Goal: Task Accomplishment & Management: Manage account settings

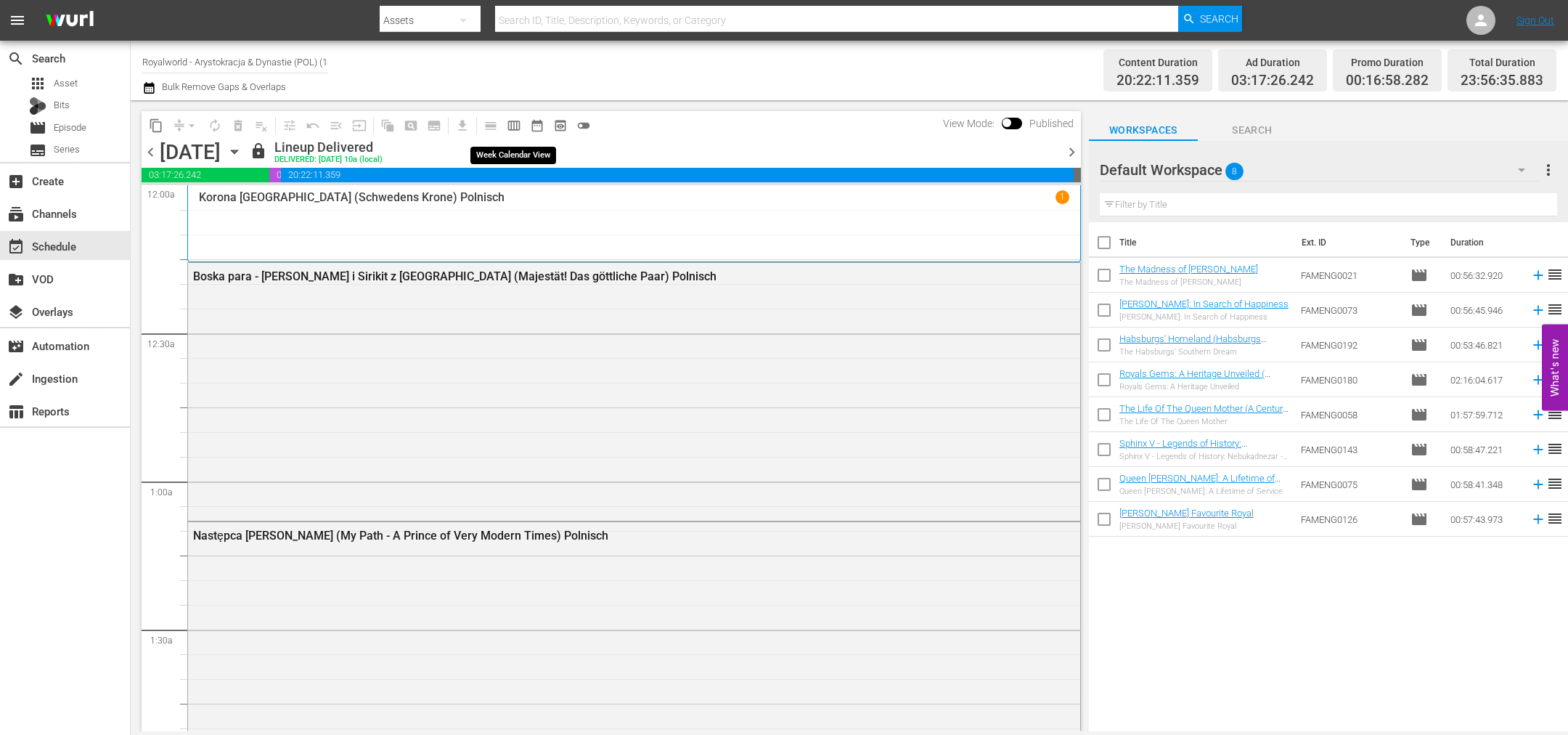
click at [515, 124] on span "calendar_view_week_outlined" at bounding box center [513, 126] width 15 height 15
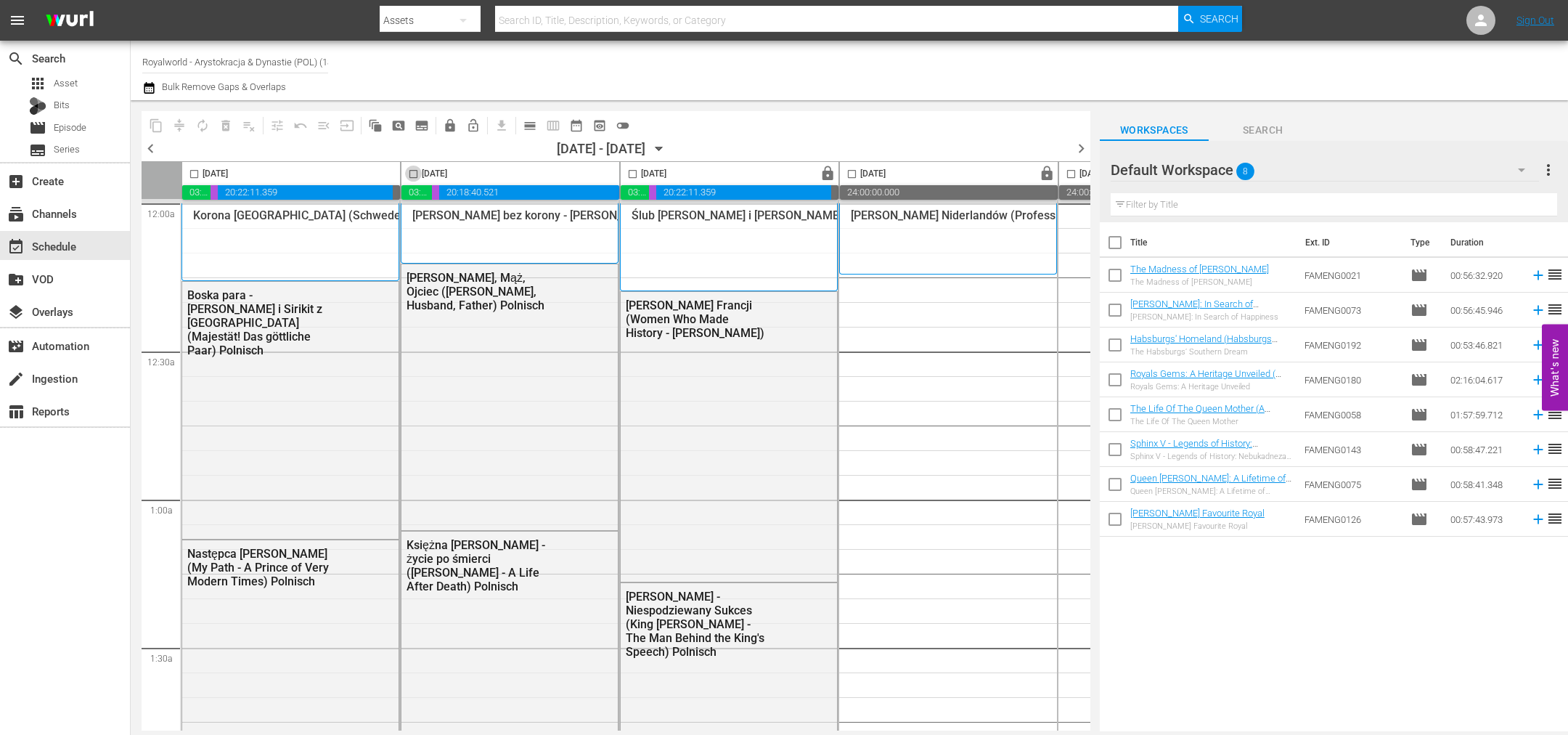
click at [413, 171] on input "checkbox" at bounding box center [413, 176] width 17 height 17
checkbox input "true"
click at [153, 126] on span "content_copy" at bounding box center [156, 126] width 15 height 15
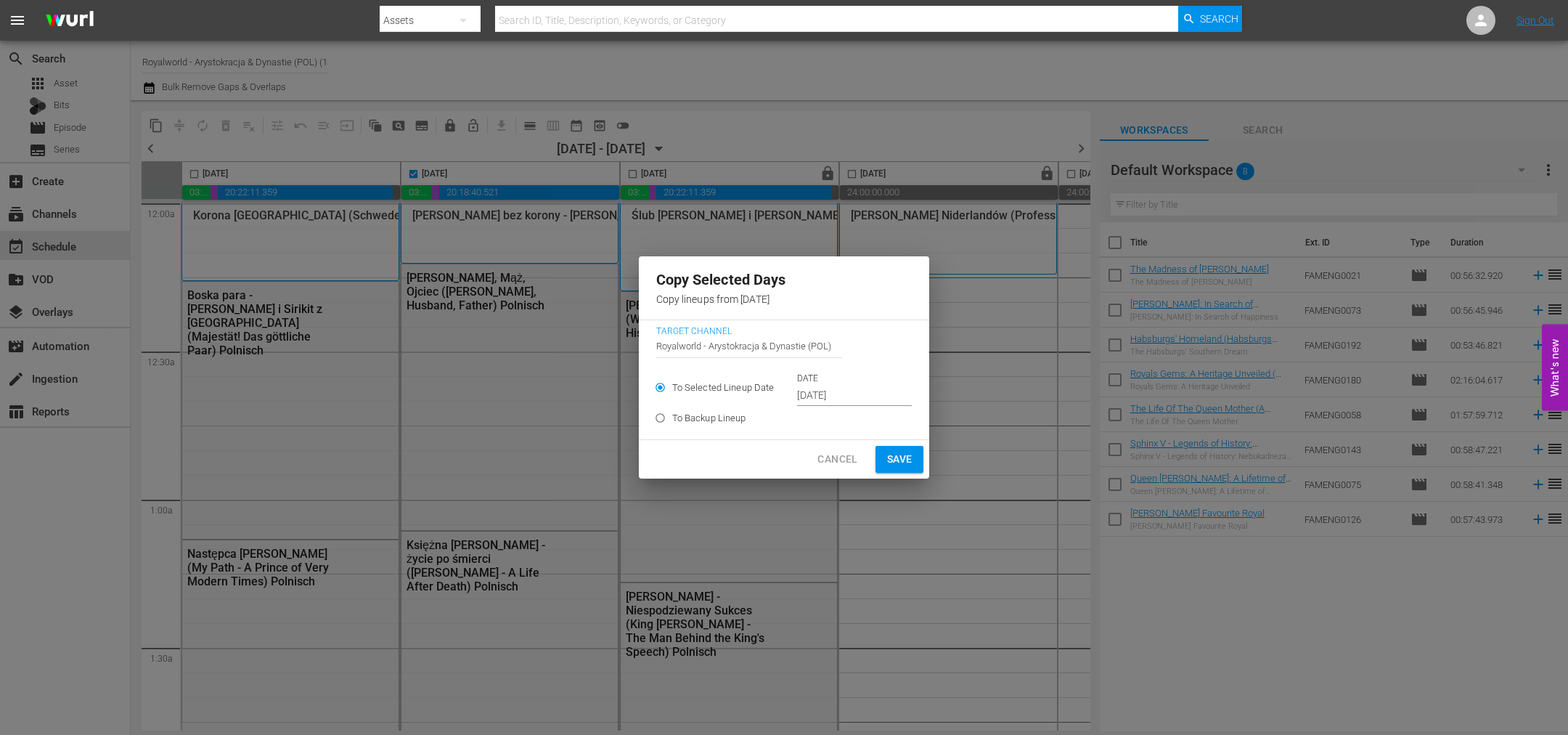
click at [842, 407] on label "To Backup Lineup" at bounding box center [774, 417] width 252 height 24
click at [672, 409] on input "To Backup Lineup" at bounding box center [660, 420] width 24 height 24
radio input "true"
click at [721, 382] on span "To Selected Lineup Date" at bounding box center [724, 388] width 103 height 15
click at [672, 382] on input "To Selected Lineup Date" at bounding box center [660, 390] width 24 height 24
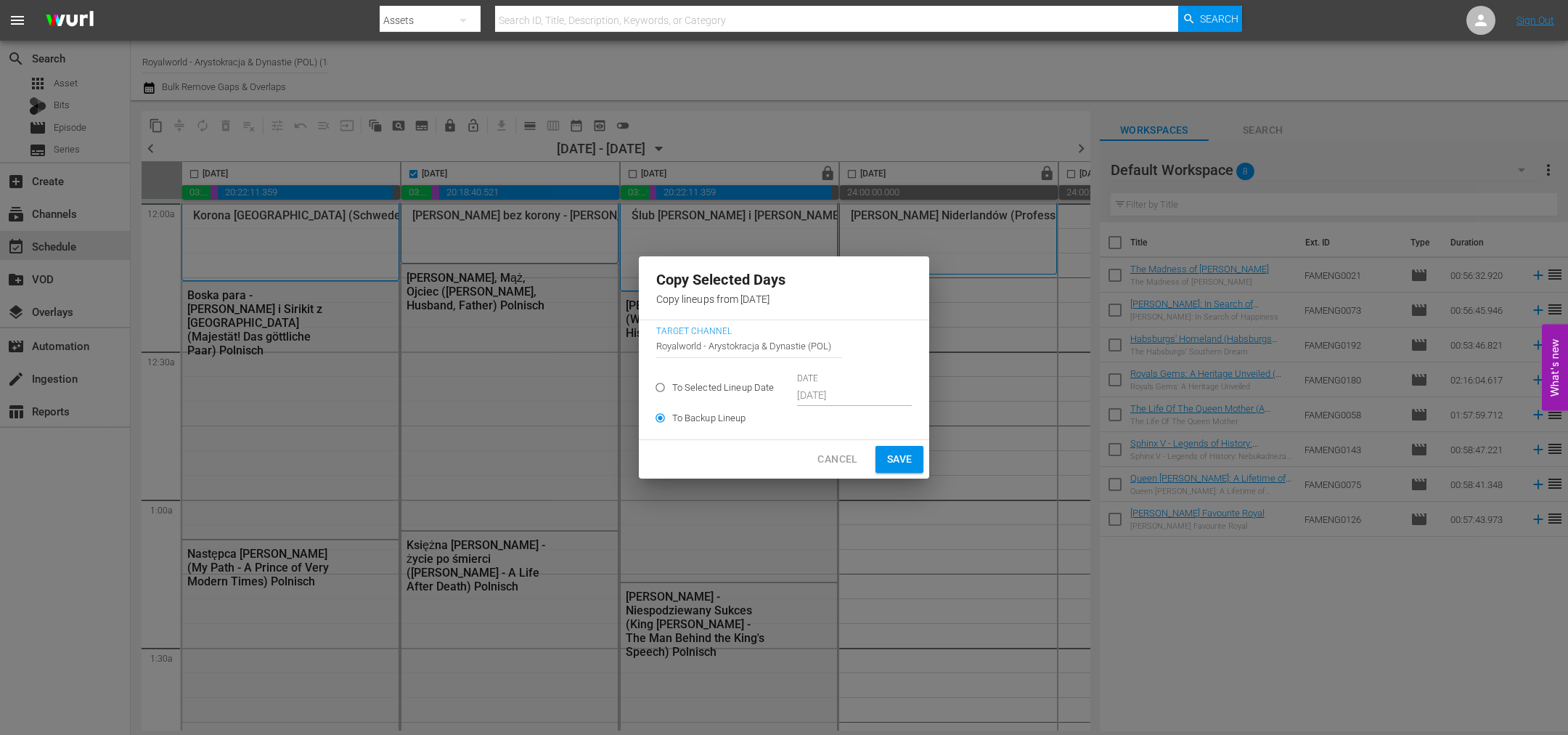
radio input "true"
click at [819, 389] on input "Oct 7th 2025" at bounding box center [854, 396] width 115 height 22
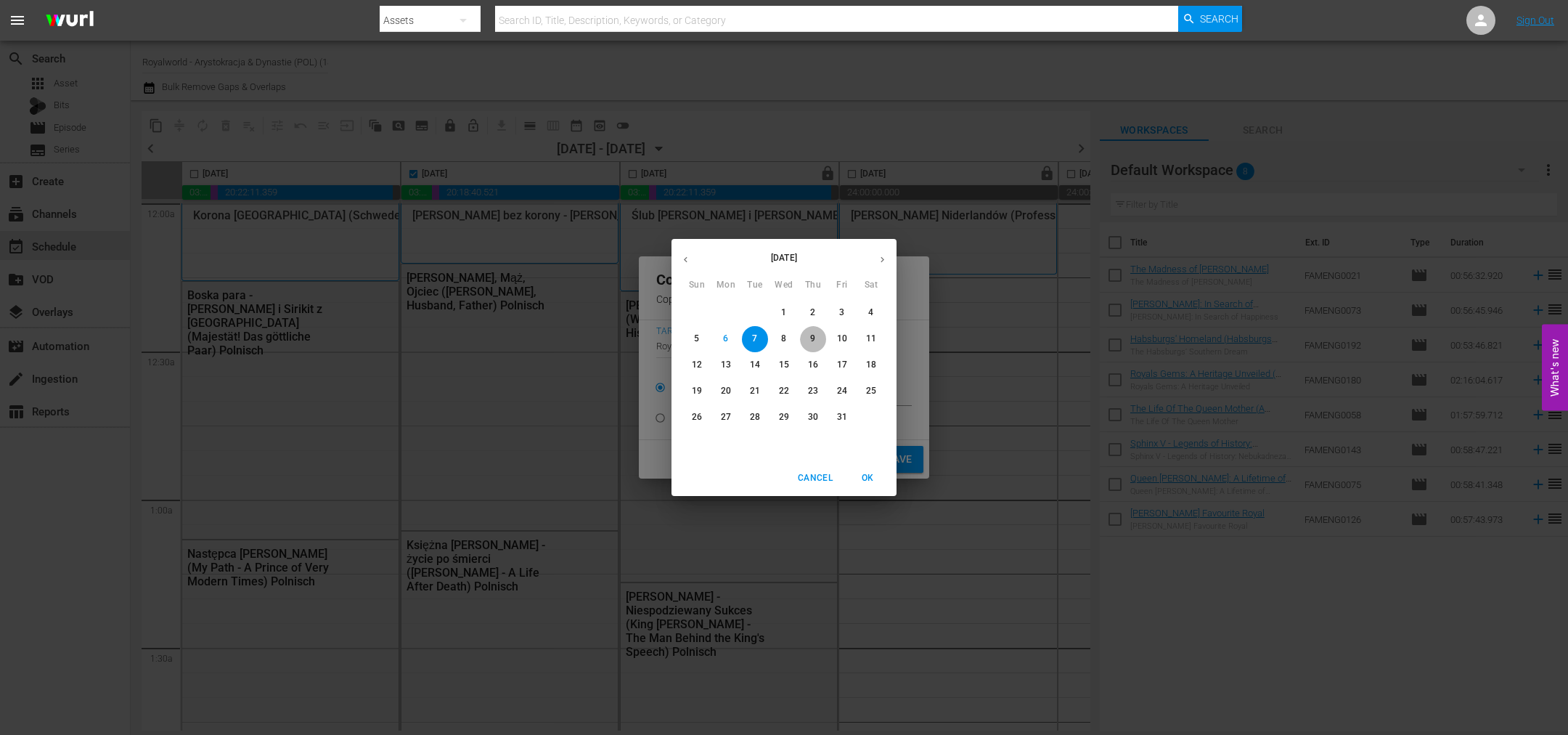
click at [815, 344] on span "9" at bounding box center [813, 338] width 26 height 12
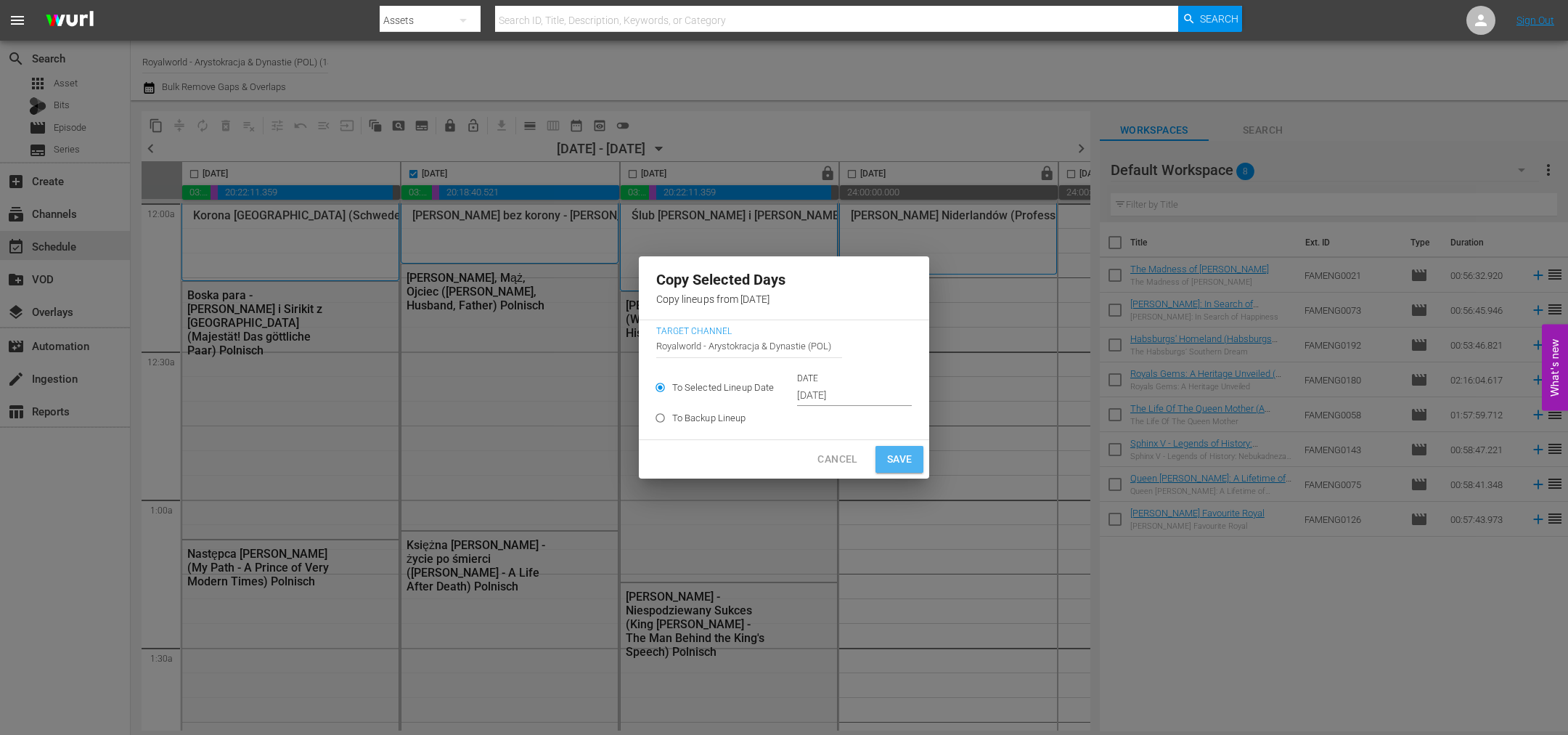
click at [906, 460] on span "Save" at bounding box center [900, 459] width 26 height 18
type input "Oct 7th 2025"
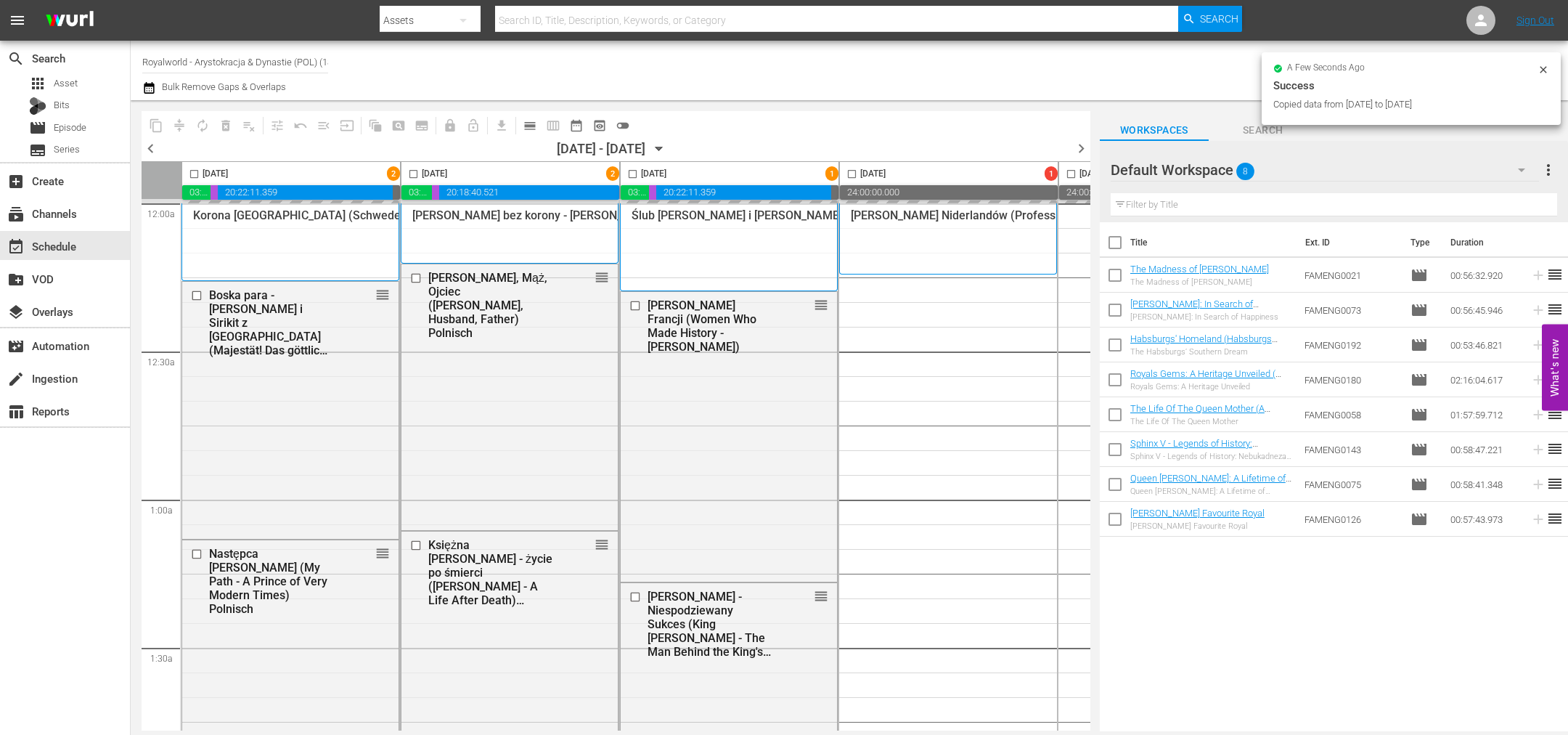
checkbox input "false"
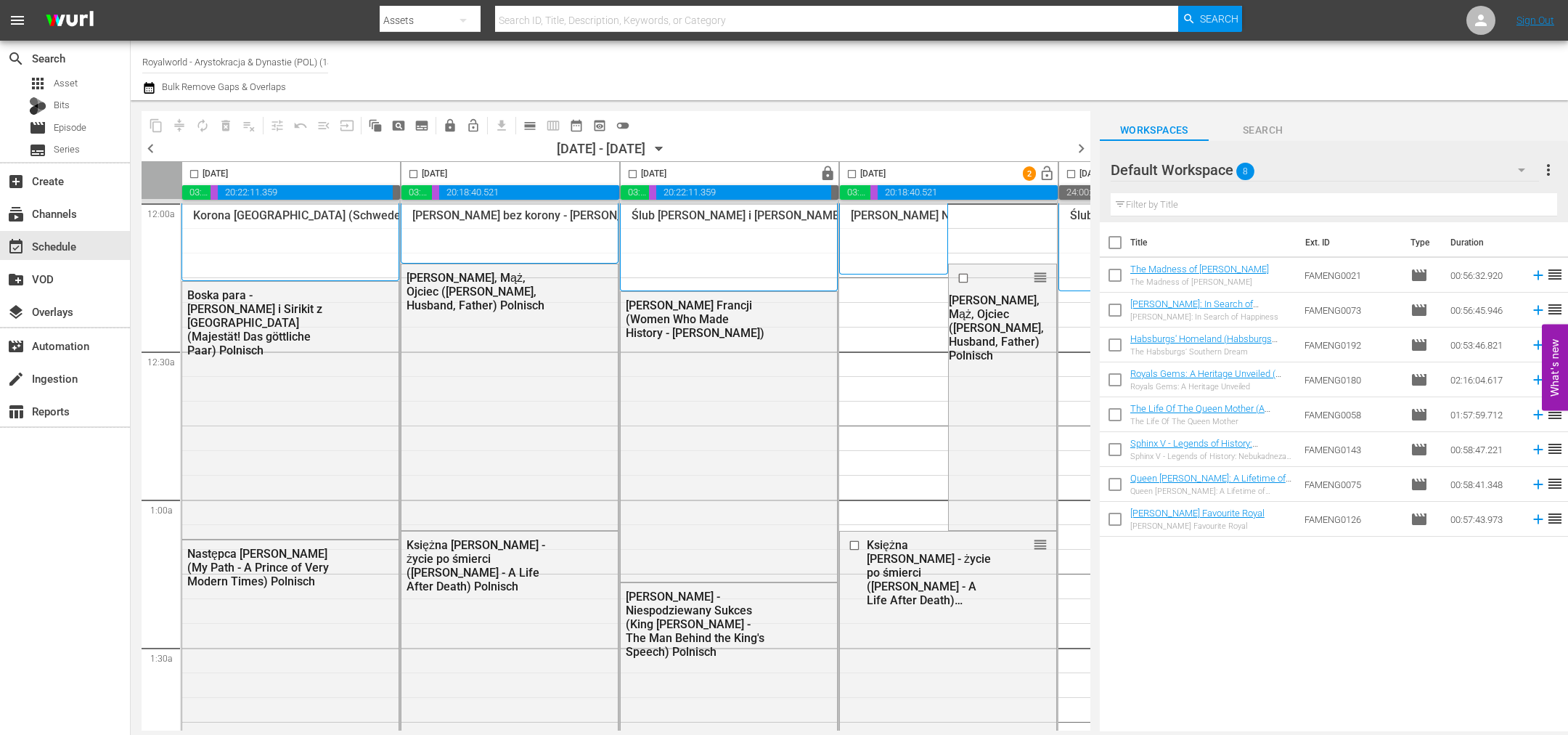
drag, startPoint x: 630, startPoint y: 174, endPoint x: 436, endPoint y: 144, distance: 196.3
click at [630, 174] on input "checkbox" at bounding box center [632, 176] width 17 height 17
checkbox input "true"
click at [160, 122] on span "content_copy" at bounding box center [156, 126] width 15 height 15
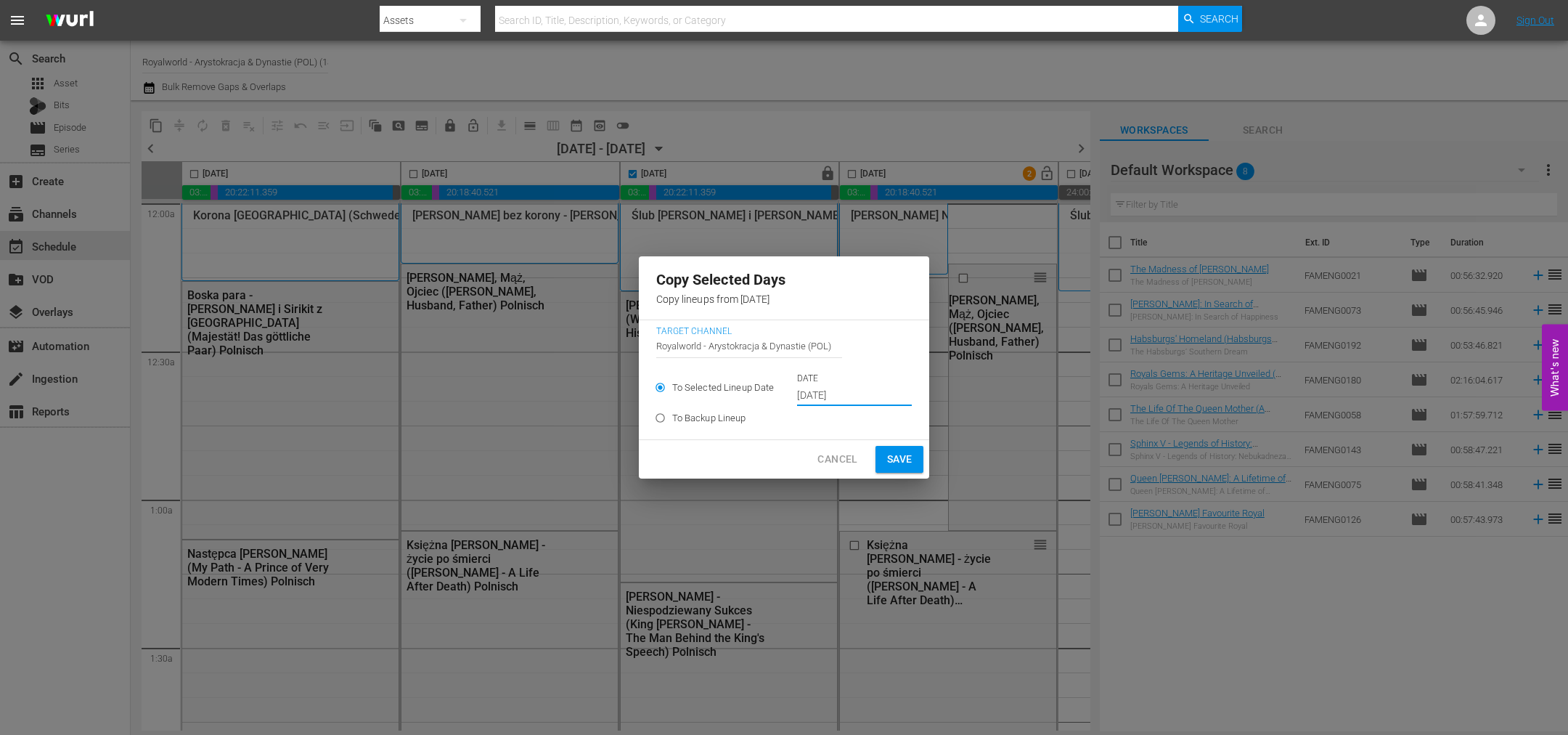
click at [861, 388] on input "Oct 8th 2025" at bounding box center [854, 396] width 115 height 22
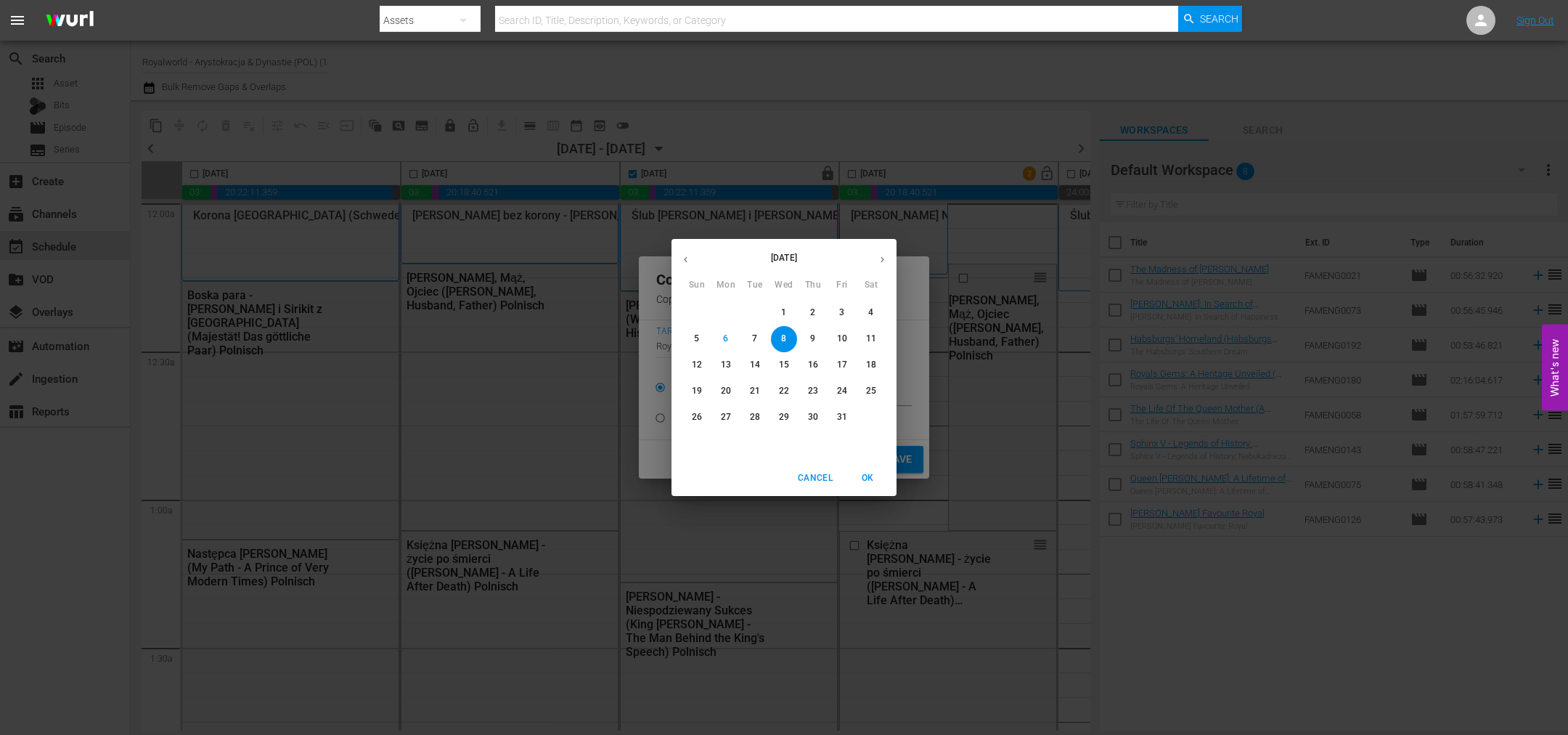
click at [845, 341] on p "10" at bounding box center [841, 338] width 10 height 12
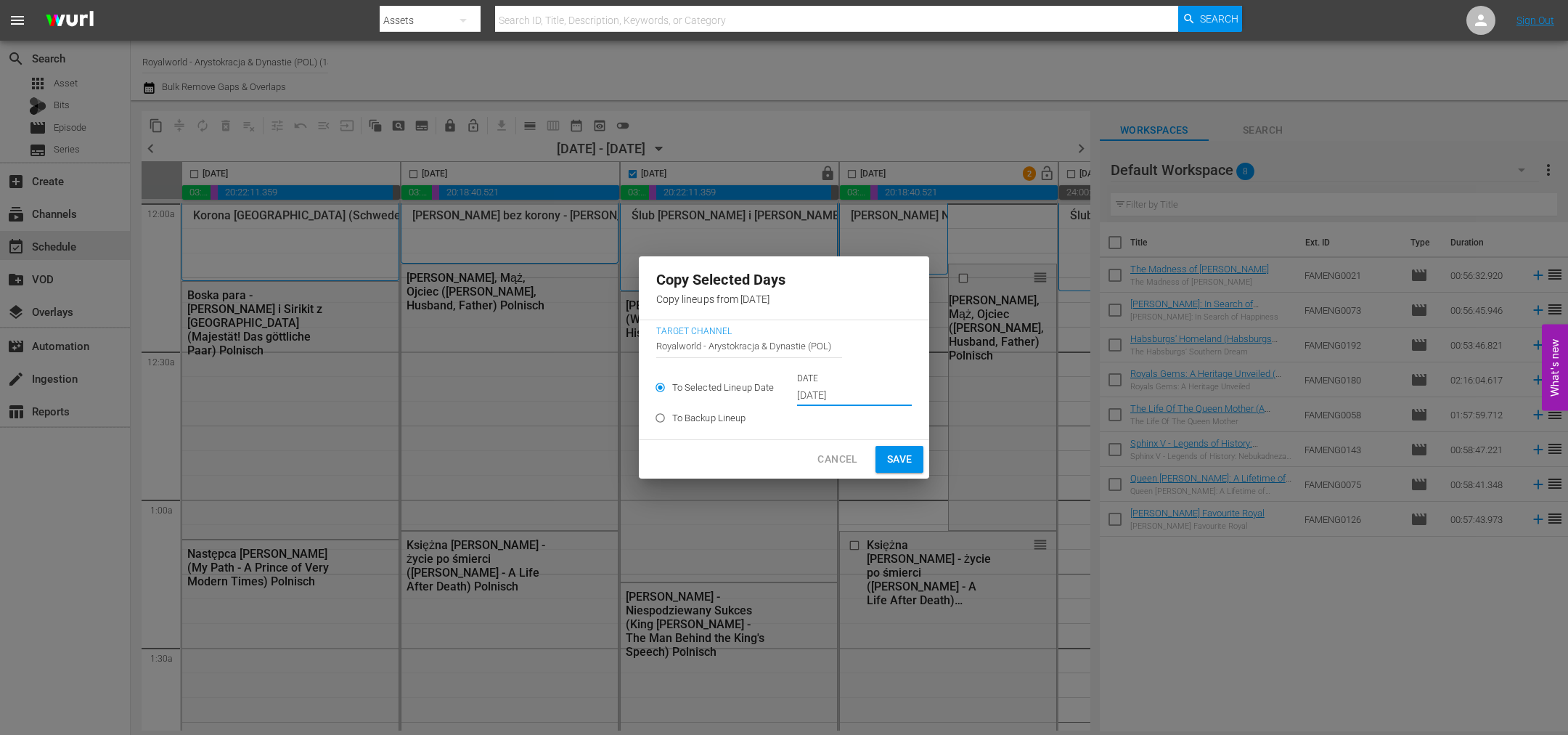
click at [892, 457] on span "Save" at bounding box center [900, 459] width 26 height 18
type input "Oct 8th 2025"
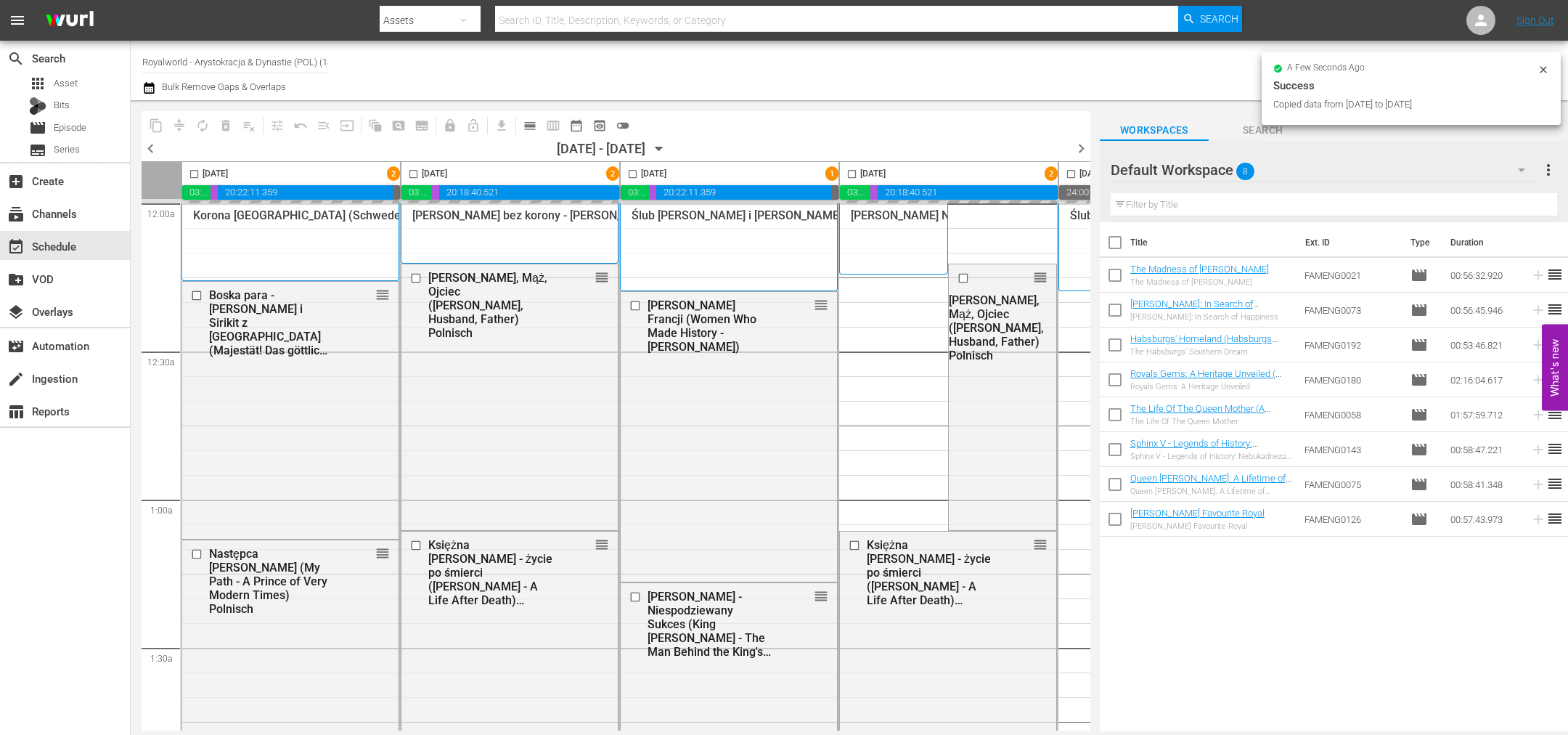
checkbox input "false"
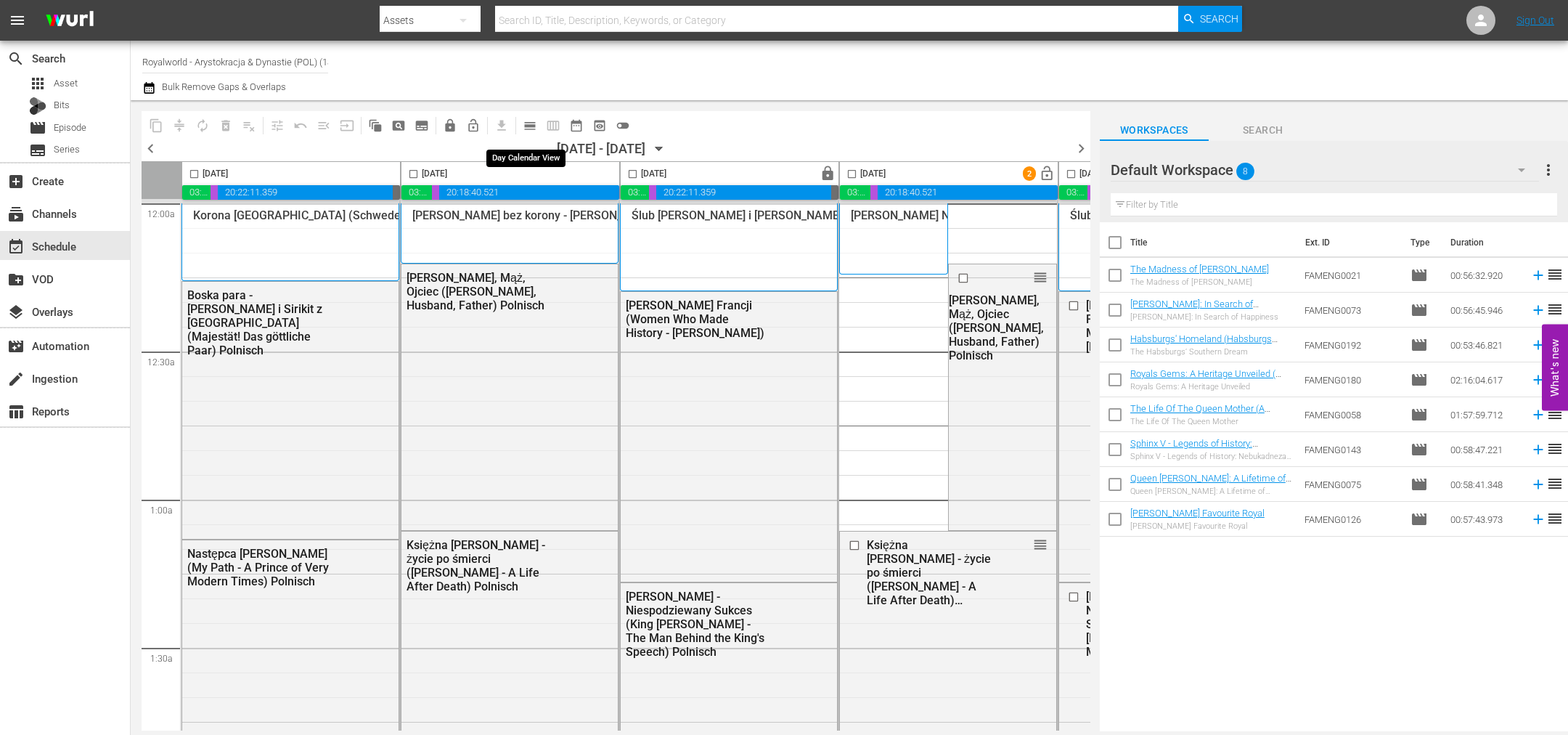
click at [527, 121] on span "calendar_view_day_outlined" at bounding box center [530, 126] width 15 height 15
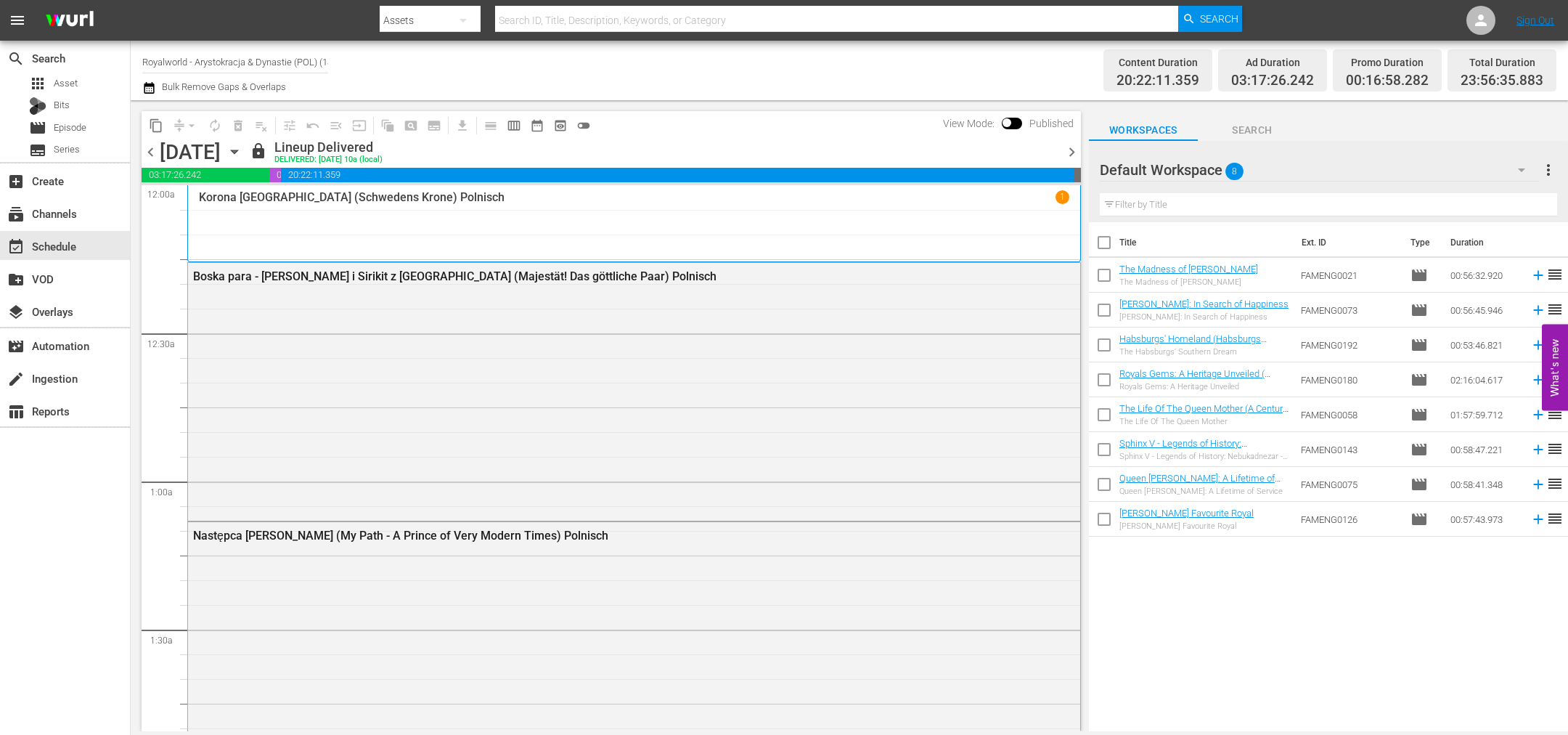
click at [1069, 160] on span "chevron_right" at bounding box center [1072, 152] width 18 height 18
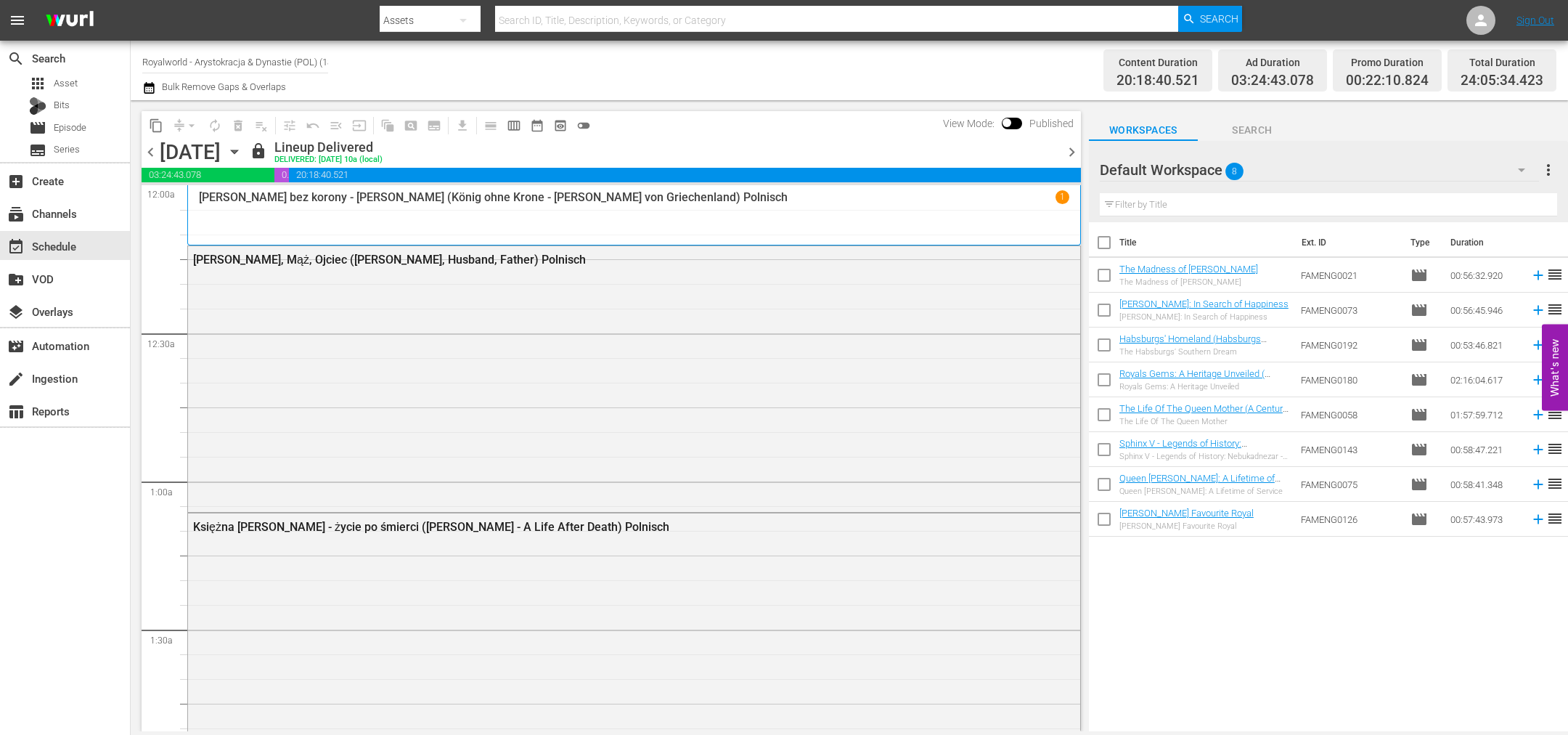
click at [1070, 149] on span "chevron_right" at bounding box center [1072, 152] width 18 height 18
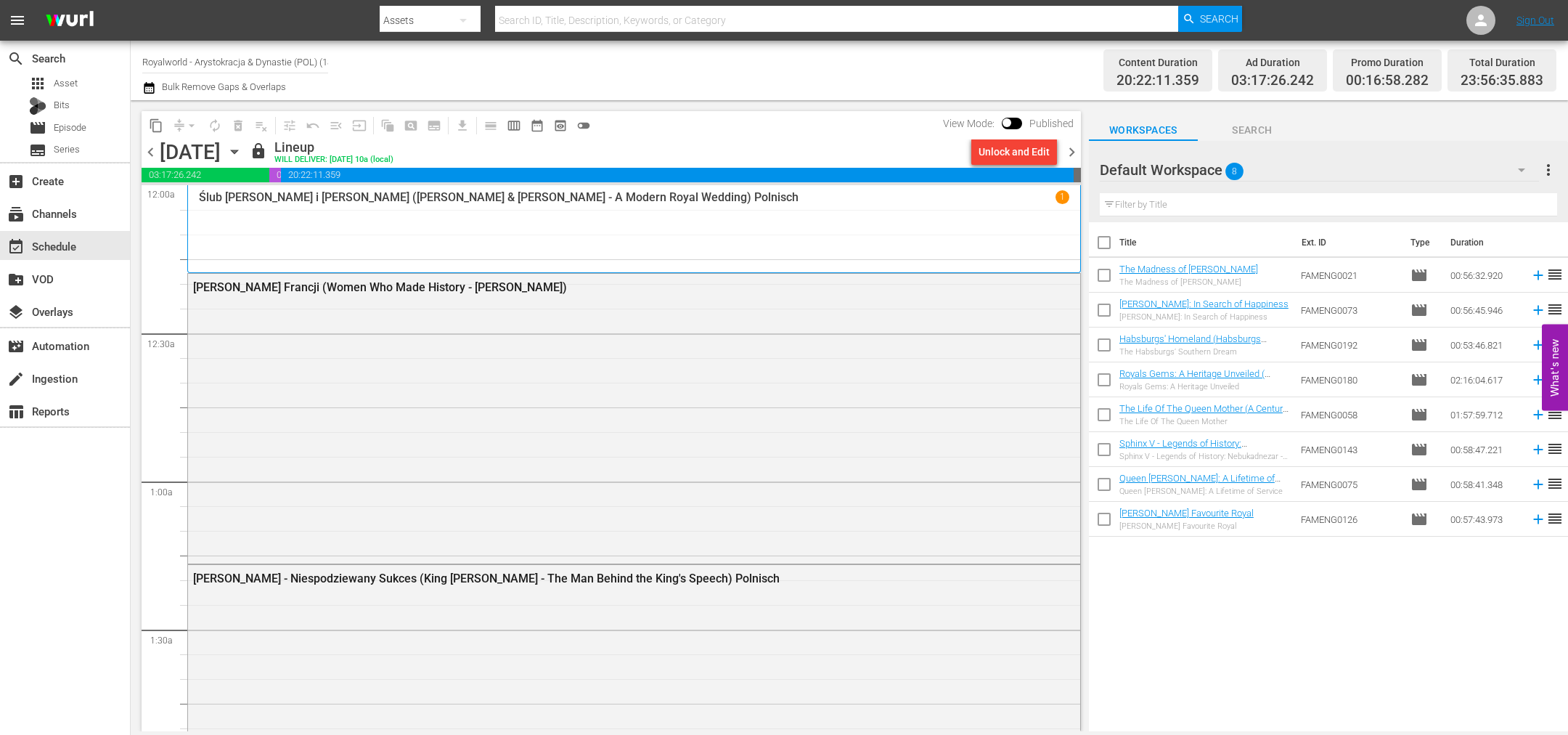
click at [1073, 151] on span "chevron_right" at bounding box center [1072, 152] width 18 height 18
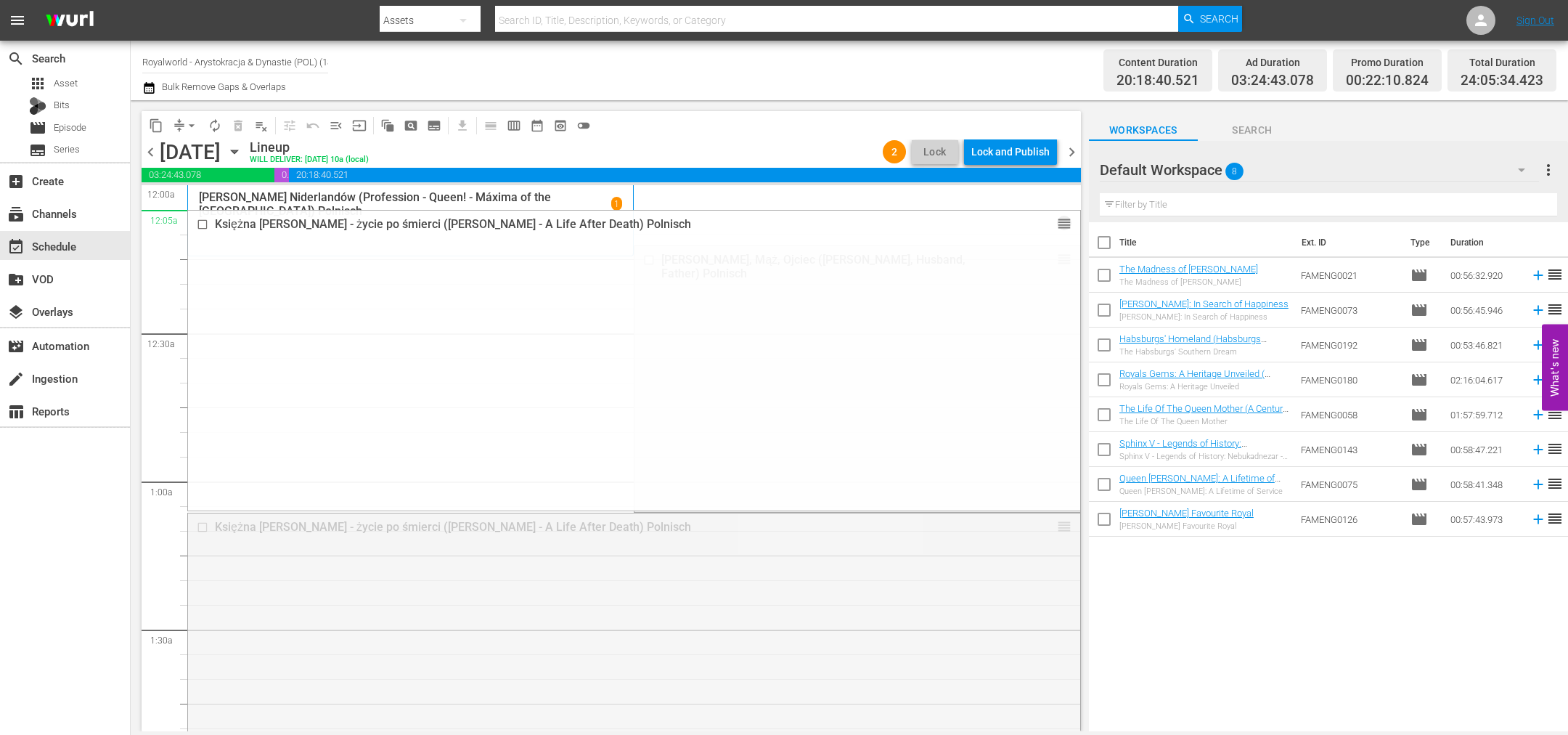
drag, startPoint x: 1045, startPoint y: 528, endPoint x: 1013, endPoint y: 215, distance: 314.6
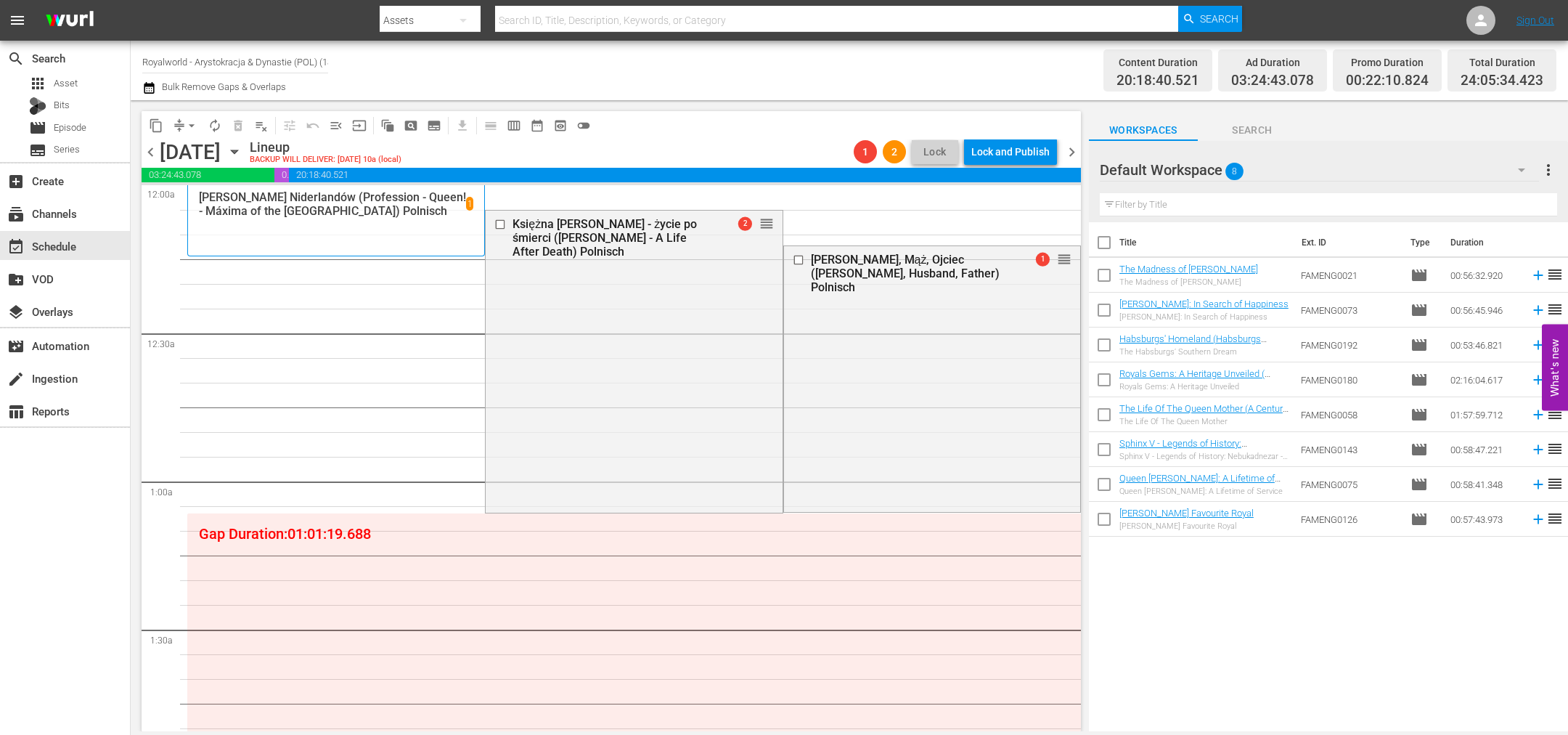
drag, startPoint x: 1039, startPoint y: 677, endPoint x: 998, endPoint y: 239, distance: 439.9
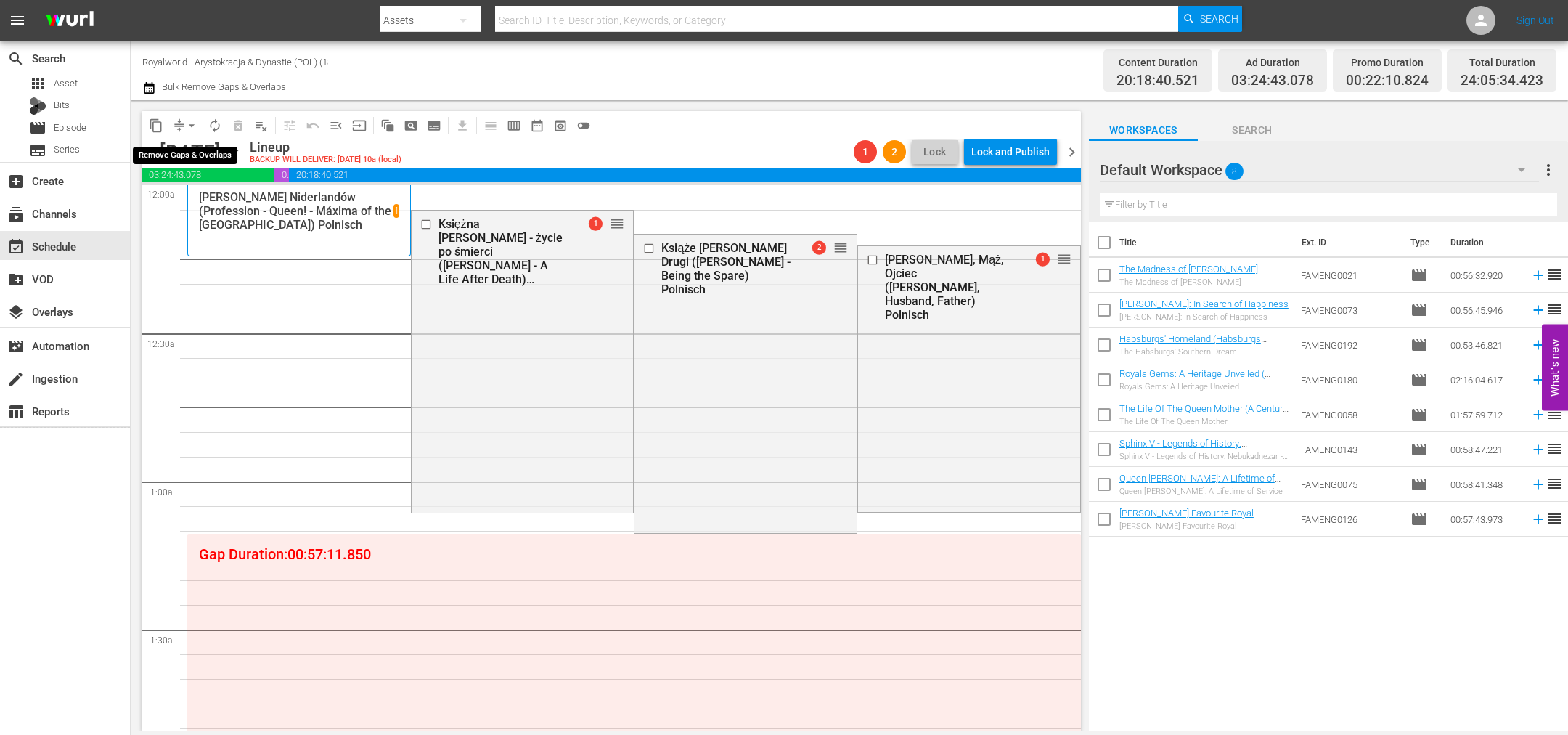
click at [187, 127] on span "arrow_drop_down" at bounding box center [191, 126] width 15 height 15
click at [214, 205] on li "Align to End of Previous Day" at bounding box center [192, 202] width 152 height 24
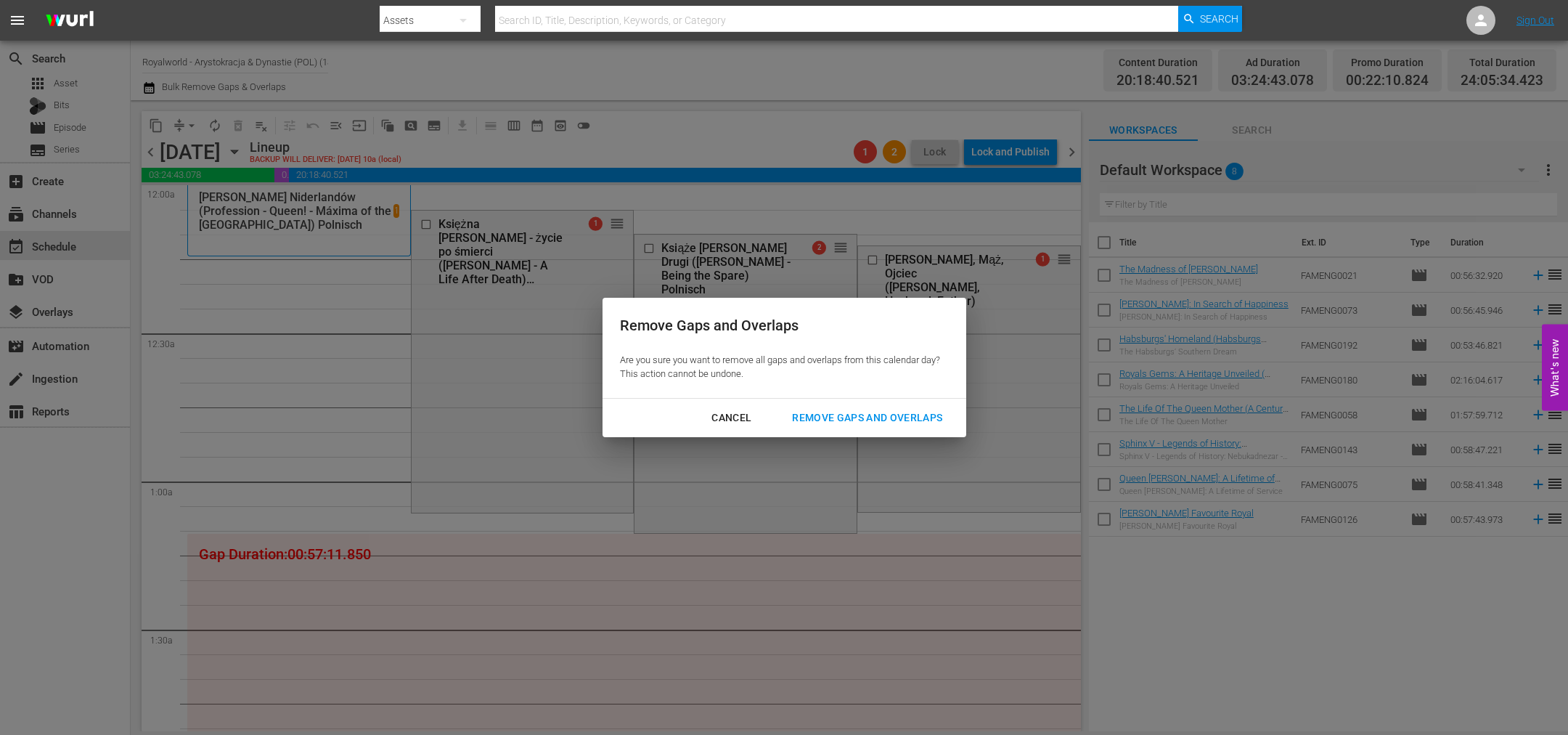
click at [831, 406] on button "Remove Gaps and Overlaps" at bounding box center [866, 417] width 185 height 27
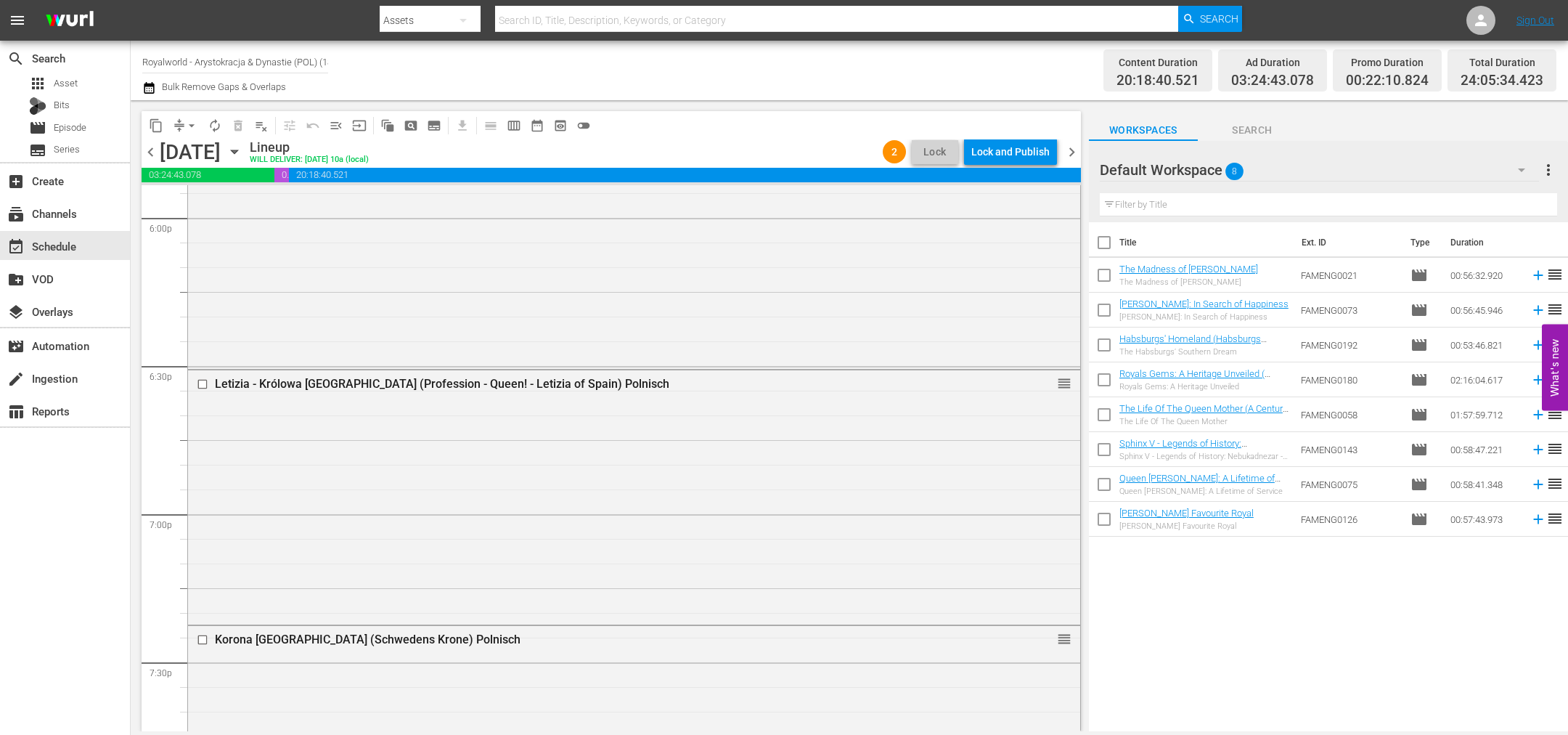
scroll to position [6662, 0]
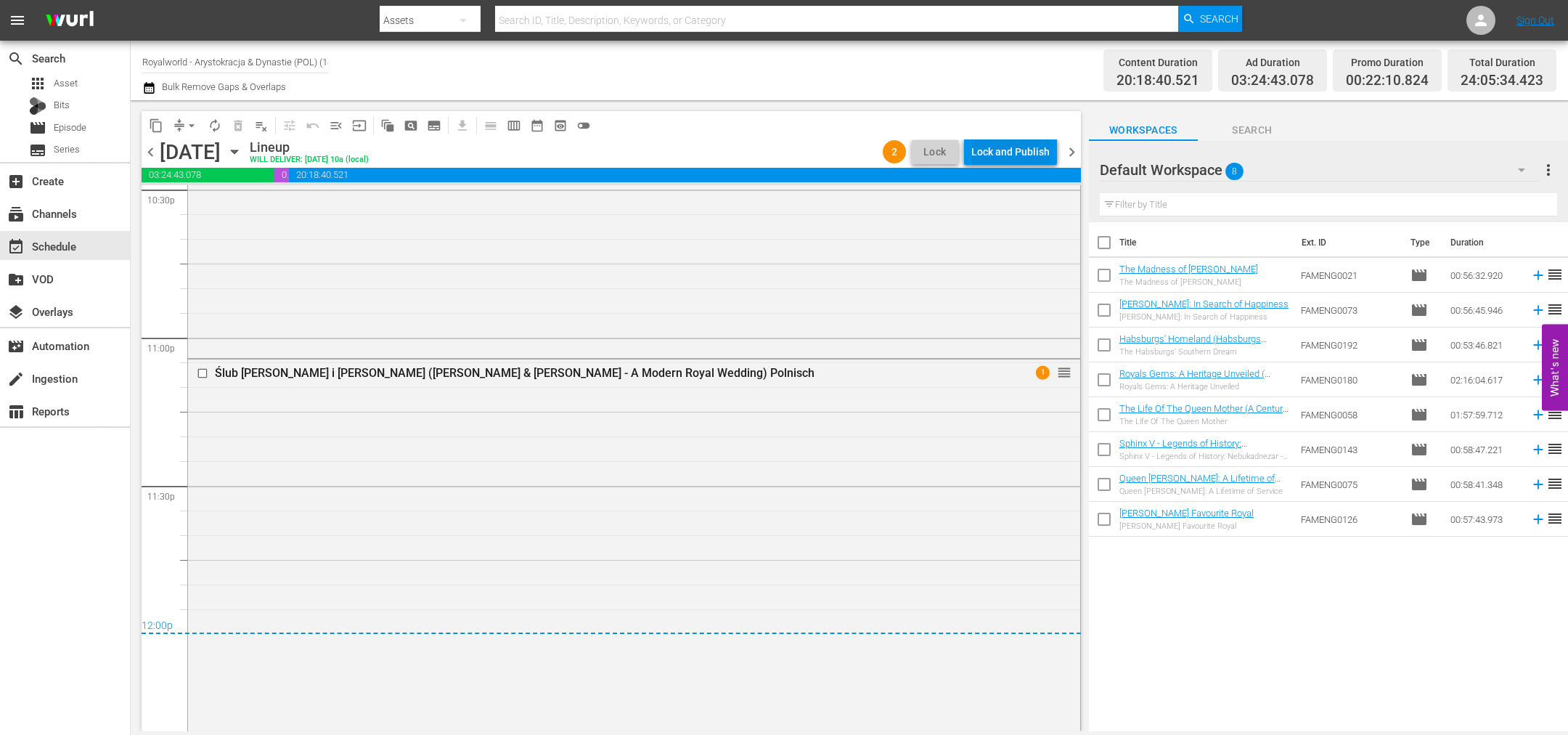
click at [1039, 146] on div "Lock and Publish" at bounding box center [1009, 151] width 78 height 26
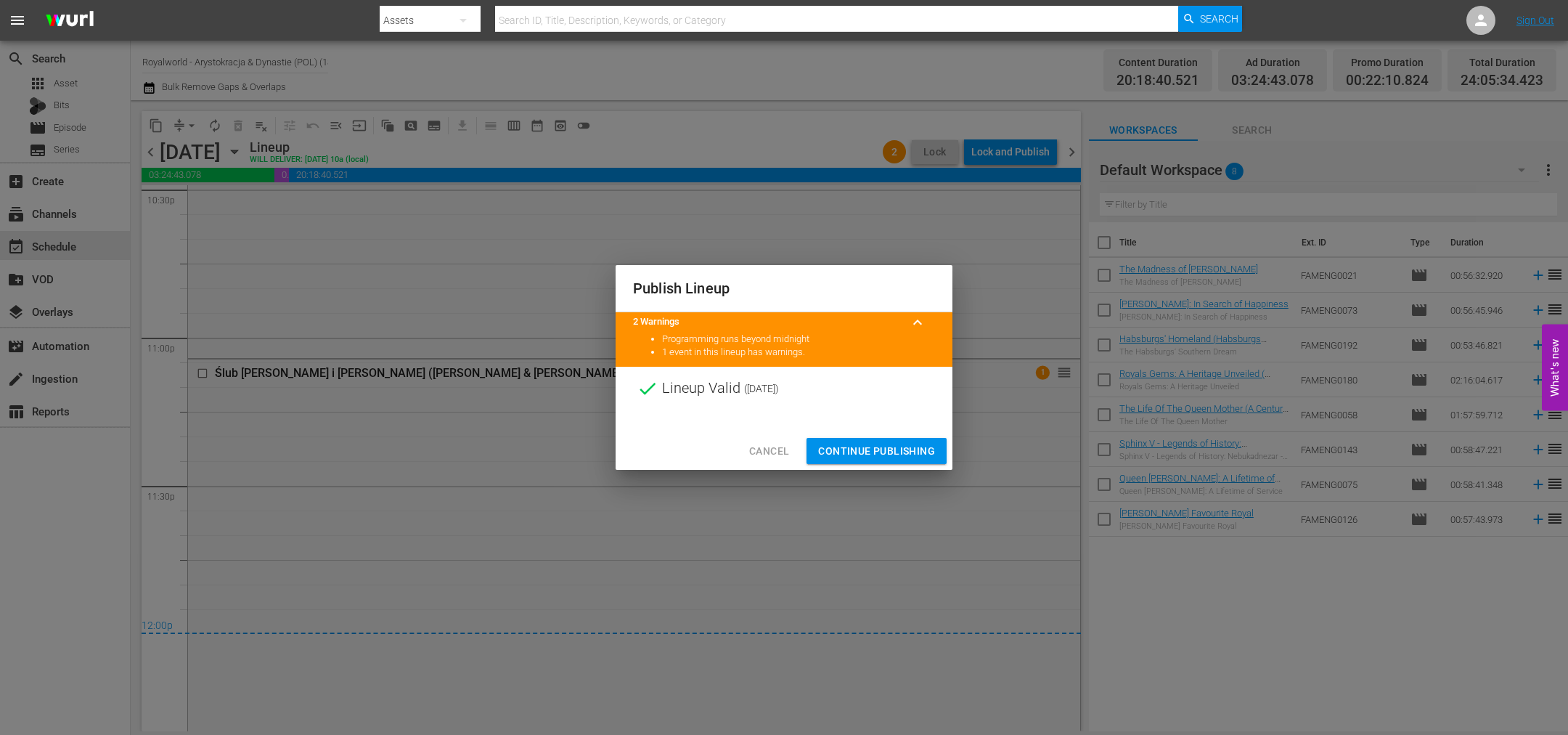
click at [886, 449] on span "Continue Publishing" at bounding box center [876, 451] width 117 height 18
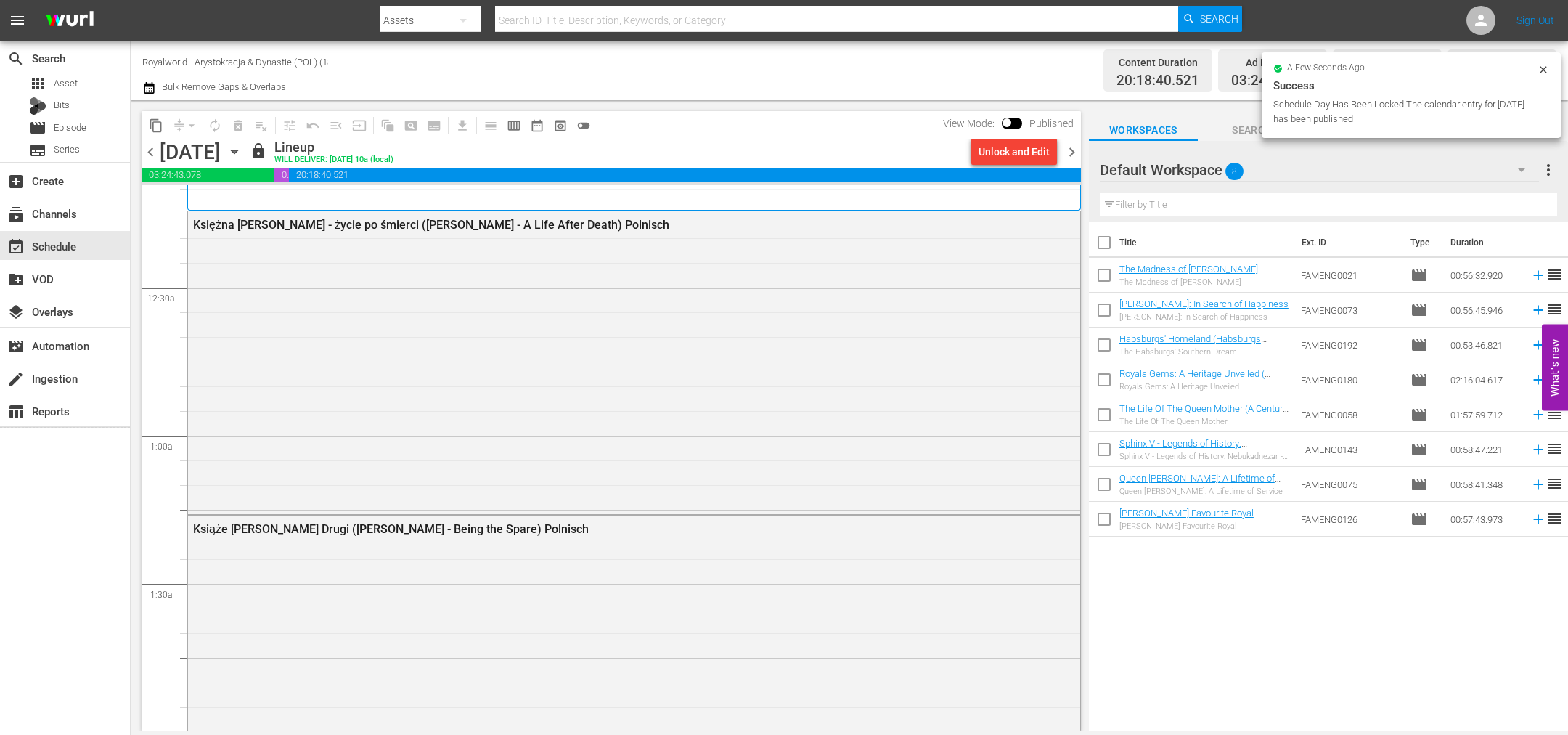
scroll to position [0, 0]
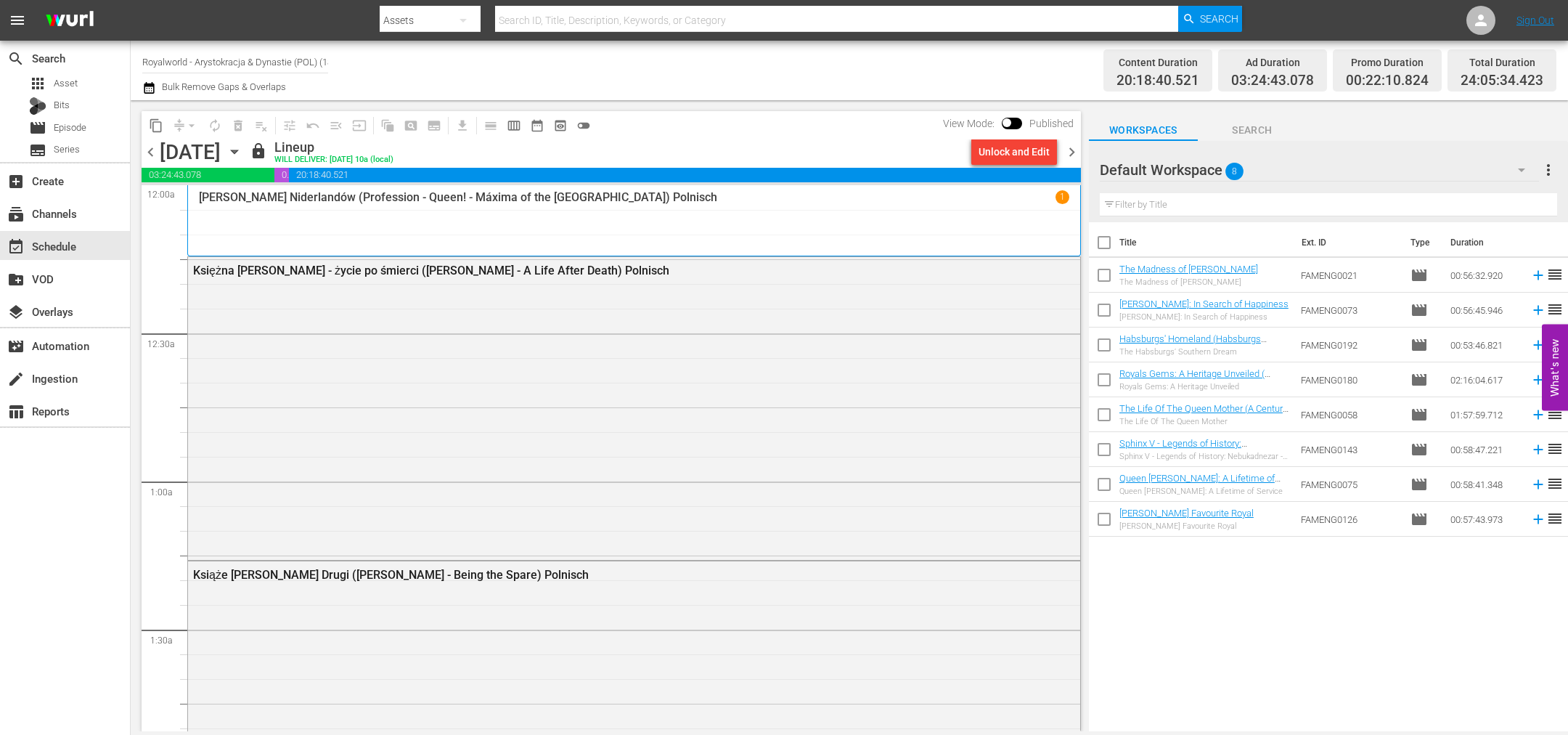
click at [1075, 146] on span "chevron_right" at bounding box center [1072, 152] width 18 height 18
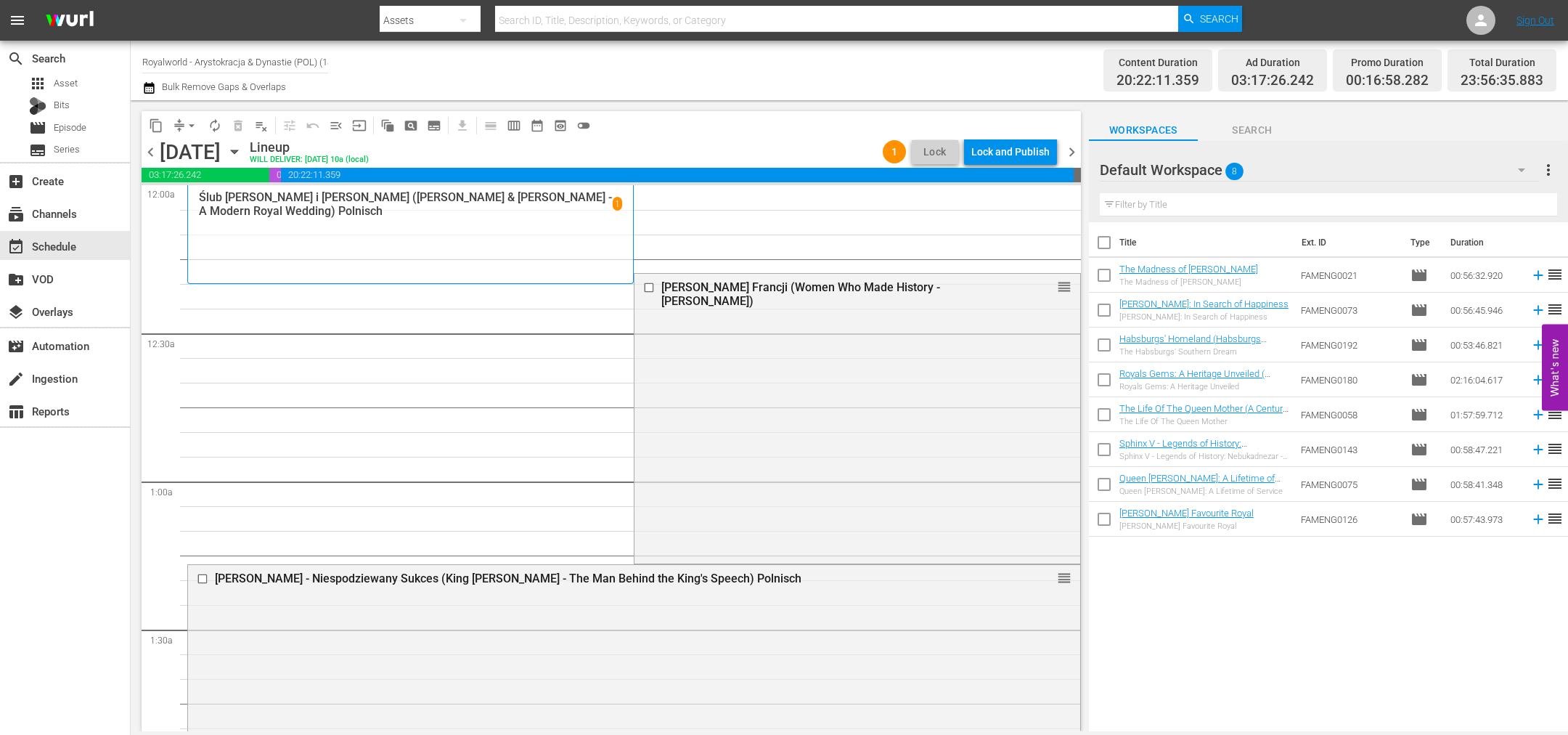
drag, startPoint x: 1048, startPoint y: 346, endPoint x: 1031, endPoint y: 225, distance: 122.2
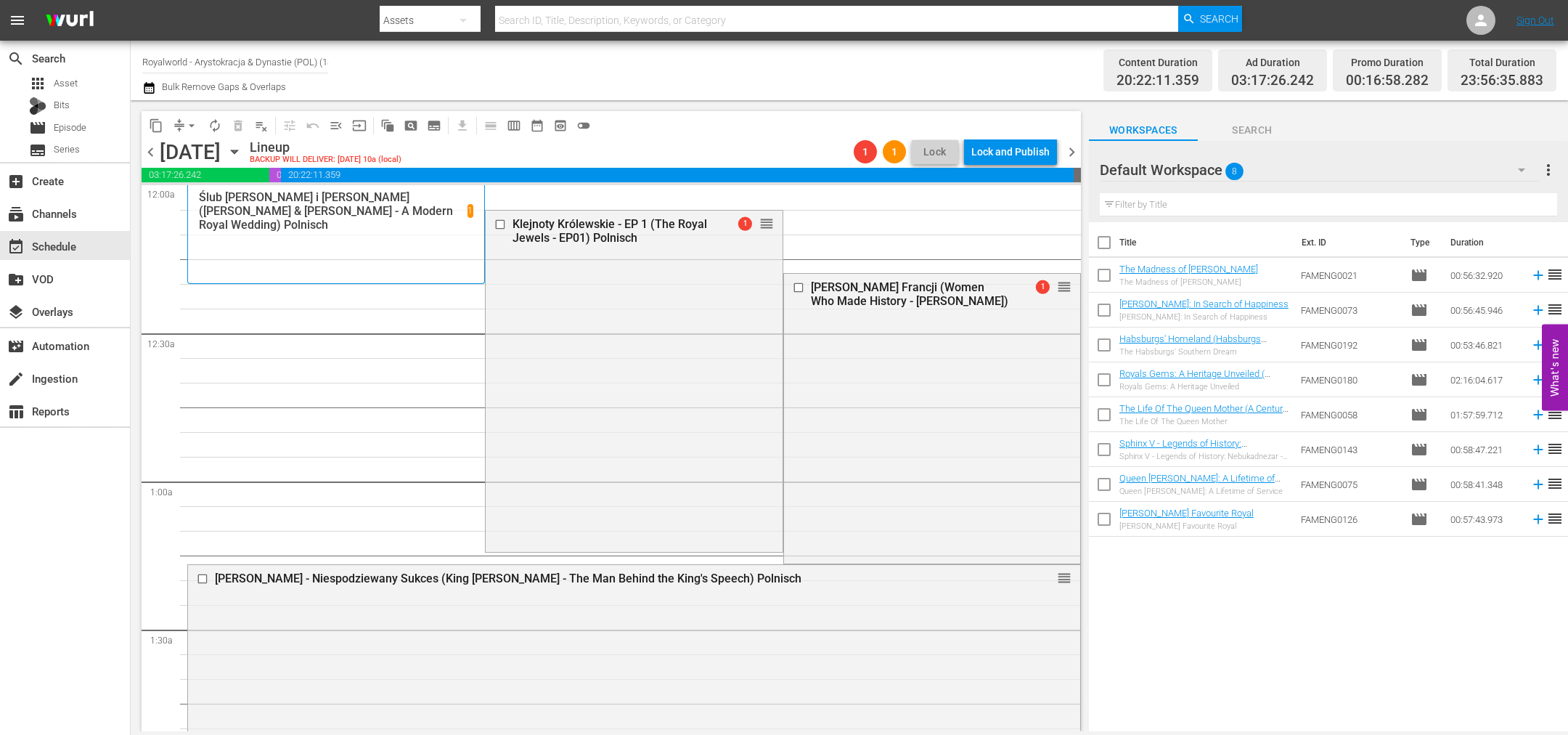
drag, startPoint x: 1046, startPoint y: 229, endPoint x: 982, endPoint y: 255, distance: 69.1
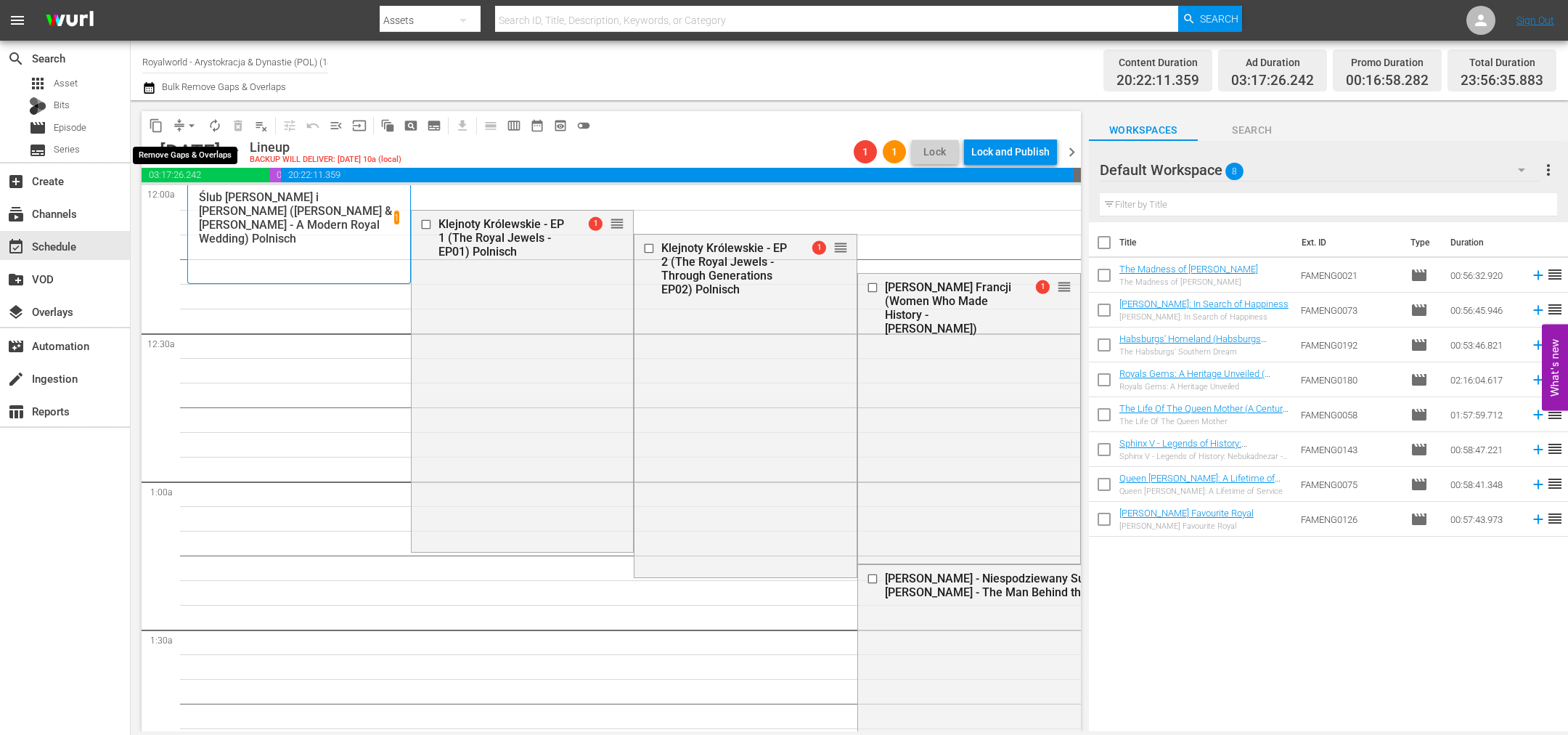
drag, startPoint x: 192, startPoint y: 120, endPoint x: 195, endPoint y: 132, distance: 12.4
click at [192, 121] on span "arrow_drop_down" at bounding box center [191, 126] width 15 height 15
click at [212, 215] on ul "Align to Midnight Align to First Episode Align to End of Previous Day" at bounding box center [192, 178] width 152 height 83
click at [242, 209] on li "Align to End of Previous Day" at bounding box center [192, 202] width 152 height 24
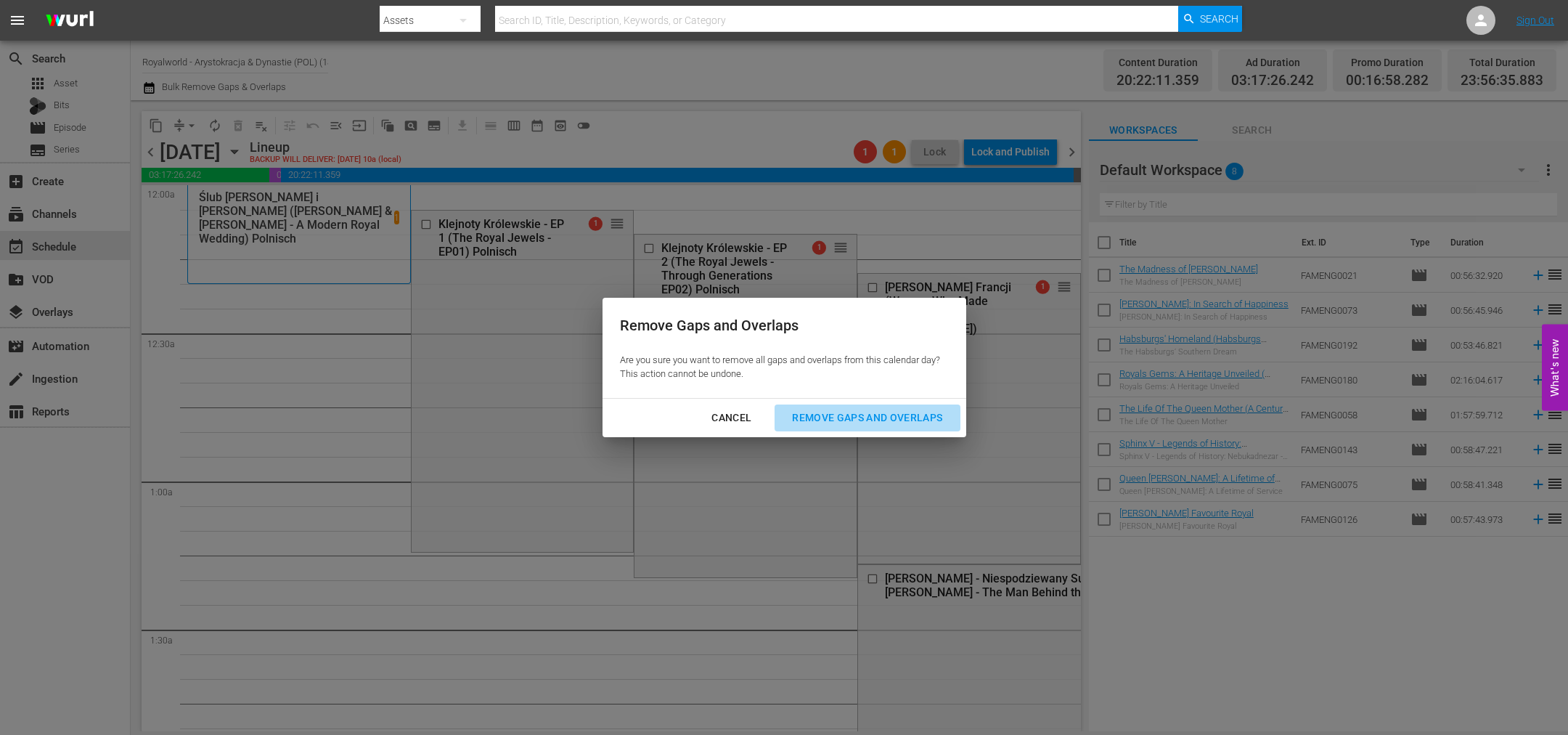
click at [826, 425] on div "Remove Gaps and Overlaps" at bounding box center [866, 417] width 173 height 18
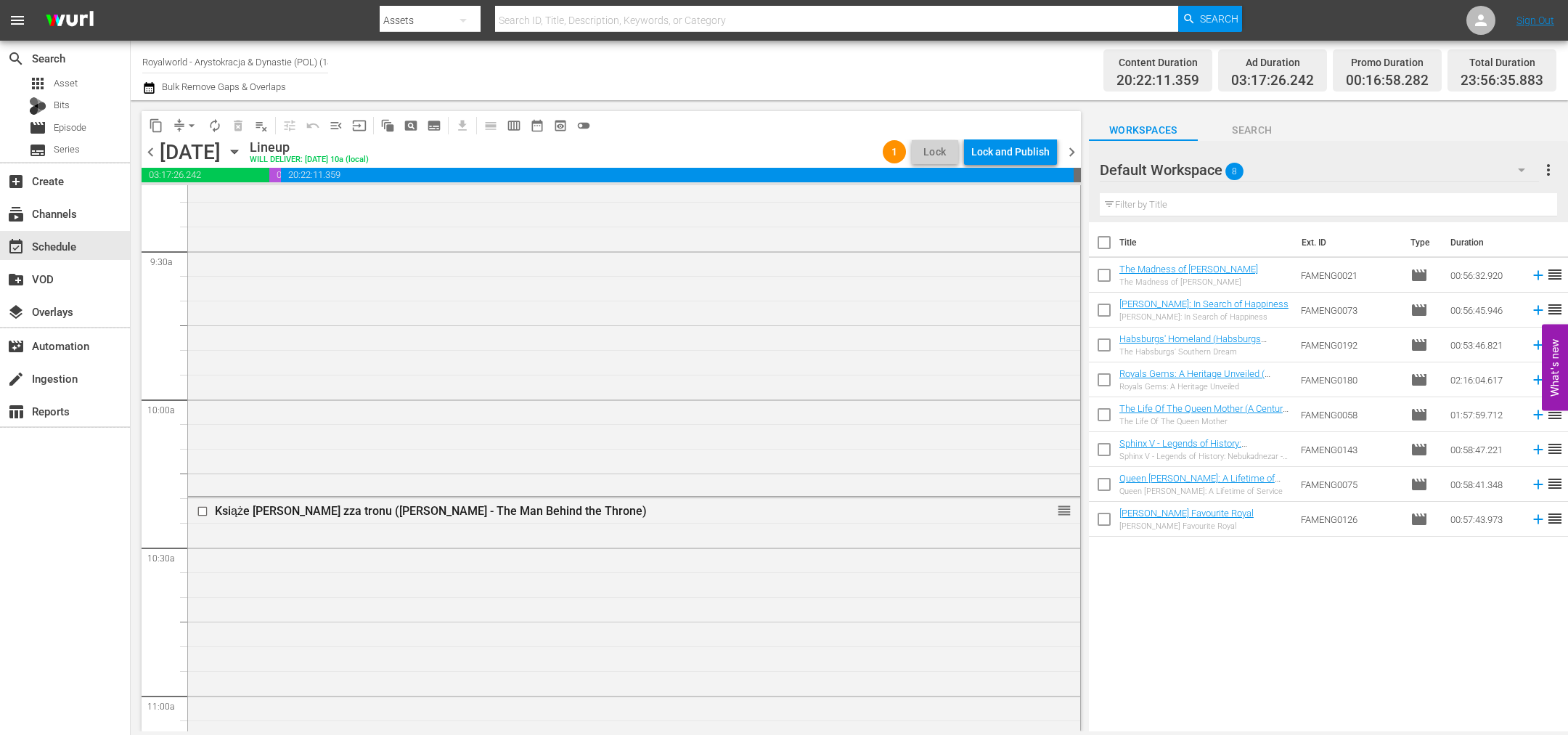
scroll to position [6646, 0]
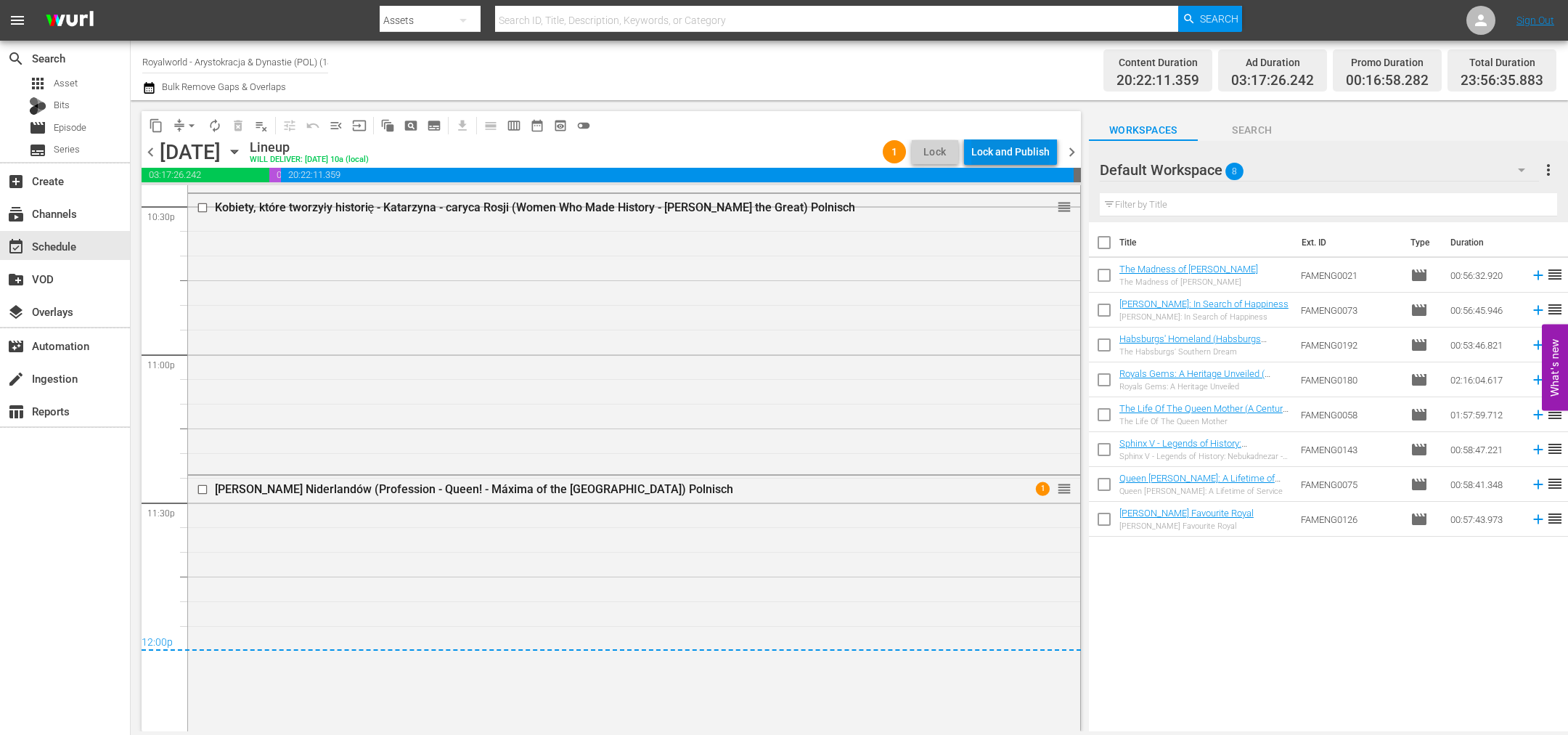
click at [1003, 149] on div "Lock and Publish" at bounding box center [1009, 151] width 78 height 26
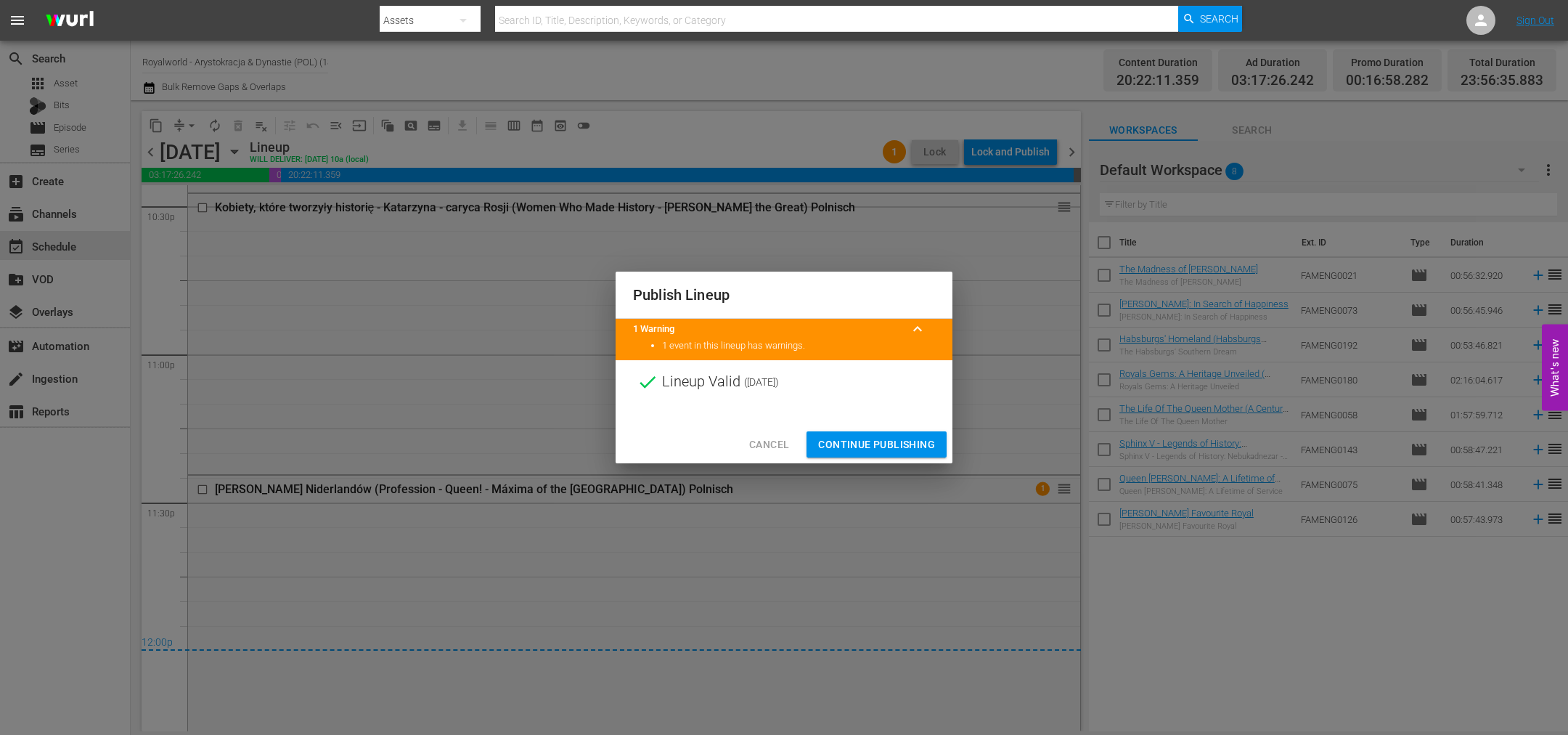
click at [897, 465] on div "Publish Lineup 1 Warning keyboard_arrow_up 1 event in this lineup has warnings.…" at bounding box center [784, 367] width 1568 height 735
click at [897, 454] on button "Continue Publishing" at bounding box center [877, 444] width 140 height 27
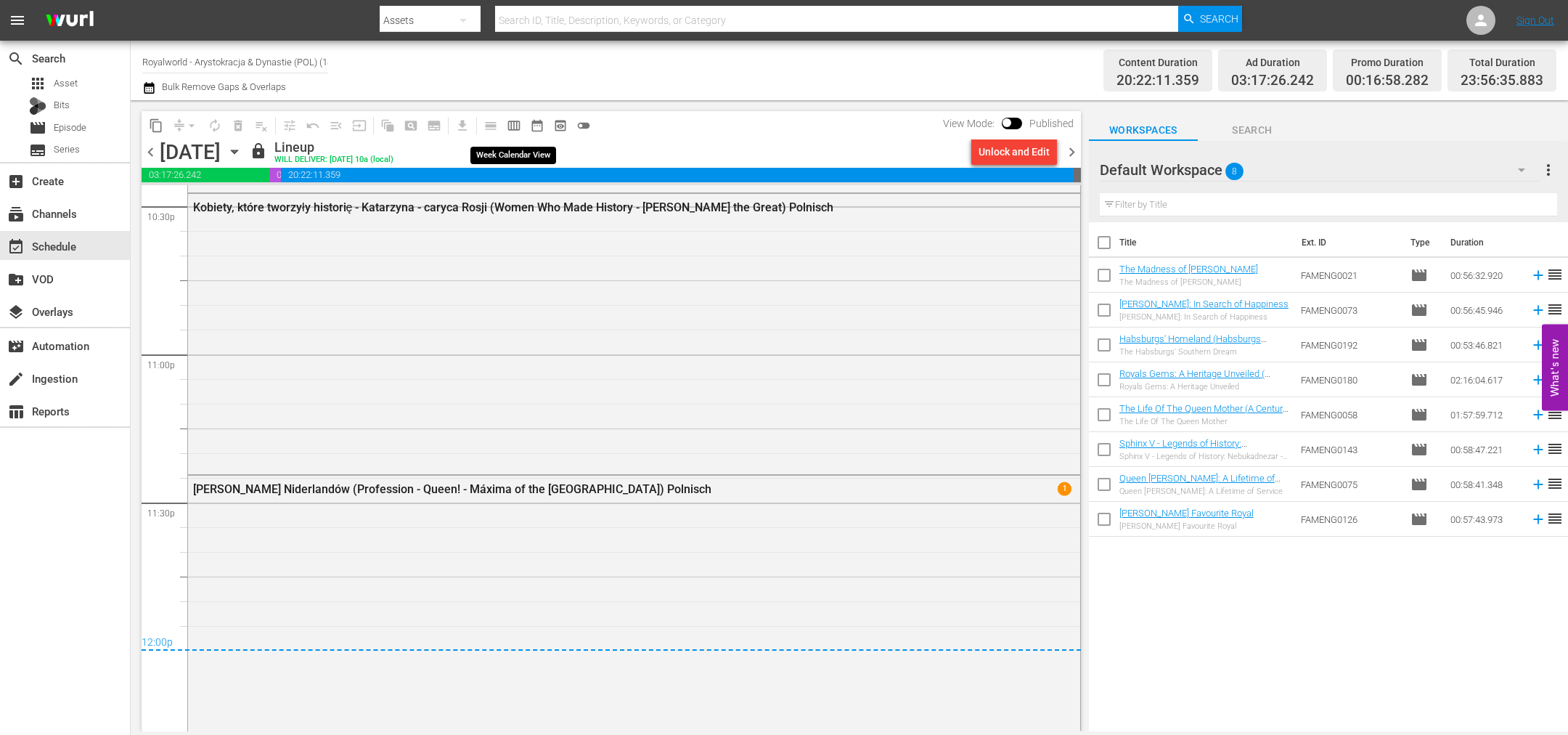
click at [510, 125] on span "calendar_view_week_outlined" at bounding box center [513, 126] width 15 height 15
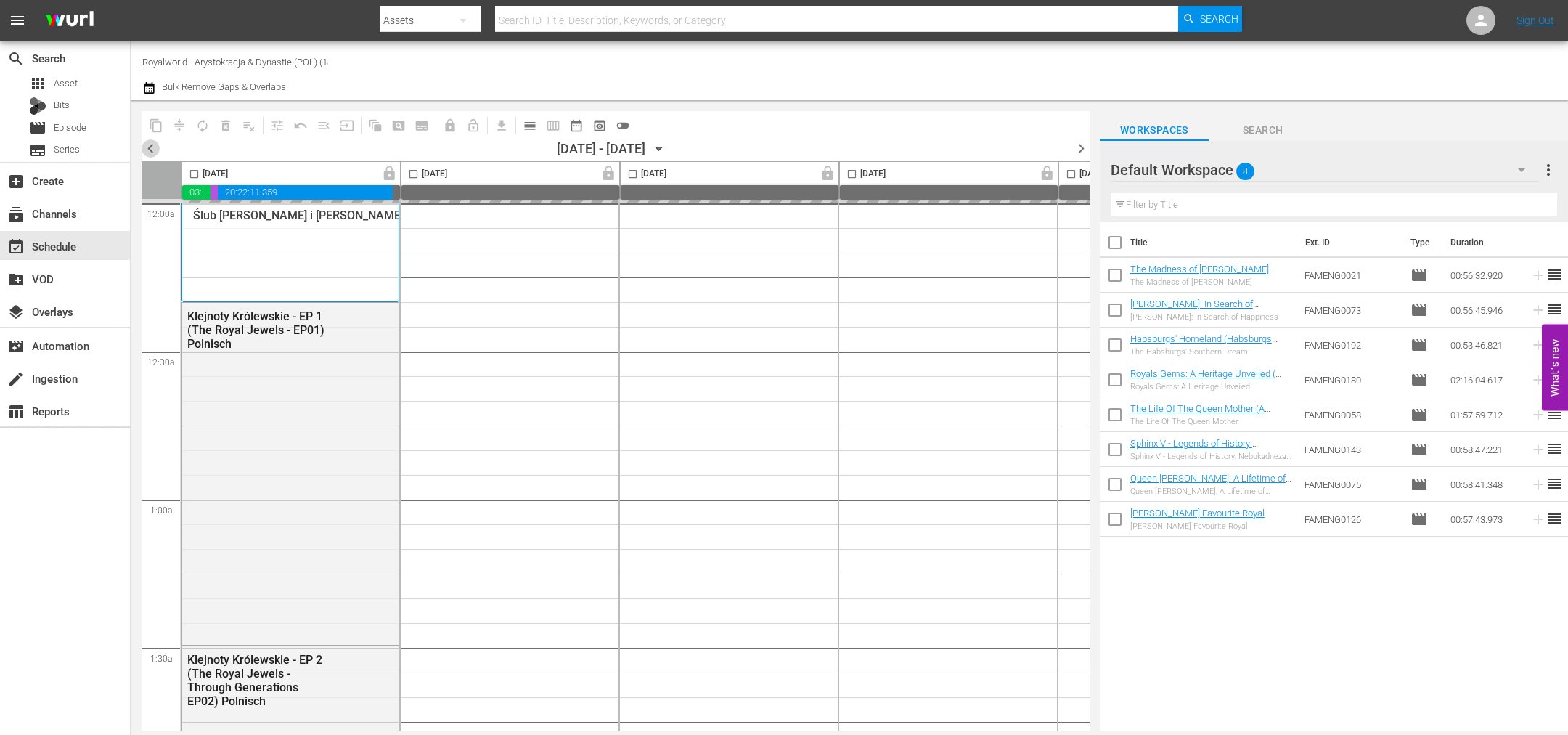
click at [151, 146] on span "chevron_left" at bounding box center [150, 148] width 18 height 18
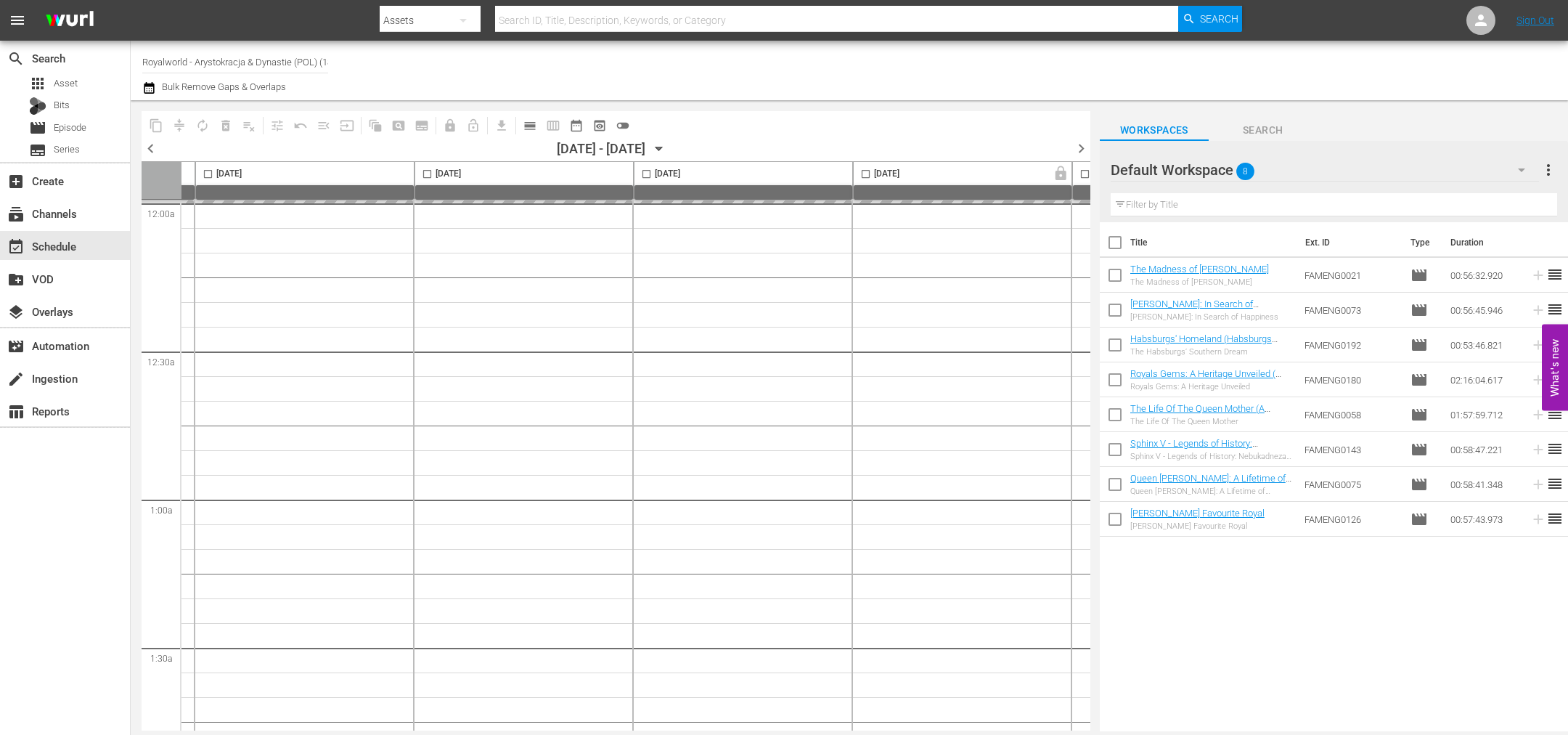
scroll to position [0, 629]
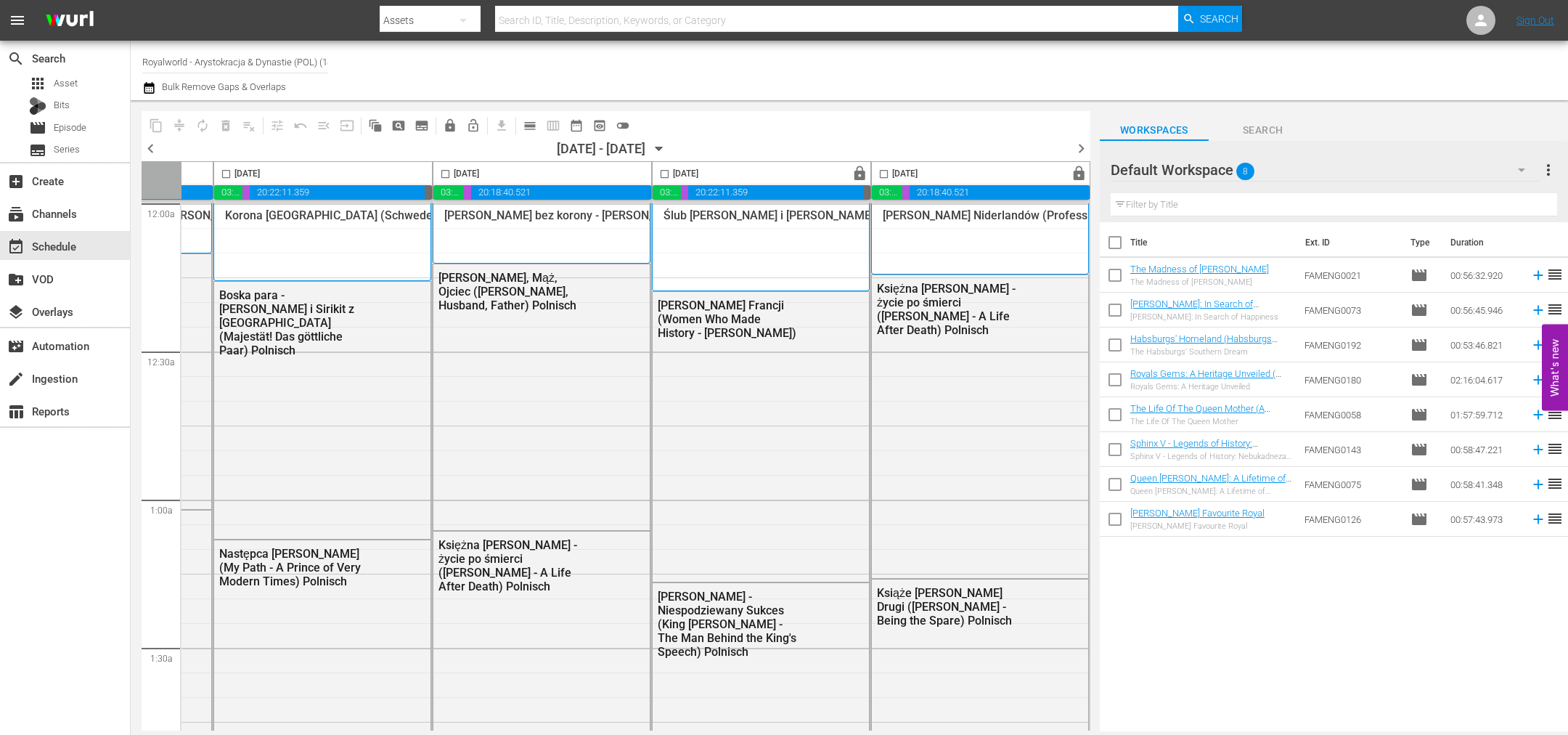
click at [881, 166] on span at bounding box center [883, 173] width 17 height 17
click at [881, 173] on input "checkbox" at bounding box center [883, 176] width 17 height 17
checkbox input "true"
click at [156, 127] on span "content_copy" at bounding box center [156, 126] width 15 height 15
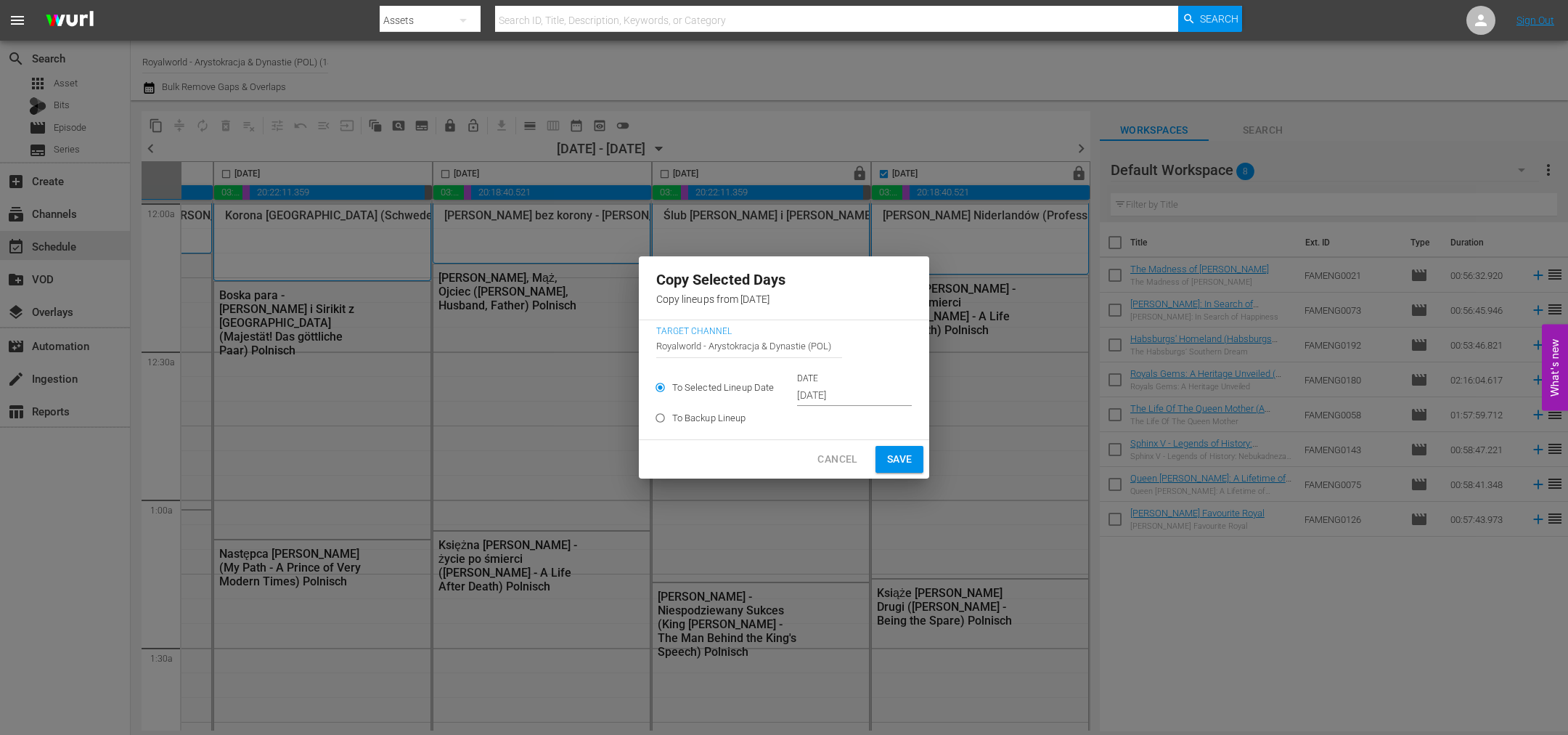
click at [872, 390] on input "Oct 9th 2025" at bounding box center [854, 396] width 115 height 22
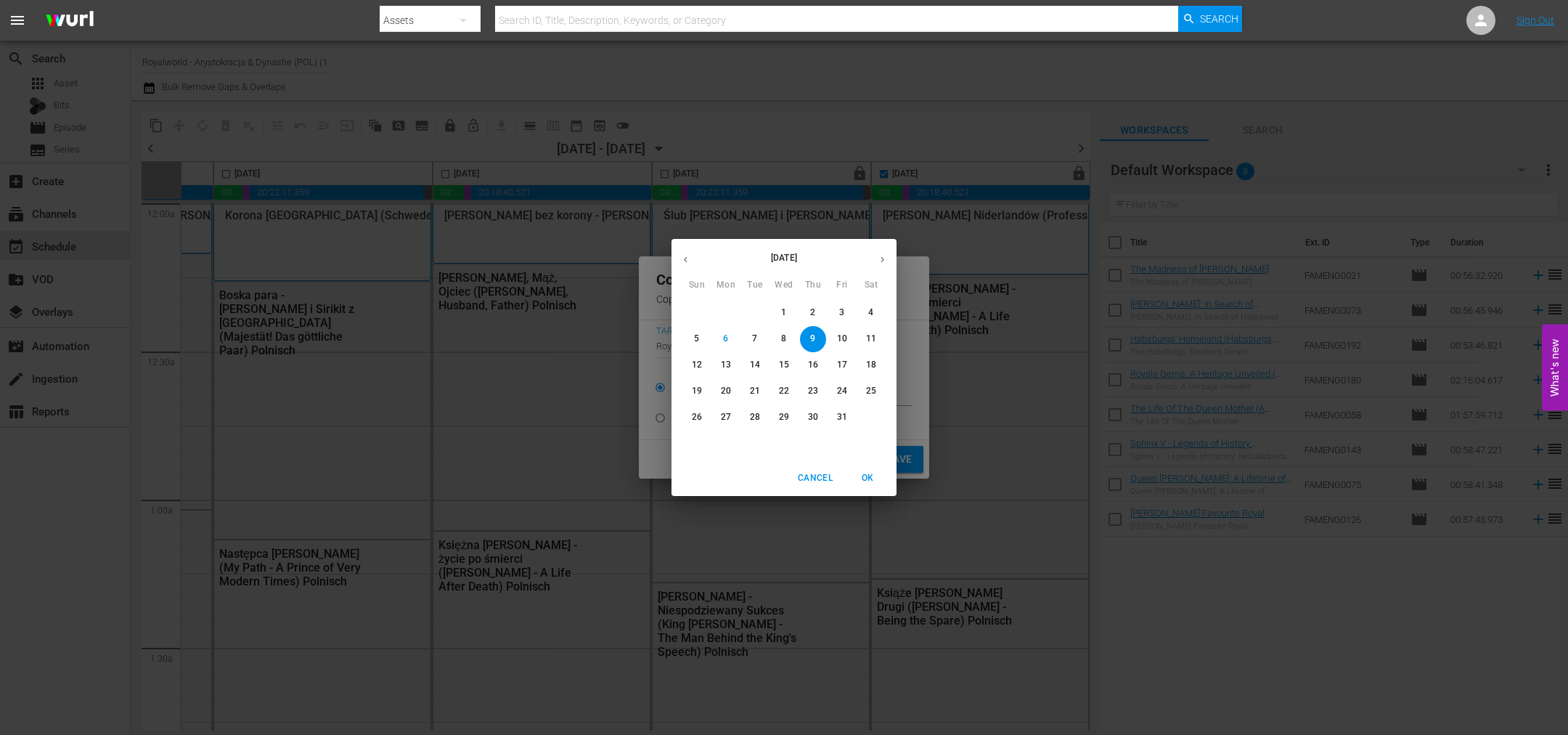
click at [876, 334] on span "11" at bounding box center [871, 338] width 26 height 12
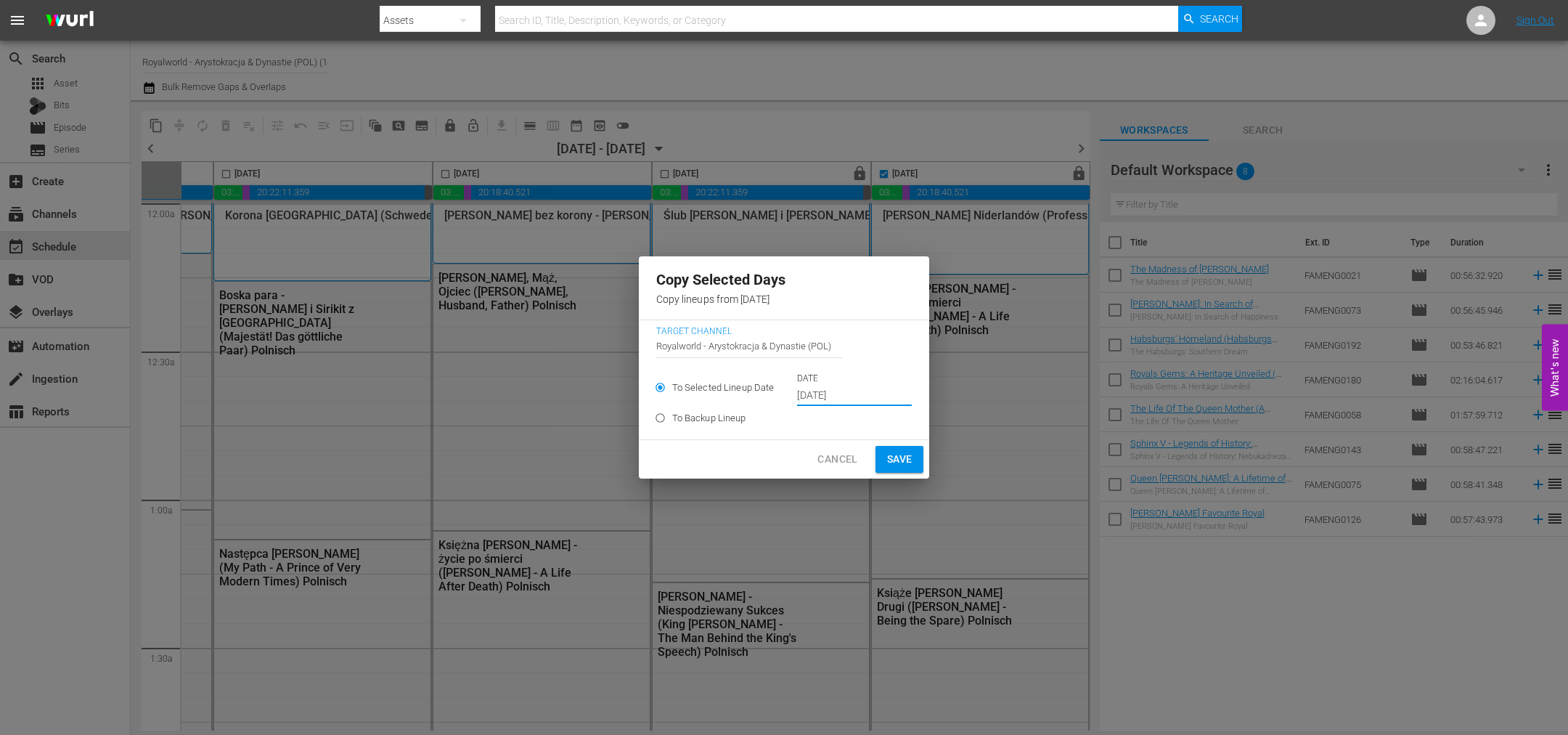
click at [903, 458] on span "Save" at bounding box center [900, 459] width 26 height 18
type input "Oct 9th 2025"
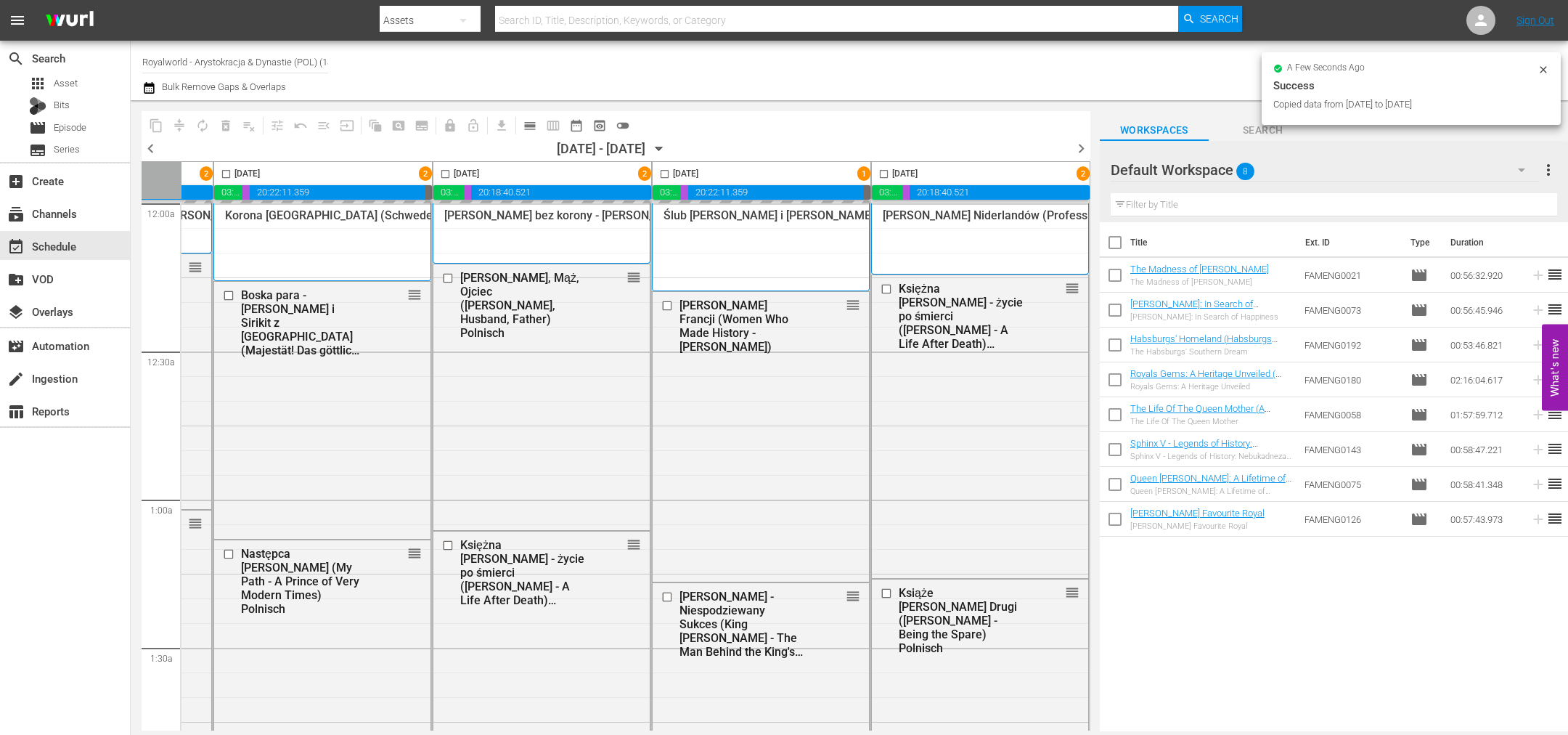
checkbox input "false"
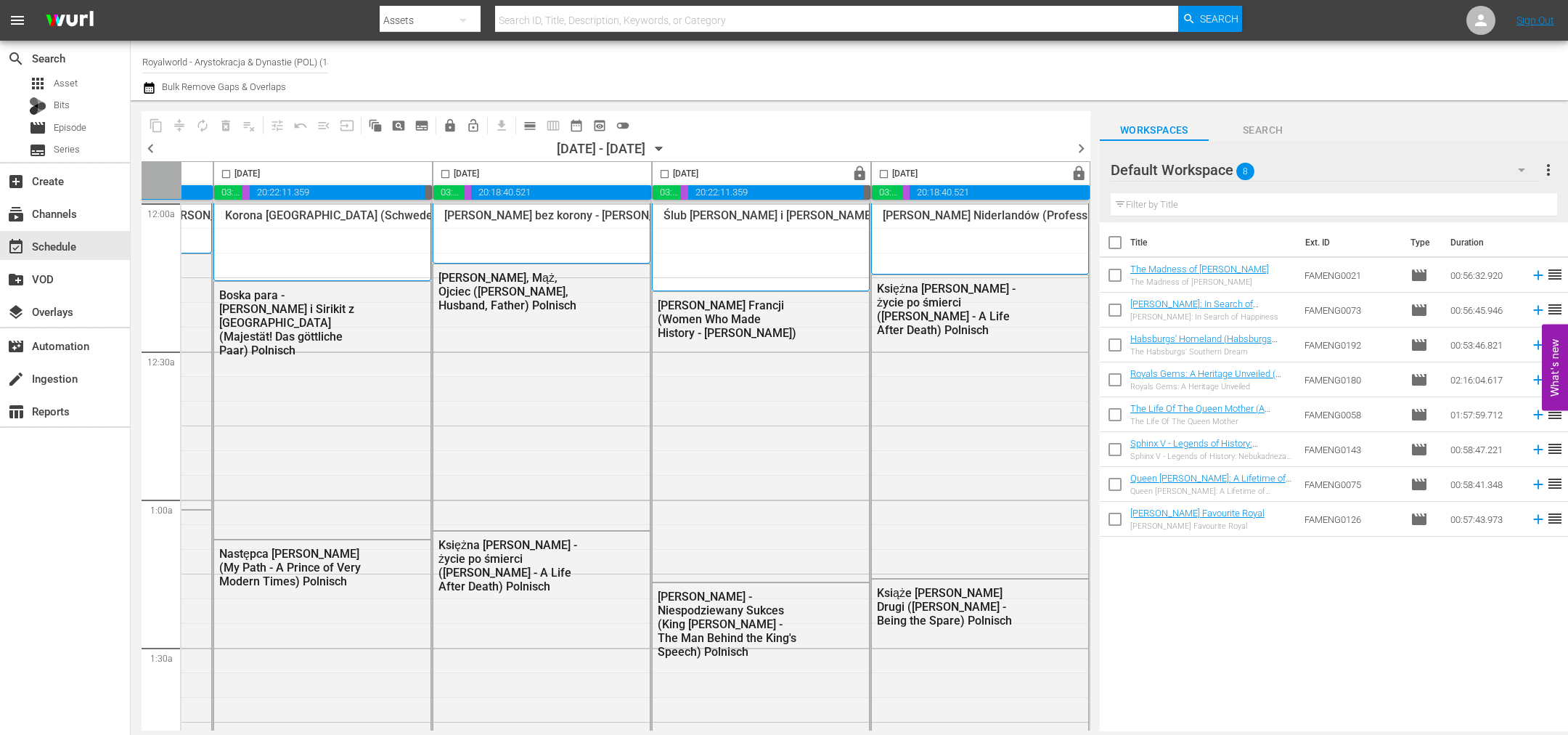
click at [1083, 145] on span "chevron_right" at bounding box center [1081, 148] width 18 height 18
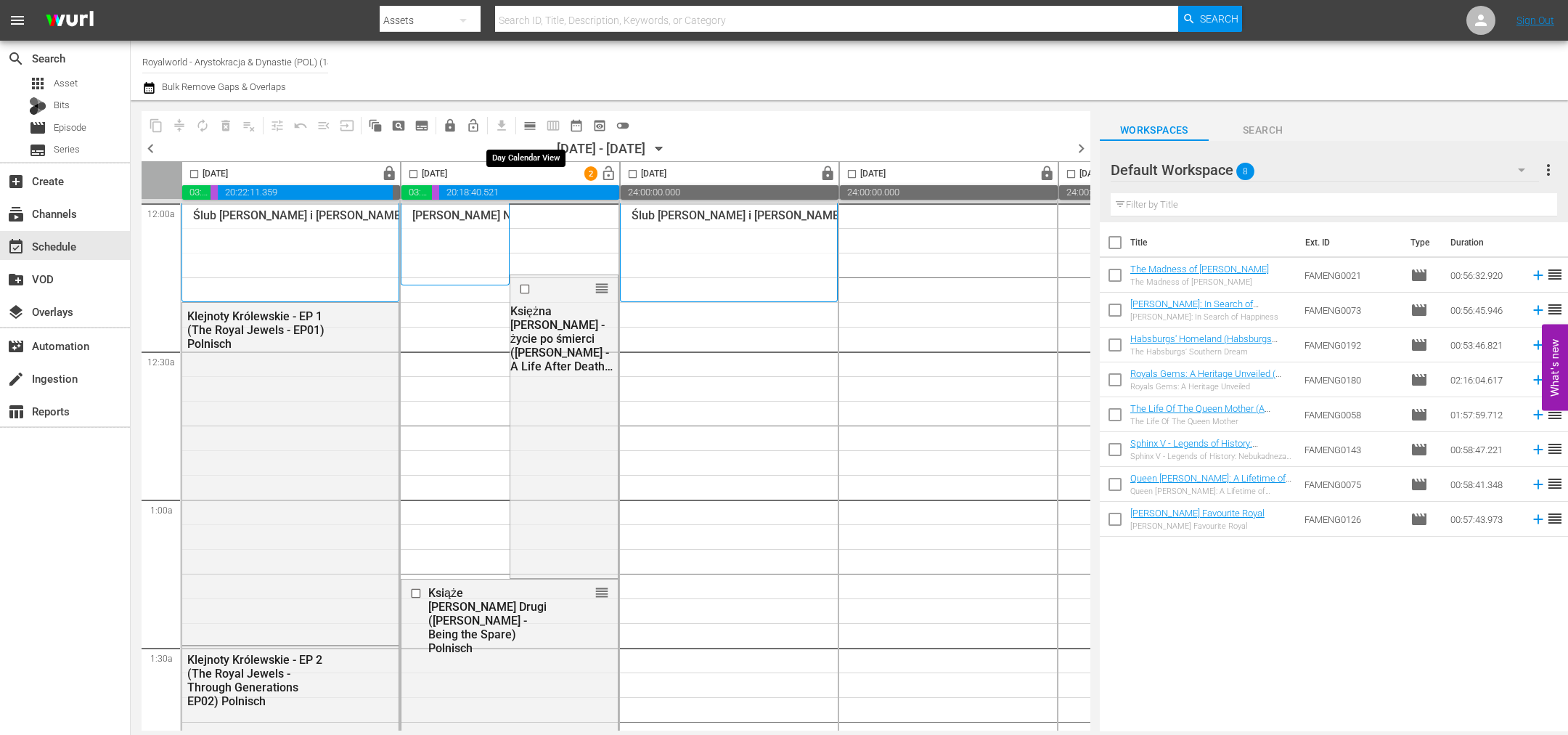
click at [529, 125] on span "calendar_view_day_outlined" at bounding box center [530, 126] width 15 height 15
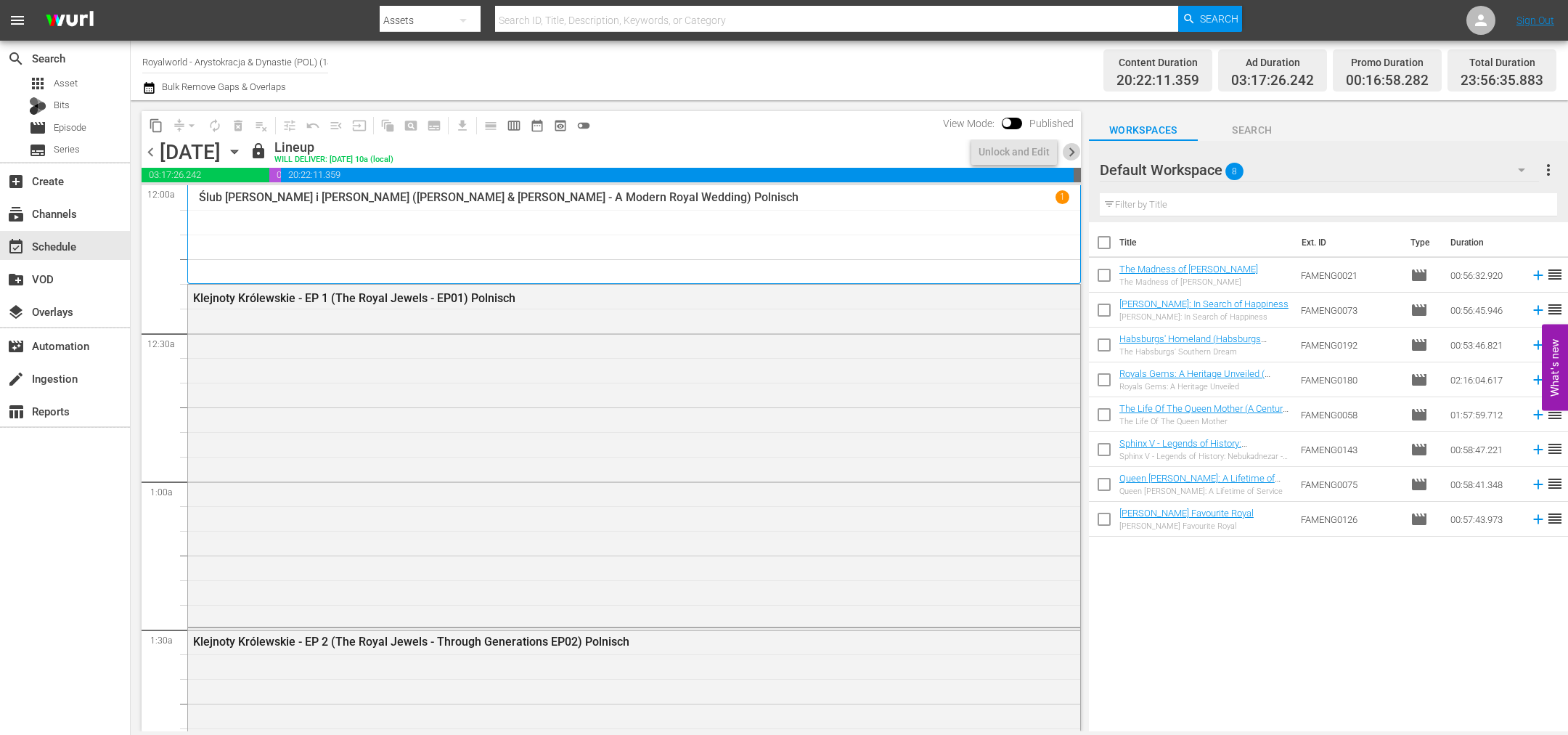
click at [1072, 146] on span "chevron_right" at bounding box center [1072, 152] width 18 height 18
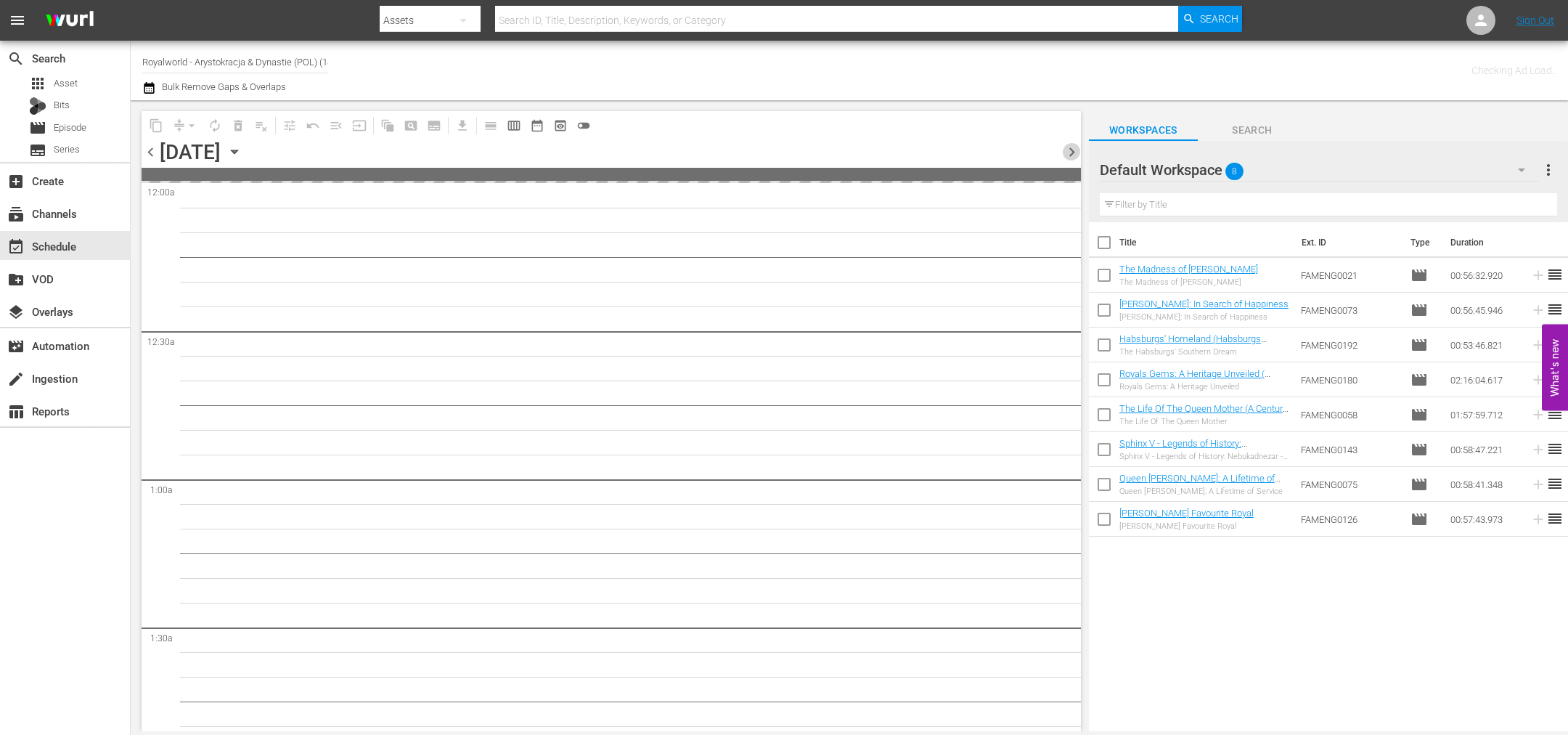
click at [1072, 146] on span "chevron_right" at bounding box center [1072, 152] width 18 height 18
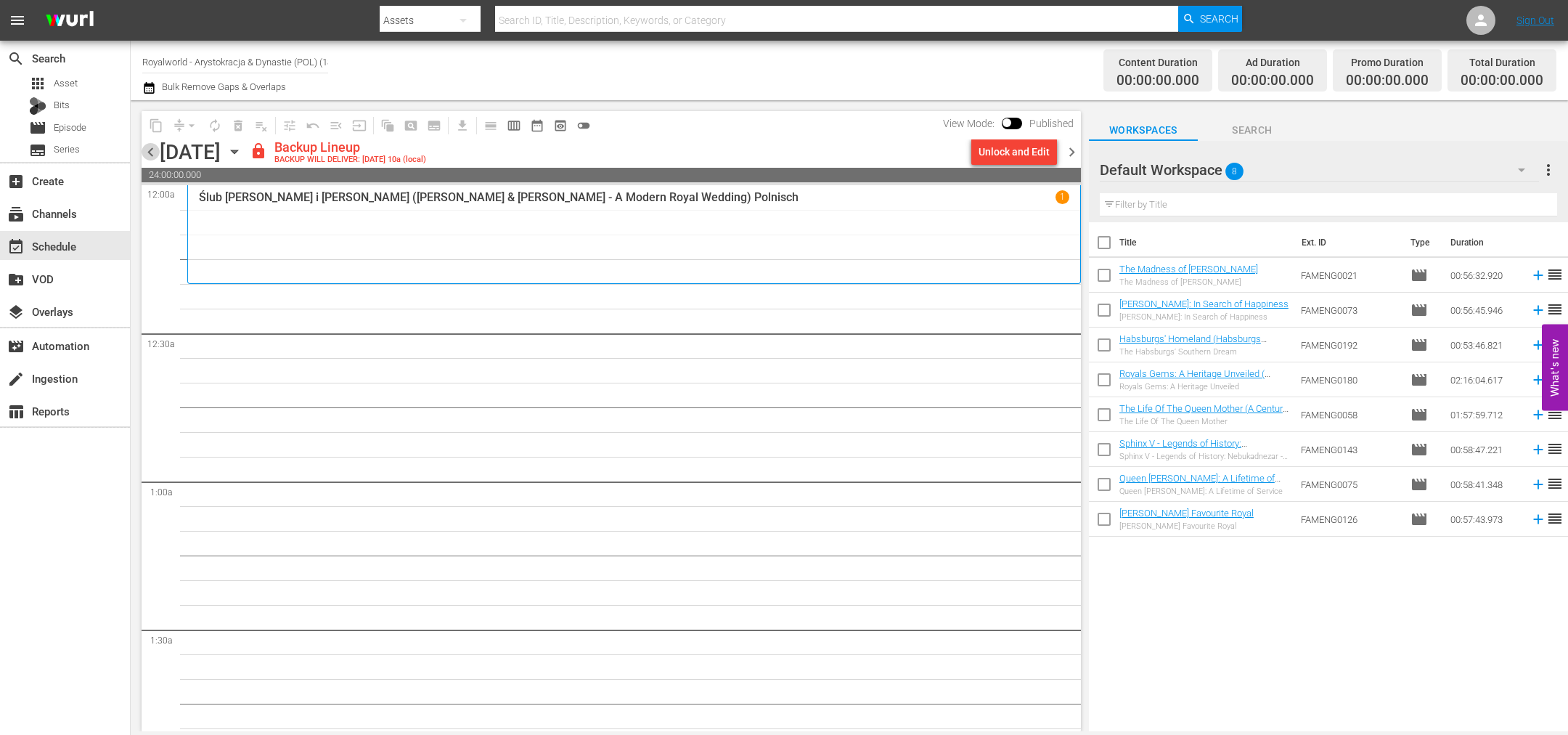
click at [152, 151] on span "chevron_left" at bounding box center [150, 152] width 18 height 18
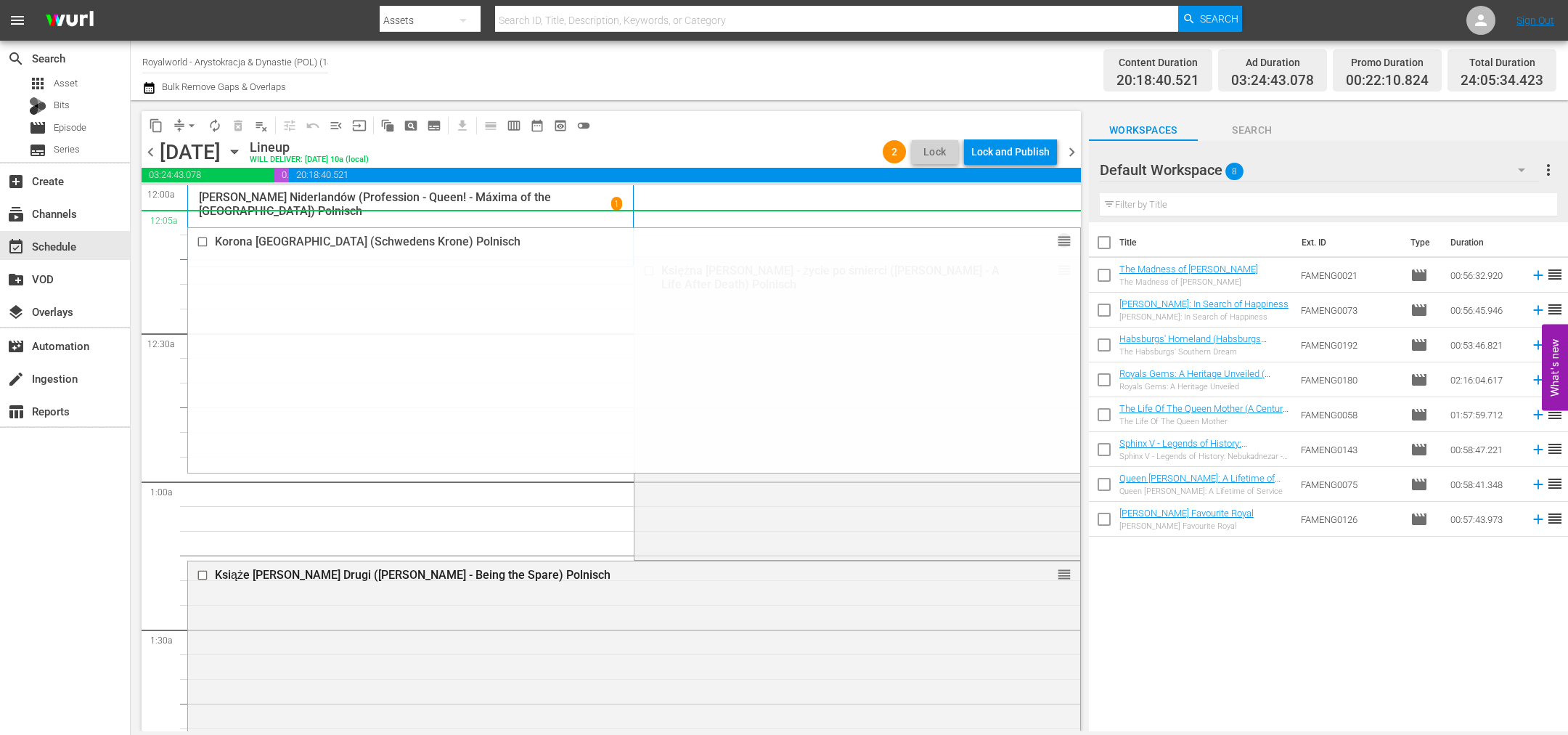
drag, startPoint x: 1050, startPoint y: 383, endPoint x: 918, endPoint y: 223, distance: 207.4
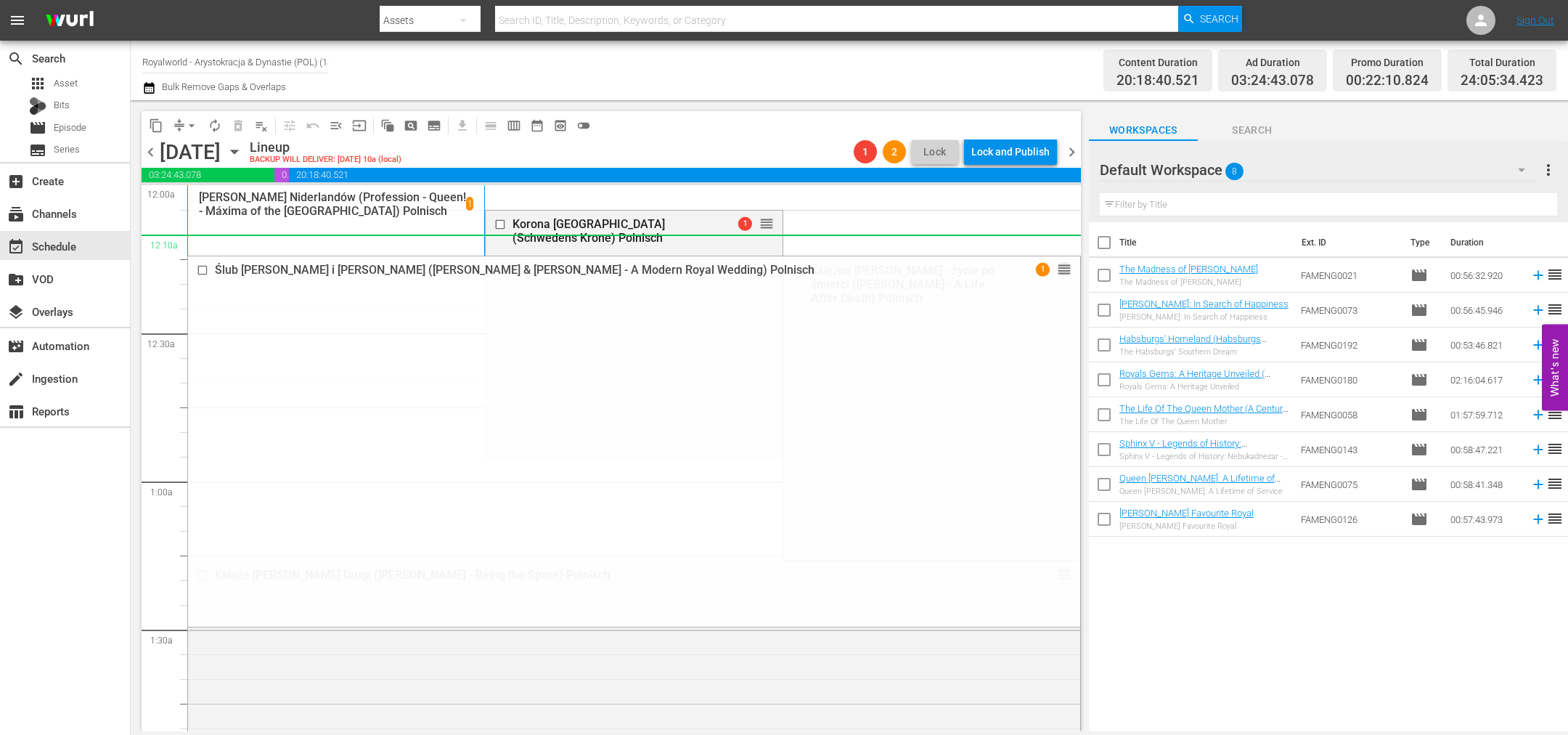
drag, startPoint x: 1044, startPoint y: 373, endPoint x: 728, endPoint y: 247, distance: 340.2
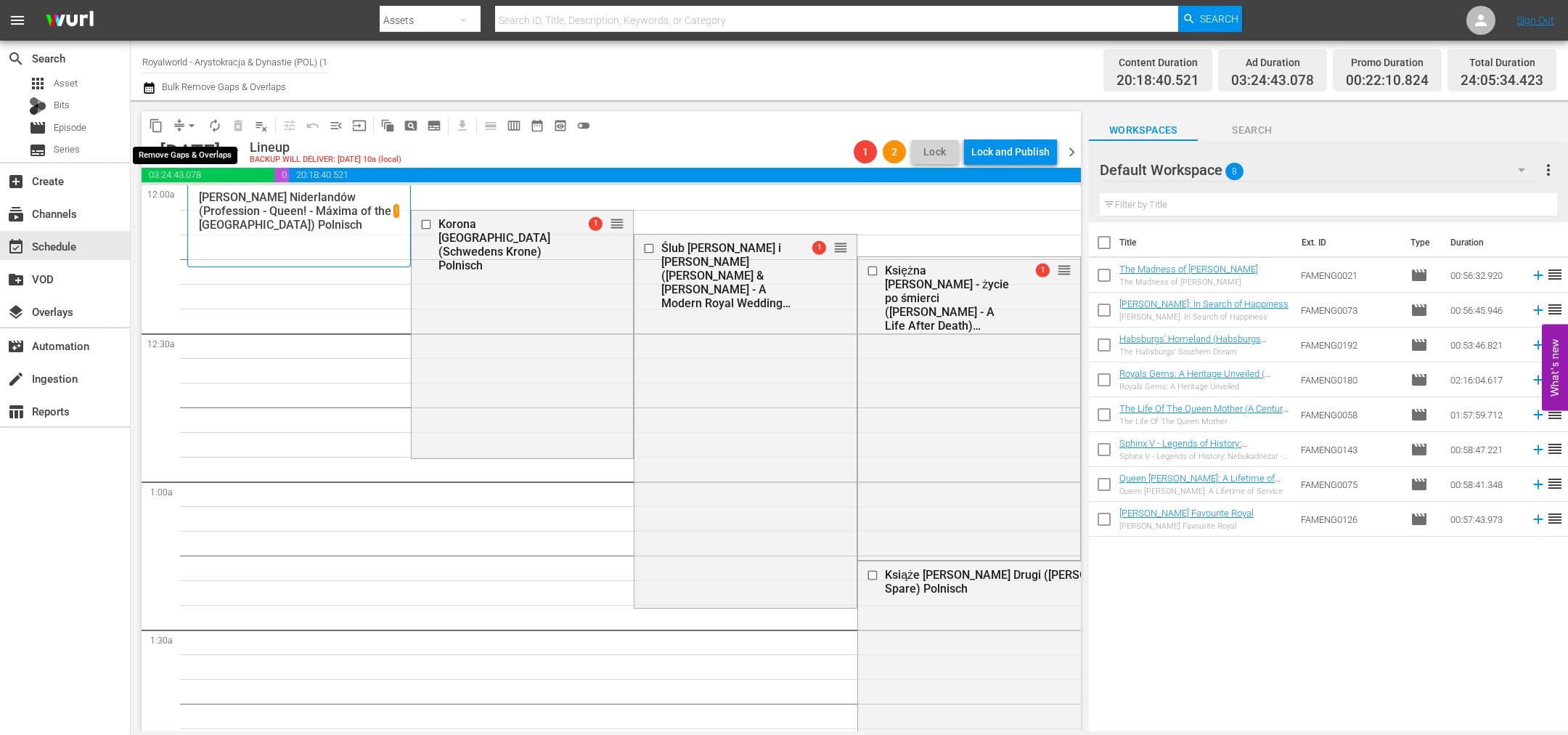
drag, startPoint x: 200, startPoint y: 124, endPoint x: 190, endPoint y: 136, distance: 15.6
click at [200, 124] on button "arrow_drop_down" at bounding box center [191, 125] width 23 height 23
click at [196, 127] on span "arrow_drop_down" at bounding box center [191, 126] width 15 height 15
click at [195, 127] on span "arrow_drop_down" at bounding box center [191, 126] width 15 height 15
click at [185, 197] on li "Align to End of Previous Day" at bounding box center [192, 202] width 152 height 24
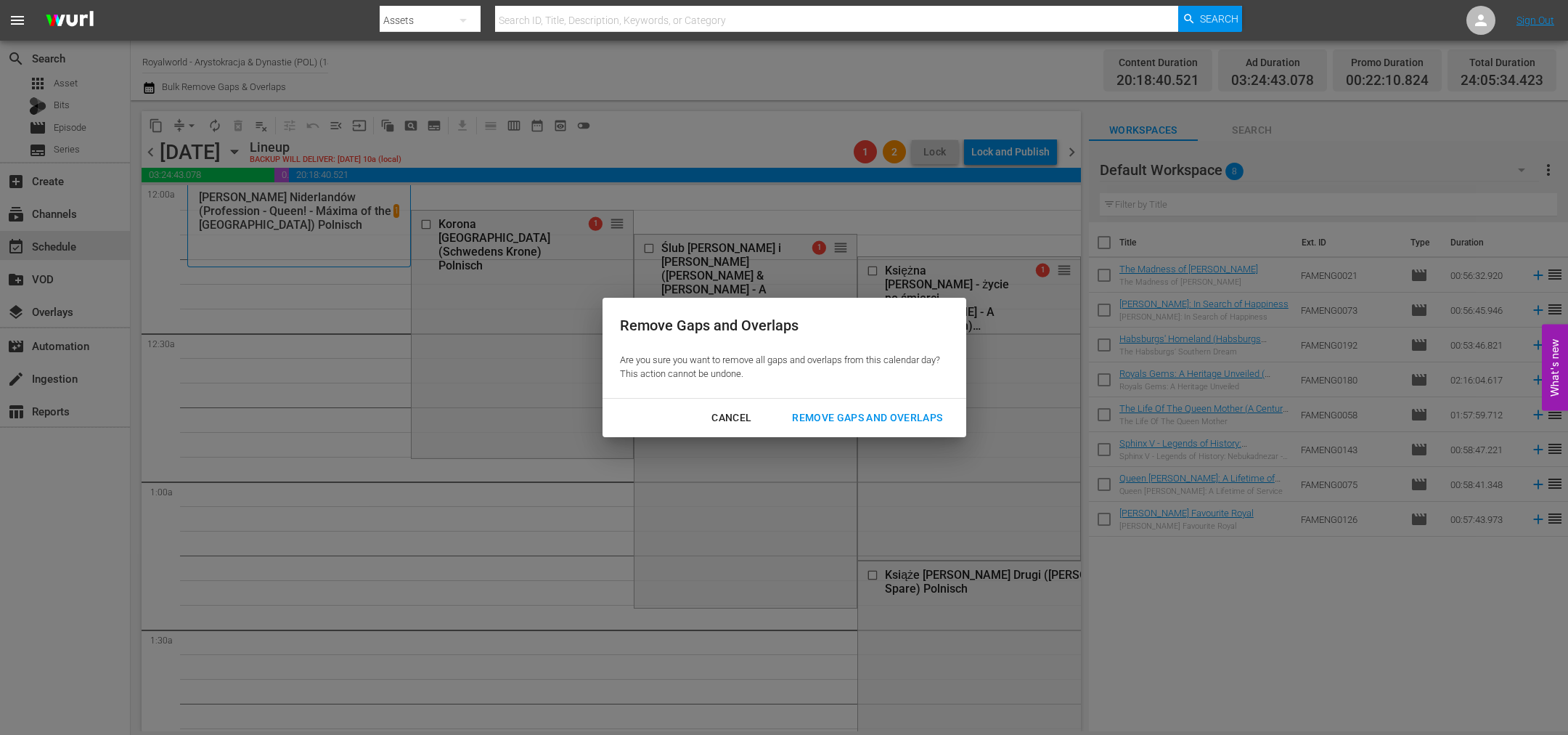
click at [878, 419] on div "Remove Gaps and Overlaps" at bounding box center [866, 417] width 173 height 18
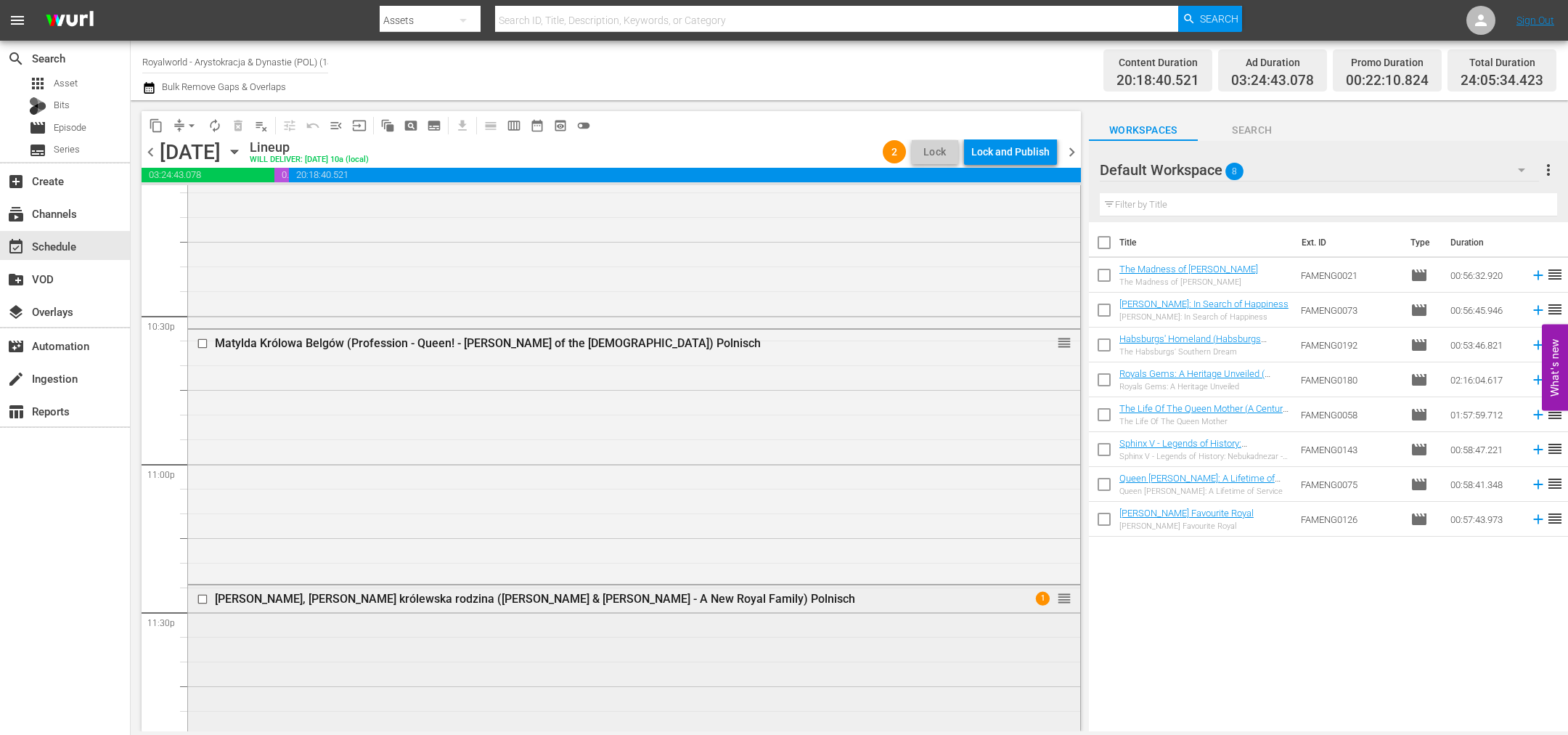
scroll to position [6673, 0]
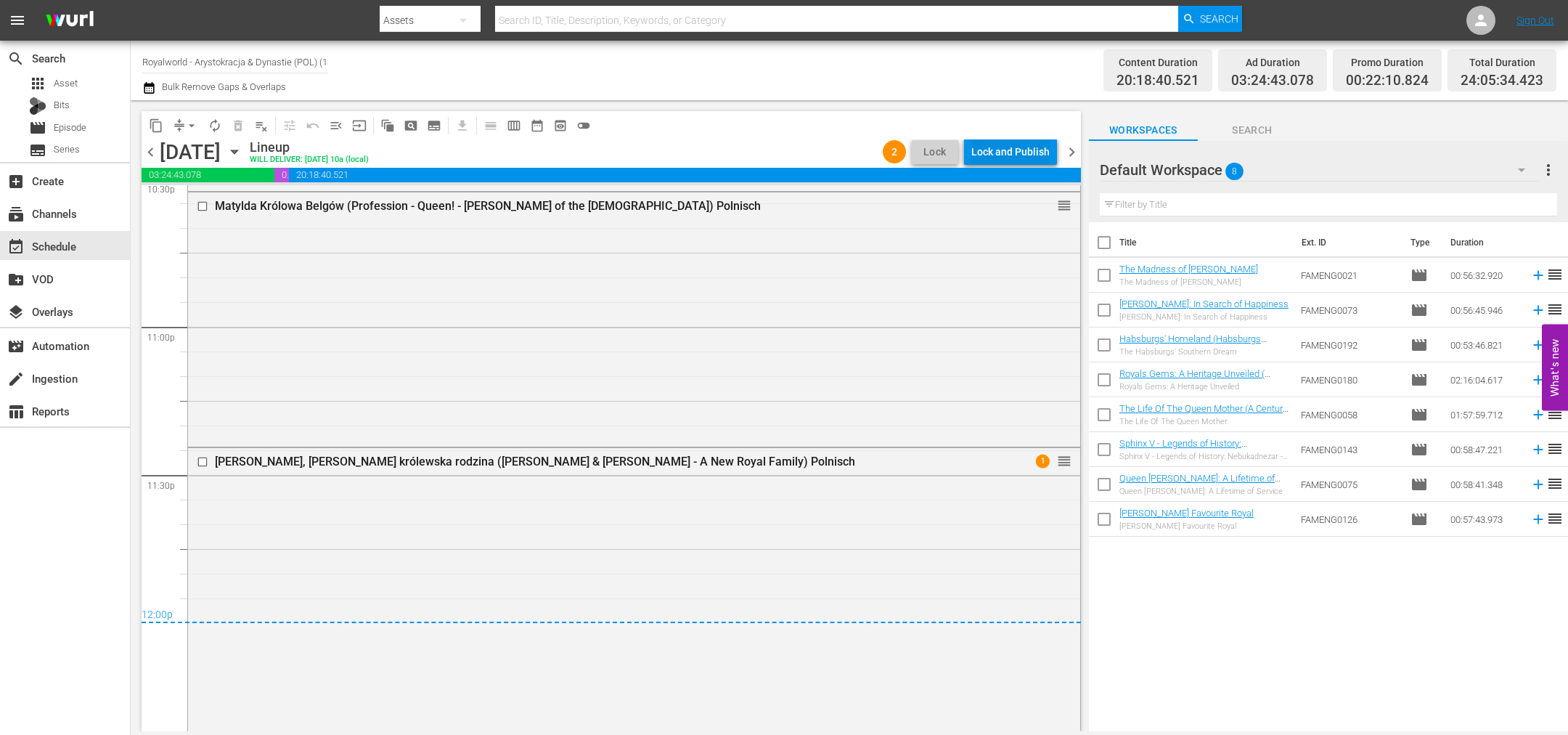
click at [977, 144] on div "Lock and Publish" at bounding box center [1009, 151] width 78 height 26
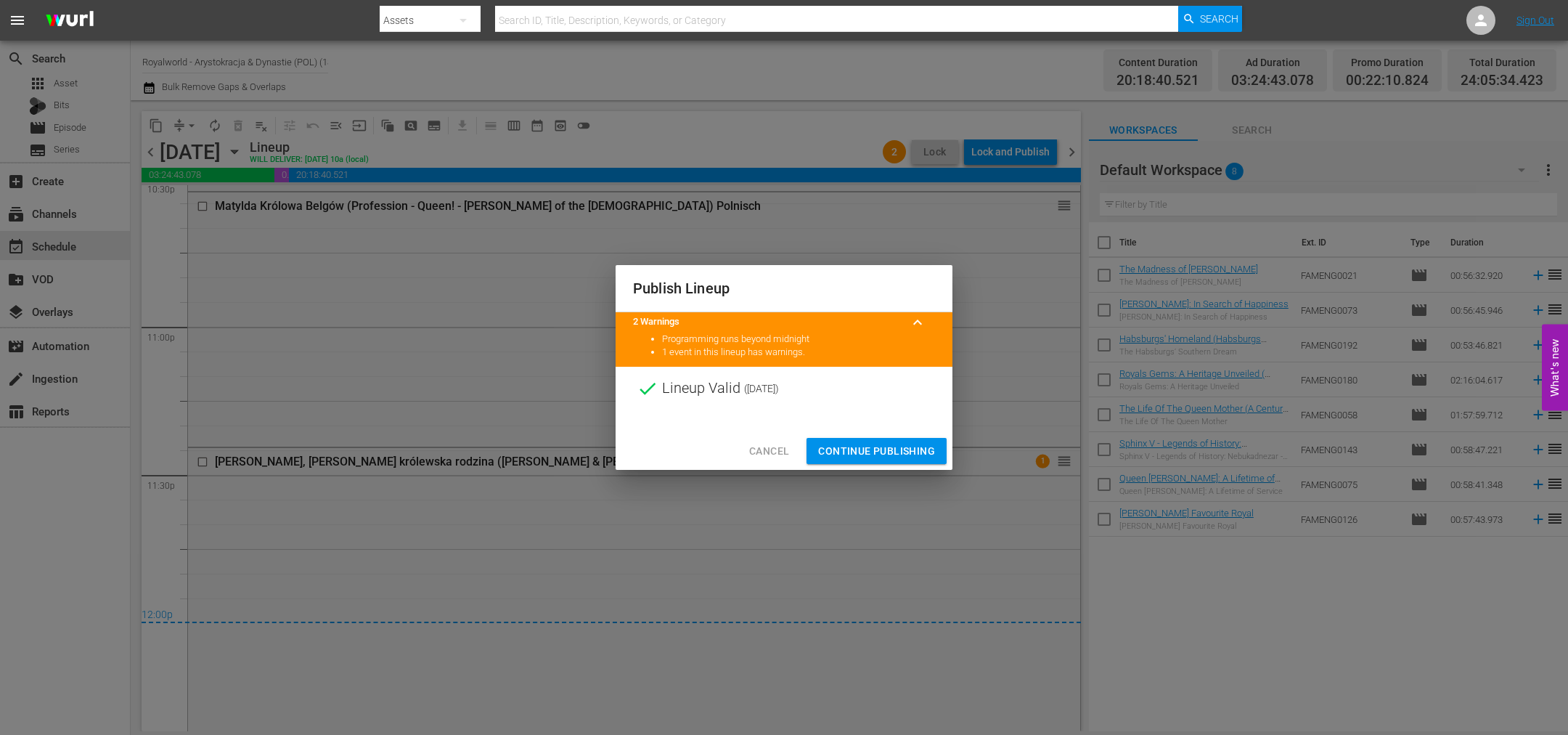
click at [885, 454] on span "Continue Publishing" at bounding box center [876, 451] width 117 height 18
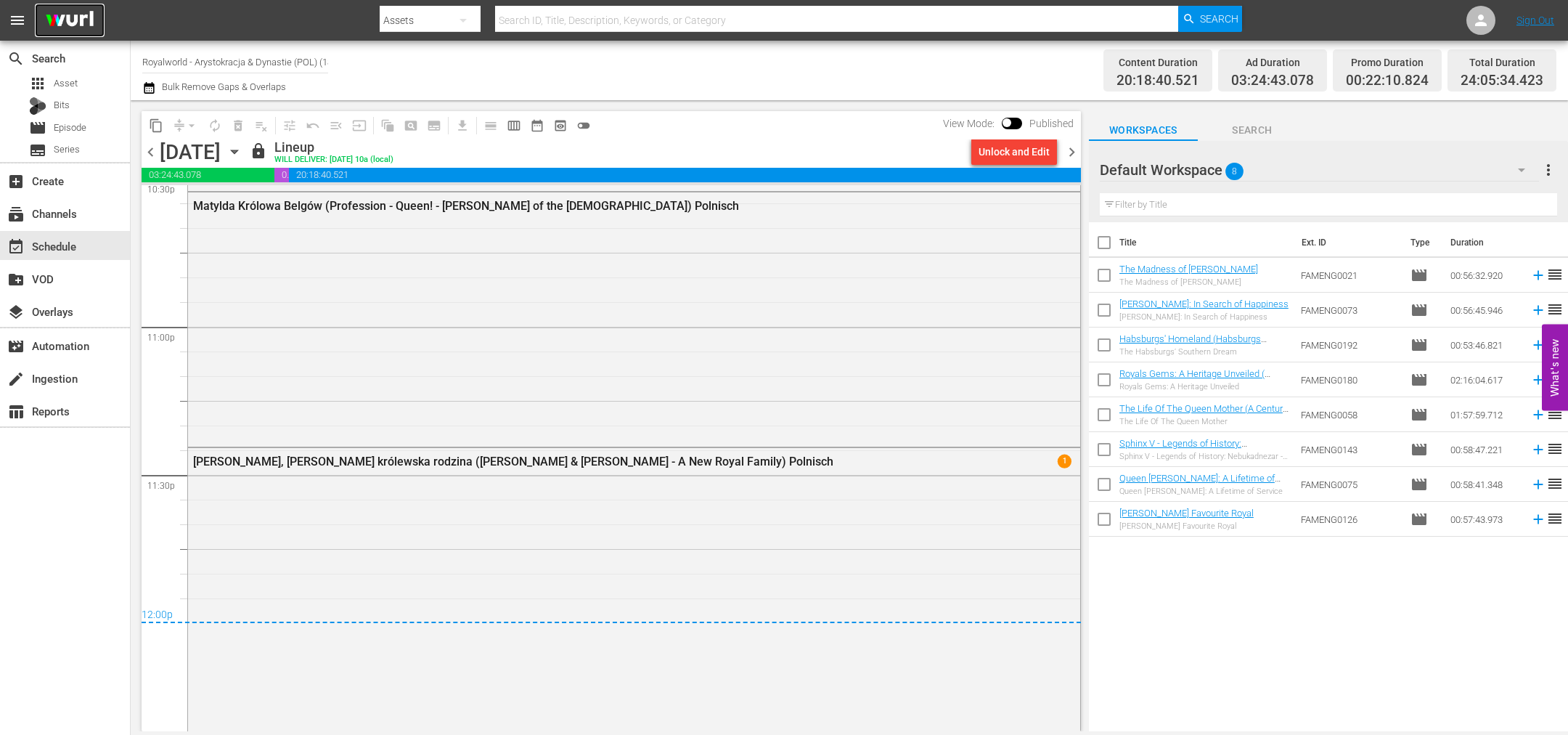
click at [63, 9] on img at bounding box center [69, 21] width 69 height 35
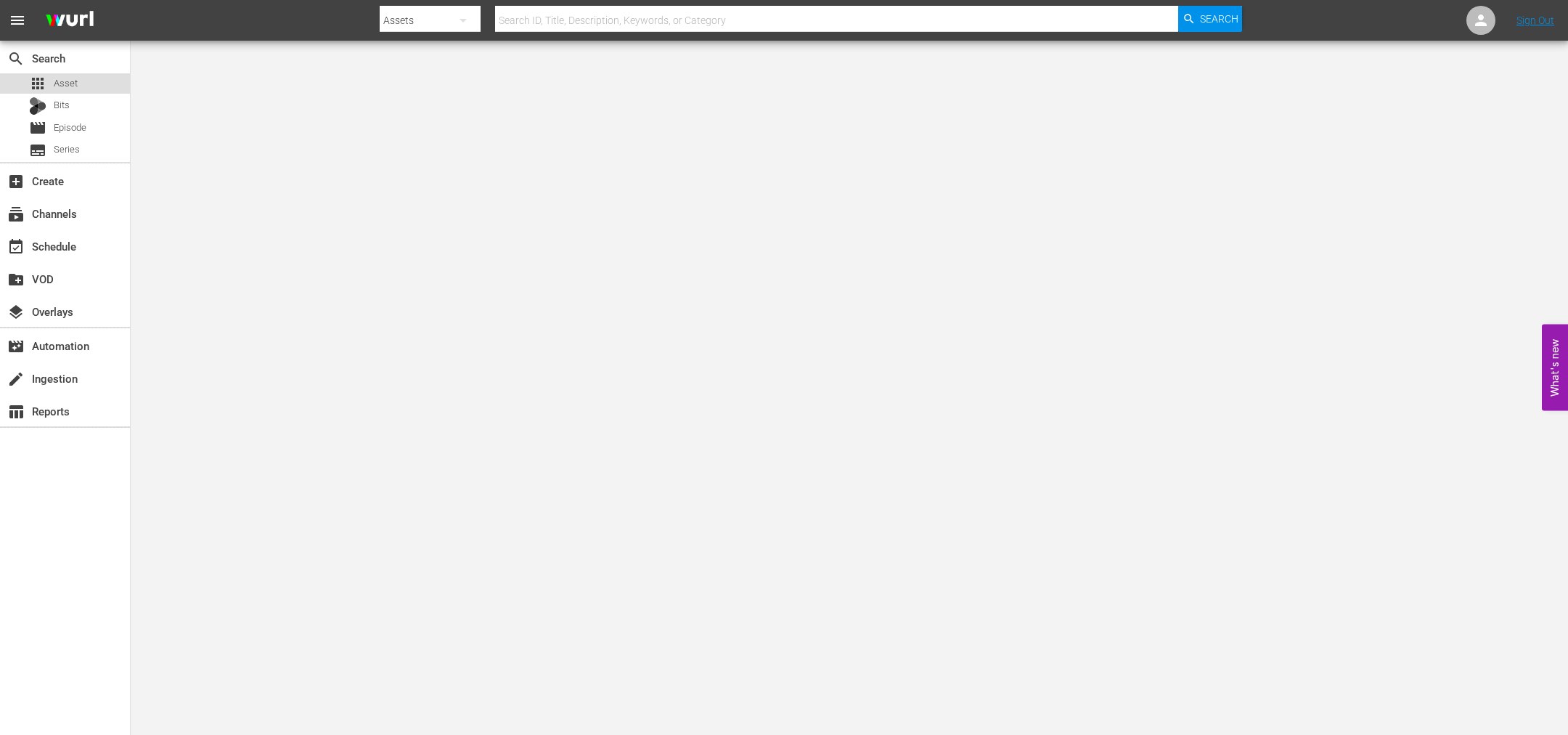
click at [80, 78] on div "apps Asset" at bounding box center [64, 83] width 130 height 21
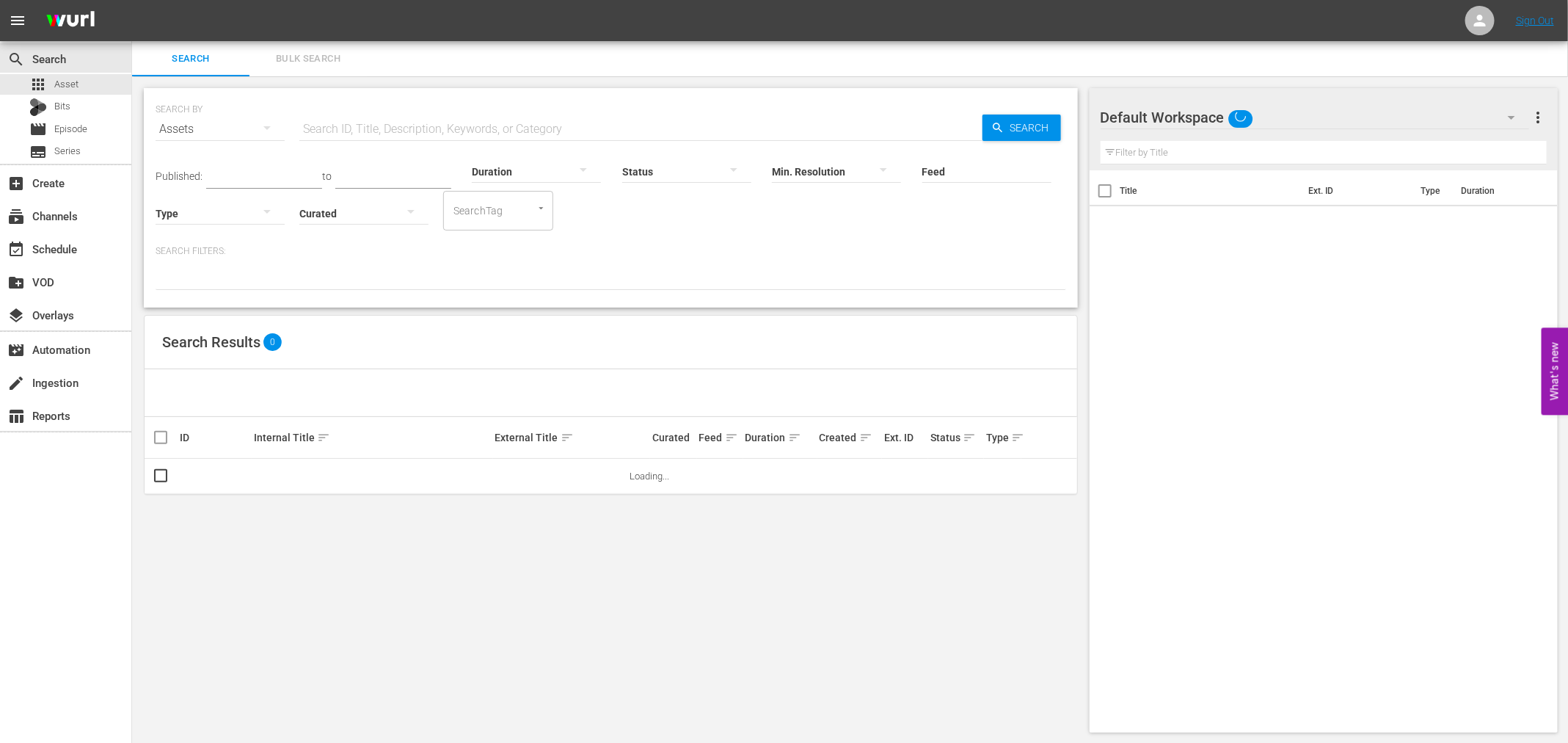
click at [366, 124] on input "text" at bounding box center [642, 129] width 684 height 35
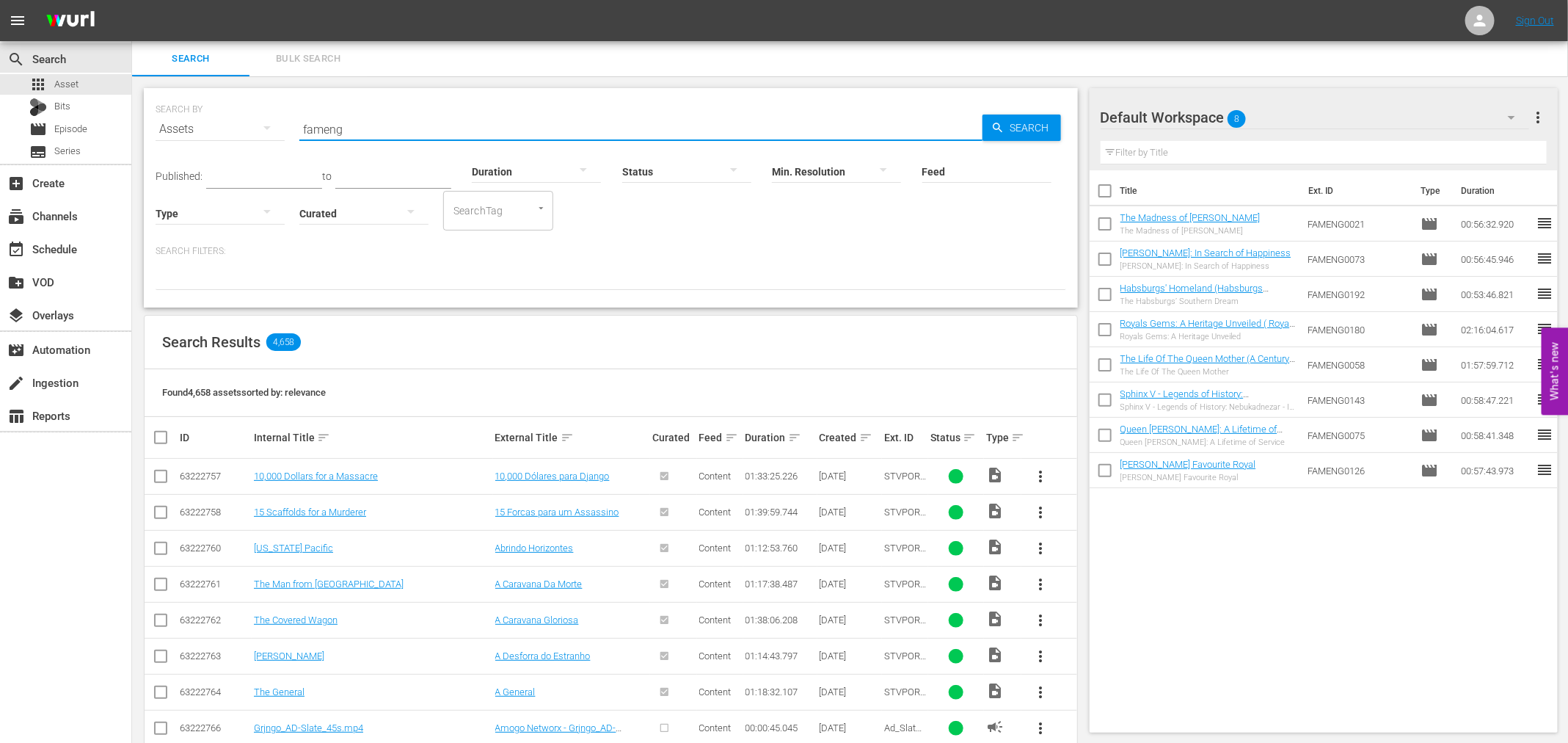
type input "fameng"
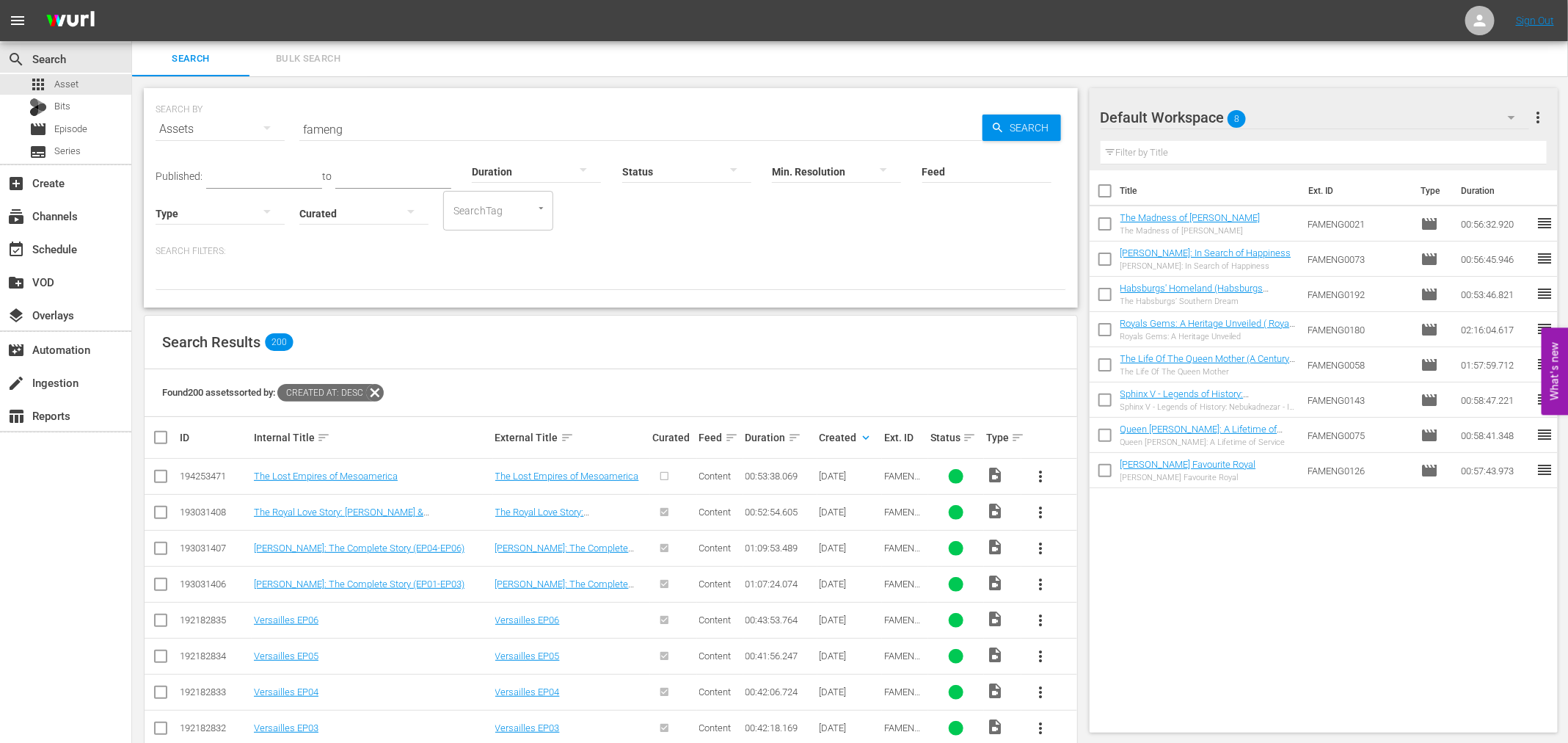
click at [1047, 473] on span "more_vert" at bounding box center [1041, 477] width 18 height 18
click at [1113, 591] on div "Episode" at bounding box center [1120, 587] width 100 height 35
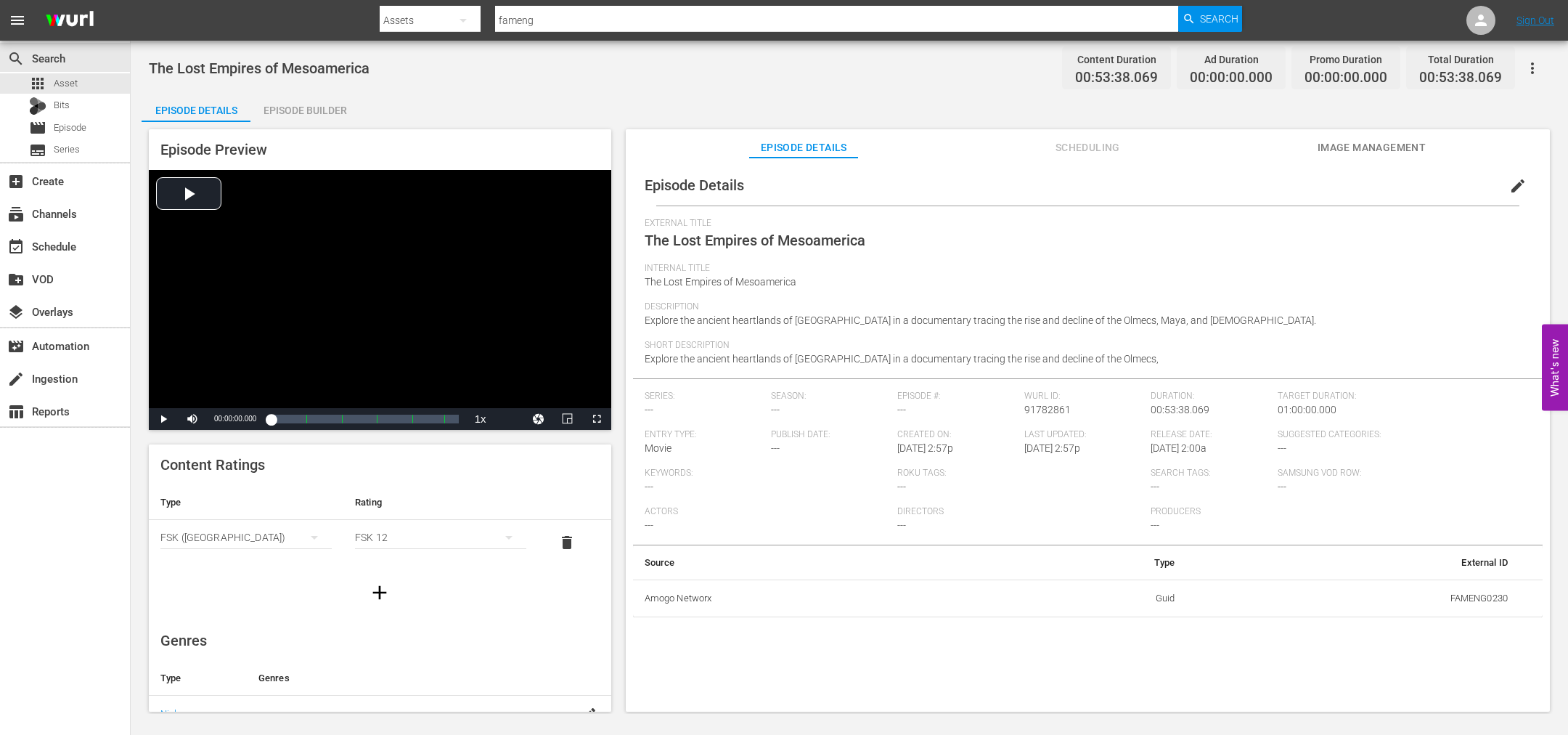
click at [320, 112] on div "Episode Builder" at bounding box center [305, 110] width 109 height 35
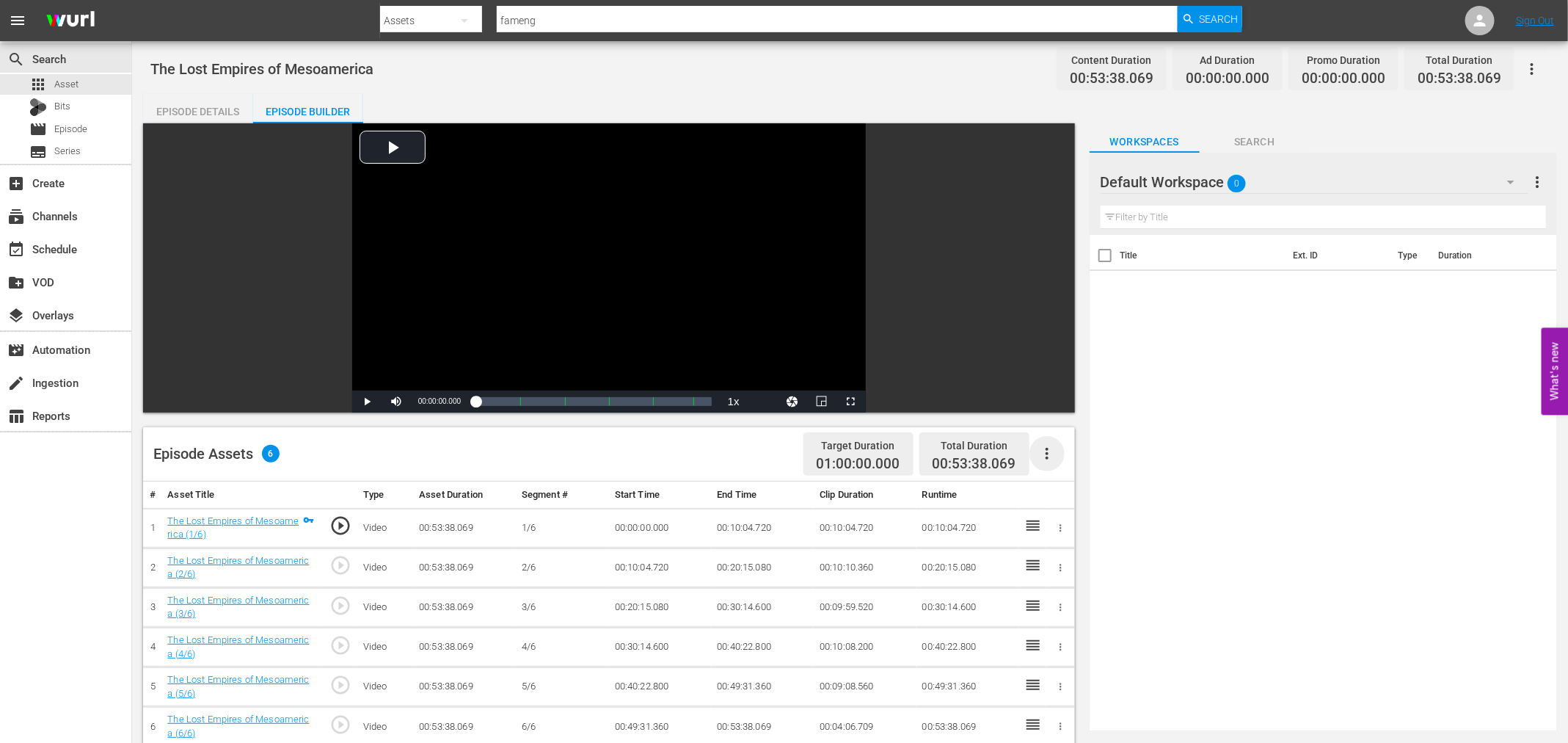
click at [1050, 456] on icon "button" at bounding box center [1047, 454] width 18 height 18
click at [1071, 465] on div "Fill with Ads" at bounding box center [1091, 459] width 100 height 35
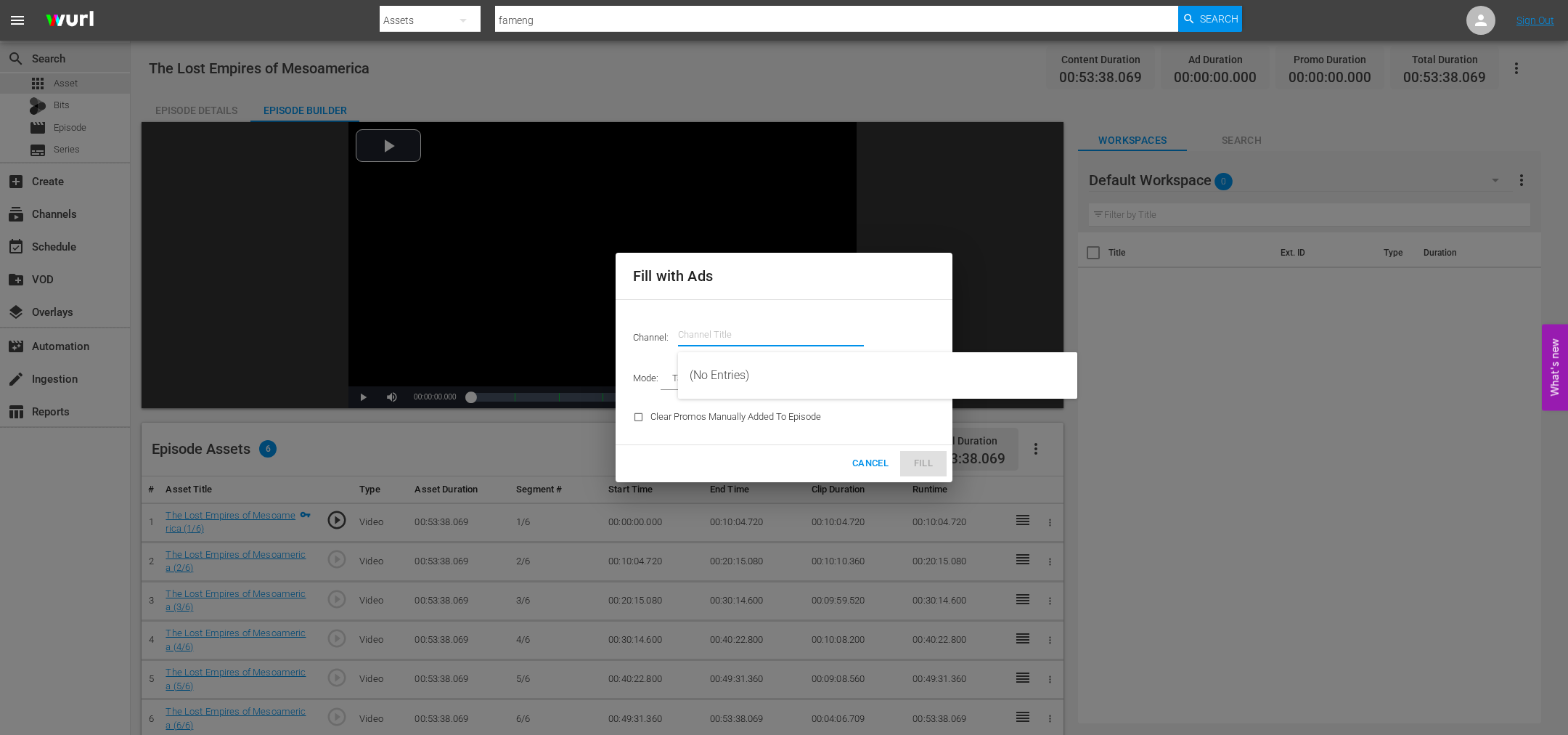
click at [740, 344] on input "text" at bounding box center [771, 334] width 186 height 35
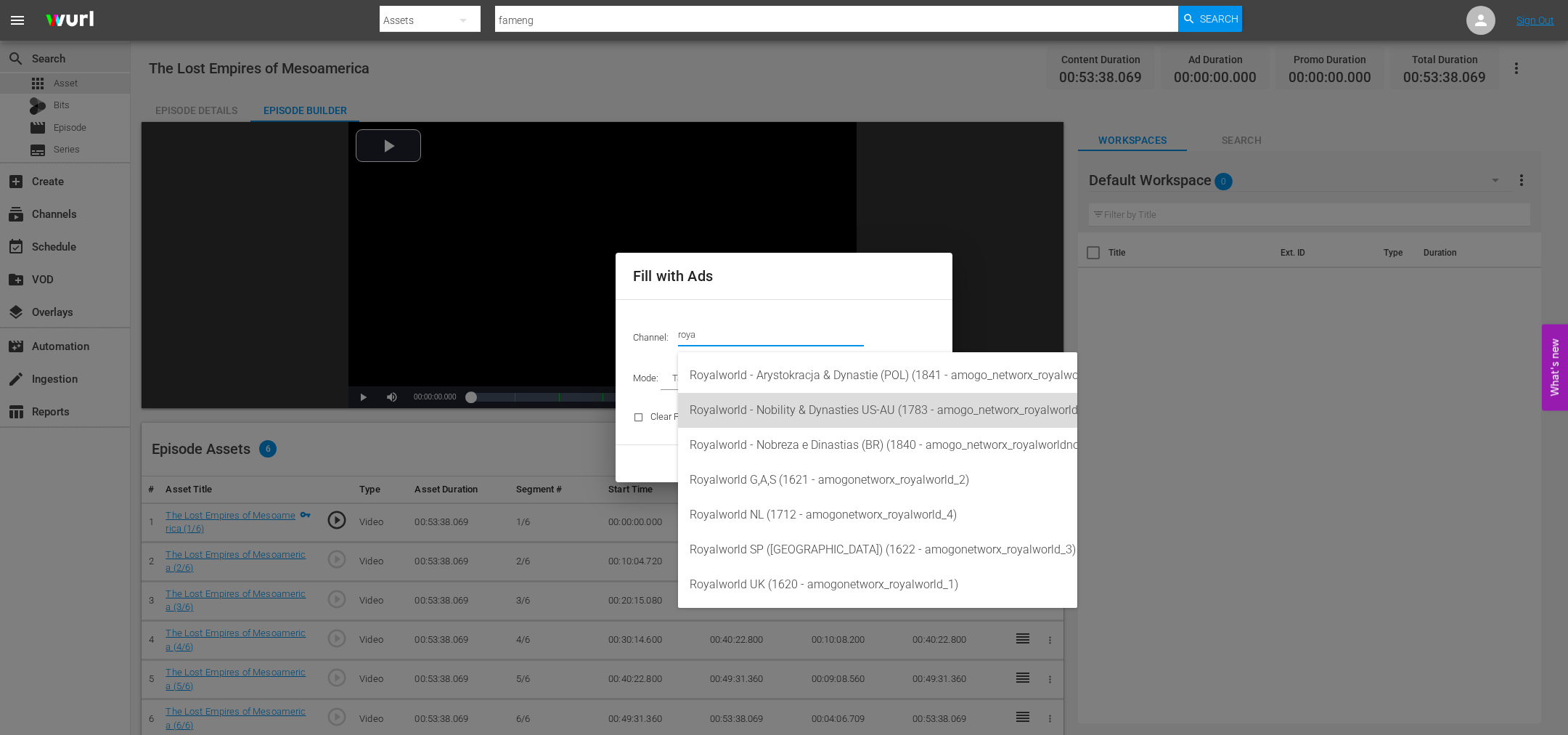
click at [859, 413] on div "Royalworld - Nobility & Dynasties US-AU (1783 - amogo_networx_royalworldnobilit…" at bounding box center [877, 410] width 376 height 35
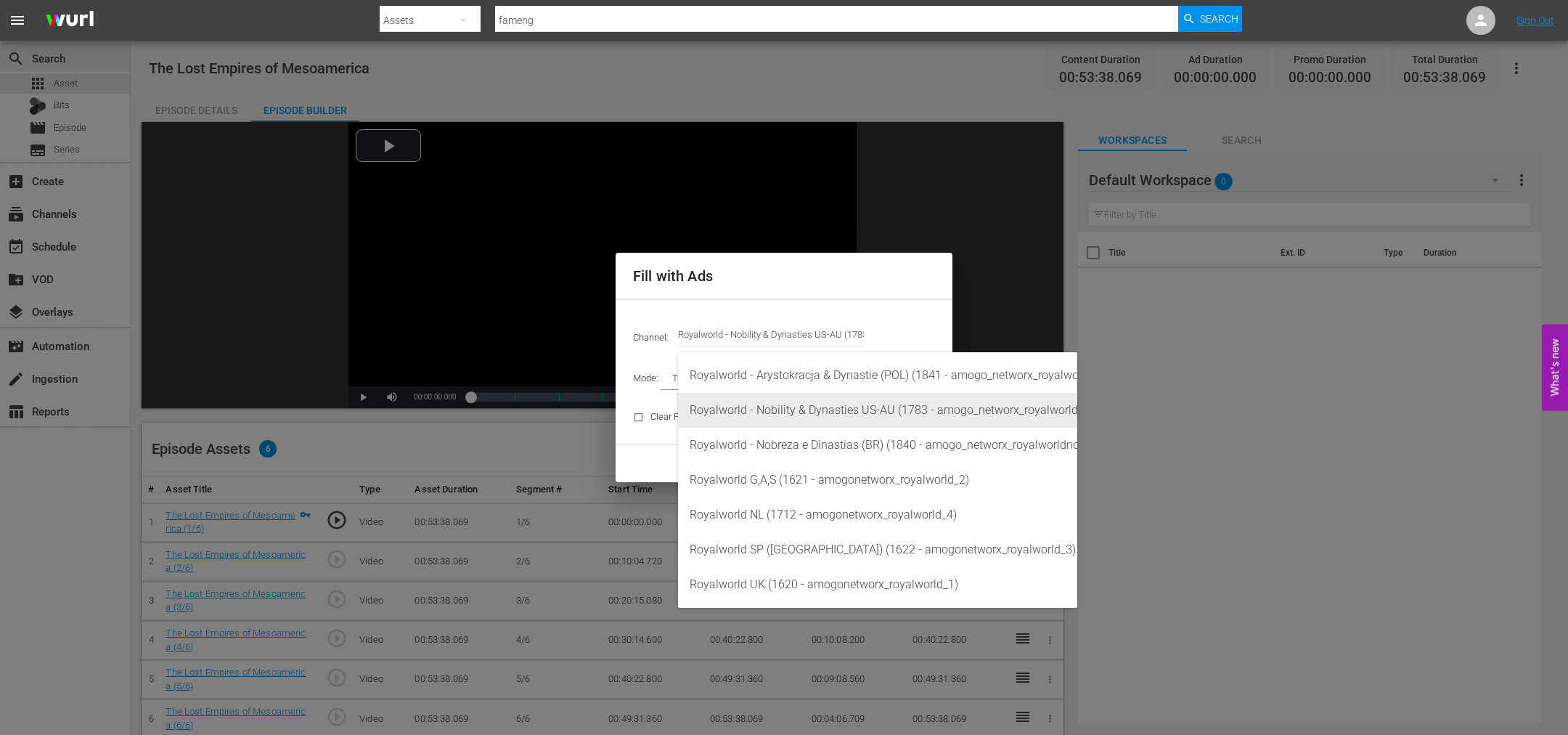
type input "Royalworld - Nobility & Dynasties US-AU (1783)"
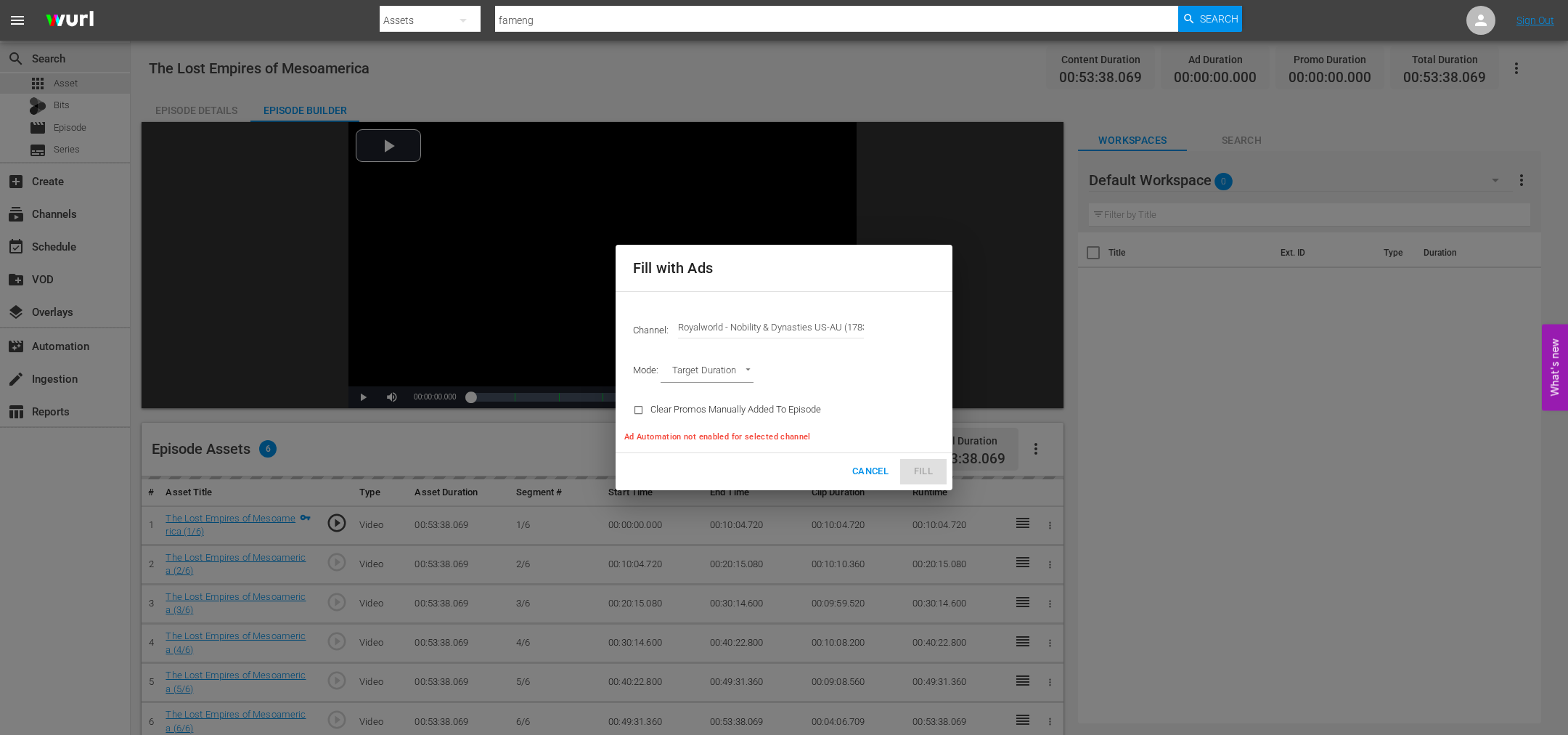
type input "AD_BREAK_DURATION"
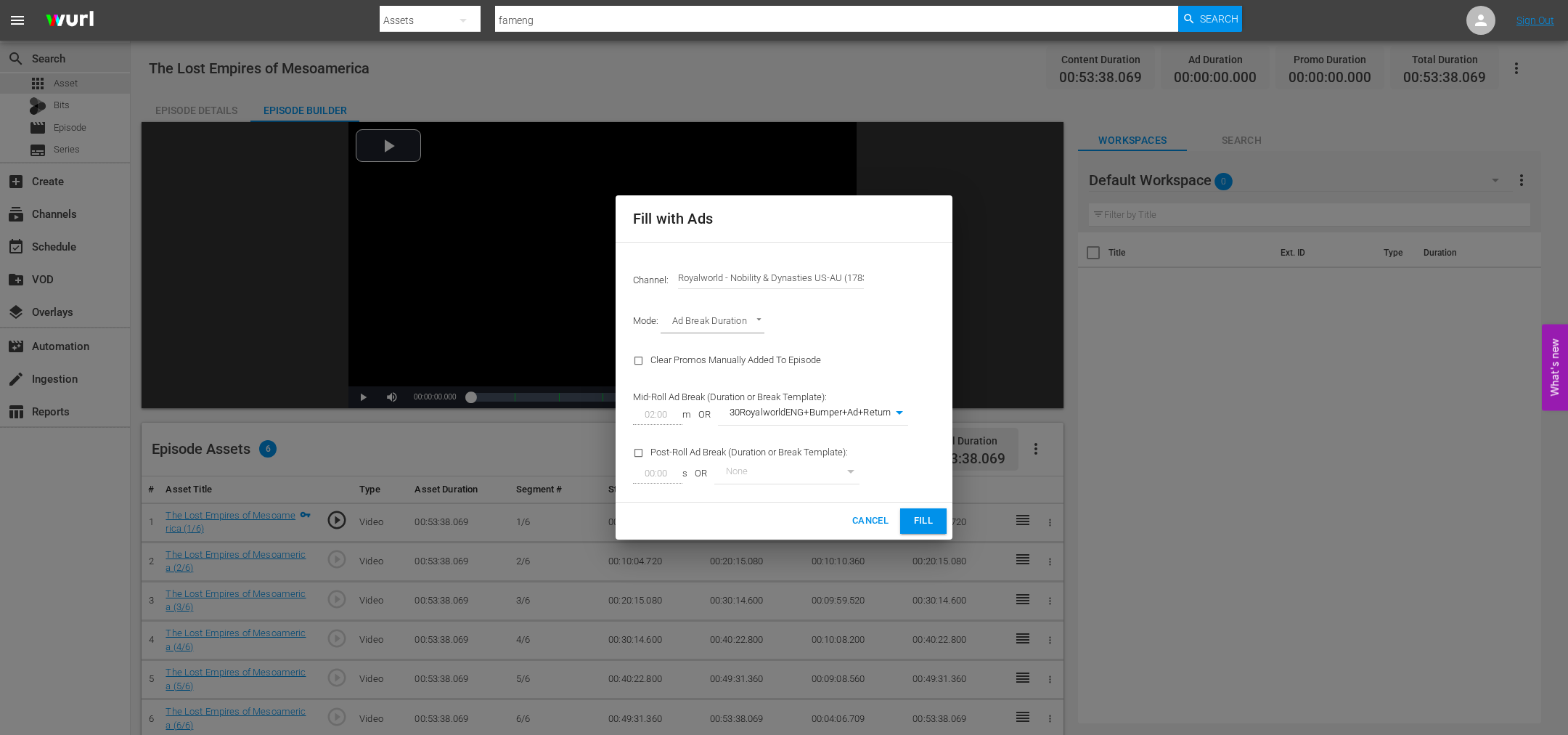
click at [876, 412] on body "menu Search By Assets Search ID, Title, Description, Keywords, or Category fame…" at bounding box center [784, 367] width 1568 height 735
click at [882, 413] on li "30RoyalworldENG+Bumper+Ad+Return" at bounding box center [820, 414] width 205 height 24
click at [899, 416] on body "menu Search By Assets Search ID, Title, Description, Keywords, or Category fame…" at bounding box center [784, 367] width 1568 height 735
click at [885, 392] on li "RoyalworldENG+Bumper+Ad+Return" at bounding box center [820, 391] width 205 height 24
type input "251"
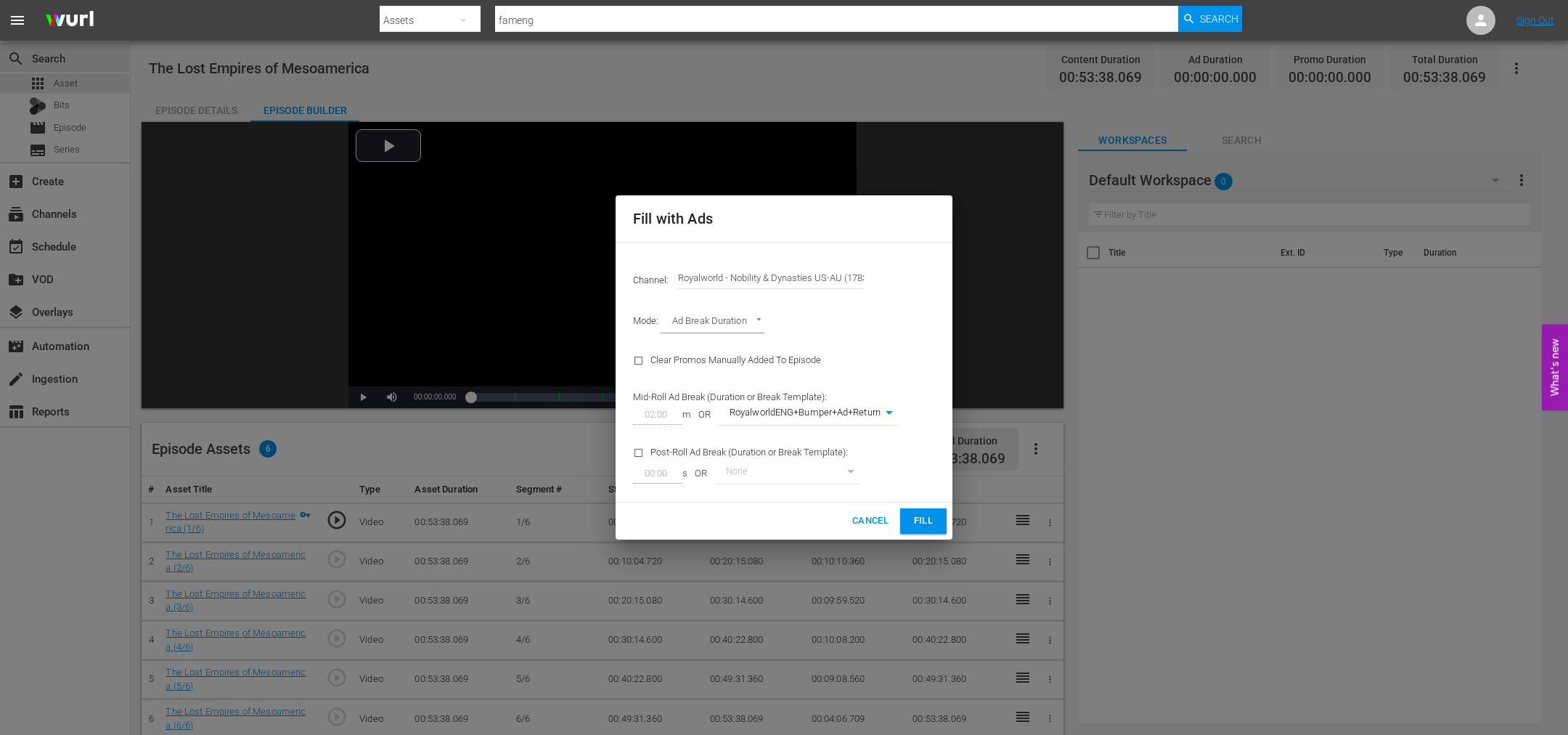
click at [918, 523] on span "Fill" at bounding box center [922, 520] width 23 height 17
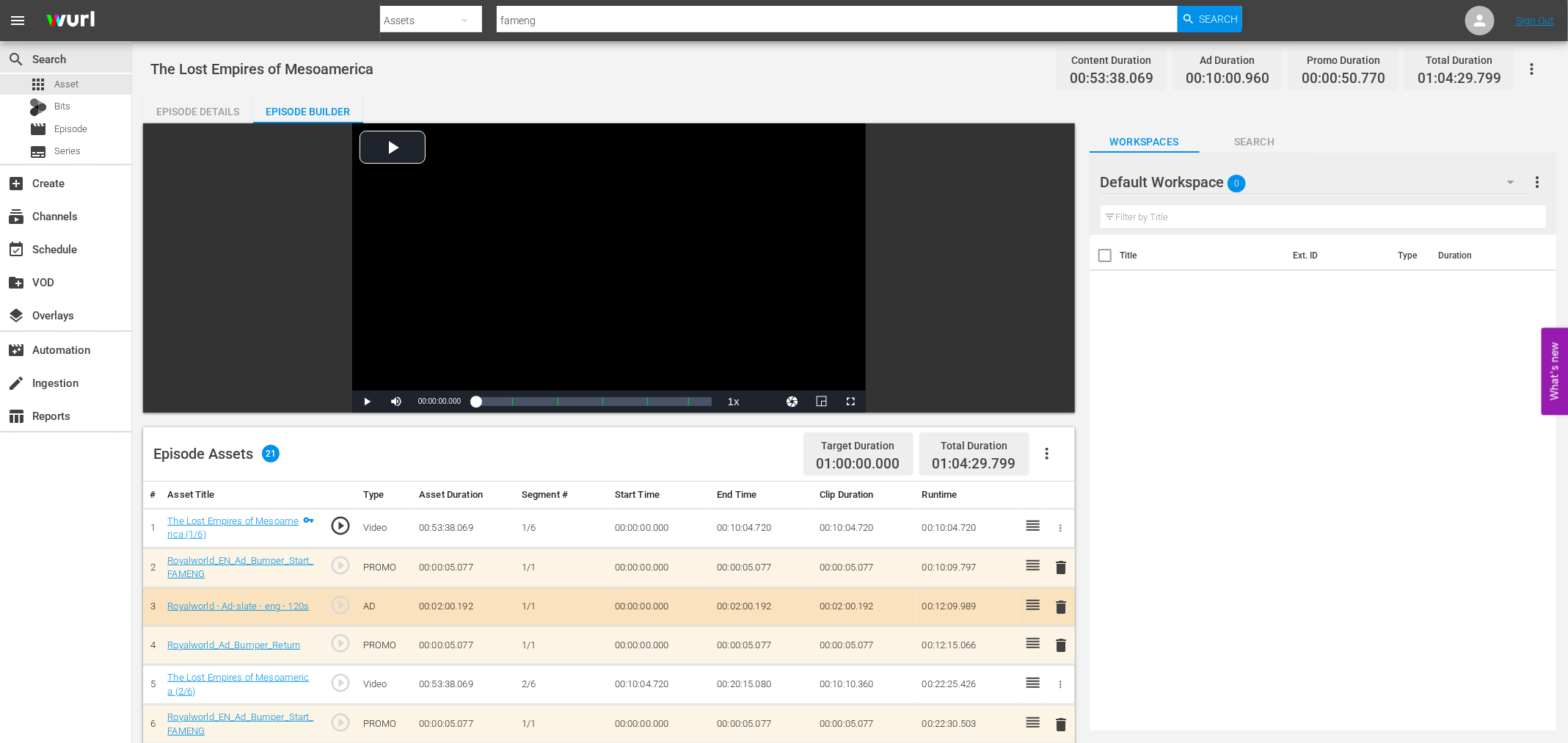
click at [1060, 600] on span "delete" at bounding box center [1061, 607] width 18 height 18
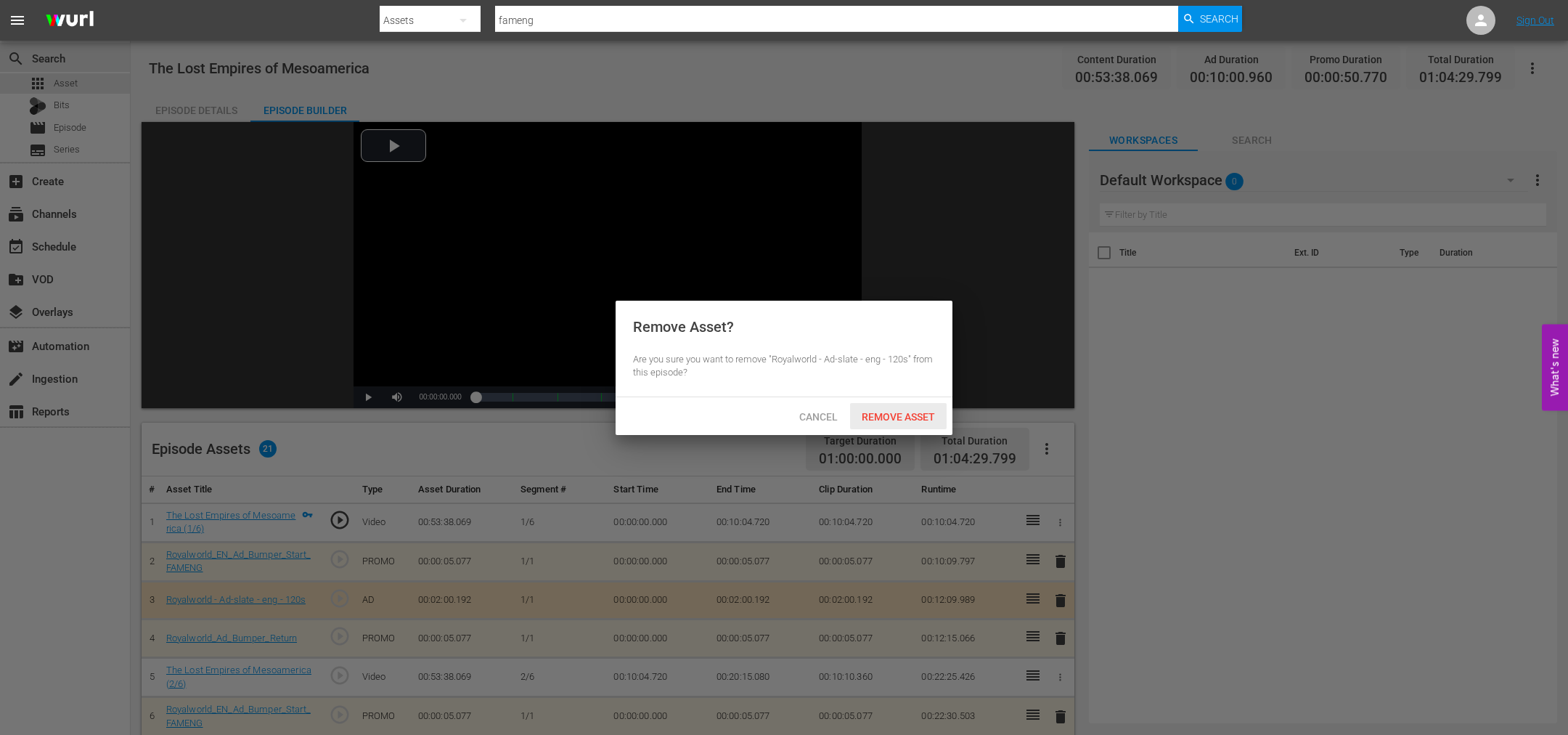
click at [867, 418] on span "Remove Asset" at bounding box center [899, 417] width 97 height 12
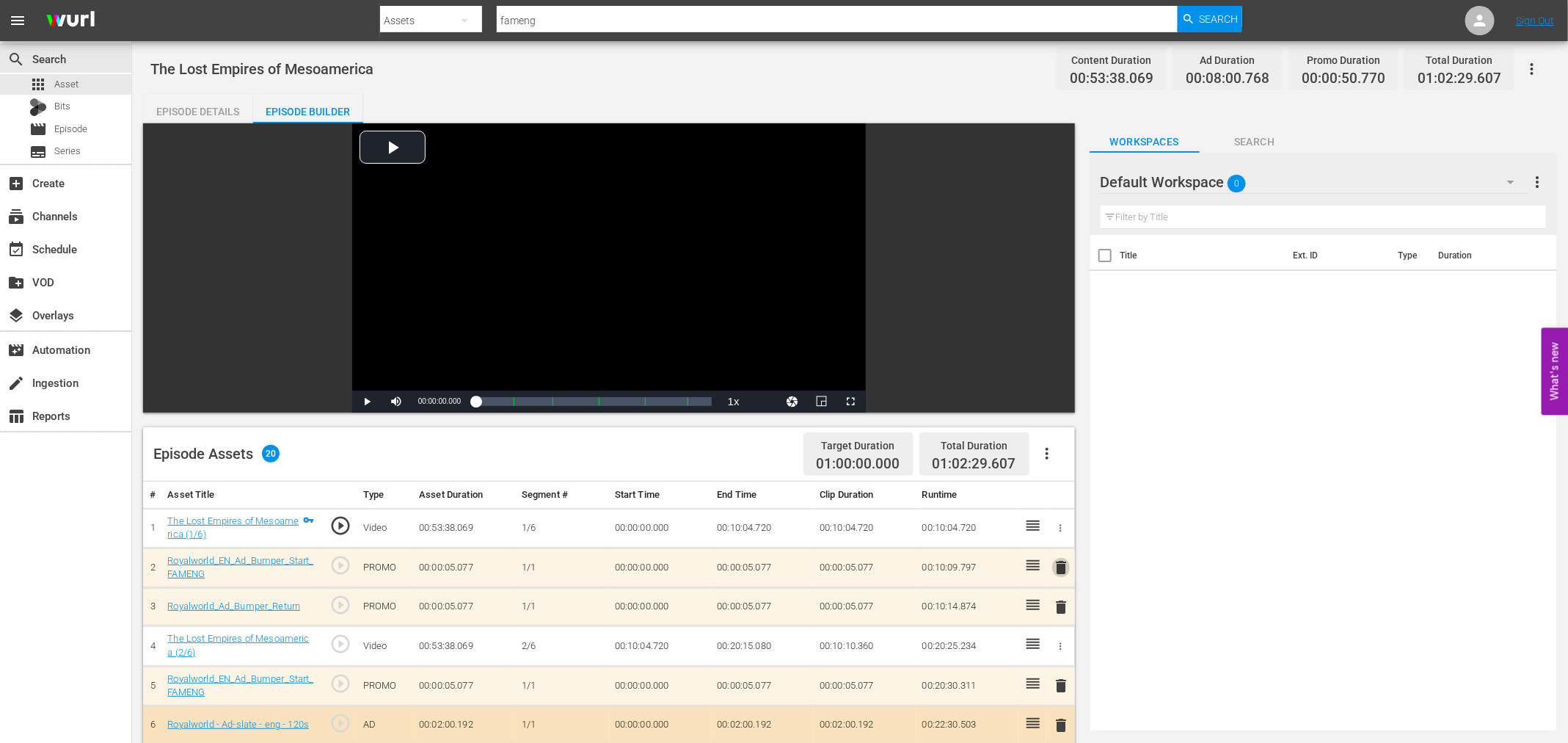
click at [1053, 566] on span "delete" at bounding box center [1061, 568] width 18 height 18
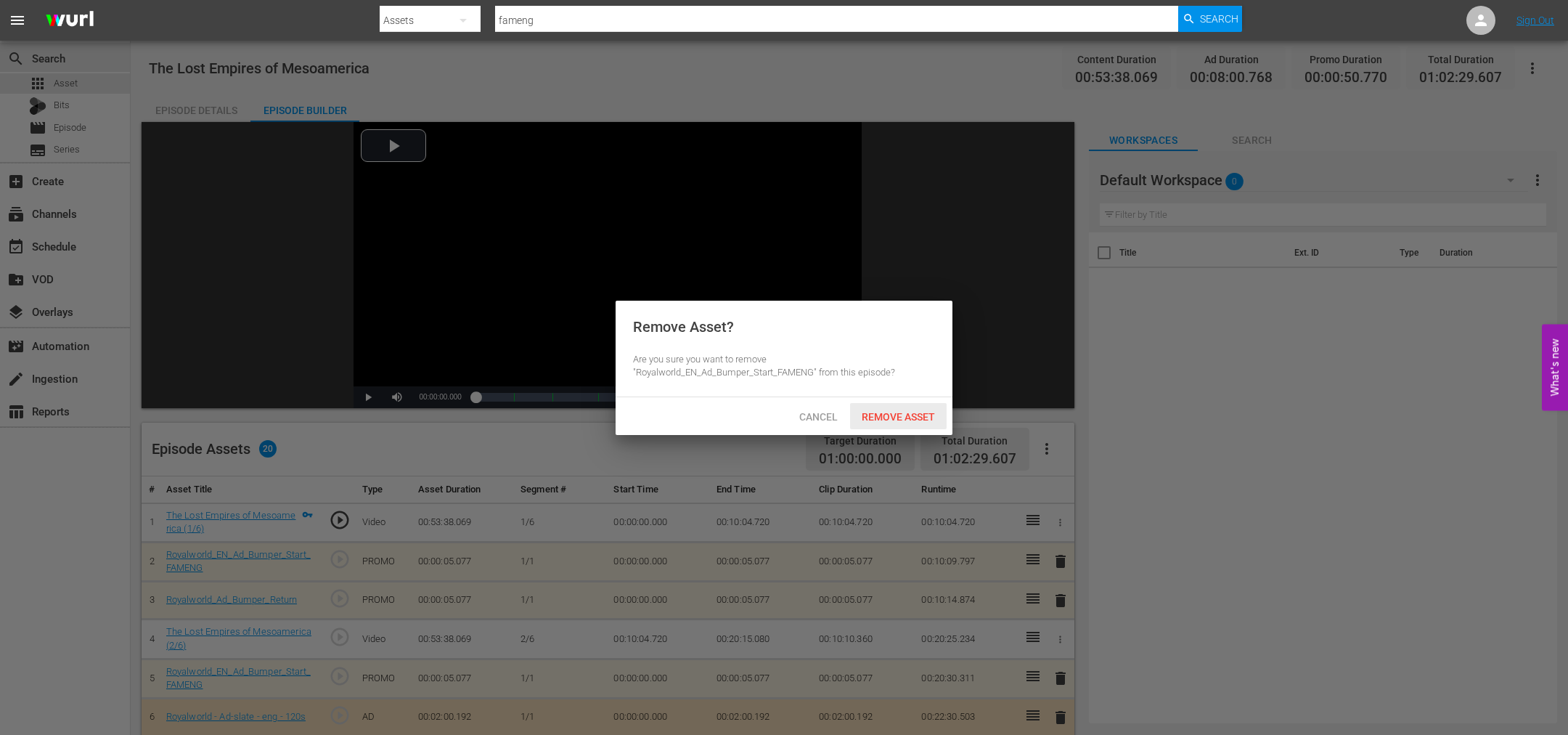
click at [903, 401] on div "Cancel Remove Asset" at bounding box center [784, 416] width 337 height 38
drag, startPoint x: 908, startPoint y: 413, endPoint x: 920, endPoint y: 422, distance: 15.0
click at [909, 413] on span "Remove Asset" at bounding box center [899, 417] width 97 height 12
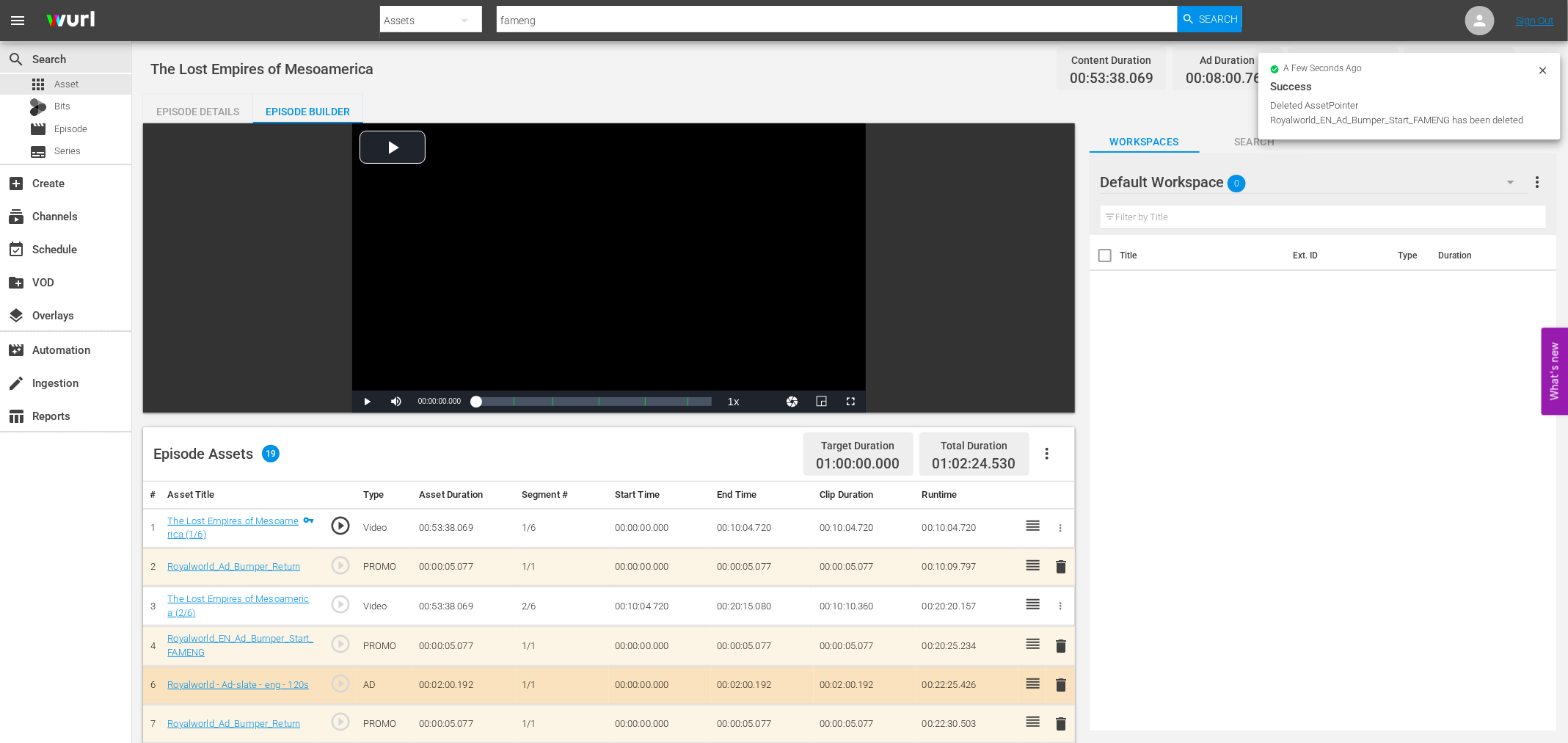
click at [1064, 567] on span "delete" at bounding box center [1061, 567] width 18 height 18
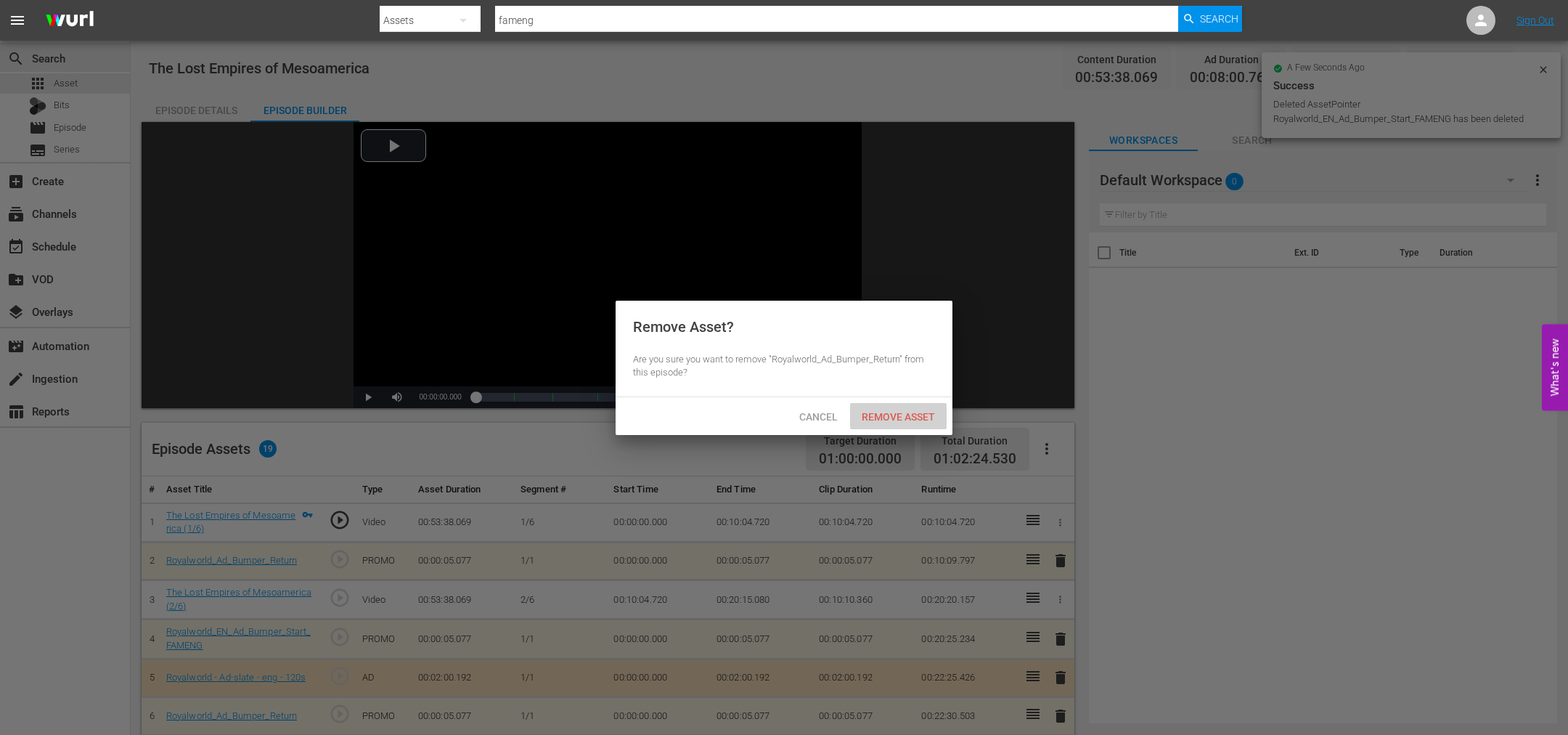
click at [903, 416] on span "Remove Asset" at bounding box center [899, 417] width 97 height 12
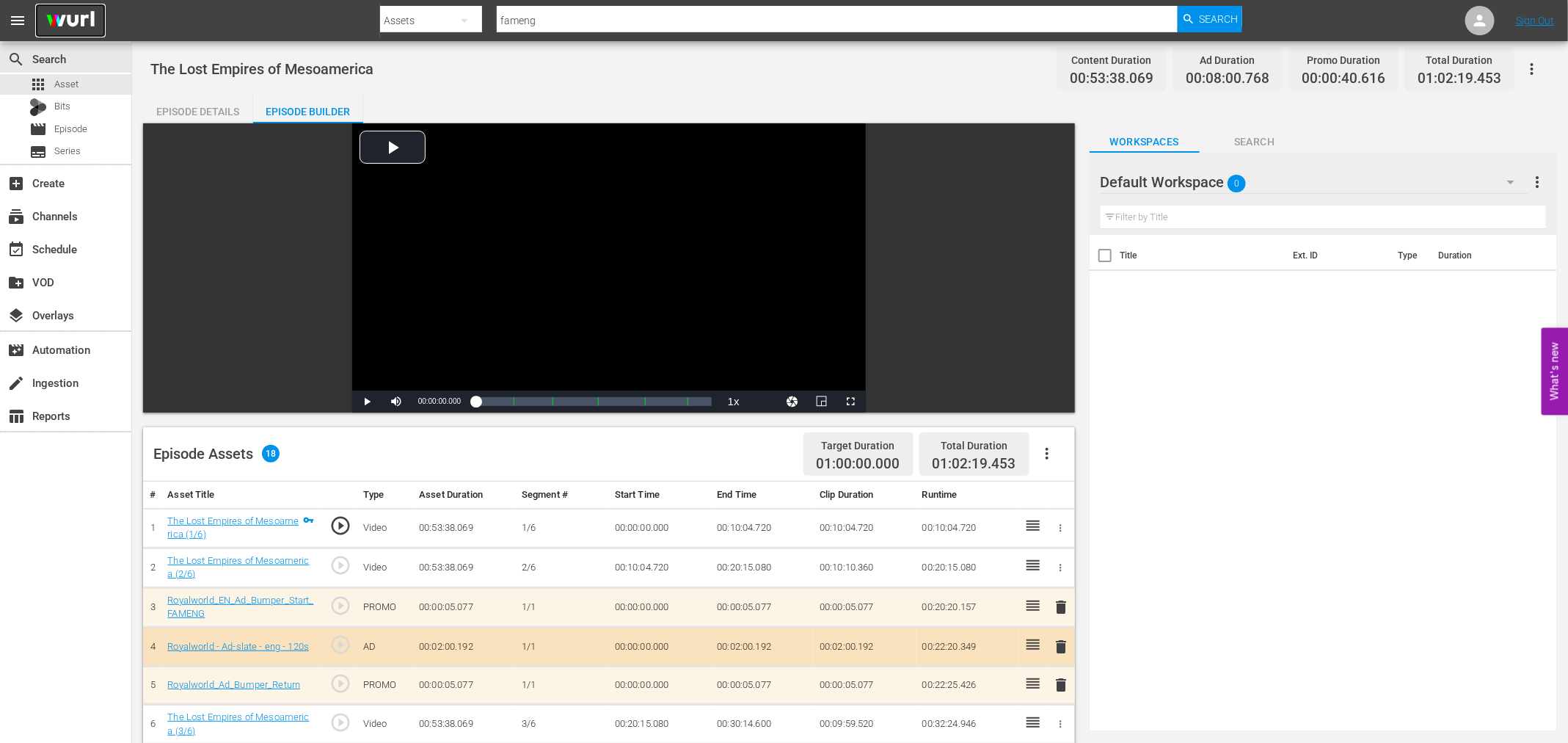
click at [46, 15] on img at bounding box center [70, 21] width 70 height 35
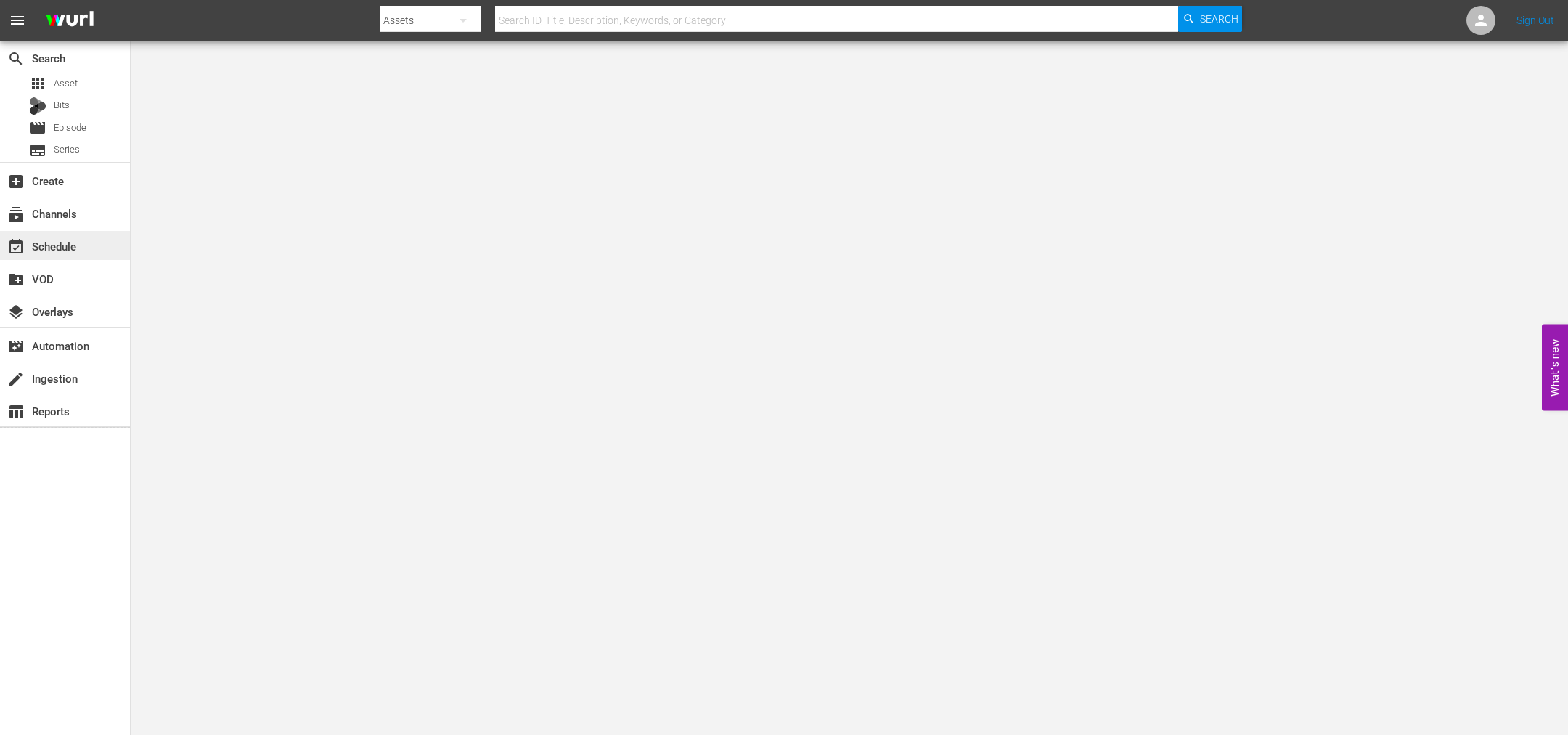
click at [53, 235] on div "event_available Schedule" at bounding box center [64, 244] width 130 height 29
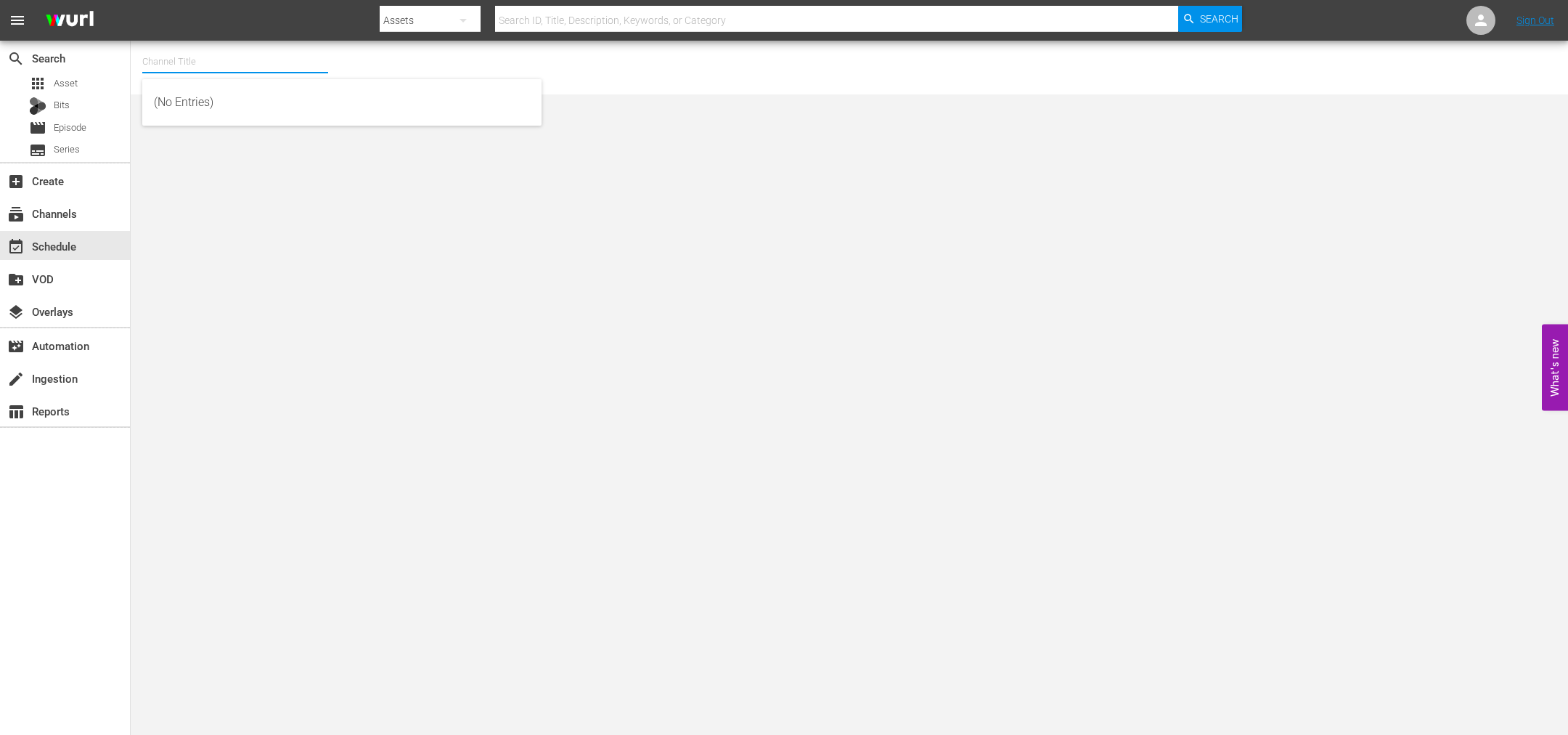
click at [187, 67] on input "text" at bounding box center [235, 61] width 186 height 35
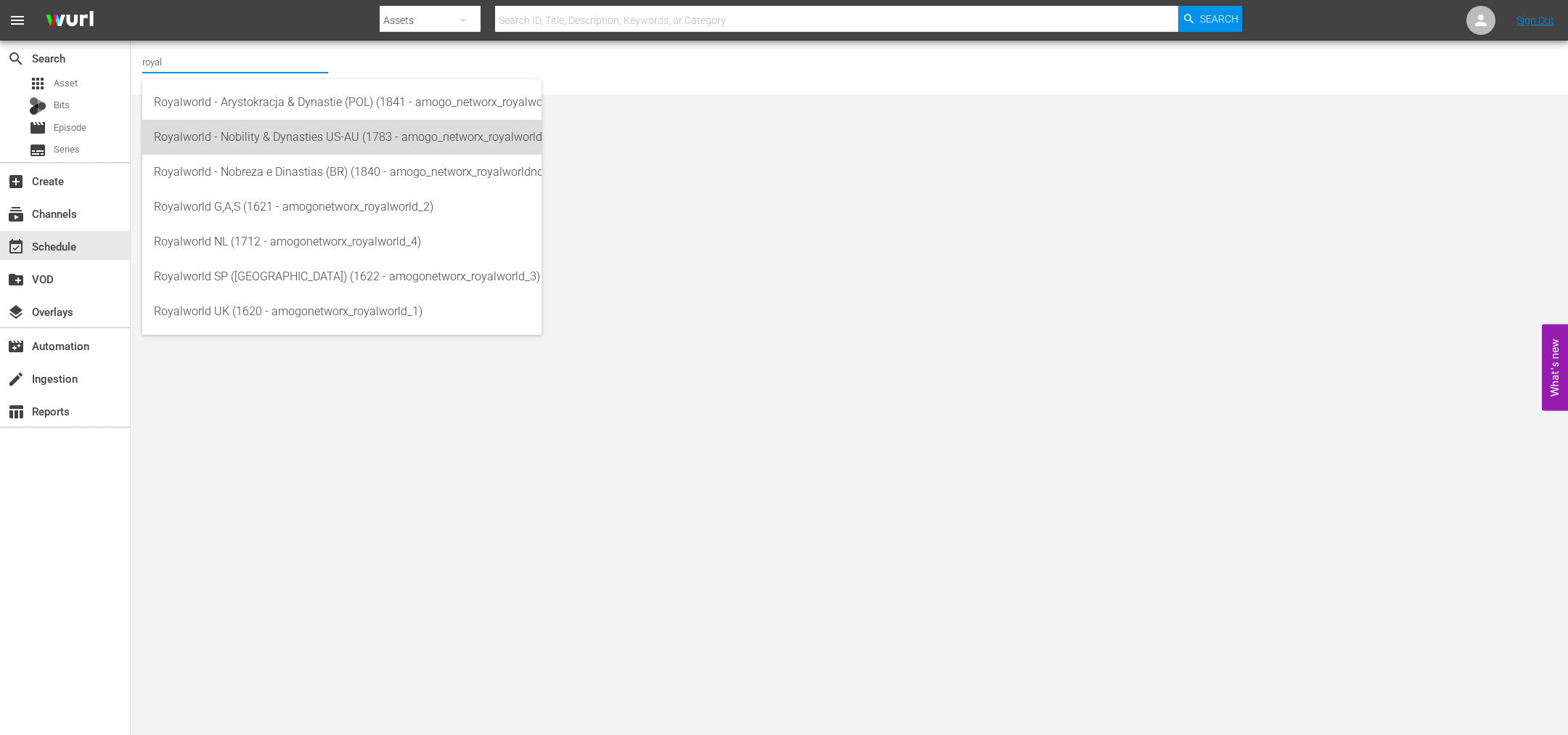
click at [286, 136] on div "Royalworld - Nobility & Dynasties US-AU (1783 - amogo_networx_royalworldnobilit…" at bounding box center [342, 137] width 376 height 35
type input "Royalworld - Nobility & Dynasties US-AU (1783 - amogo_networx_royalworldnobilit…"
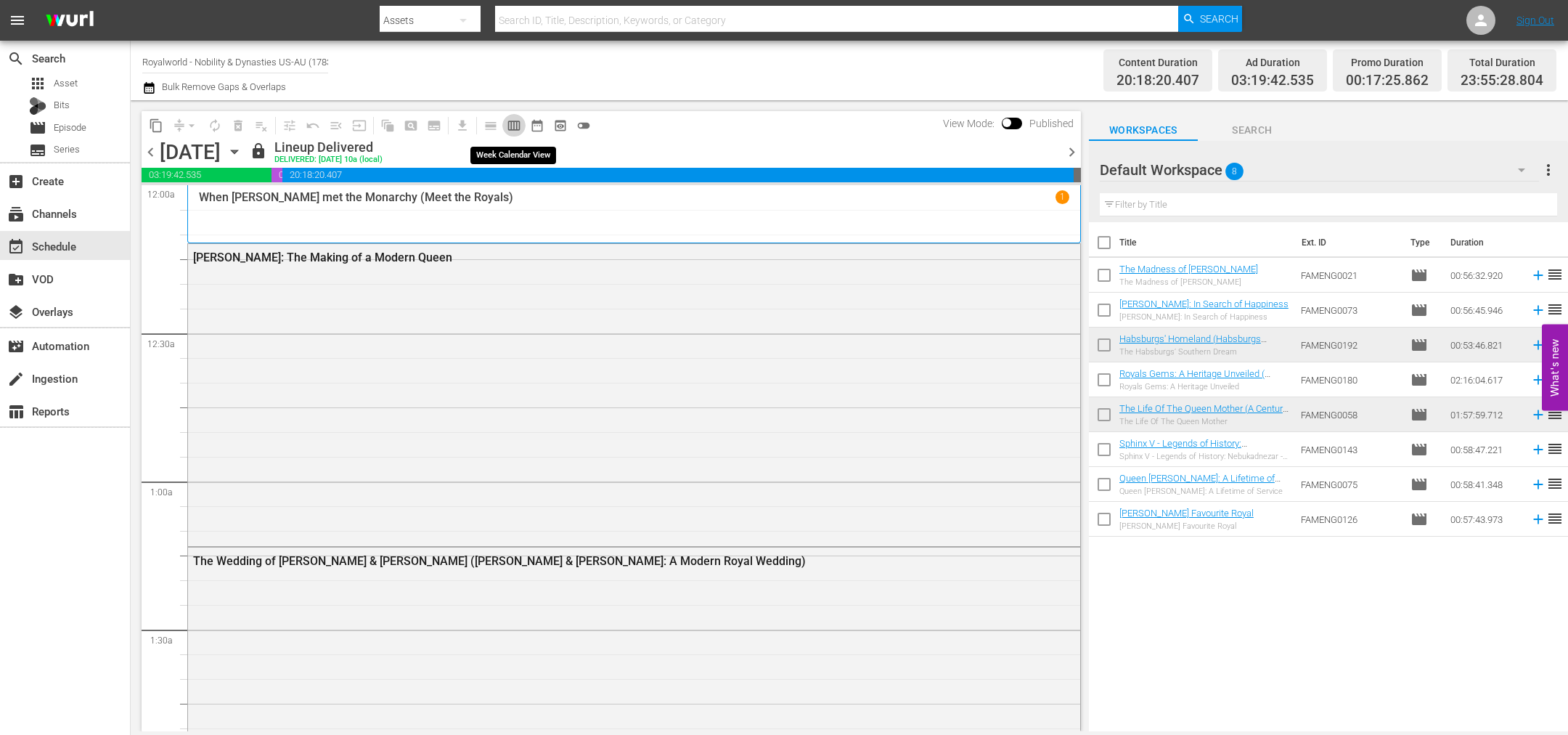
click at [509, 122] on span "calendar_view_week_outlined" at bounding box center [513, 126] width 15 height 15
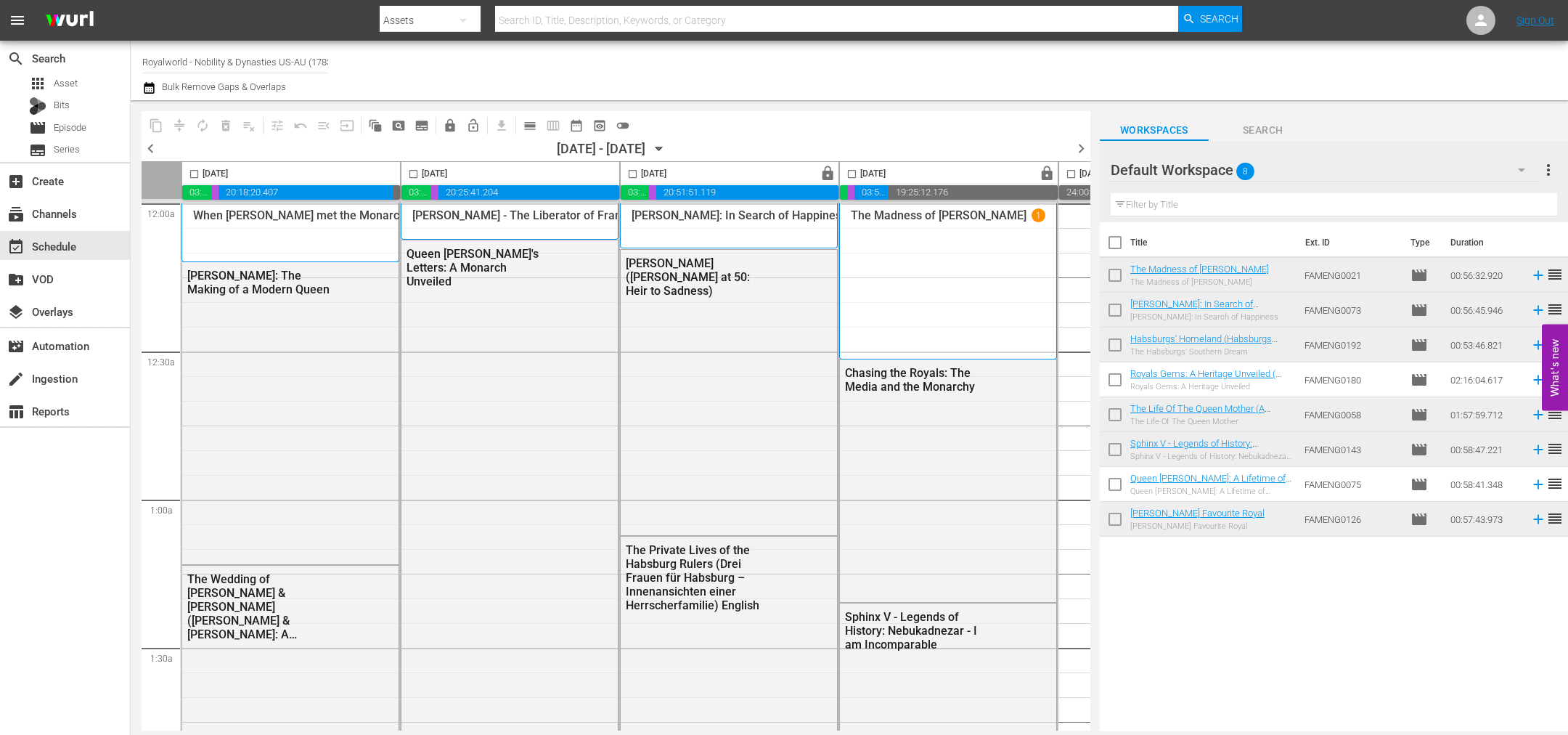
click at [147, 154] on span "chevron_left" at bounding box center [150, 148] width 18 height 18
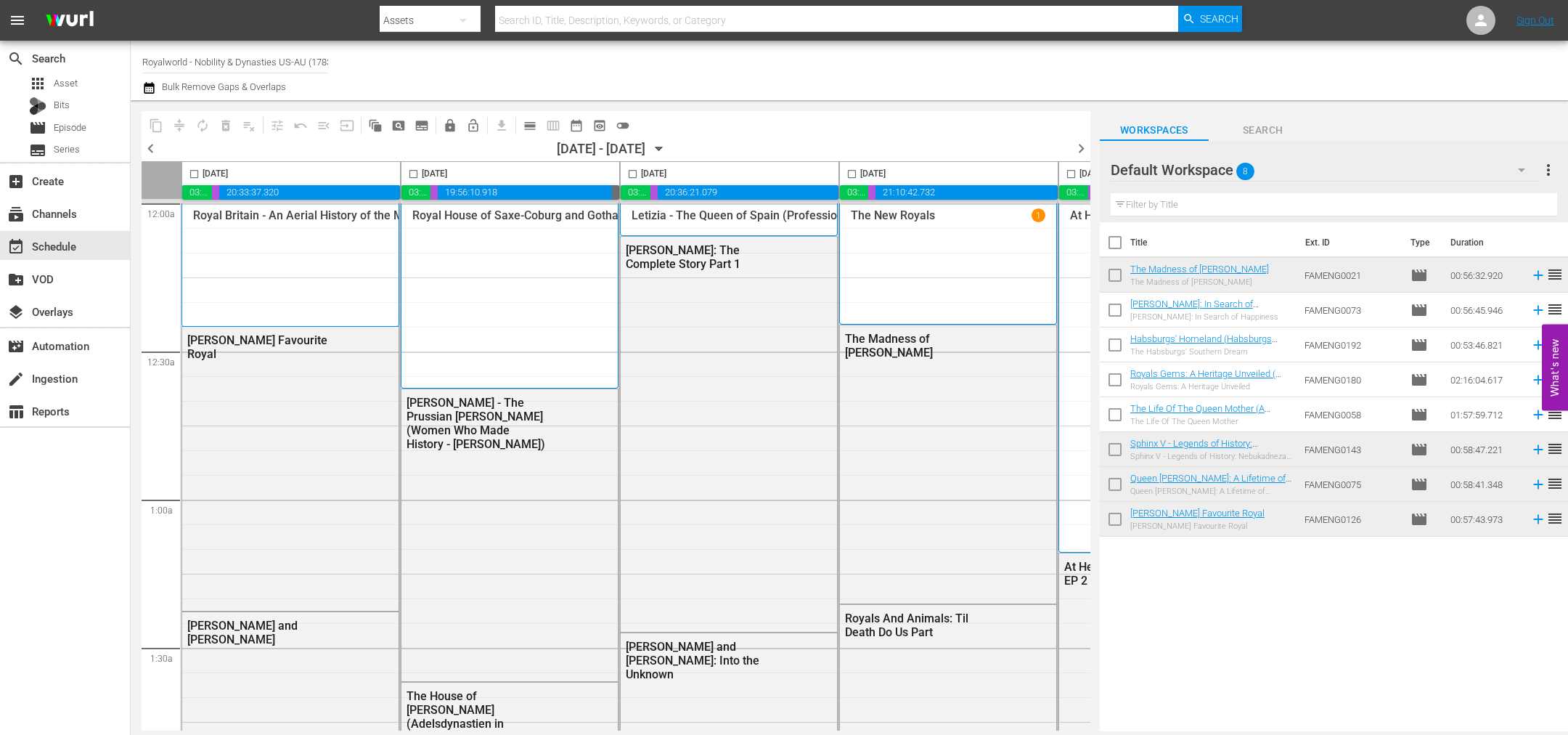
click at [413, 171] on input "checkbox" at bounding box center [413, 176] width 17 height 17
checkbox input "true"
click at [159, 125] on span "content_copy" at bounding box center [156, 126] width 15 height 15
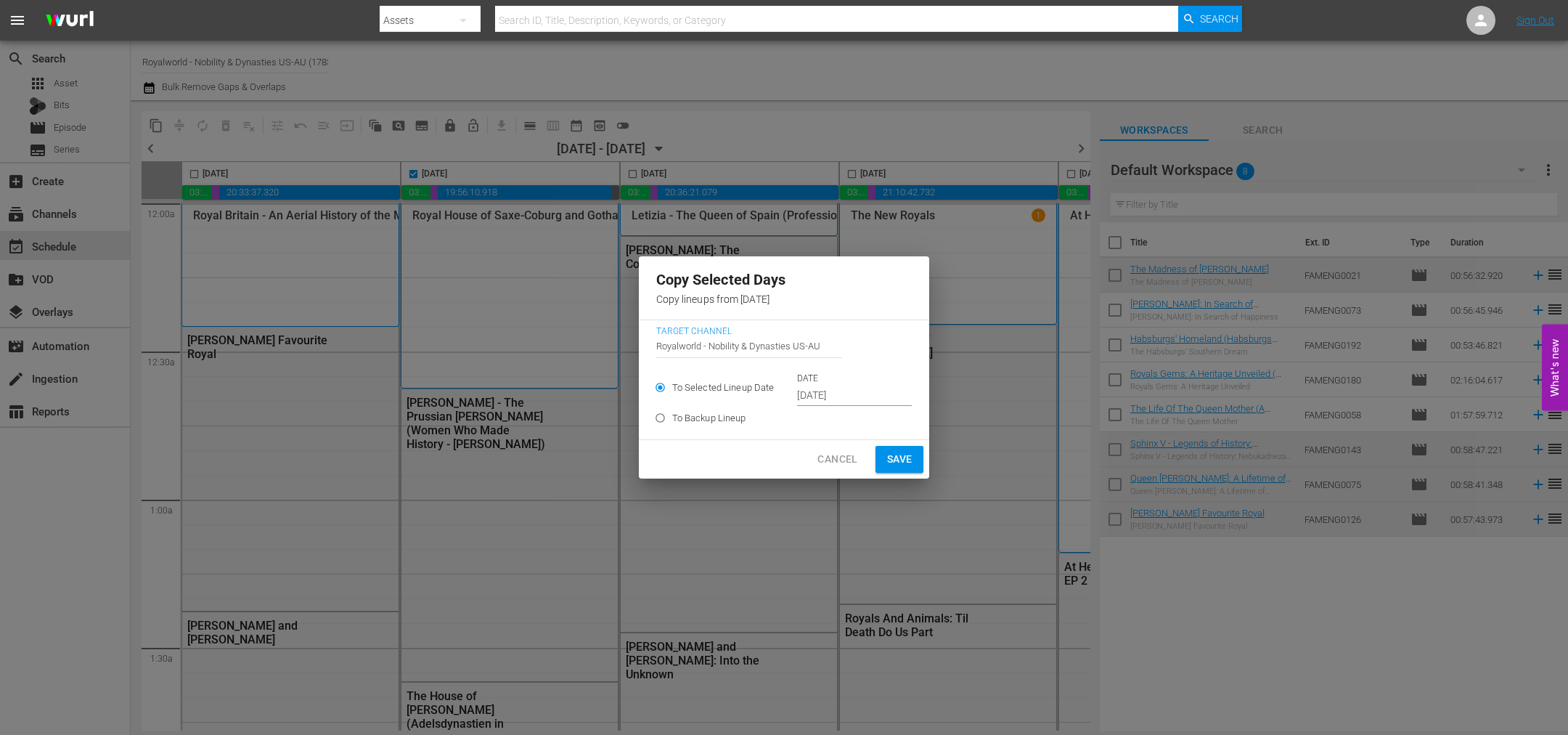
click at [817, 392] on input "[DATE]" at bounding box center [854, 396] width 115 height 22
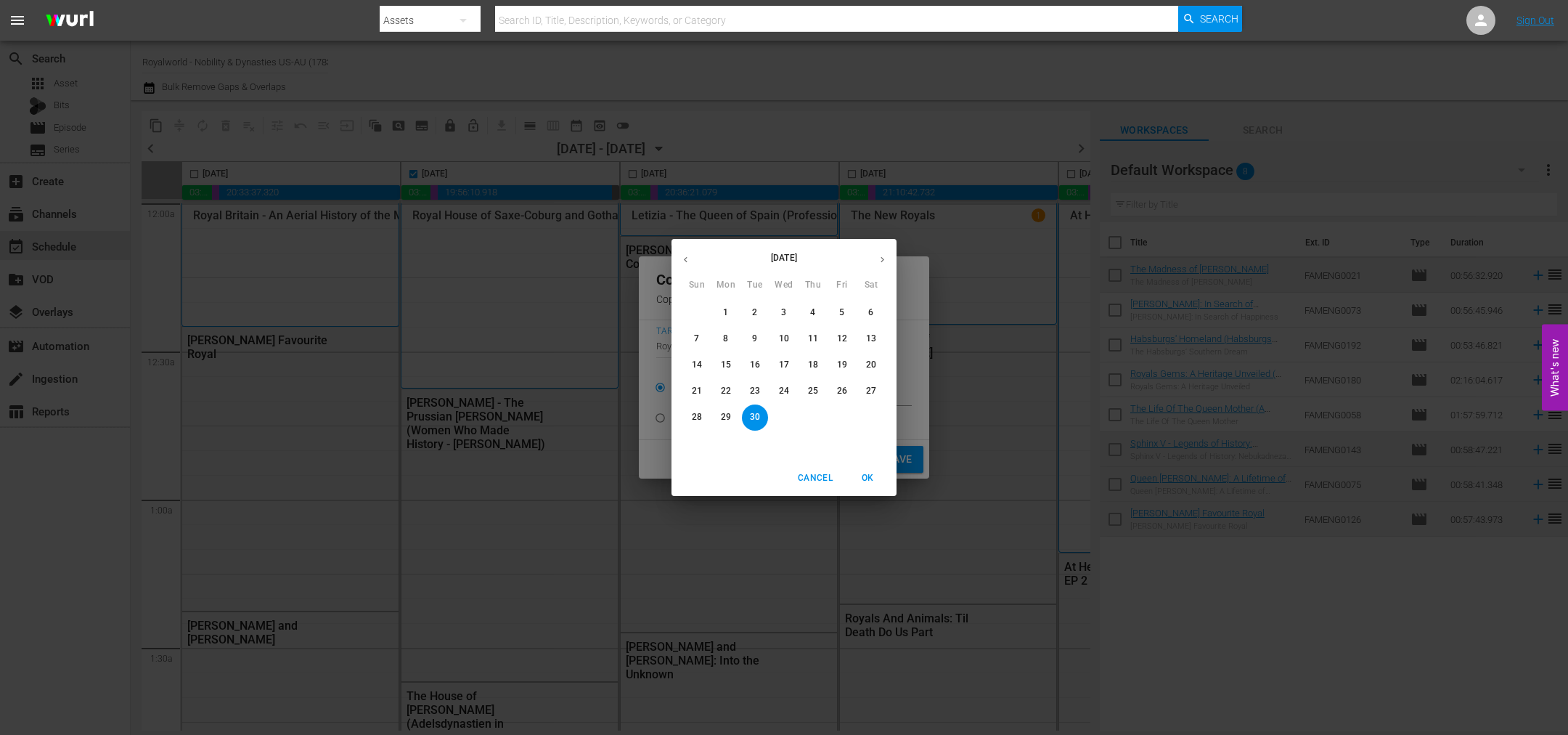
click at [879, 261] on icon "button" at bounding box center [882, 259] width 11 height 11
click at [826, 343] on span "9" at bounding box center [813, 338] width 26 height 12
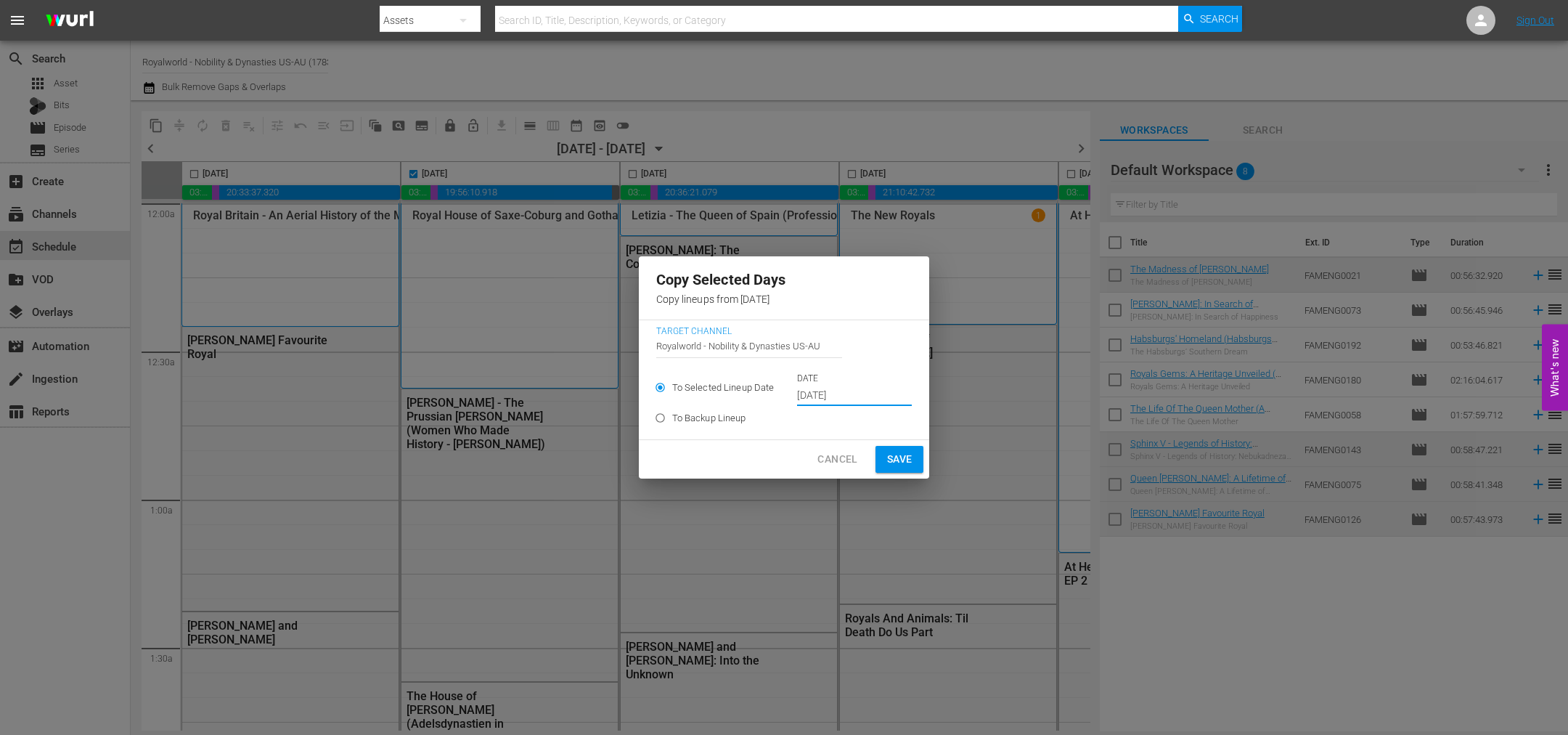
click at [889, 453] on span "Save" at bounding box center [900, 459] width 26 height 18
type input "[DATE]"
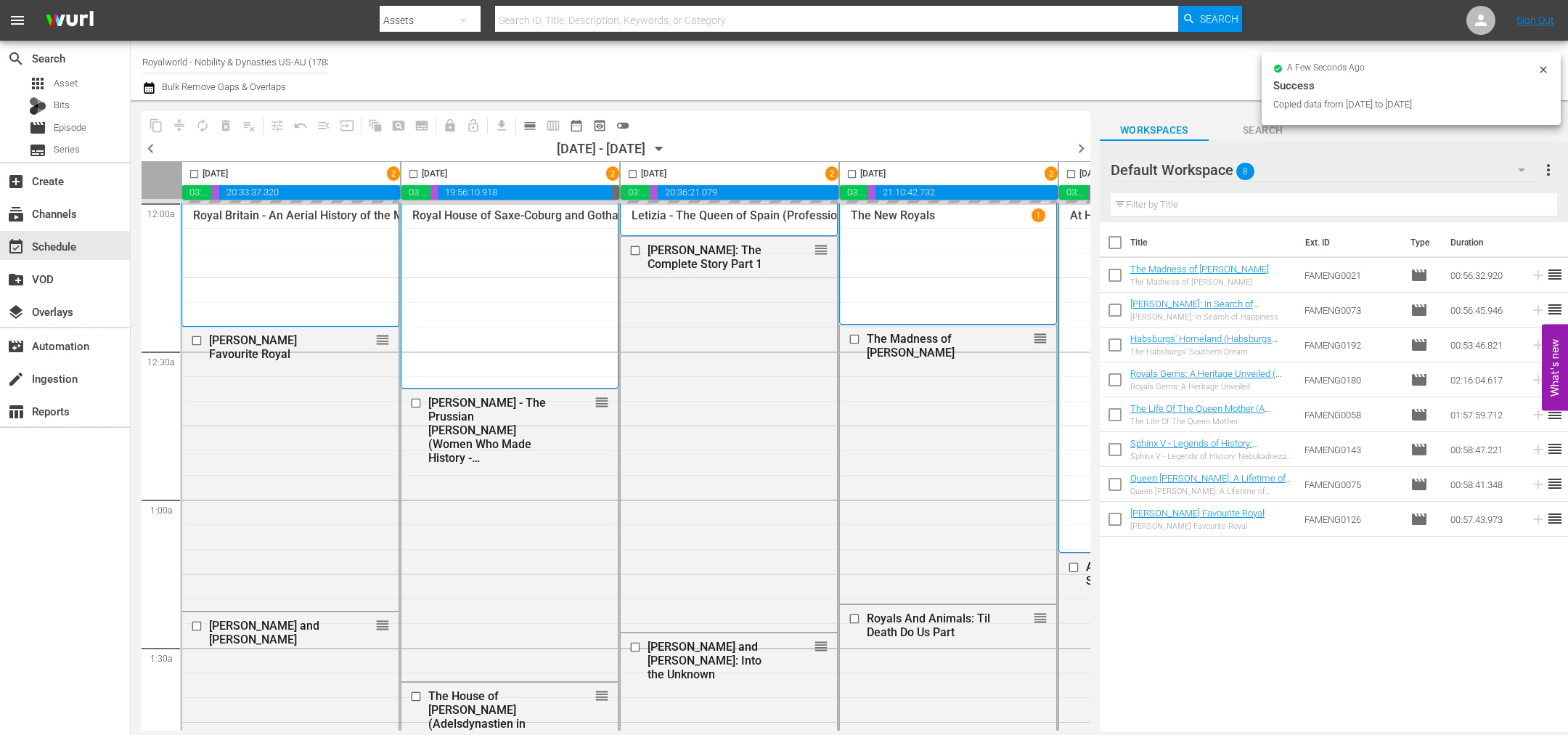
checkbox input "false"
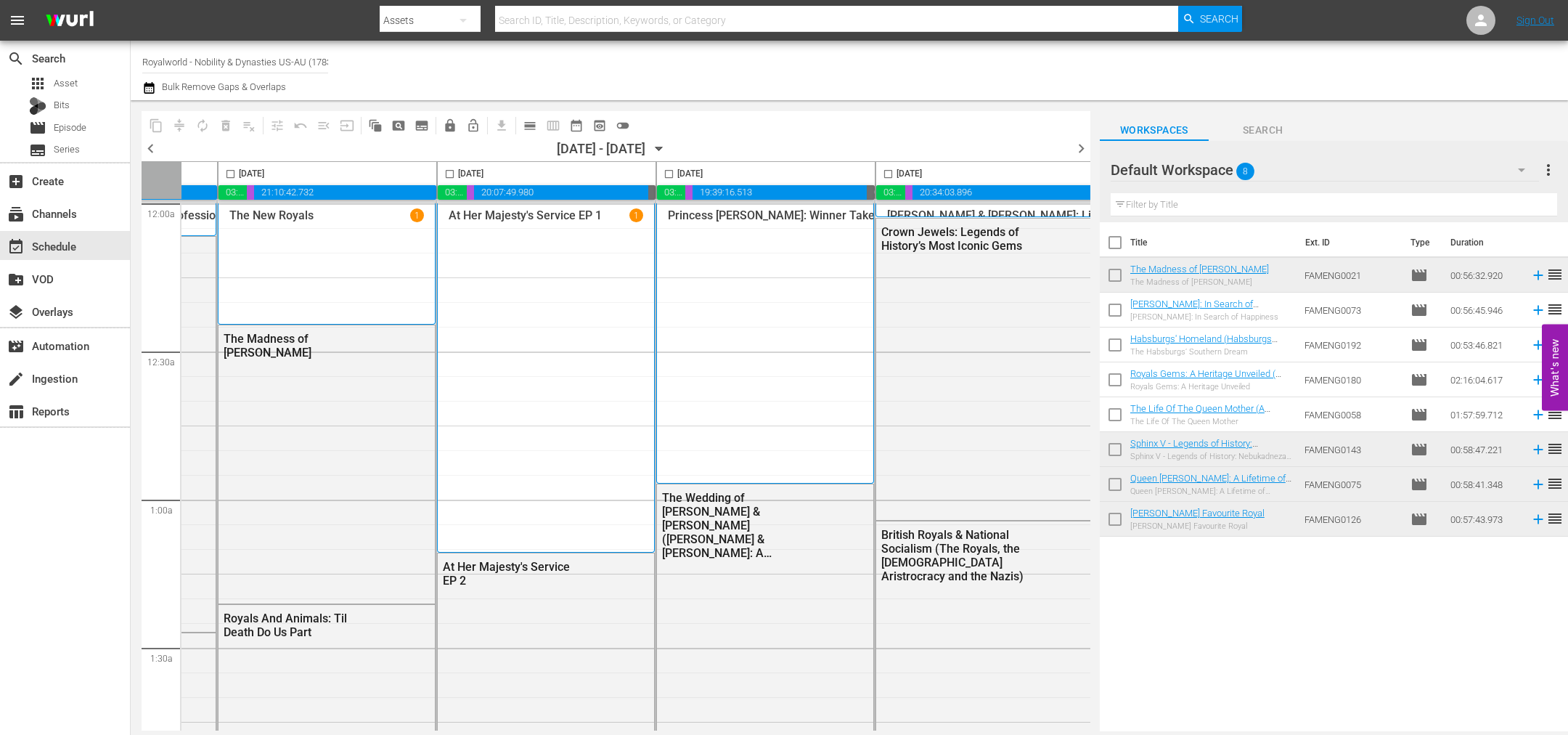
scroll to position [0, 629]
click at [881, 173] on input "checkbox" at bounding box center [883, 176] width 17 height 17
checkbox input "true"
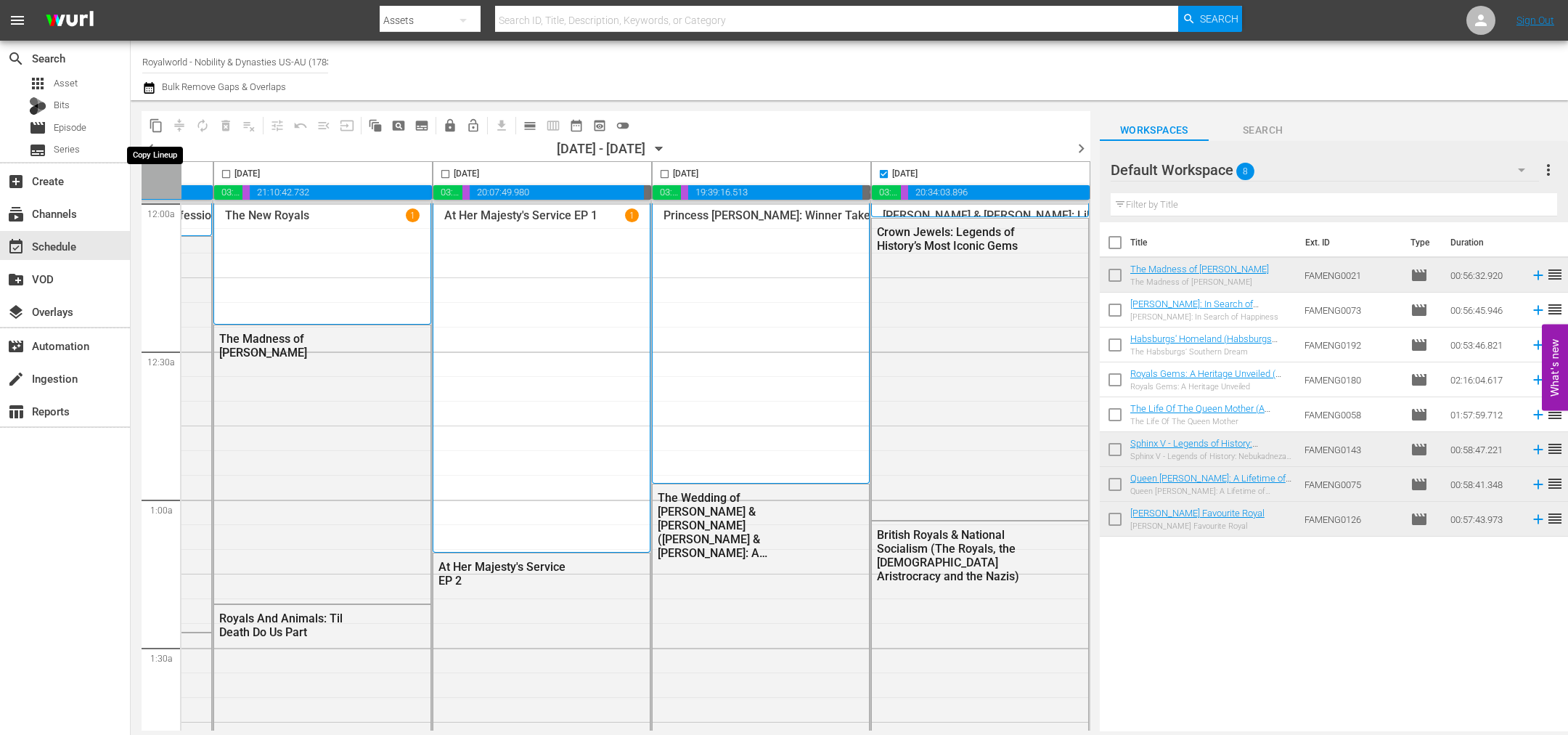
click at [156, 121] on span "content_copy" at bounding box center [156, 126] width 15 height 15
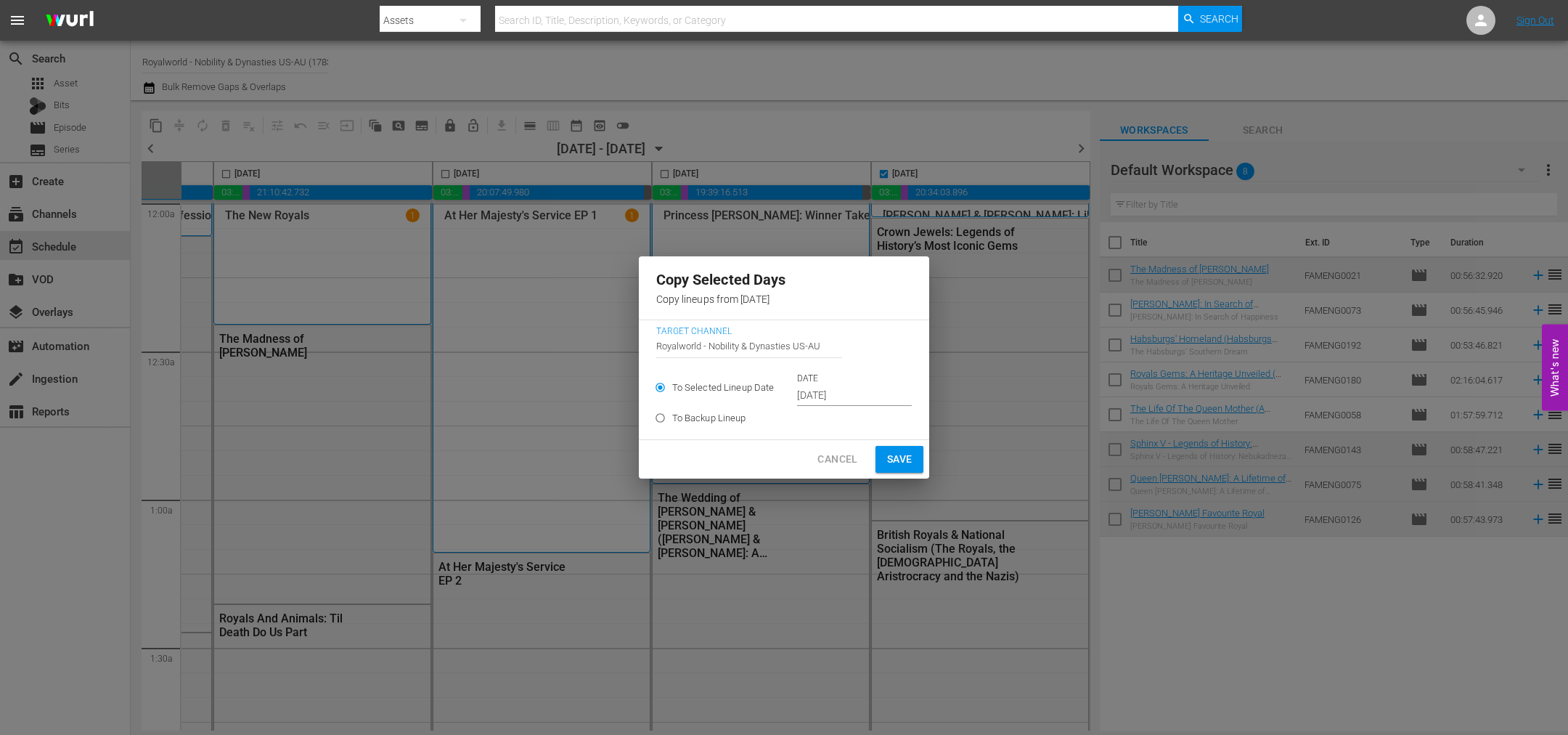
click at [847, 398] on input "Oct 5th 2025" at bounding box center [854, 396] width 115 height 22
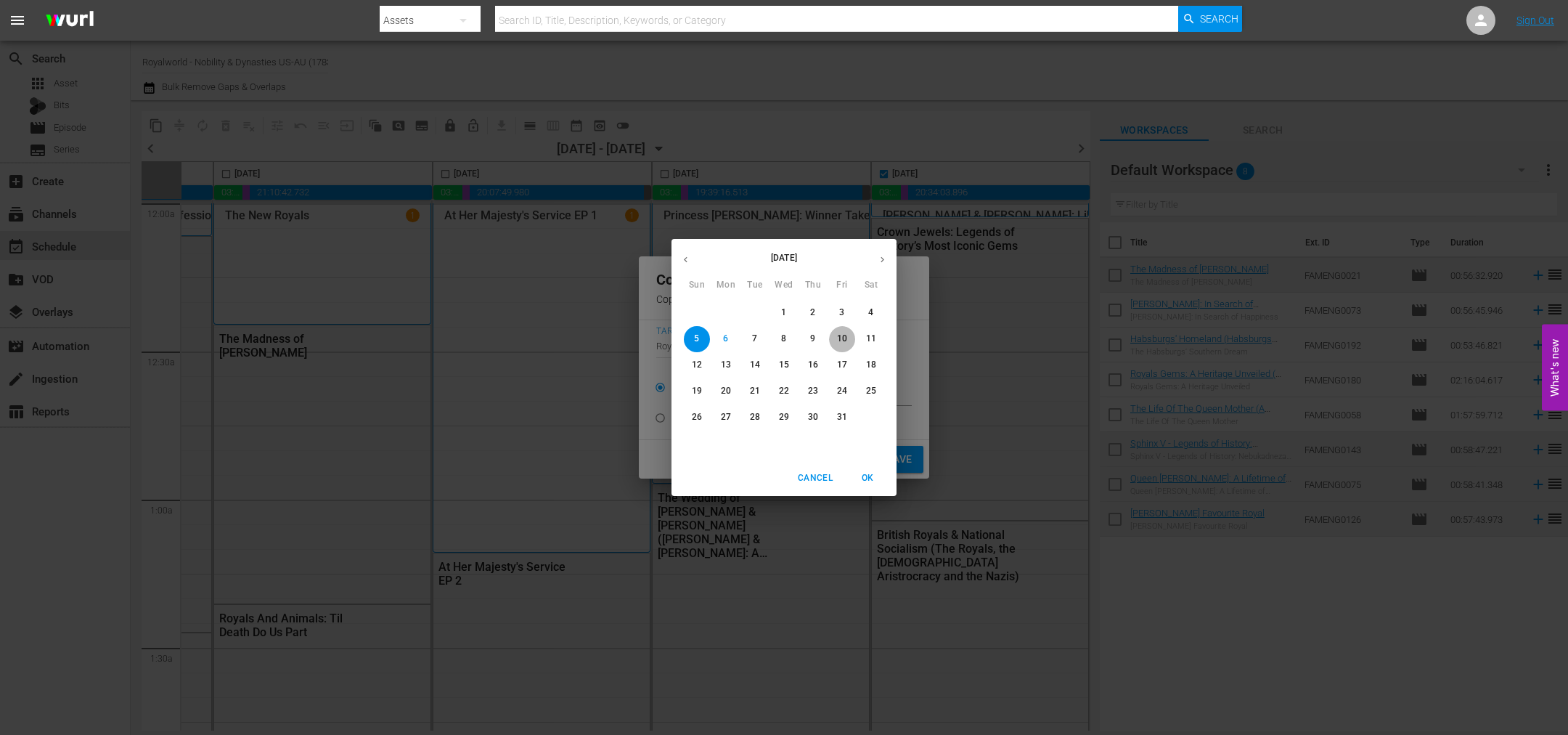
click at [845, 340] on p "10" at bounding box center [841, 338] width 10 height 12
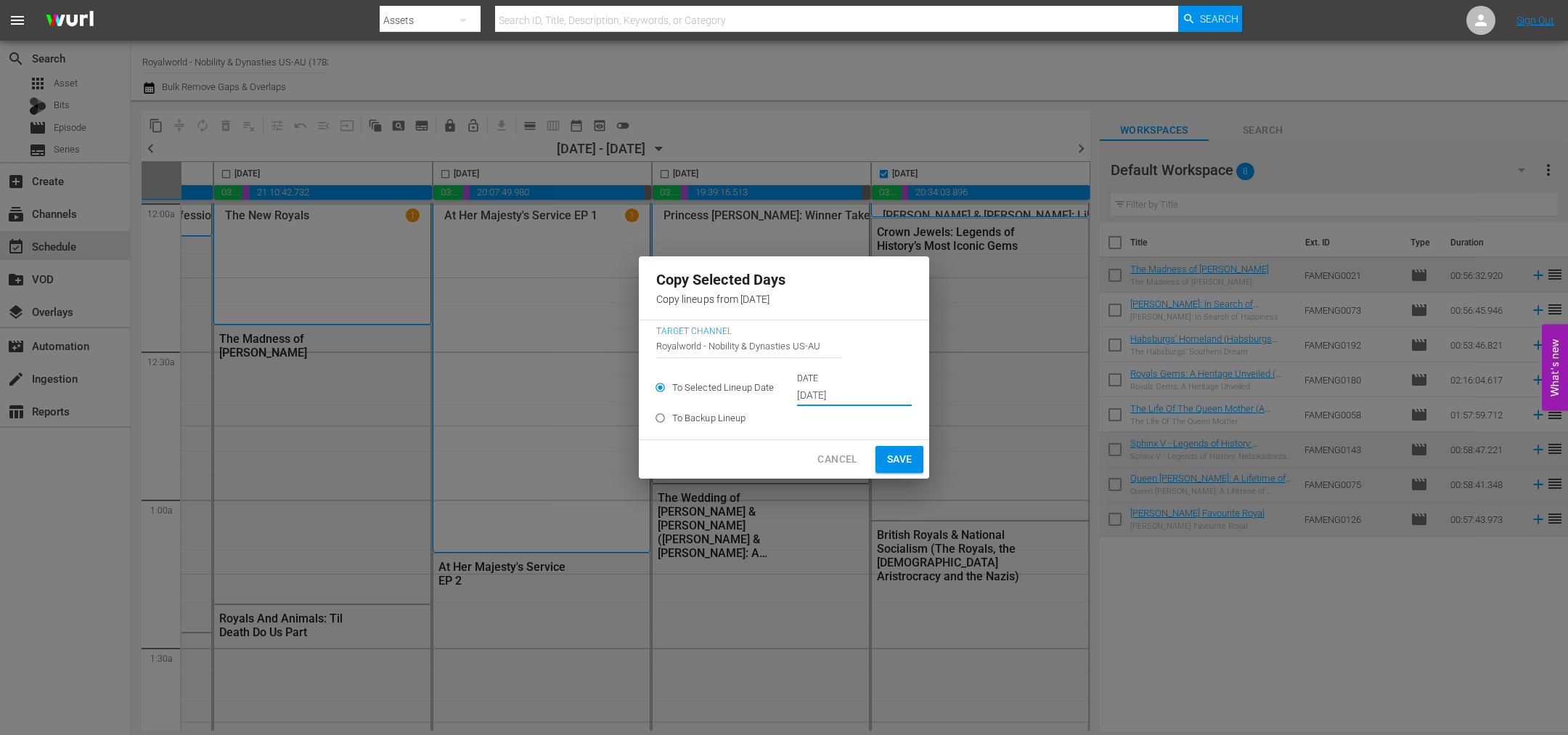
click at [892, 462] on span "Save" at bounding box center [900, 459] width 26 height 18
type input "Oct 5th 2025"
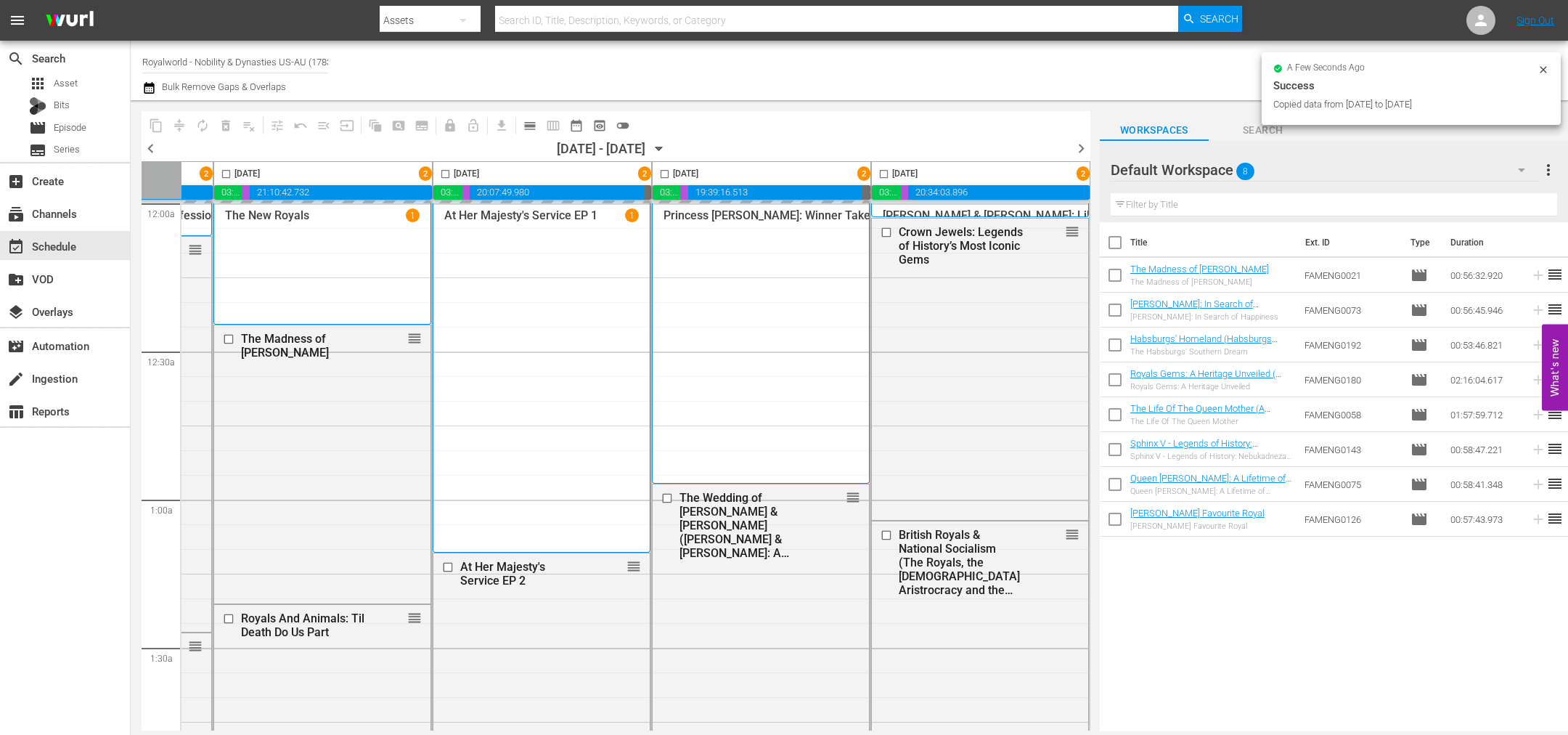
checkbox input "false"
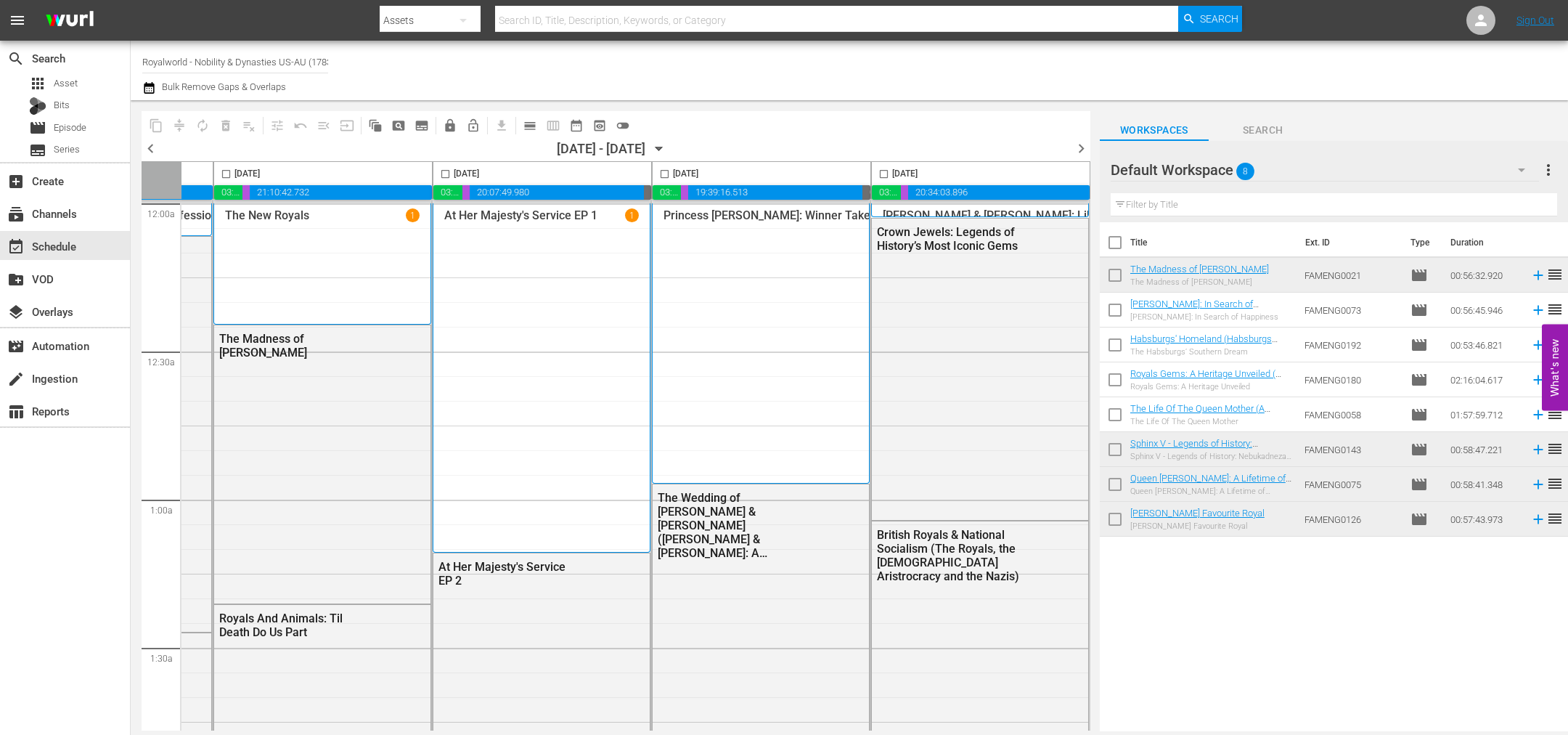
click at [1085, 148] on span "chevron_right" at bounding box center [1081, 148] width 18 height 18
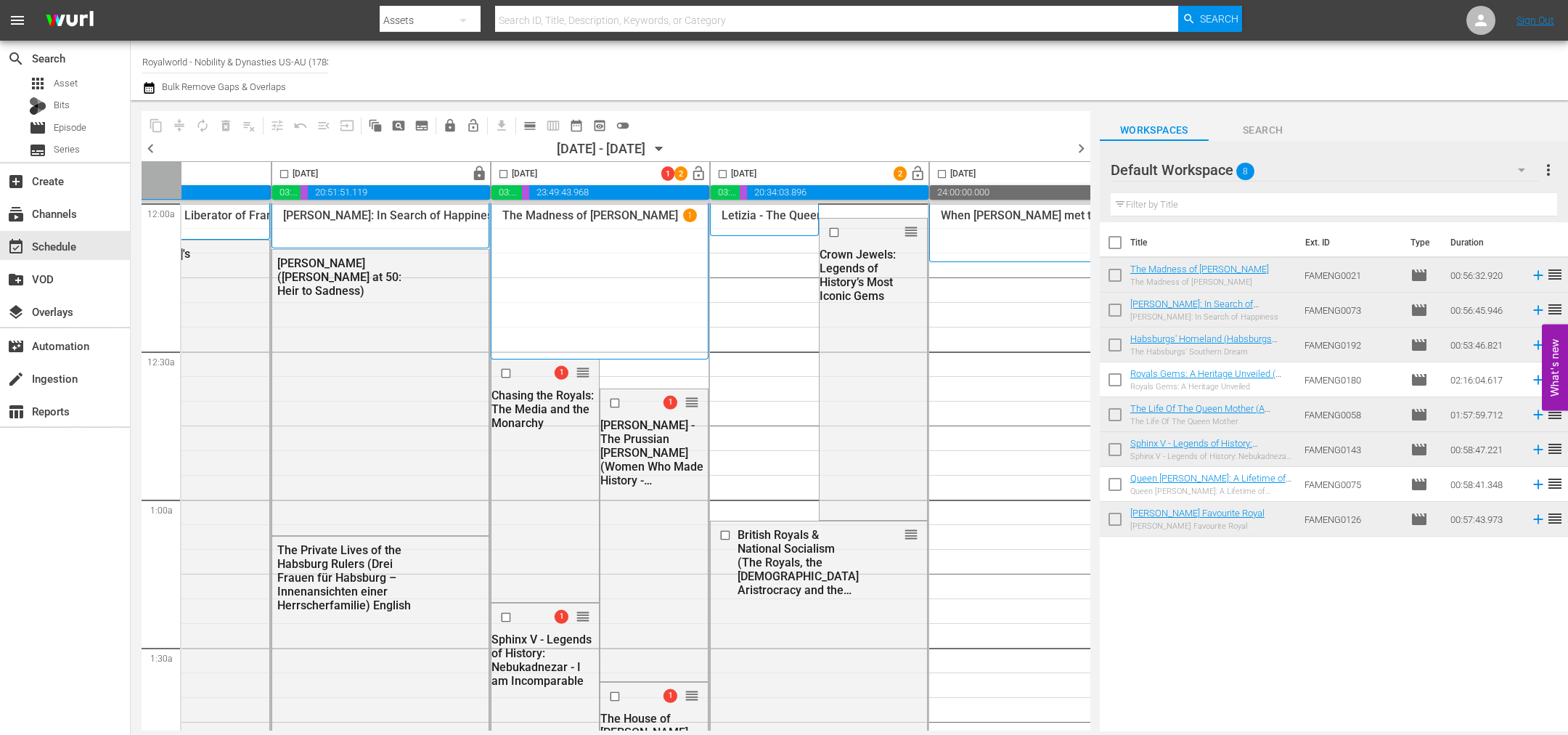
scroll to position [0, 491]
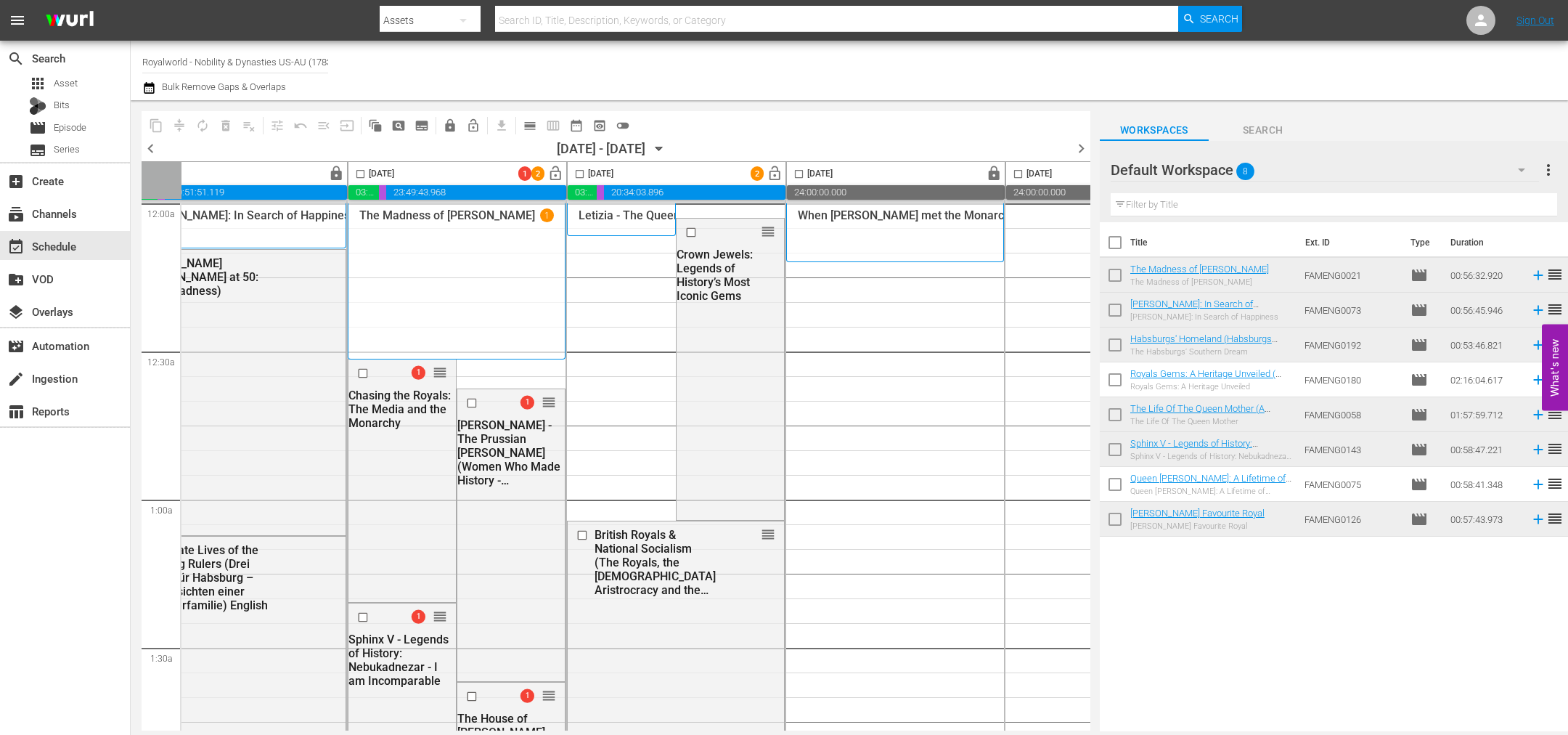
click at [529, 127] on span "calendar_view_day_outlined" at bounding box center [530, 126] width 15 height 15
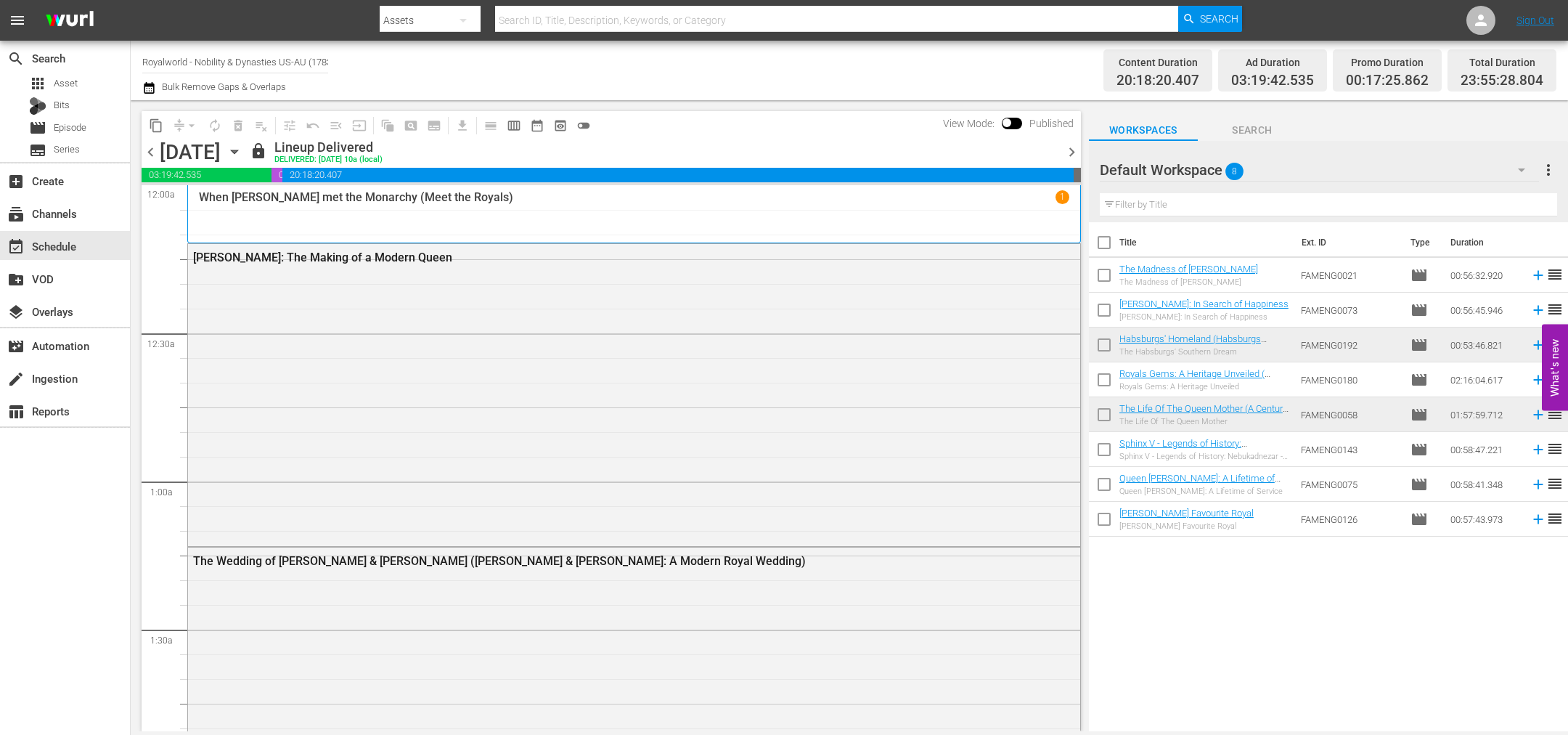
click at [1066, 147] on span "chevron_right" at bounding box center [1072, 152] width 18 height 18
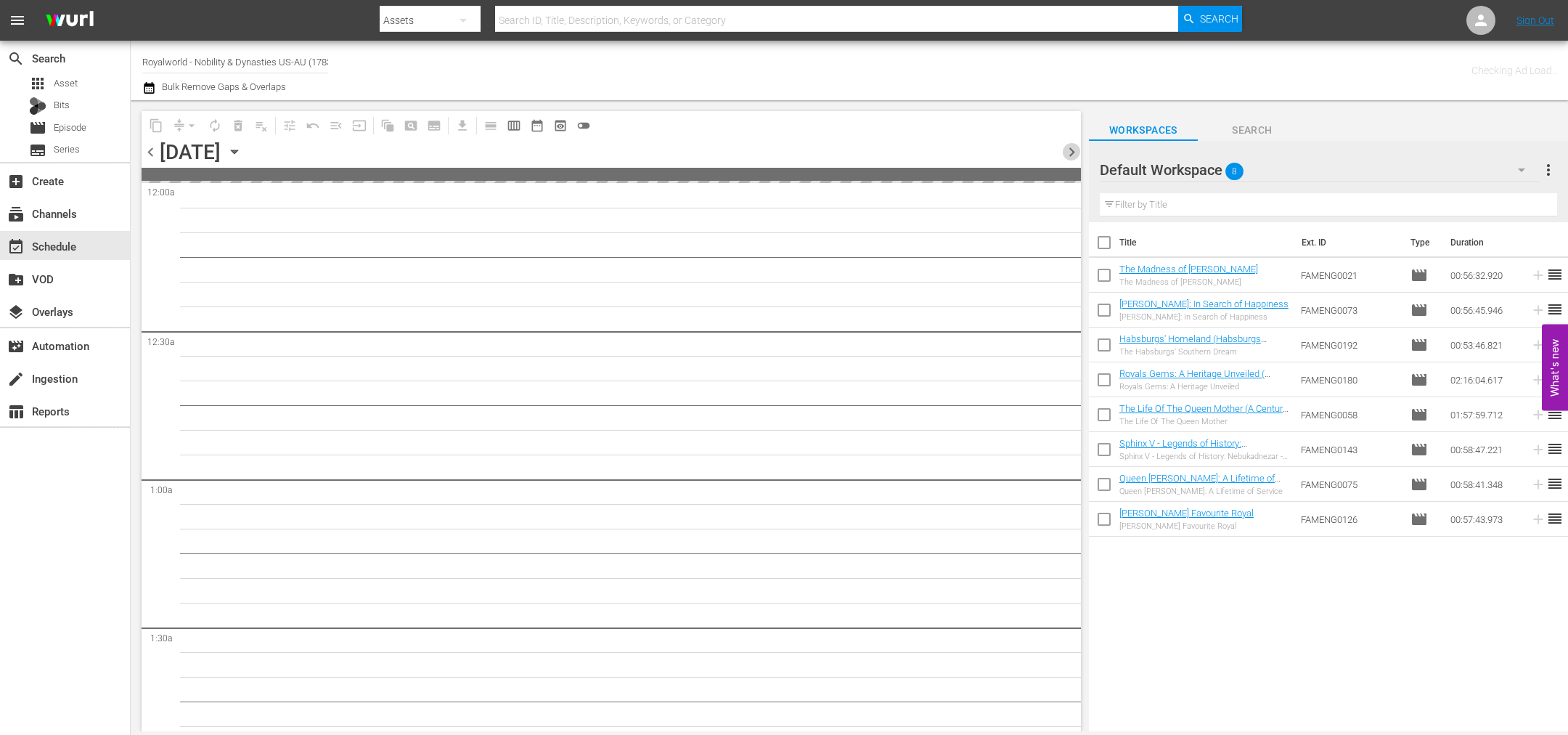
click at [1066, 147] on span "chevron_right" at bounding box center [1072, 152] width 18 height 18
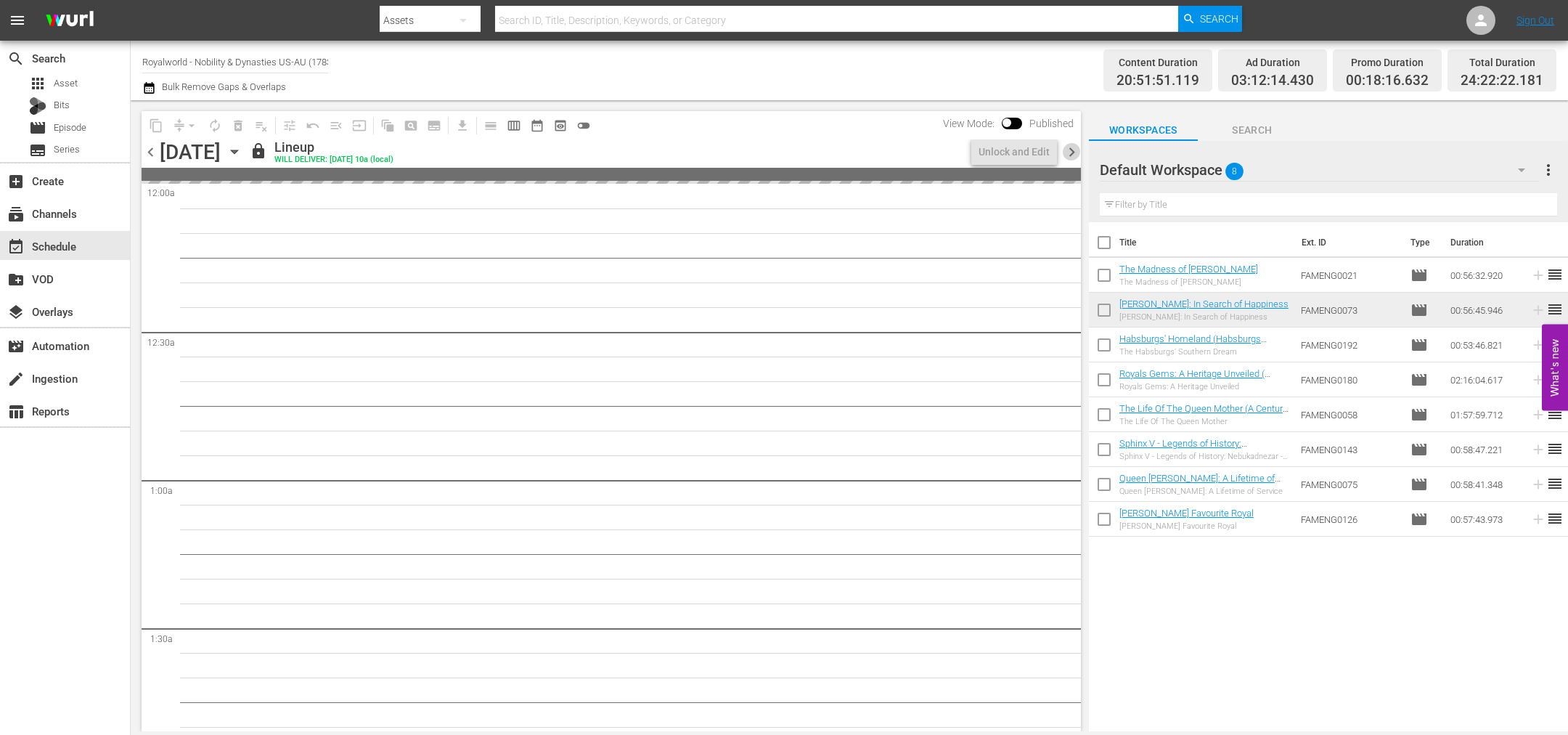
click at [1066, 147] on span "chevron_right" at bounding box center [1072, 152] width 18 height 18
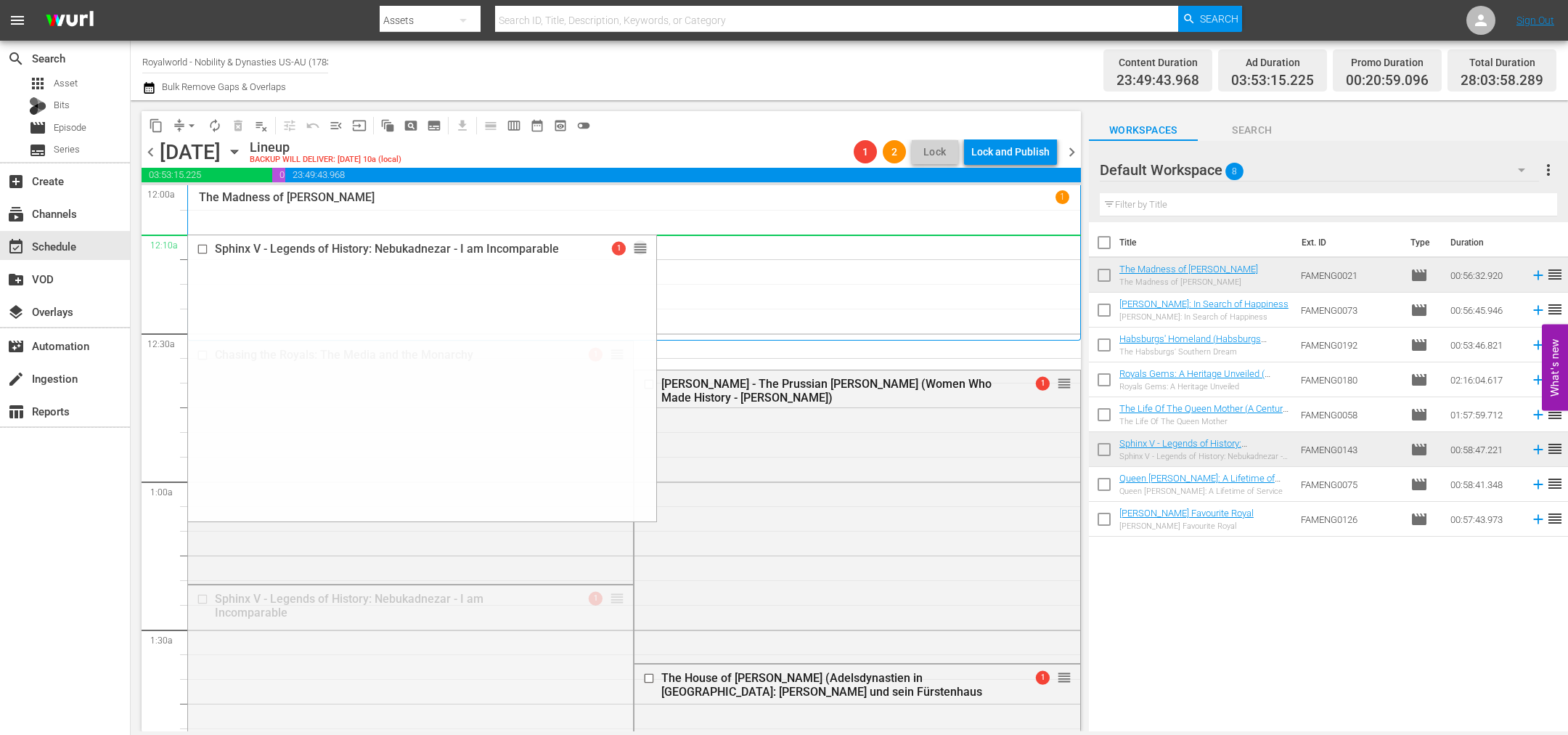
drag, startPoint x: 610, startPoint y: 597, endPoint x: 596, endPoint y: 248, distance: 349.3
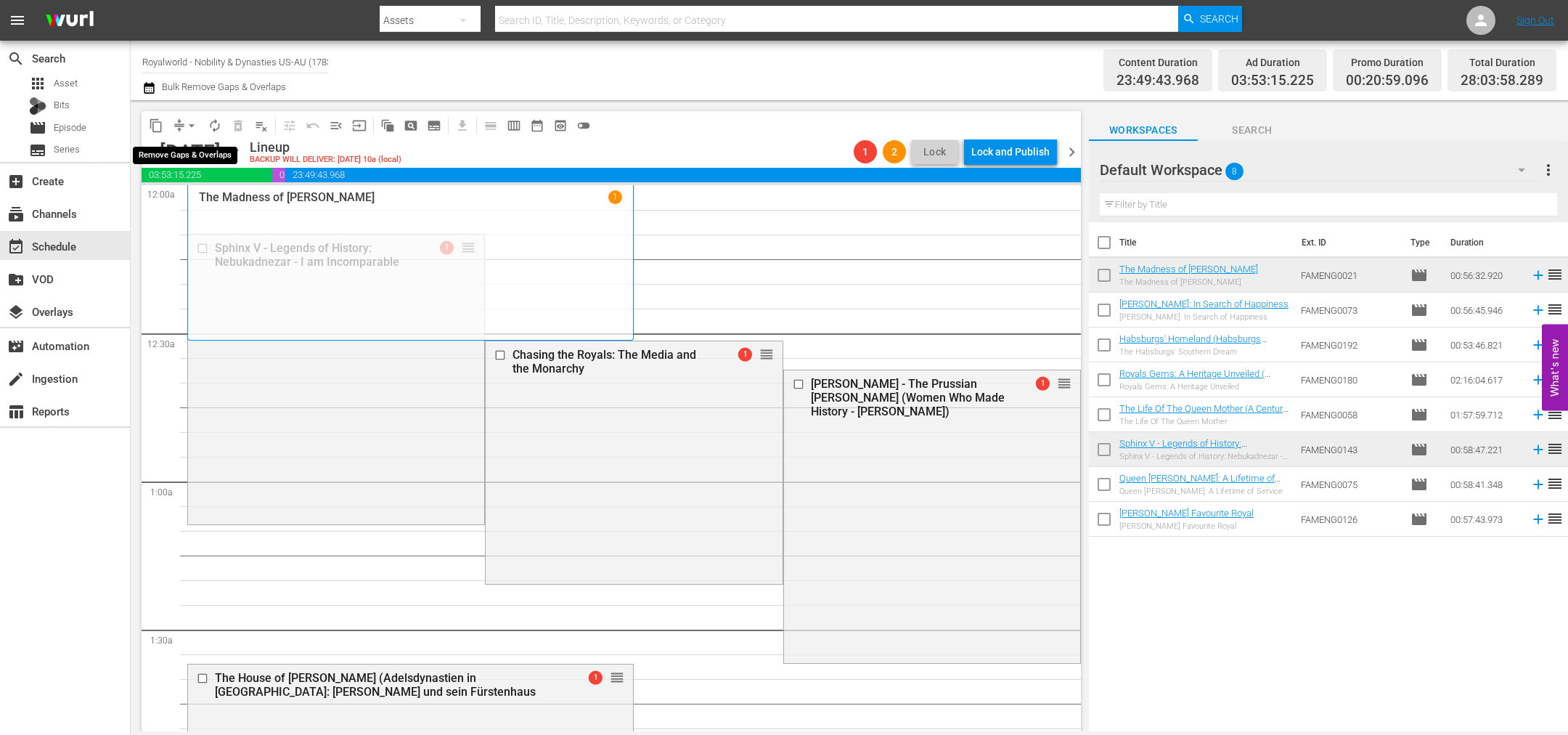
click at [191, 127] on span "arrow_drop_down" at bounding box center [191, 126] width 15 height 15
click at [216, 207] on li "Align to End of Previous Day" at bounding box center [192, 202] width 152 height 24
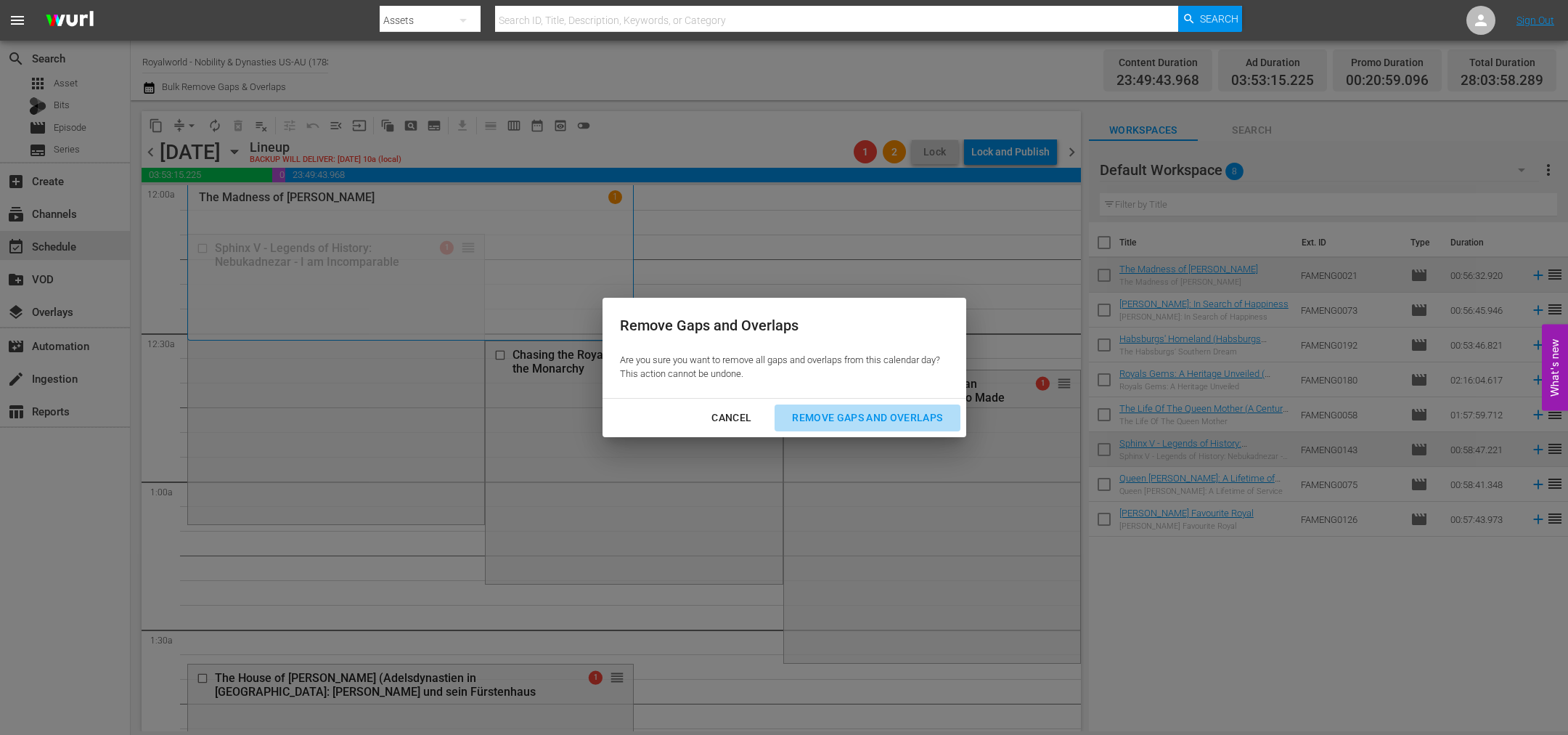
click at [932, 428] on button "Remove Gaps and Overlaps" at bounding box center [866, 417] width 185 height 27
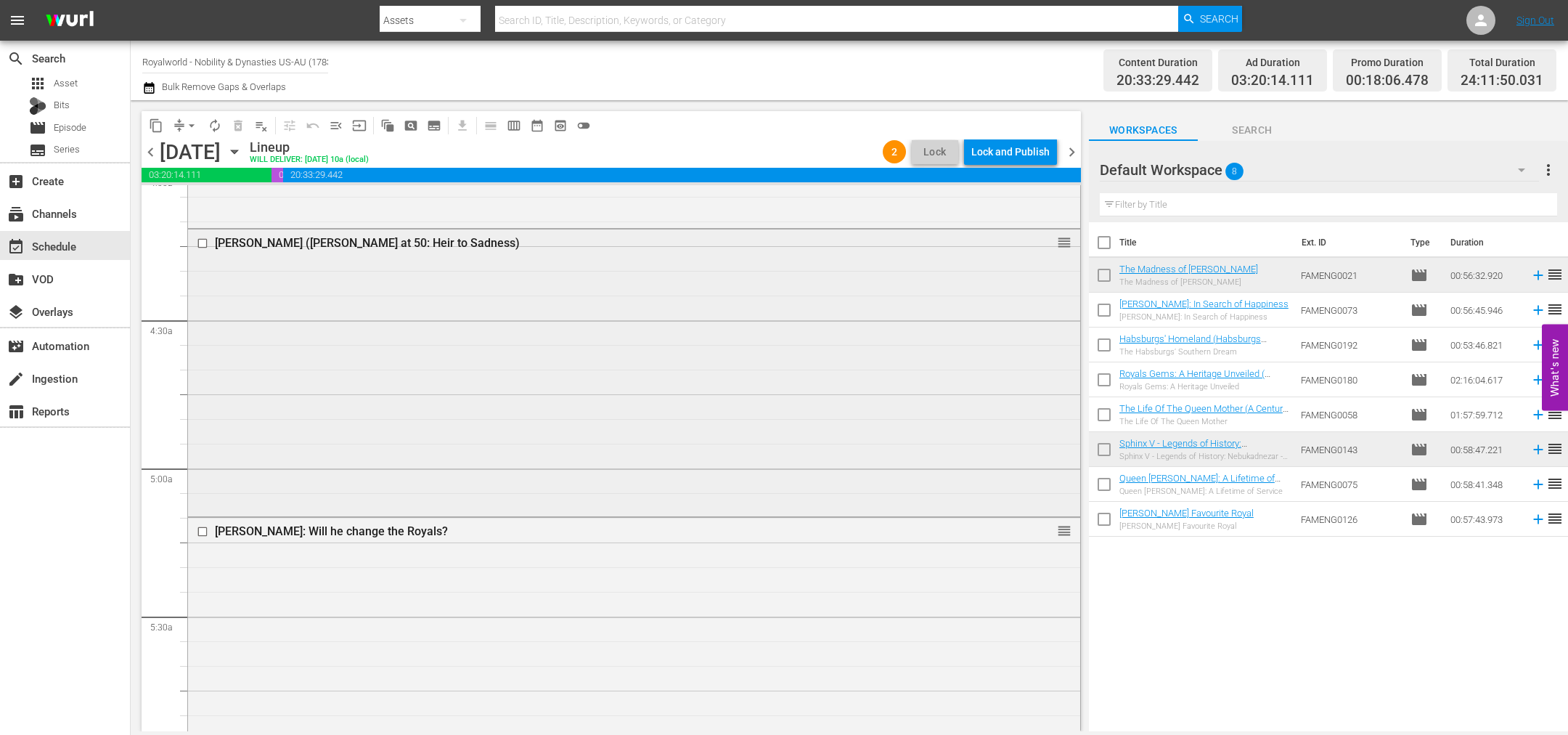
scroll to position [1417, 0]
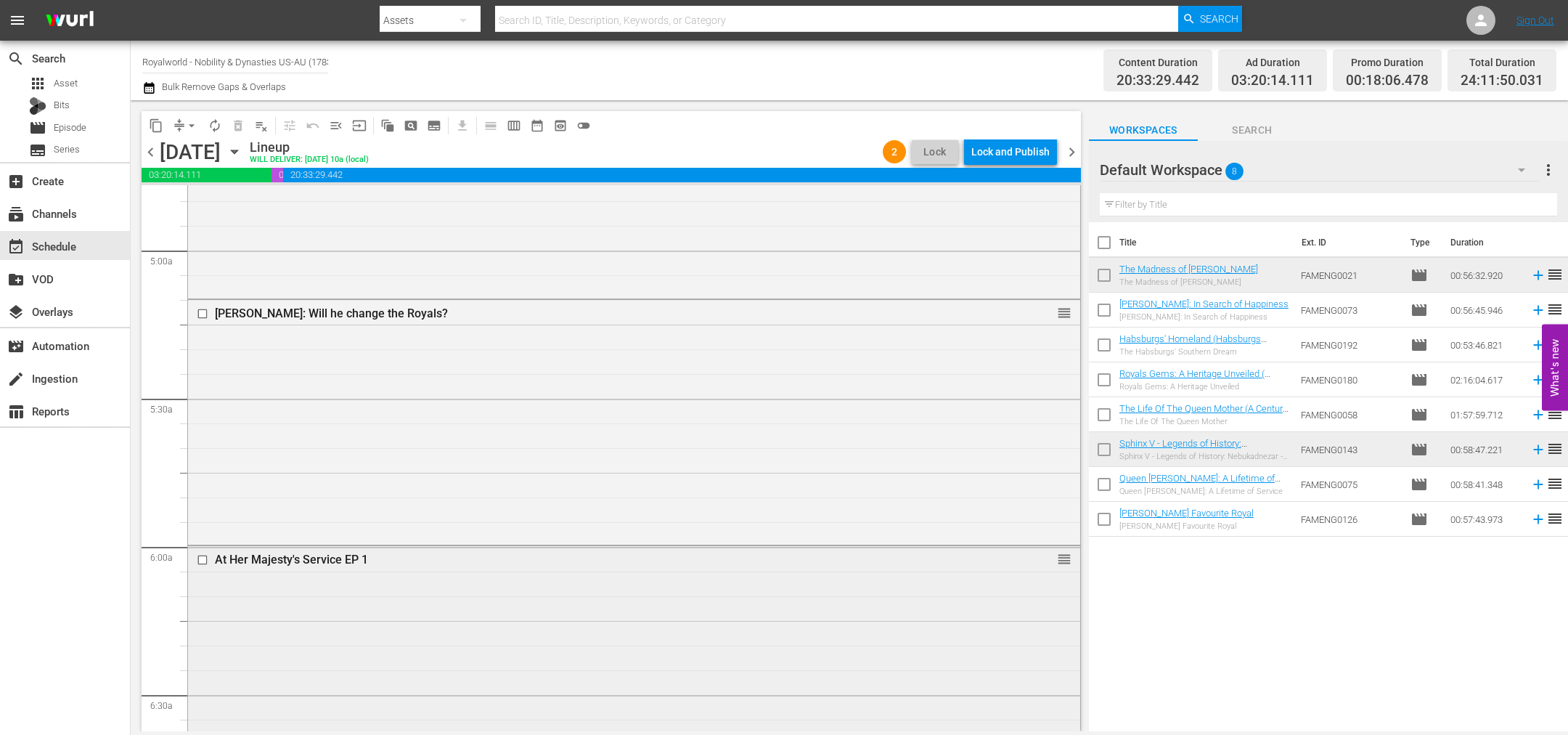
click at [200, 558] on input "checkbox" at bounding box center [204, 559] width 15 height 12
click at [249, 125] on button "delete_forever_outlined" at bounding box center [237, 125] width 23 height 23
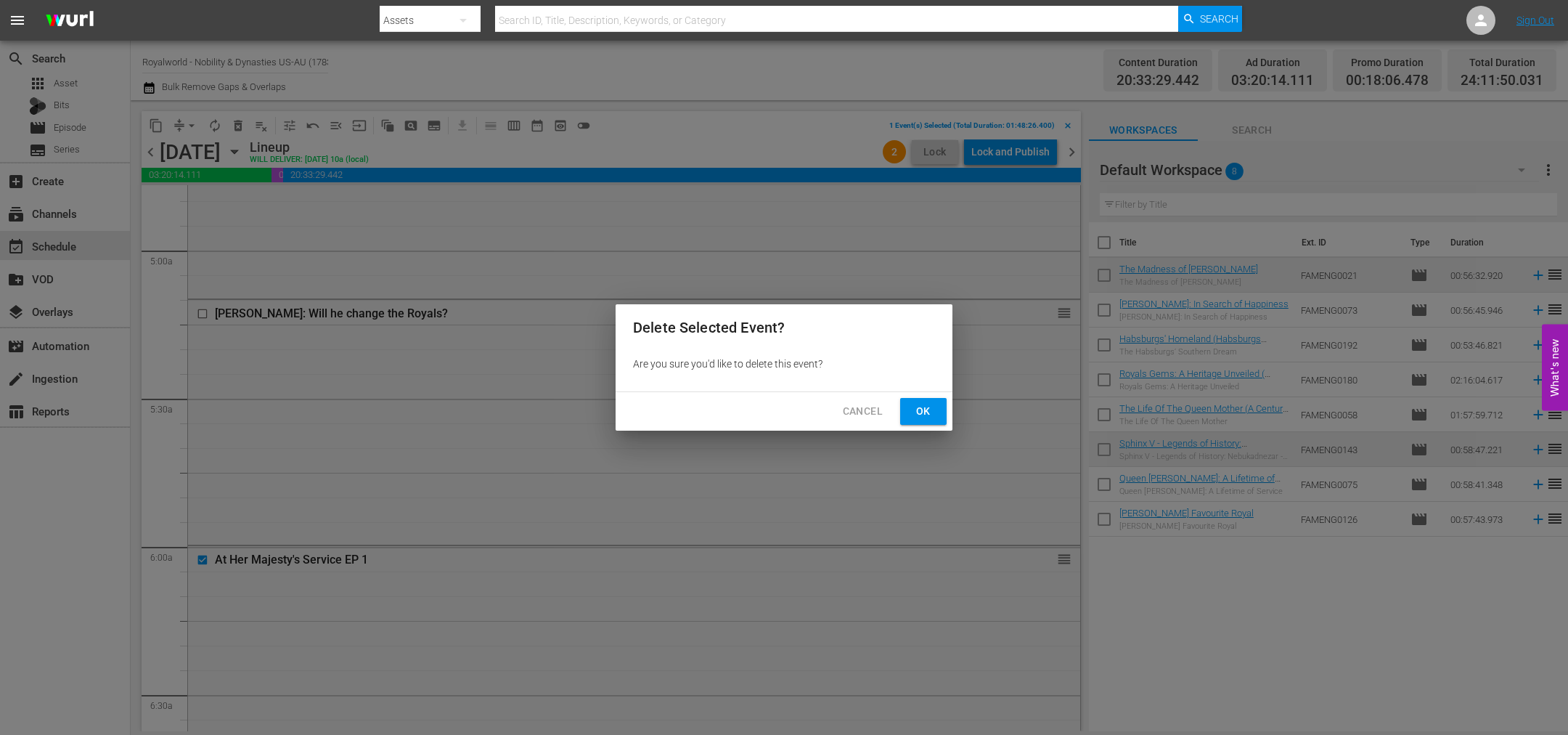
click at [867, 408] on span "Cancel" at bounding box center [862, 412] width 40 height 18
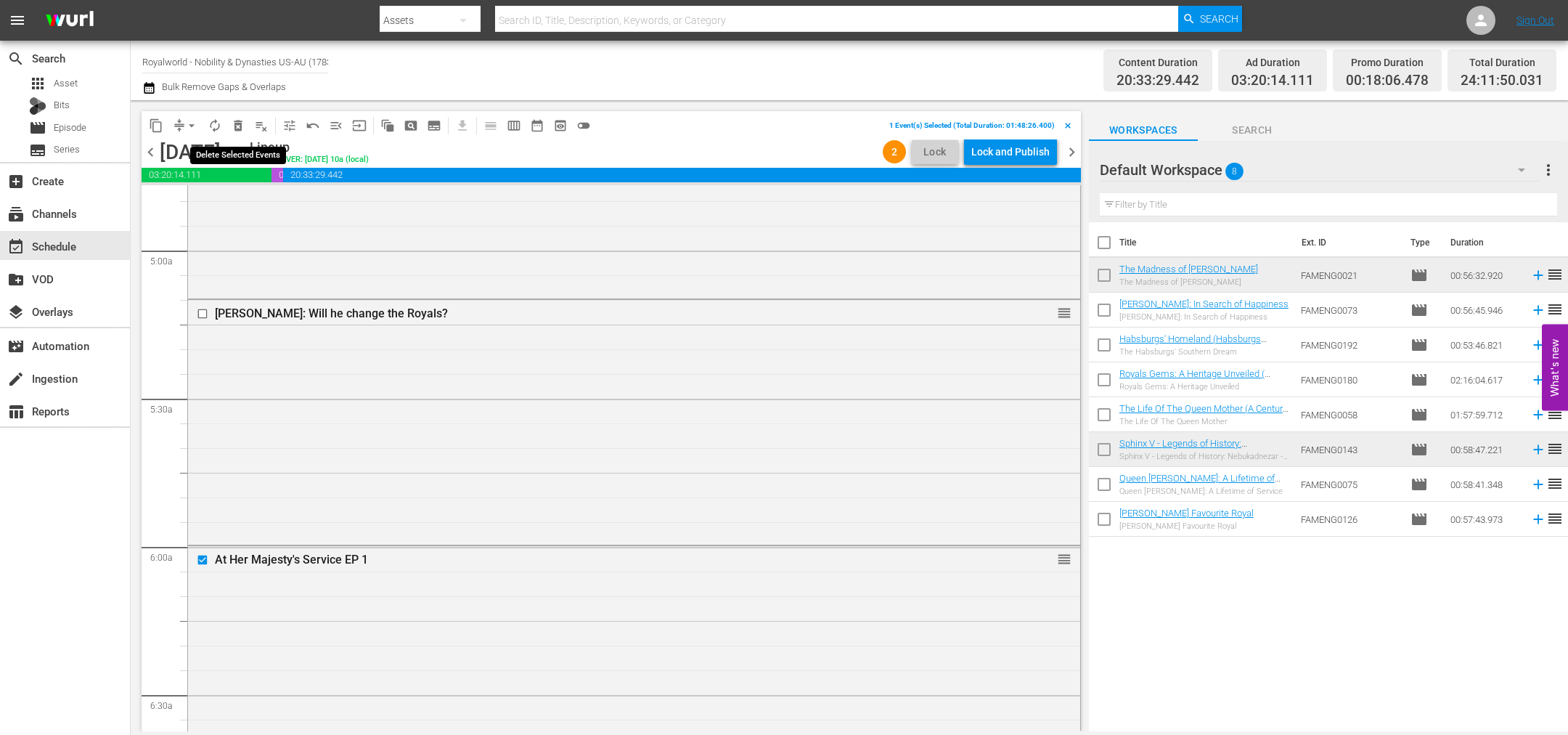
click at [230, 122] on span "delete_forever_outlined" at bounding box center [237, 126] width 15 height 15
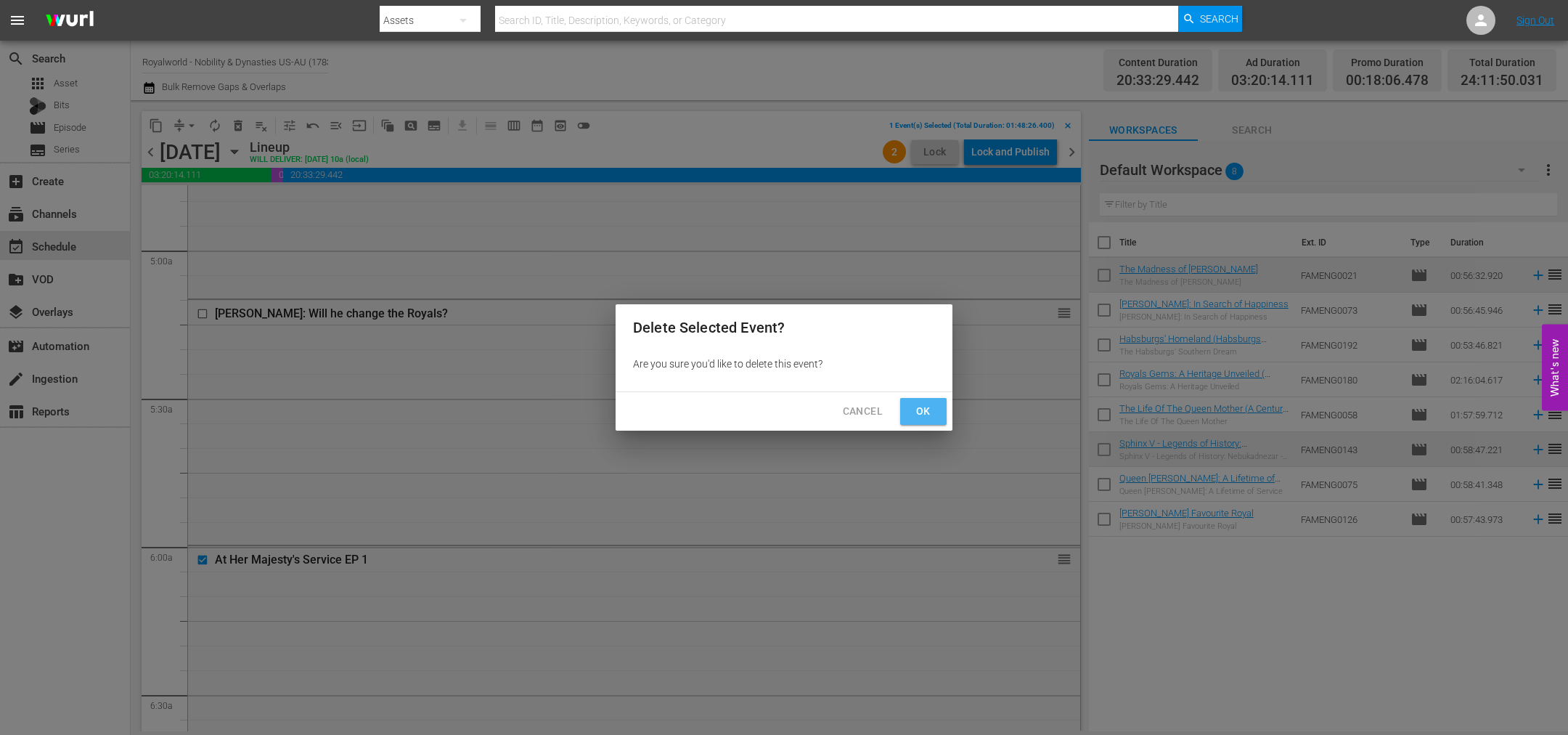
click at [918, 410] on span "Ok" at bounding box center [922, 412] width 23 height 18
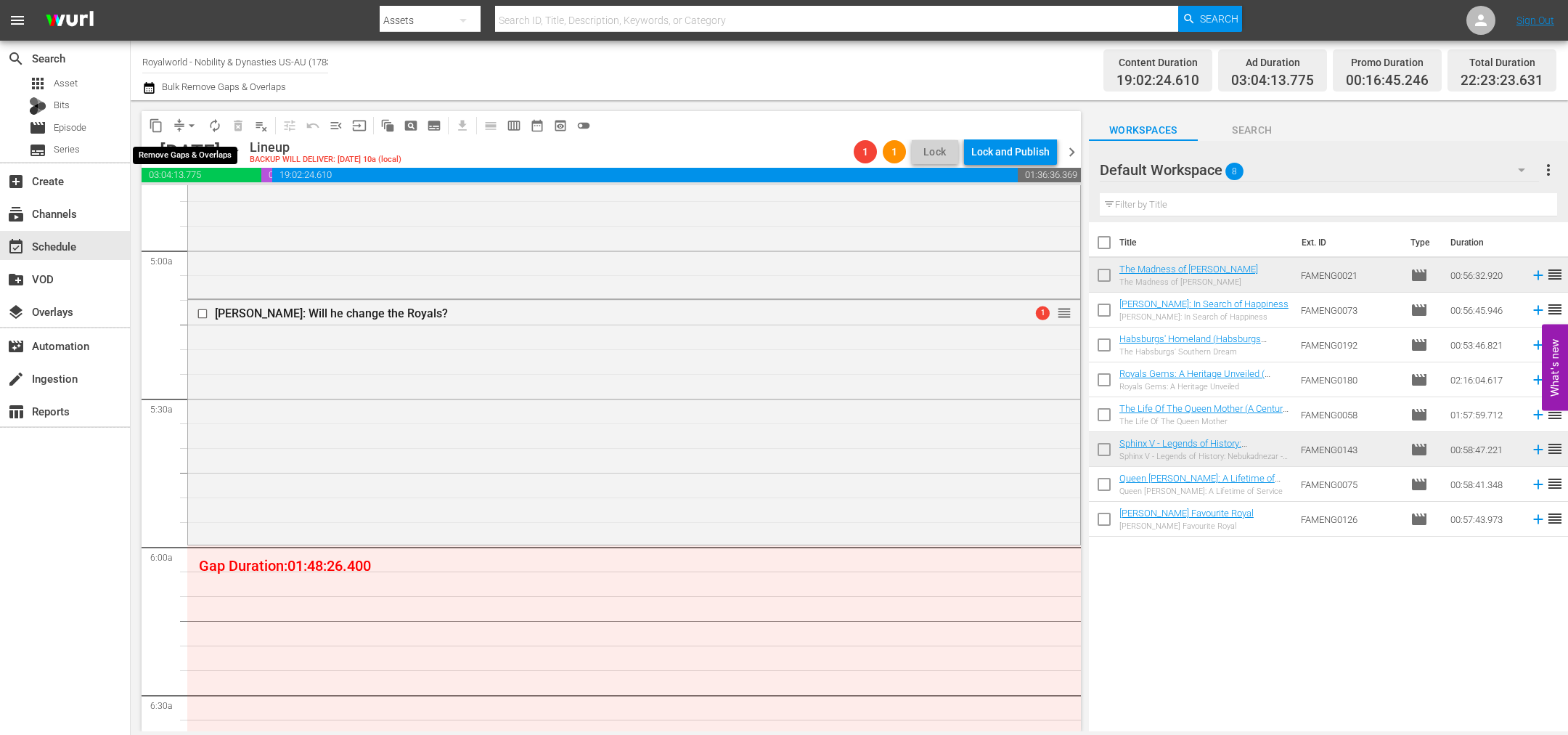
click at [193, 125] on span "arrow_drop_down" at bounding box center [191, 126] width 15 height 15
click at [222, 203] on li "Align to End of Previous Day" at bounding box center [192, 202] width 152 height 24
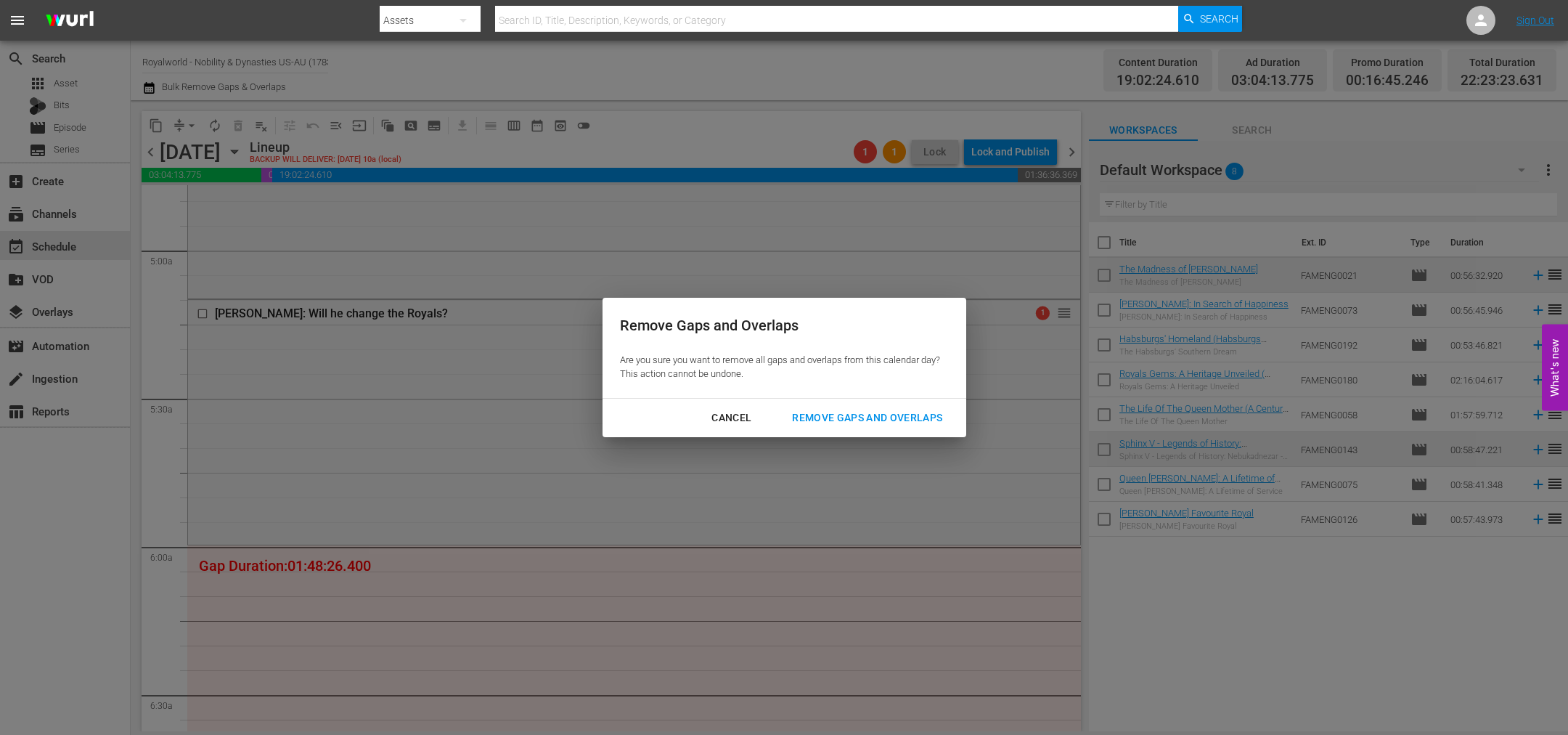
click at [908, 423] on div "Remove Gaps and Overlaps" at bounding box center [866, 417] width 173 height 18
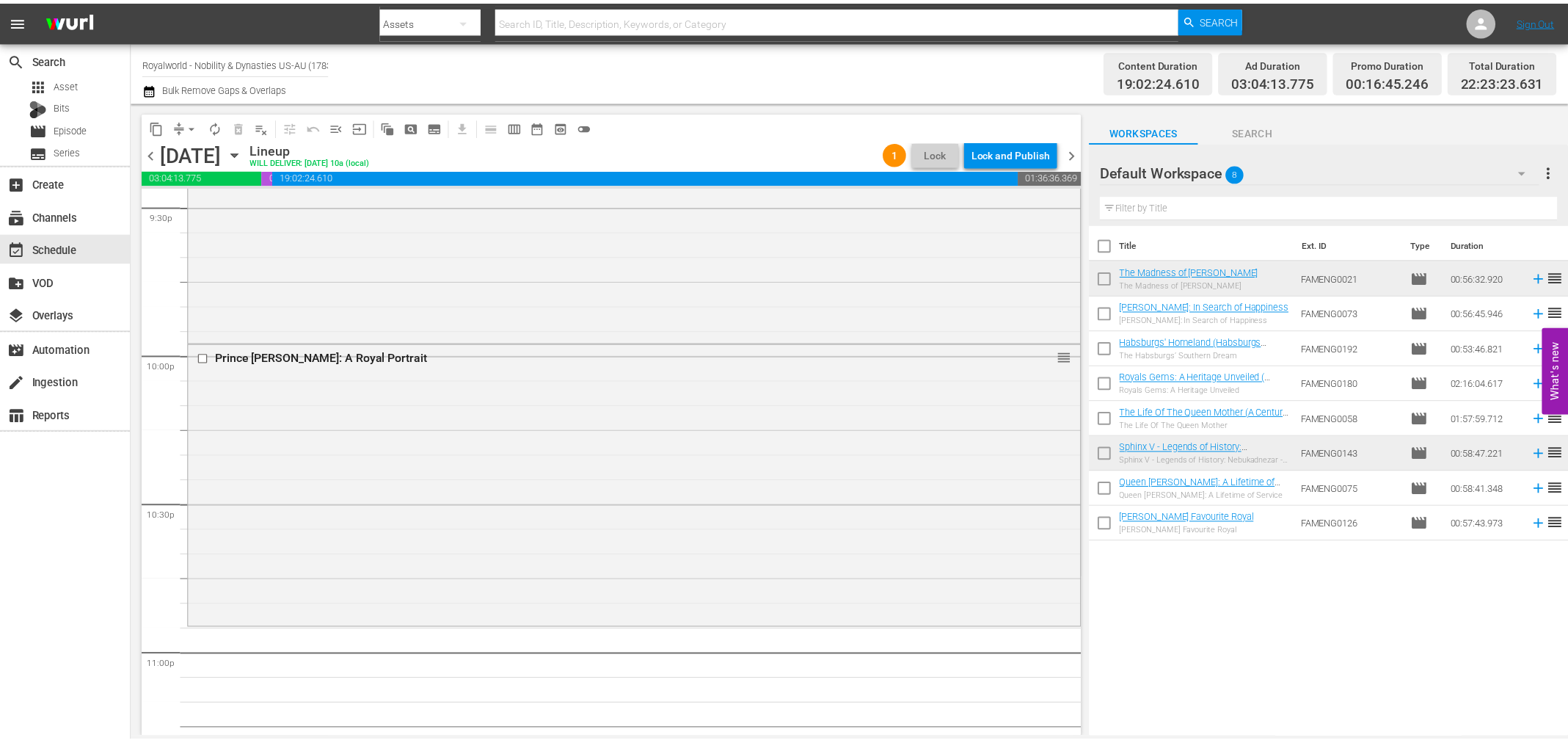
scroll to position [6483, 0]
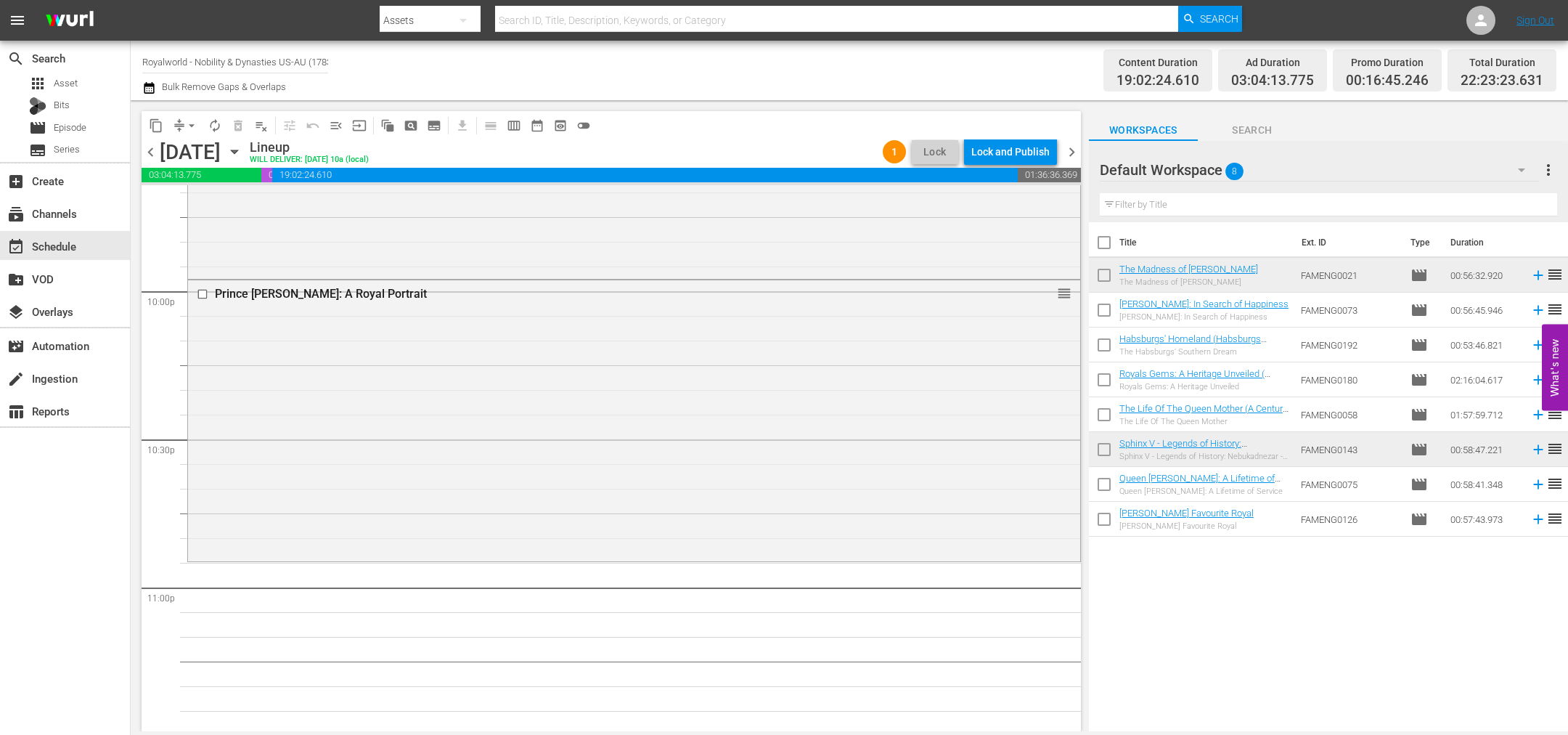
click at [1553, 165] on span "more_vert" at bounding box center [1548, 170] width 18 height 18
click at [1430, 204] on div "Clear All Workspace Items" at bounding box center [1454, 198] width 171 height 26
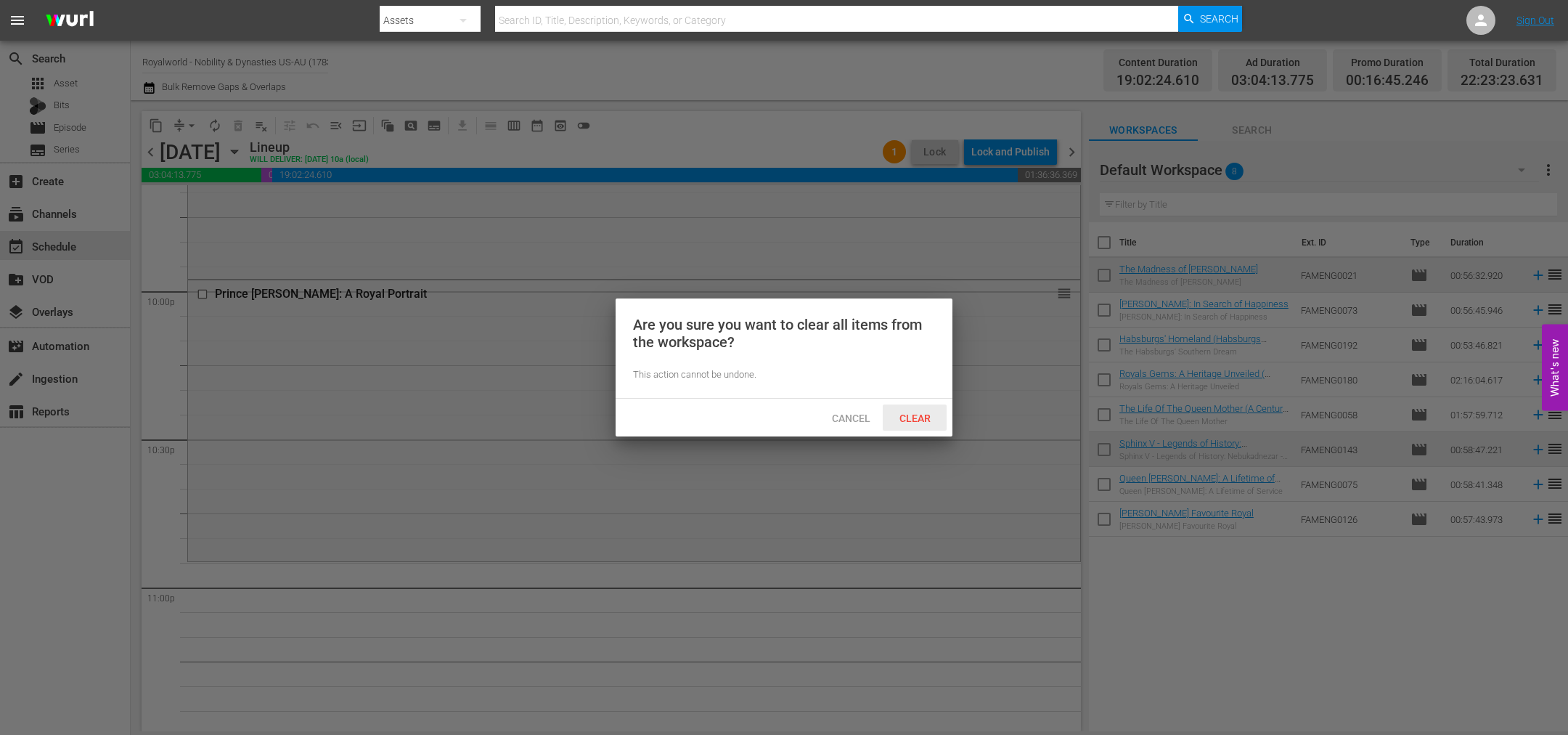
click at [916, 415] on span "Clear" at bounding box center [915, 418] width 54 height 12
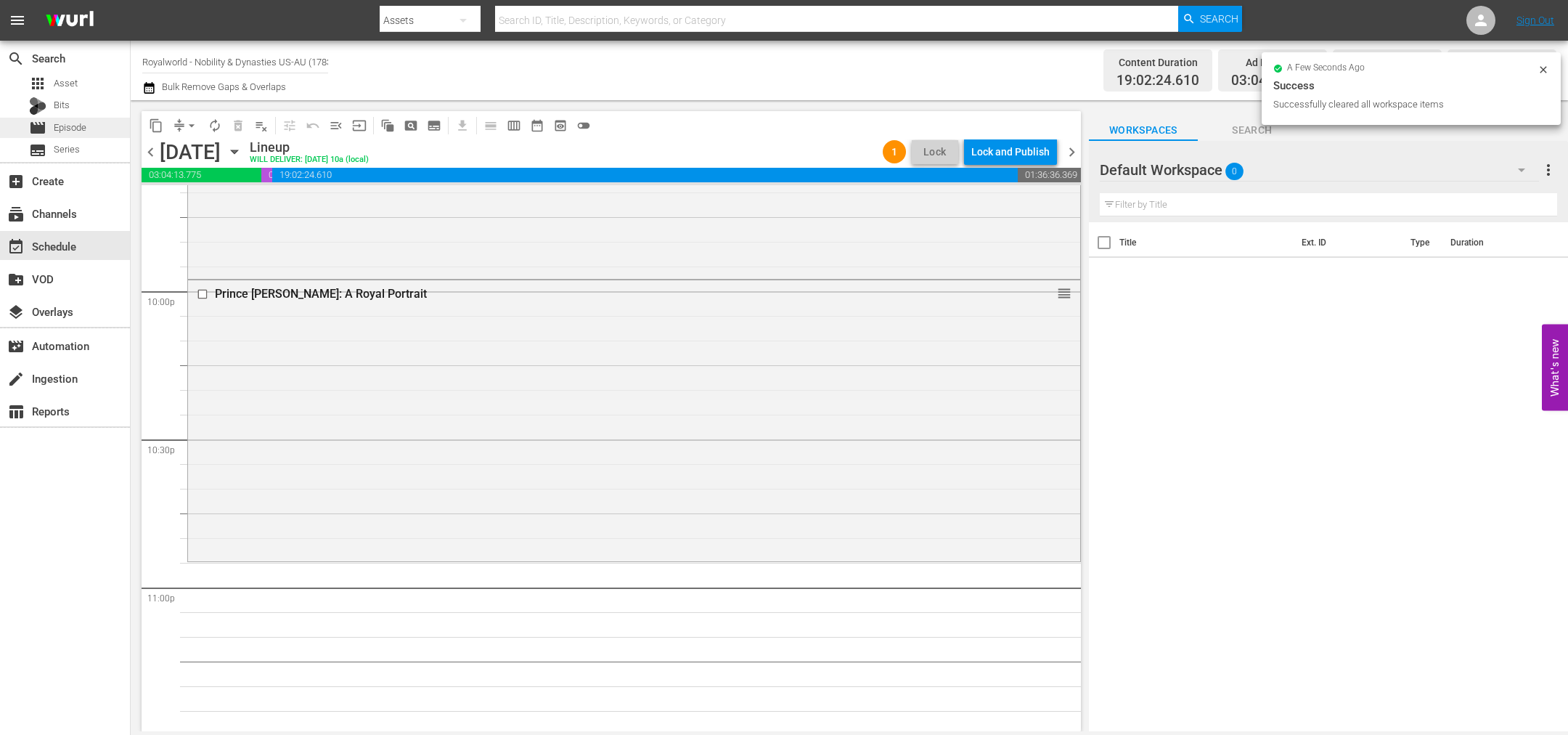
click at [72, 127] on span "Episode" at bounding box center [69, 128] width 33 height 15
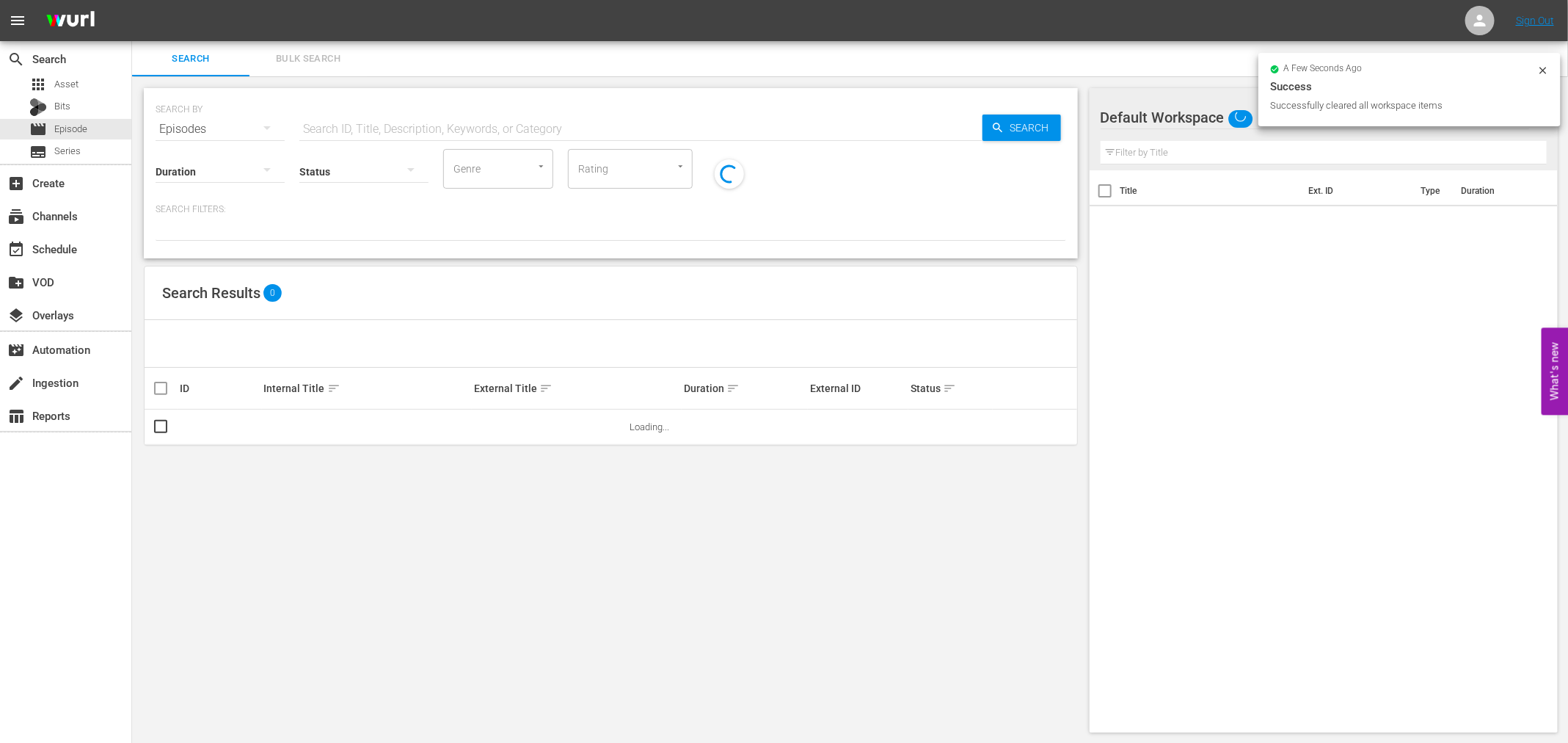
click at [324, 118] on input "text" at bounding box center [642, 129] width 684 height 35
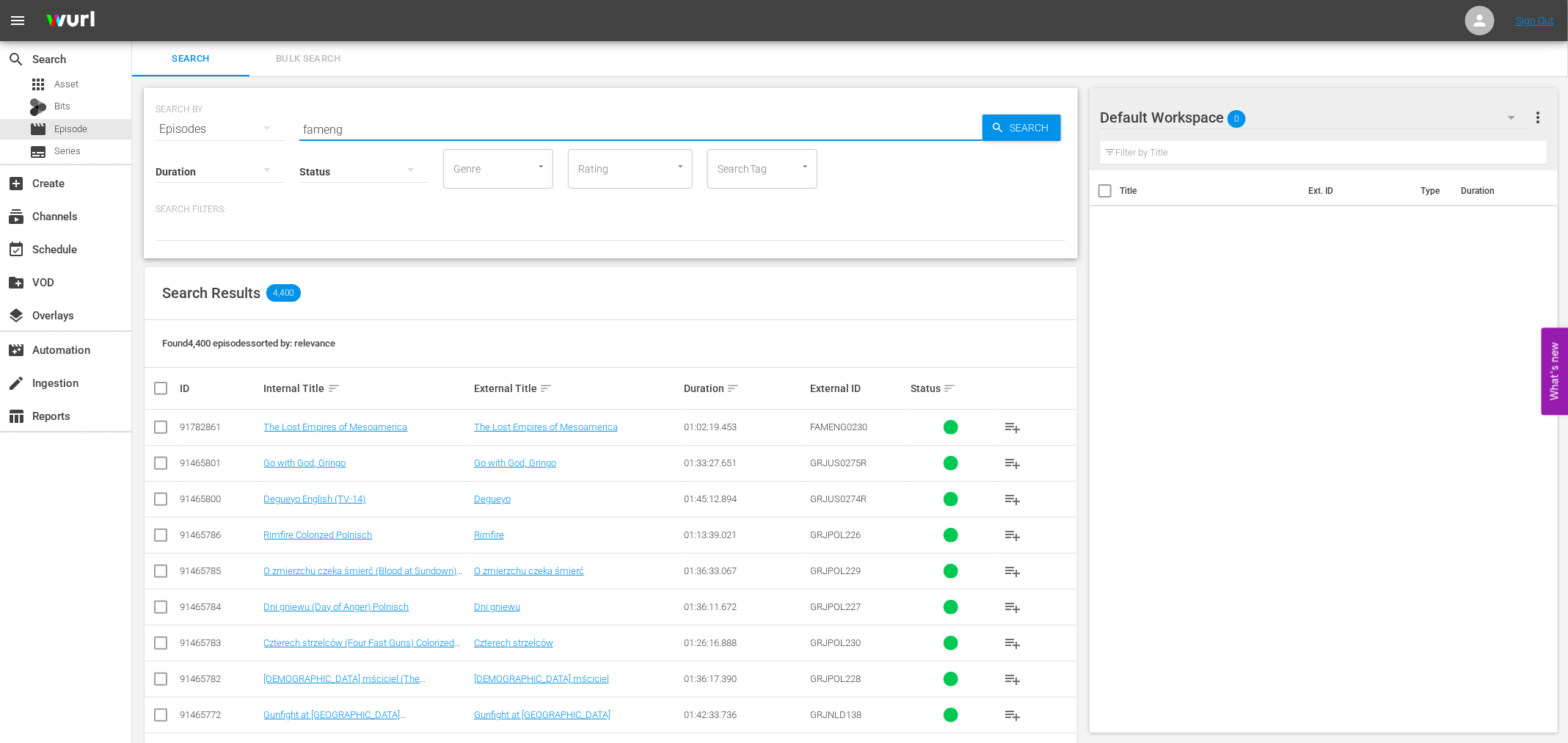
type input "fameng"
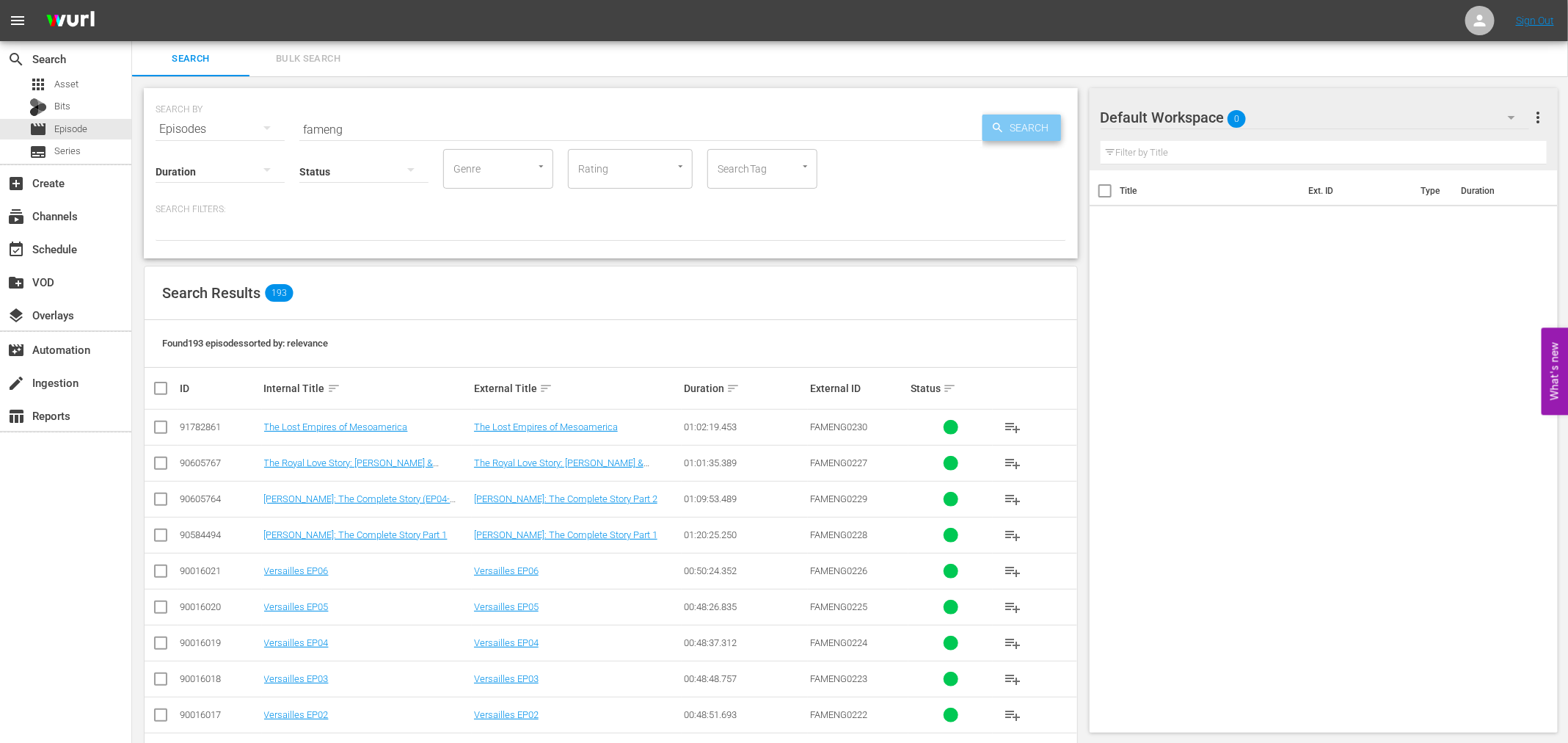
click at [1036, 123] on span "Search" at bounding box center [1032, 128] width 57 height 26
click at [163, 385] on input "checkbox" at bounding box center [166, 389] width 29 height 18
checkbox input "true"
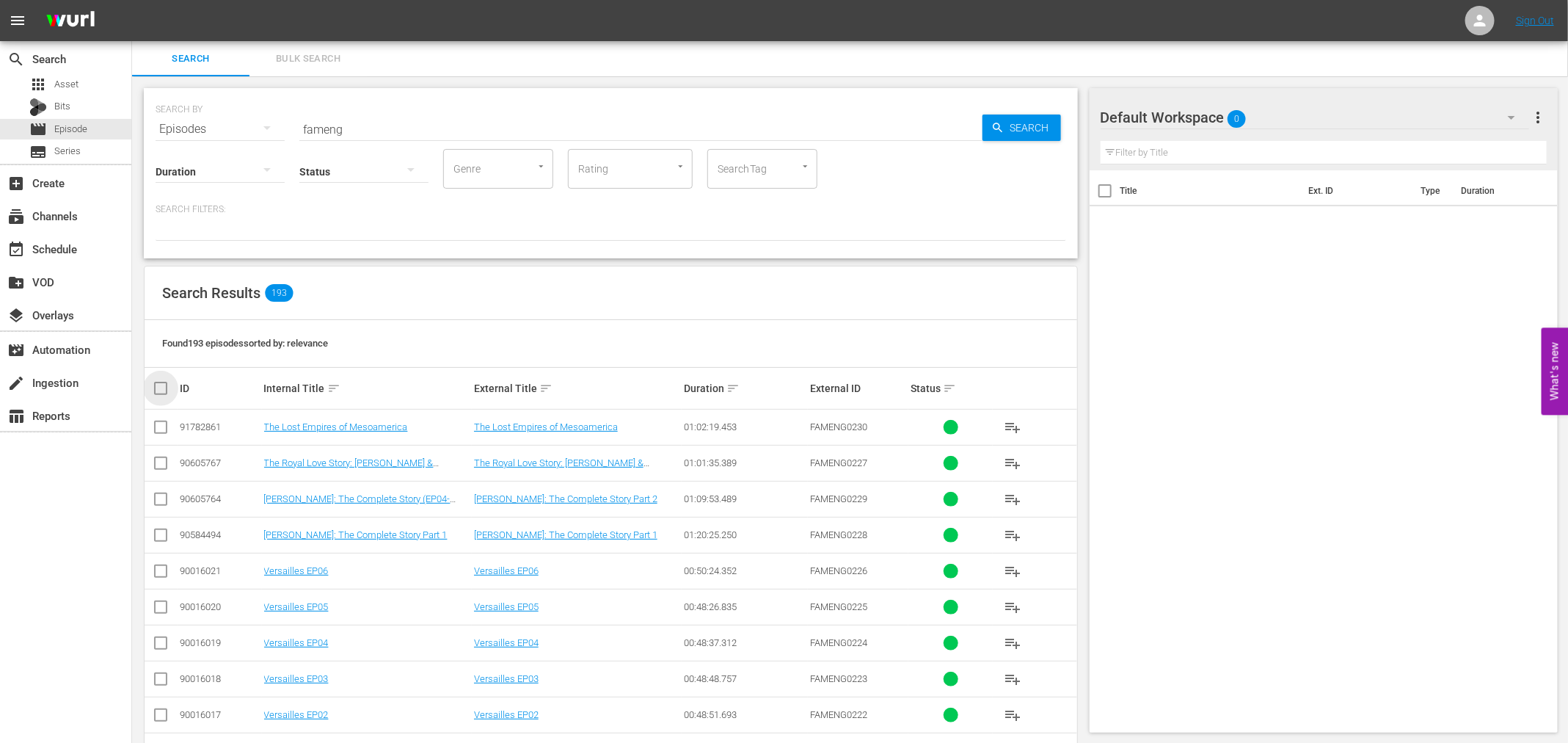
checkbox input "true"
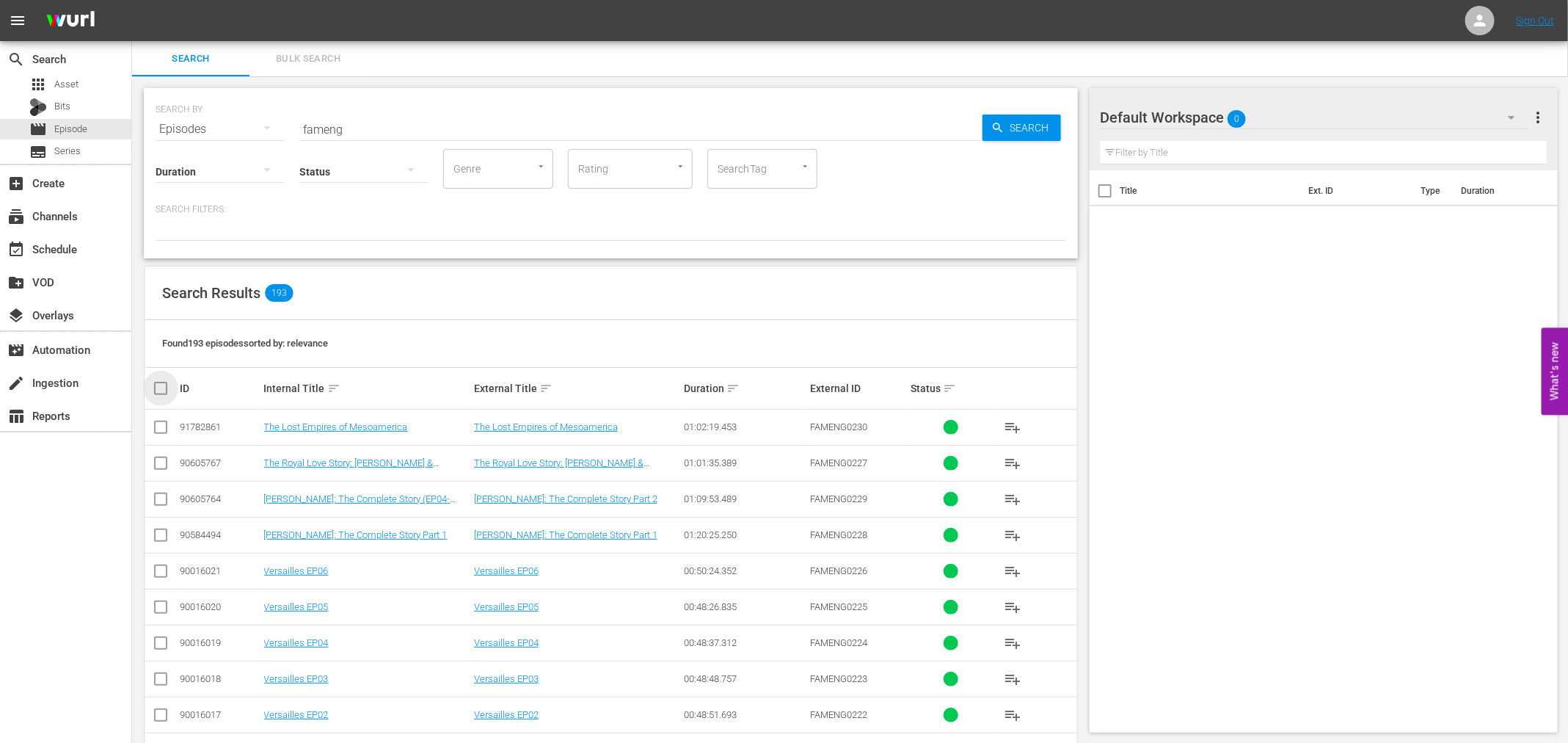
checkbox input "true"
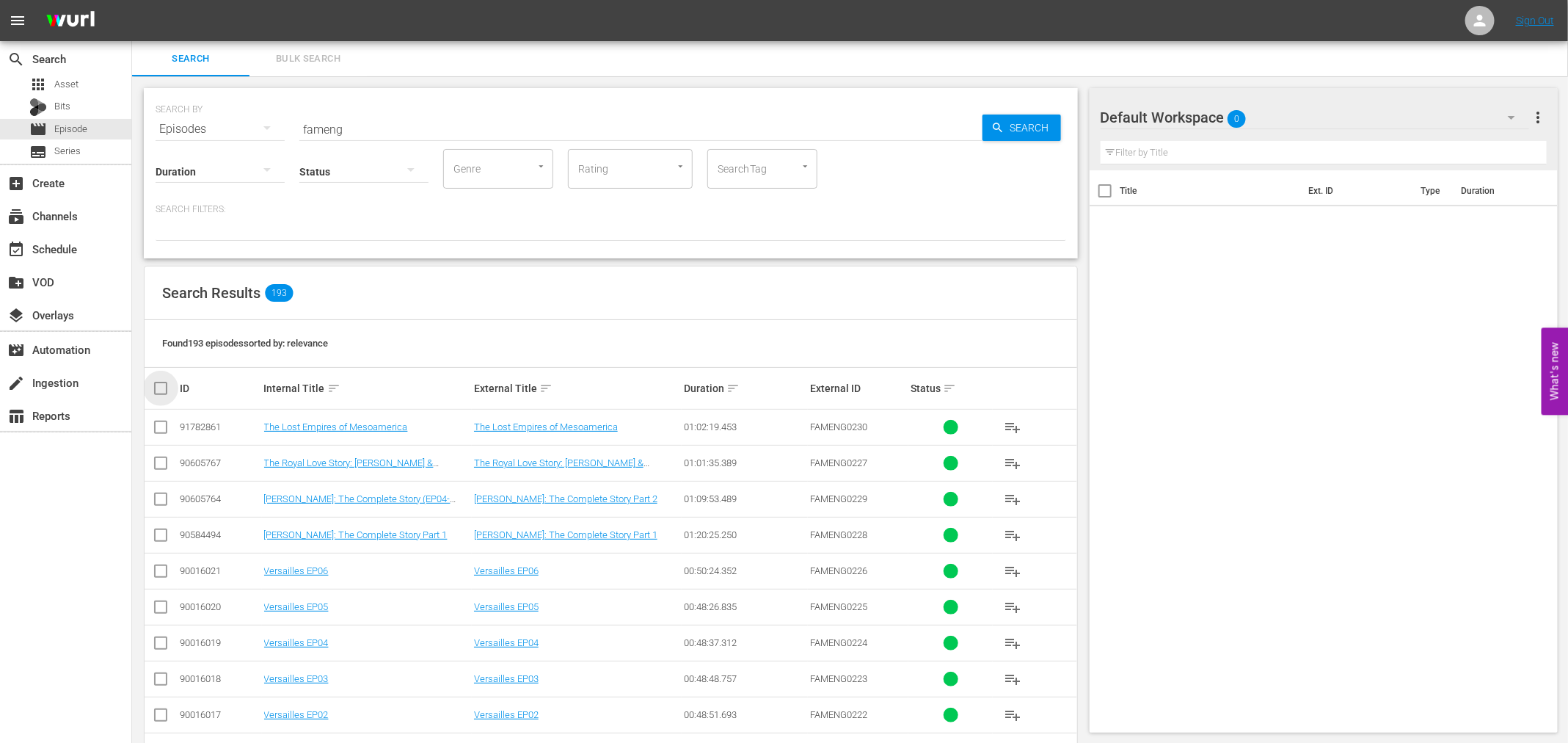
checkbox input "true"
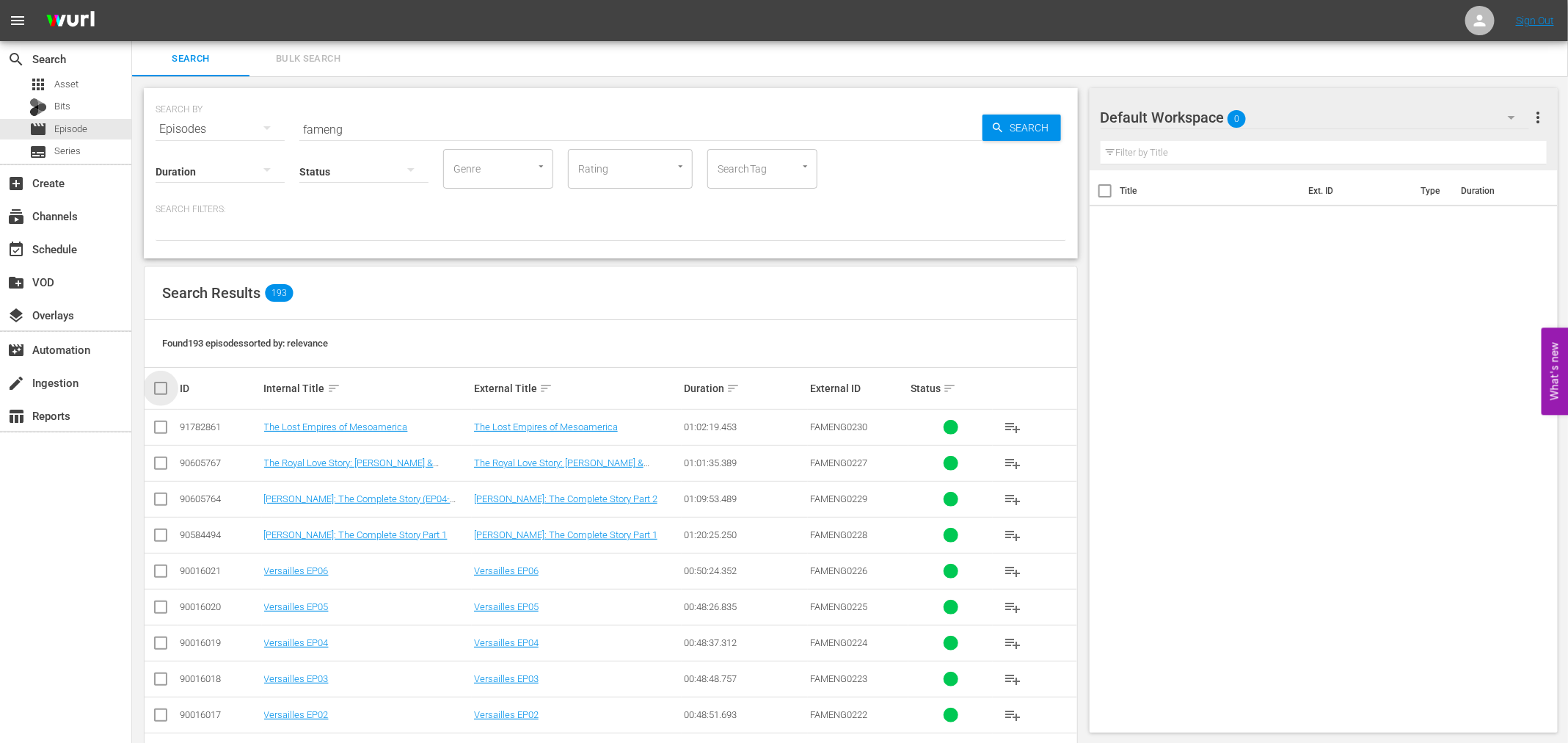
checkbox input "true"
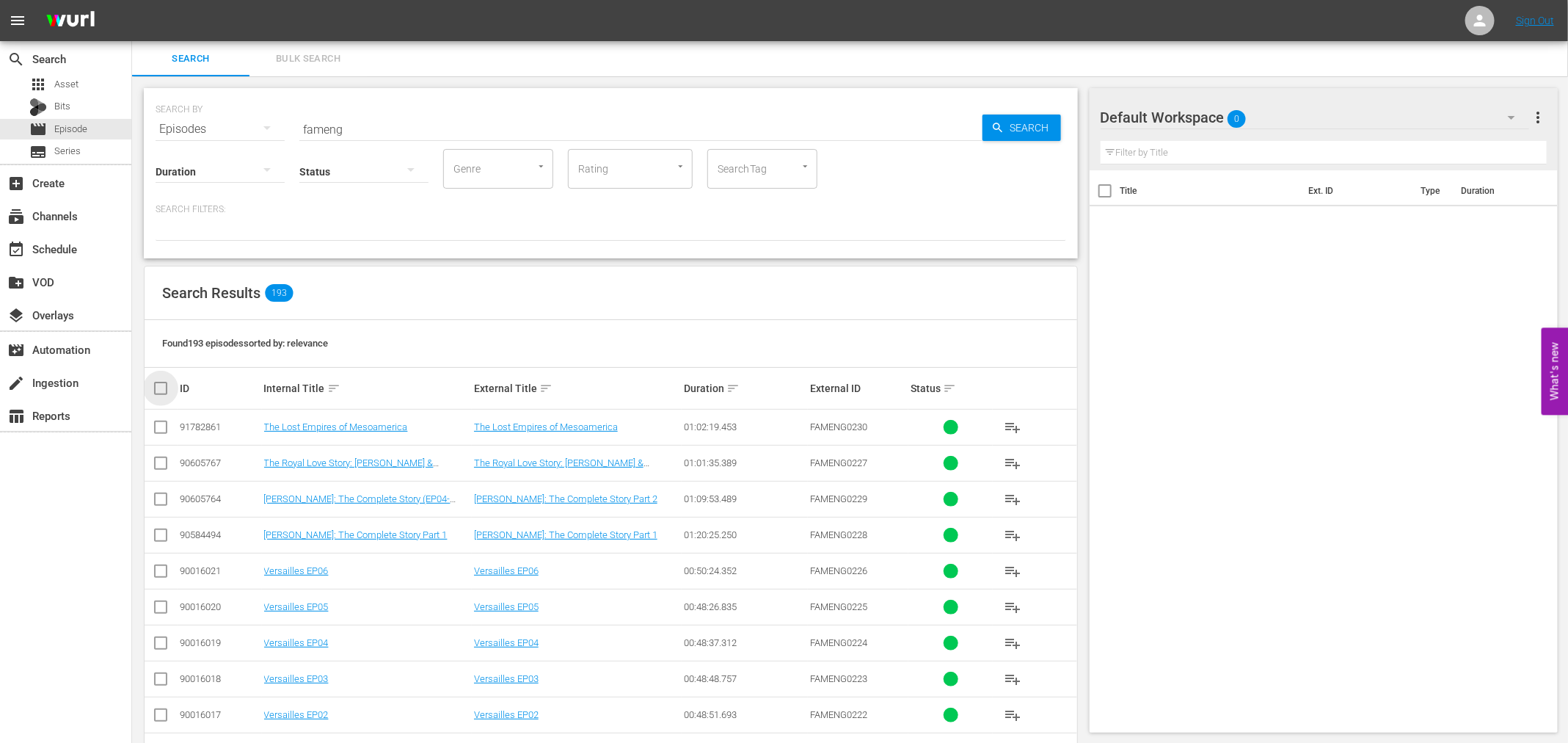
checkbox input "true"
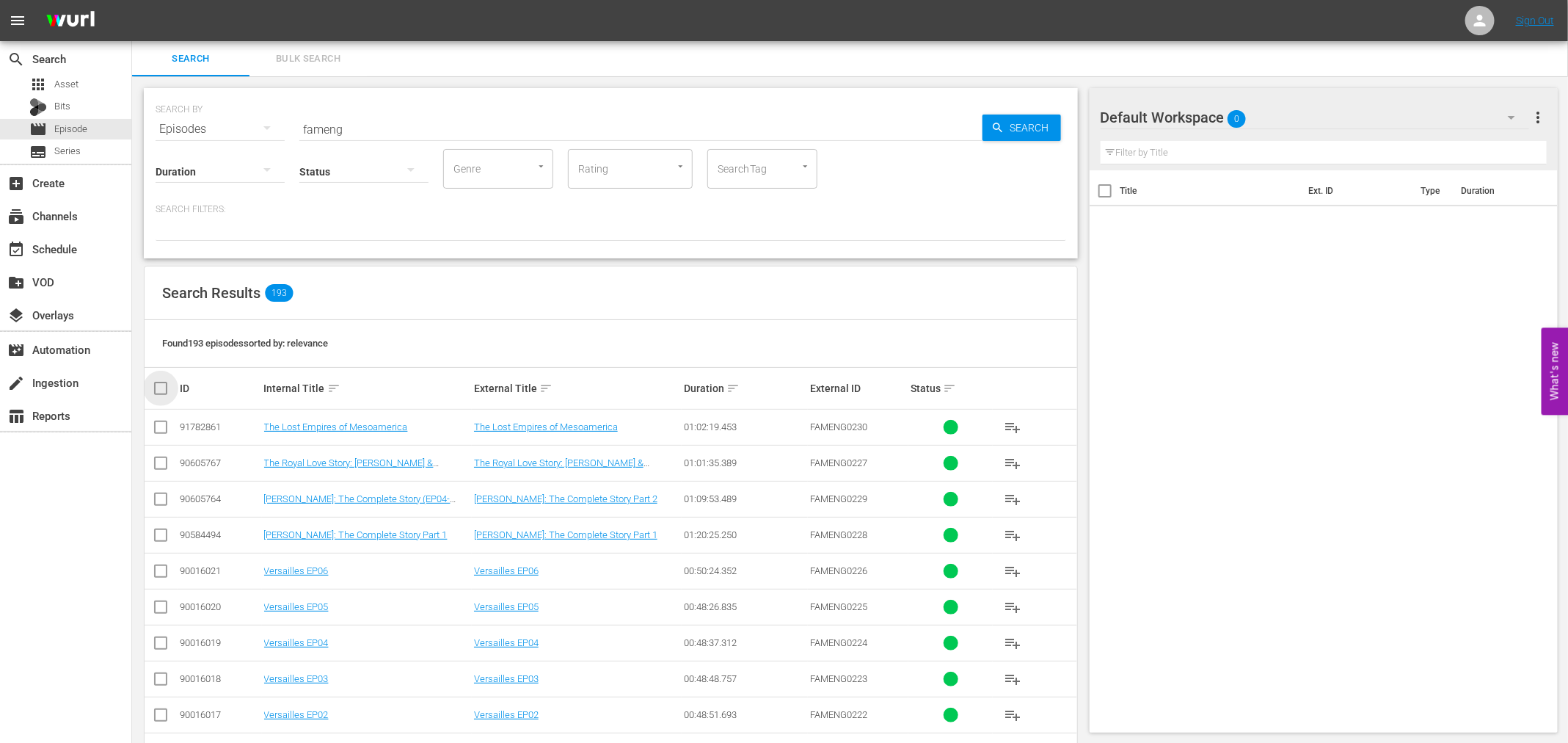
checkbox input "true"
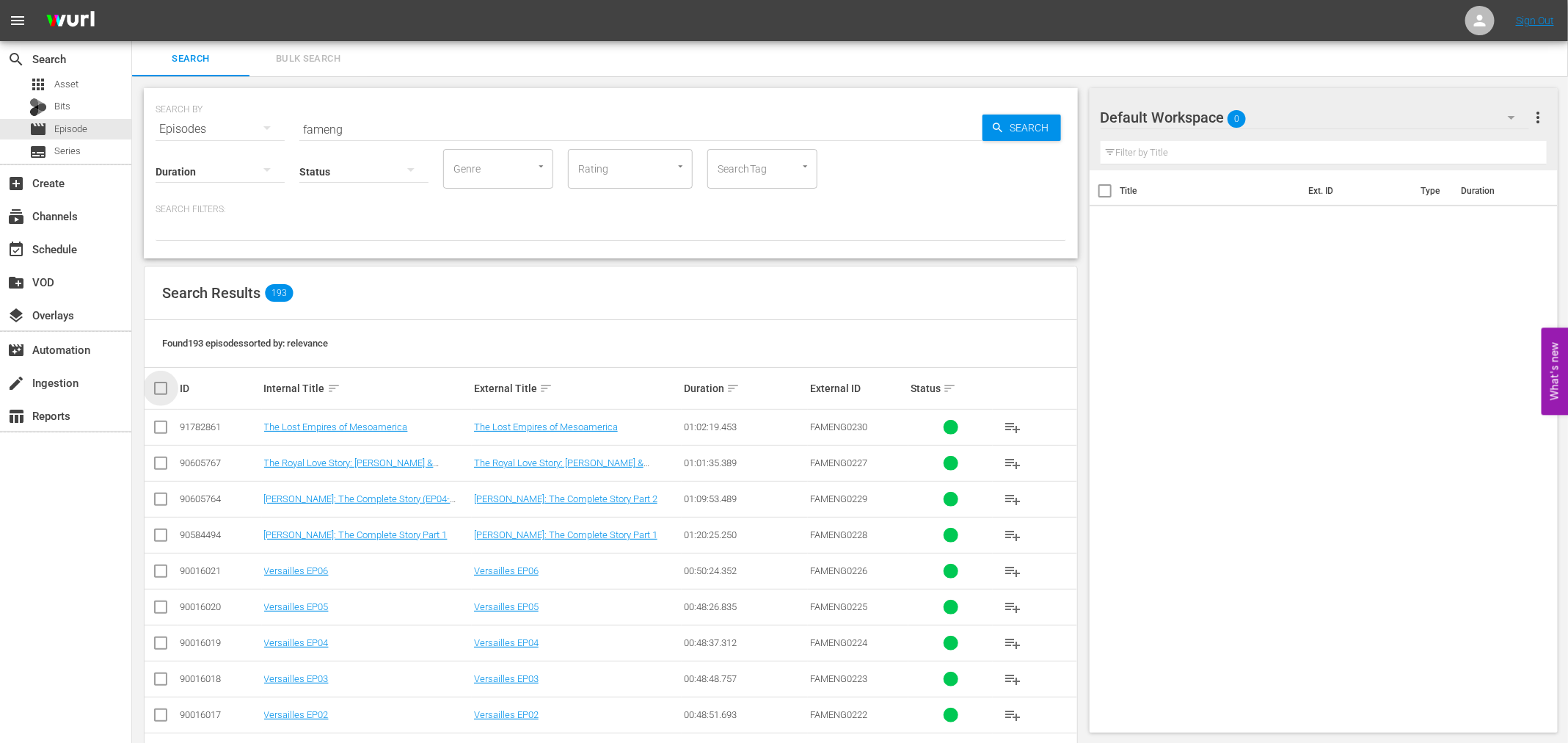
checkbox input "true"
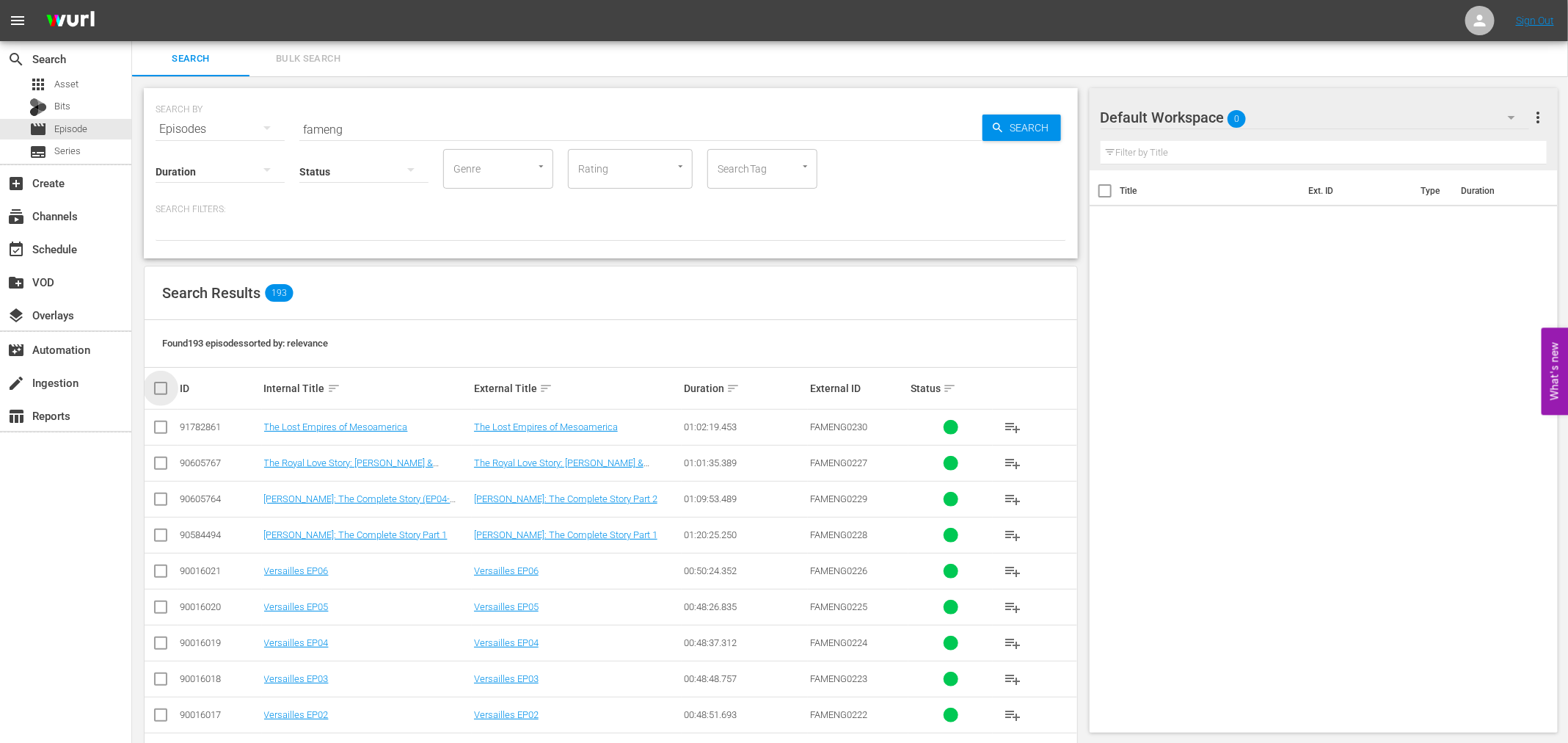
checkbox input "true"
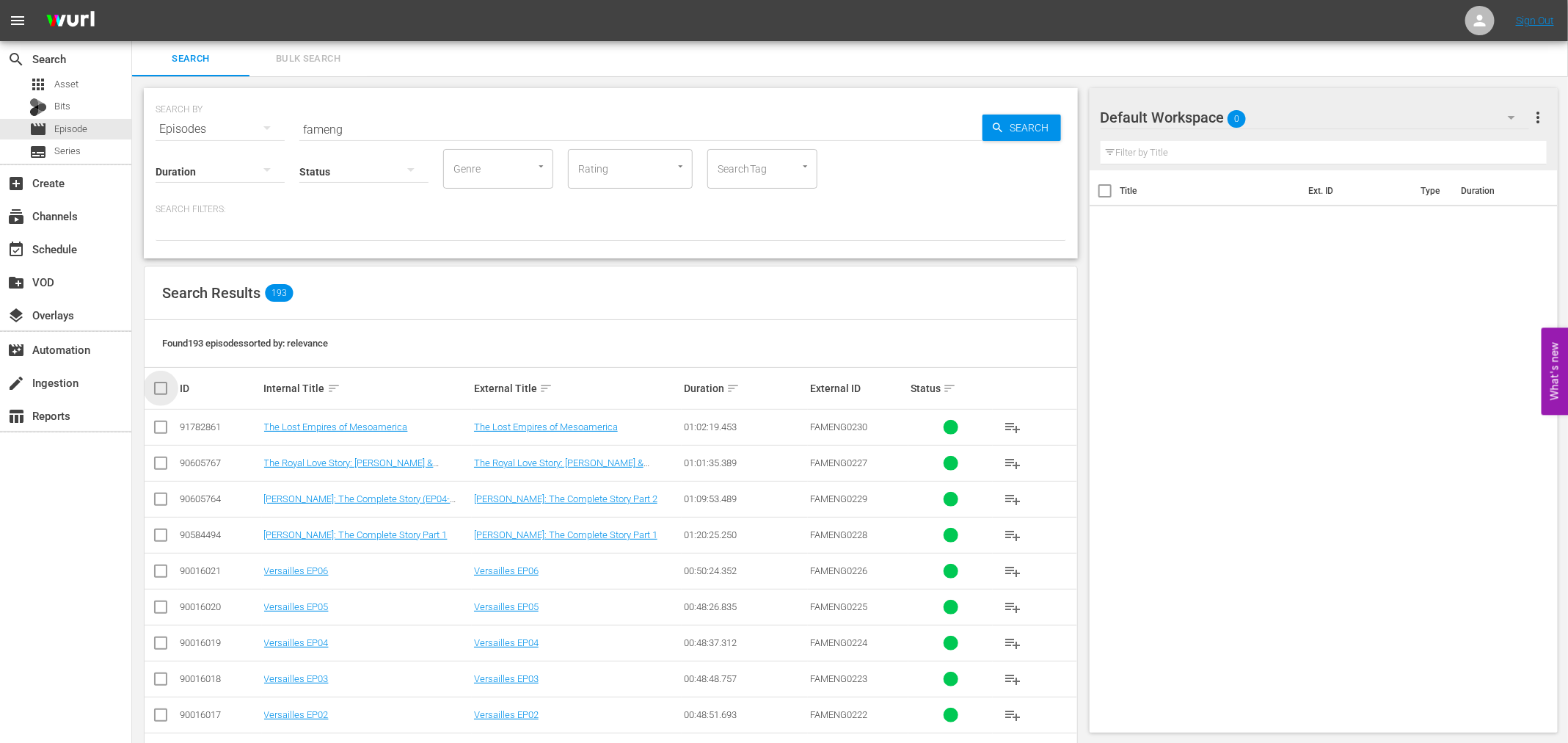
checkbox input "true"
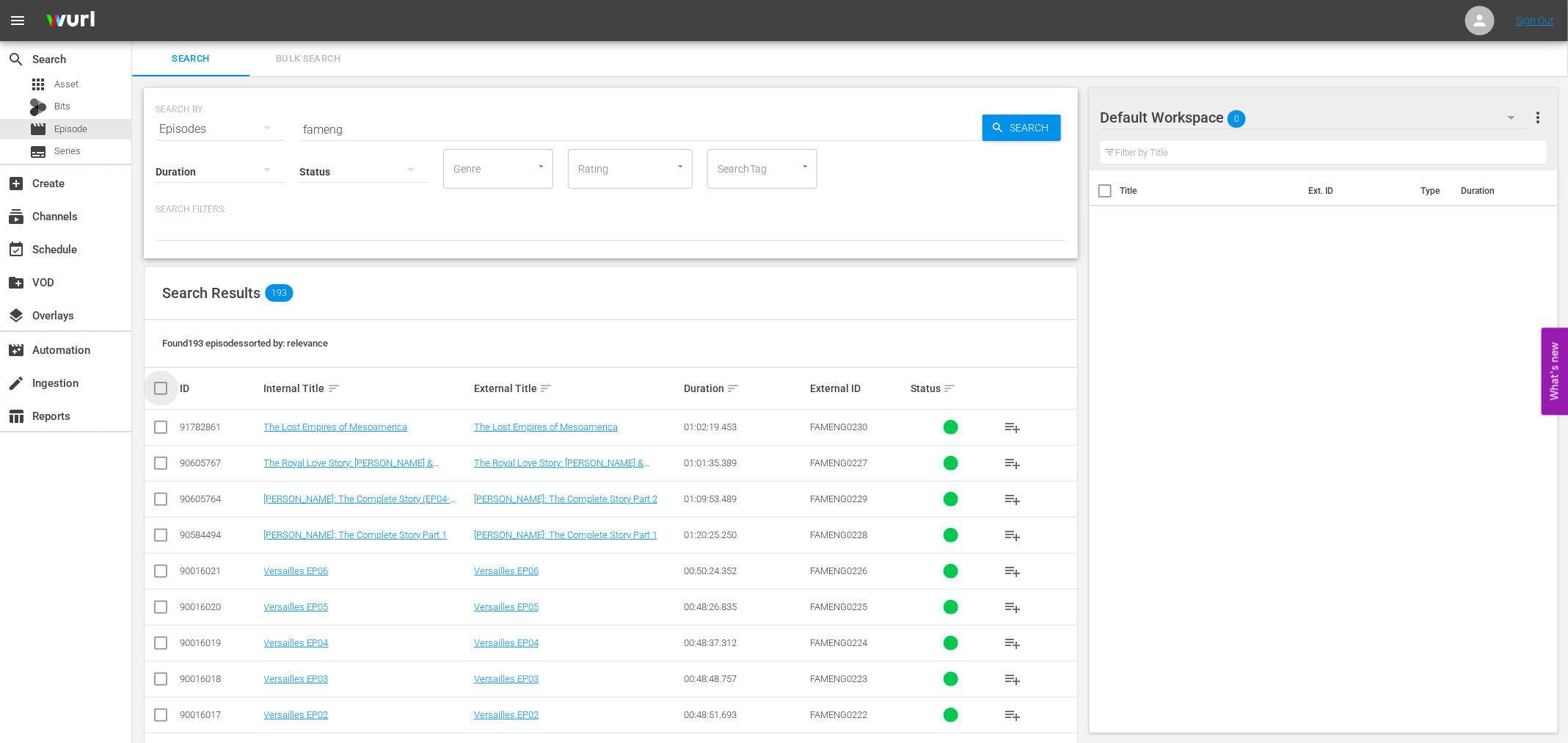
checkbox input "true"
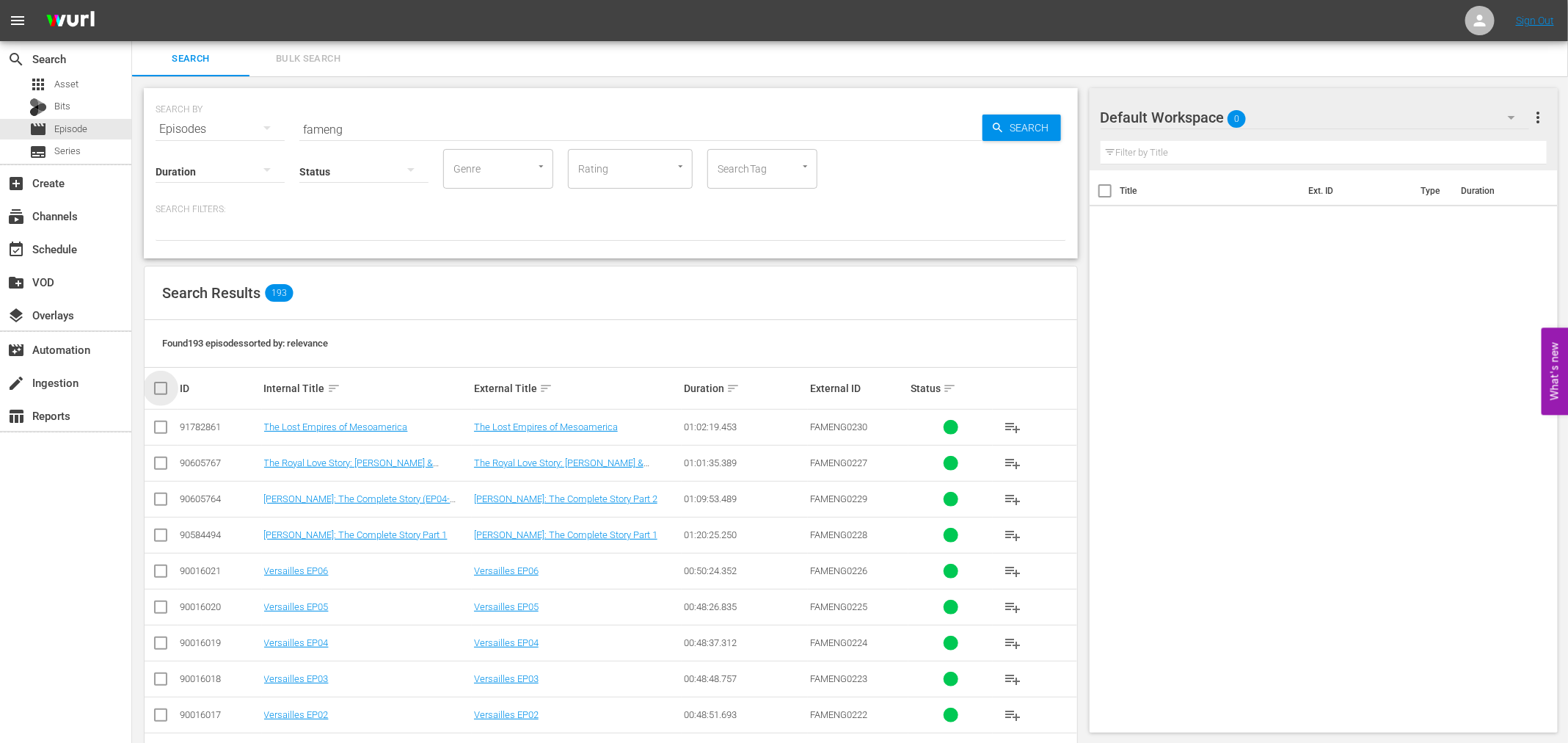
checkbox input "true"
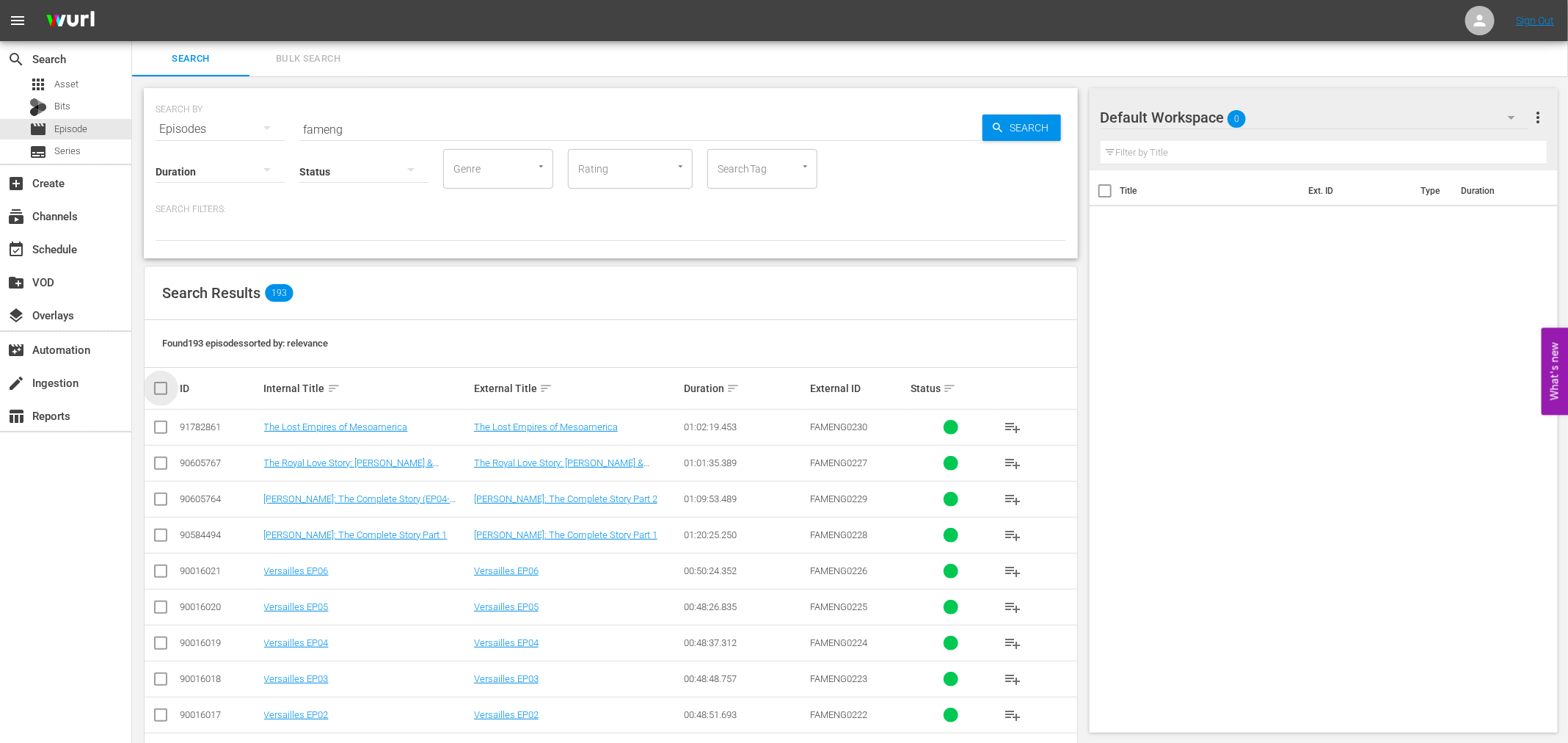
checkbox input "true"
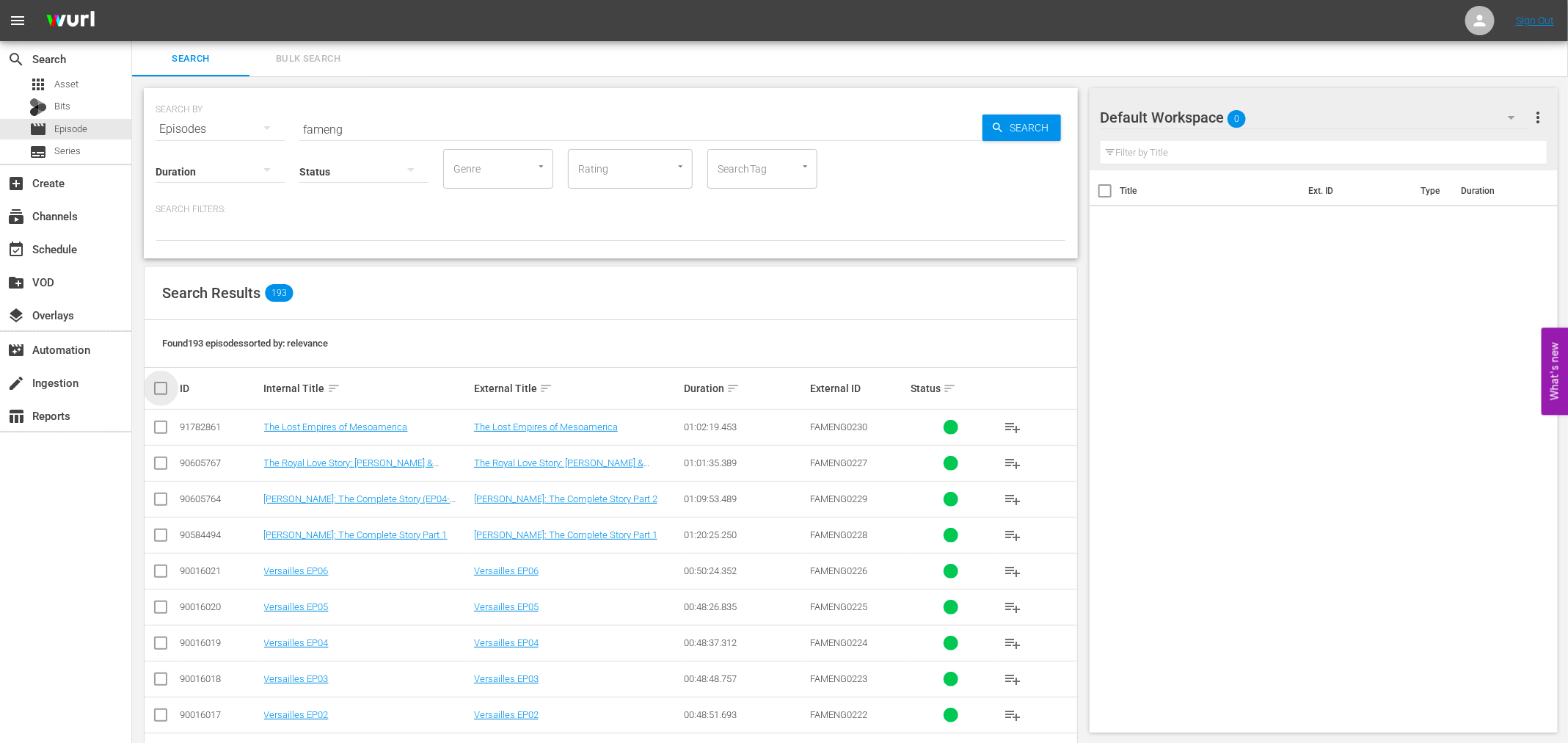
checkbox input "true"
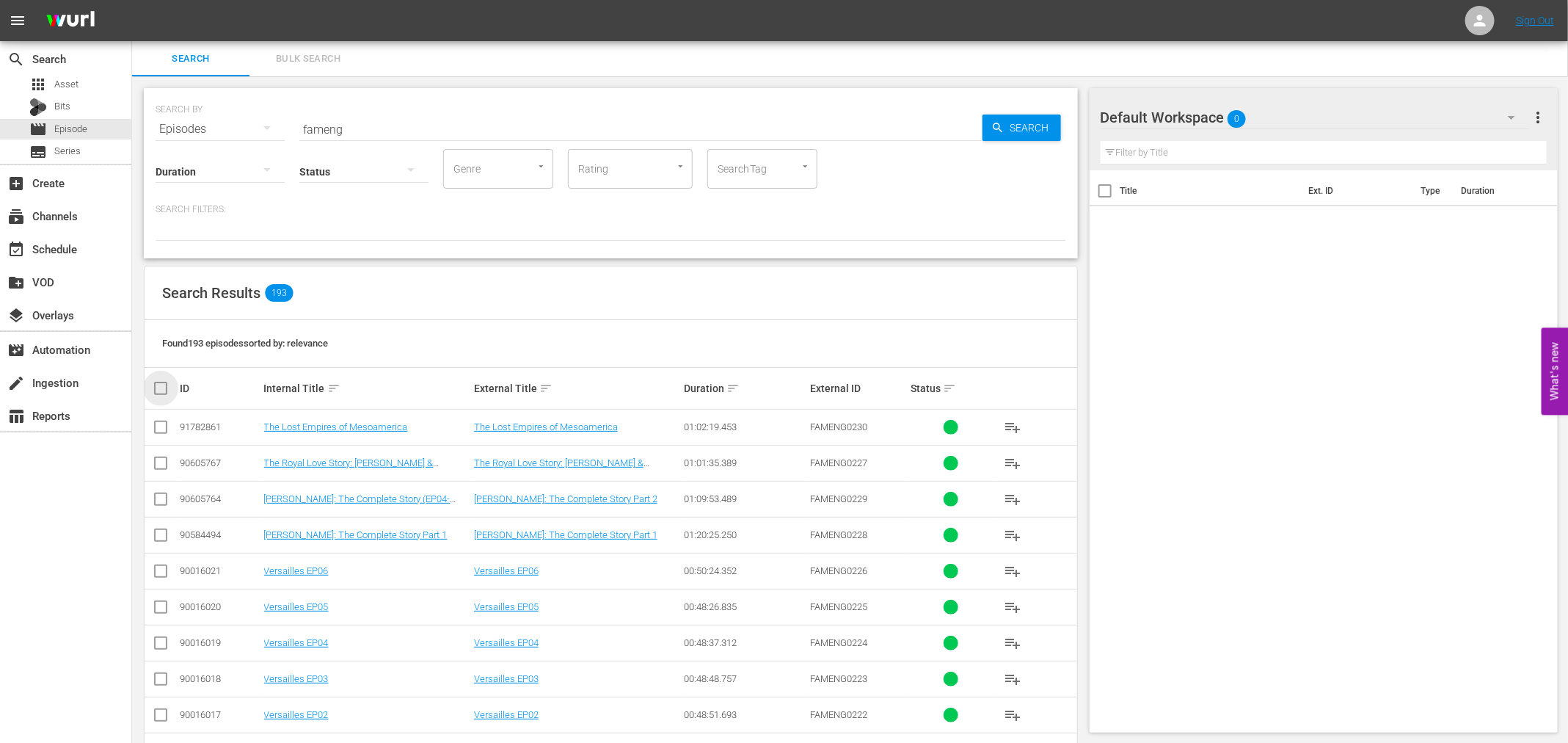
checkbox input "true"
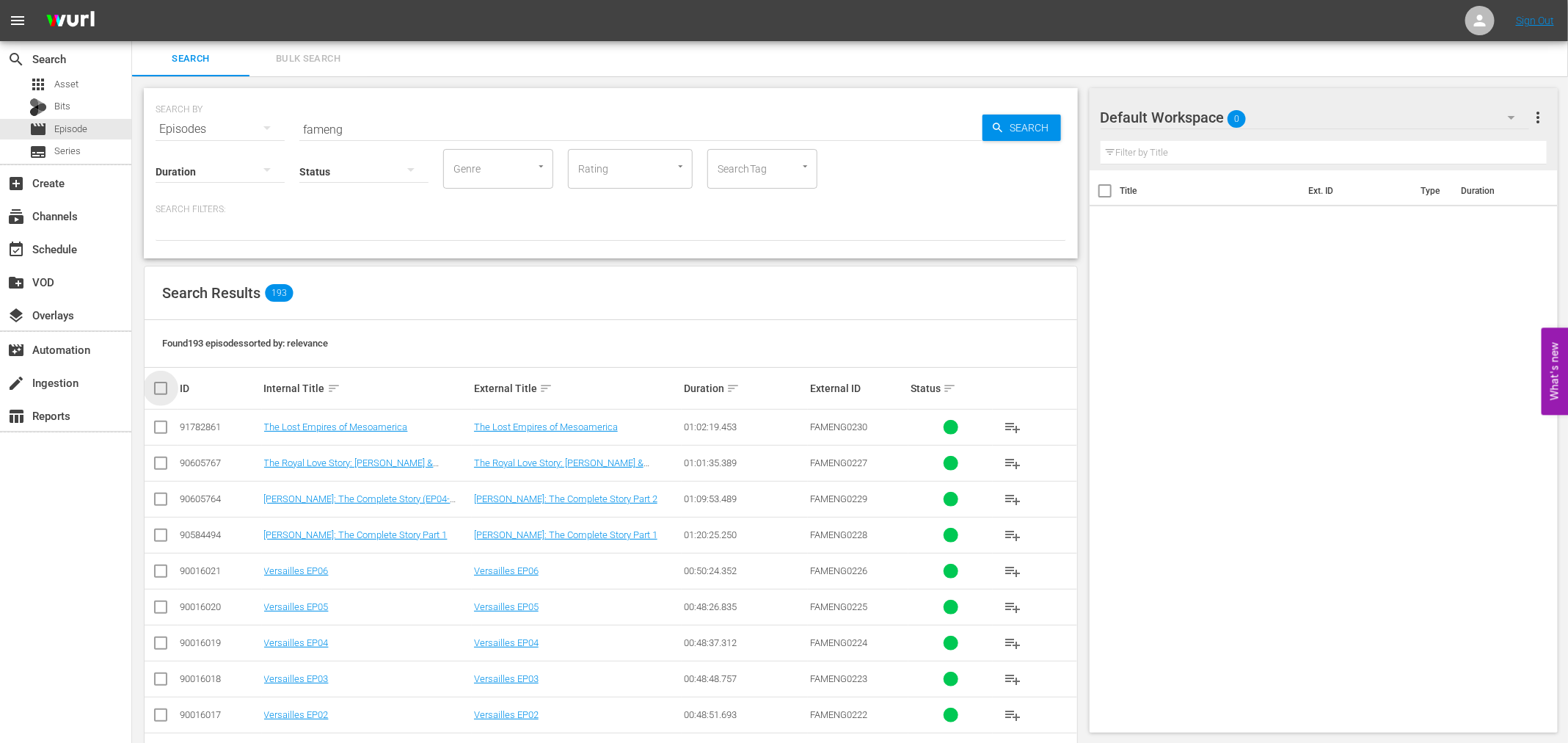
checkbox input "true"
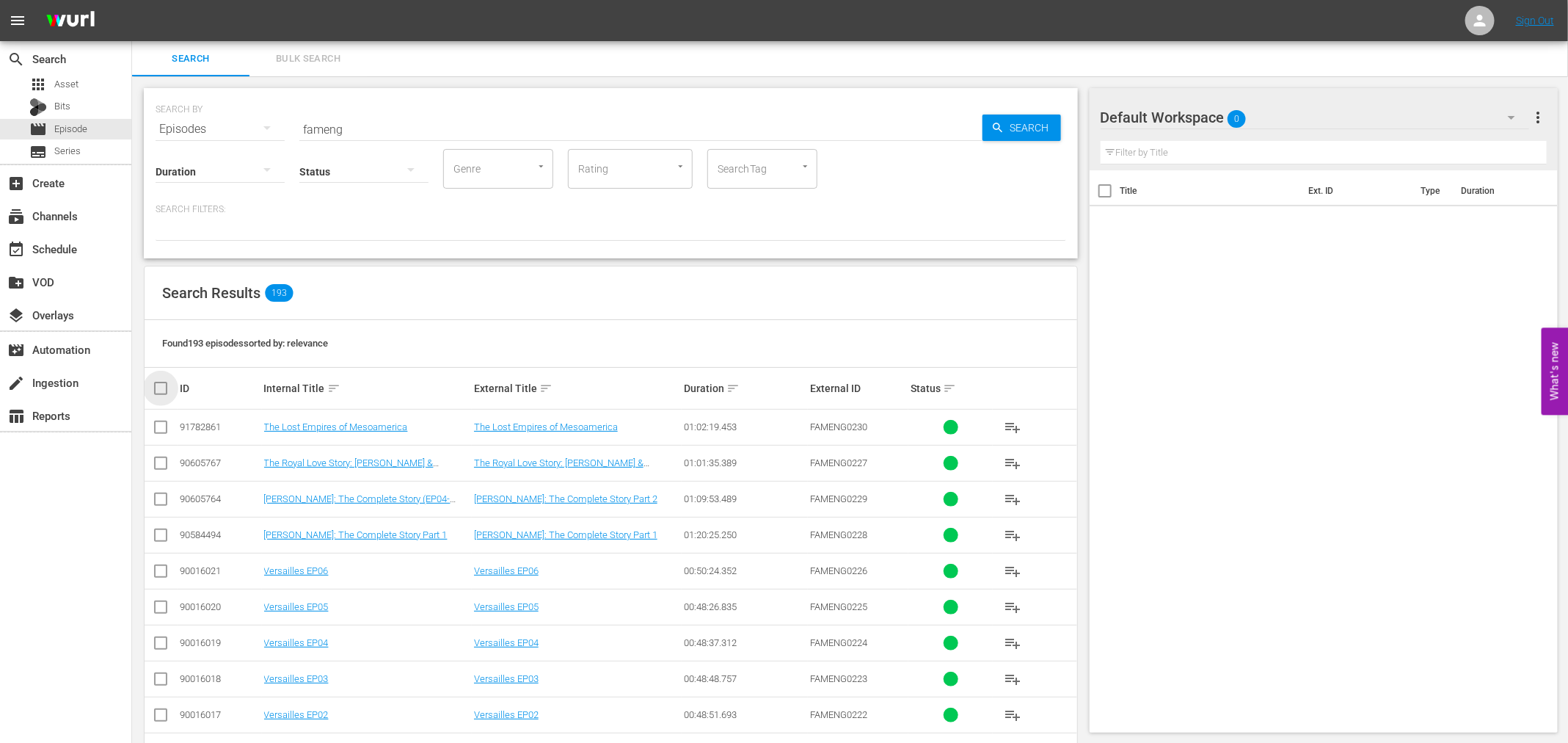
checkbox input "true"
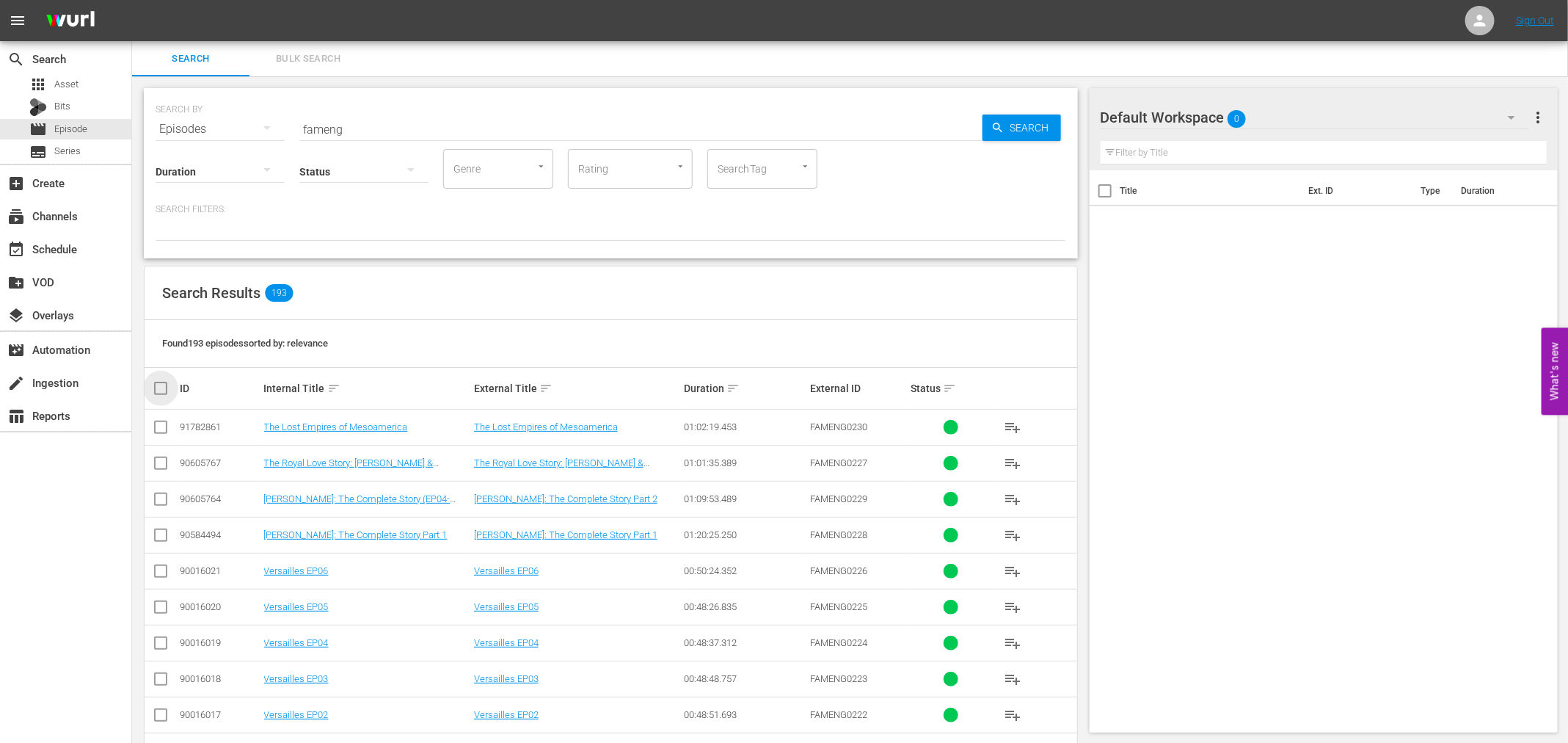
checkbox input "true"
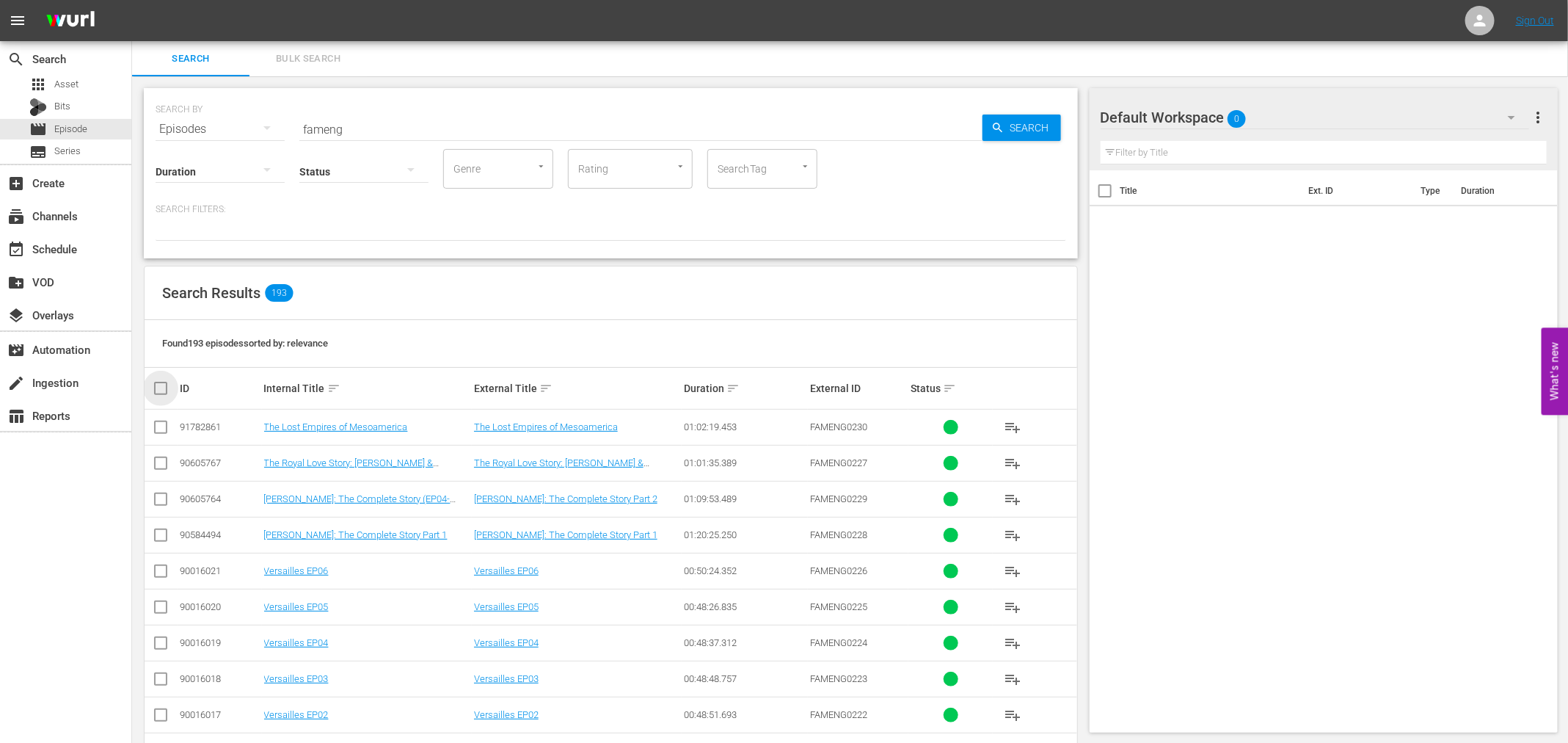
checkbox input "true"
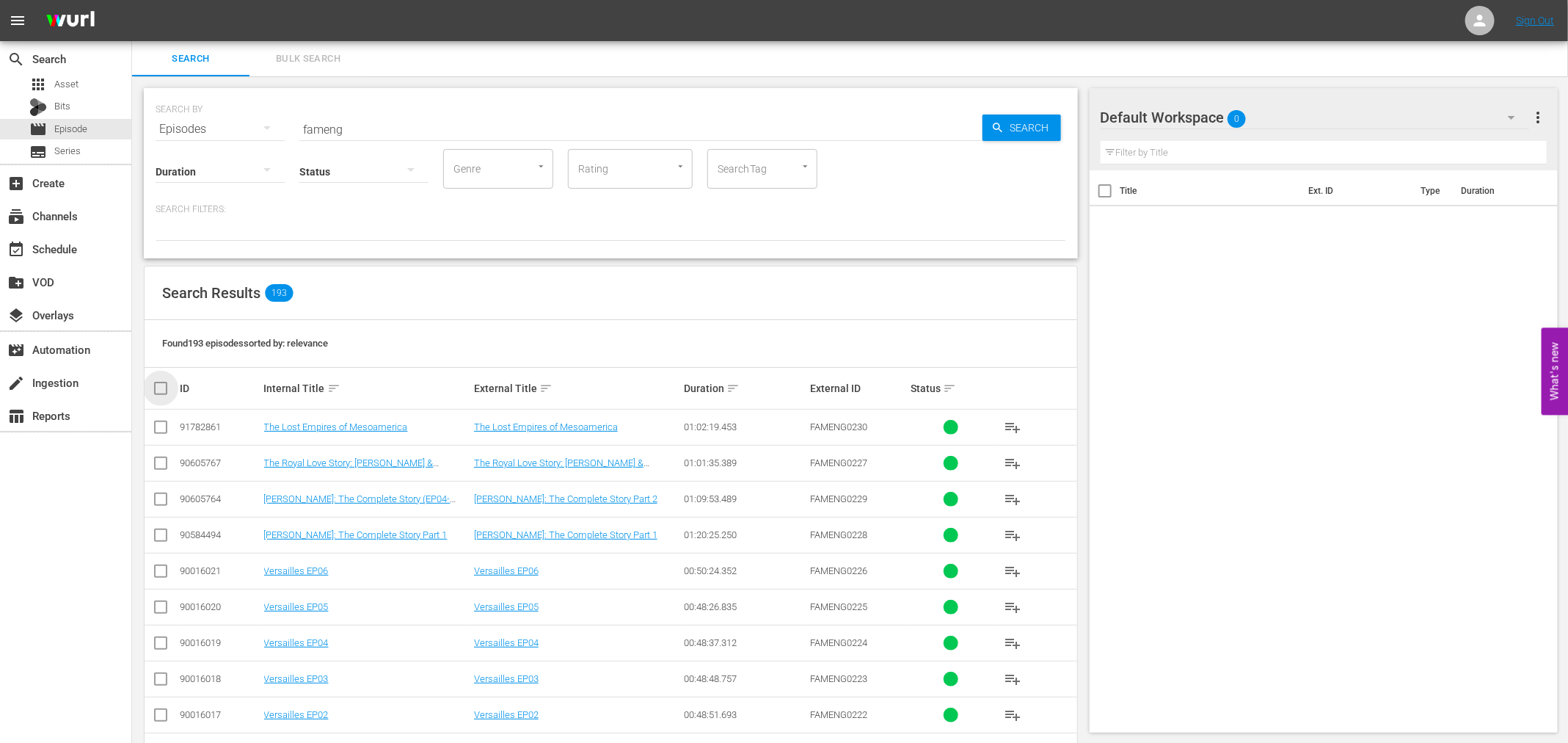
checkbox input "true"
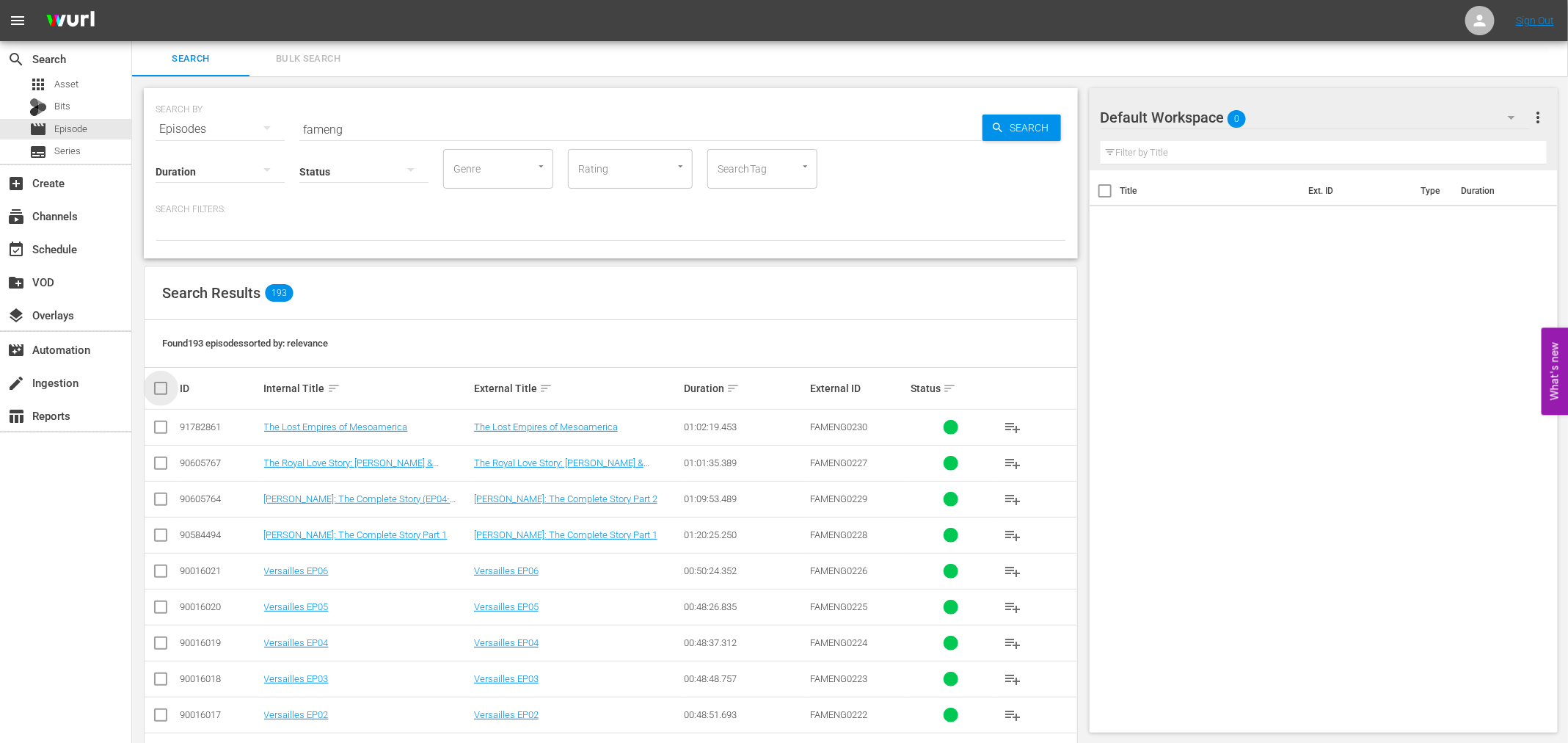
checkbox input "true"
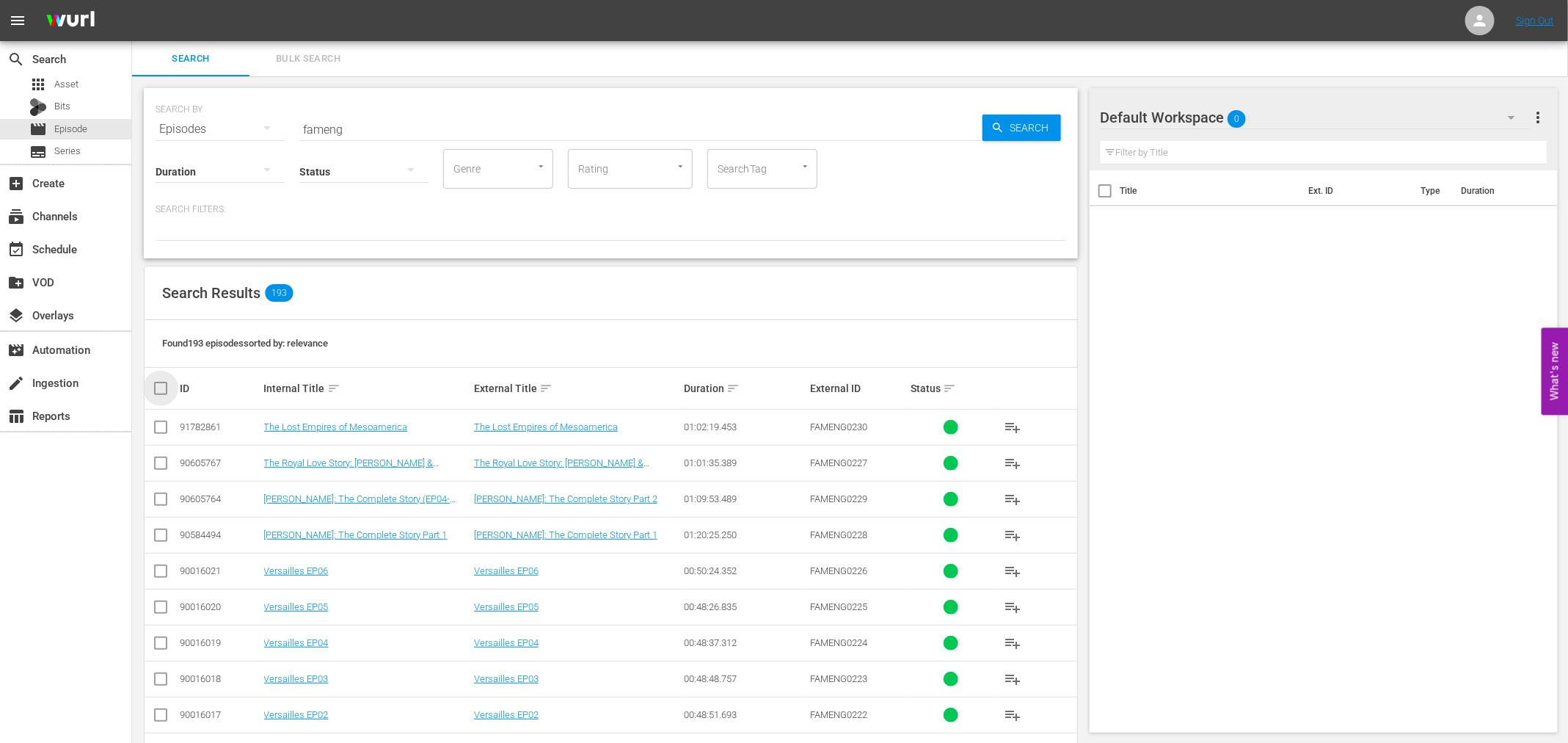
checkbox input "true"
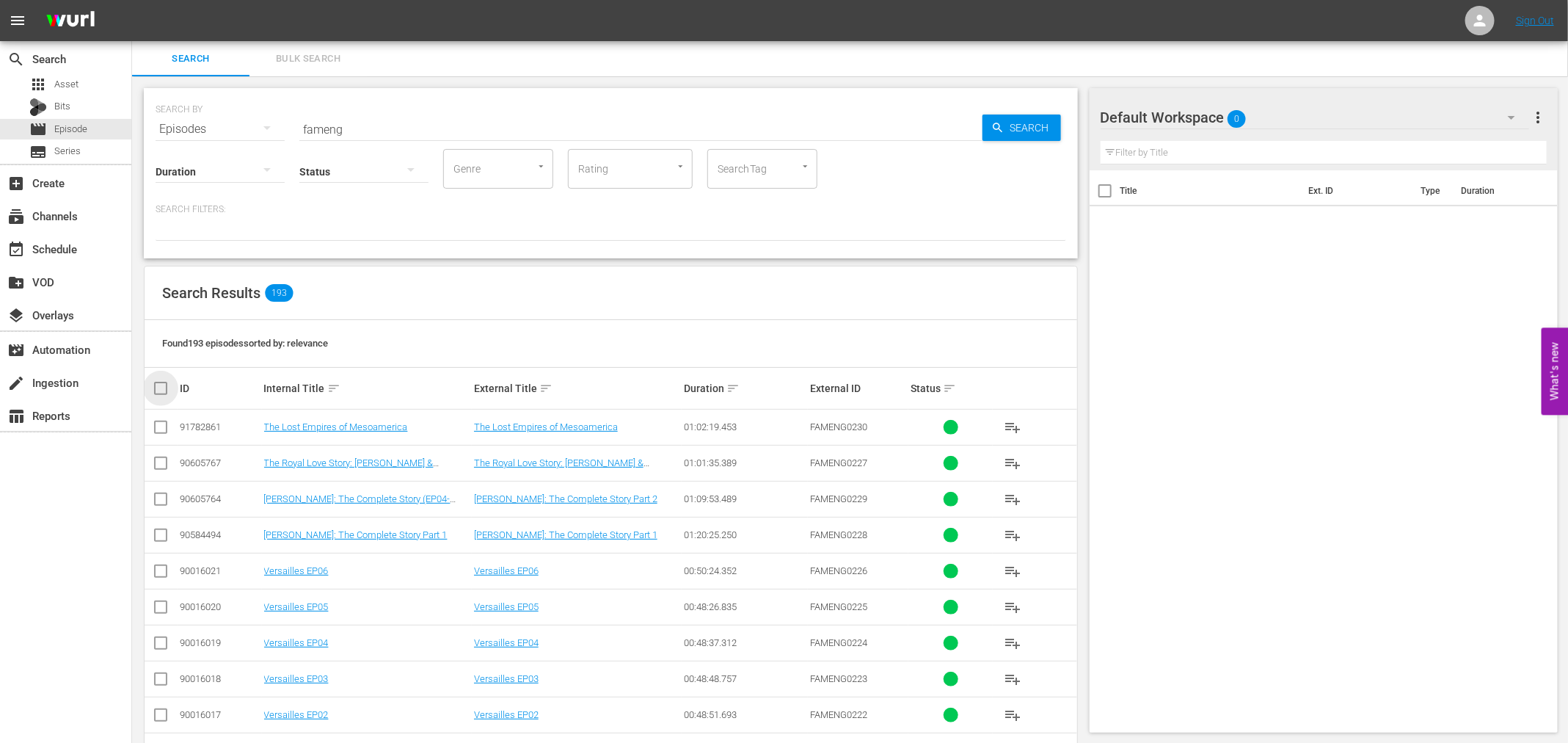
checkbox input "true"
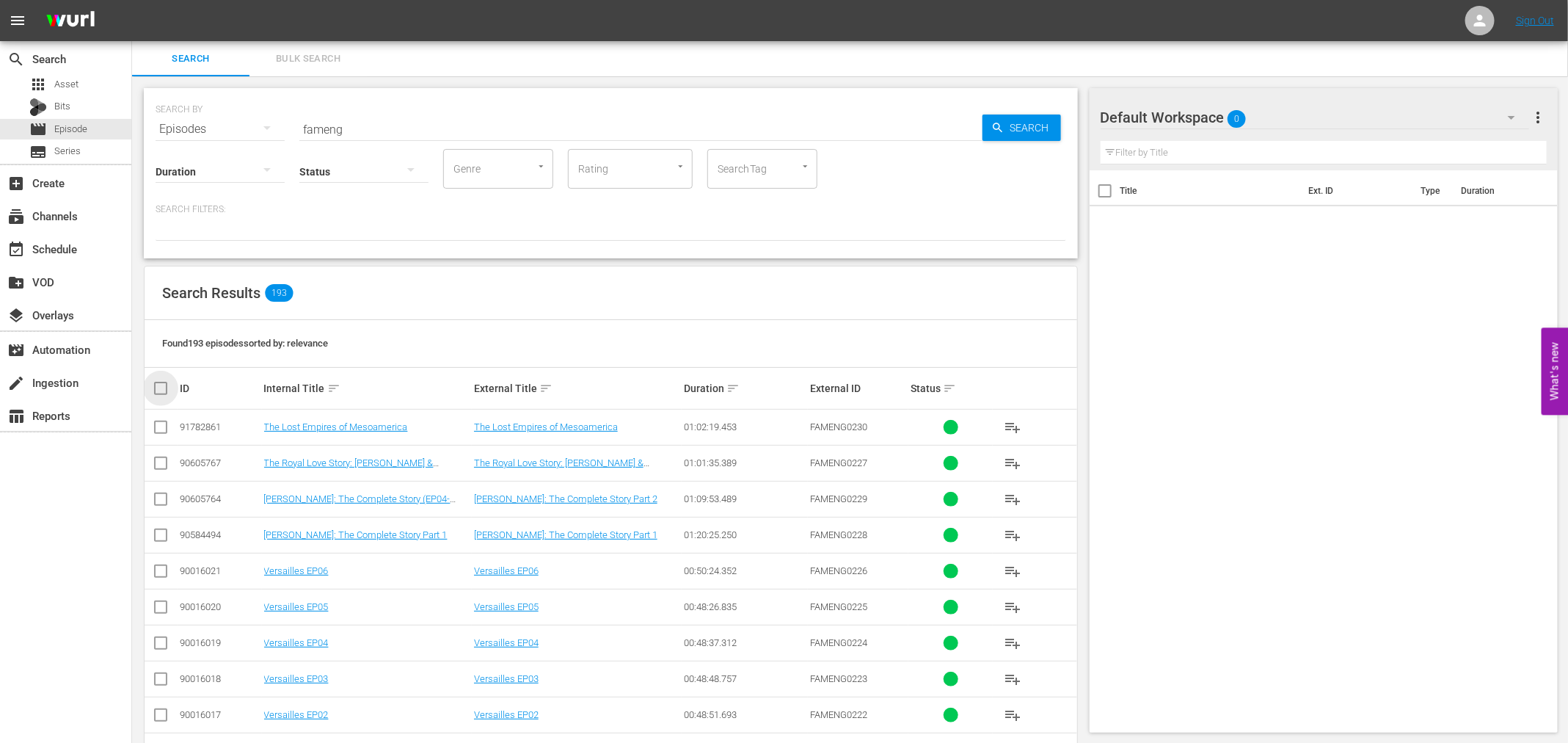
checkbox input "true"
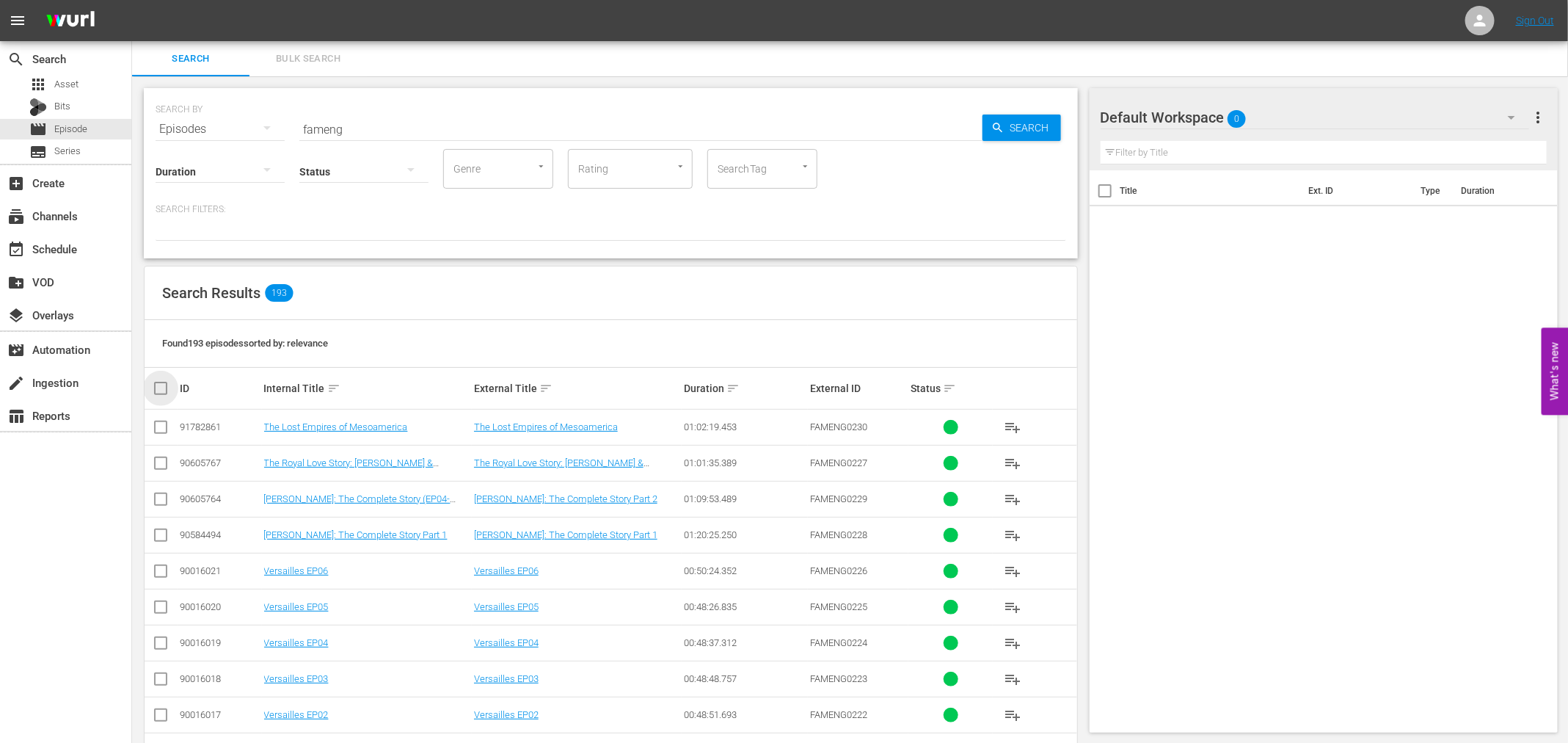
checkbox input "true"
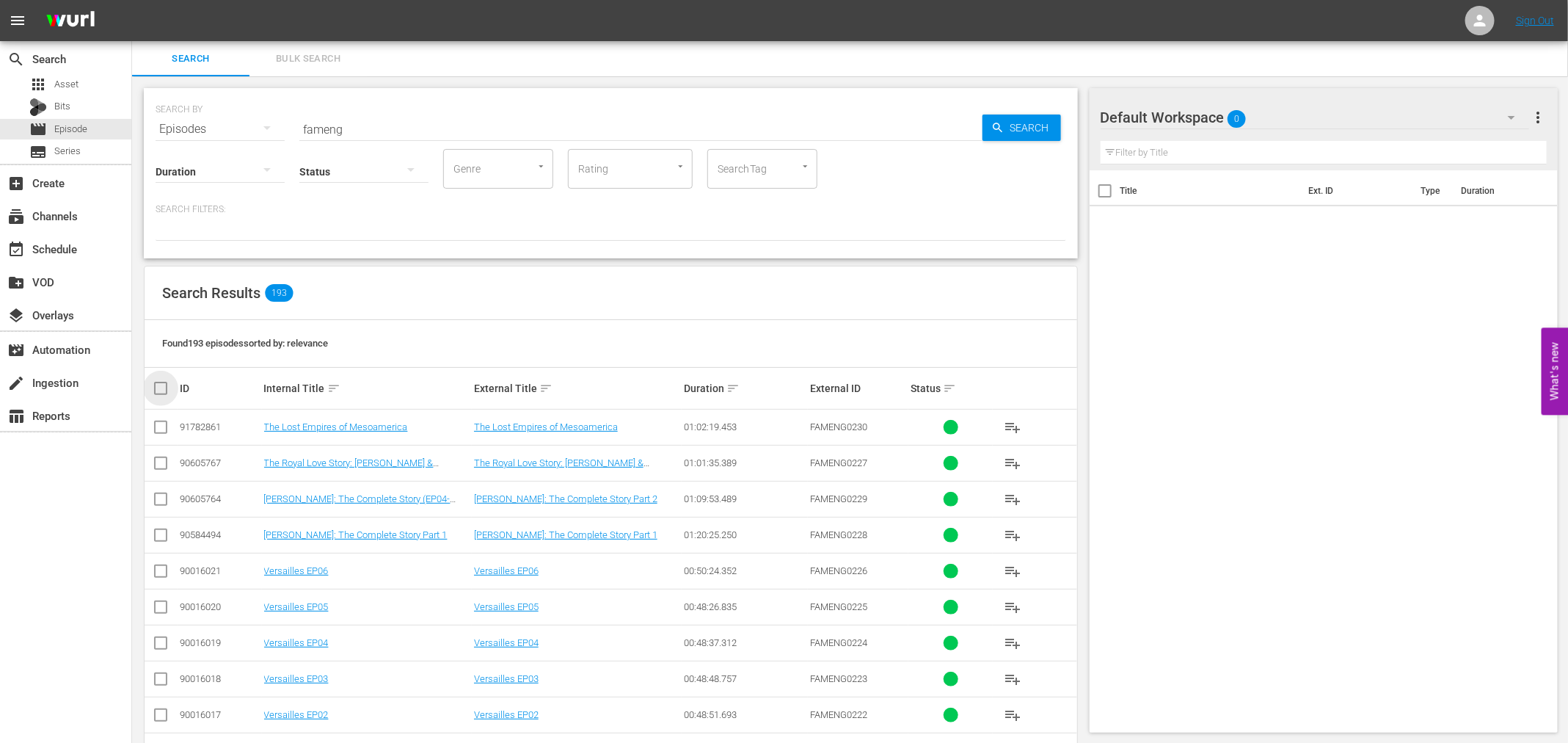
checkbox input "true"
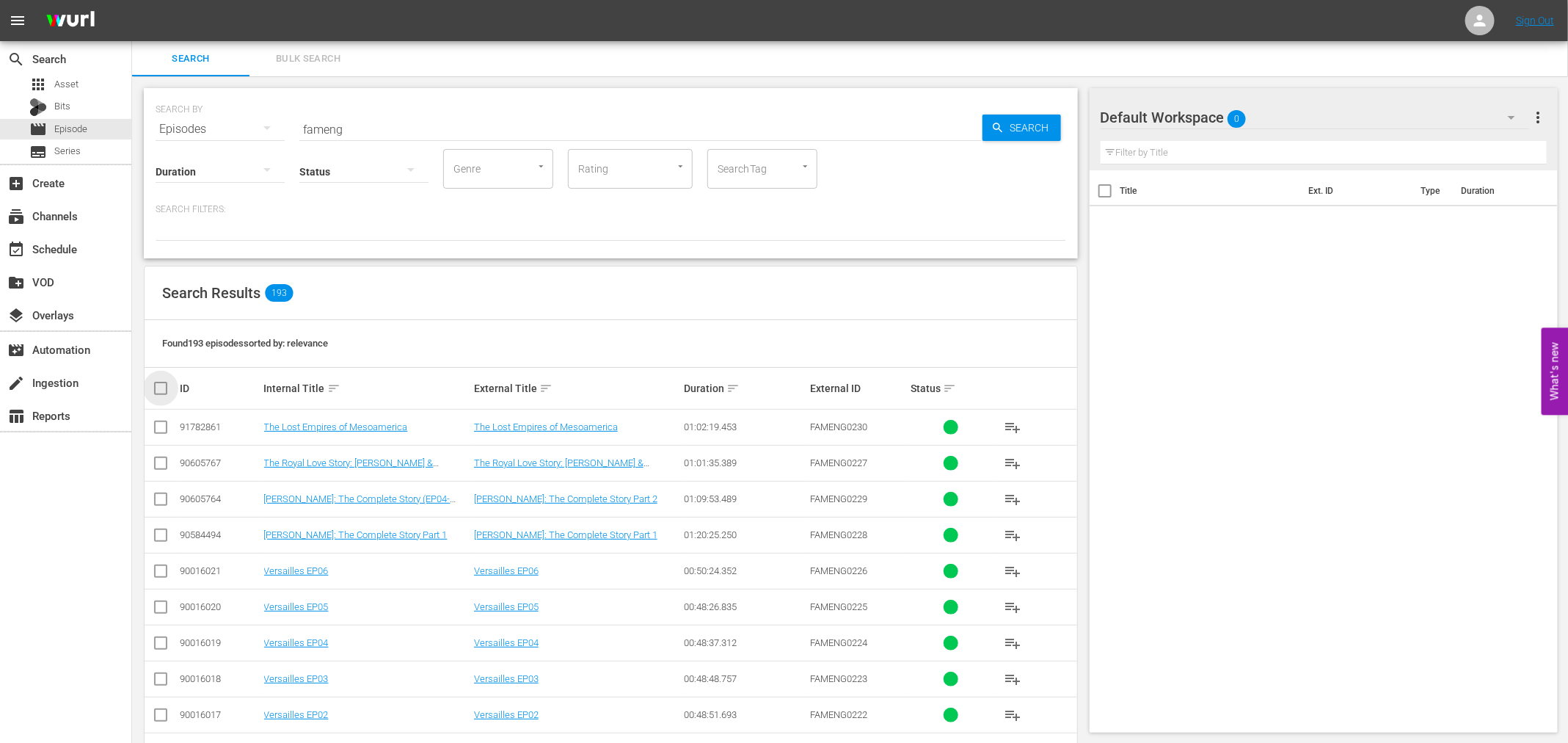
checkbox input "true"
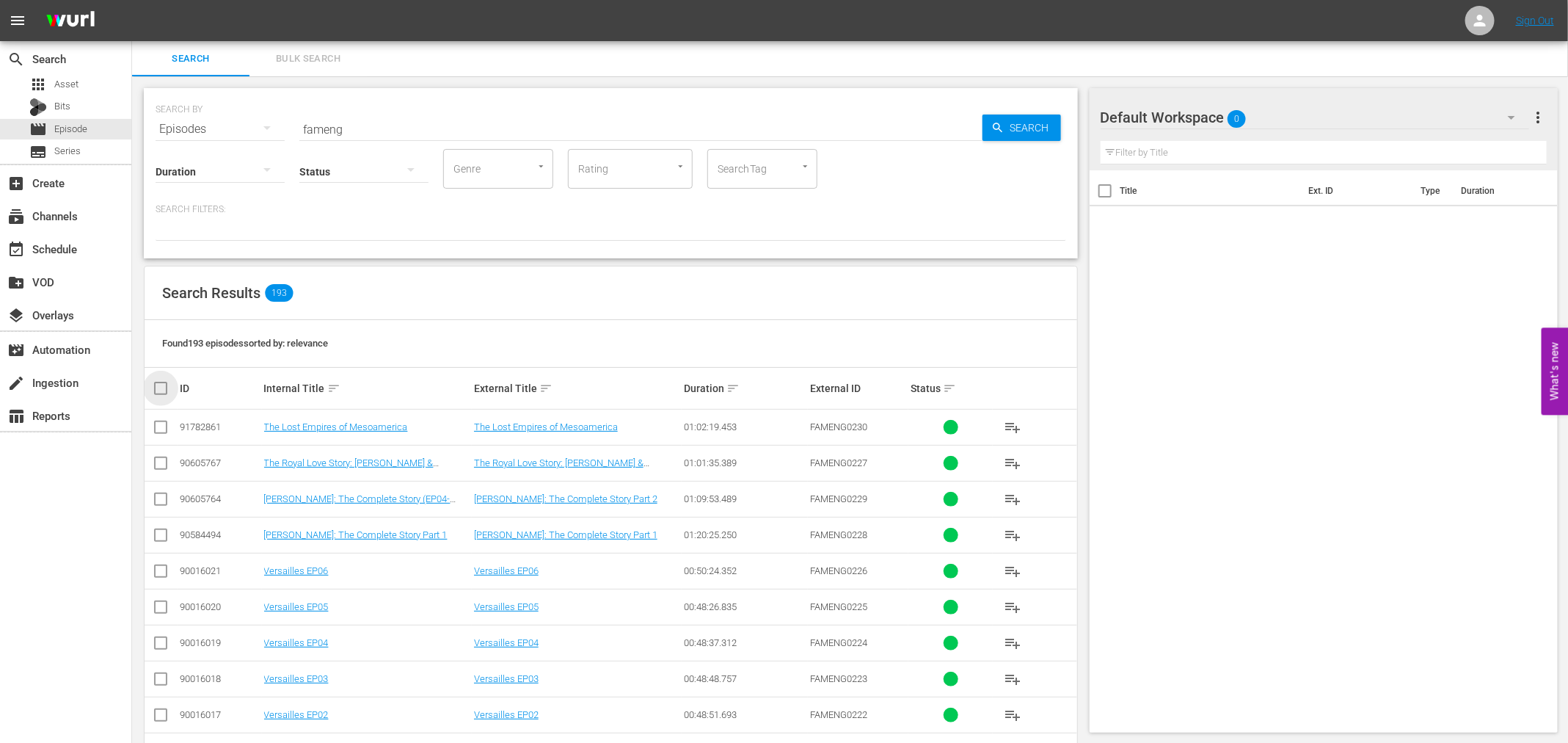
checkbox input "true"
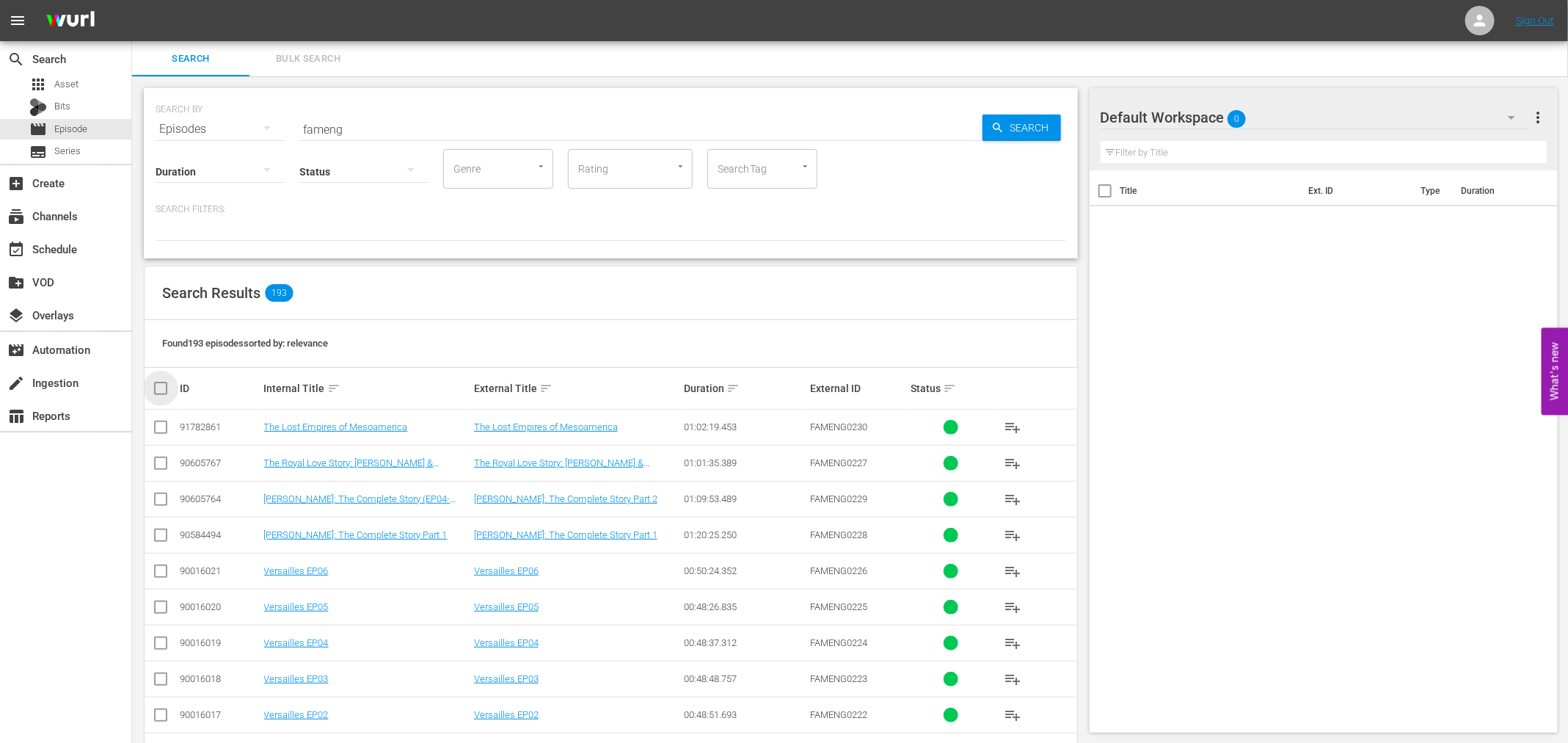
checkbox input "true"
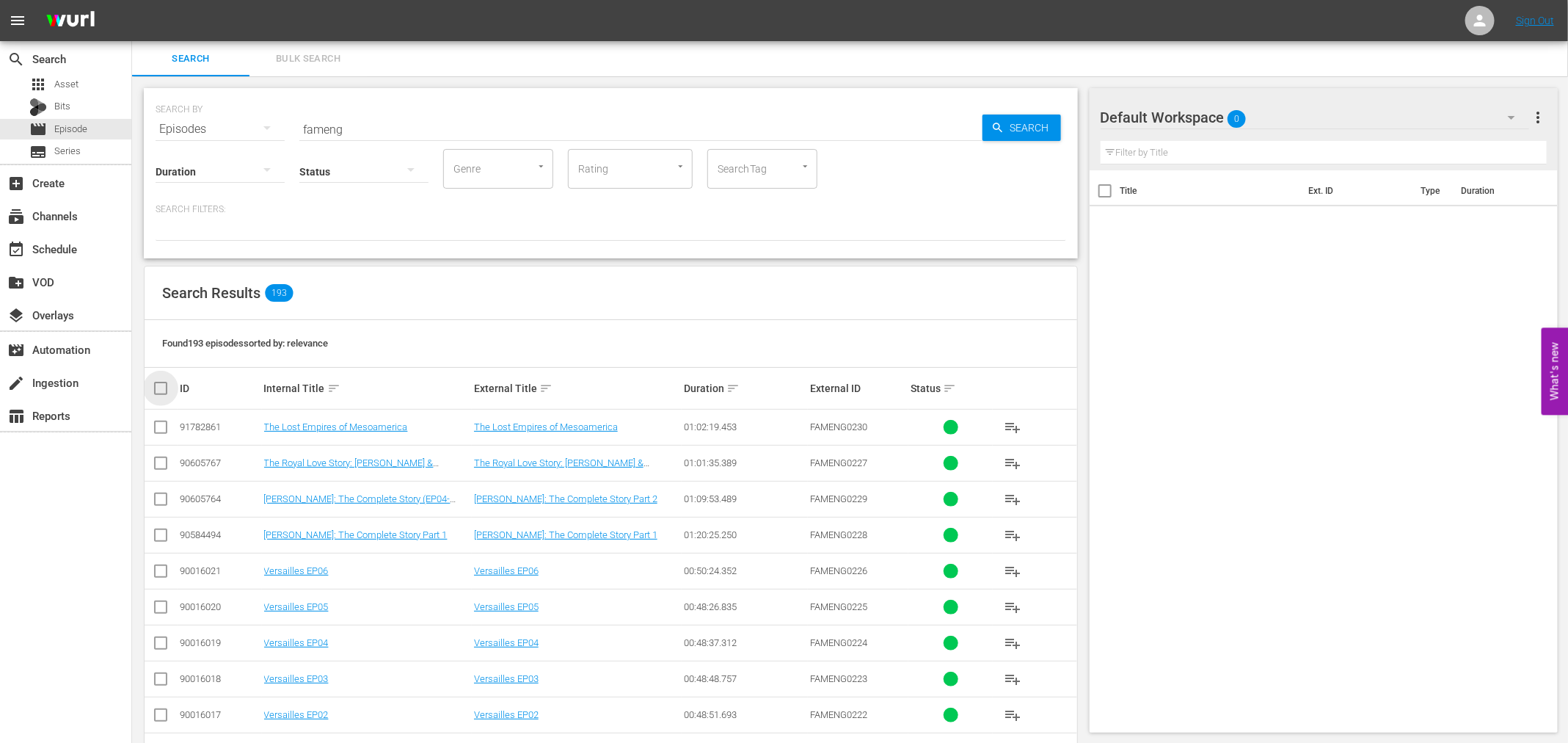
checkbox input "true"
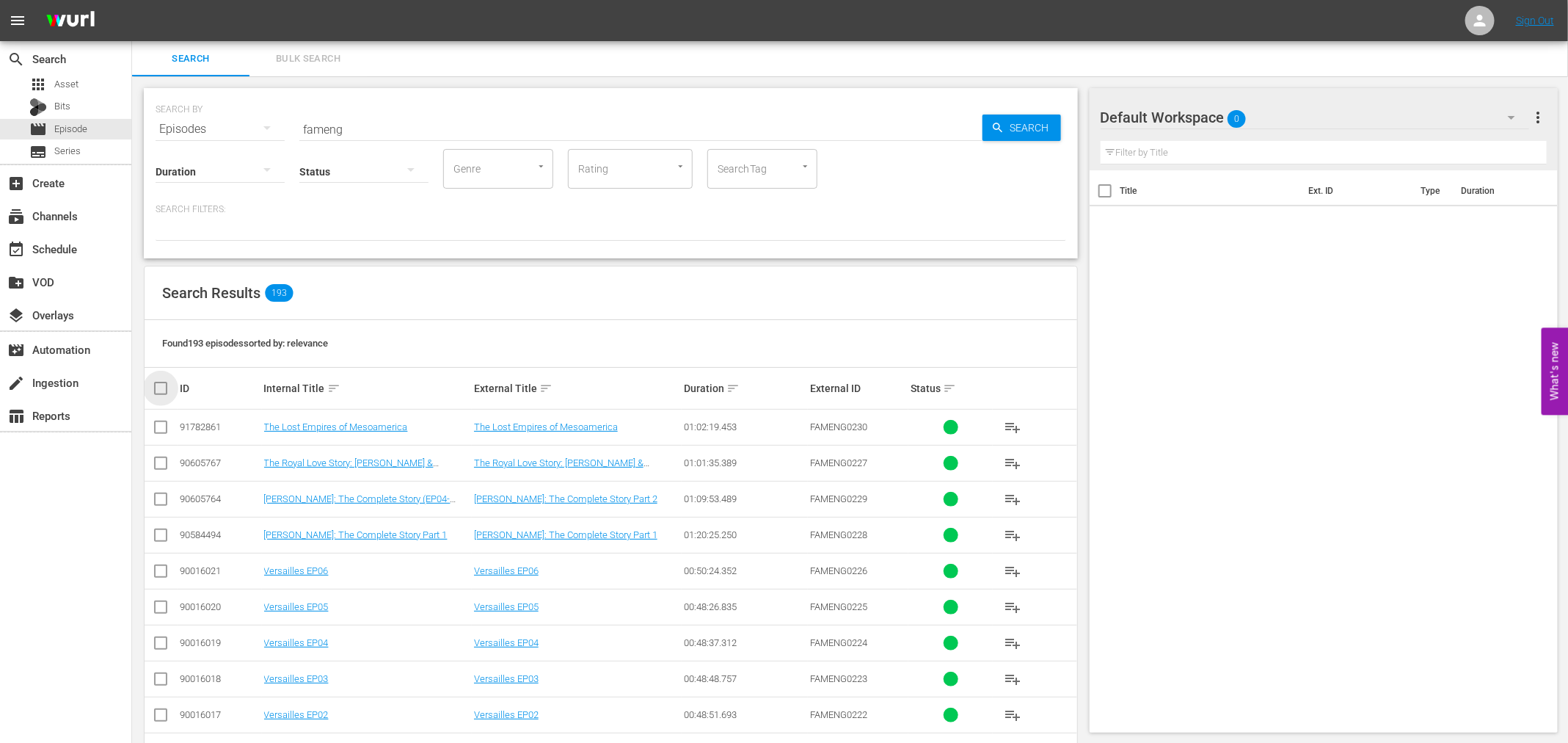
checkbox input "true"
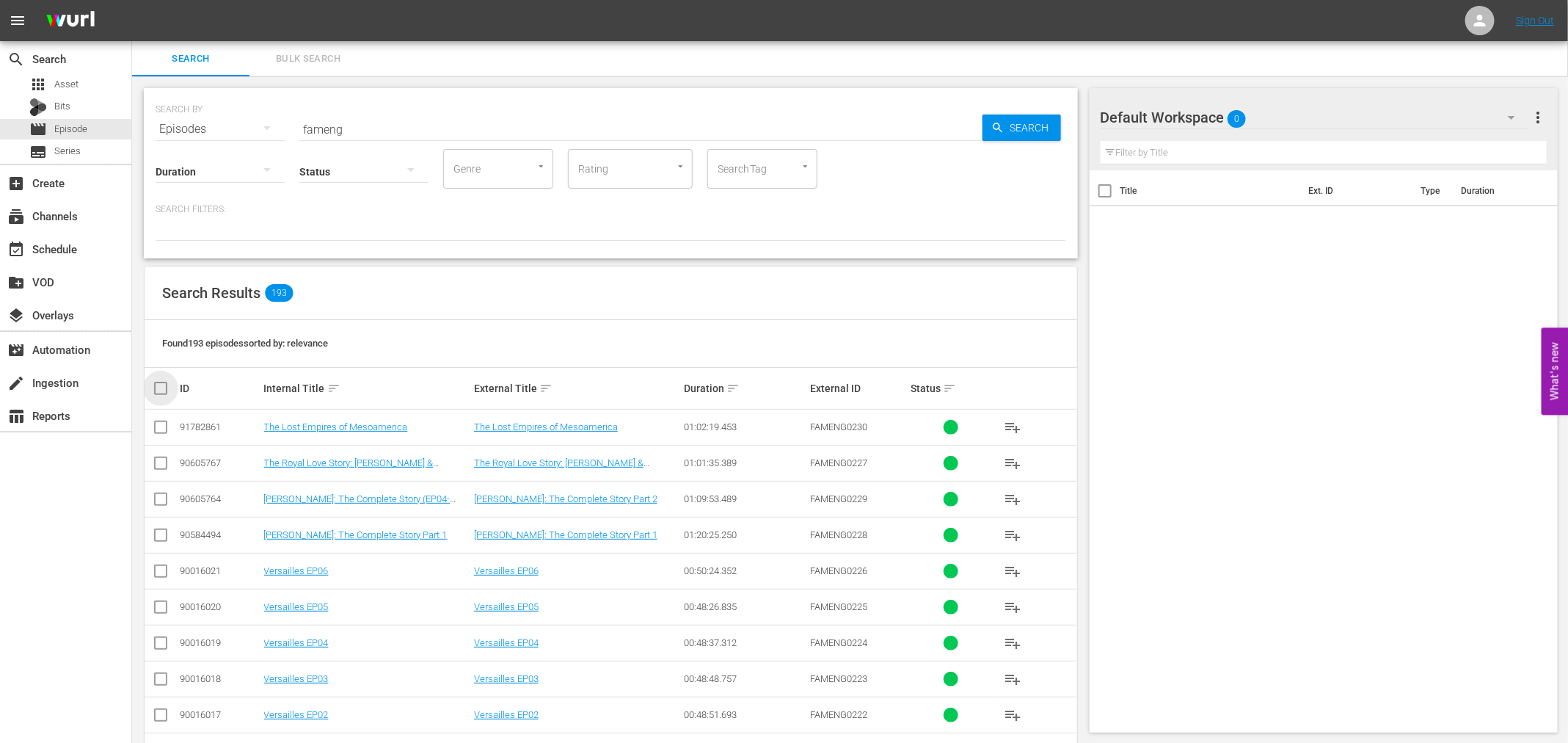
checkbox input "true"
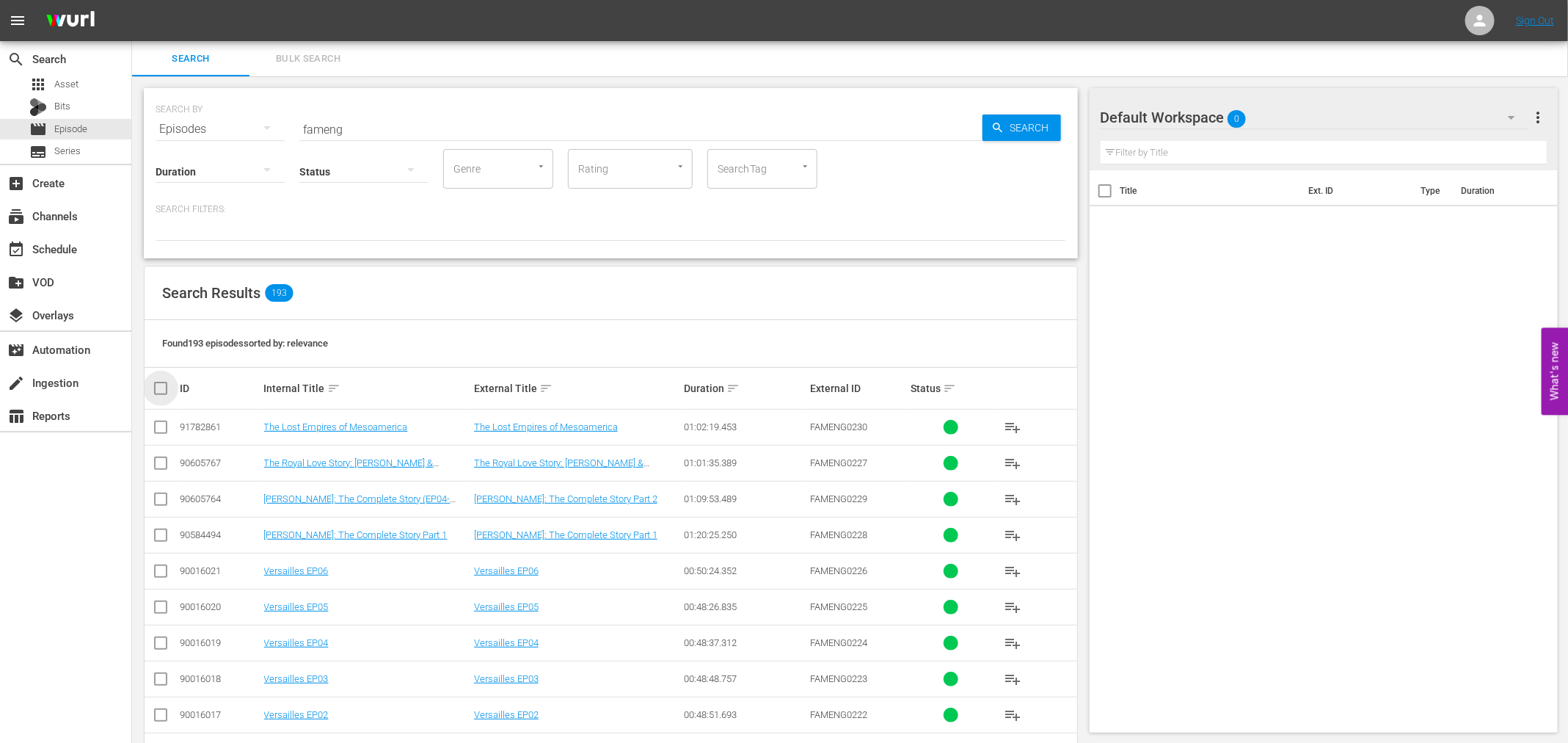
checkbox input "true"
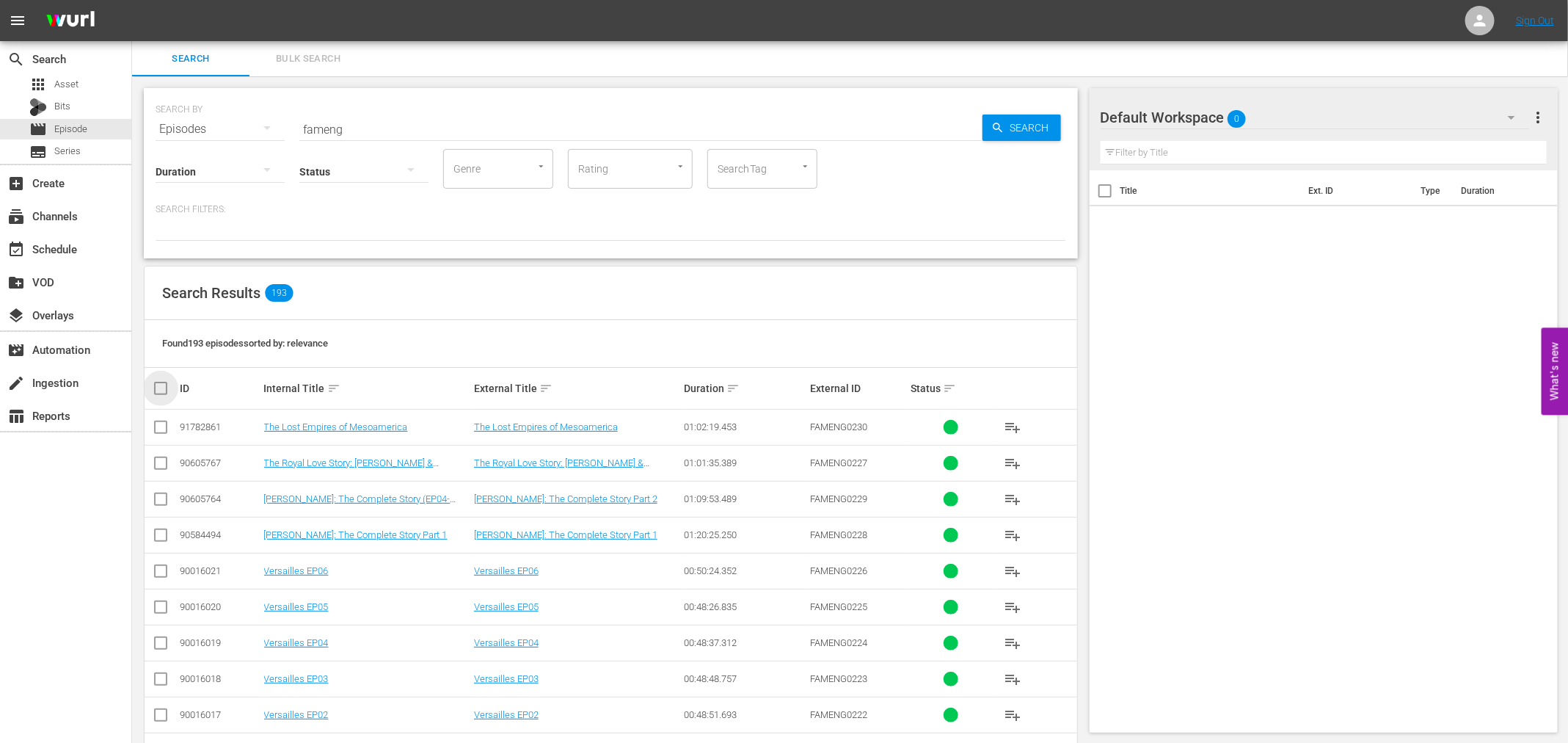
checkbox input "true"
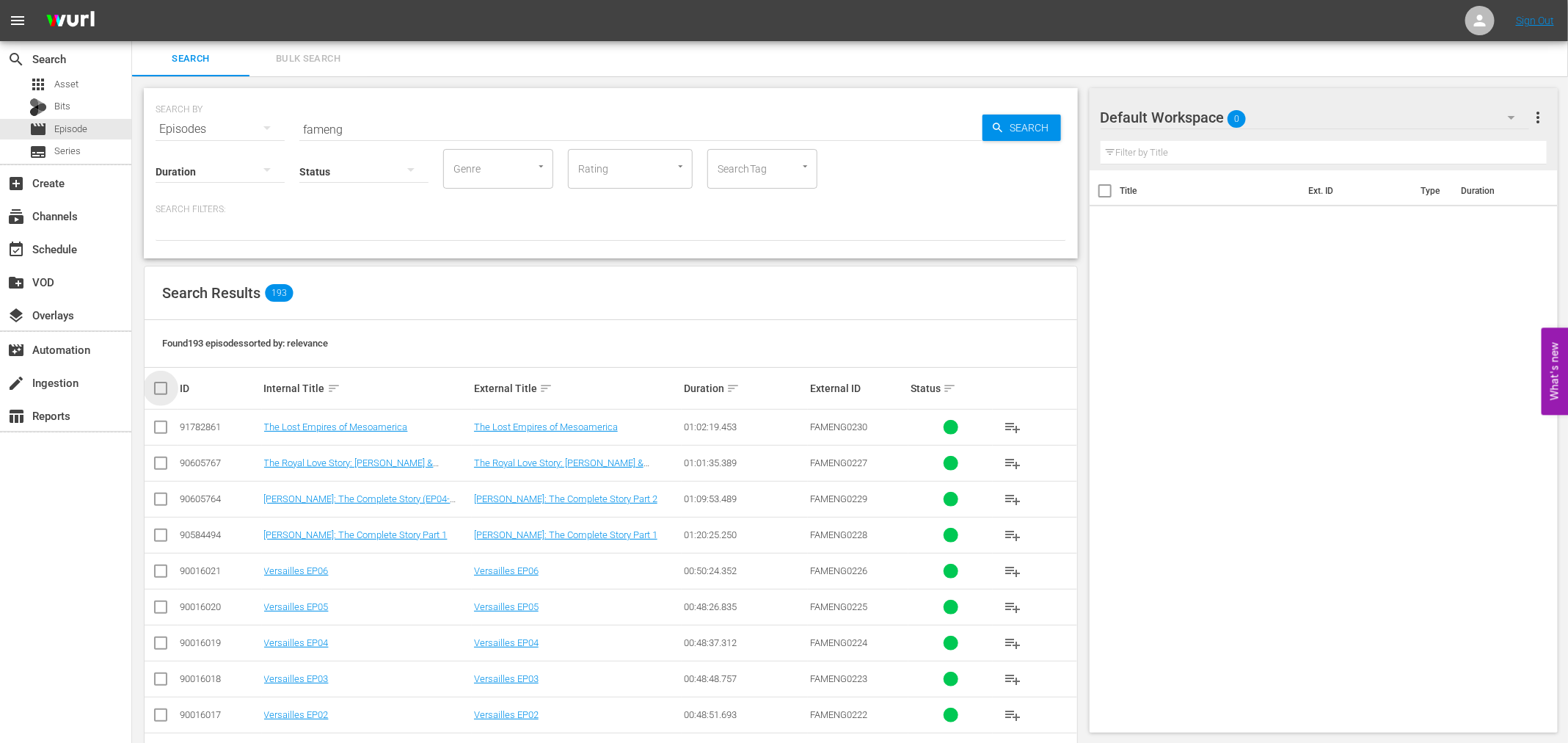
checkbox input "true"
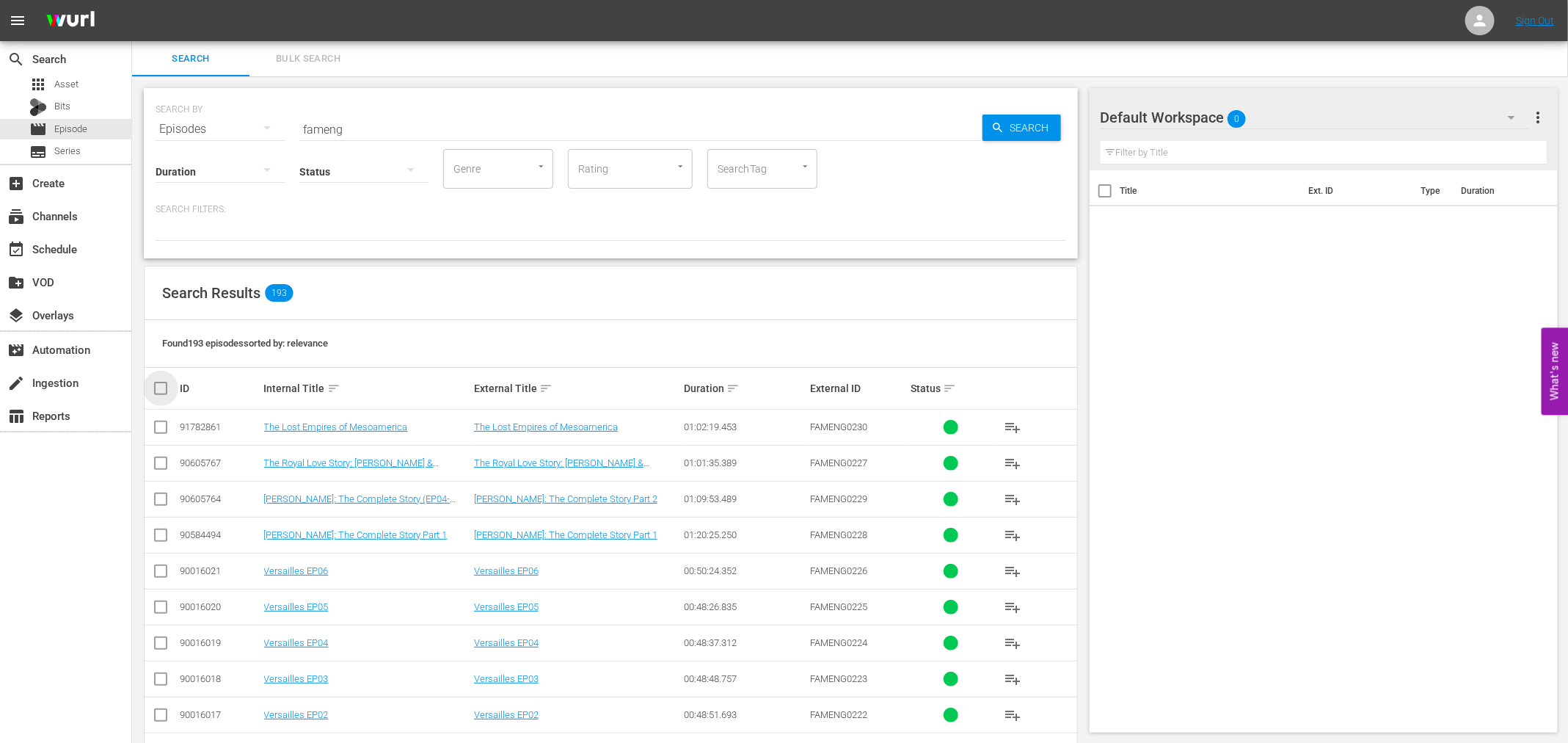
checkbox input "true"
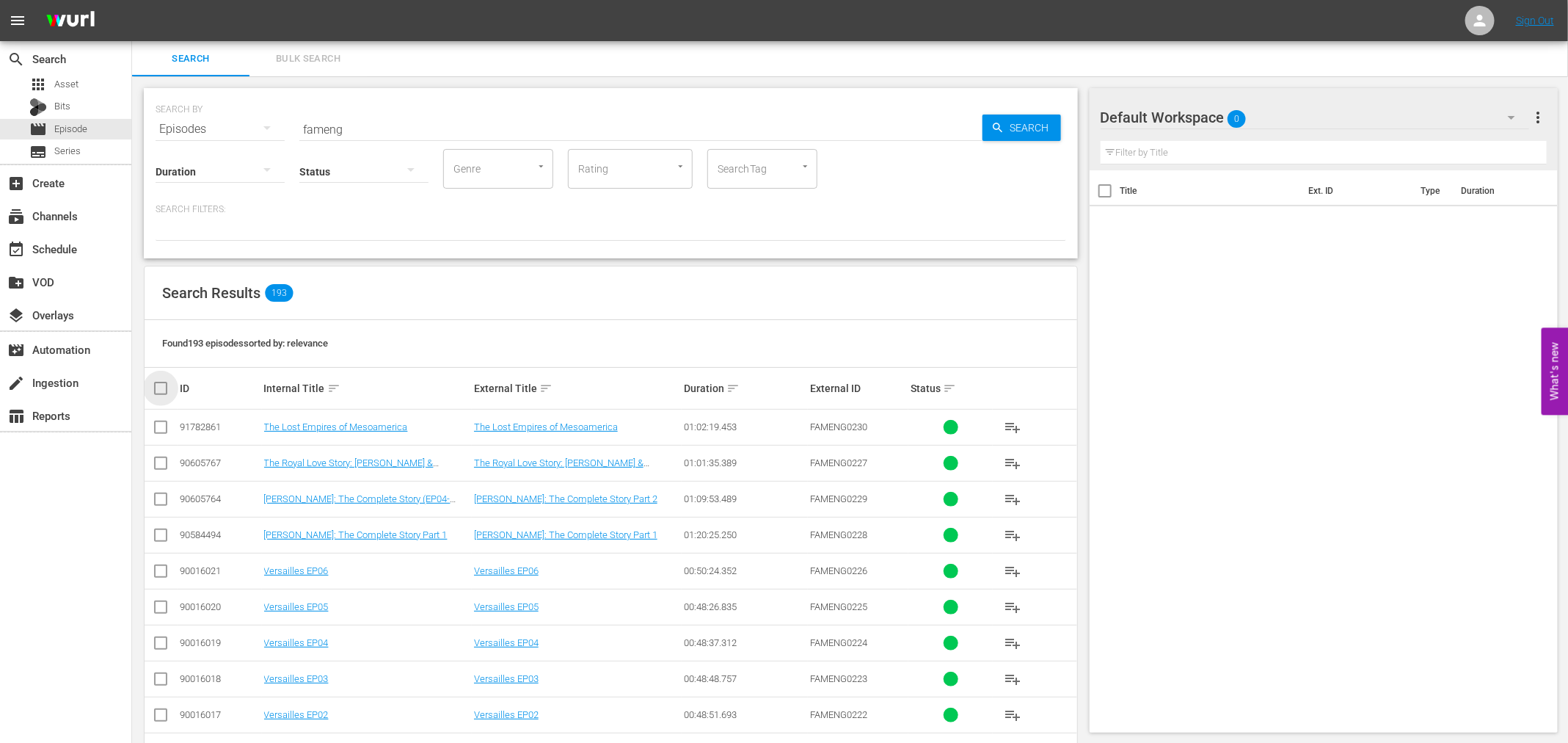
checkbox input "true"
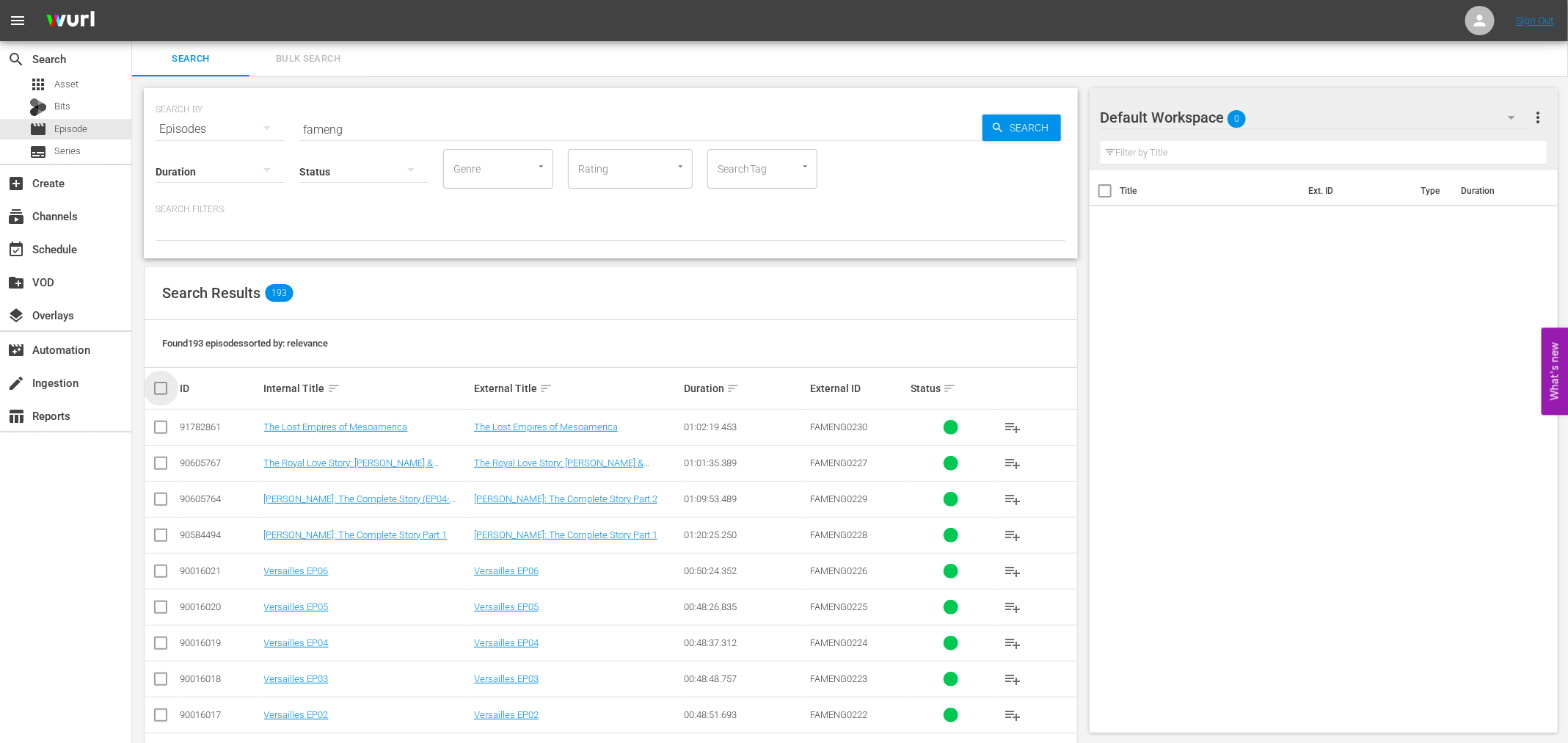
checkbox input "true"
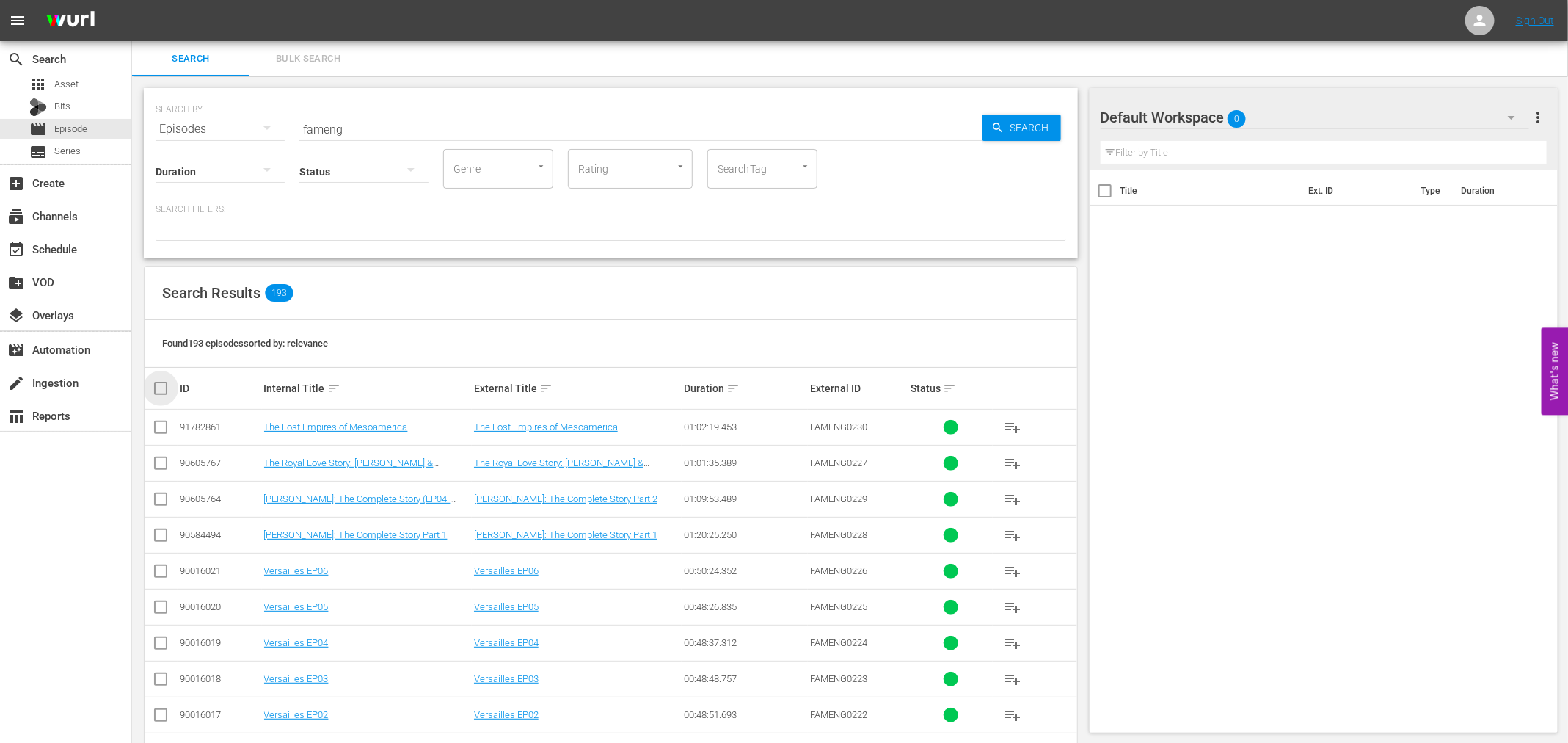
checkbox input "true"
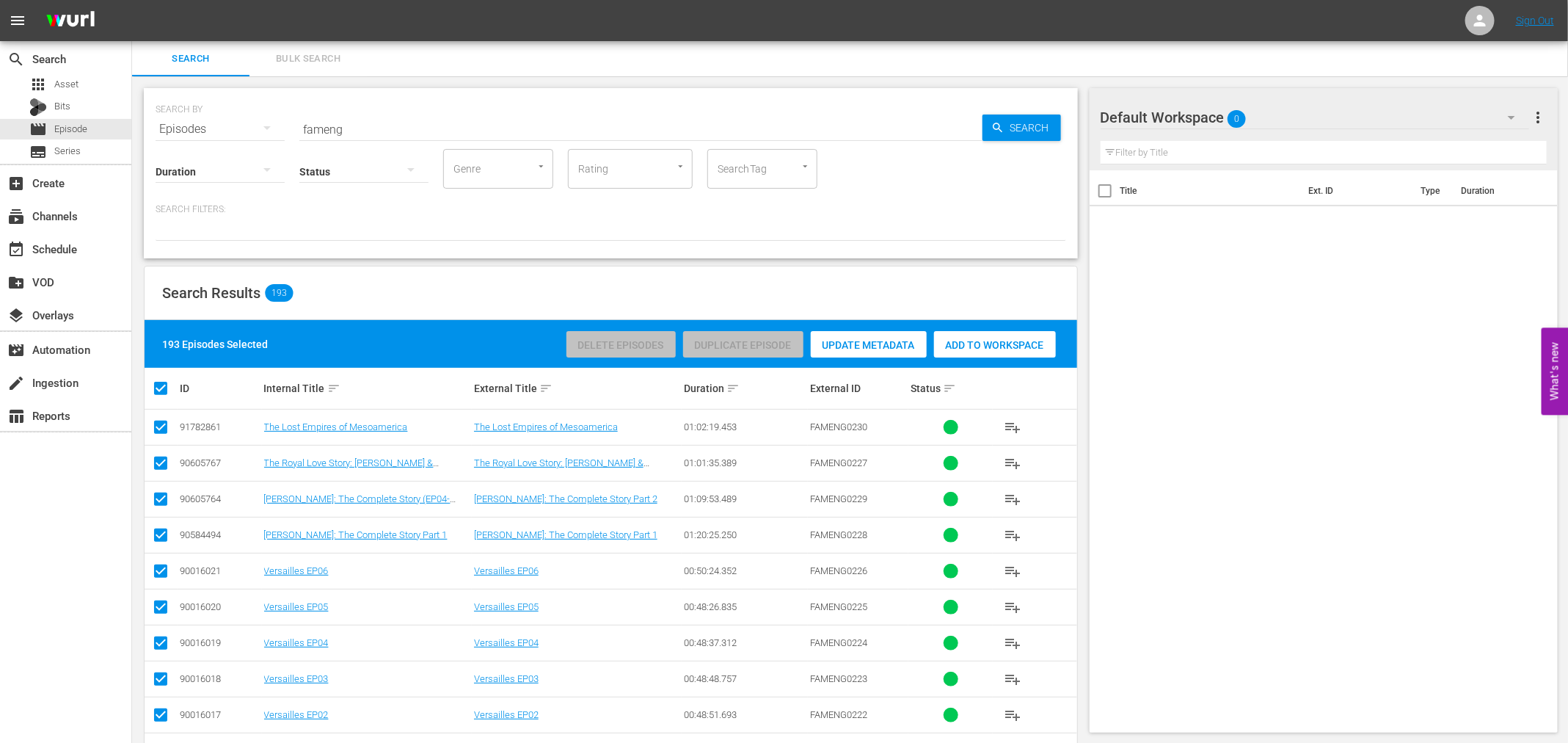
click at [1025, 341] on span "Add to Workspace" at bounding box center [995, 345] width 122 height 12
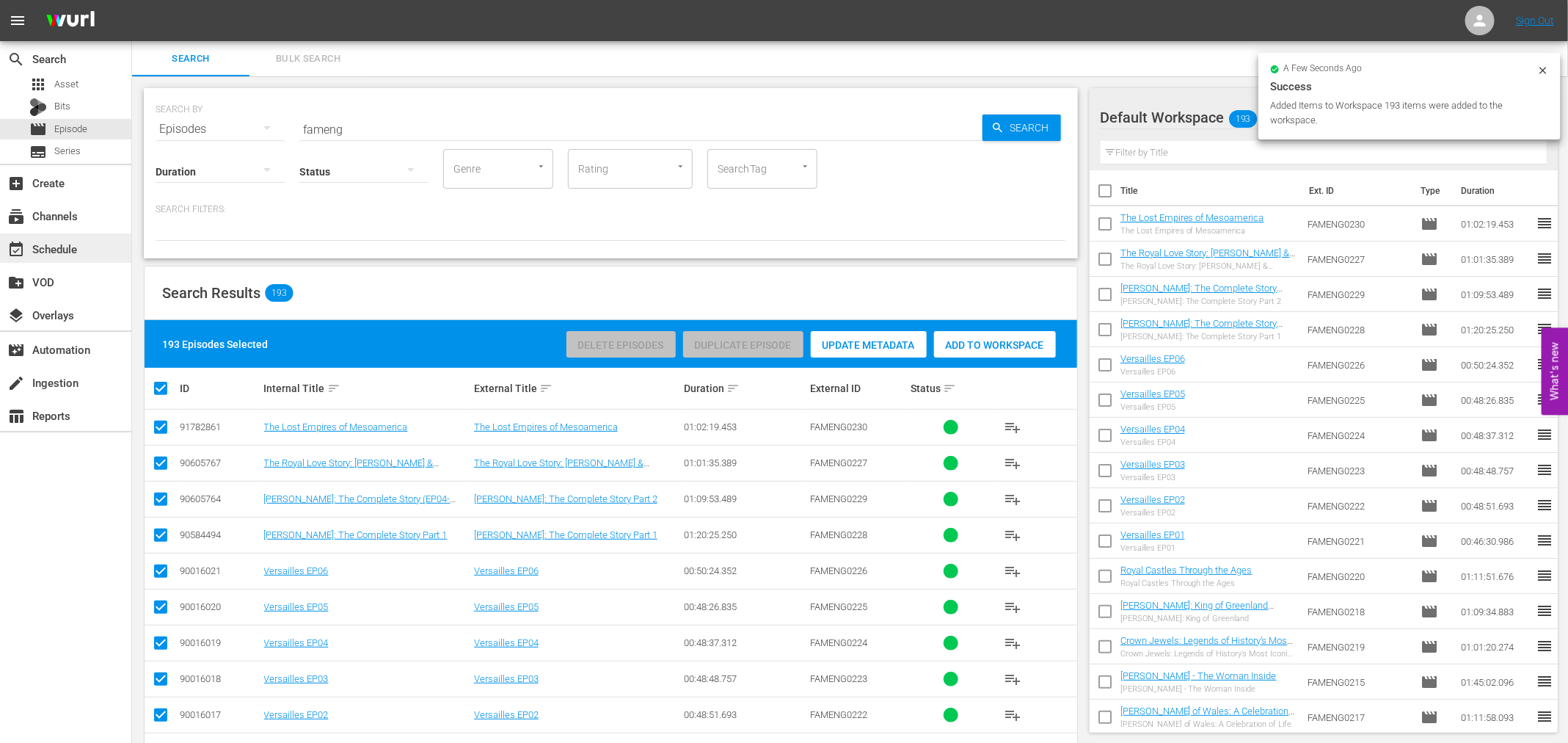
click at [71, 236] on div "event_available Schedule" at bounding box center [65, 247] width 131 height 29
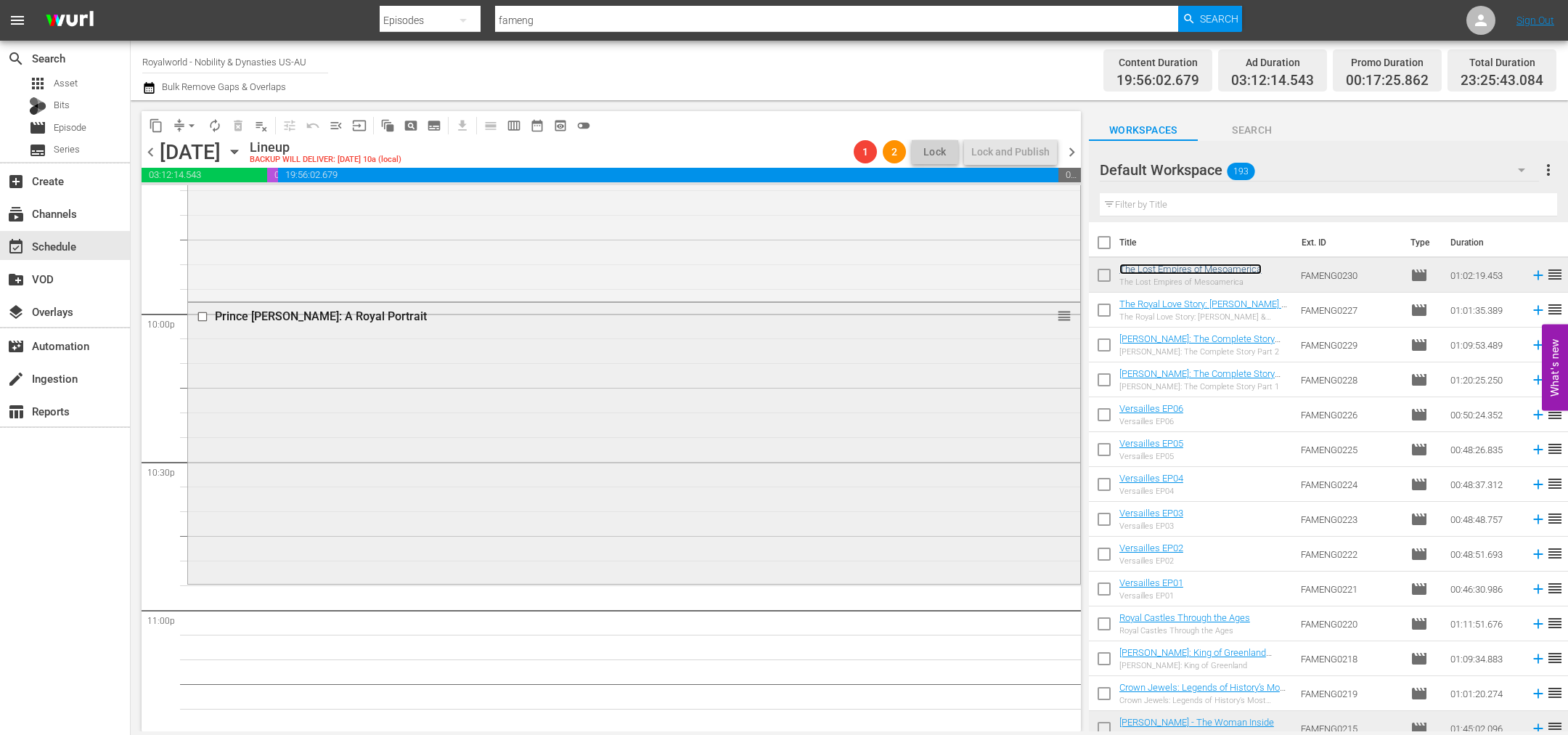
scroll to position [6471, 0]
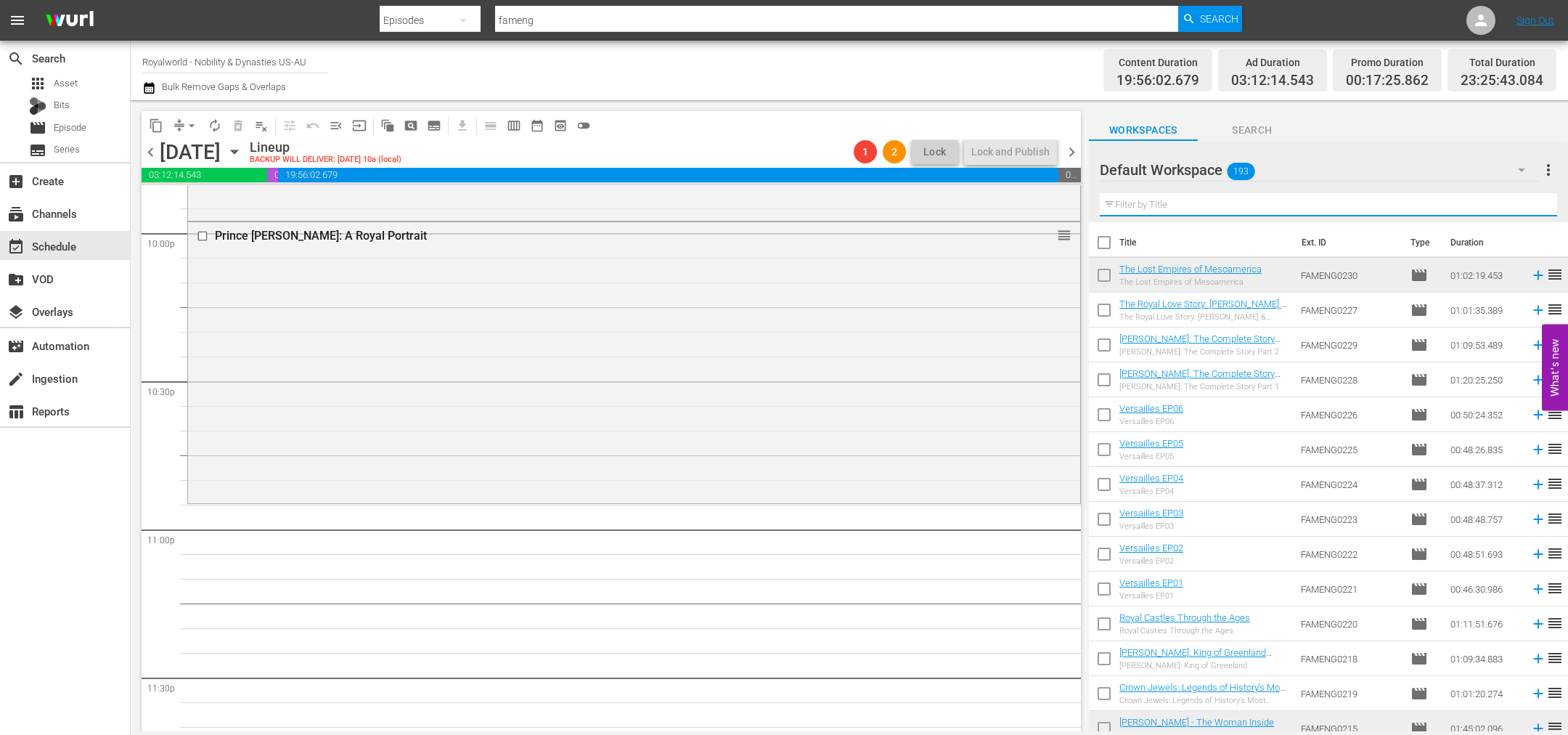
click at [1145, 200] on input "text" at bounding box center [1328, 204] width 458 height 23
paste input "King Charles III: A New Era"
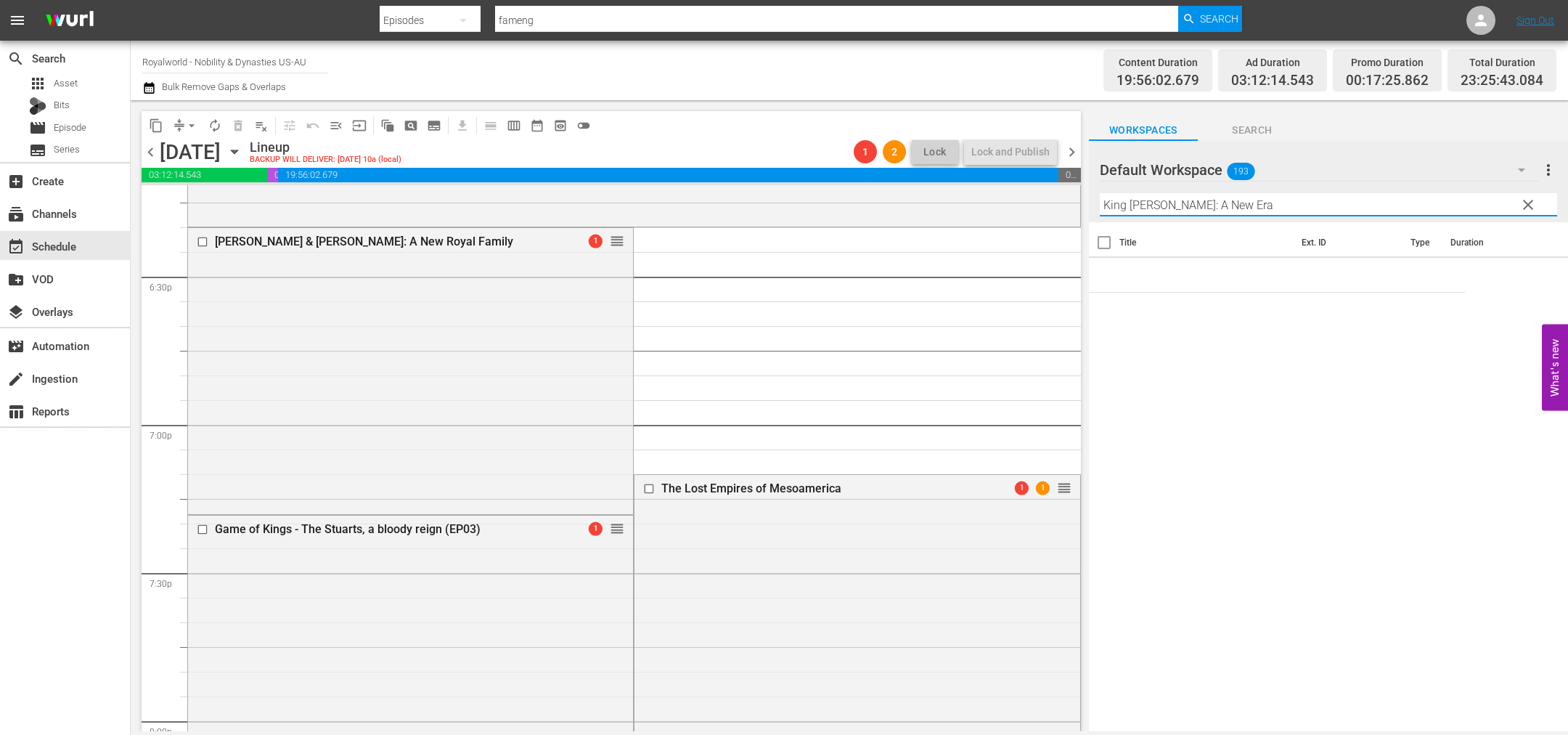
scroll to position [5381, 0]
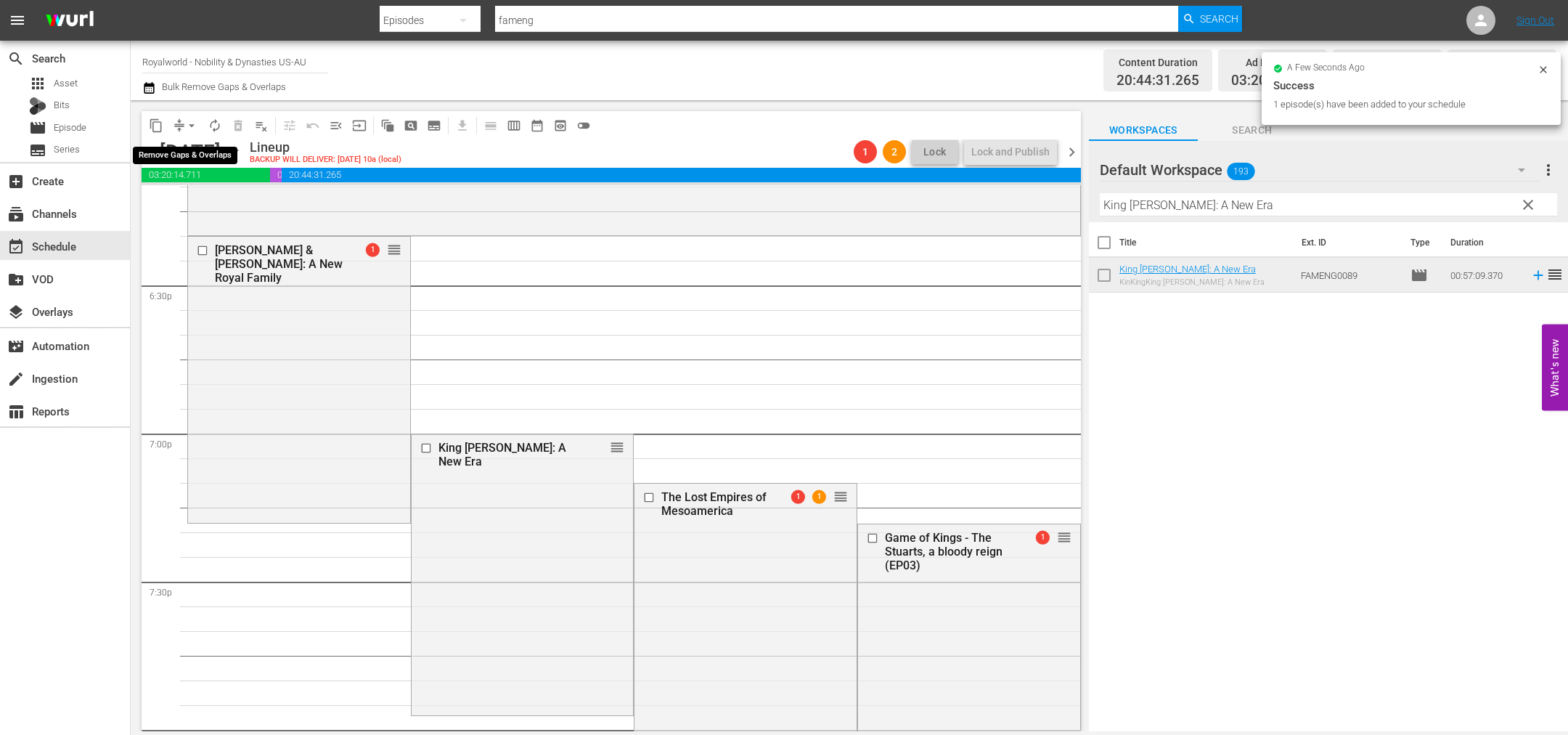
click at [194, 125] on span "arrow_drop_down" at bounding box center [191, 126] width 15 height 15
click at [207, 207] on li "Align to End of Previous Day" at bounding box center [192, 202] width 152 height 24
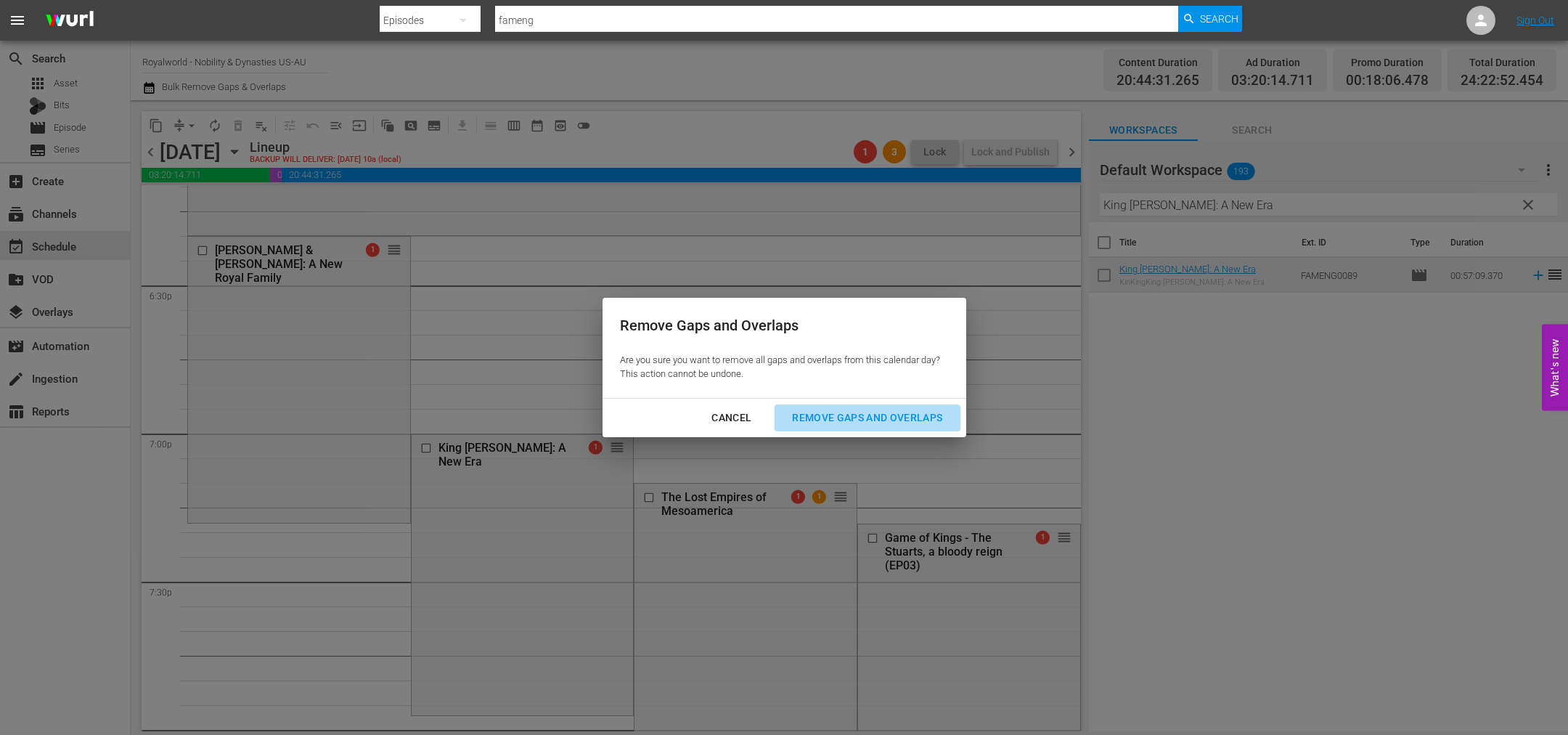
click at [871, 421] on div "Remove Gaps and Overlaps" at bounding box center [866, 417] width 173 height 18
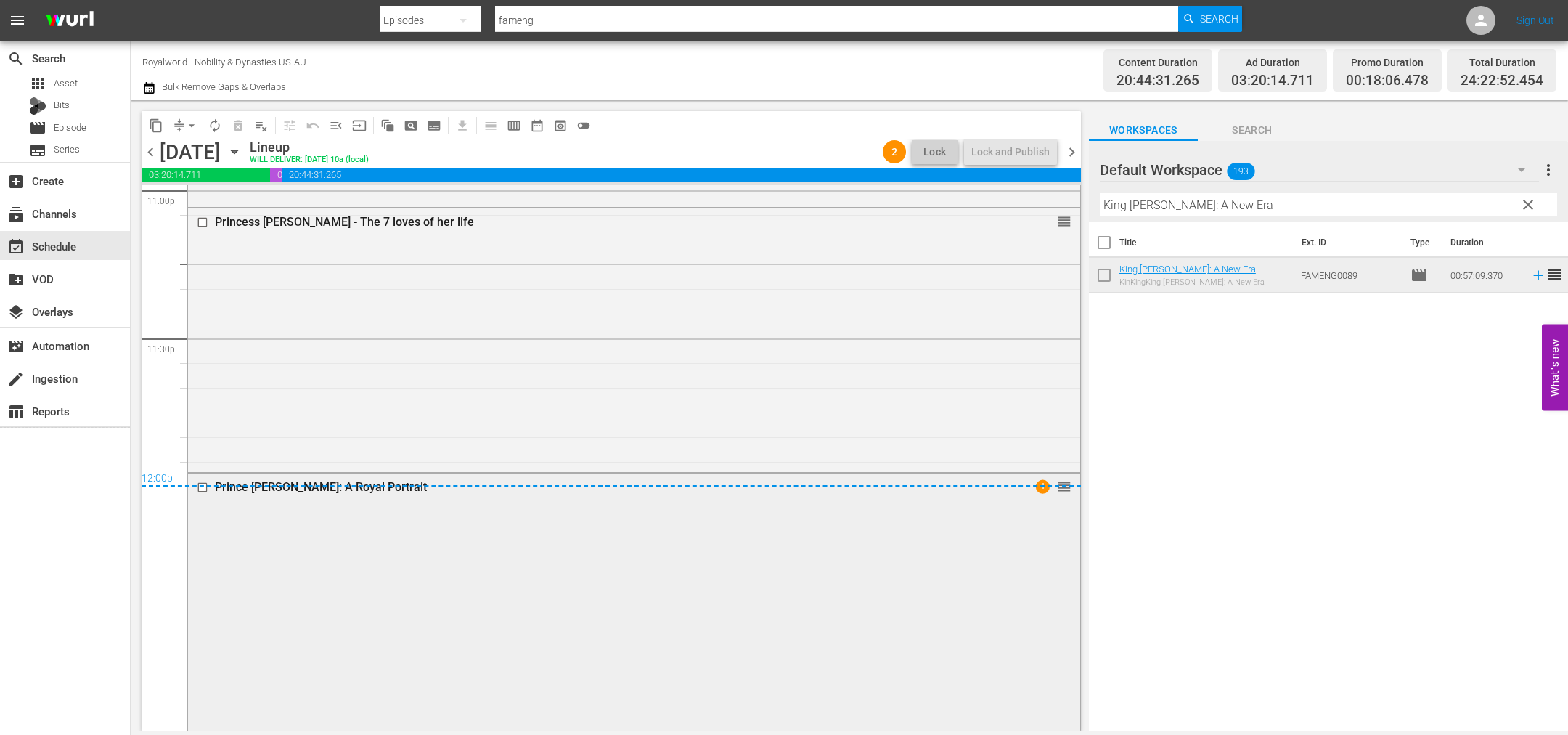
scroll to position [6834, 0]
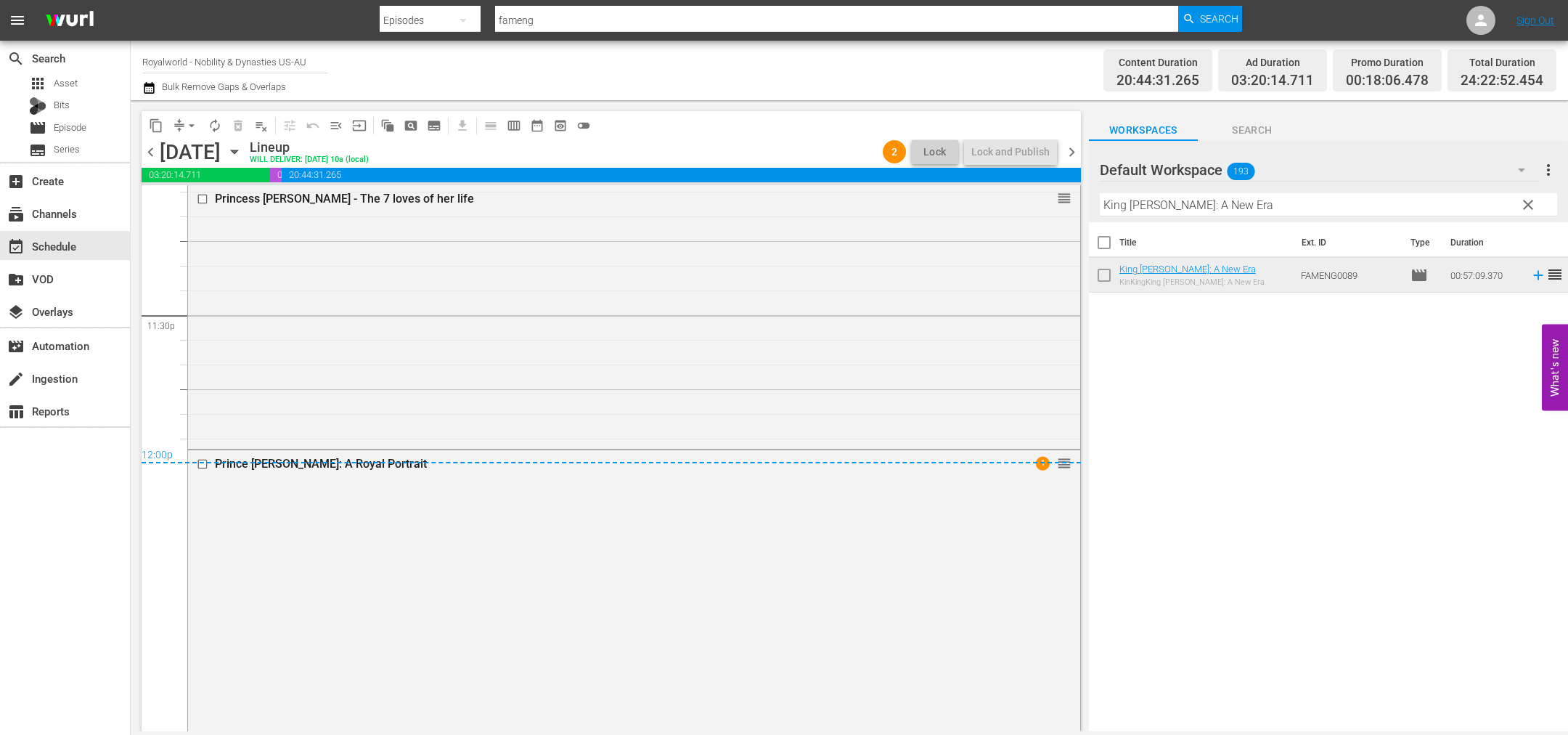
drag, startPoint x: 1073, startPoint y: 155, endPoint x: 1092, endPoint y: 303, distance: 149.2
click at [1072, 155] on span "chevron_right" at bounding box center [1072, 152] width 18 height 18
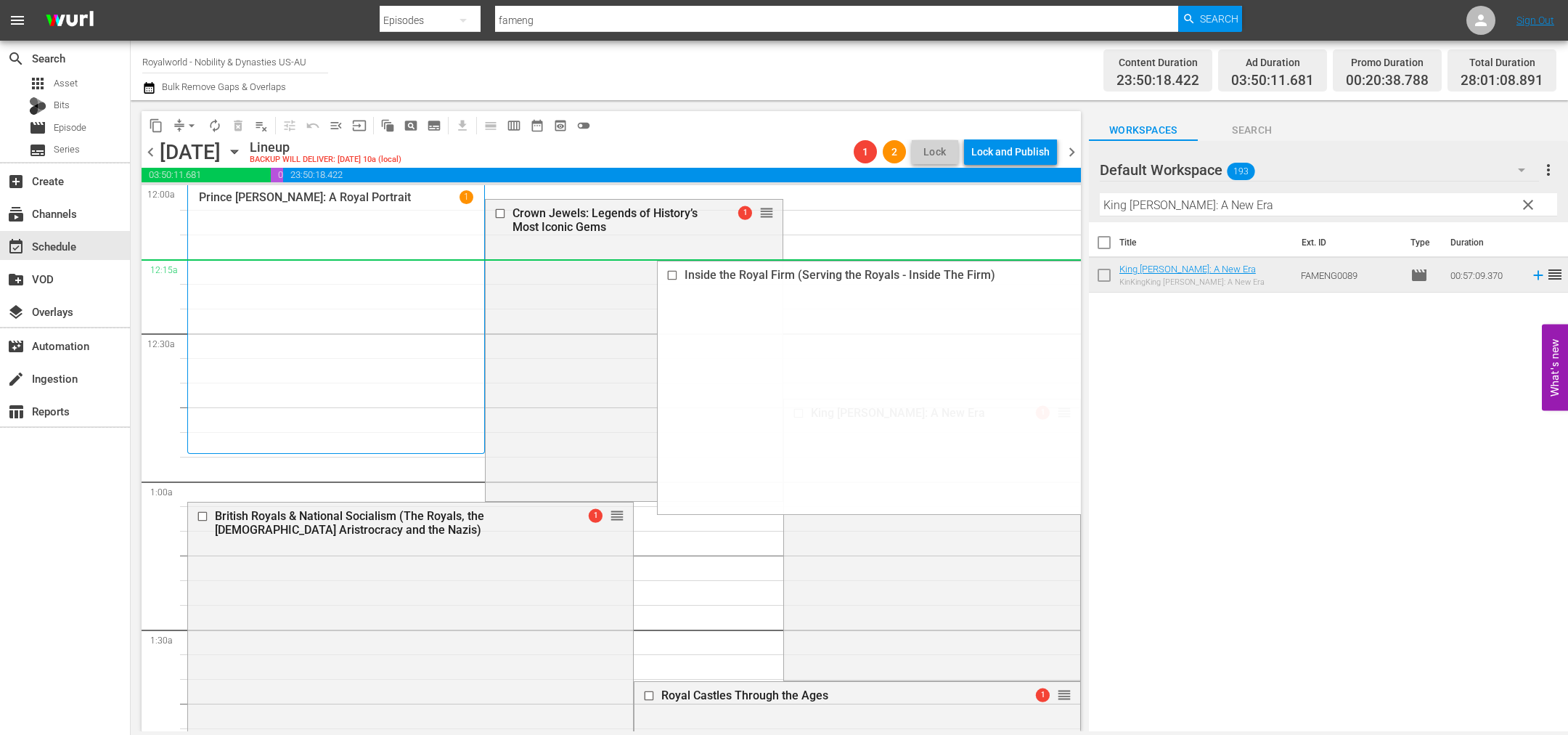
drag, startPoint x: 1052, startPoint y: 505, endPoint x: 755, endPoint y: 275, distance: 375.6
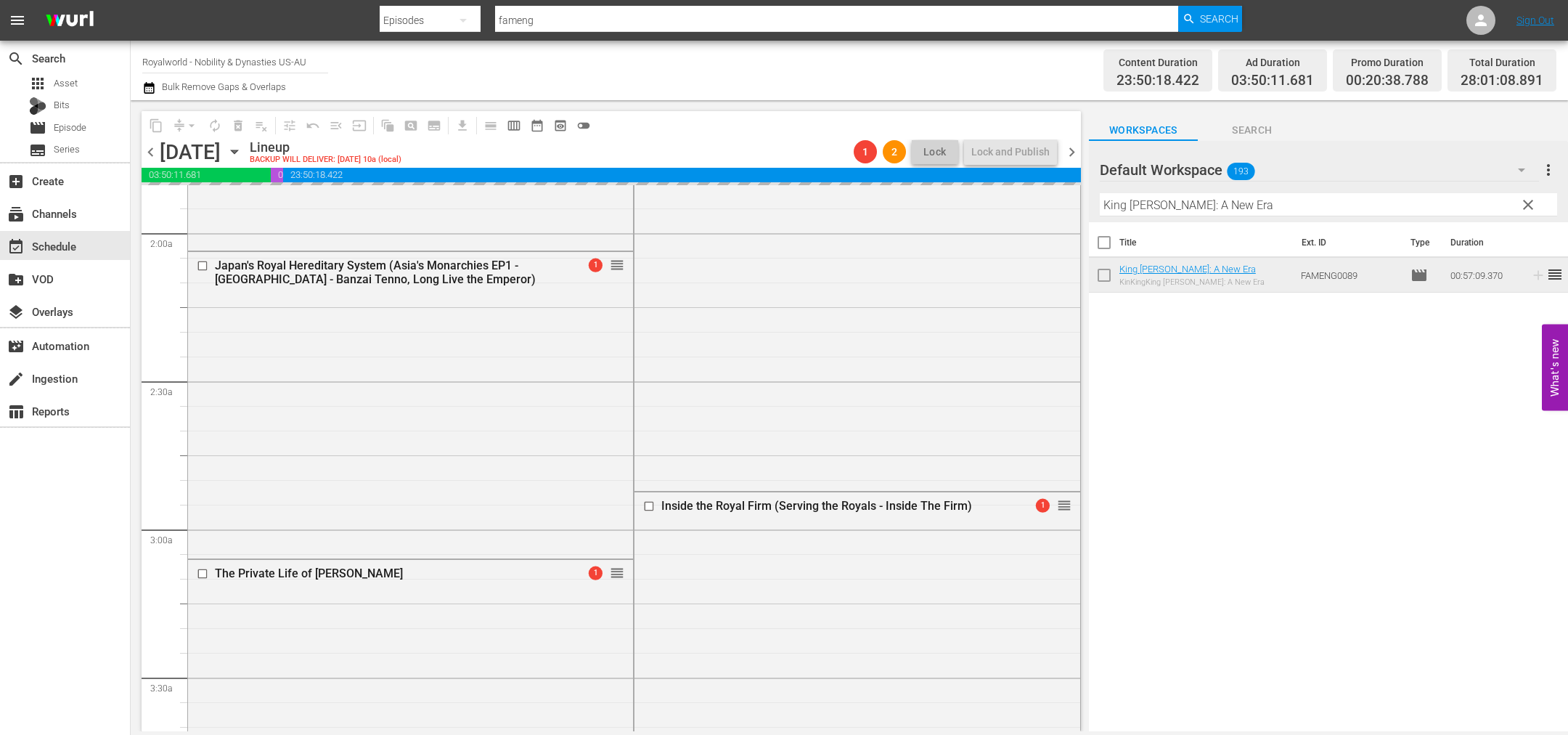
scroll to position [1089, 0]
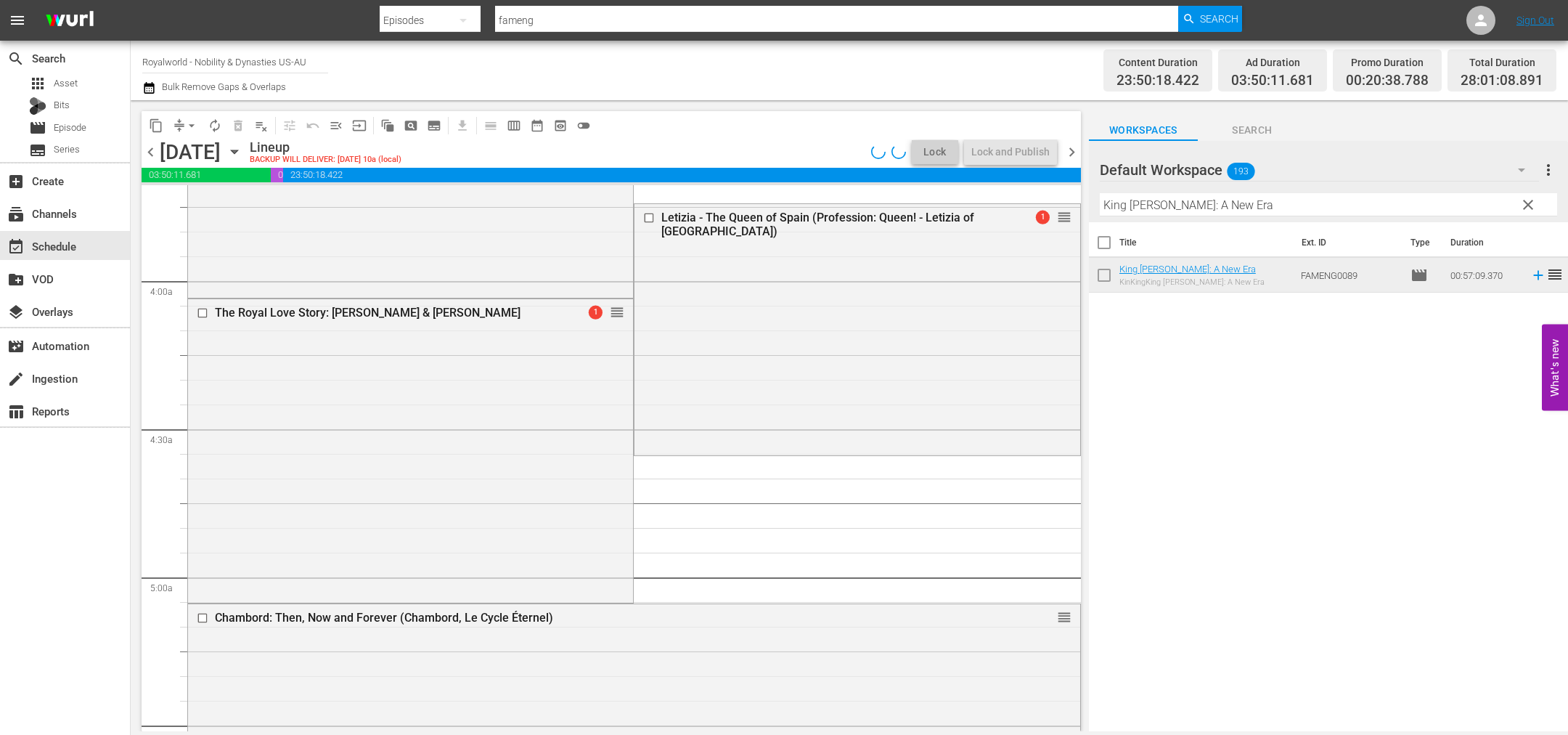
drag, startPoint x: 757, startPoint y: 212, endPoint x: 796, endPoint y: 505, distance: 295.6
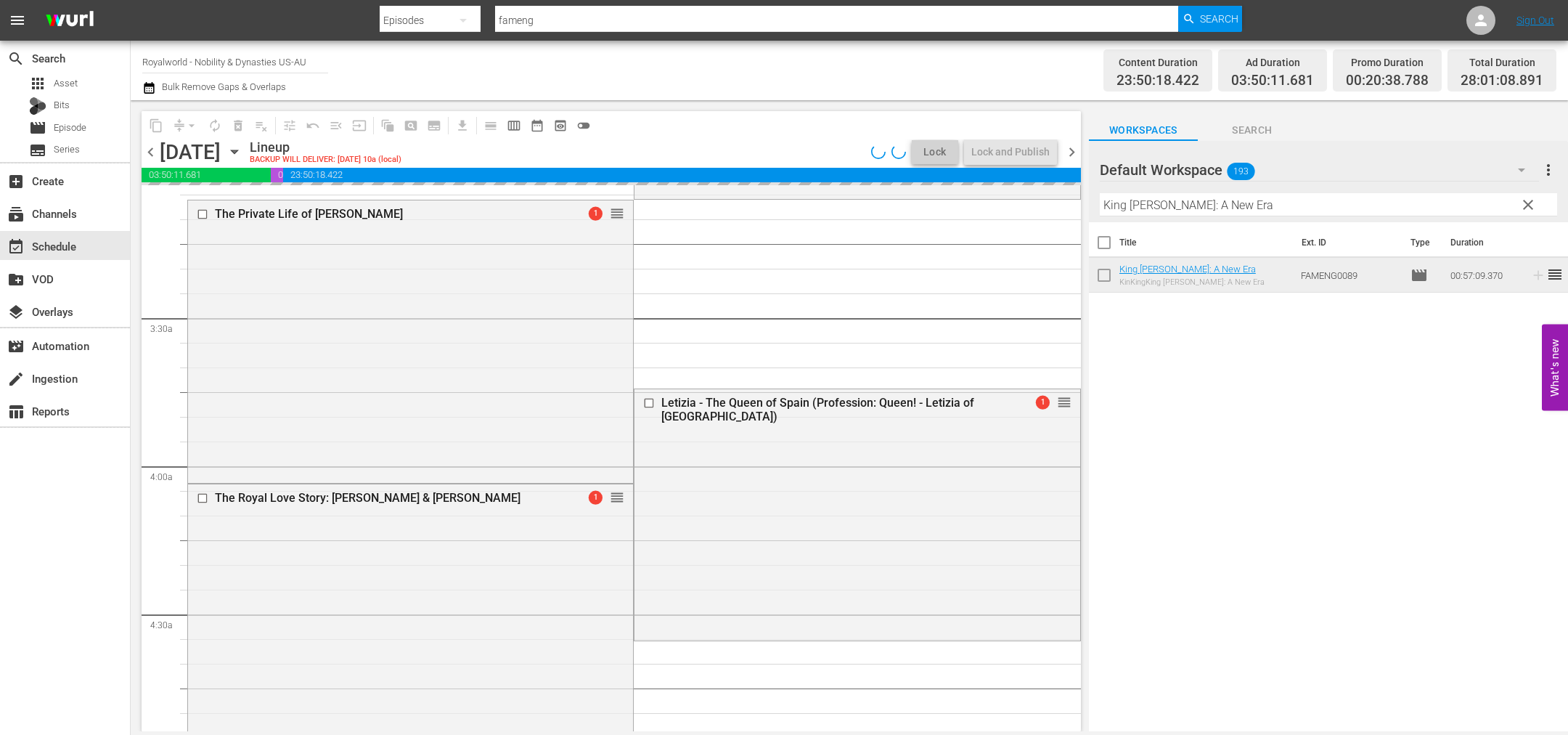
scroll to position [0, 0]
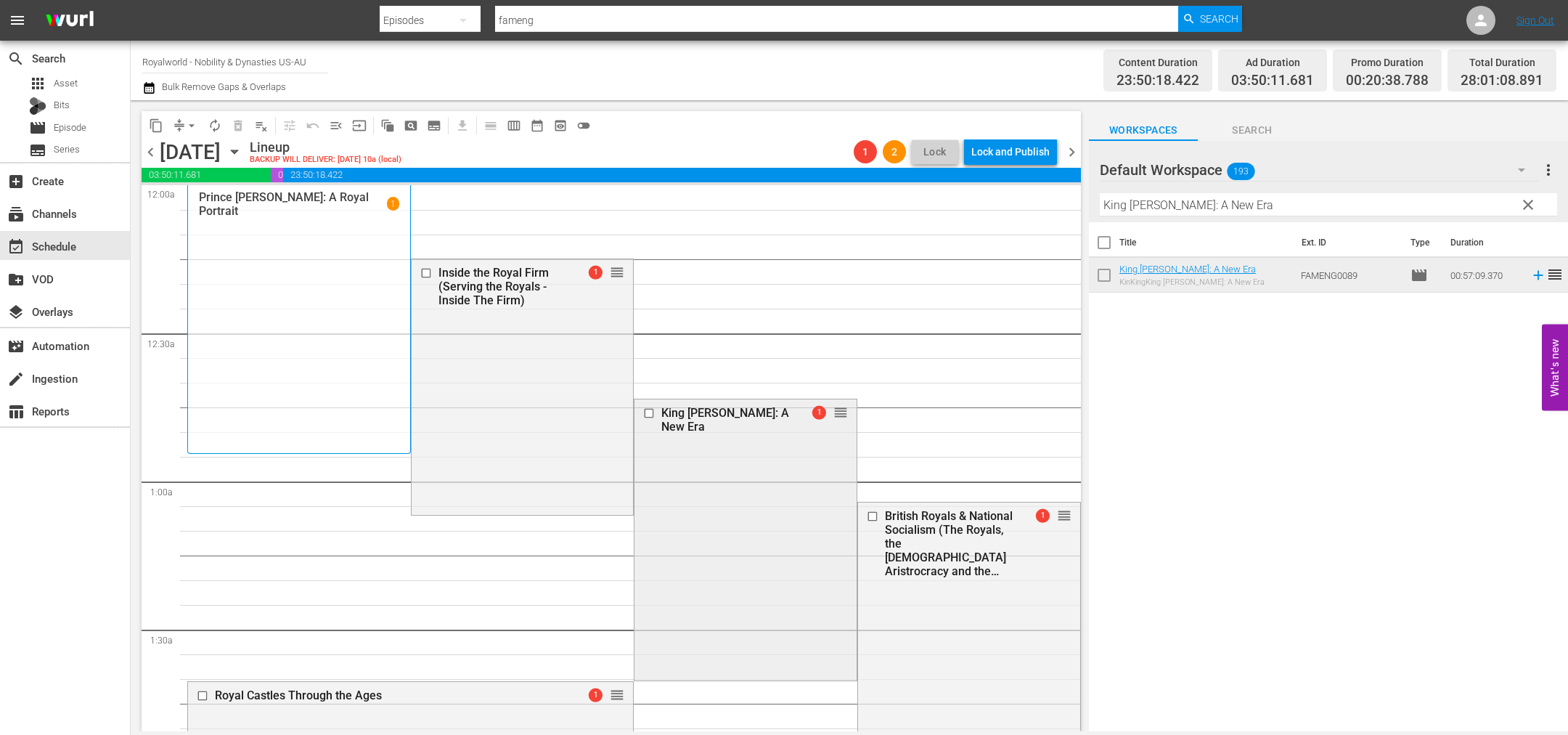
click at [643, 408] on input "checkbox" at bounding box center [650, 413] width 15 height 12
click at [235, 123] on span "delete_forever_outlined" at bounding box center [237, 126] width 15 height 15
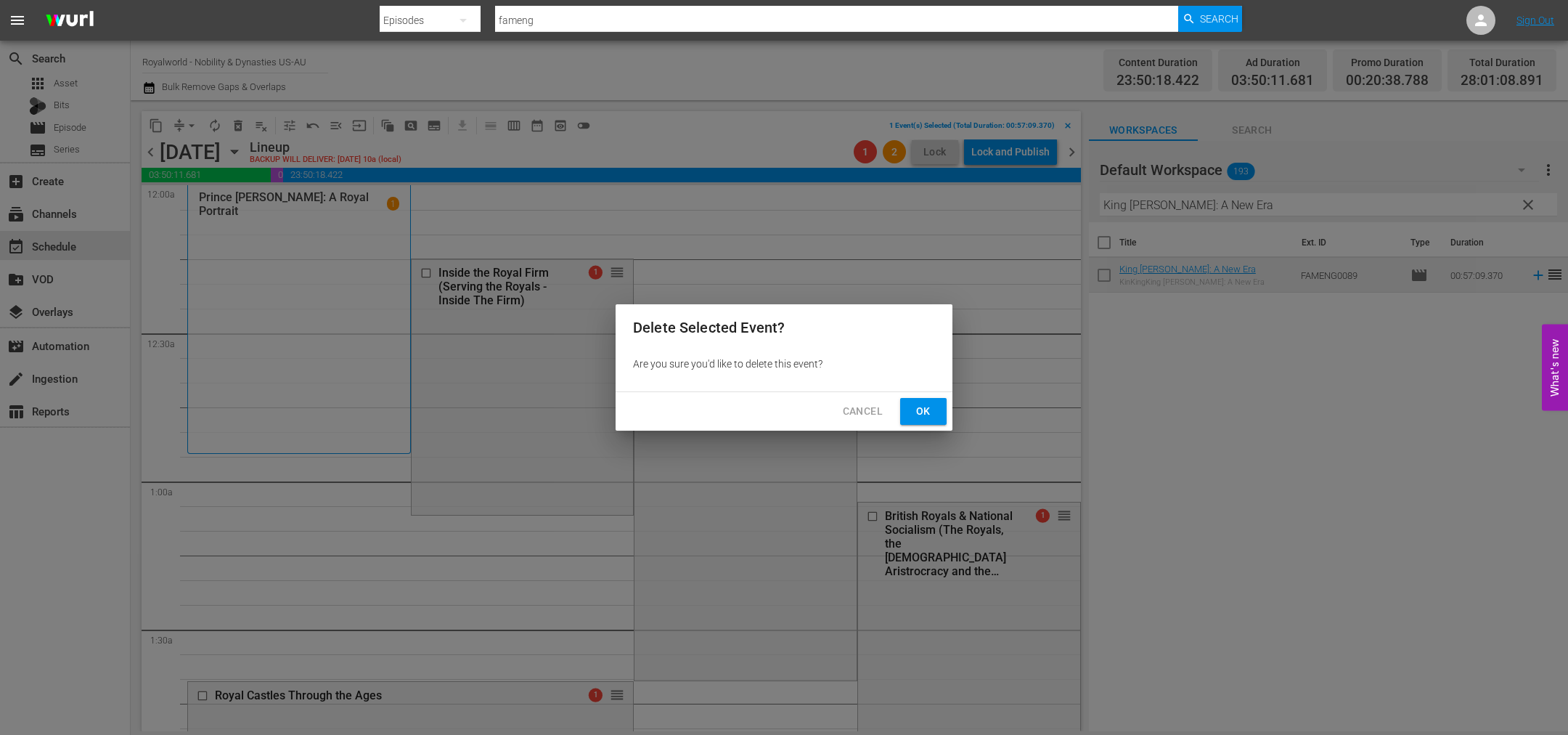
click at [915, 408] on span "Ok" at bounding box center [922, 412] width 23 height 18
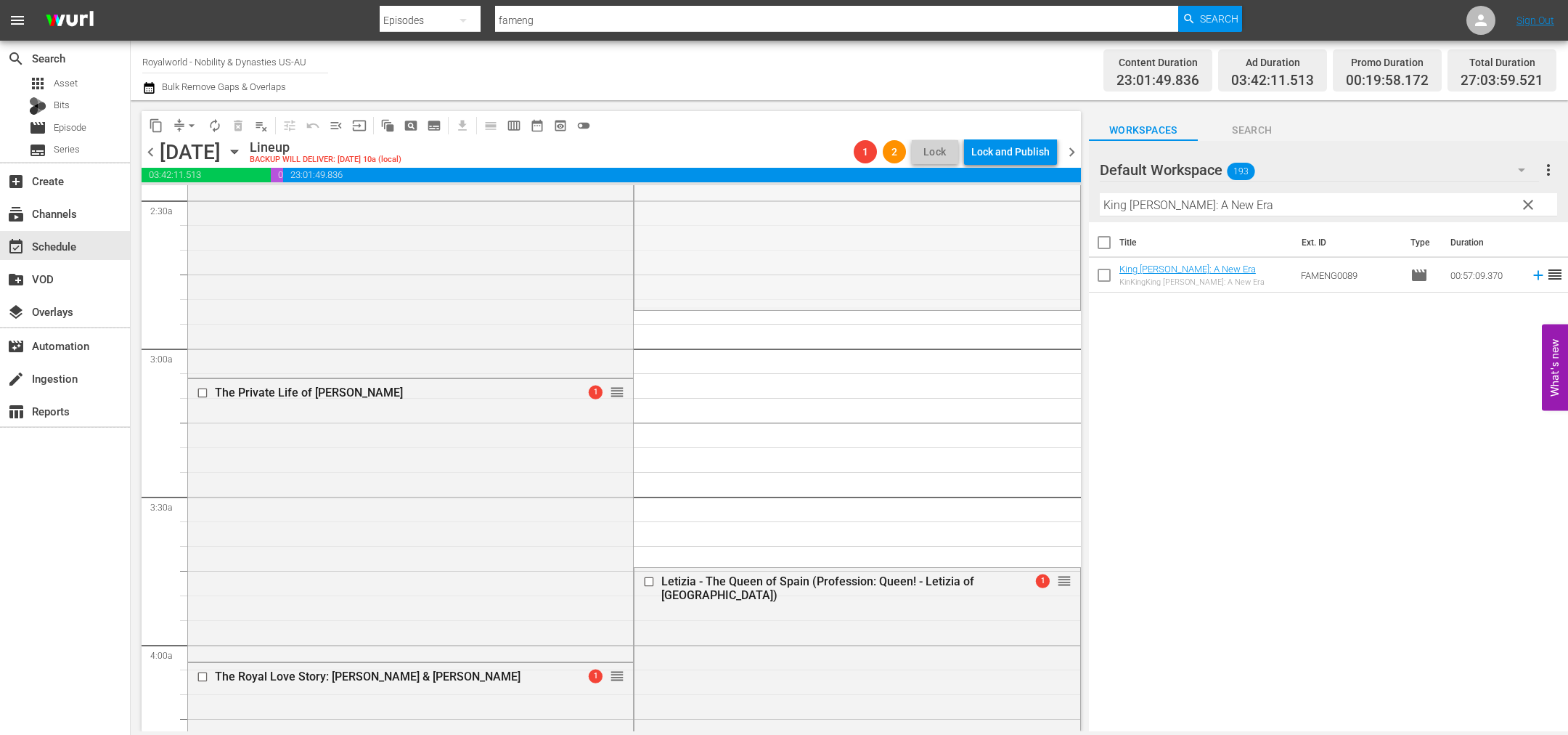
scroll to position [763, 0]
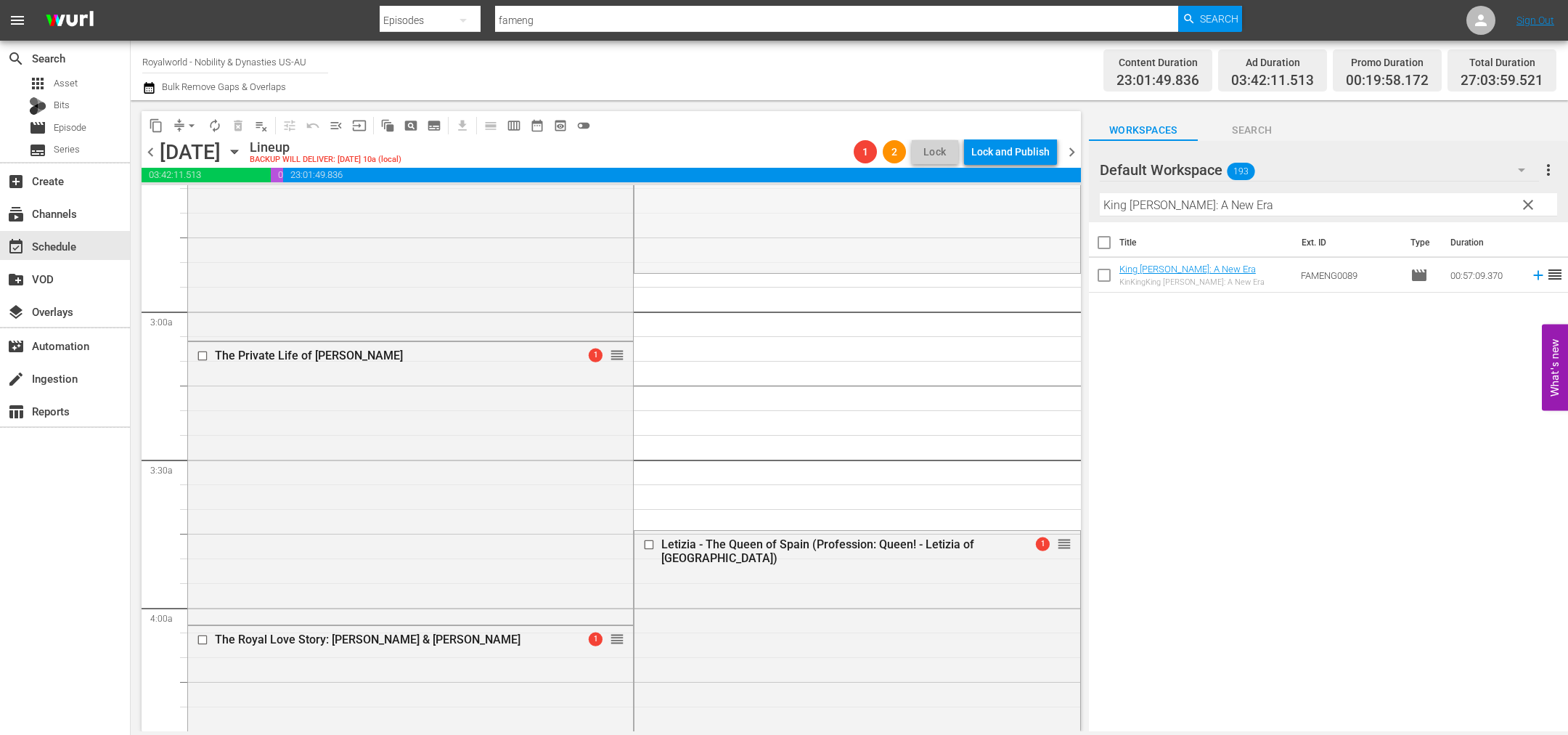
drag, startPoint x: 1045, startPoint y: 258, endPoint x: 916, endPoint y: 449, distance: 230.5
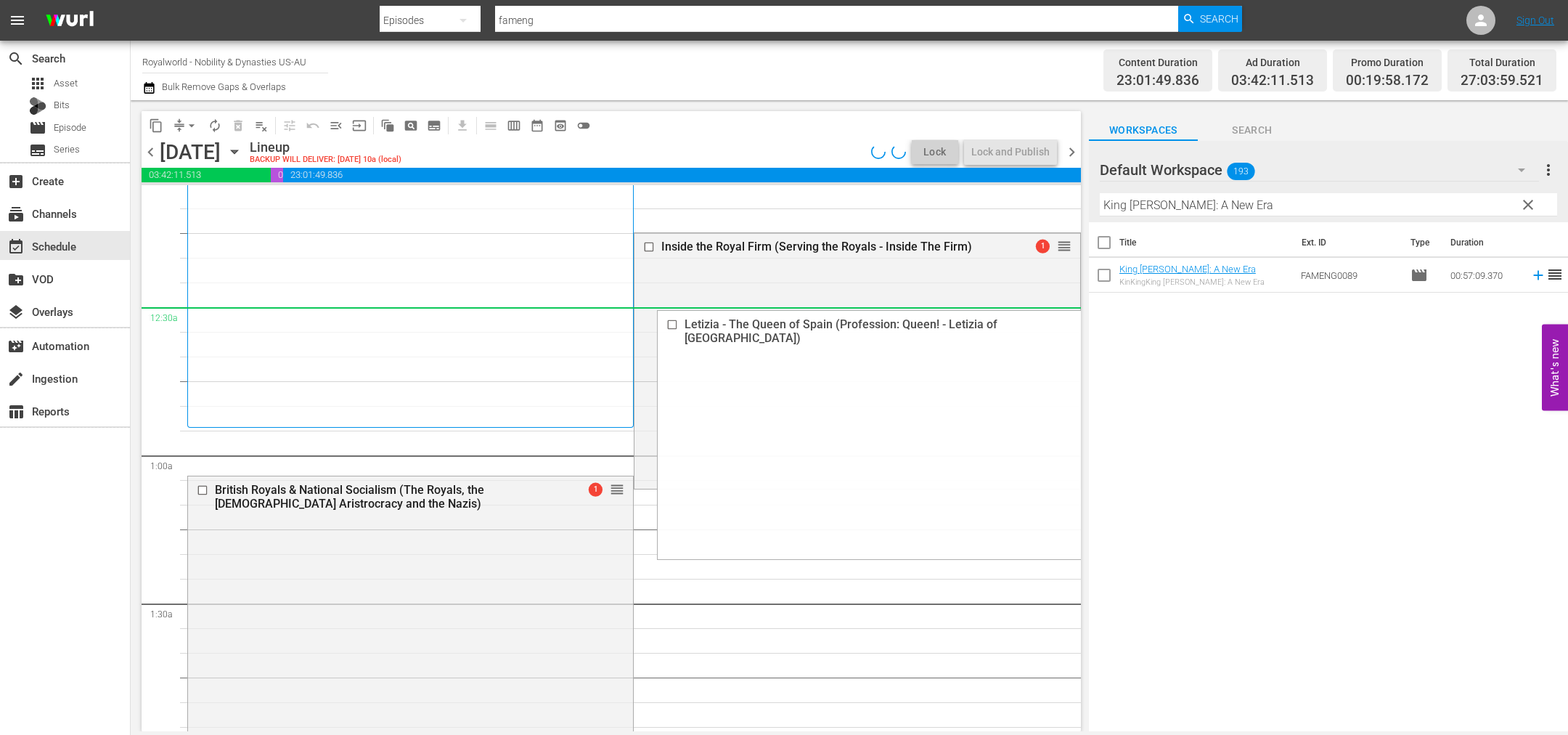
scroll to position [0, 0]
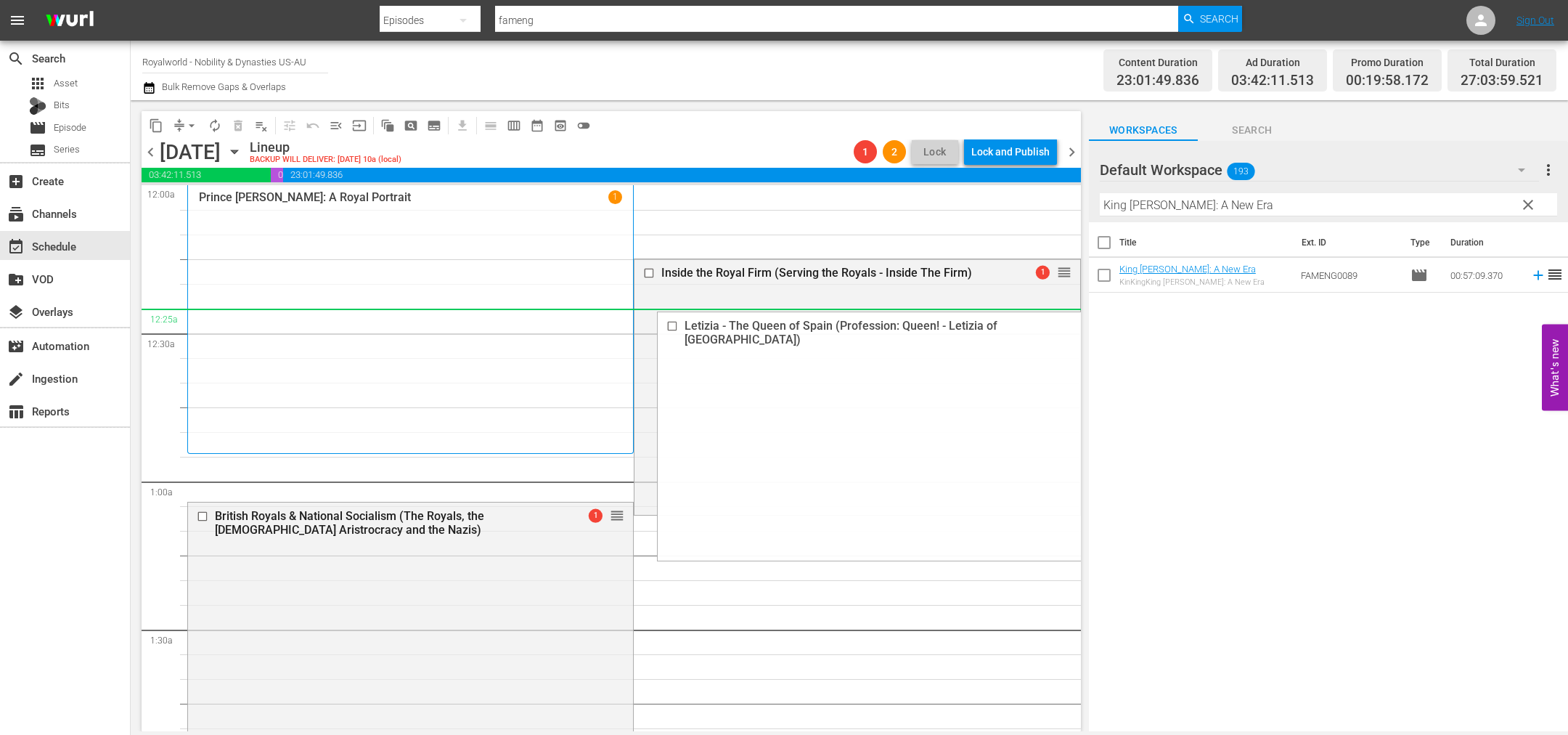
drag, startPoint x: 1050, startPoint y: 545, endPoint x: 973, endPoint y: 330, distance: 228.4
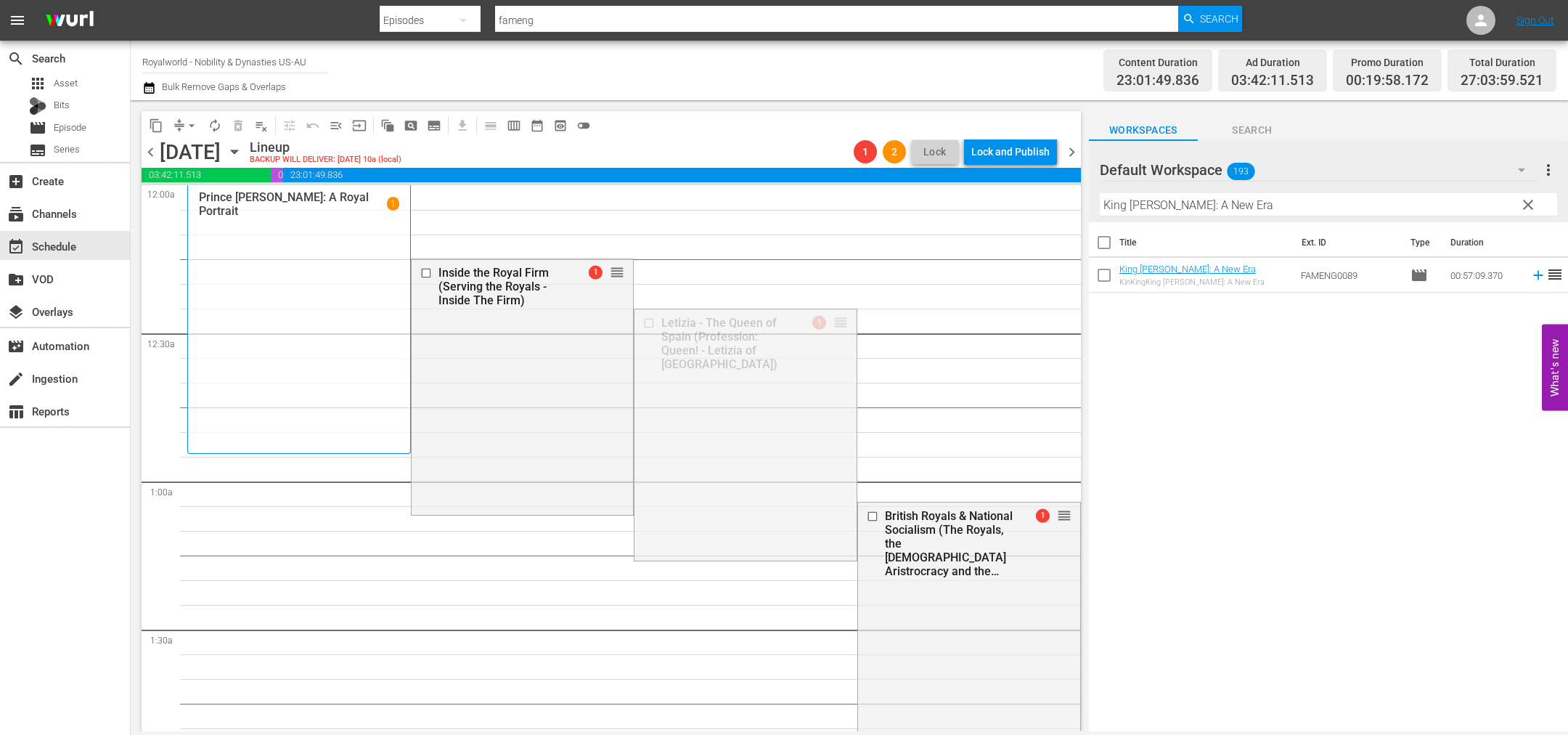
drag, startPoint x: 831, startPoint y: 324, endPoint x: 827, endPoint y: 591, distance: 267.0
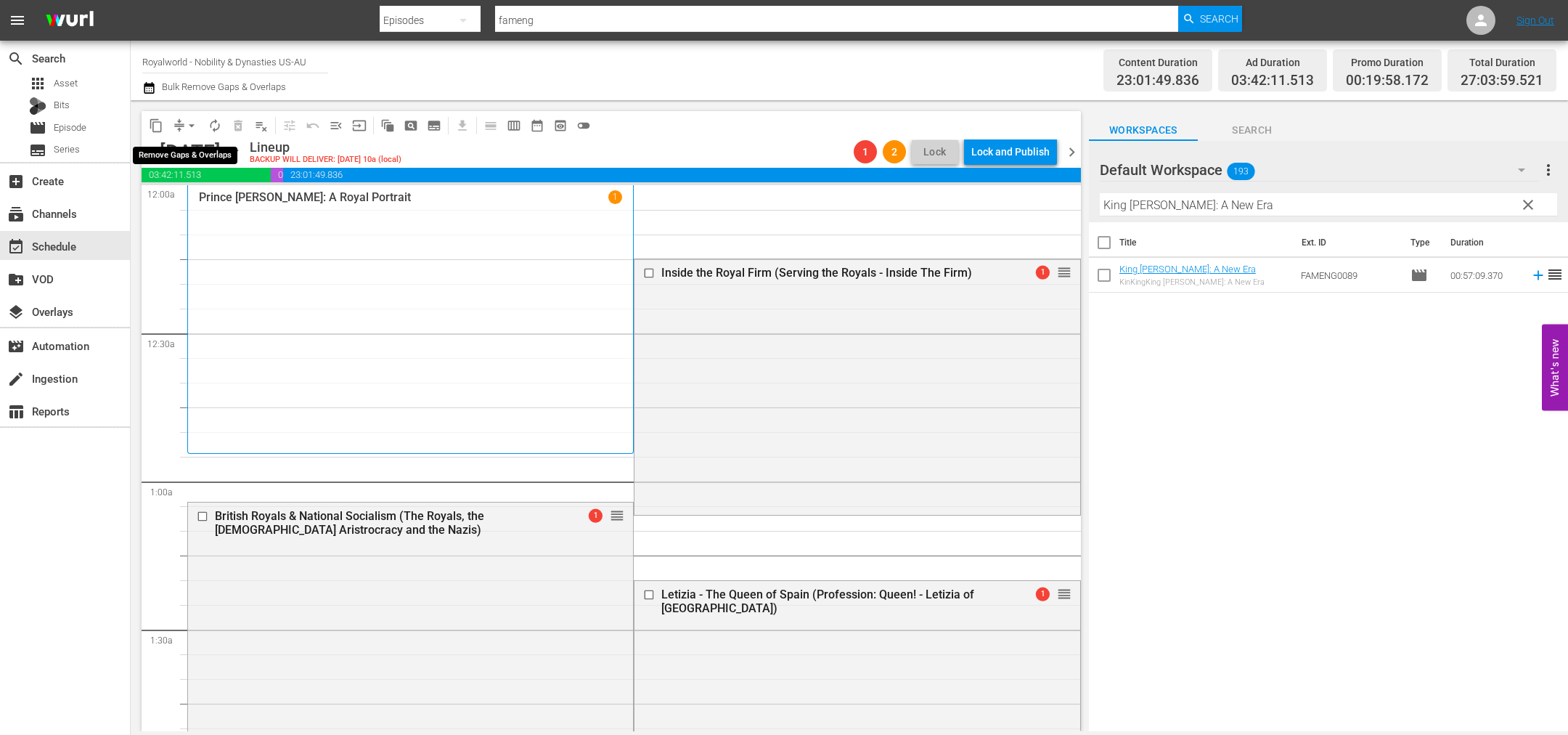
click at [194, 127] on span "arrow_drop_down" at bounding box center [191, 126] width 15 height 15
click at [241, 205] on li "Align to End of Previous Day" at bounding box center [192, 202] width 152 height 24
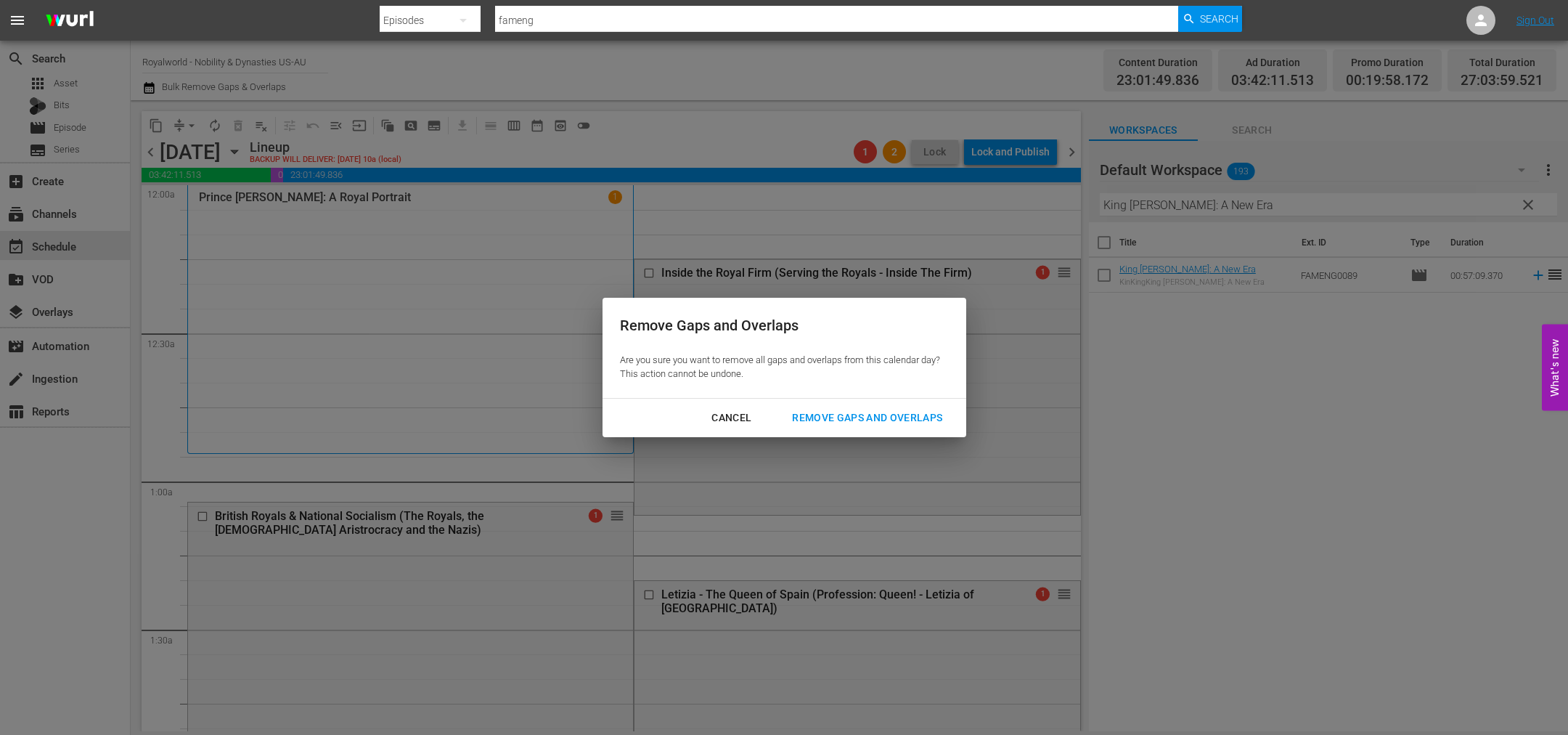
click at [878, 422] on div "Remove Gaps and Overlaps" at bounding box center [866, 417] width 173 height 18
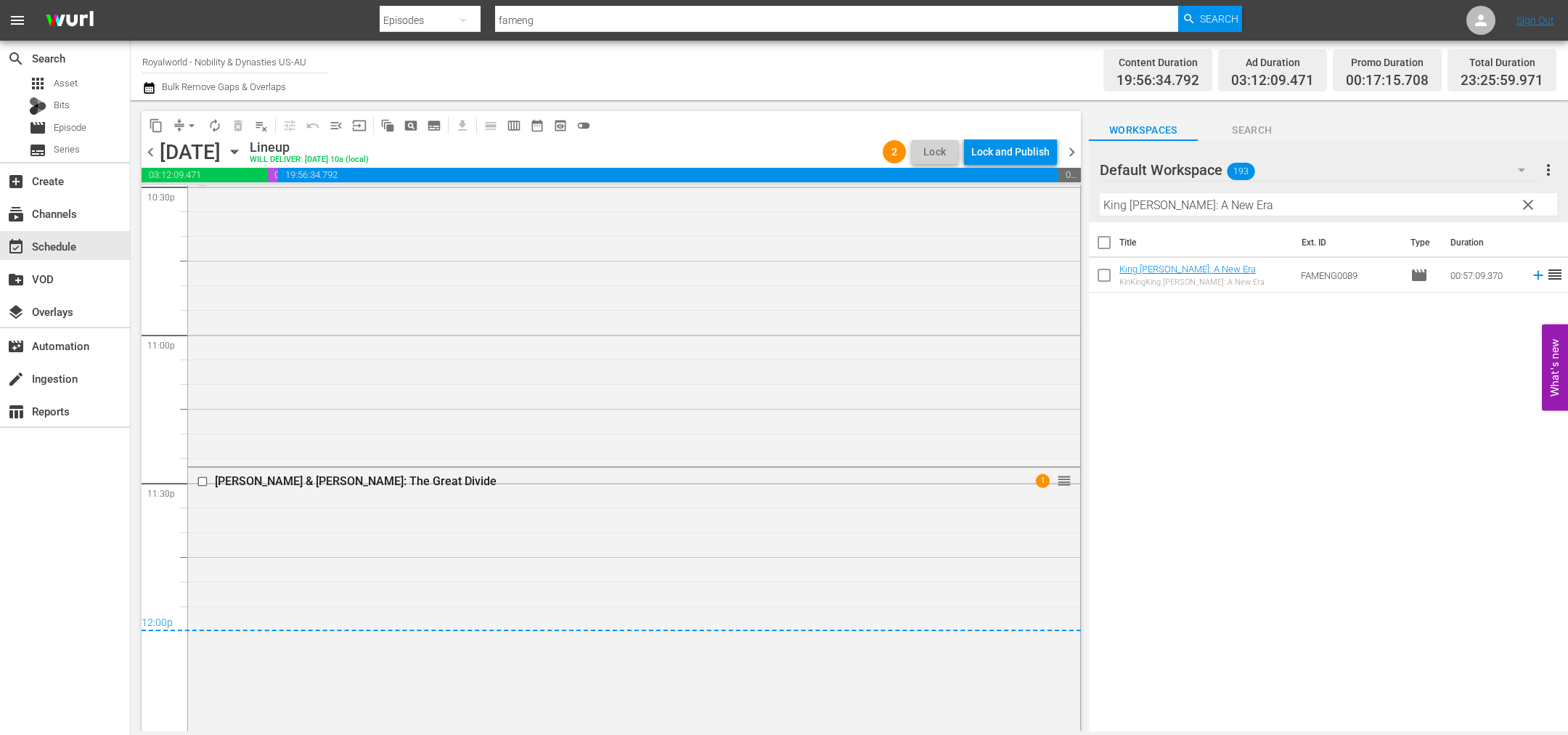
scroll to position [6664, 0]
drag, startPoint x: 1047, startPoint y: 425, endPoint x: 1019, endPoint y: 404, distance: 35.0
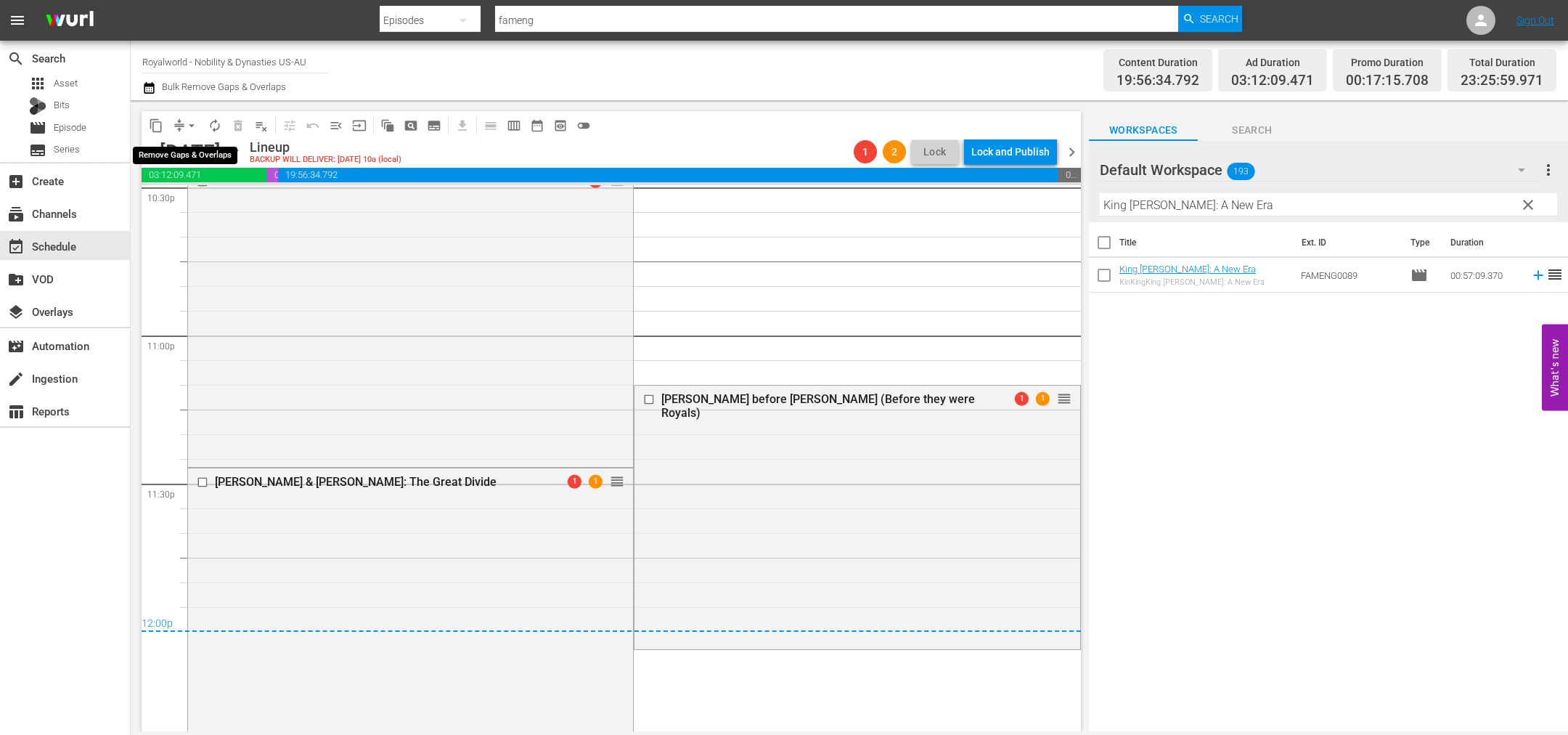
click at [190, 125] on span "arrow_drop_down" at bounding box center [191, 126] width 15 height 15
click at [244, 205] on li "Align to End of Previous Day" at bounding box center [192, 202] width 152 height 24
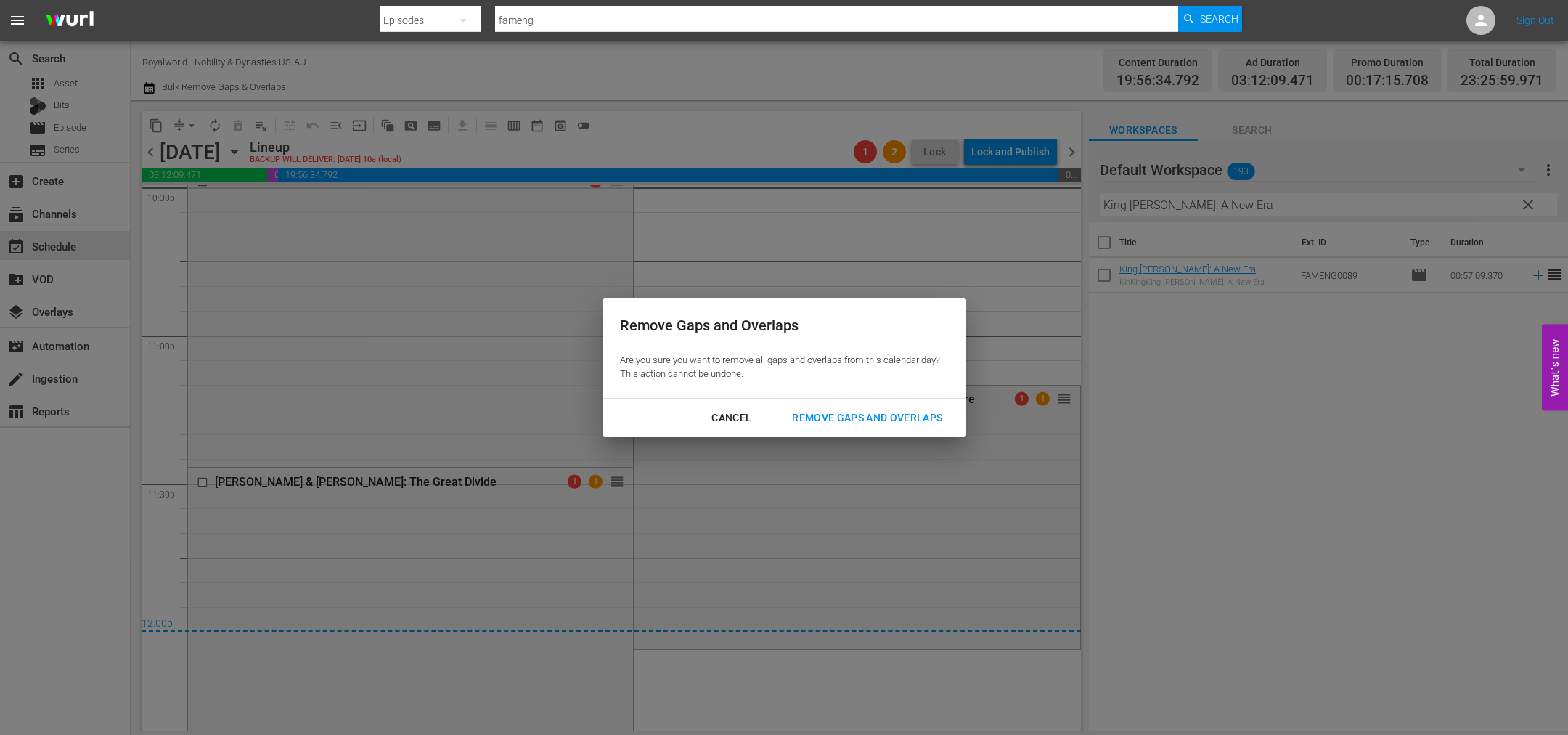
drag, startPoint x: 843, startPoint y: 413, endPoint x: 856, endPoint y: 422, distance: 15.8
click at [844, 413] on div "Remove Gaps and Overlaps" at bounding box center [866, 417] width 173 height 18
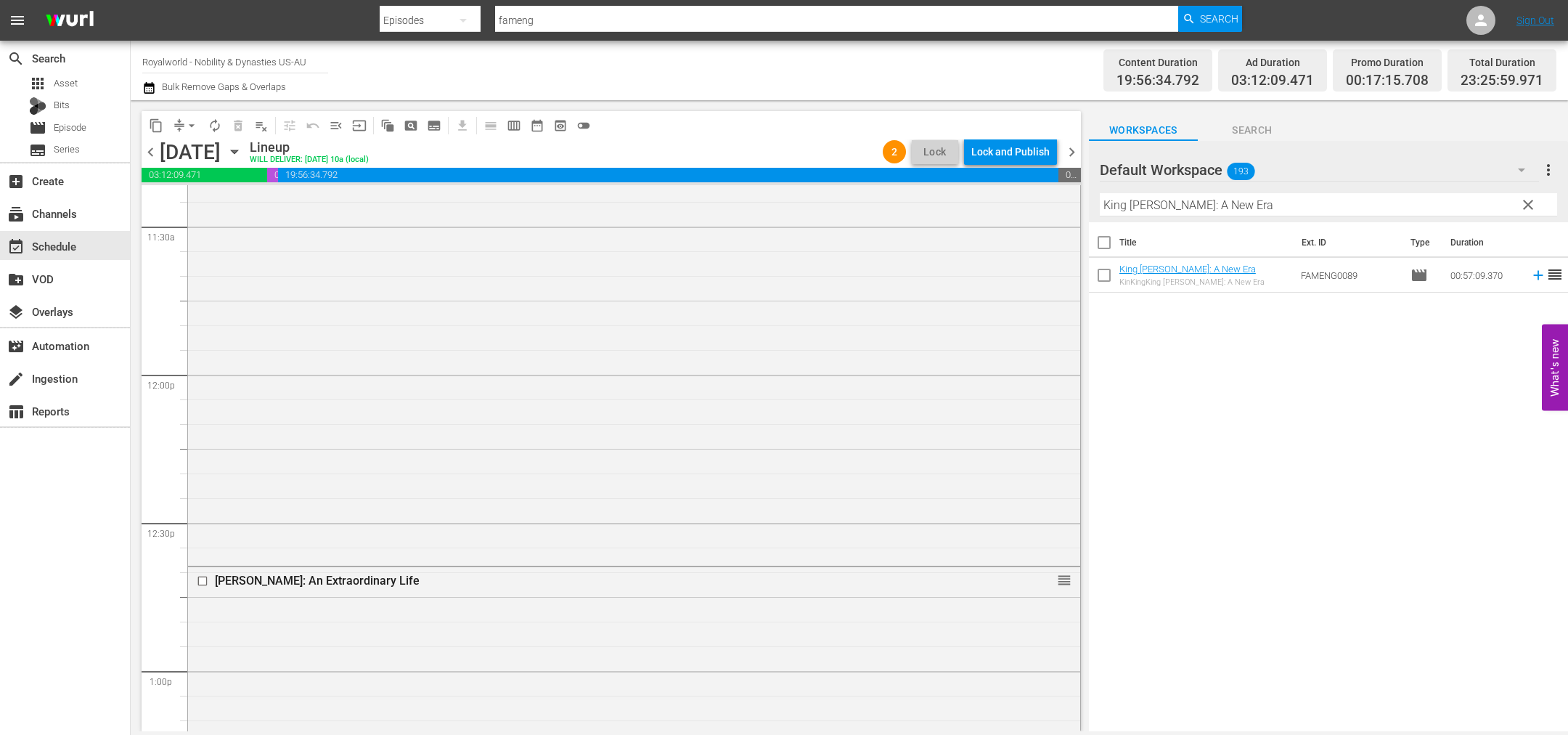
scroll to position [3179, 0]
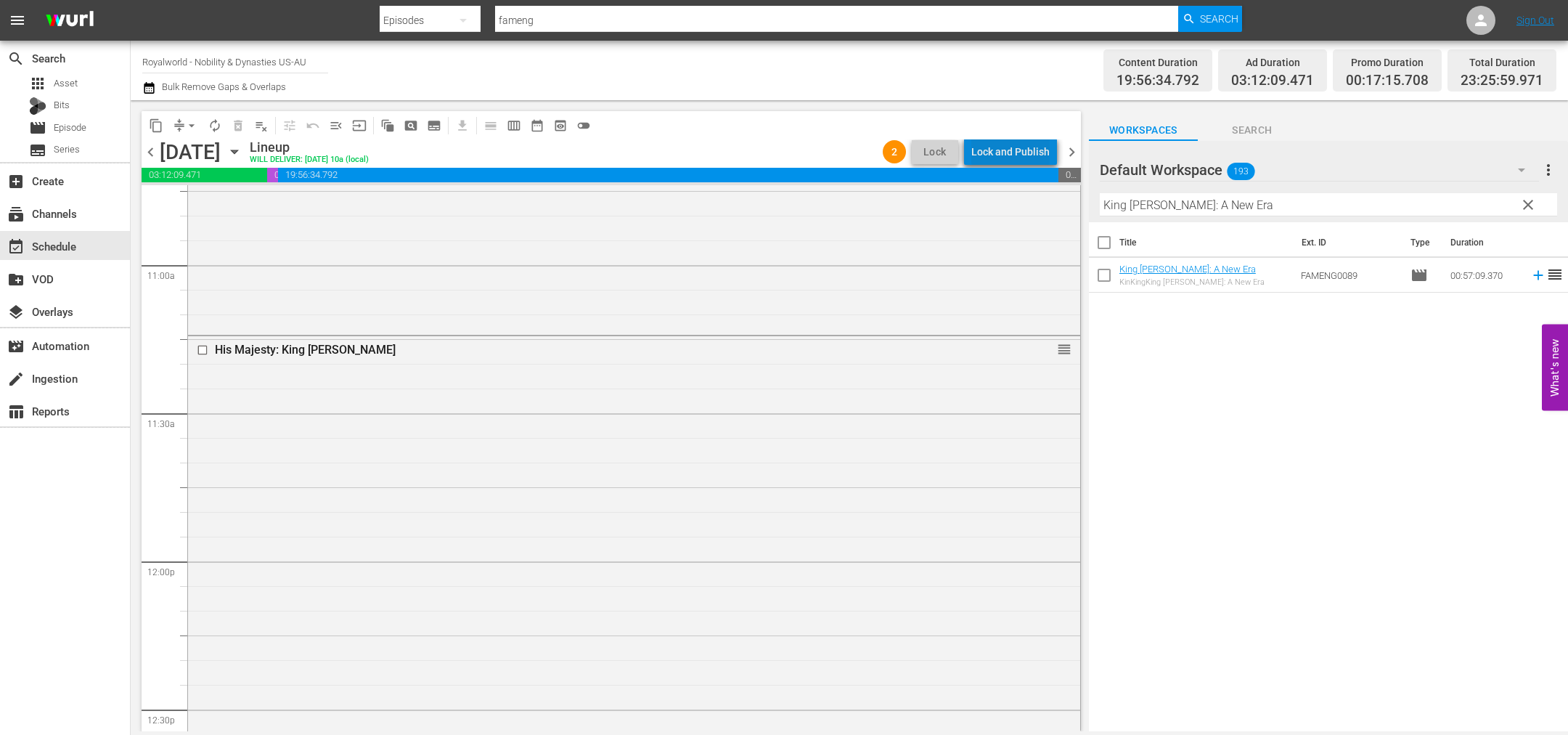
click at [1019, 149] on div "Lock and Publish" at bounding box center [1009, 151] width 78 height 26
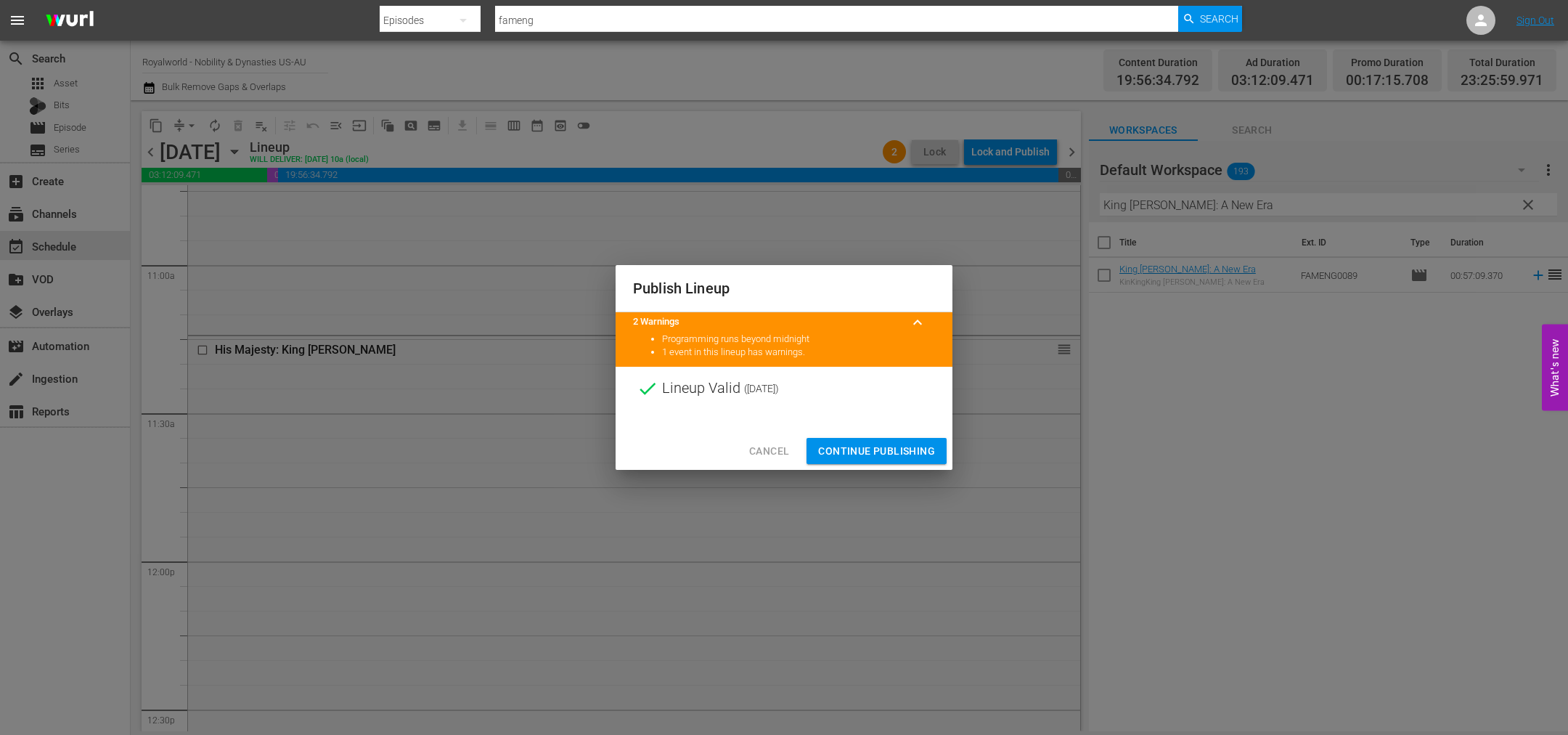
click at [898, 453] on span "Continue Publishing" at bounding box center [876, 451] width 117 height 18
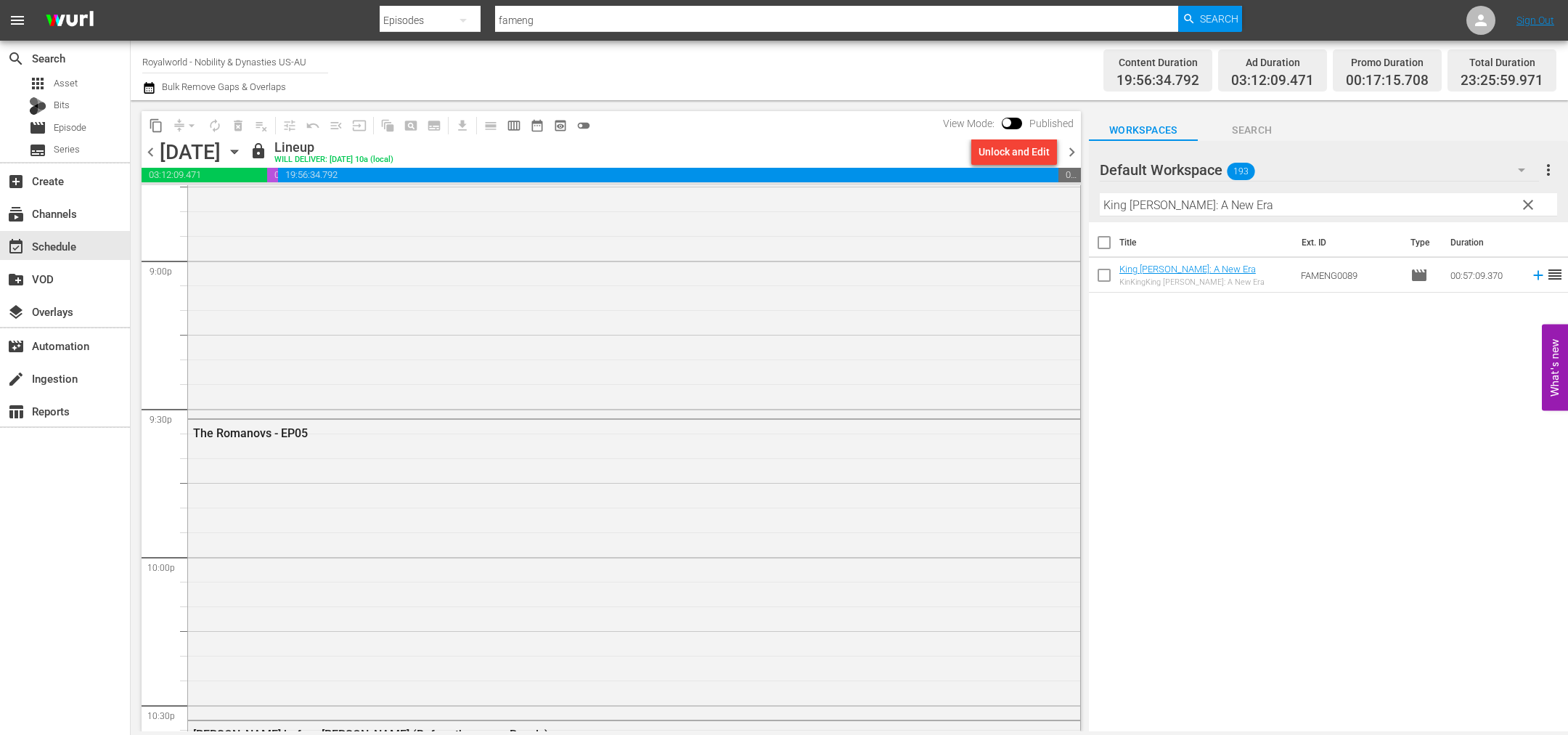
scroll to position [6664, 0]
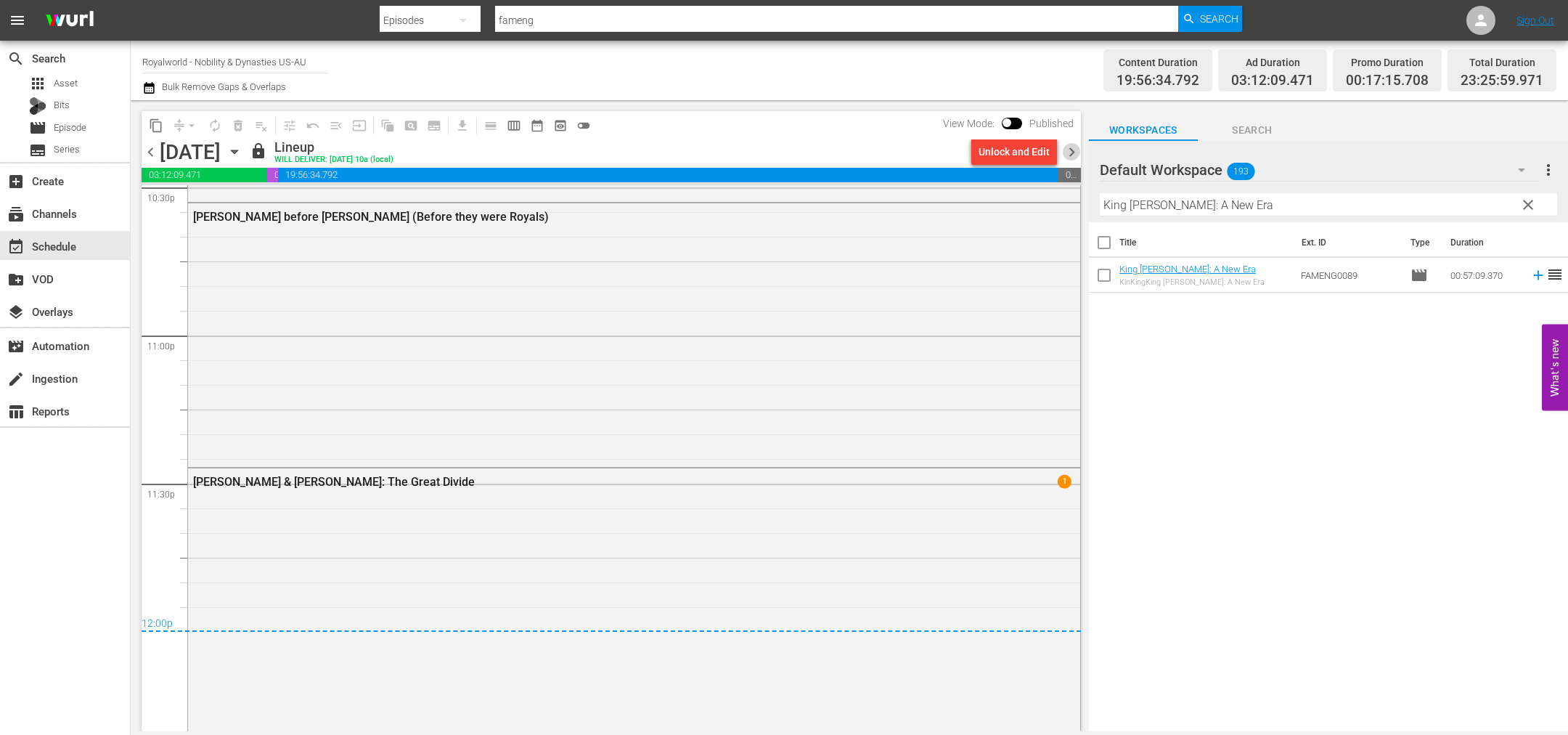
click at [1078, 152] on span "chevron_right" at bounding box center [1072, 152] width 18 height 18
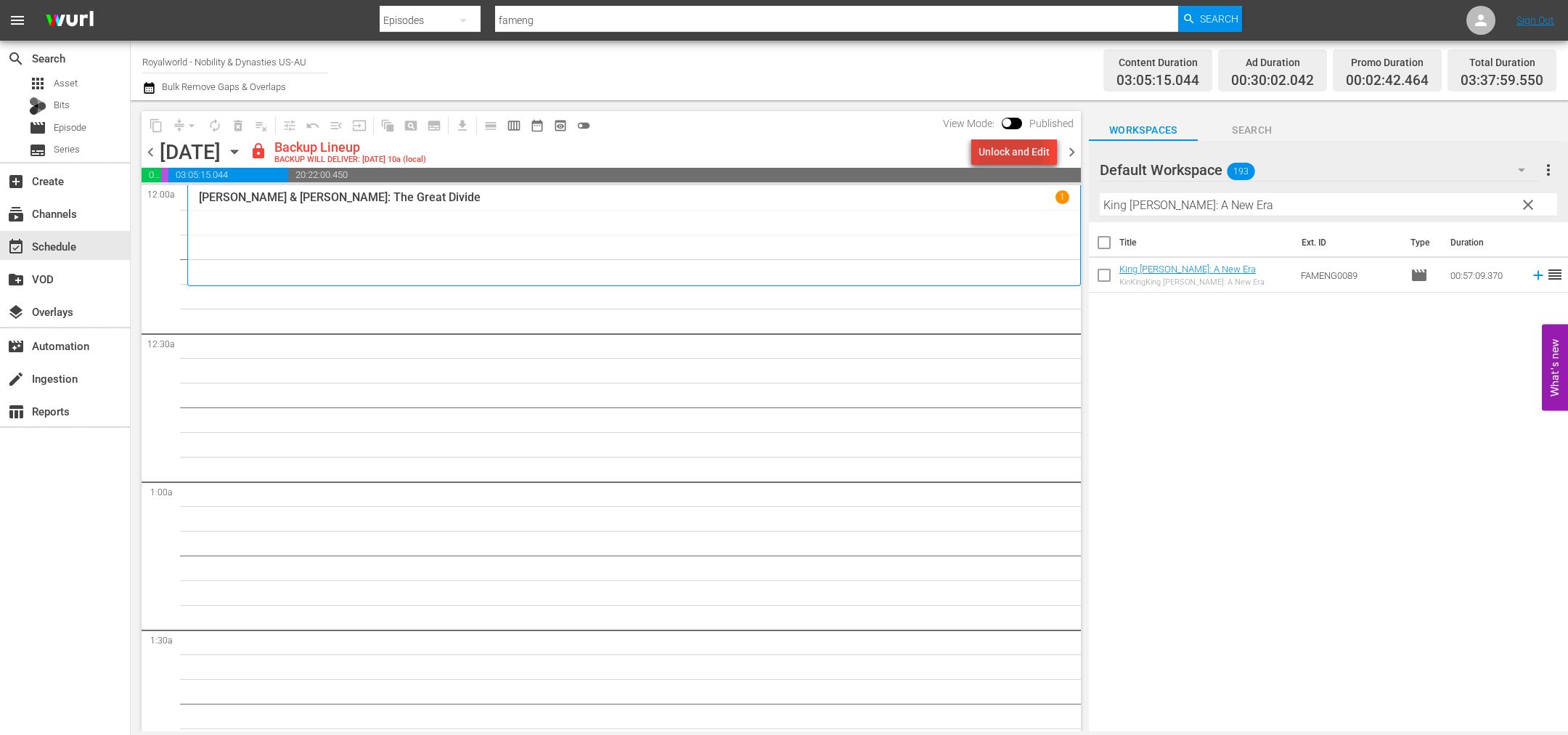
click at [991, 151] on div "Unlock and Edit" at bounding box center [1014, 151] width 71 height 26
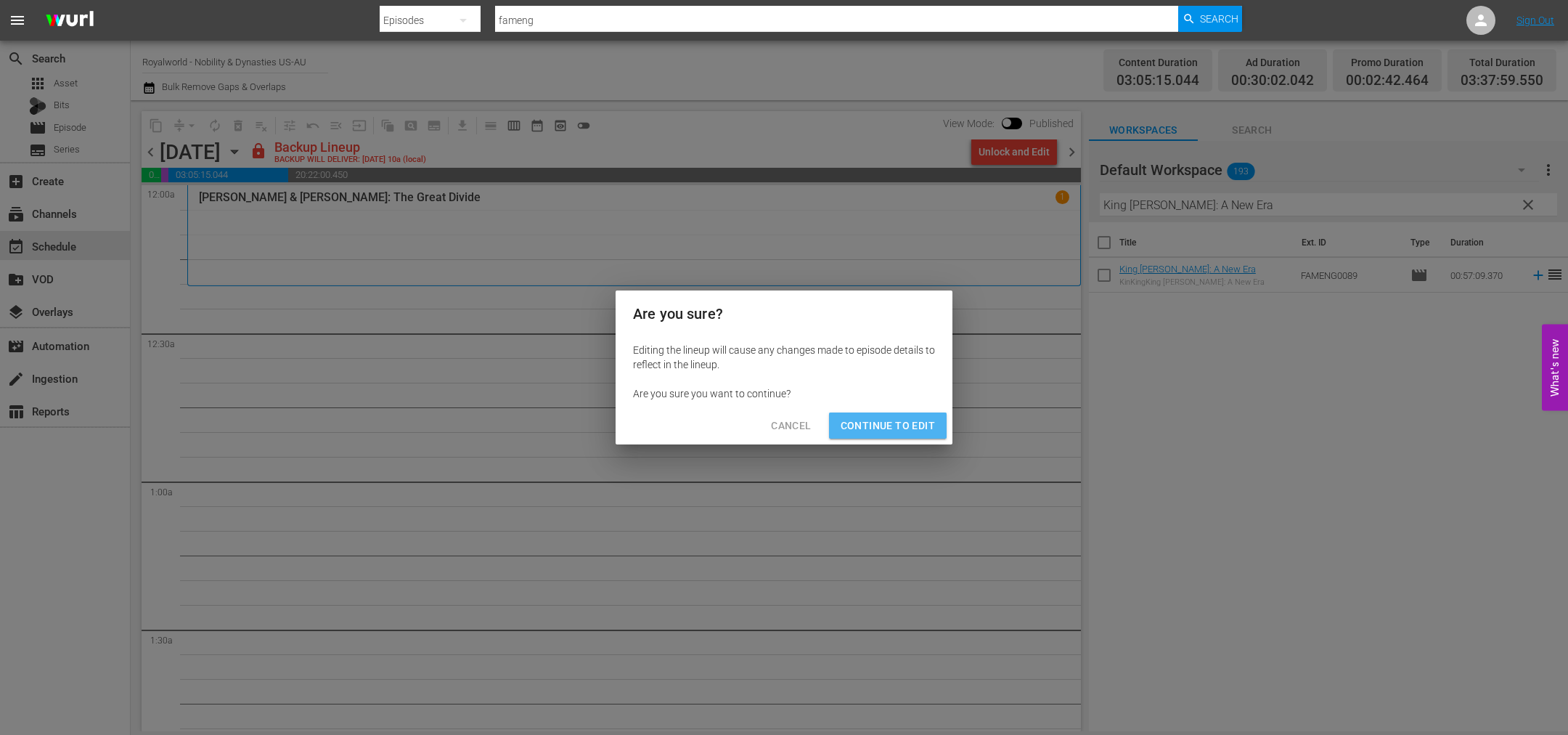
click at [905, 433] on span "Continue to Edit" at bounding box center [887, 425] width 94 height 18
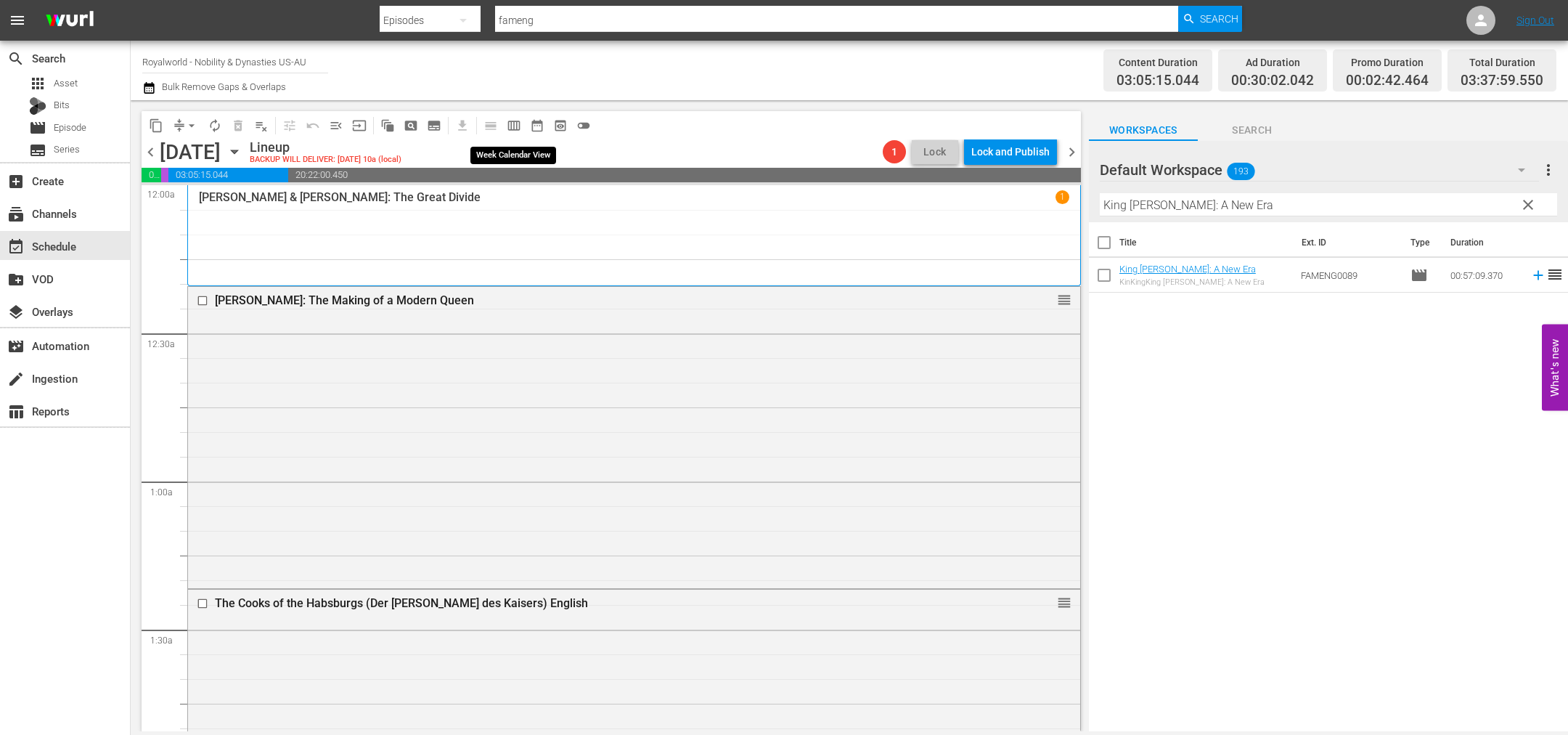
click at [510, 127] on span "calendar_view_week_outlined" at bounding box center [513, 126] width 15 height 15
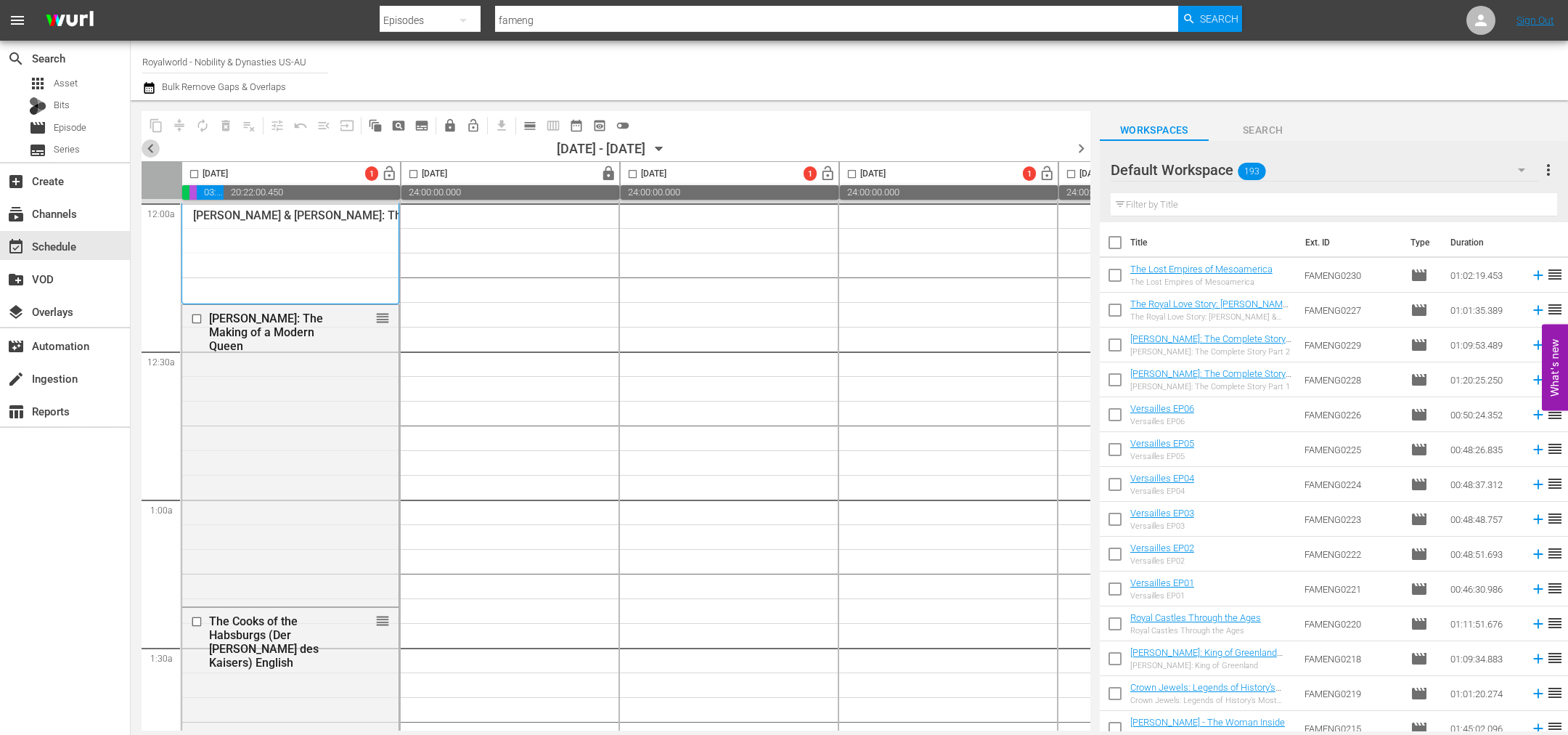
click at [148, 143] on span "chevron_left" at bounding box center [150, 148] width 18 height 18
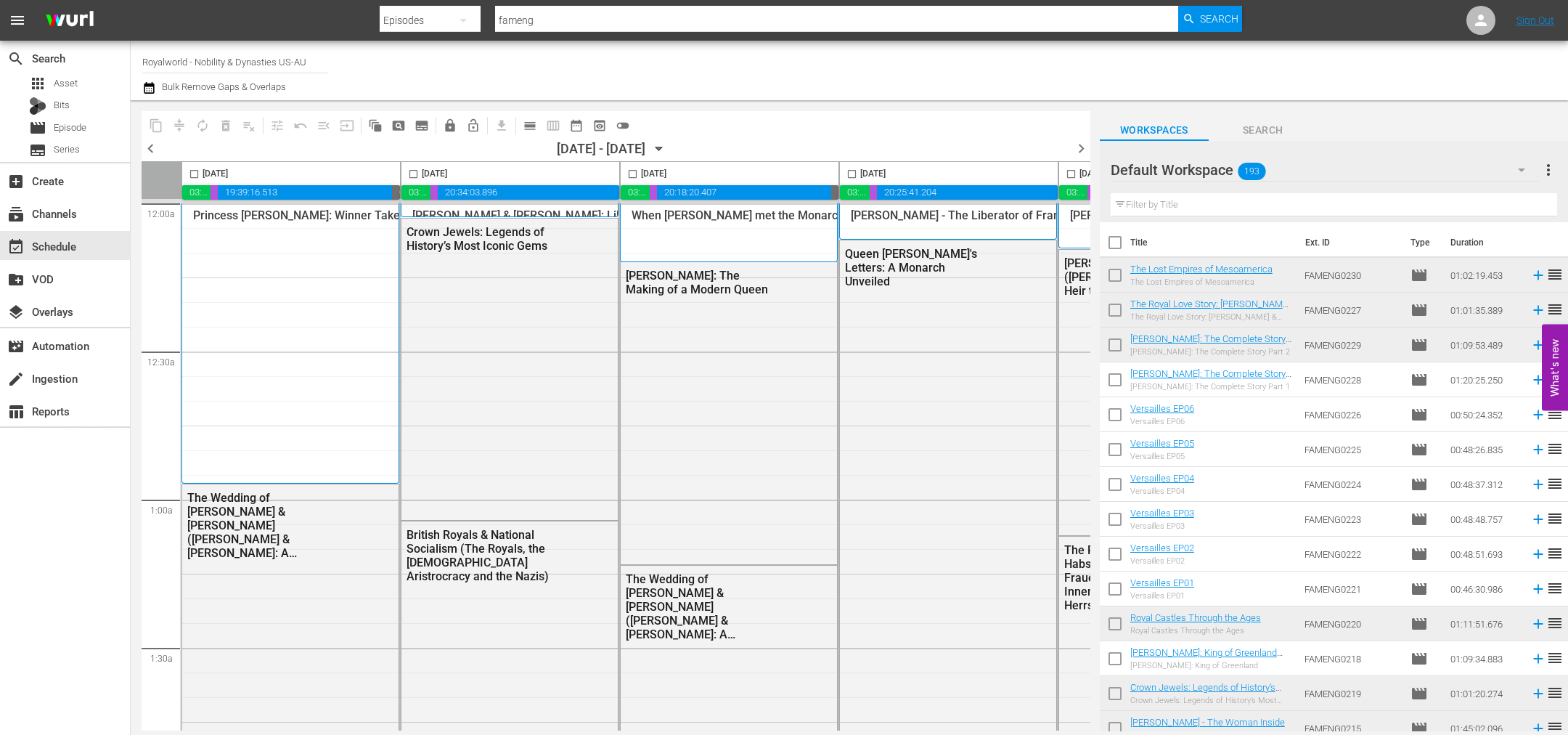
click at [146, 148] on span "chevron_left" at bounding box center [150, 148] width 18 height 18
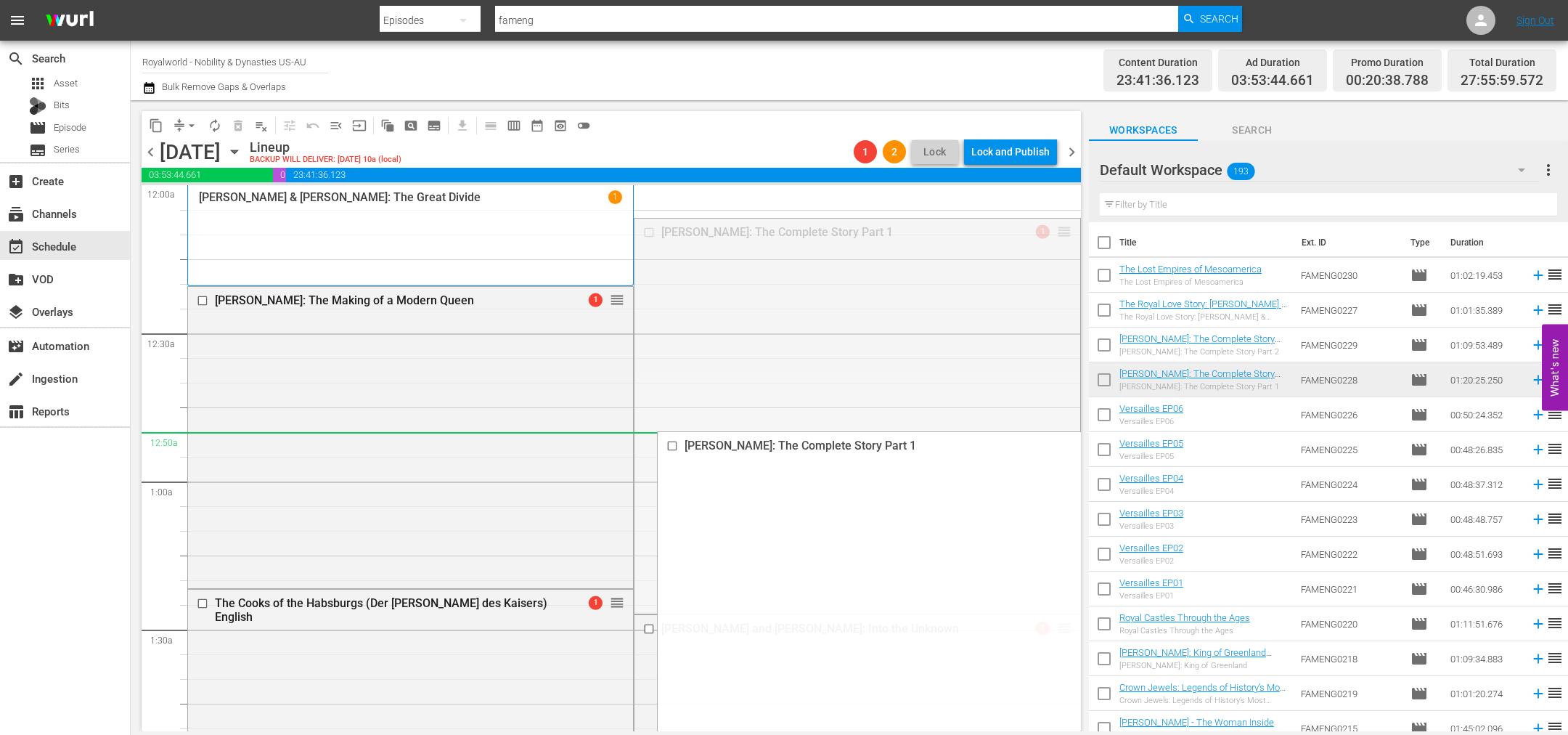
drag, startPoint x: 1049, startPoint y: 229, endPoint x: 752, endPoint y: 454, distance: 372.6
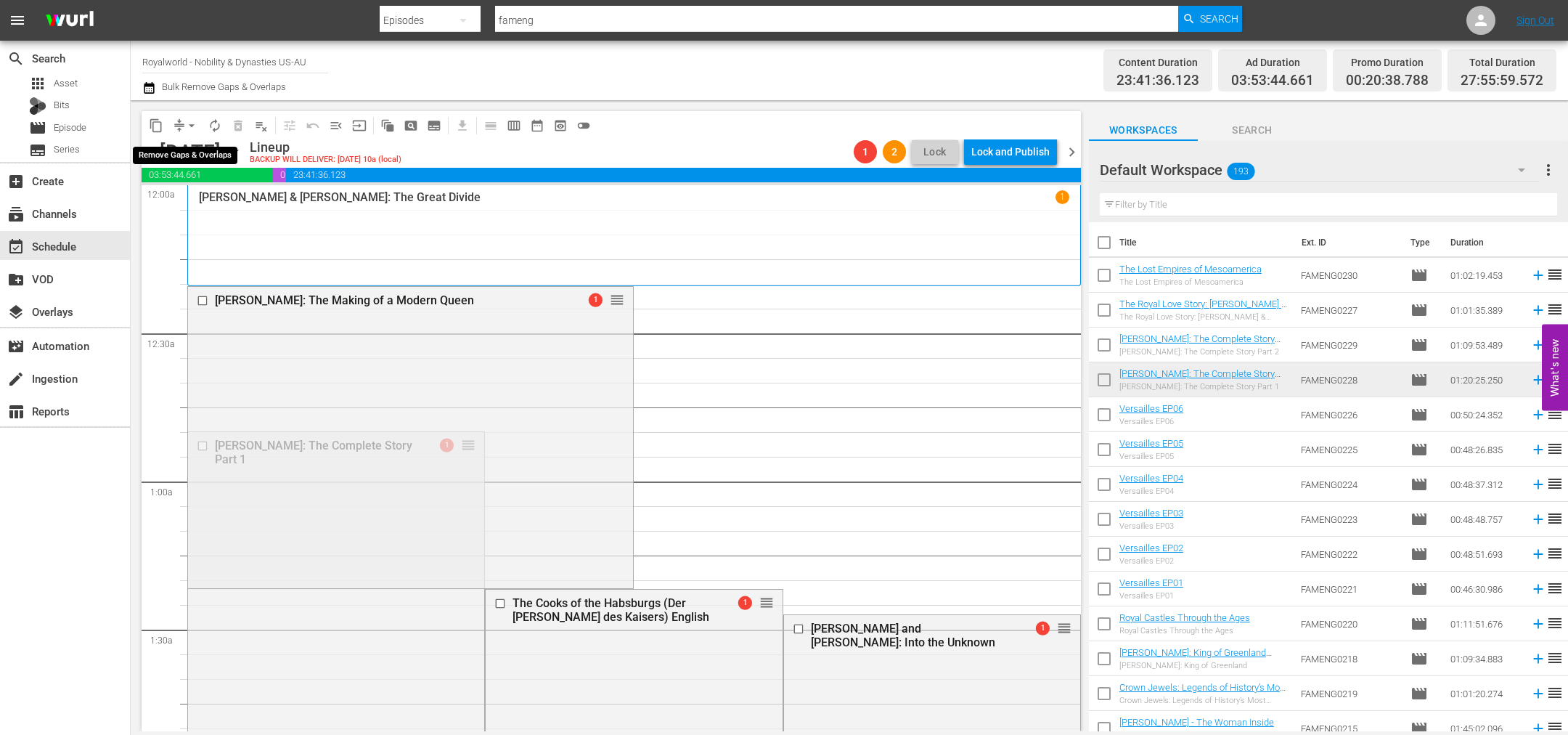
click at [188, 122] on span "arrow_drop_down" at bounding box center [191, 126] width 15 height 15
click at [187, 197] on li "Align to End of Previous Day" at bounding box center [192, 202] width 152 height 24
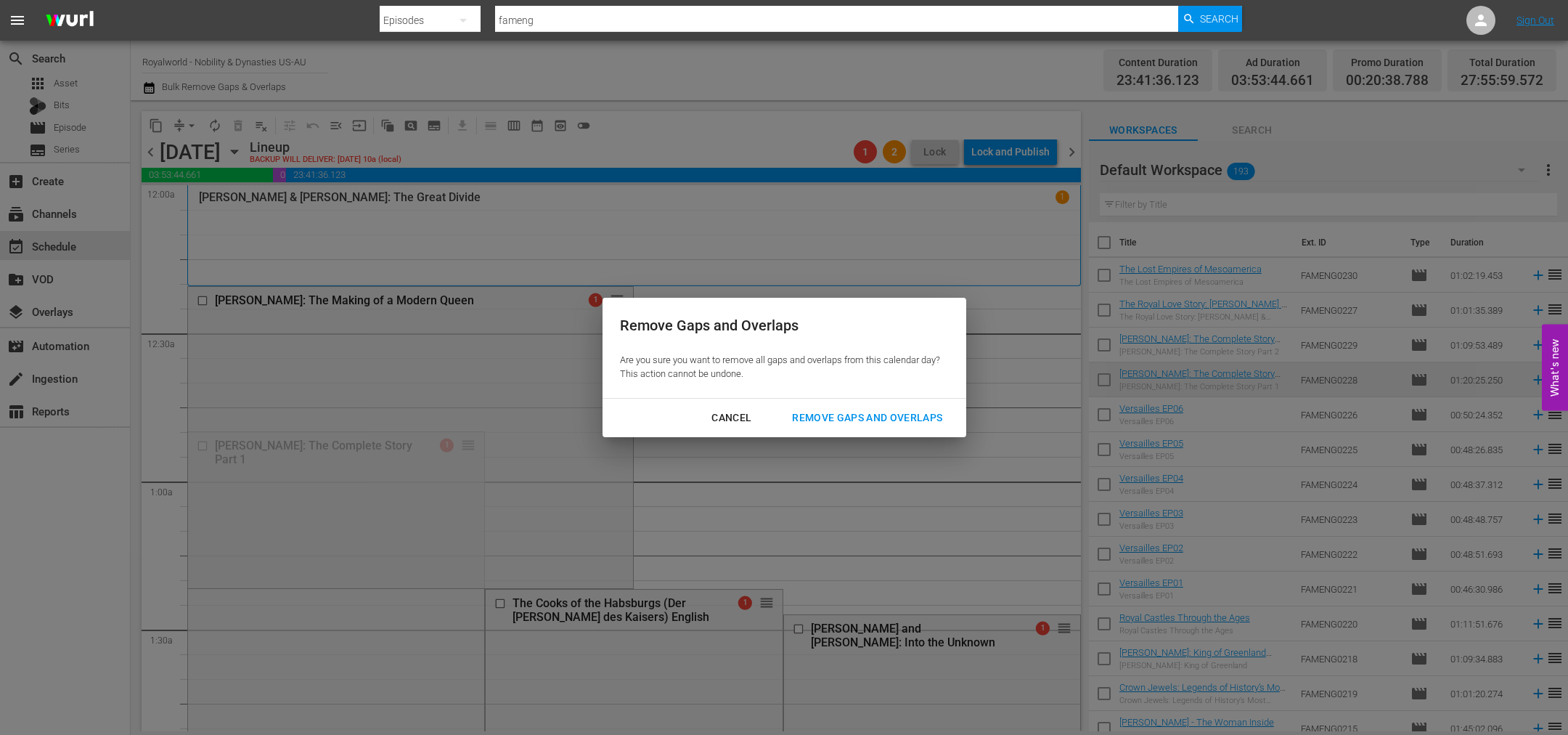
click at [880, 431] on div "Cancel Remove Gaps and Overlaps" at bounding box center [784, 417] width 364 height 39
click at [885, 412] on div "Remove Gaps and Overlaps" at bounding box center [866, 417] width 173 height 18
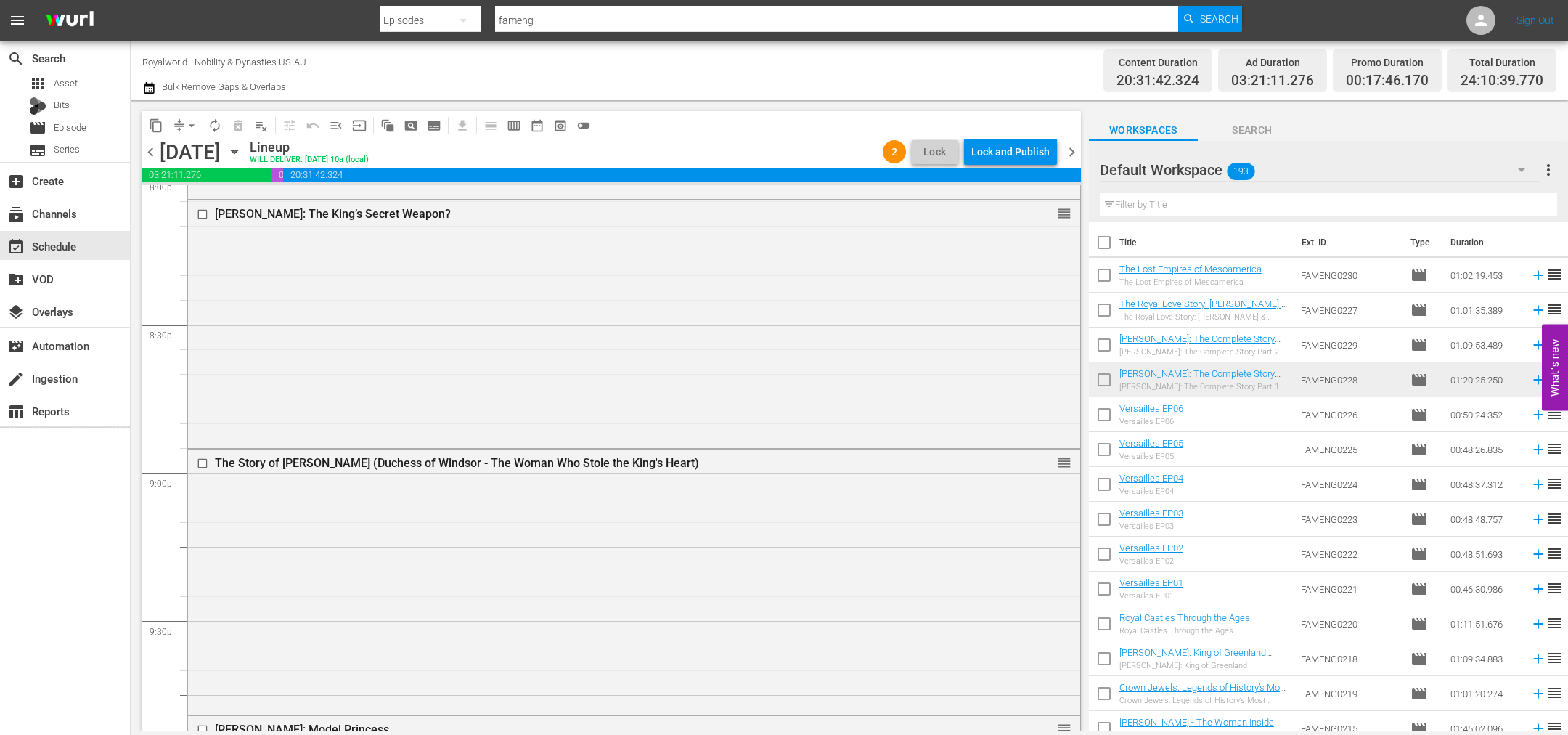
scroll to position [6718, 0]
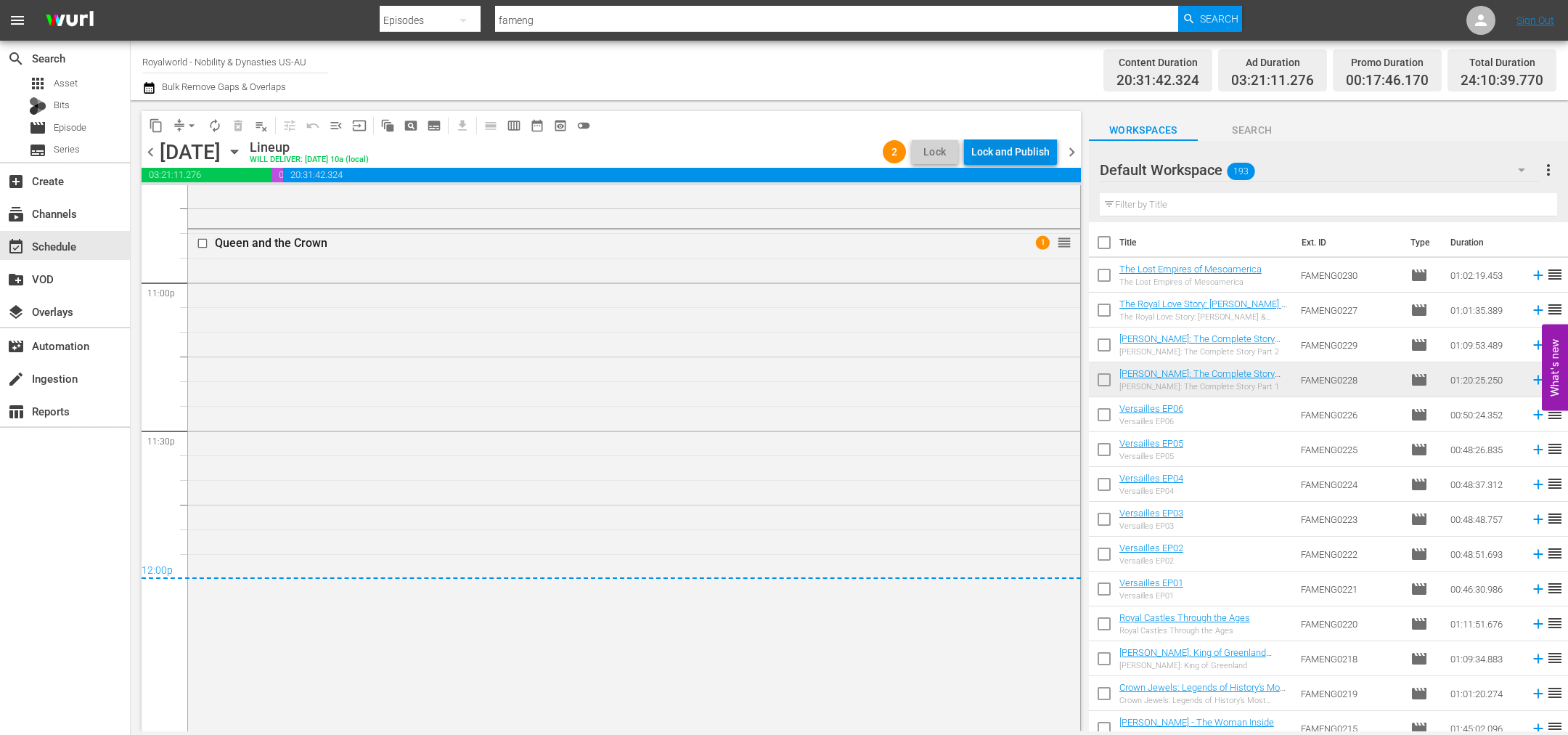
click at [993, 148] on div "Lock and Publish" at bounding box center [1009, 151] width 78 height 26
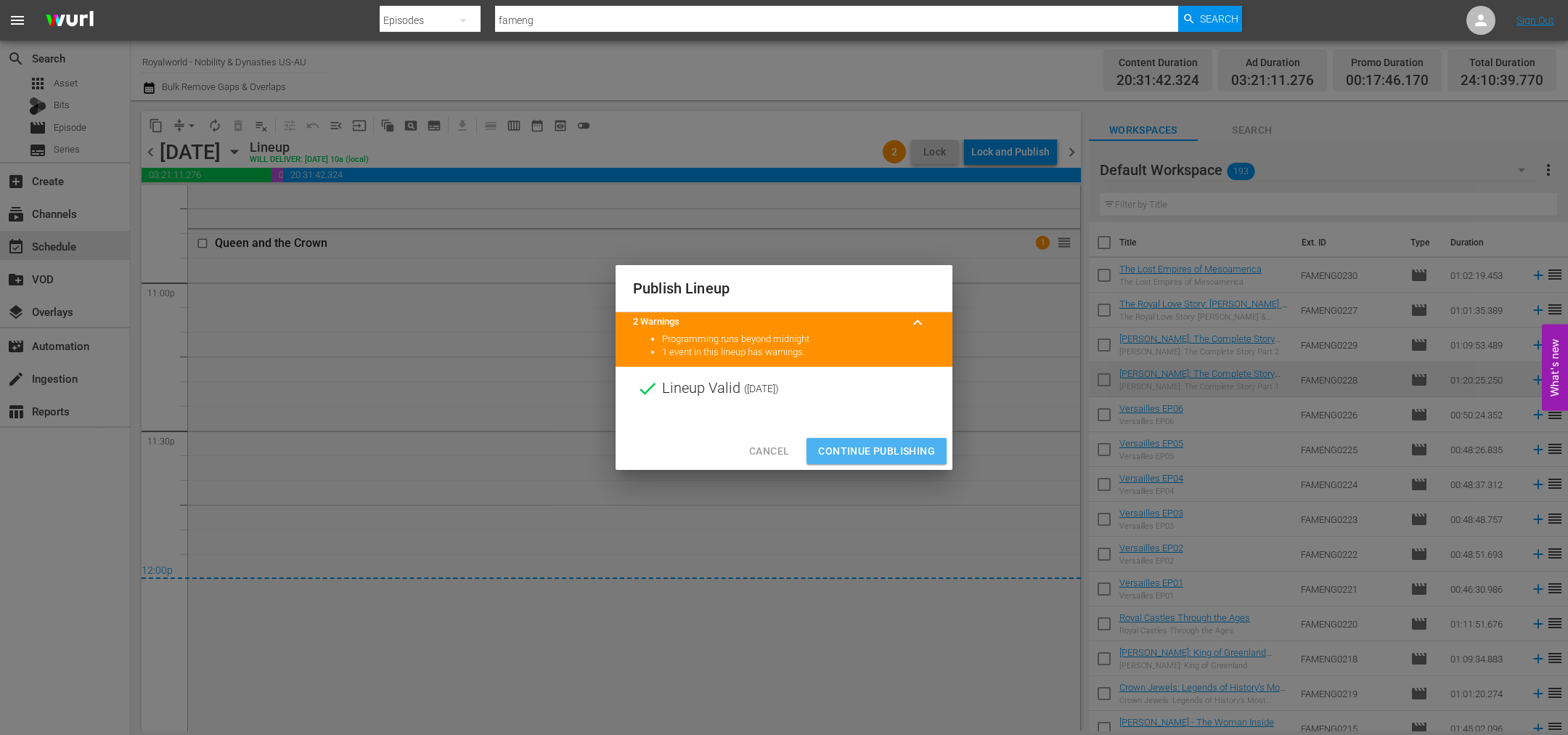
click at [896, 455] on span "Continue Publishing" at bounding box center [876, 451] width 117 height 18
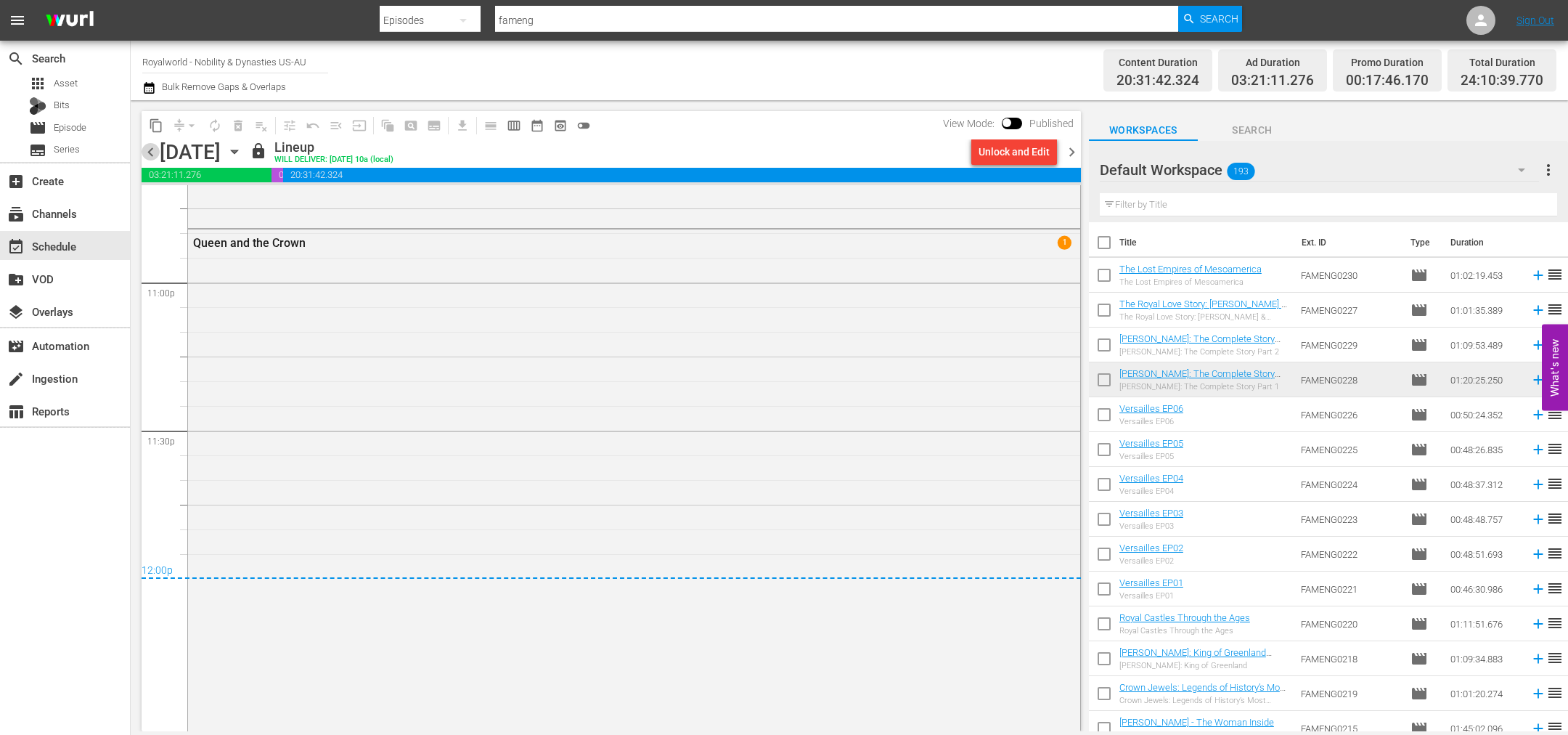
click at [146, 152] on span "chevron_left" at bounding box center [150, 152] width 18 height 18
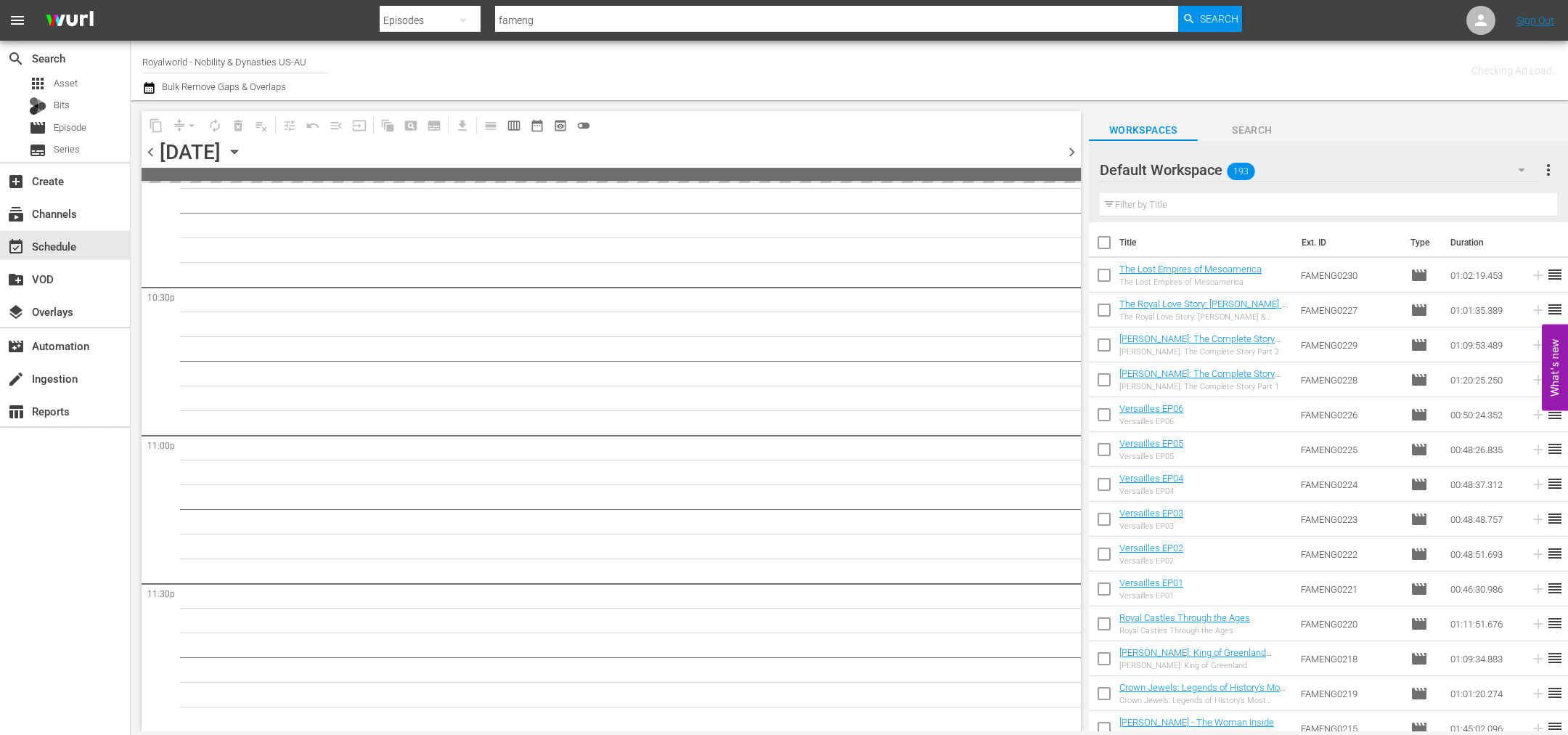
scroll to position [6563, 0]
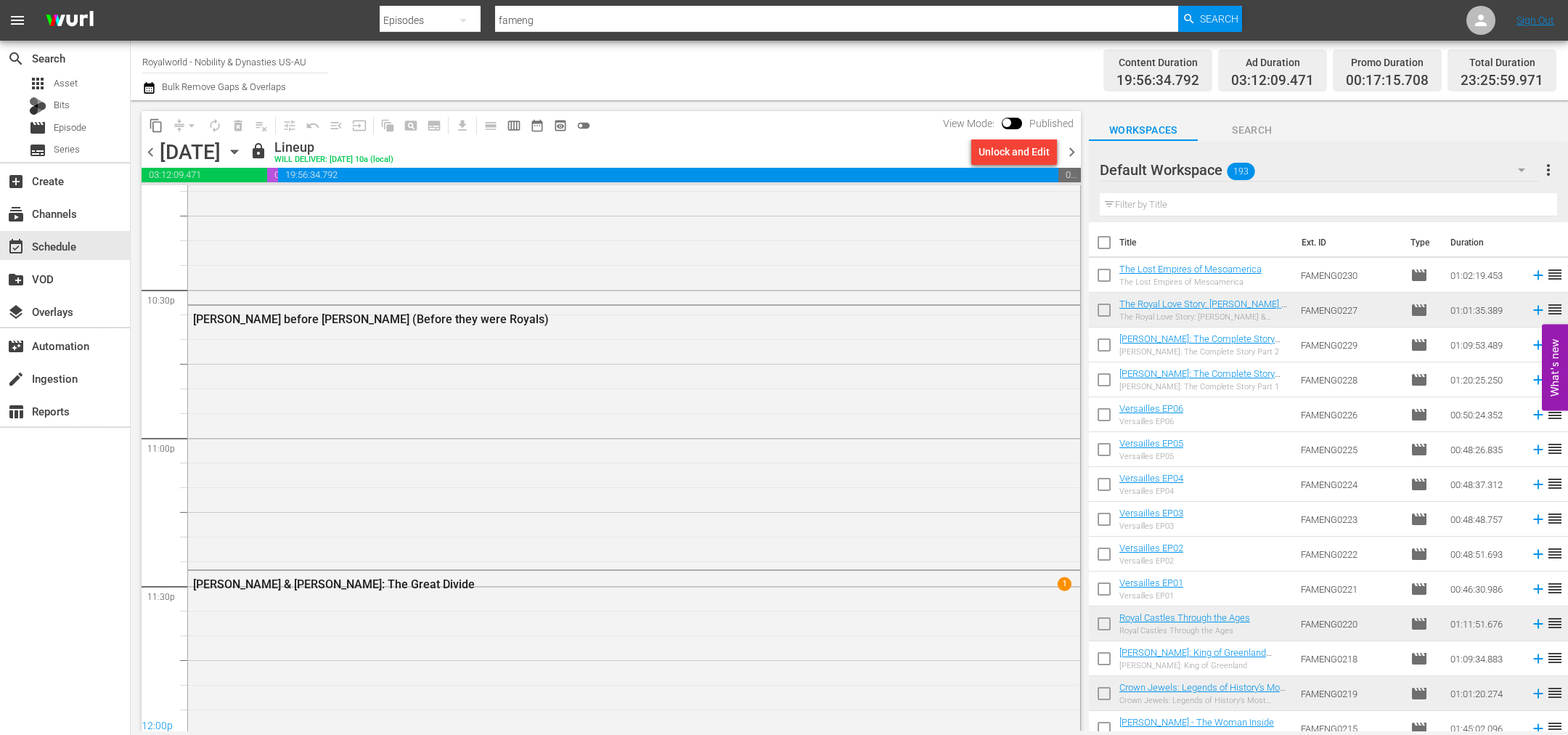
click at [146, 152] on span "chevron_left" at bounding box center [150, 152] width 18 height 18
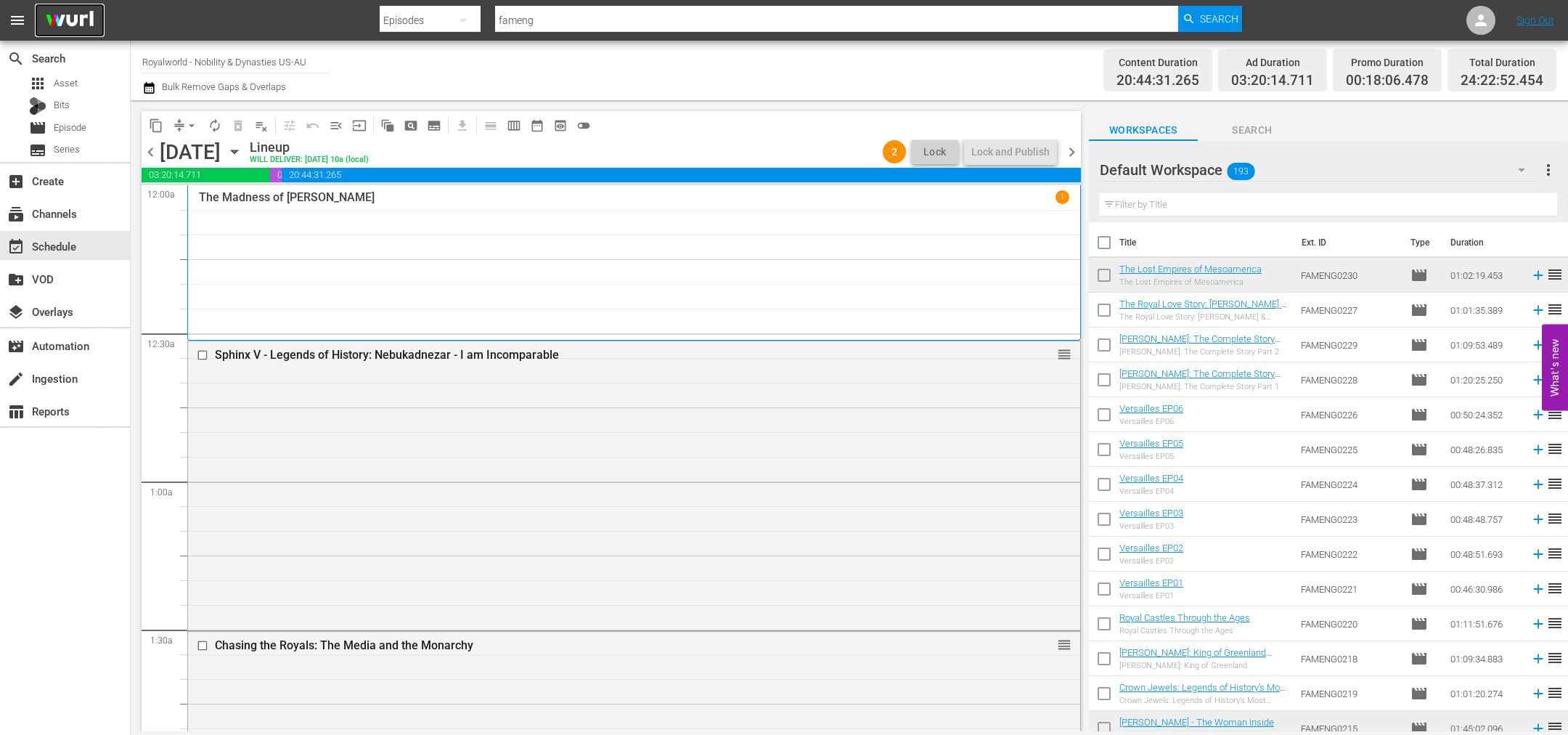
click at [80, 23] on img at bounding box center [69, 21] width 69 height 35
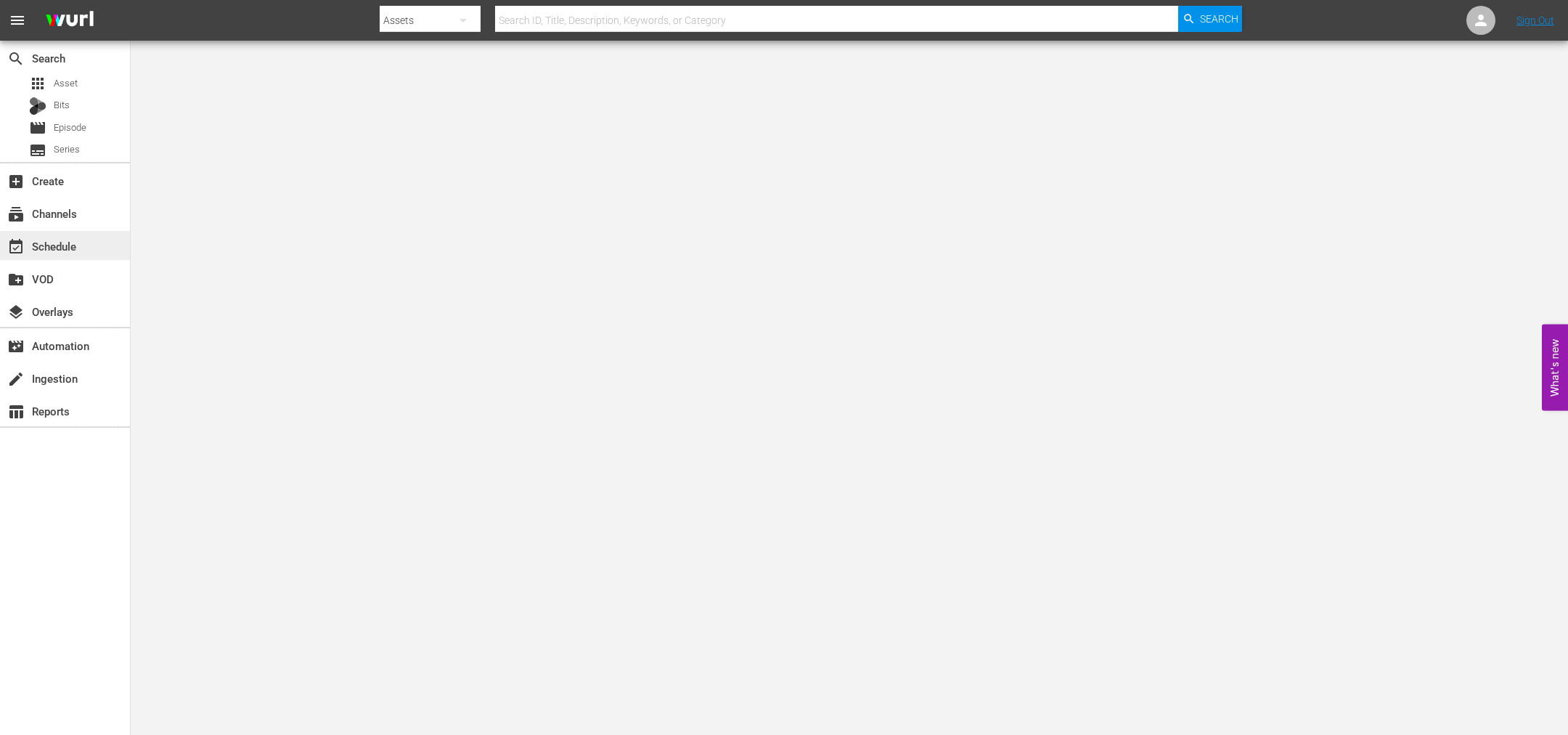
click at [56, 247] on div "event_available Schedule" at bounding box center [41, 243] width 81 height 13
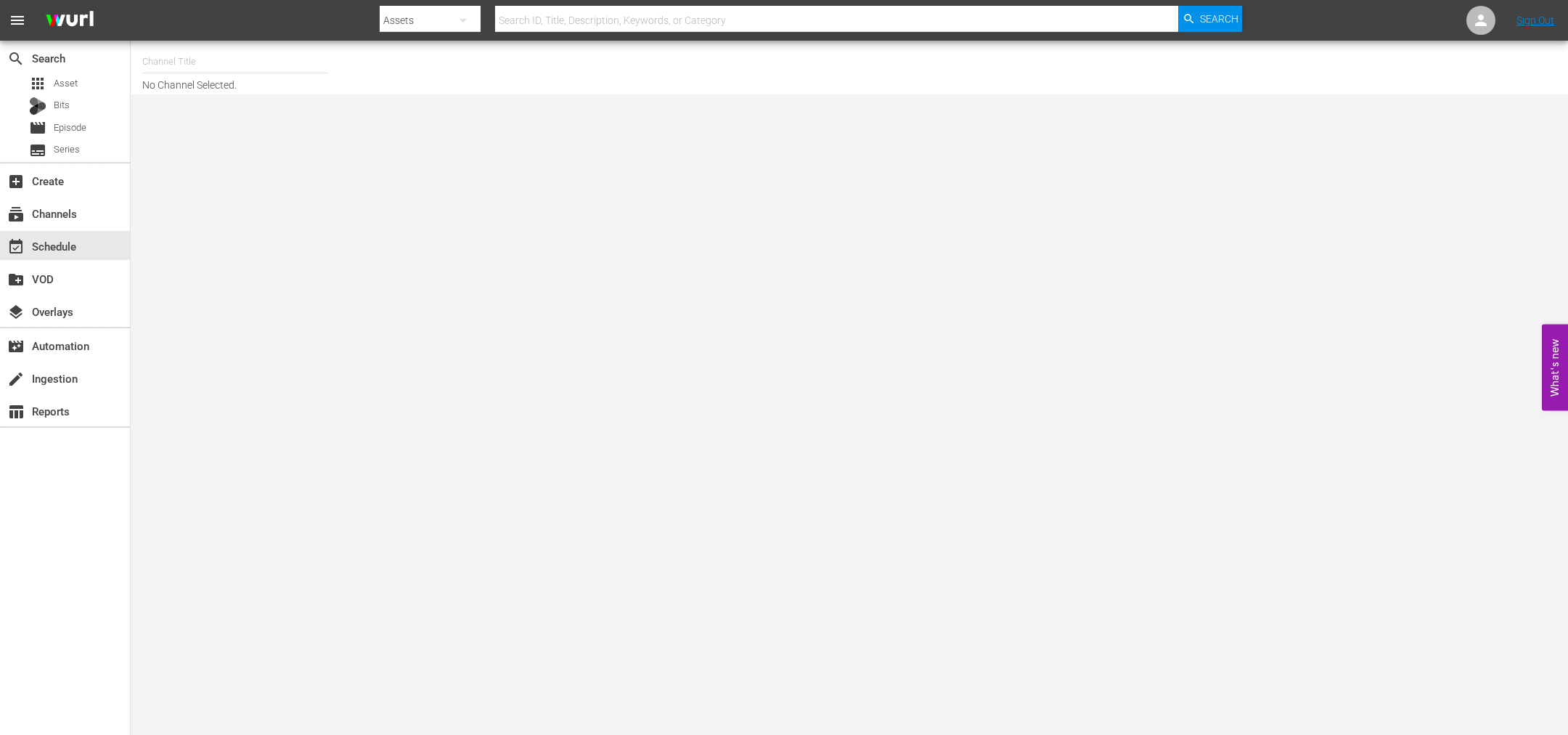
click at [190, 63] on input "text" at bounding box center [235, 61] width 186 height 35
click at [174, 69] on input "text" at bounding box center [235, 61] width 186 height 35
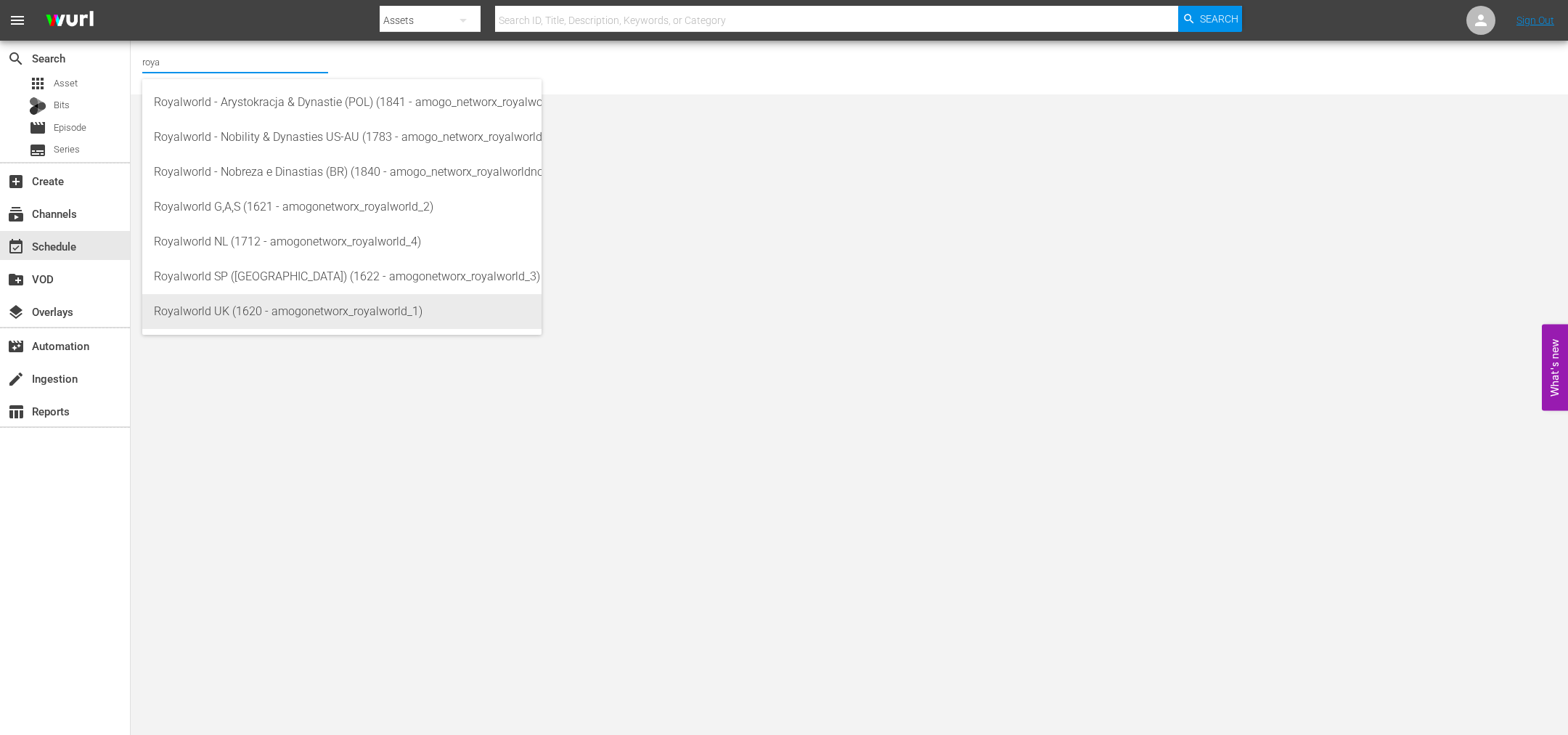
click at [312, 311] on div "Royalworld UK (1620 - amogonetworx_royalworld_1)" at bounding box center [342, 311] width 376 height 35
type input "Royalworld UK (1620 - amogonetworx_royalworld_1)"
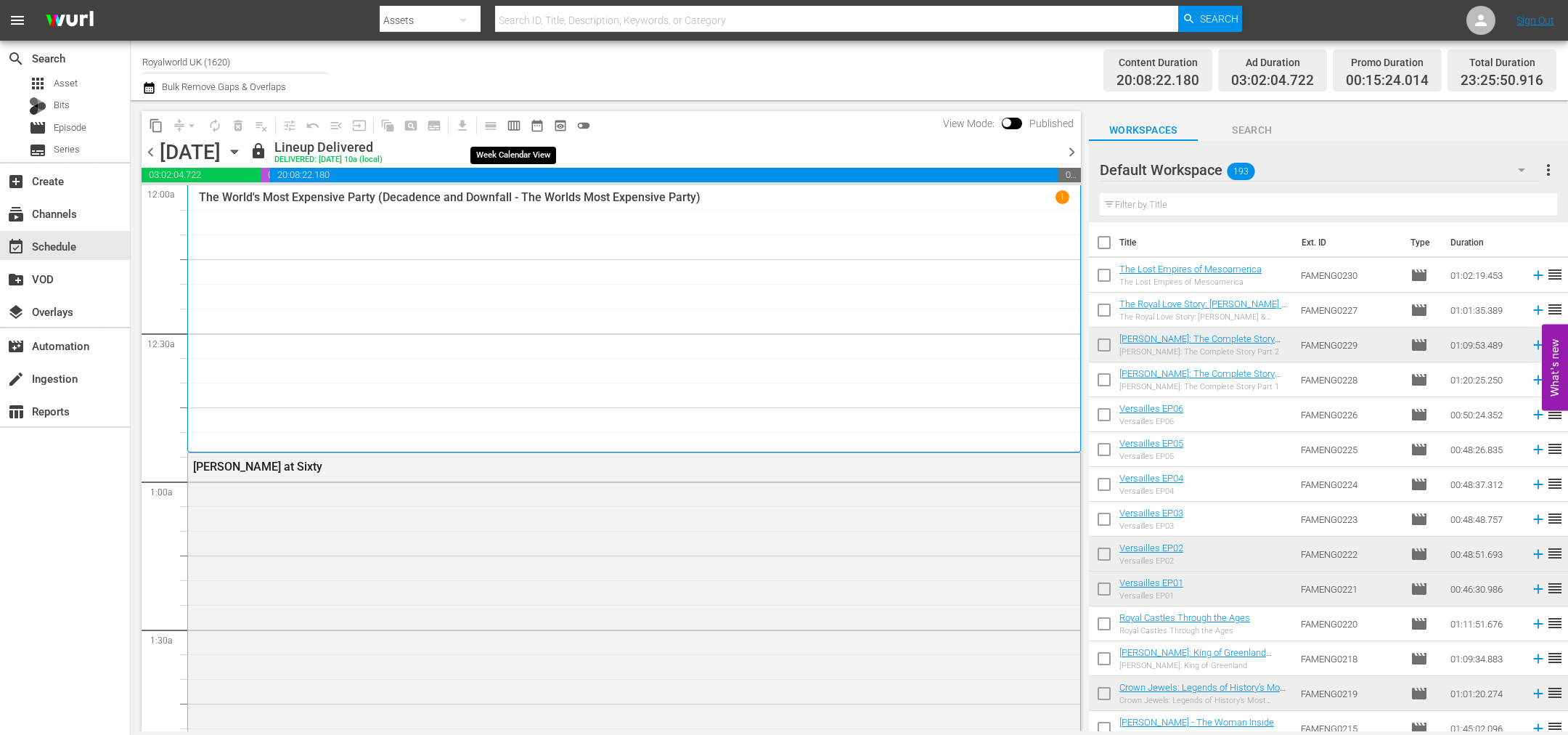
click at [514, 122] on span "calendar_view_week_outlined" at bounding box center [513, 126] width 15 height 15
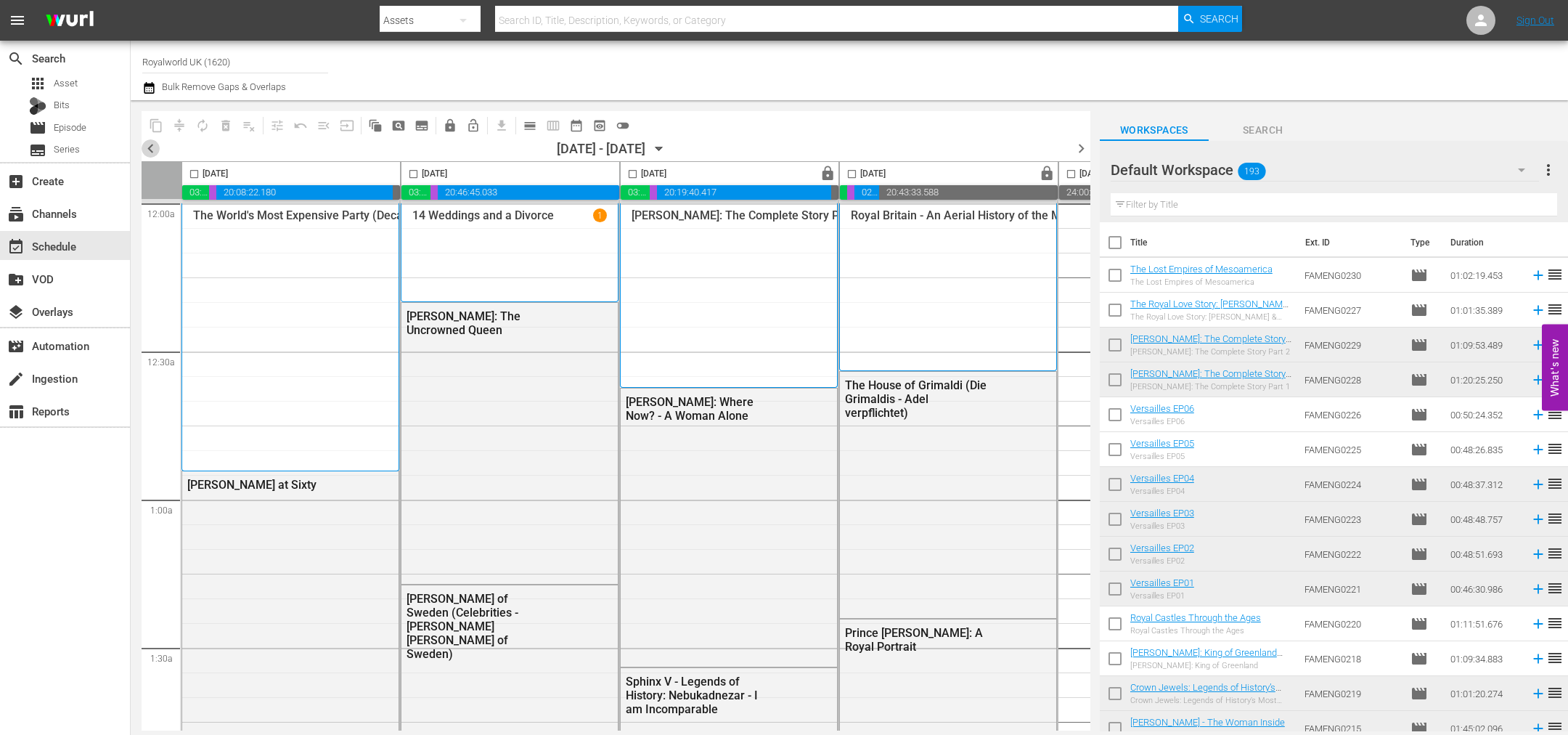
click at [157, 147] on span "chevron_left" at bounding box center [150, 148] width 18 height 18
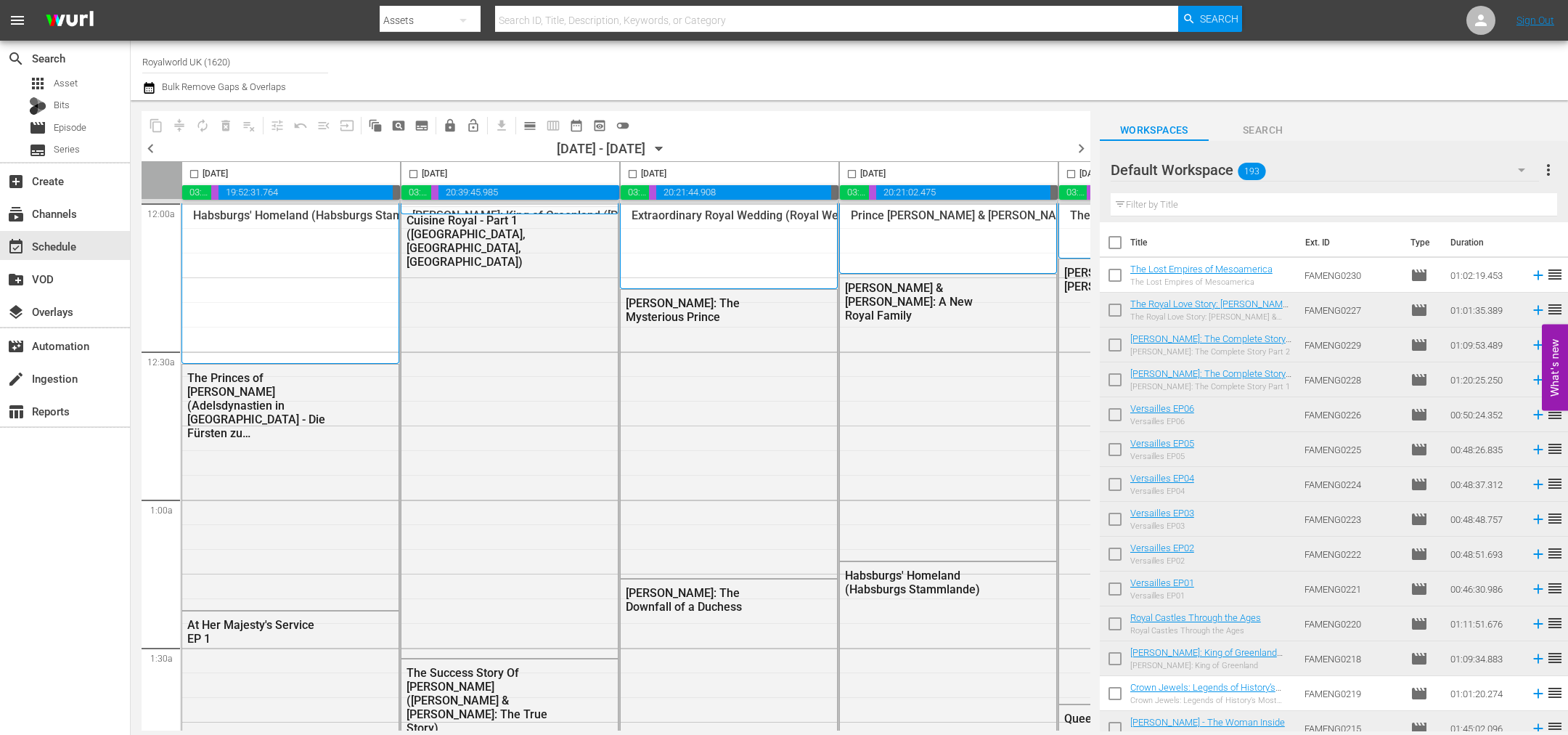
click at [411, 172] on input "checkbox" at bounding box center [413, 176] width 17 height 17
checkbox input "true"
click at [162, 130] on span "content_copy" at bounding box center [156, 126] width 15 height 15
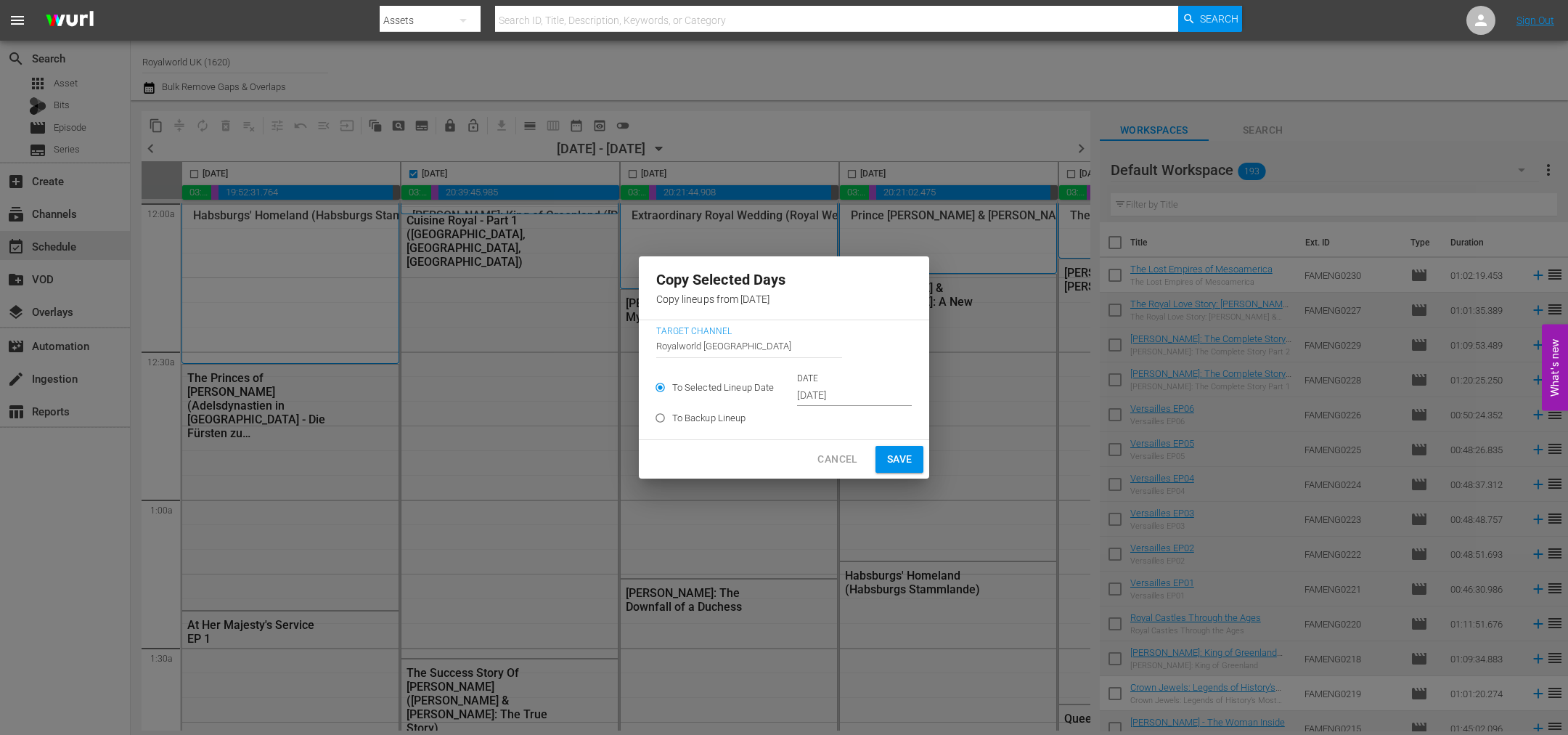
click at [871, 403] on input "[DATE]" at bounding box center [854, 396] width 115 height 22
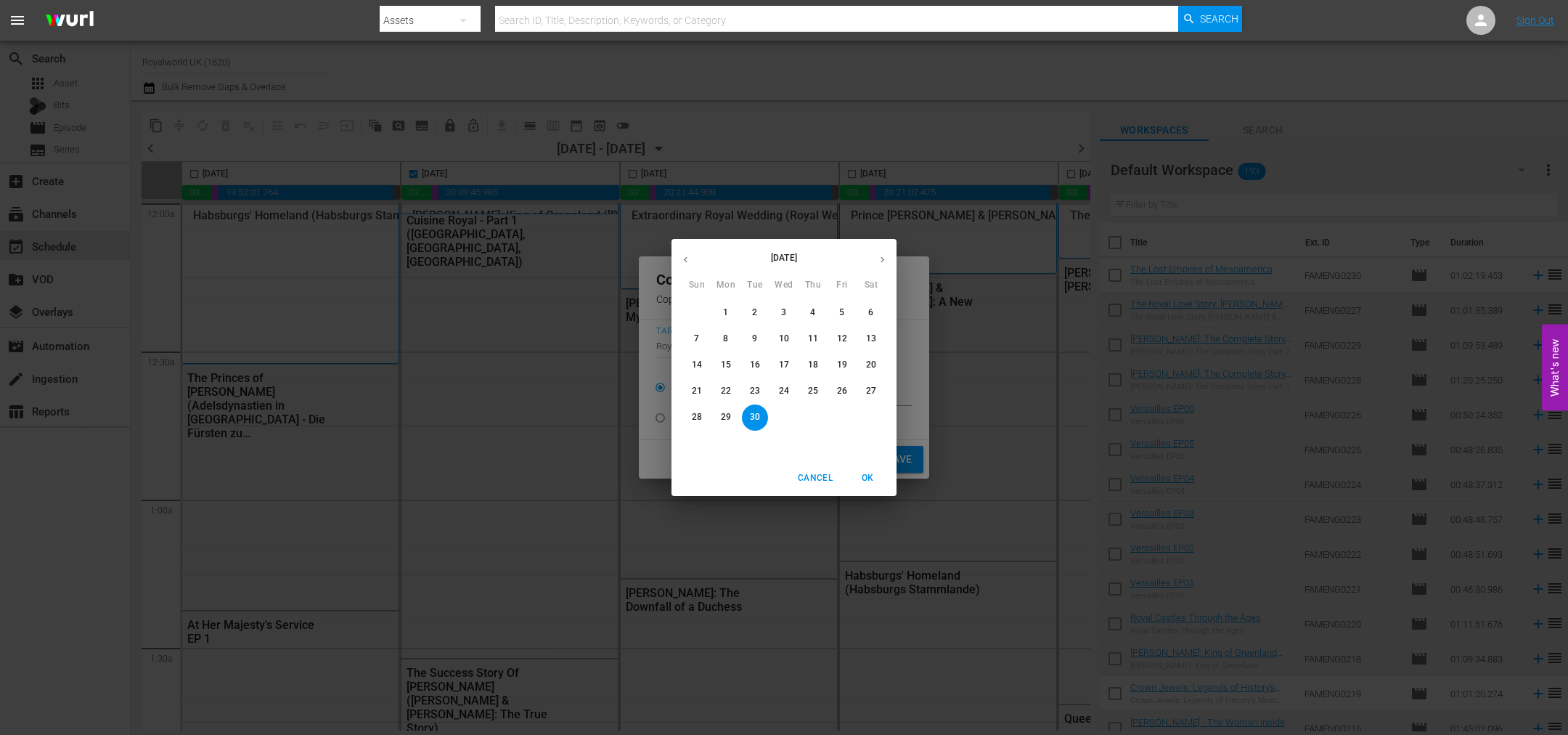
click at [883, 257] on icon "button" at bounding box center [882, 259] width 11 height 11
click at [812, 336] on p "9" at bounding box center [812, 338] width 5 height 12
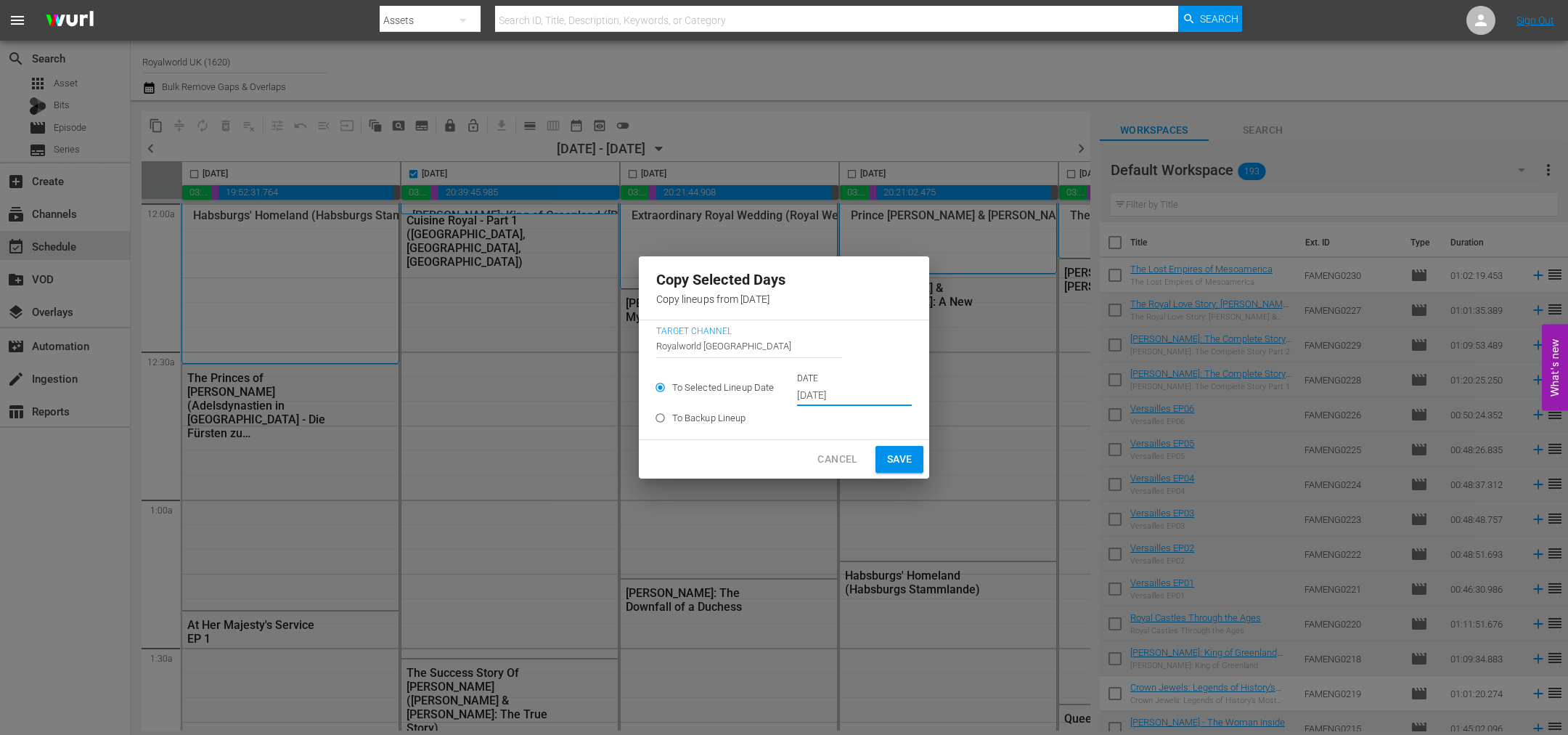
click at [889, 459] on span "Save" at bounding box center [900, 459] width 26 height 18
type input "[DATE]"
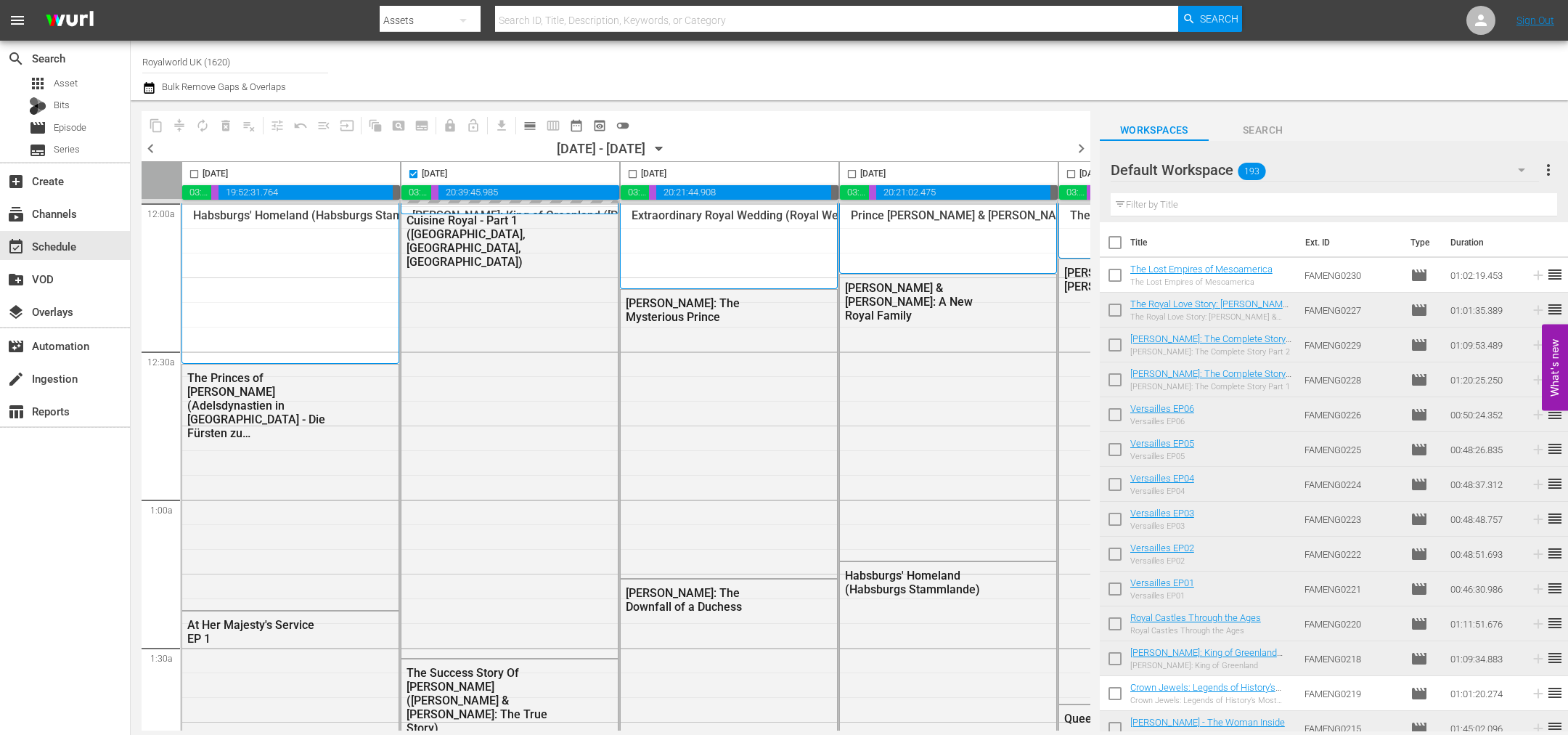
checkbox input "false"
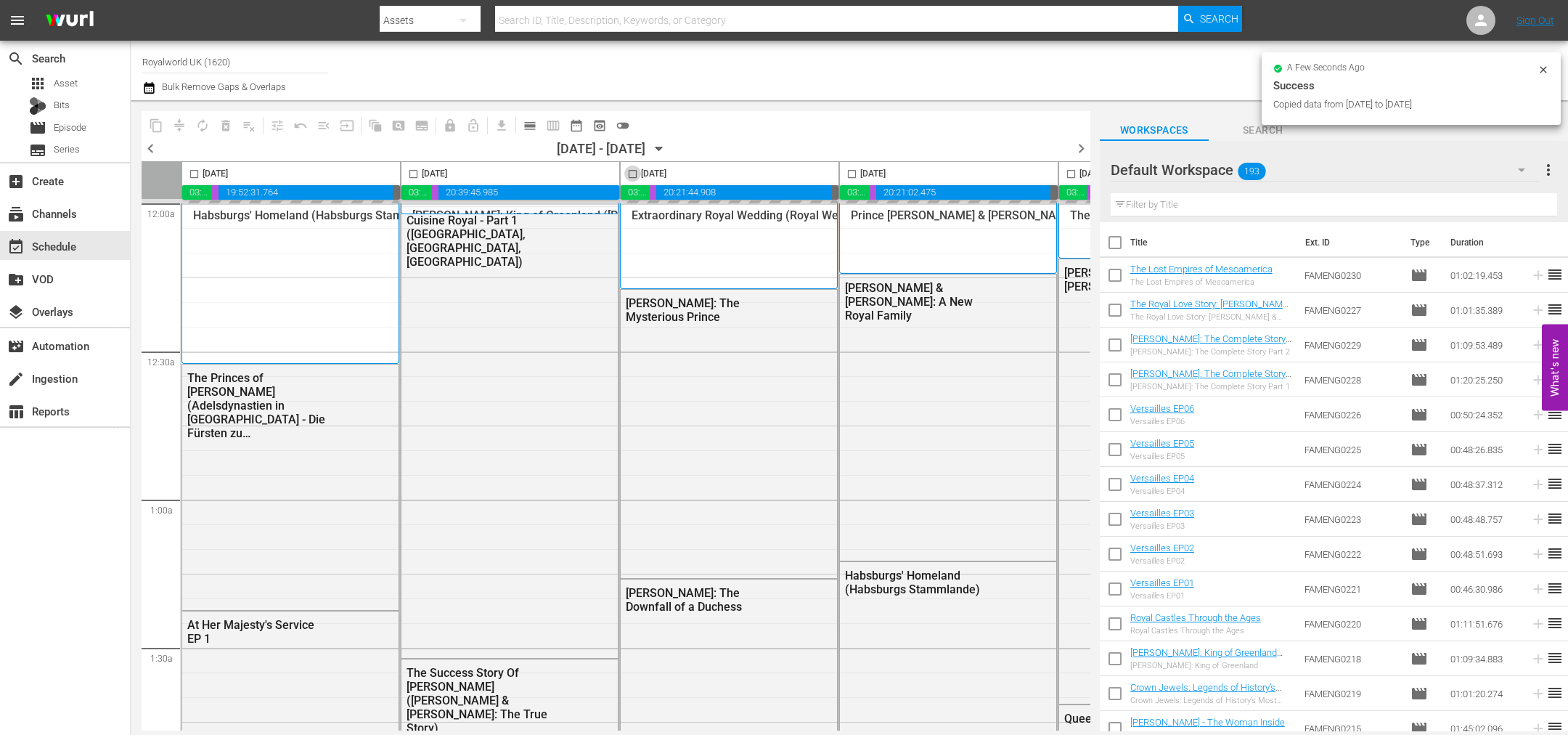
click at [630, 173] on input "checkbox" at bounding box center [632, 176] width 17 height 17
checkbox input "true"
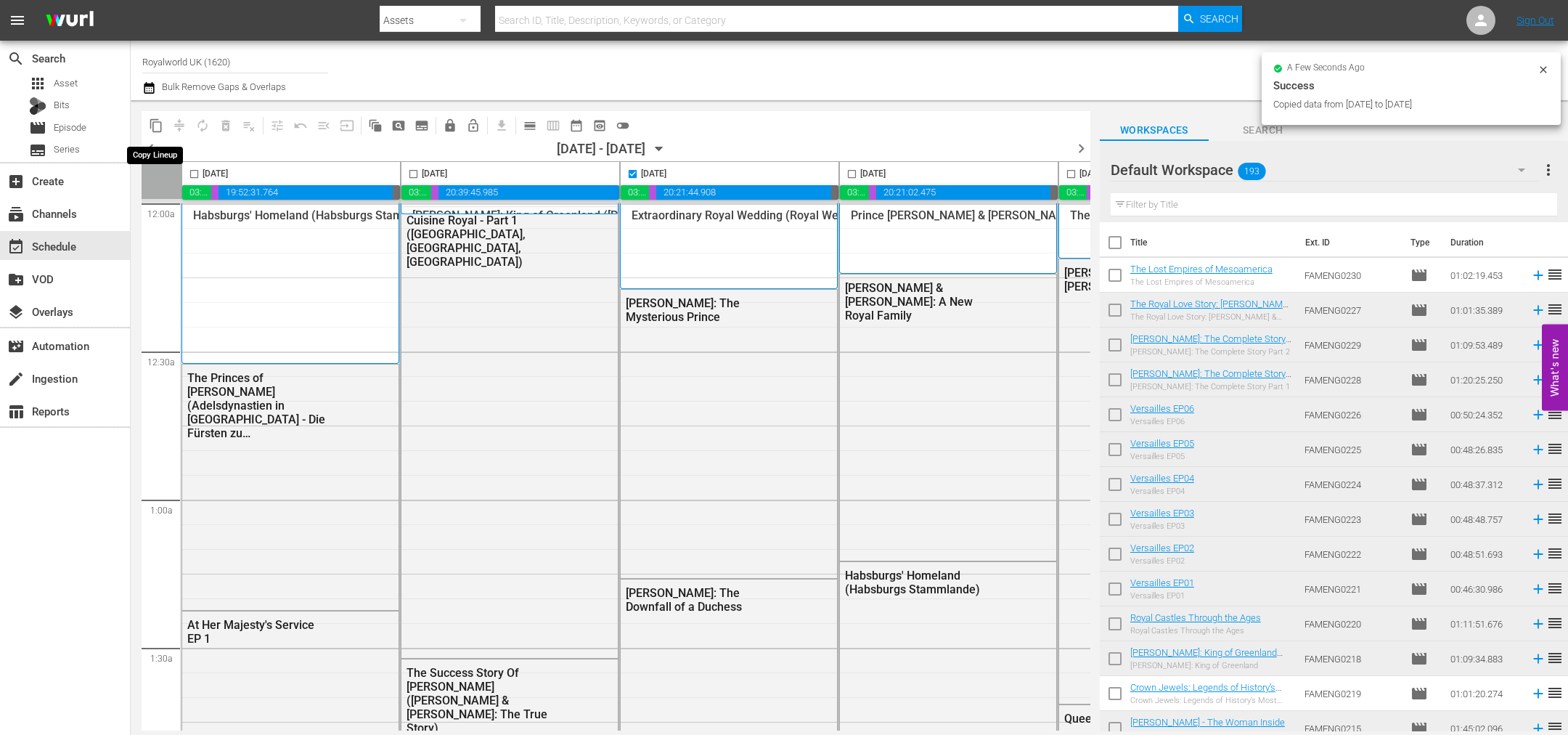
click at [159, 126] on span "content_copy" at bounding box center [156, 126] width 15 height 15
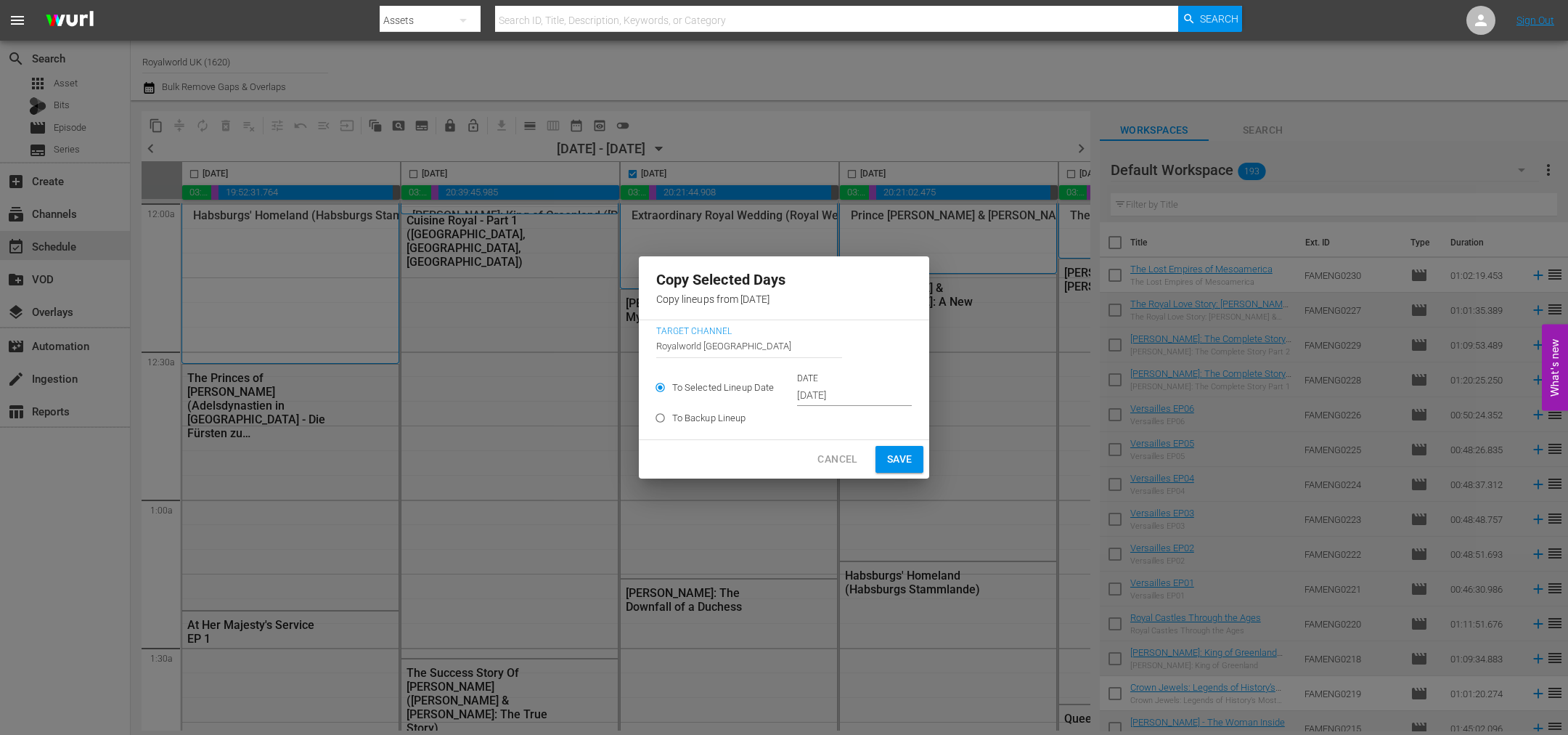
click at [870, 401] on input "Oct 1st 2025" at bounding box center [854, 396] width 115 height 22
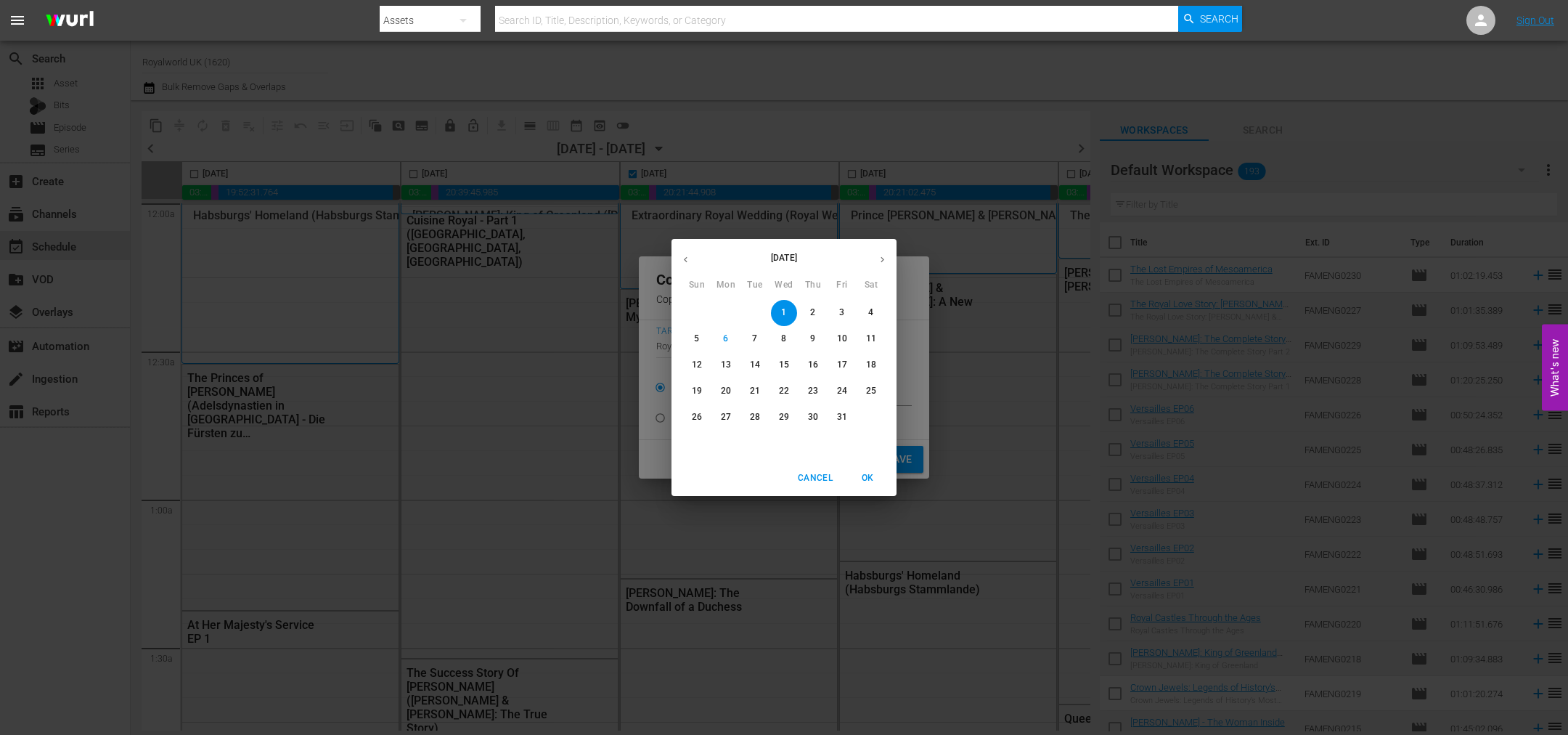
click at [839, 335] on p "10" at bounding box center [841, 338] width 10 height 12
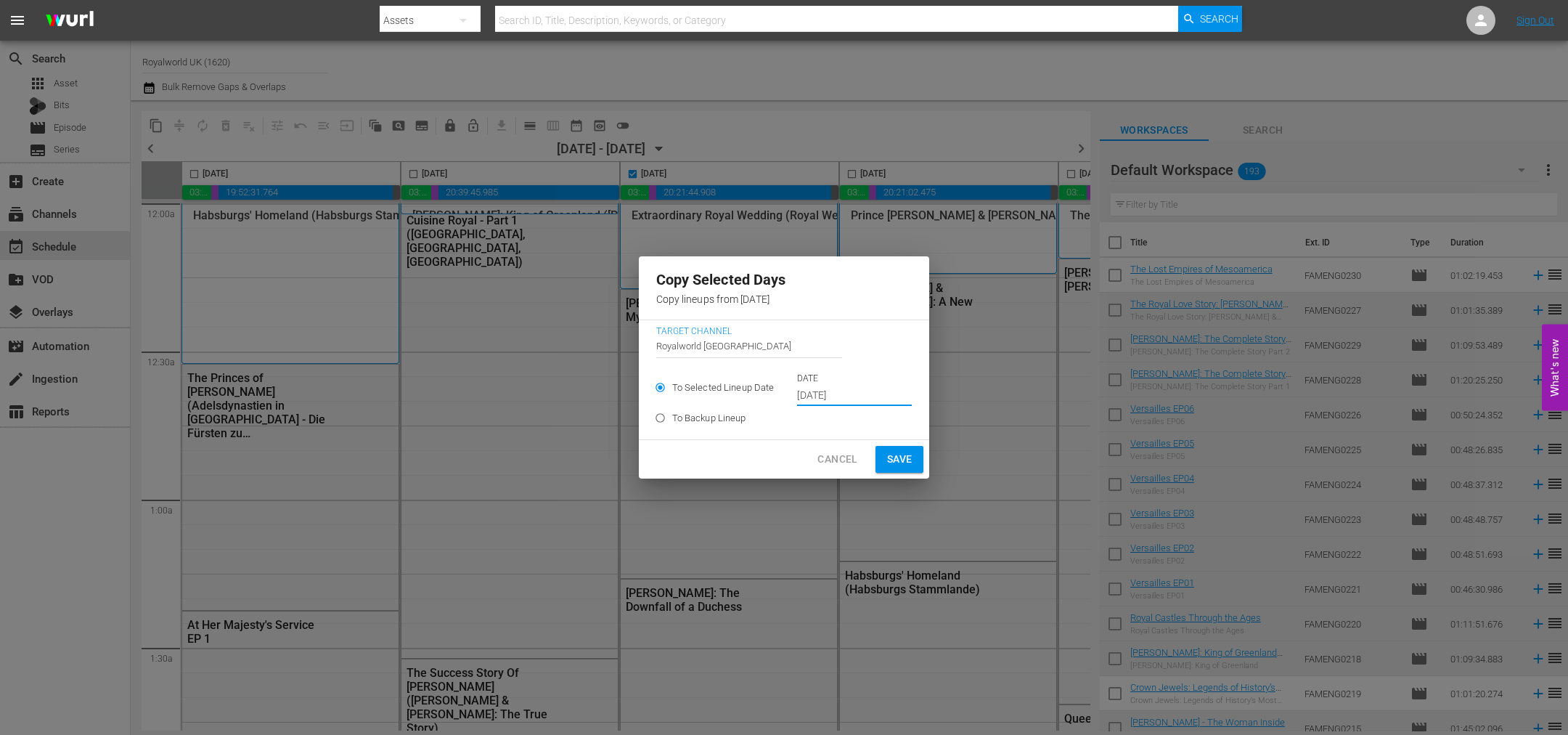
click at [903, 466] on span "Save" at bounding box center [900, 459] width 26 height 18
type input "Oct 1st 2025"
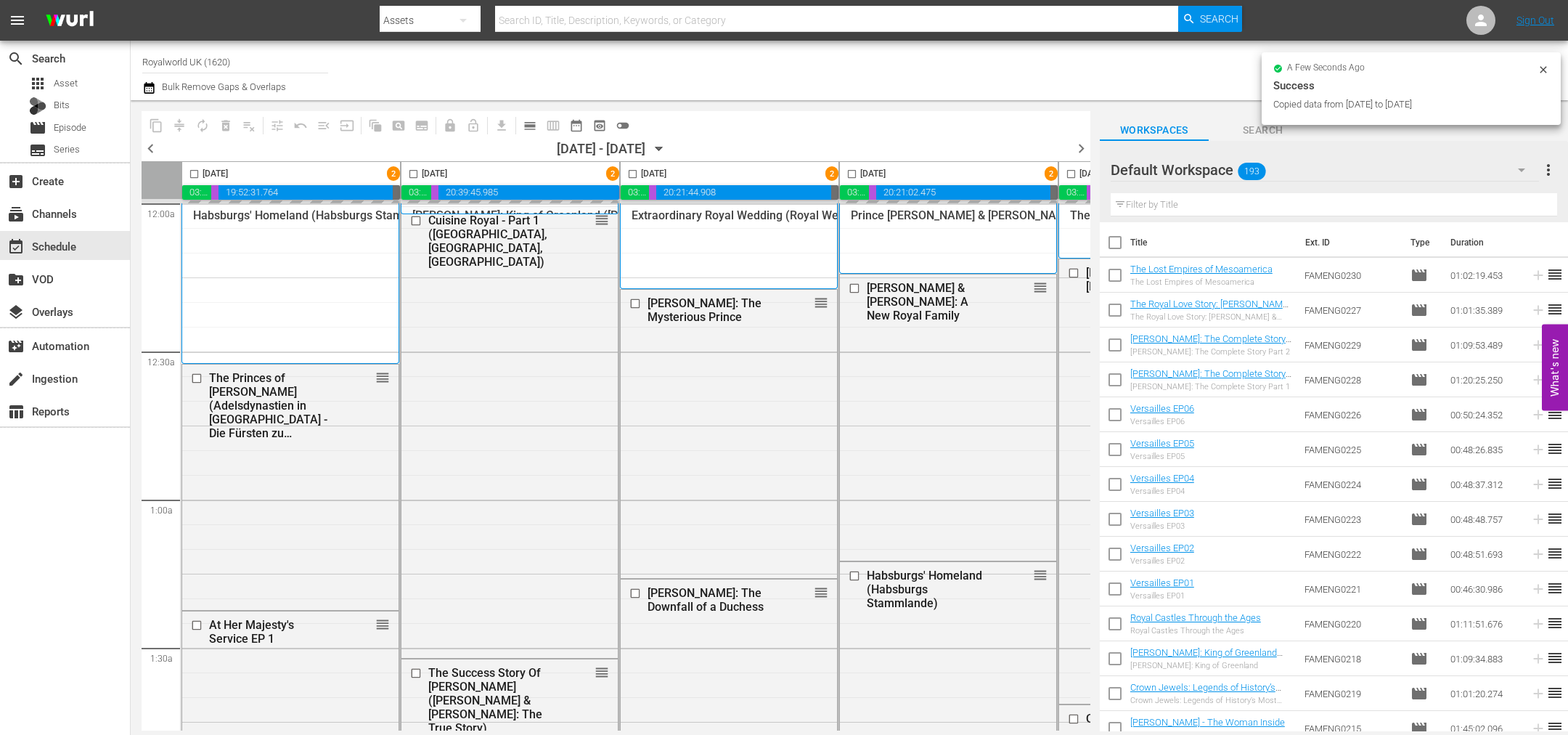
checkbox input "false"
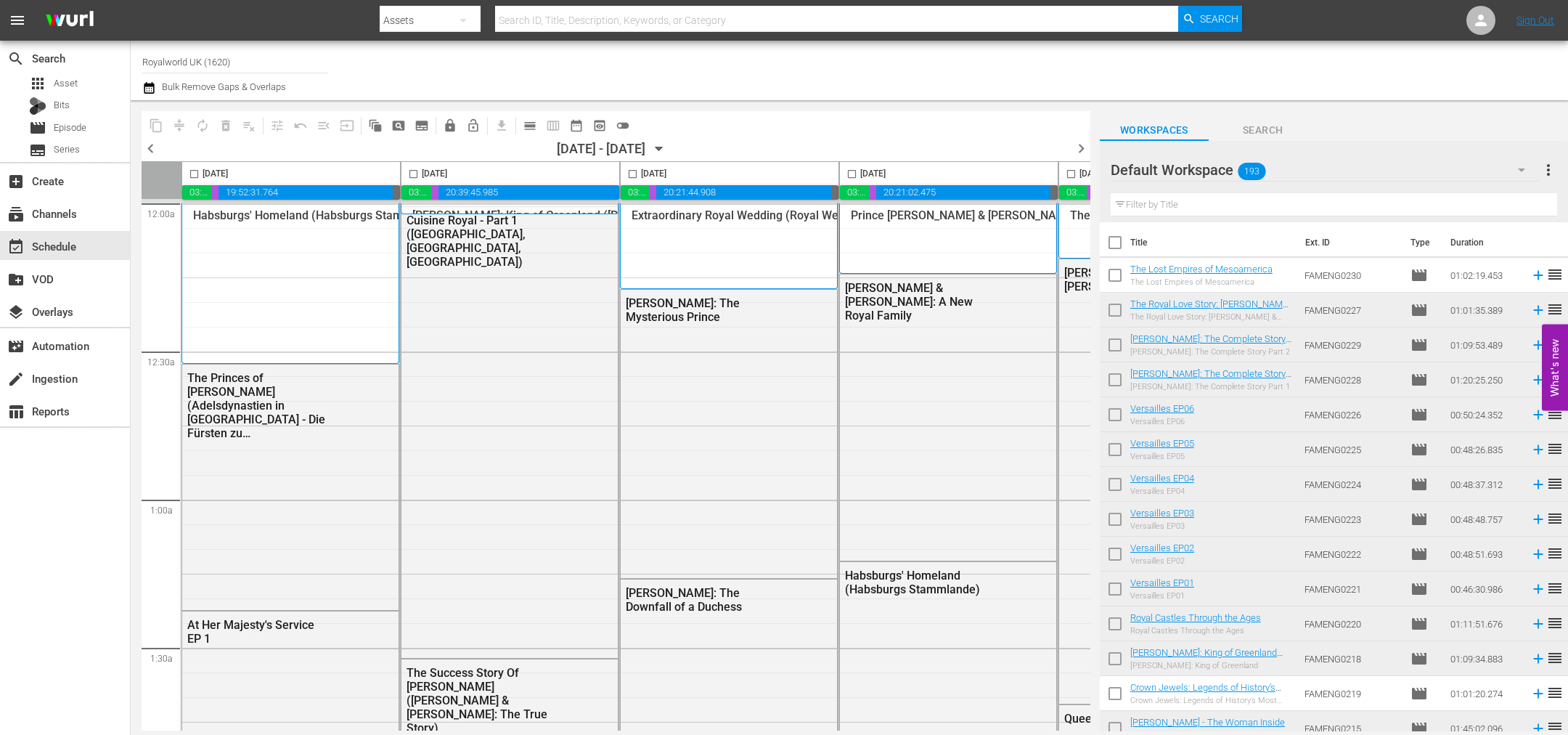
click at [197, 173] on input "checkbox" at bounding box center [194, 176] width 17 height 17
checkbox input "true"
click at [155, 131] on span "content_copy" at bounding box center [156, 126] width 15 height 15
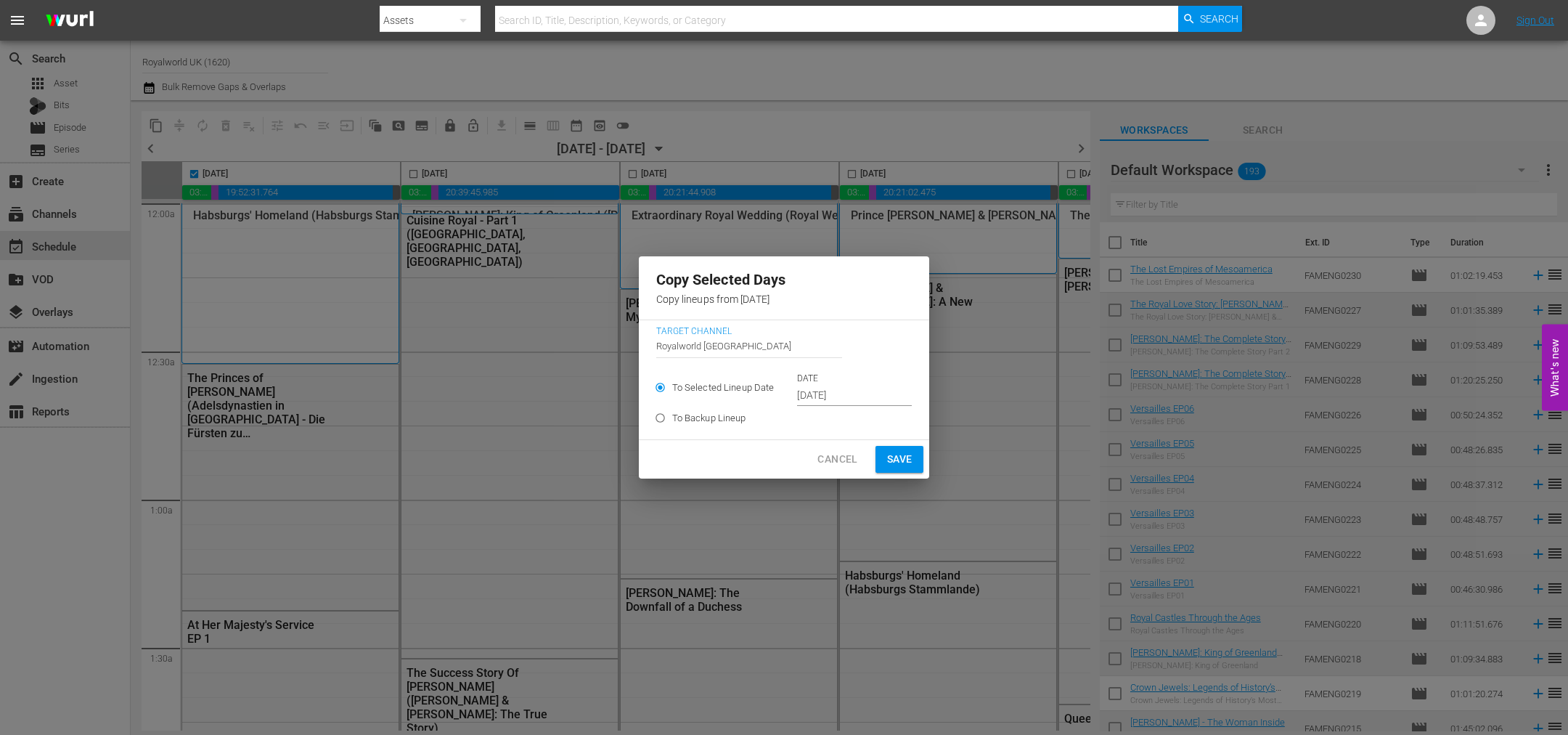
click at [875, 388] on input "Sep 29th 2025" at bounding box center [854, 396] width 115 height 22
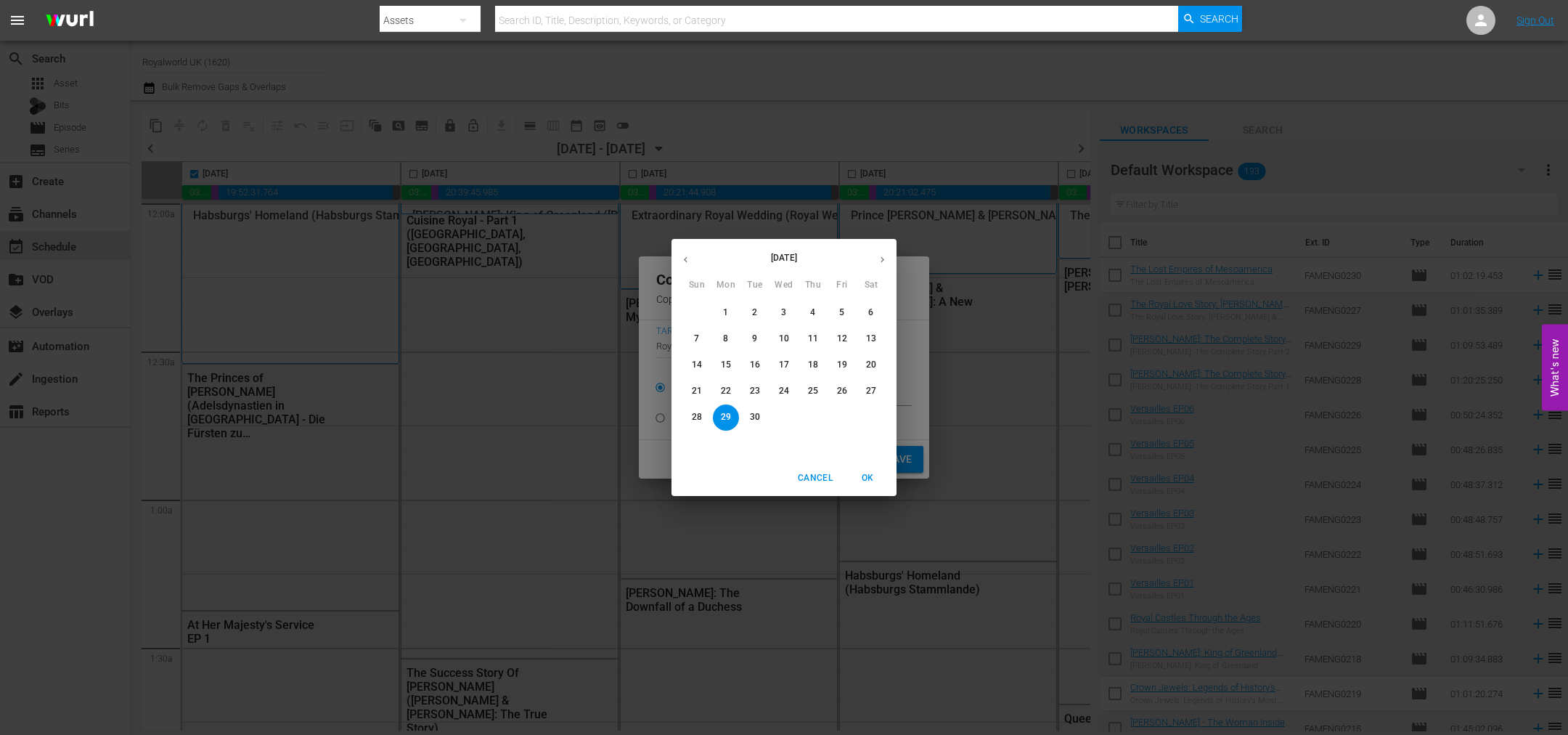
click at [886, 261] on icon "button" at bounding box center [882, 259] width 11 height 11
click at [881, 337] on span "11" at bounding box center [871, 338] width 26 height 12
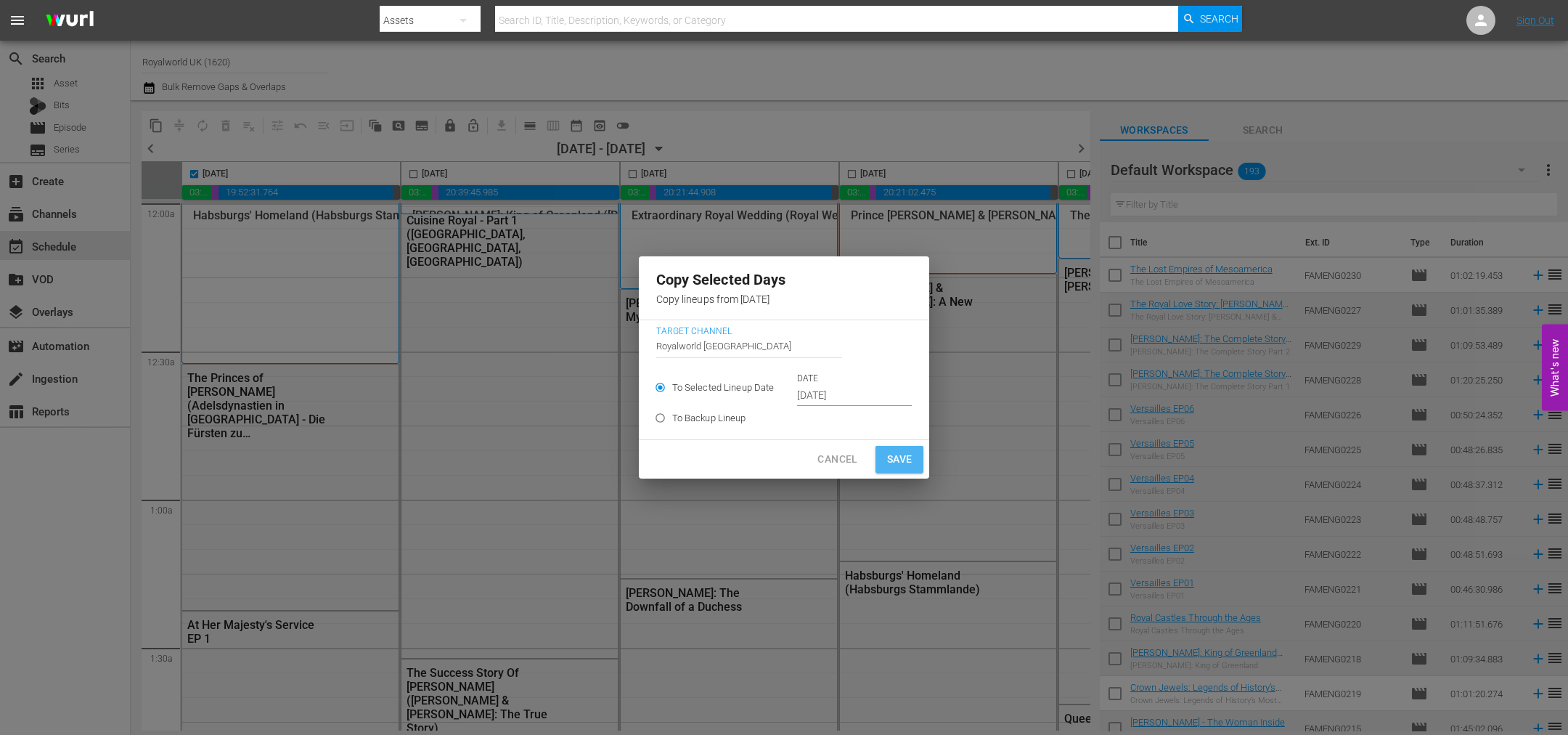
click at [897, 461] on span "Save" at bounding box center [900, 459] width 26 height 18
type input "Sep 29th 2025"
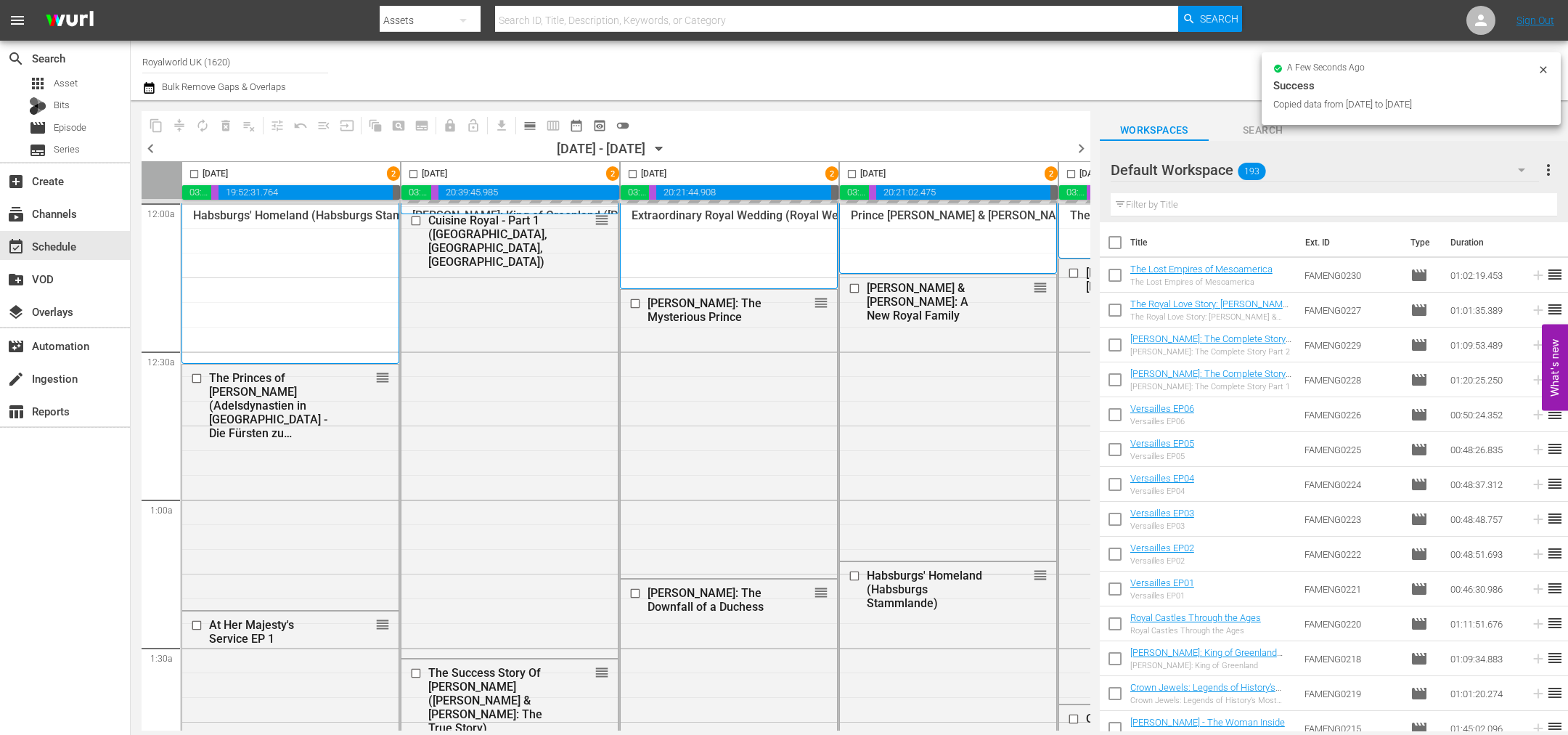
checkbox input "false"
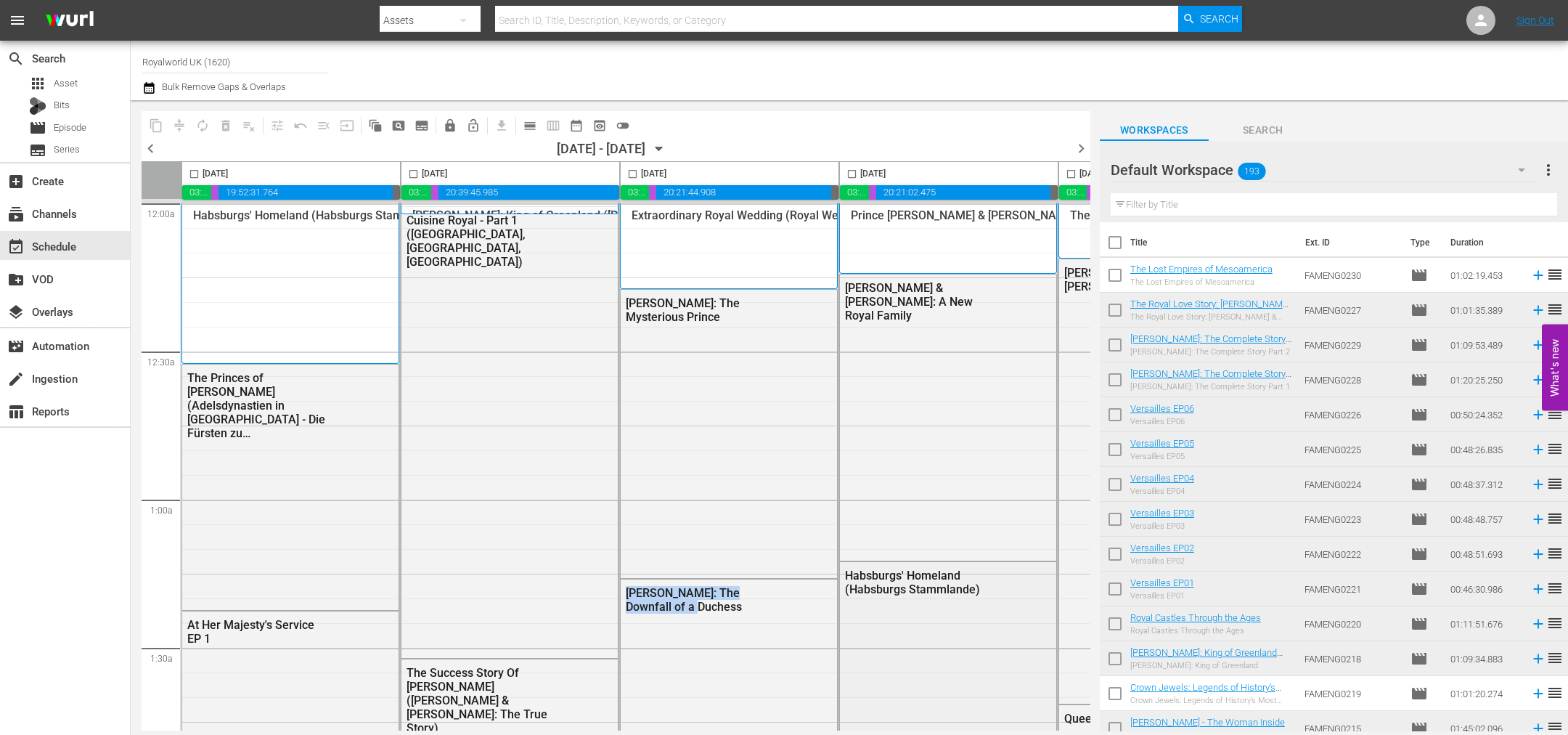
scroll to position [18, 0]
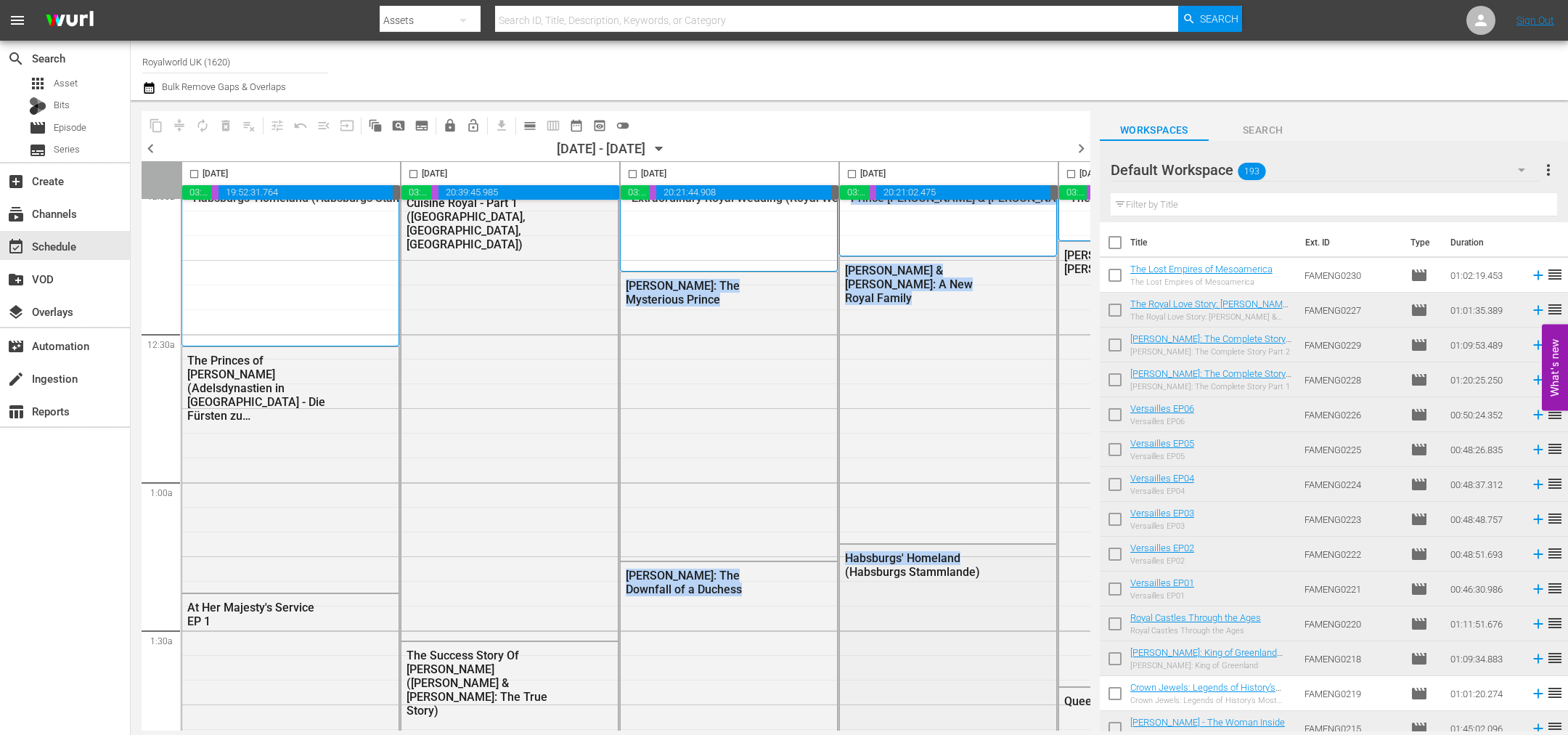
drag, startPoint x: 695, startPoint y: 733, endPoint x: 842, endPoint y: 708, distance: 149.1
click at [842, 708] on body "menu Search By Assets Search ID, Title, Description, Keywords, or Category Sear…" at bounding box center [784, 367] width 1568 height 735
click at [1080, 149] on span "chevron_right" at bounding box center [1081, 148] width 18 height 18
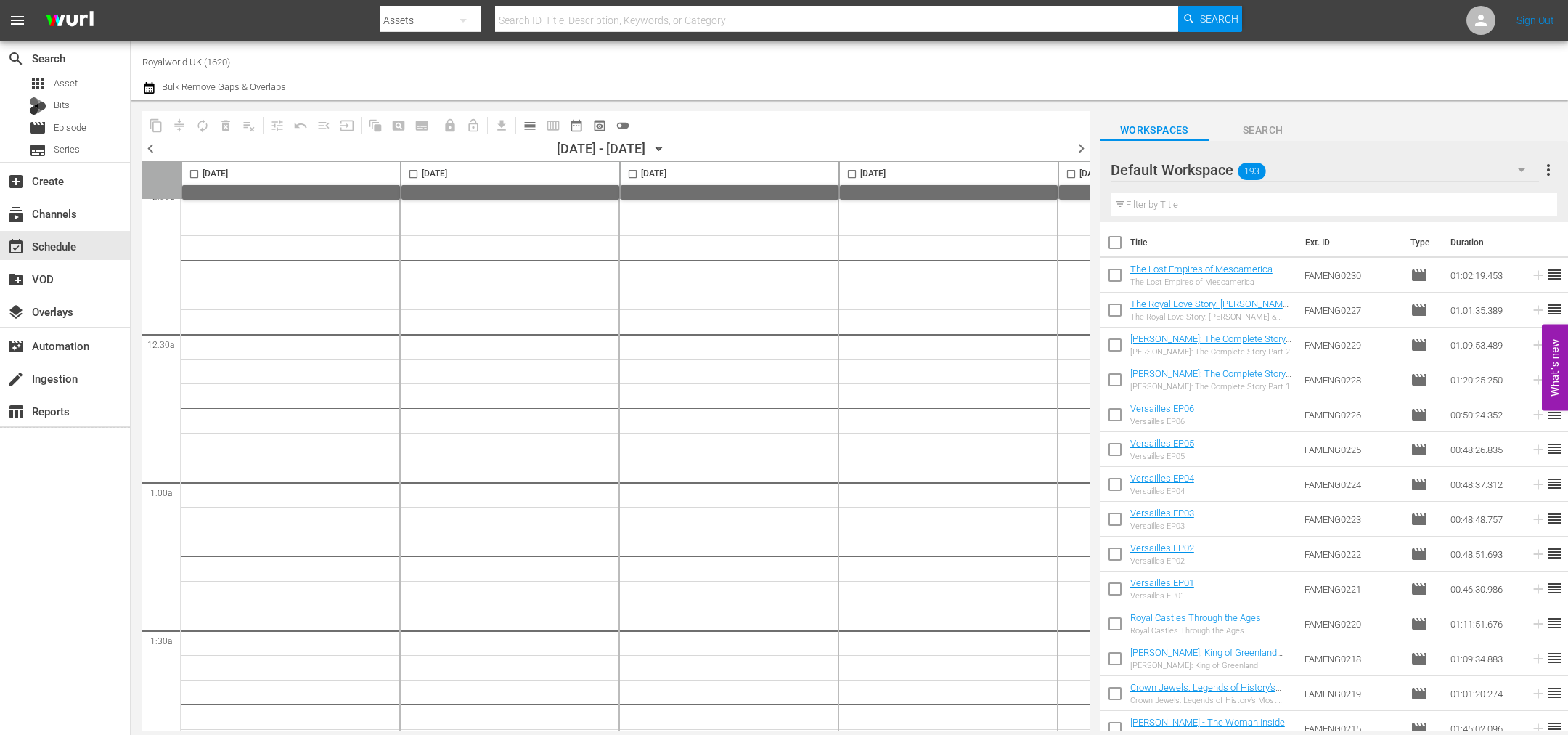
click at [1042, 133] on div "content_copy compress autorenew_outlined delete_forever_outlined playlist_remov…" at bounding box center [616, 125] width 949 height 29
click at [1041, 133] on div "content_copy compress autorenew_outlined delete_forever_outlined playlist_remov…" at bounding box center [616, 125] width 949 height 29
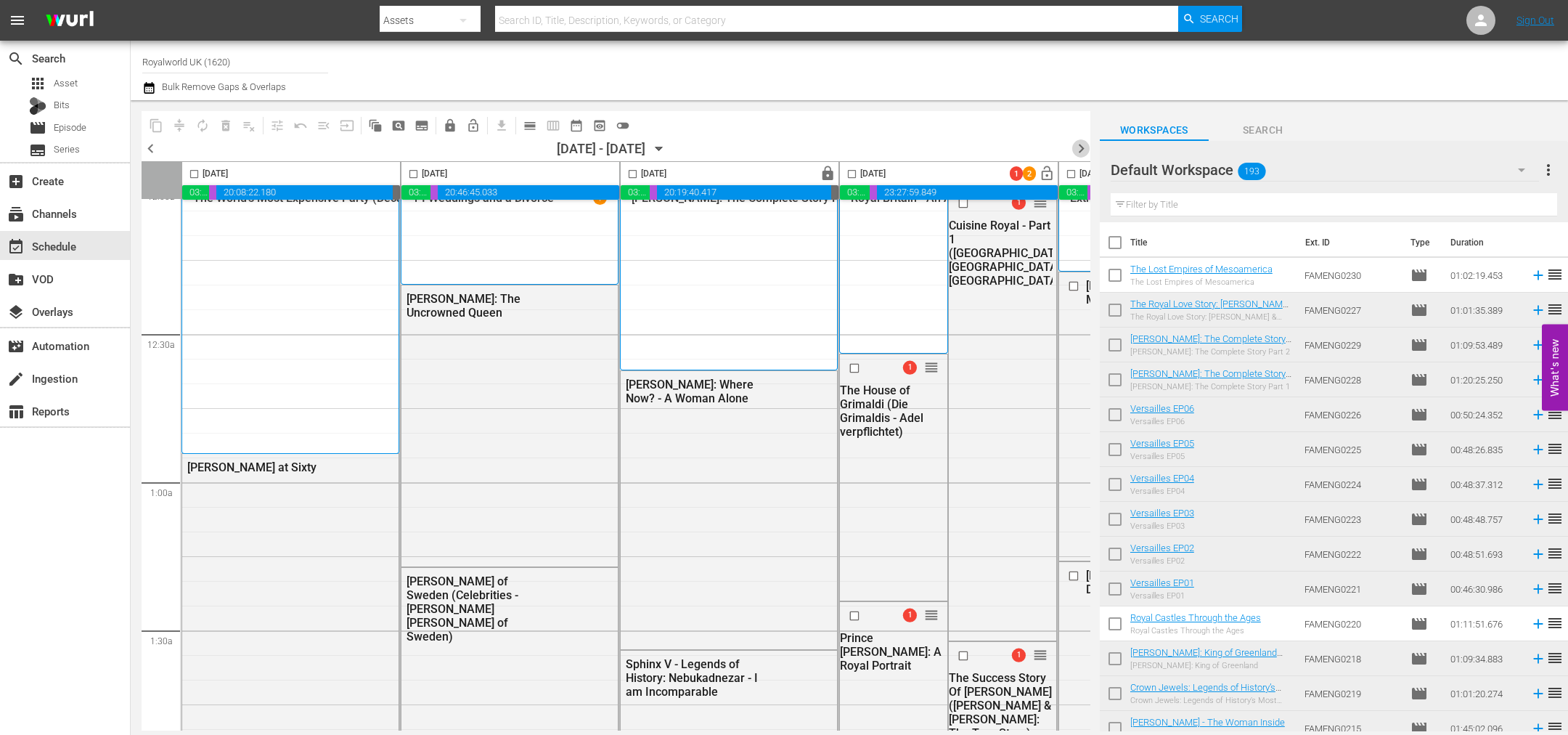
click at [1079, 150] on span "chevron_right" at bounding box center [1081, 148] width 18 height 18
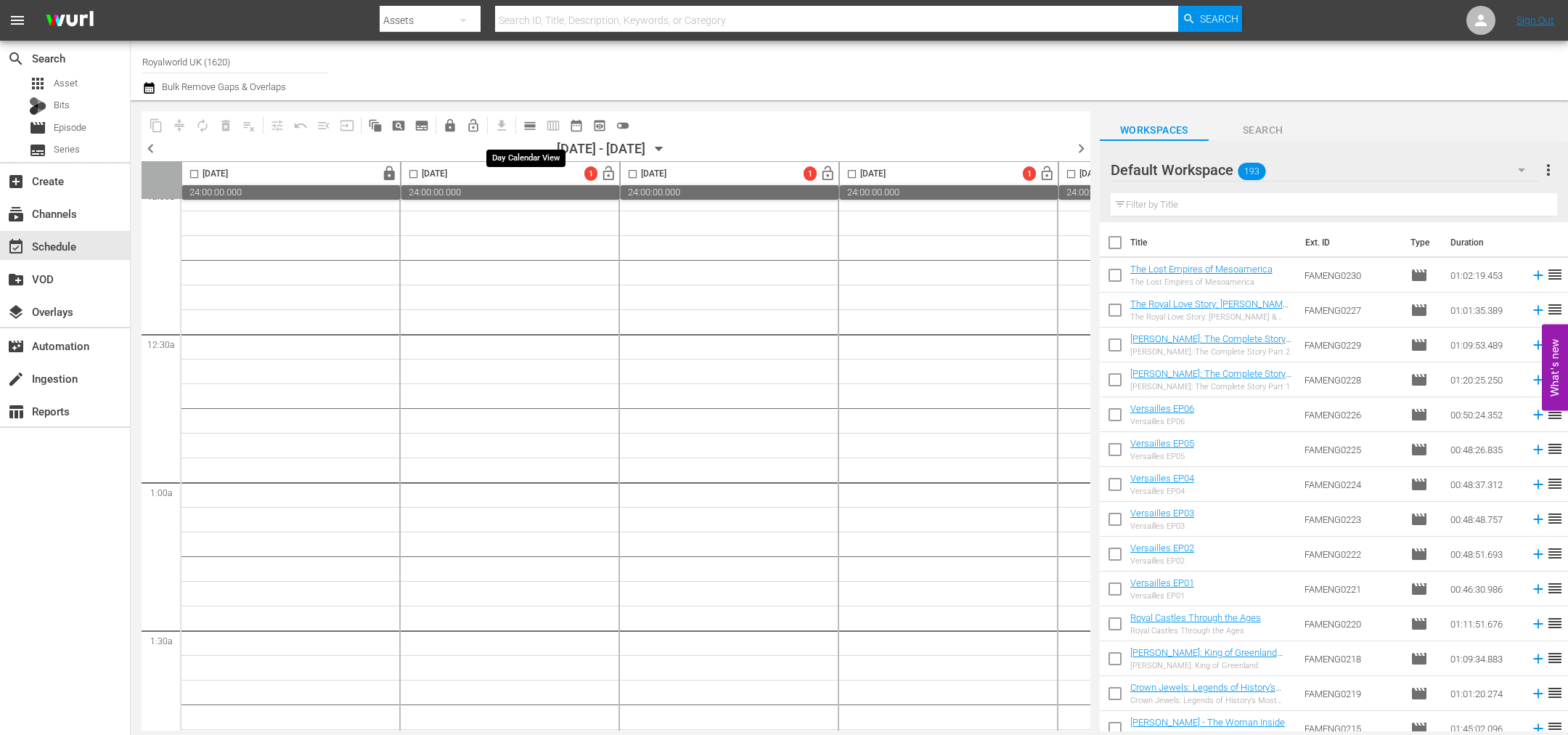
click at [530, 127] on span "calendar_view_day_outlined" at bounding box center [530, 126] width 15 height 15
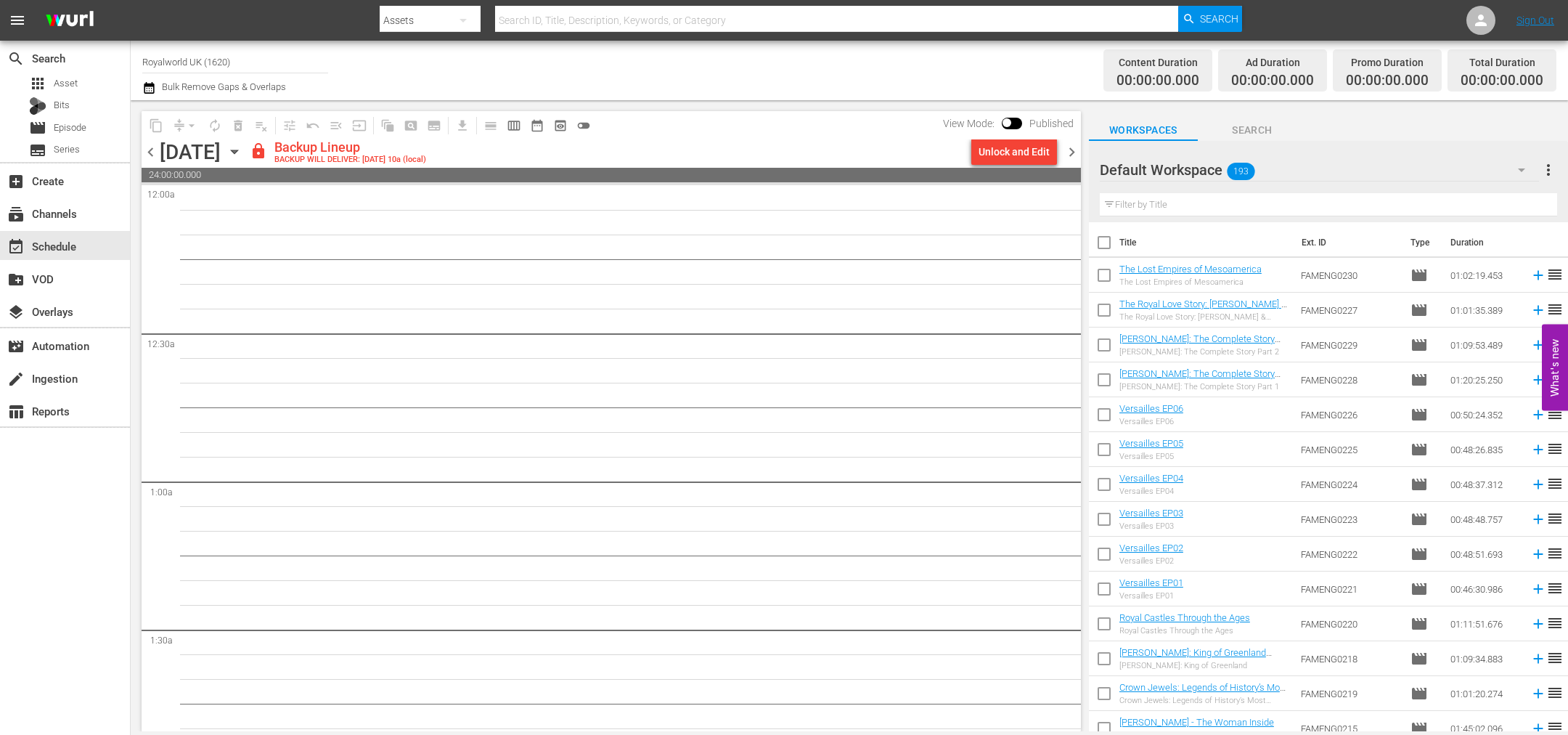
click at [151, 150] on span "chevron_left" at bounding box center [150, 152] width 18 height 18
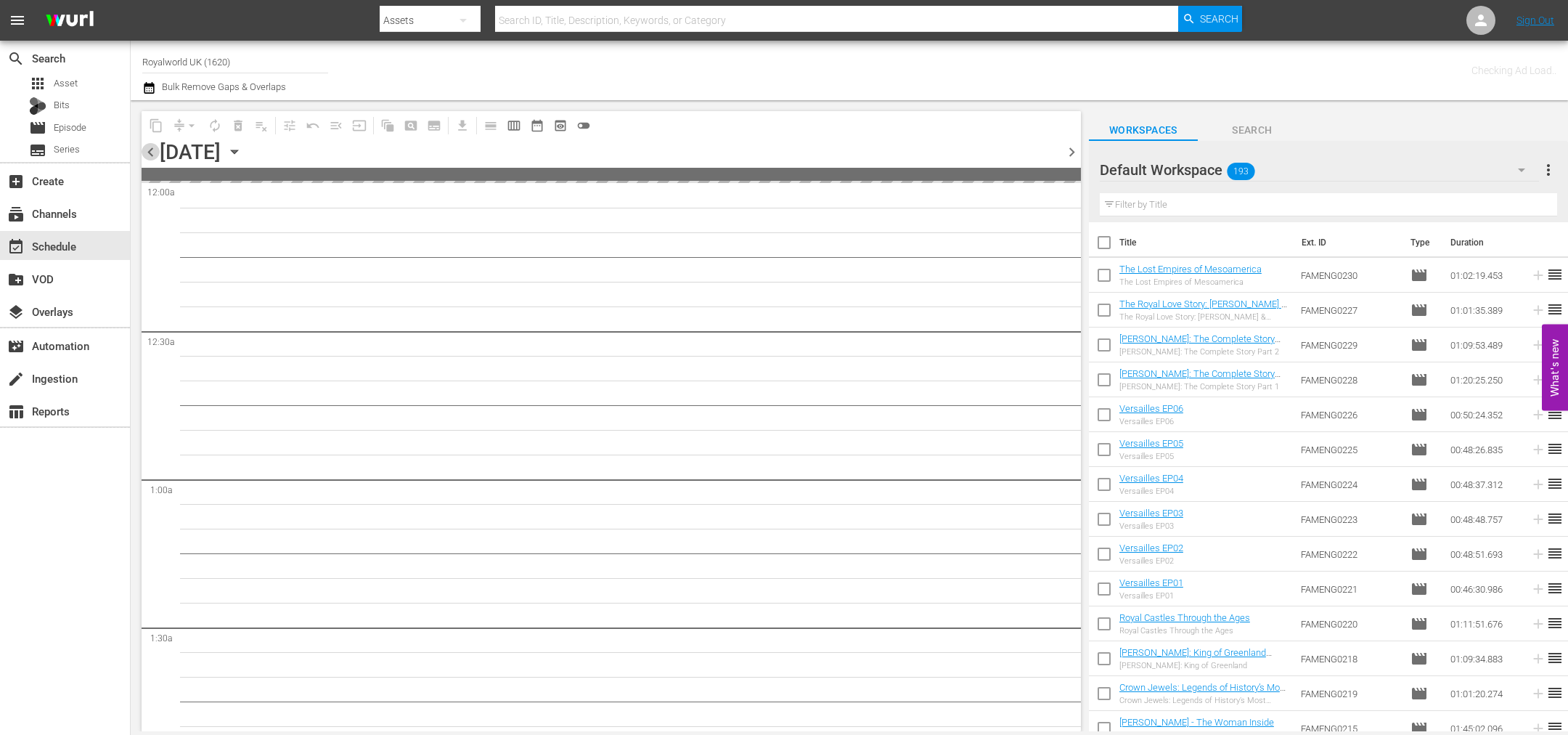
click at [151, 150] on span "chevron_left" at bounding box center [150, 152] width 18 height 18
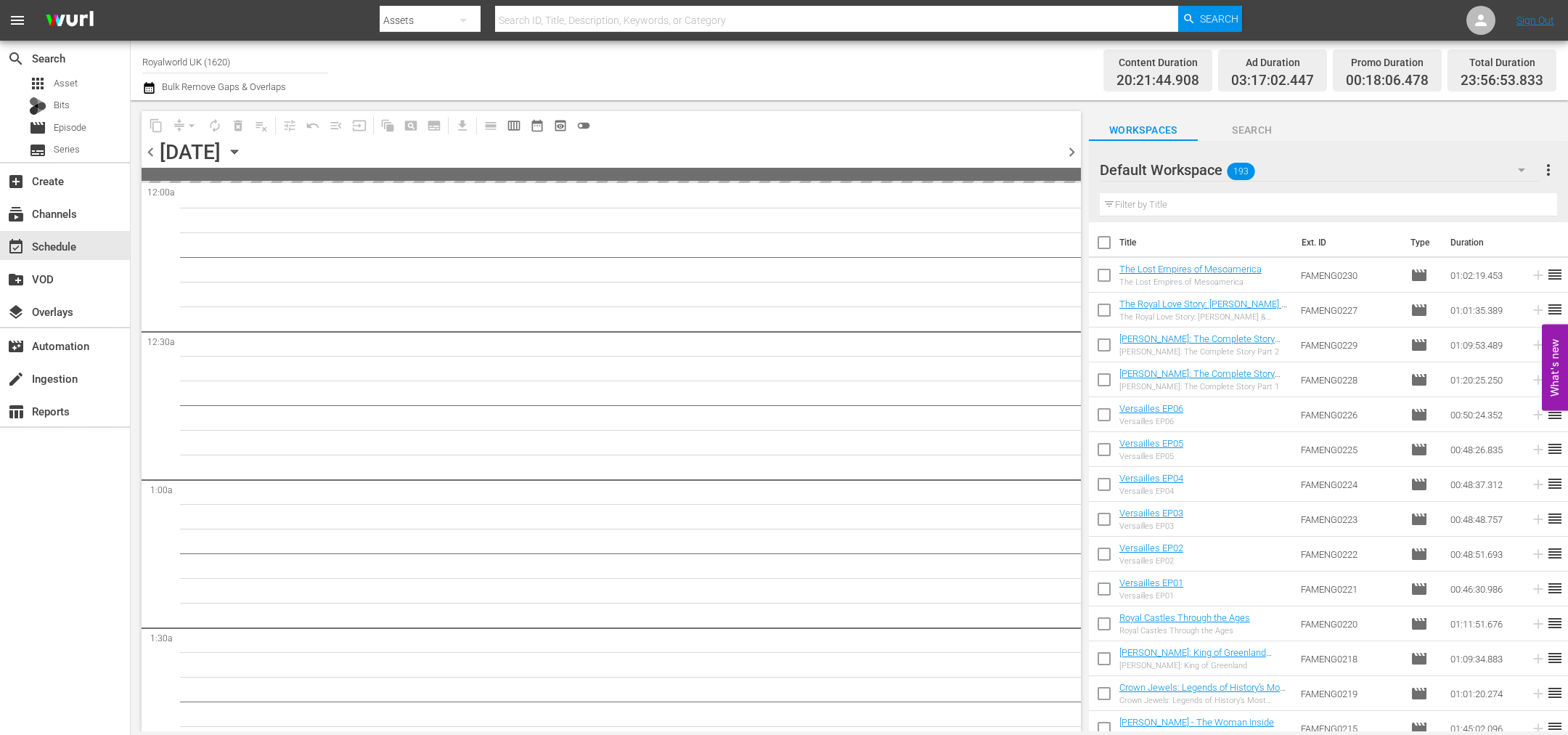
click at [151, 150] on span "chevron_left" at bounding box center [150, 152] width 18 height 18
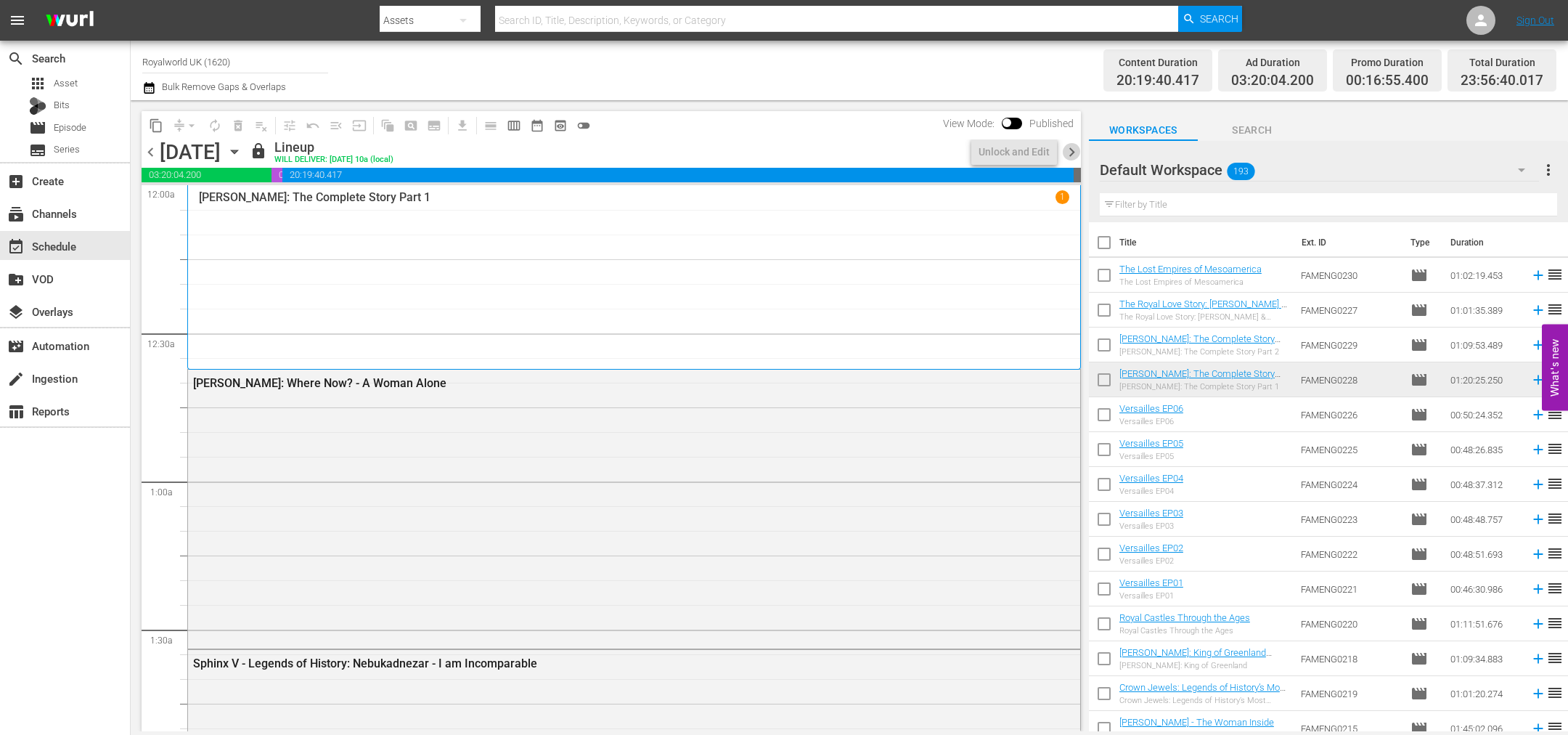
click at [1077, 157] on span "chevron_right" at bounding box center [1072, 152] width 18 height 18
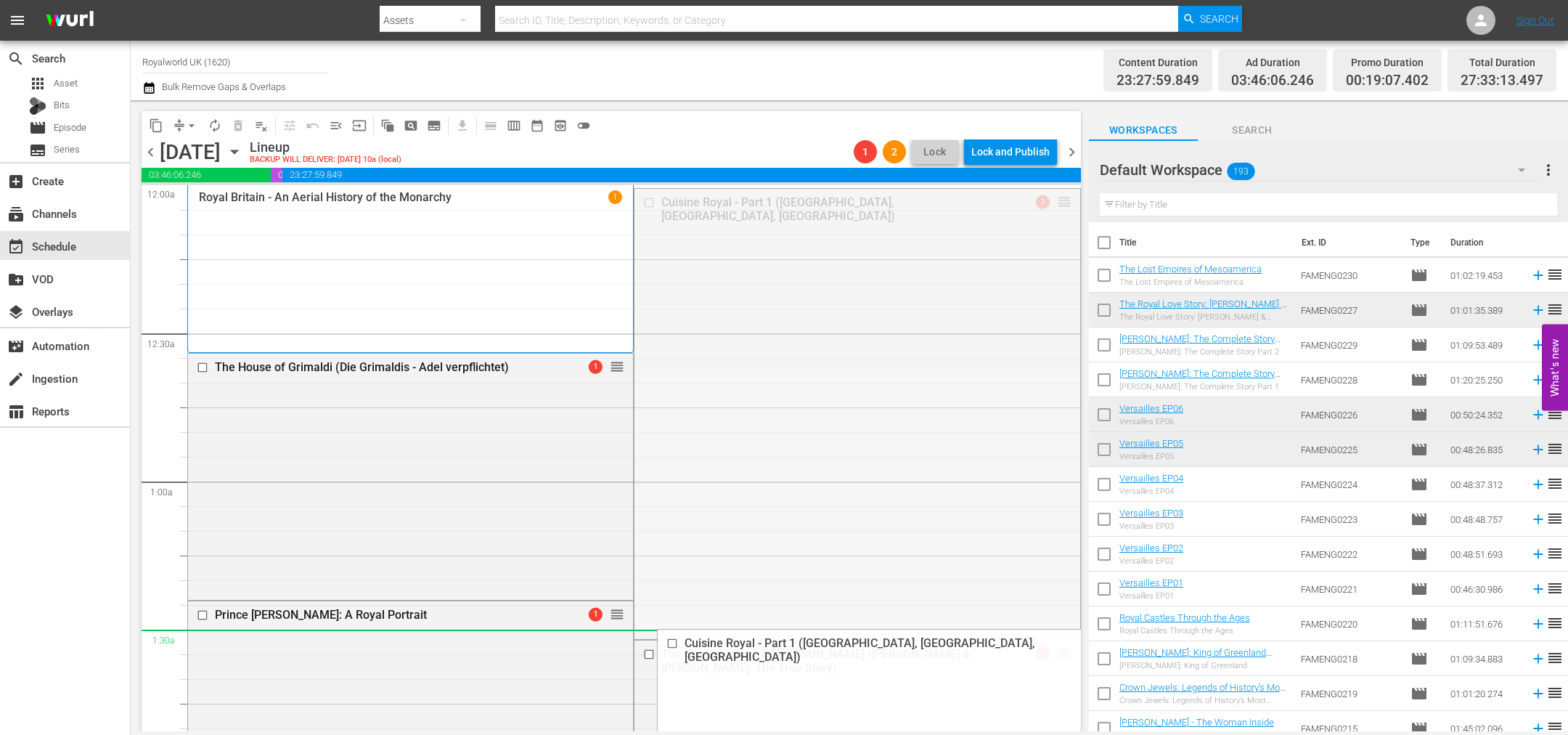
drag, startPoint x: 1053, startPoint y: 203, endPoint x: 828, endPoint y: 627, distance: 480.0
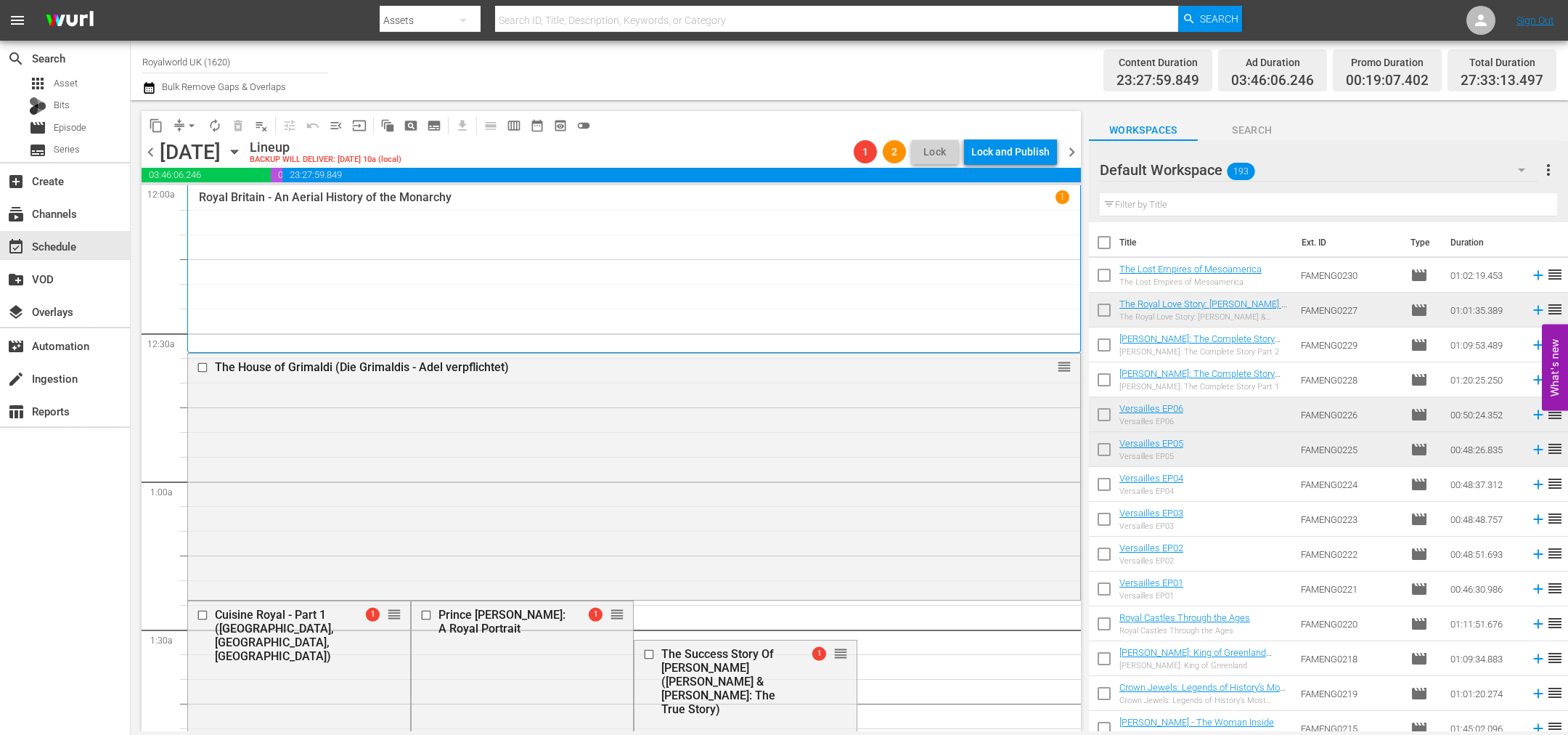
scroll to position [109, 0]
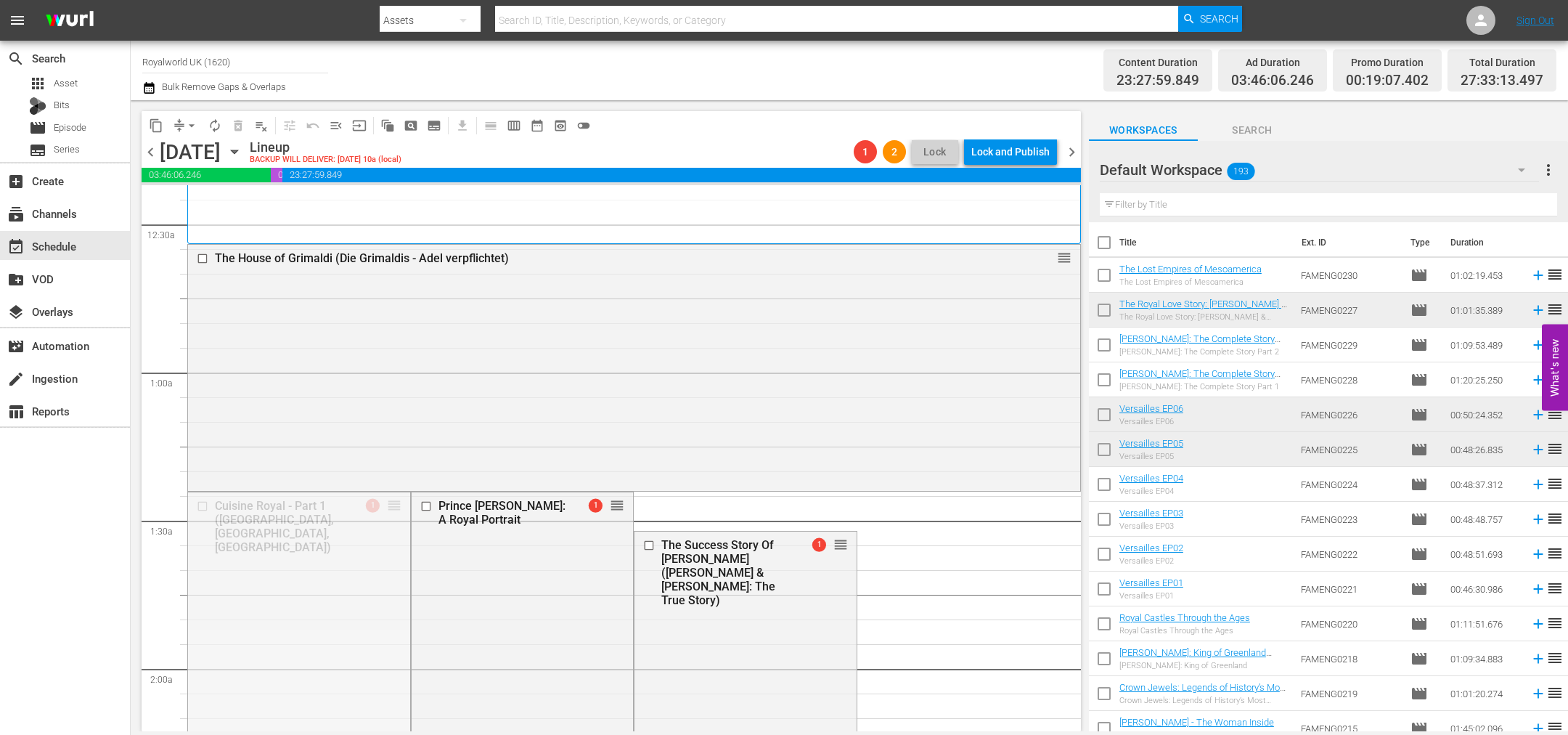
drag, startPoint x: 384, startPoint y: 506, endPoint x: 562, endPoint y: 595, distance: 199.0
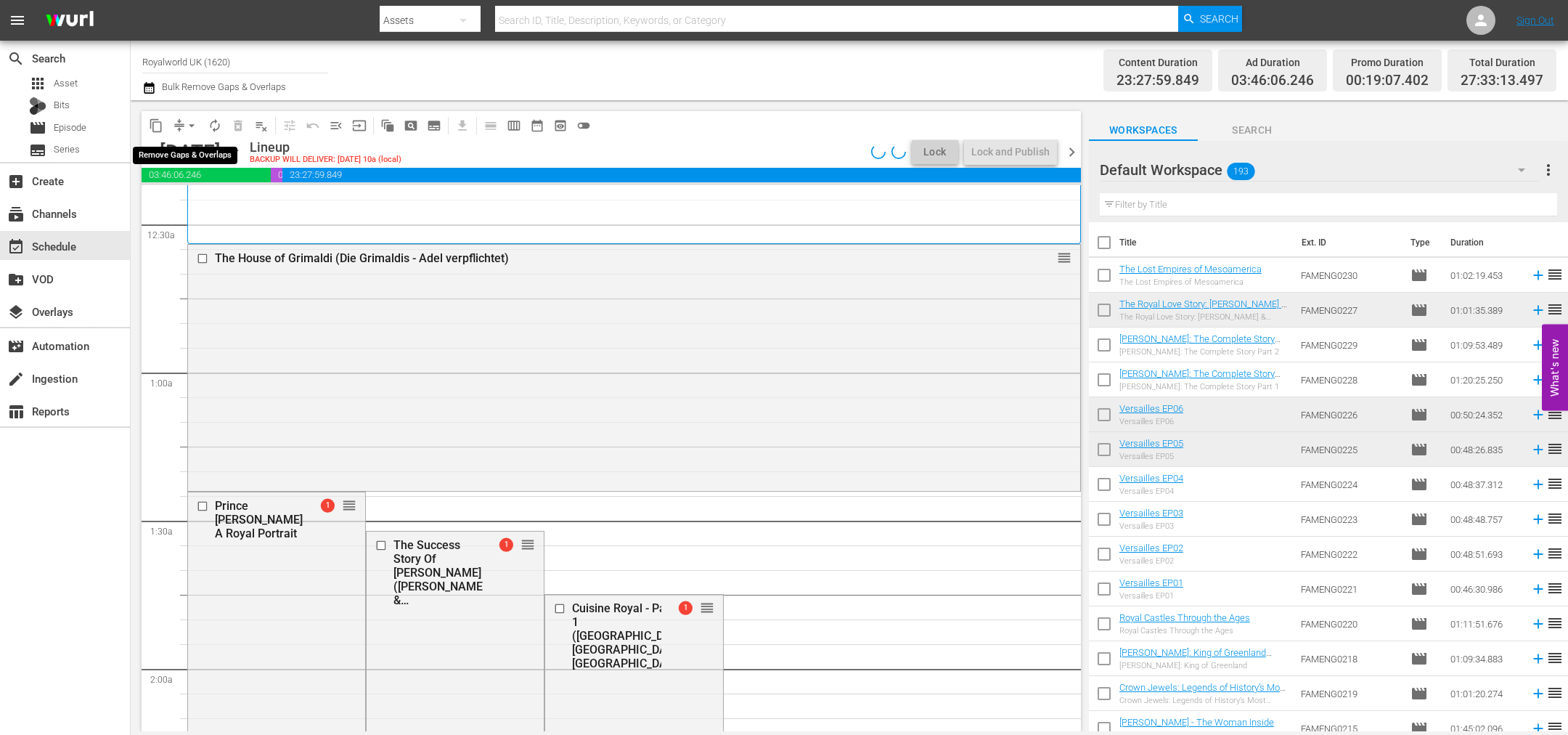
click at [193, 125] on span "arrow_drop_down" at bounding box center [191, 126] width 15 height 15
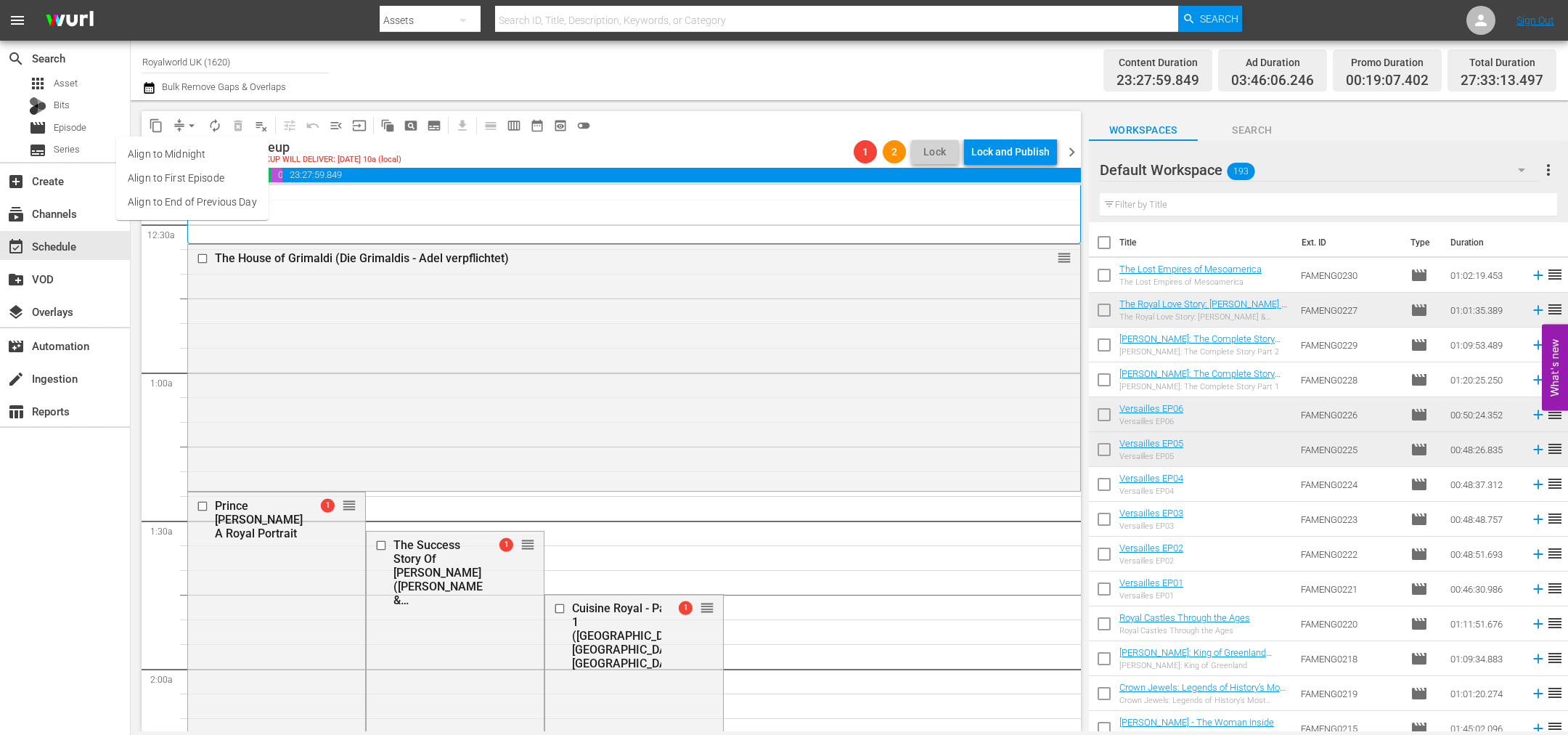
click at [198, 212] on li "Align to End of Previous Day" at bounding box center [192, 202] width 152 height 24
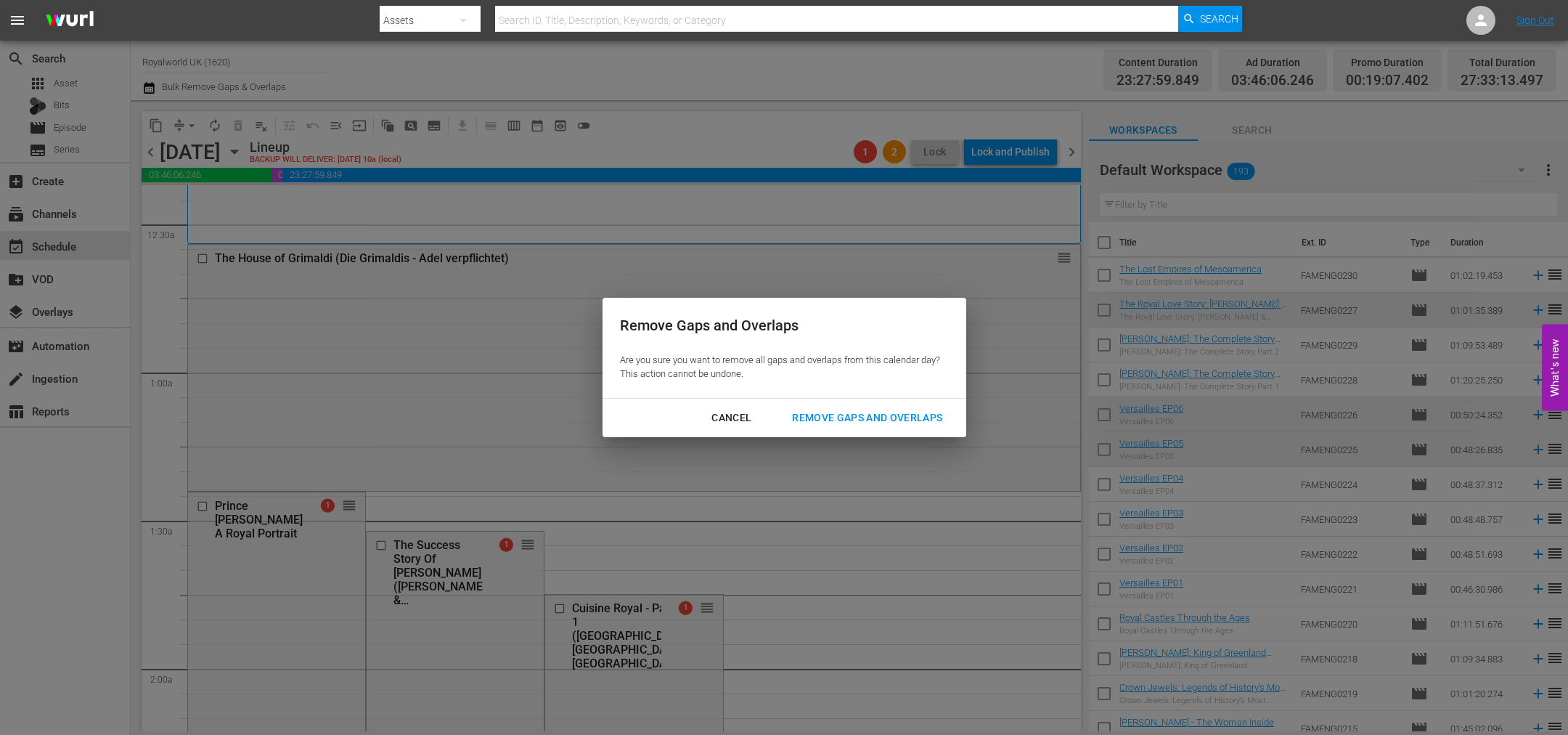
click at [903, 414] on div "Remove Gaps and Overlaps" at bounding box center [866, 417] width 173 height 18
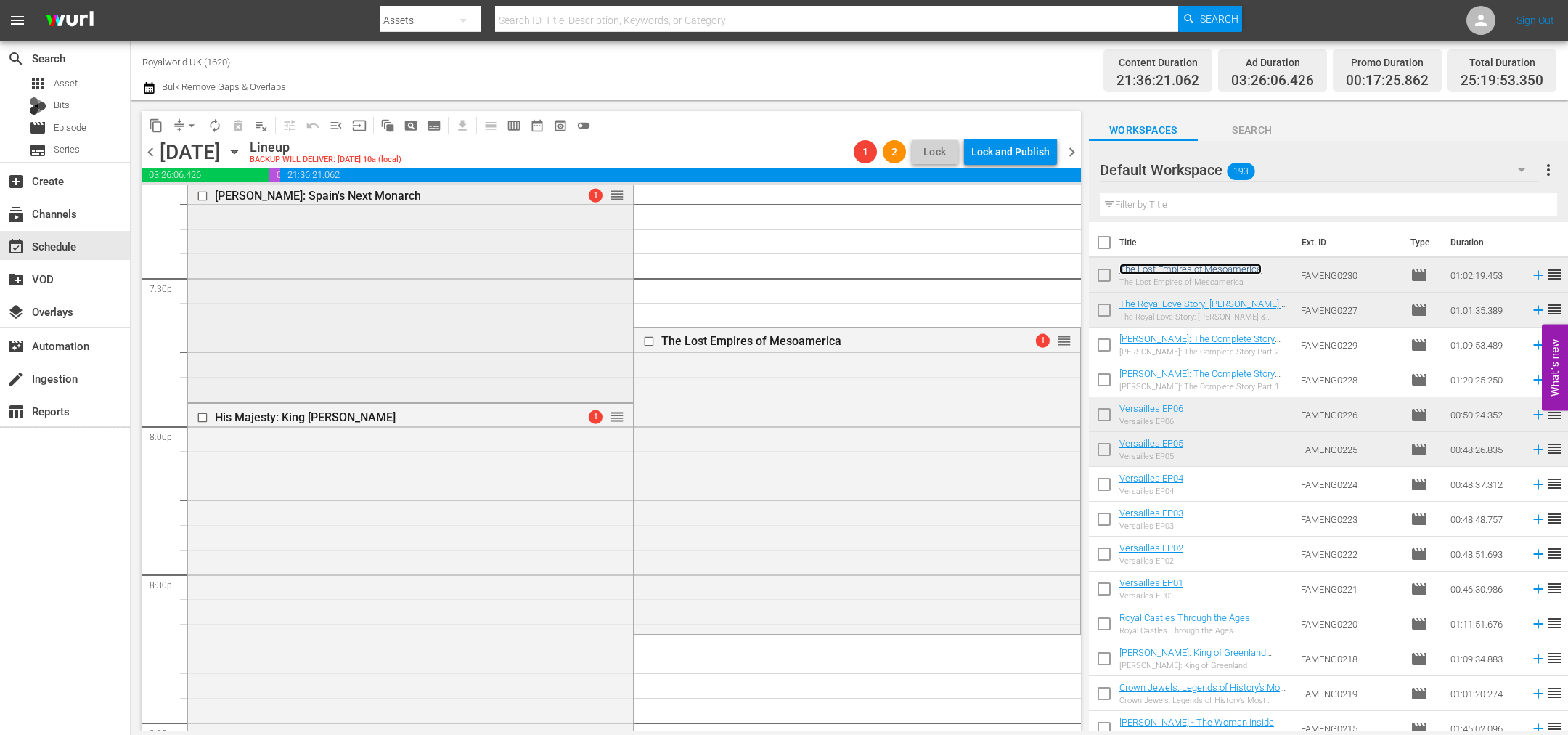
scroll to position [5730, 0]
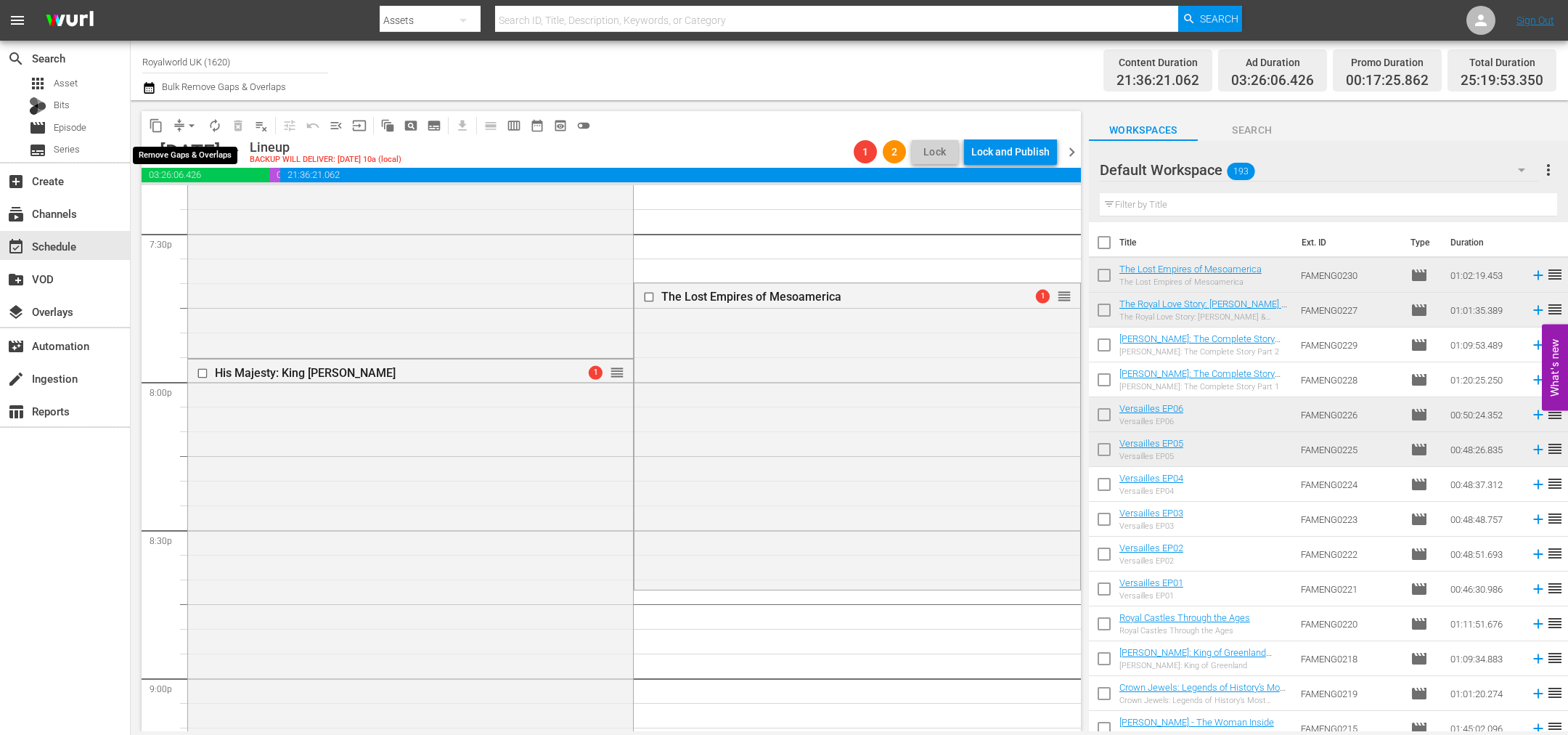
click at [187, 122] on span "arrow_drop_down" at bounding box center [191, 126] width 15 height 15
click at [201, 202] on li "Align to End of Previous Day" at bounding box center [192, 202] width 152 height 24
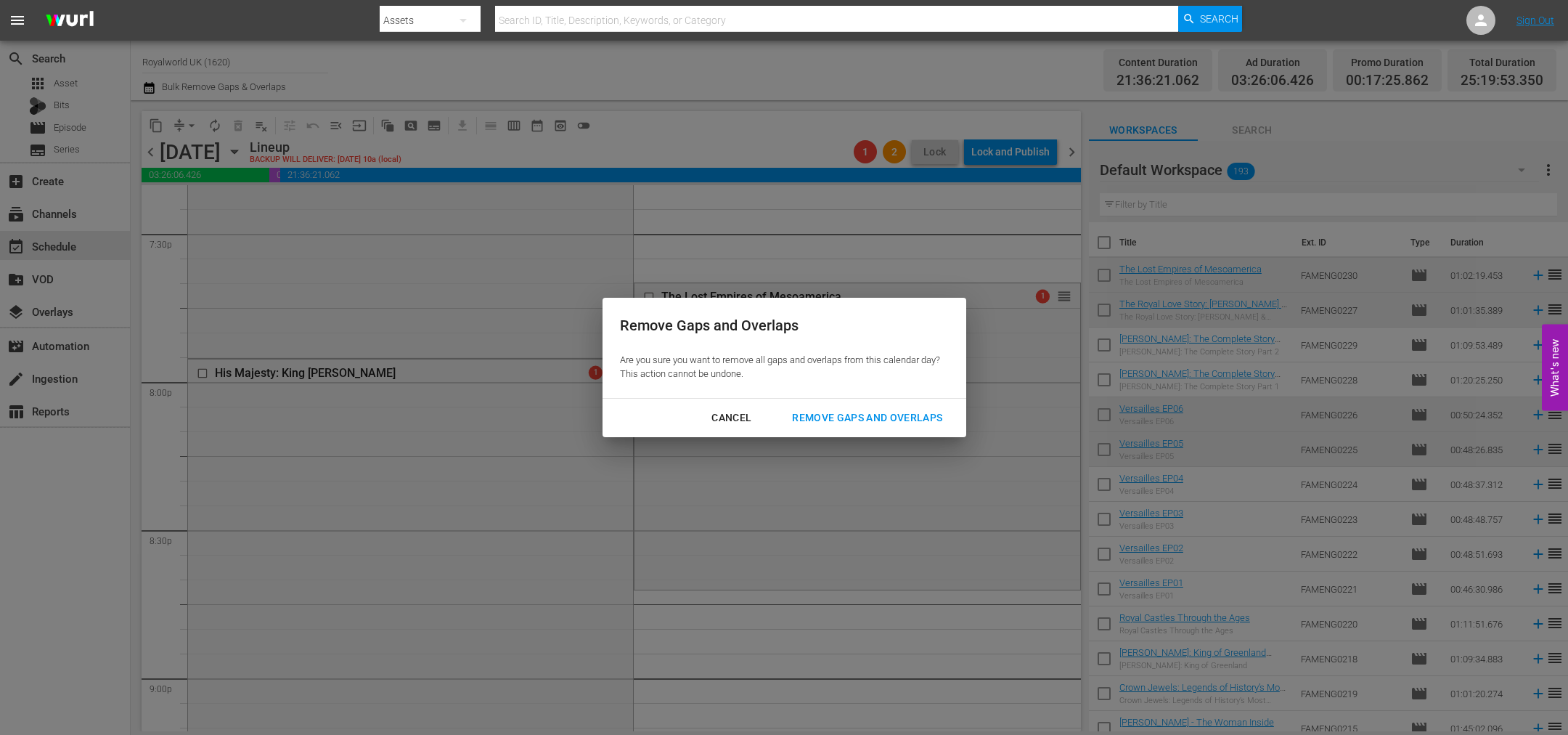
click at [838, 416] on div "Remove Gaps and Overlaps" at bounding box center [866, 417] width 173 height 18
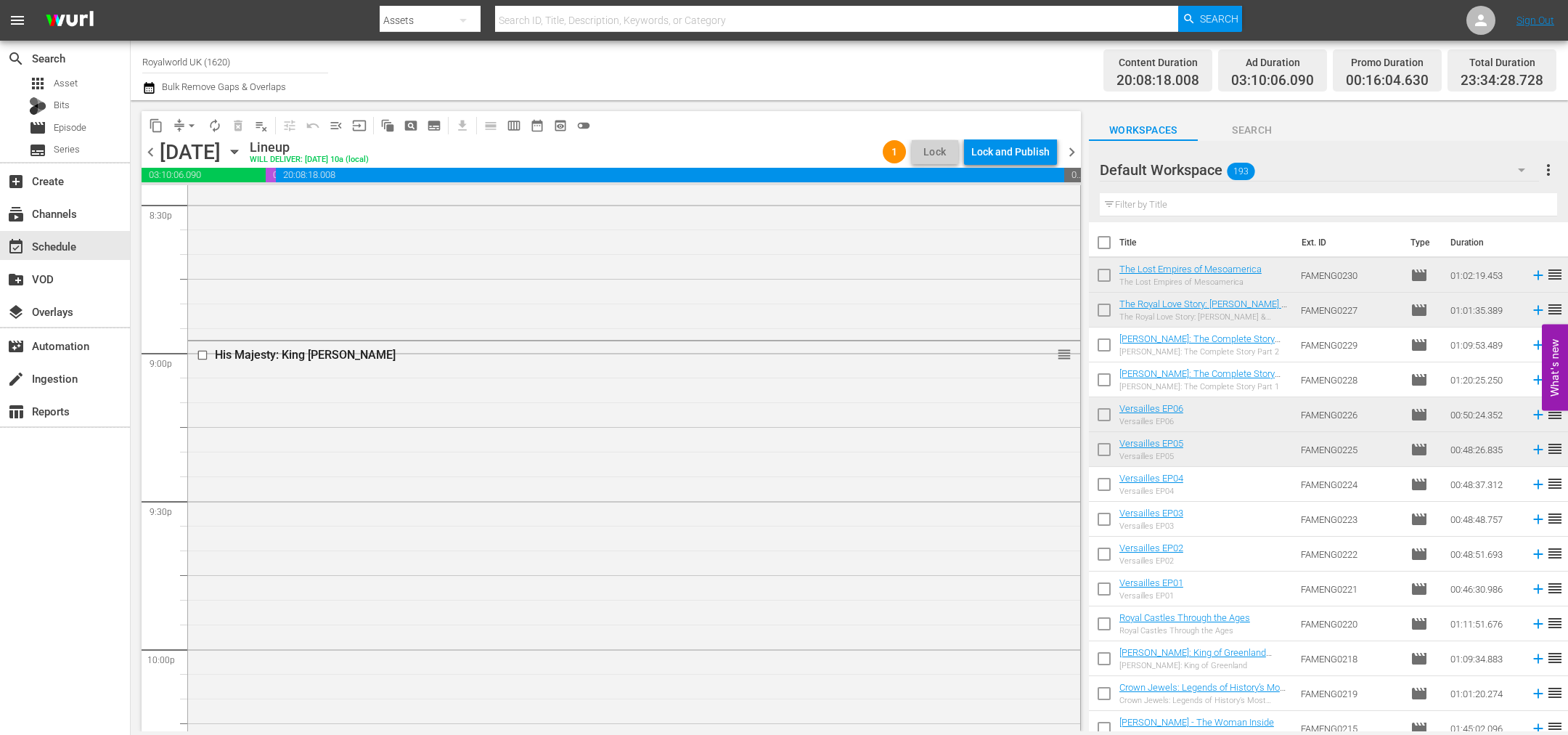
scroll to position [6606, 0]
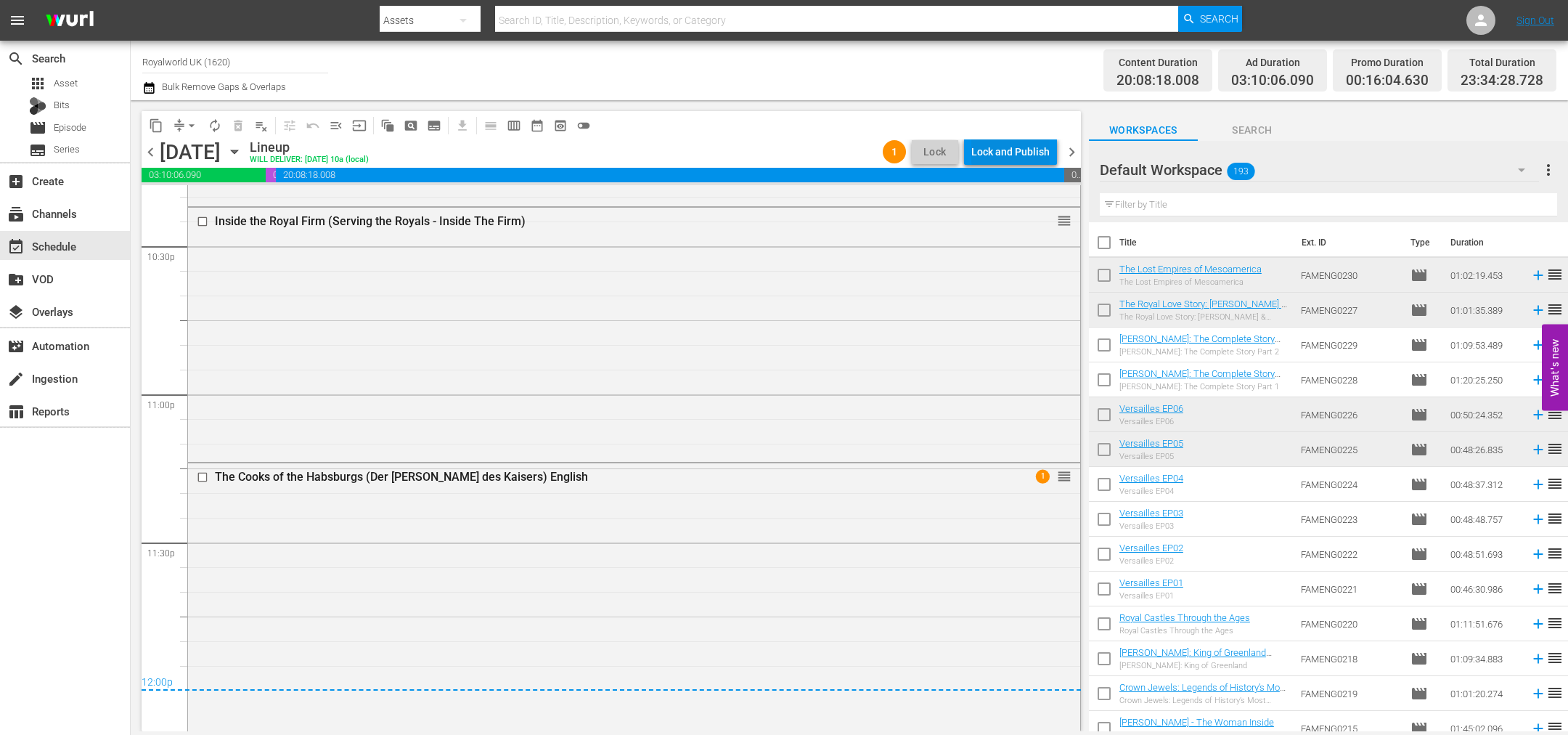
click at [997, 141] on div "Lock and Publish" at bounding box center [1009, 151] width 78 height 26
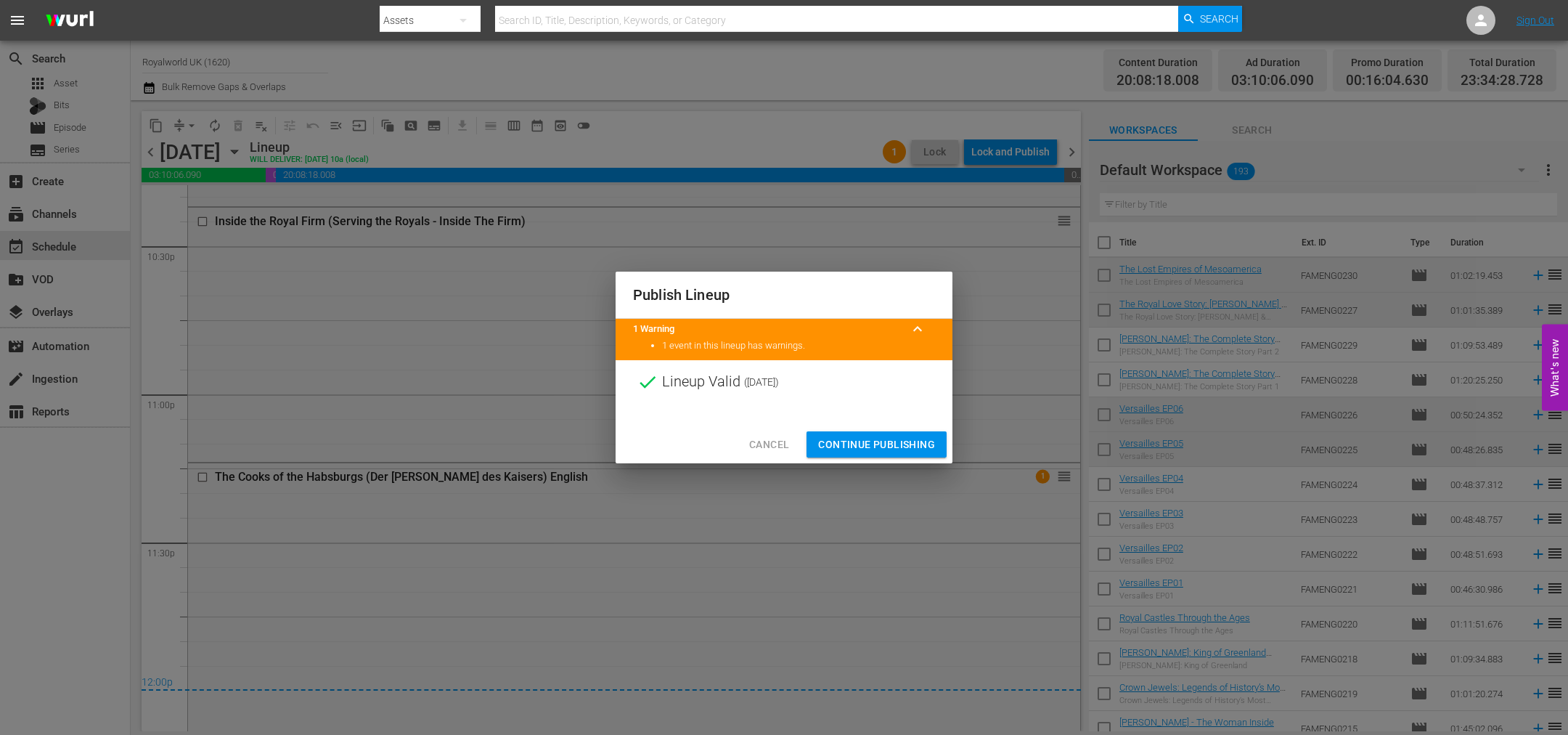
click at [897, 444] on span "Continue Publishing" at bounding box center [876, 444] width 117 height 18
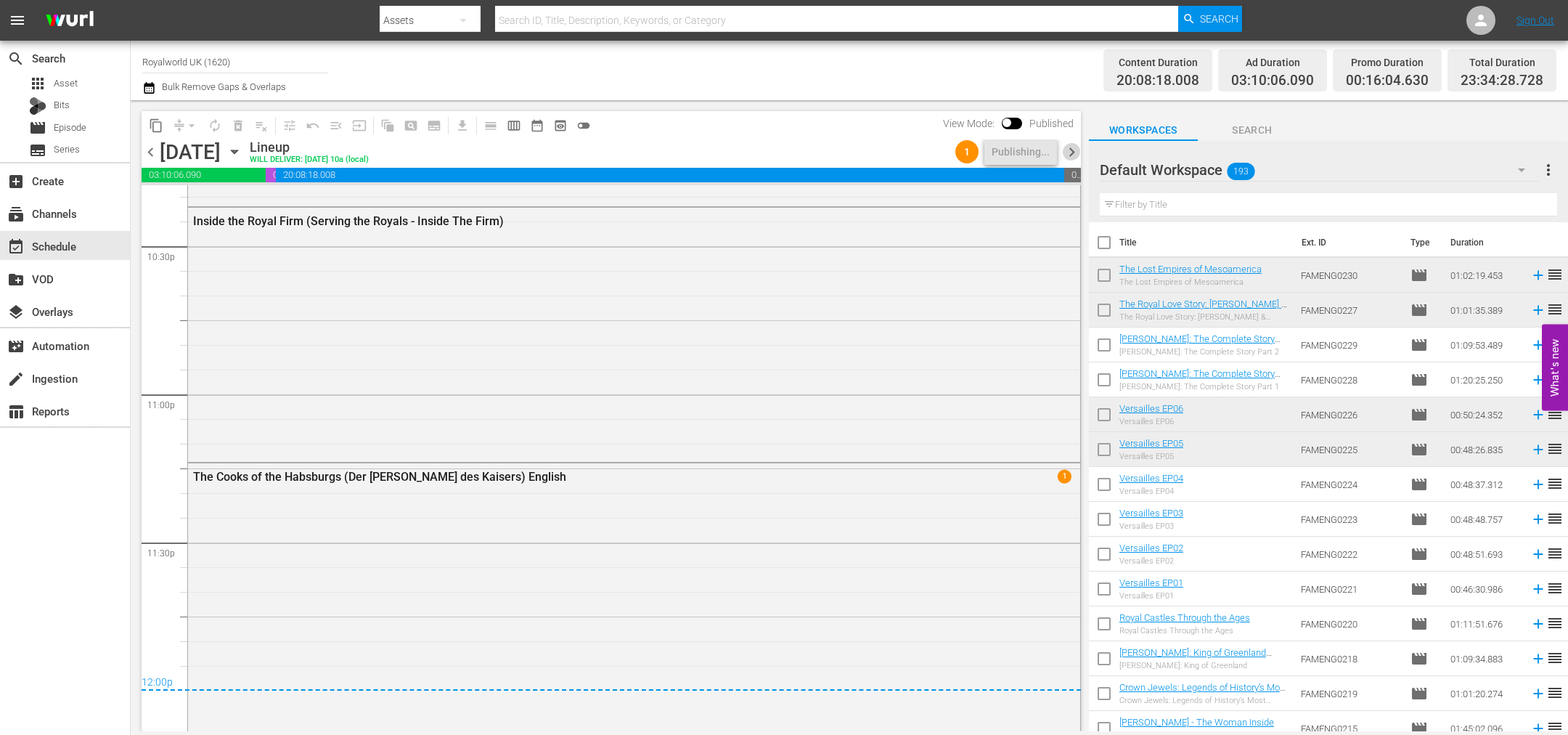
click at [1076, 143] on span "chevron_right" at bounding box center [1072, 152] width 18 height 18
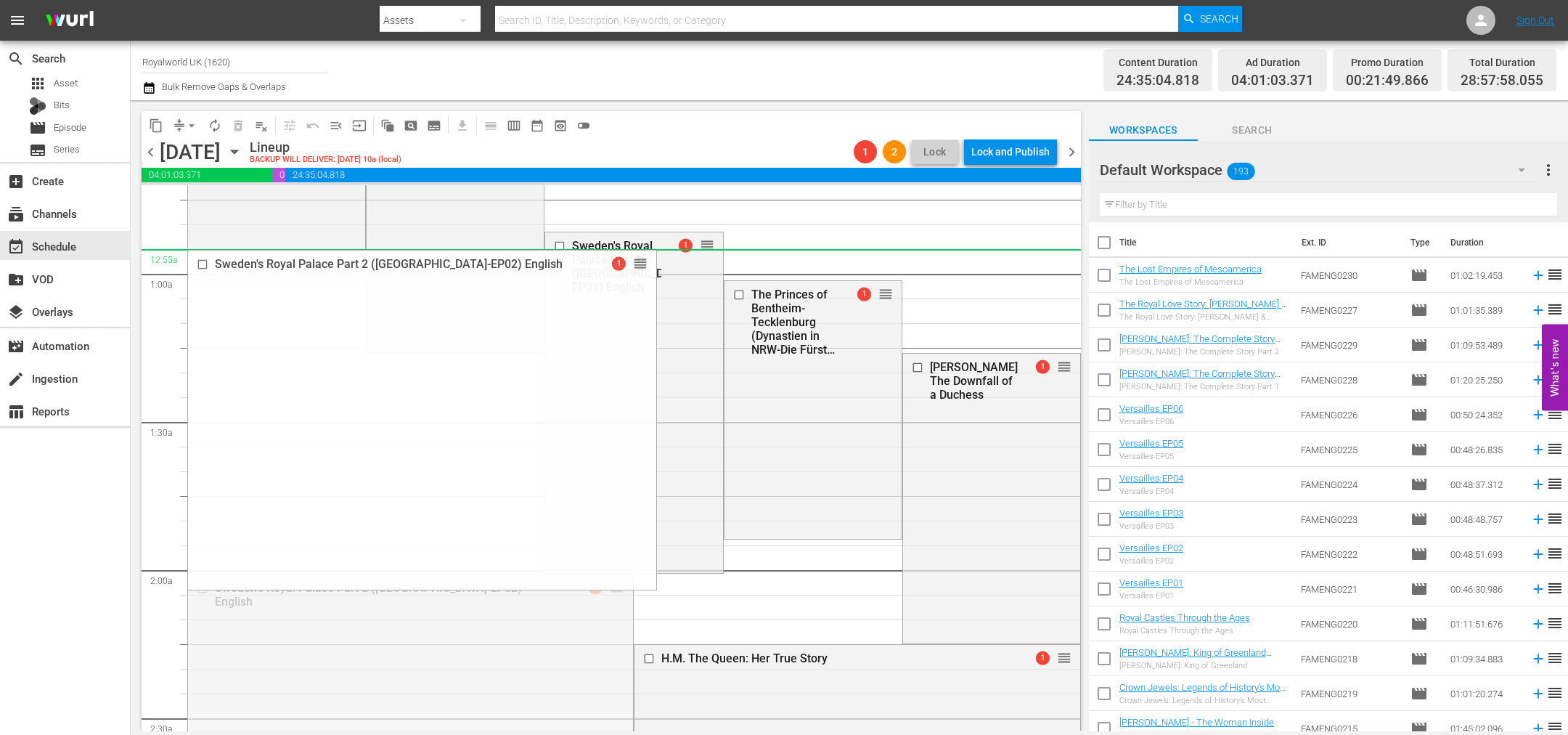
scroll to position [109, 0]
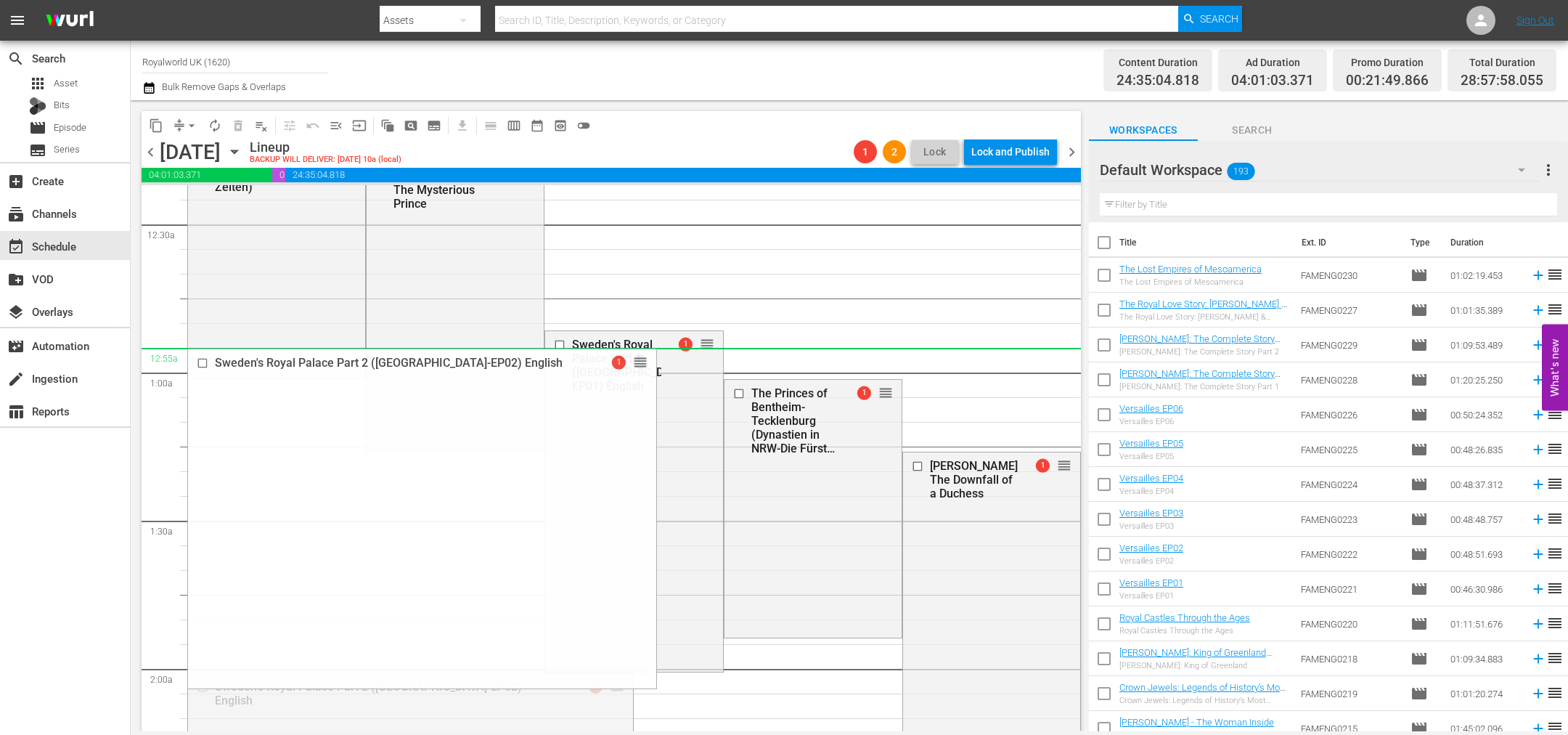
drag, startPoint x: 610, startPoint y: 467, endPoint x: 761, endPoint y: 370, distance: 179.5
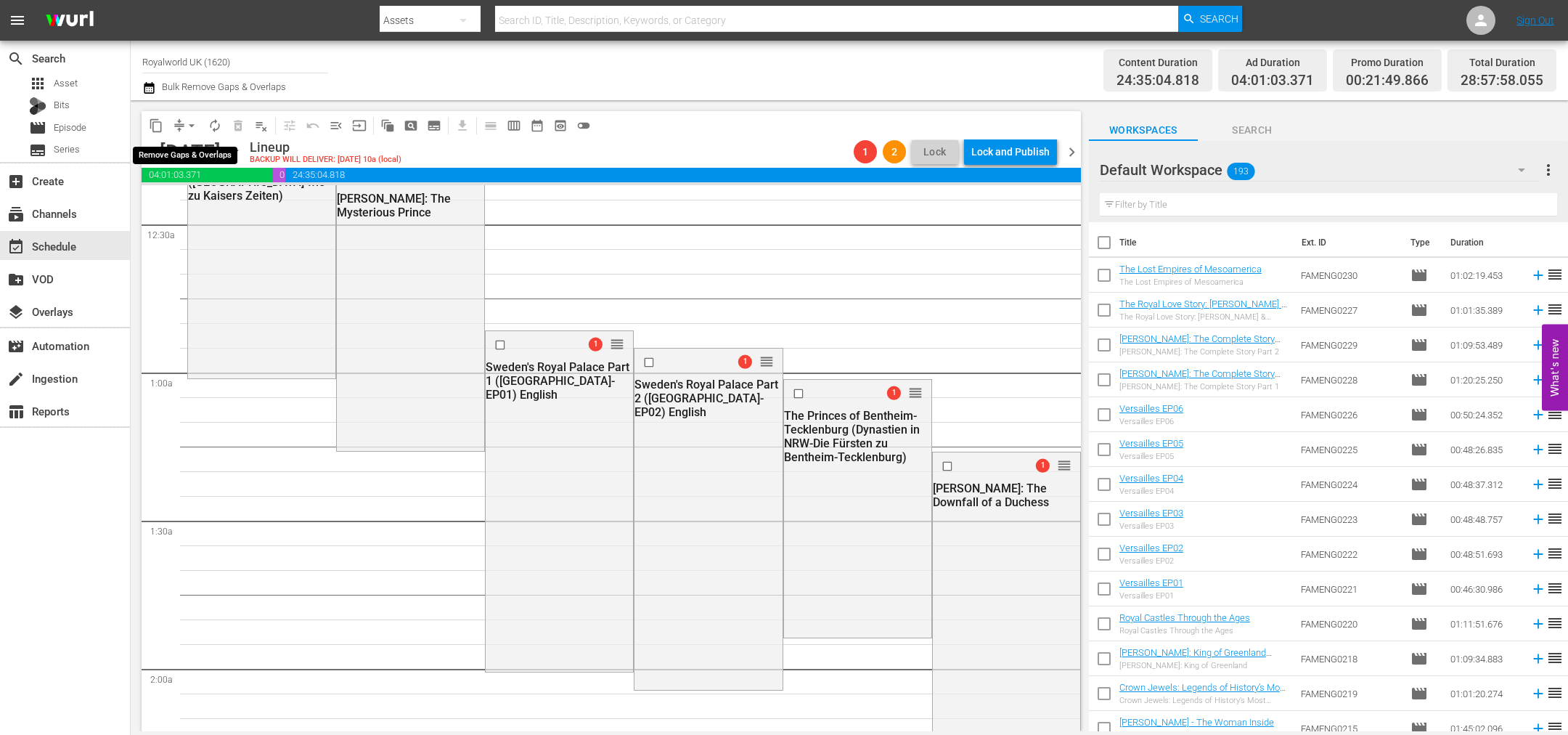
click at [195, 121] on span "arrow_drop_down" at bounding box center [191, 126] width 15 height 15
click at [190, 209] on li "Align to End of Previous Day" at bounding box center [192, 202] width 152 height 24
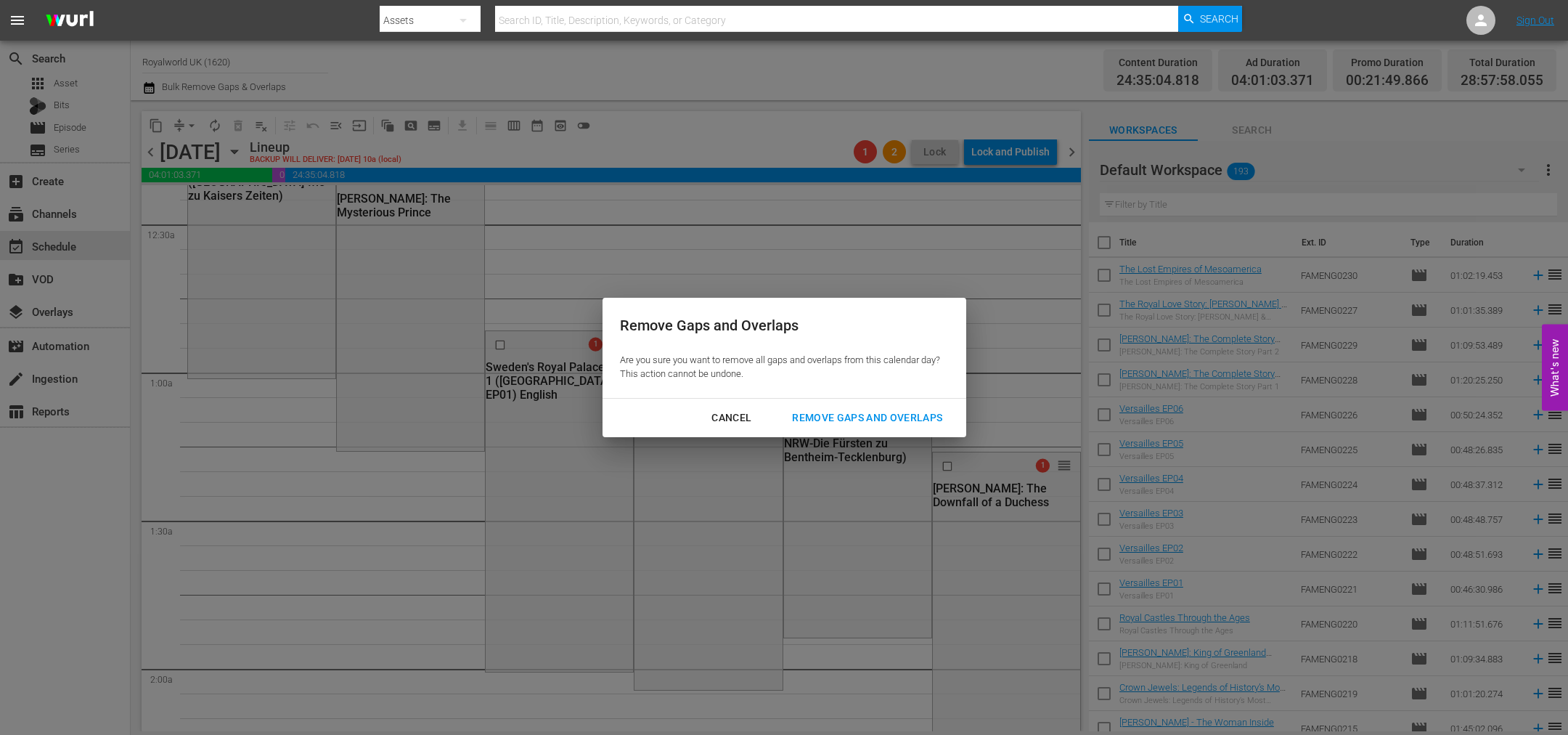
click at [868, 420] on div "Remove Gaps and Overlaps" at bounding box center [866, 417] width 173 height 18
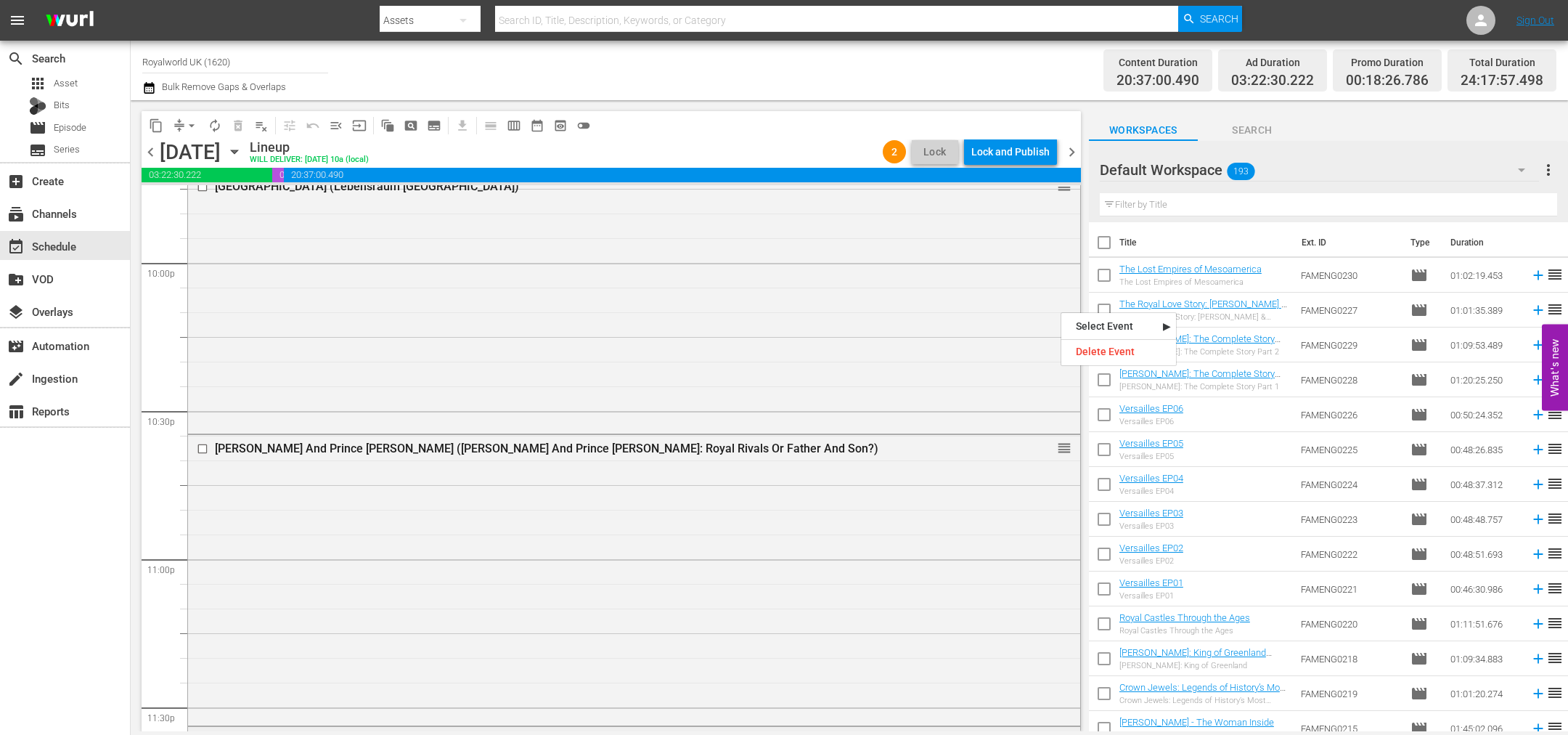
scroll to position [6695, 0]
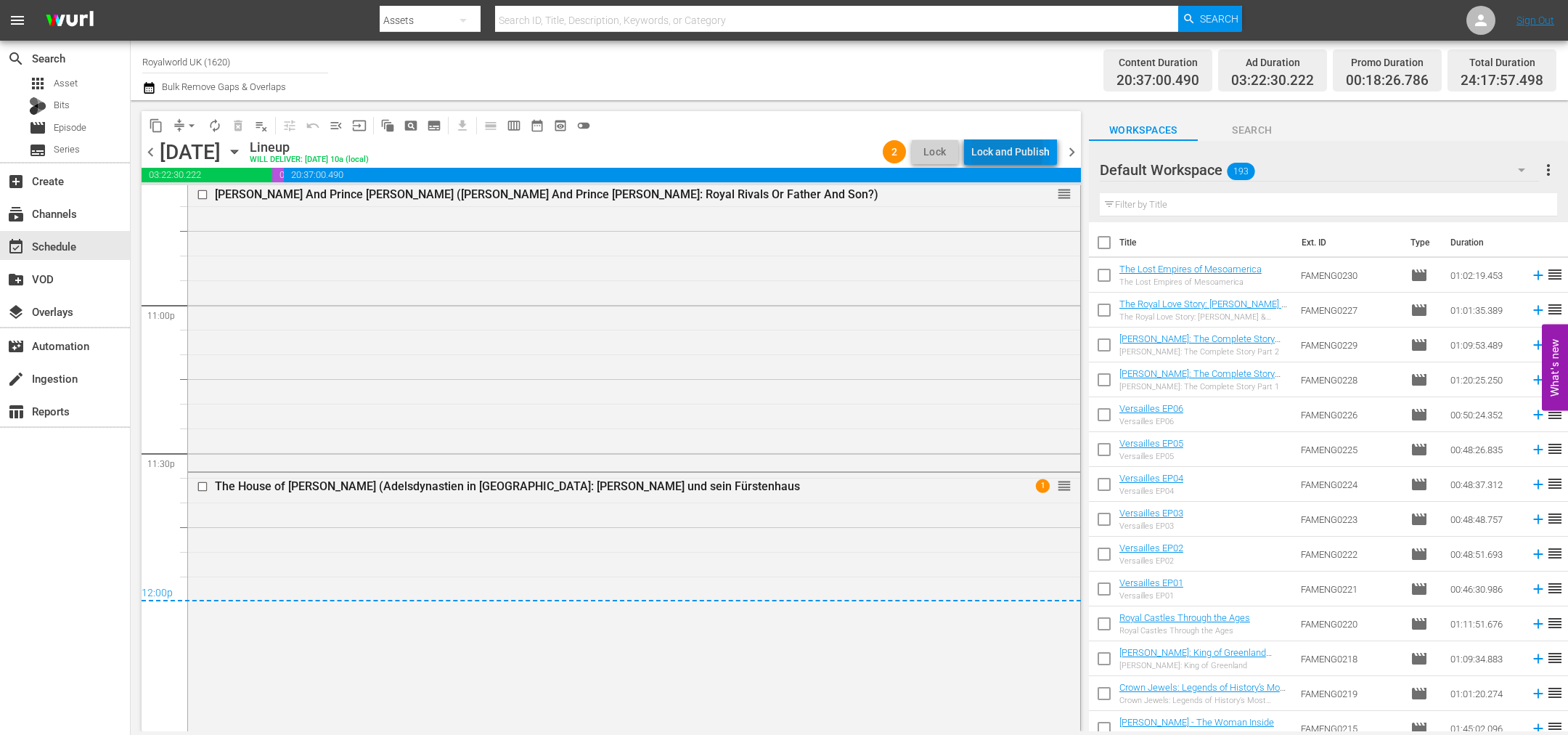
click at [989, 150] on div "Lock and Publish" at bounding box center [1009, 151] width 78 height 26
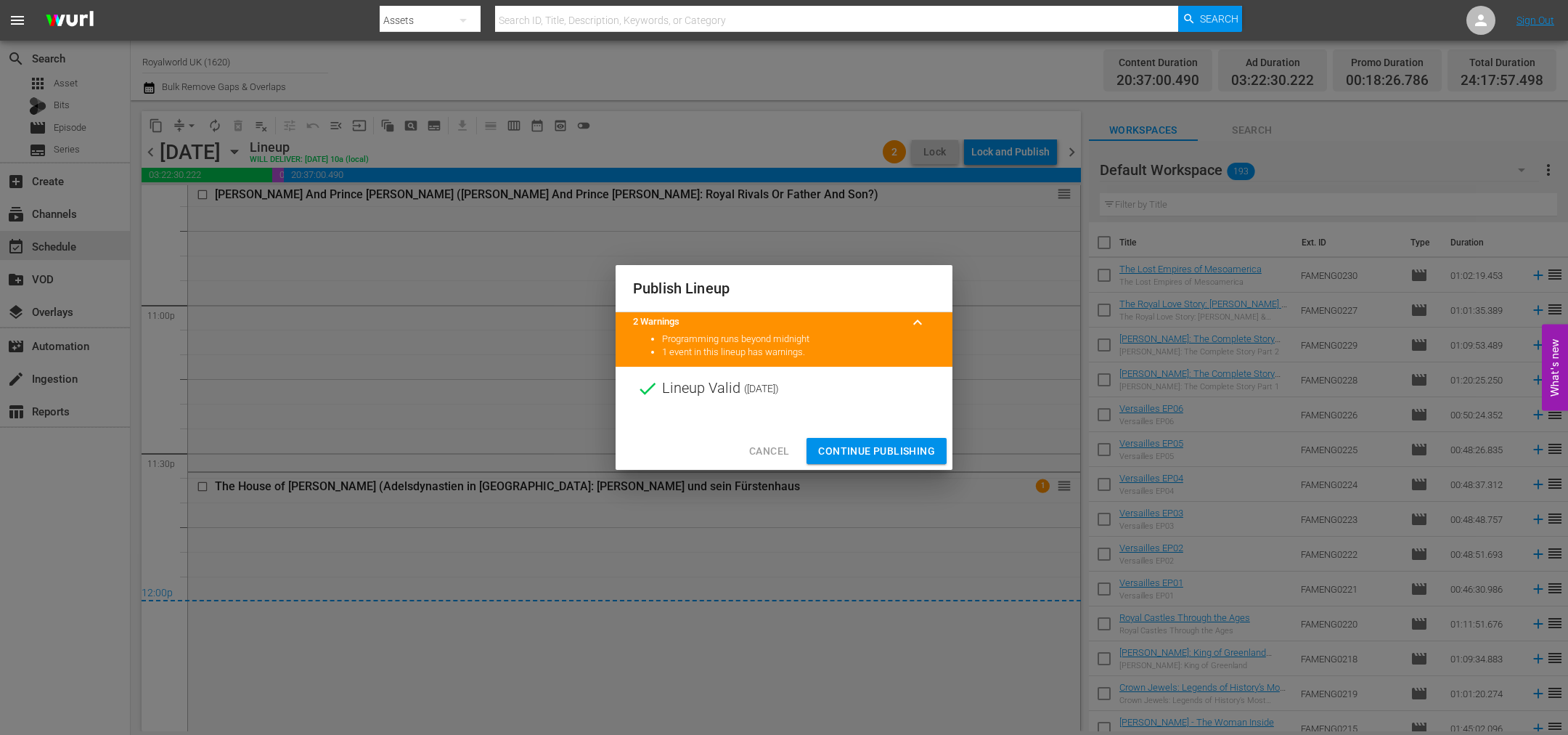
click at [881, 455] on span "Continue Publishing" at bounding box center [876, 451] width 117 height 18
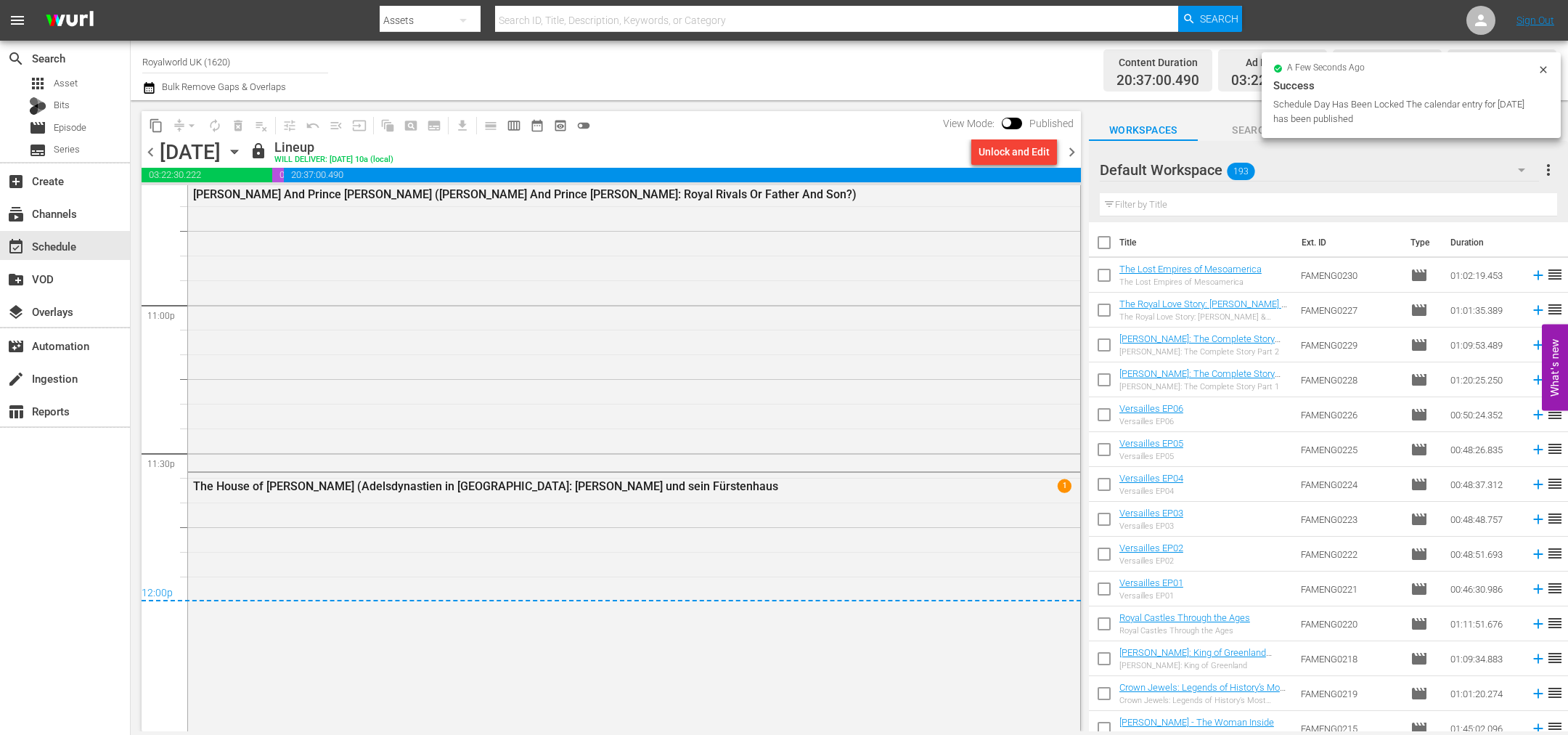
drag, startPoint x: 1077, startPoint y: 150, endPoint x: 1295, endPoint y: 149, distance: 218.0
click at [1077, 150] on span "chevron_right" at bounding box center [1072, 152] width 18 height 18
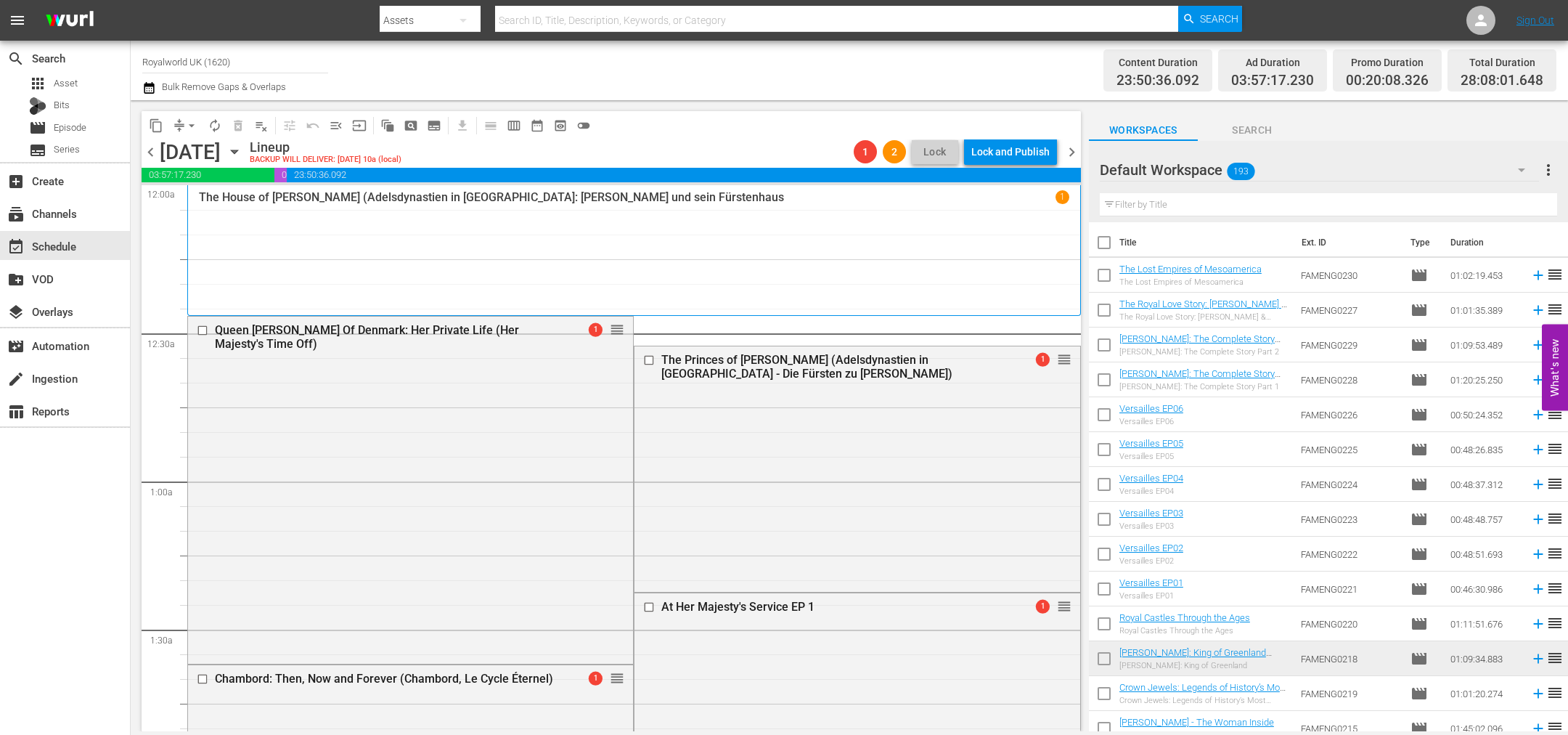
drag, startPoint x: 605, startPoint y: 467, endPoint x: 900, endPoint y: 344, distance: 319.6
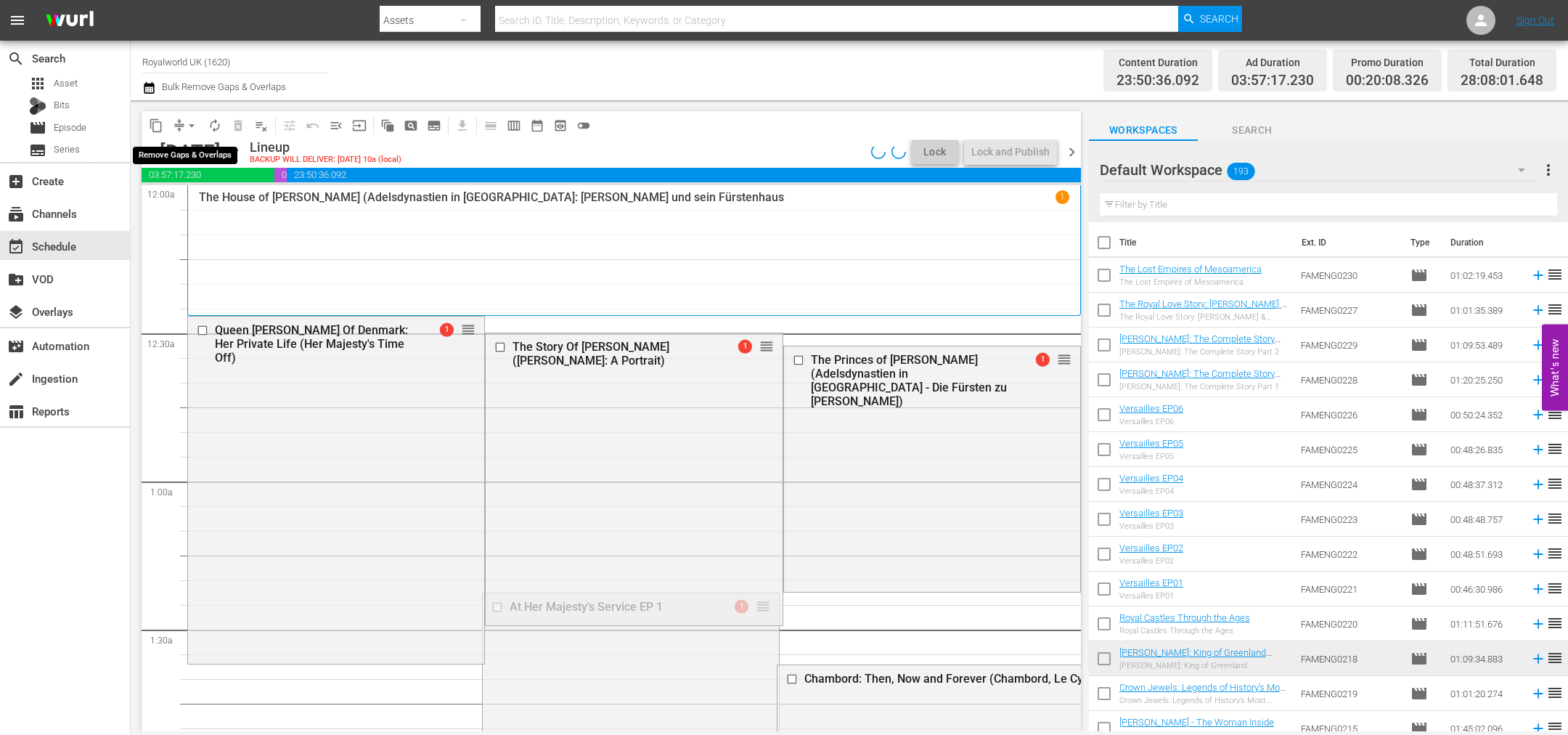
click at [195, 124] on span "arrow_drop_down" at bounding box center [191, 126] width 15 height 15
click at [195, 195] on li "Align to End of Previous Day" at bounding box center [192, 202] width 152 height 24
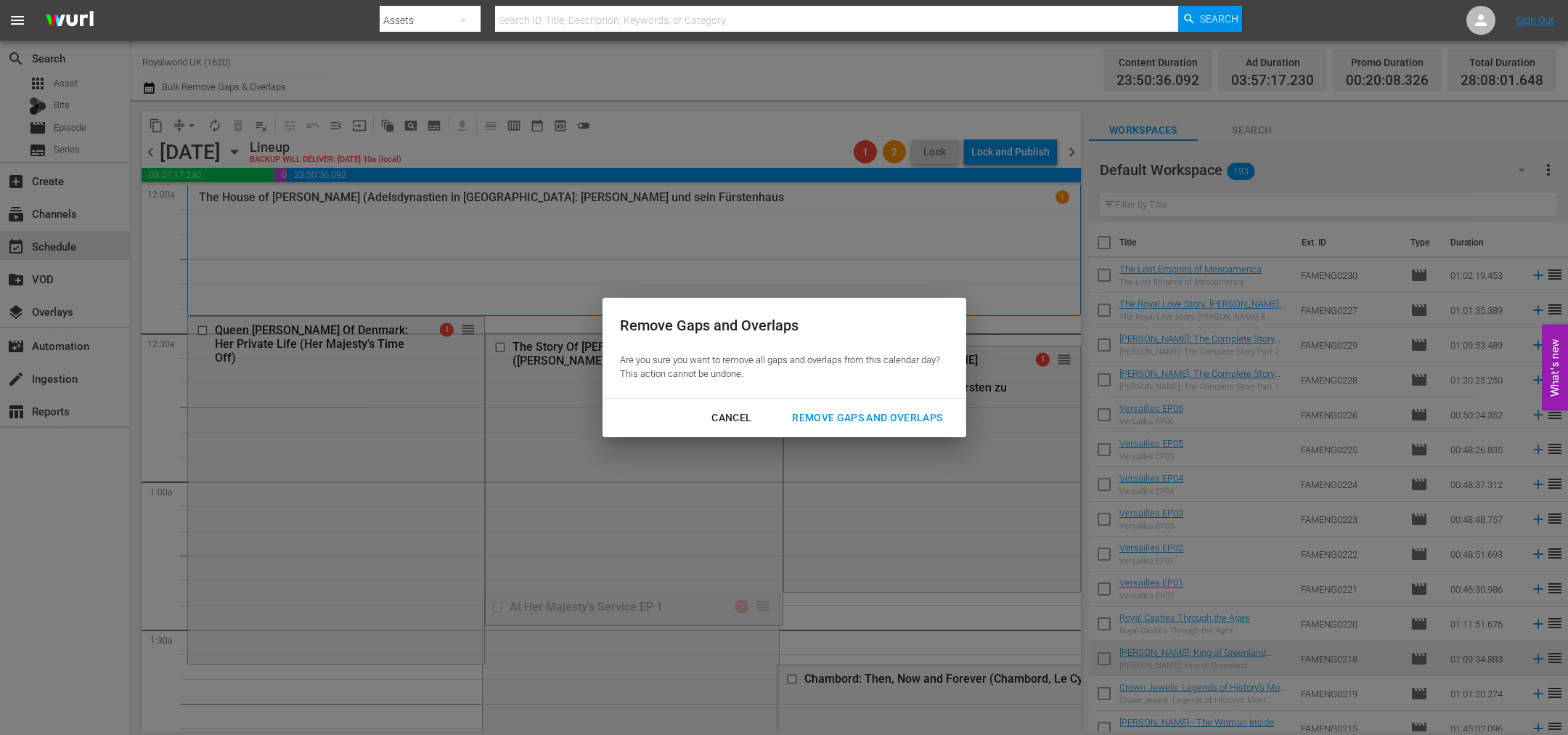
click at [919, 416] on div "Remove Gaps and Overlaps" at bounding box center [866, 417] width 173 height 18
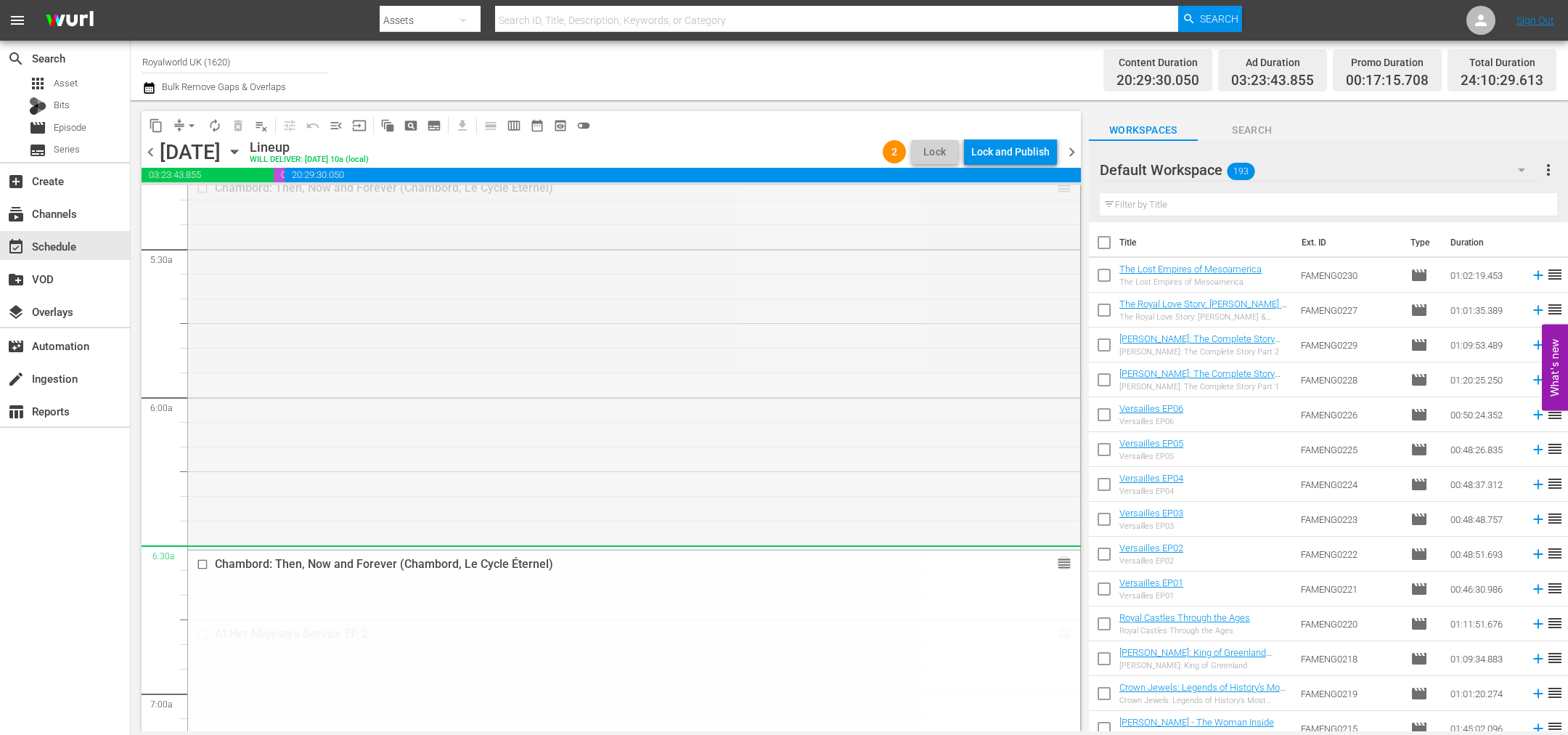
scroll to position [1852, 0]
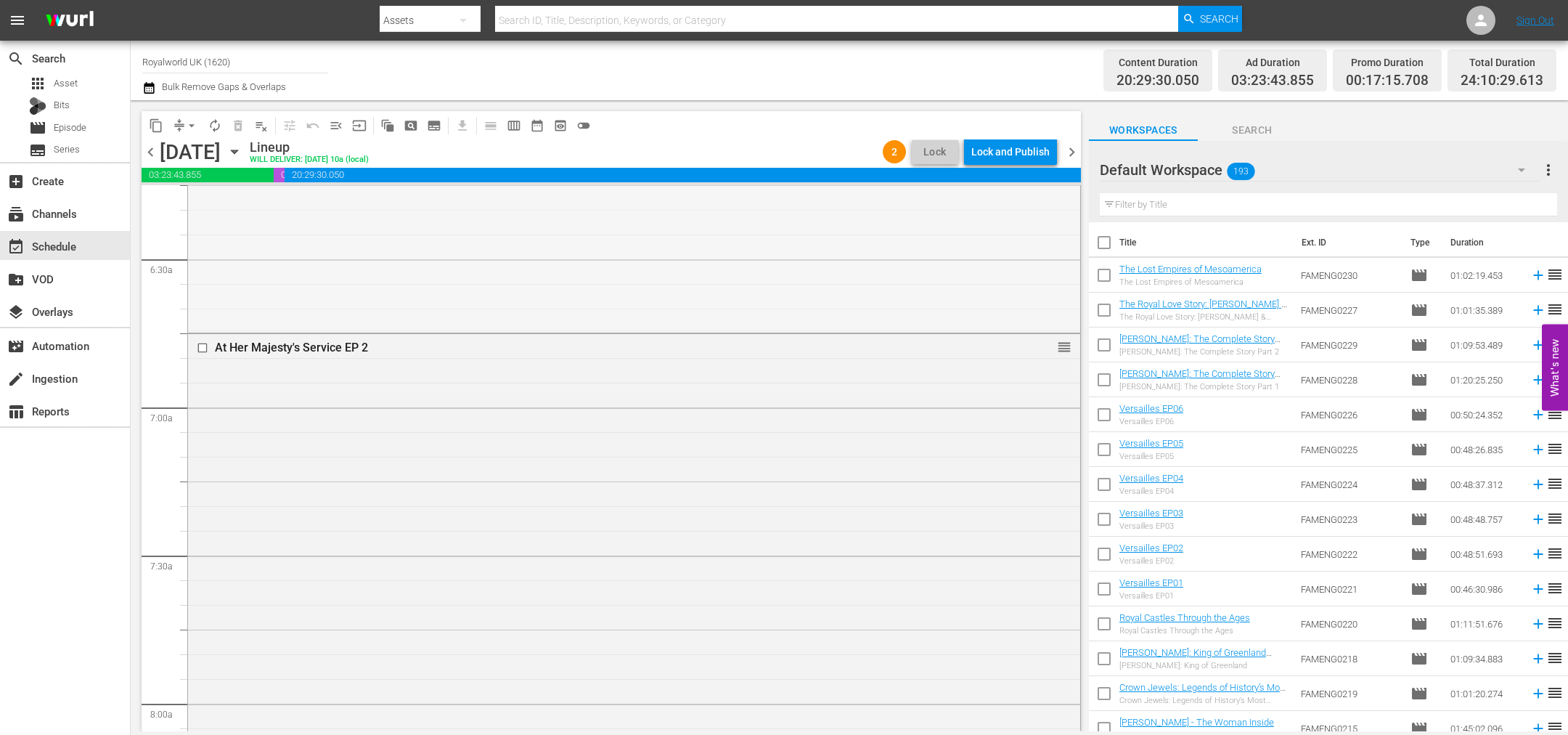
drag, startPoint x: 1054, startPoint y: 340, endPoint x: 963, endPoint y: 589, distance: 265.1
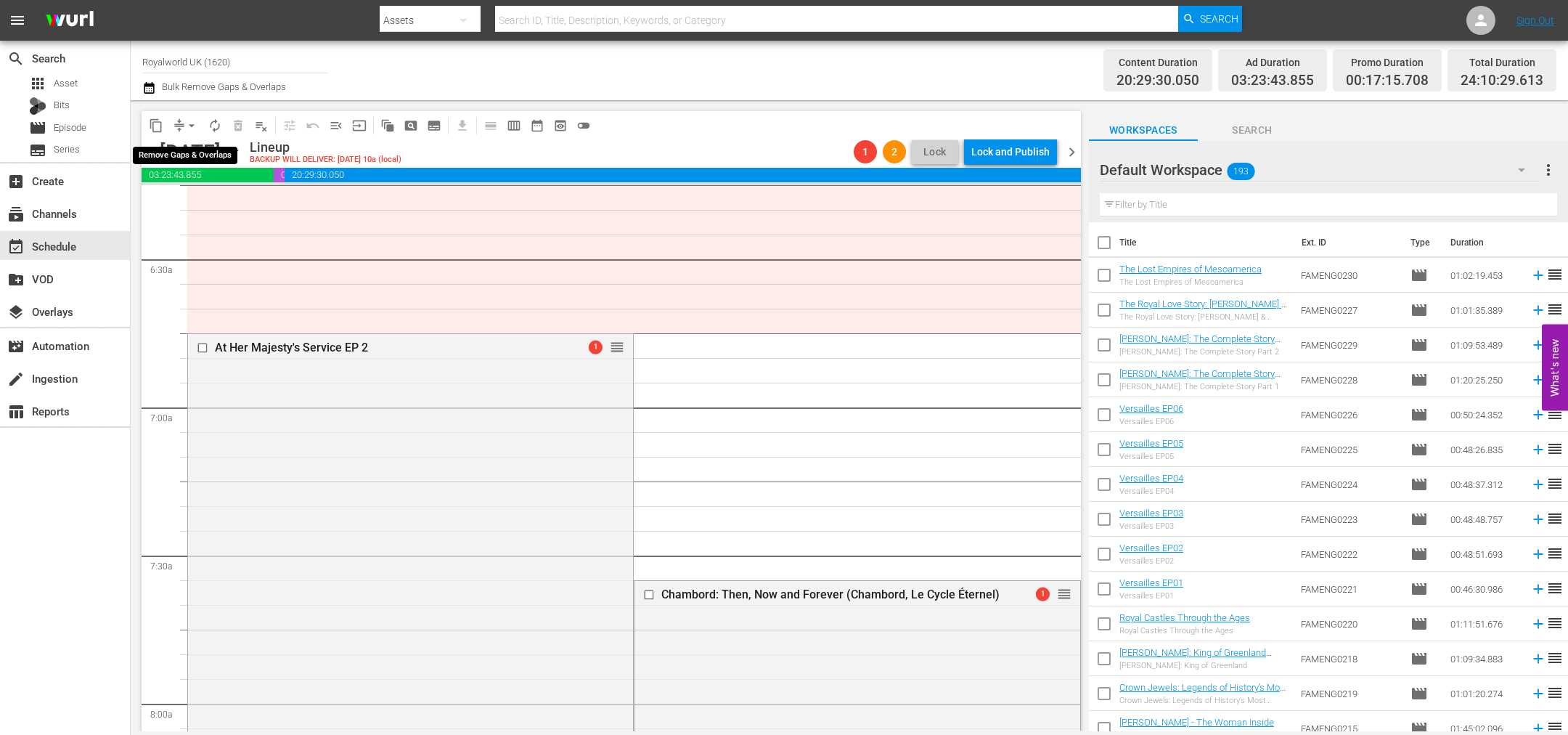
click at [194, 129] on span "arrow_drop_down" at bounding box center [191, 126] width 15 height 15
click at [222, 209] on li "Align to End of Previous Day" at bounding box center [192, 202] width 152 height 24
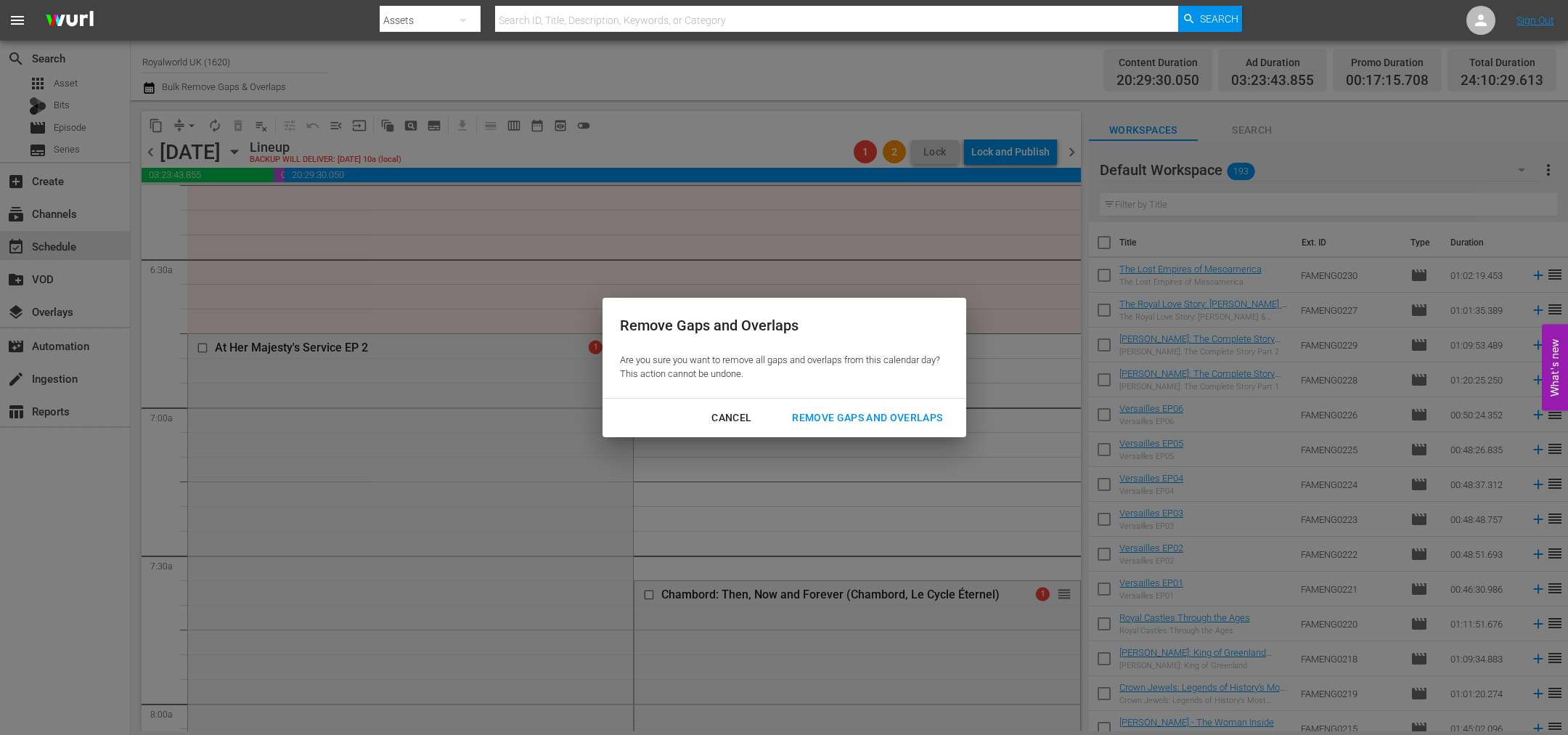
click at [828, 423] on div "Remove Gaps and Overlaps" at bounding box center [866, 417] width 173 height 18
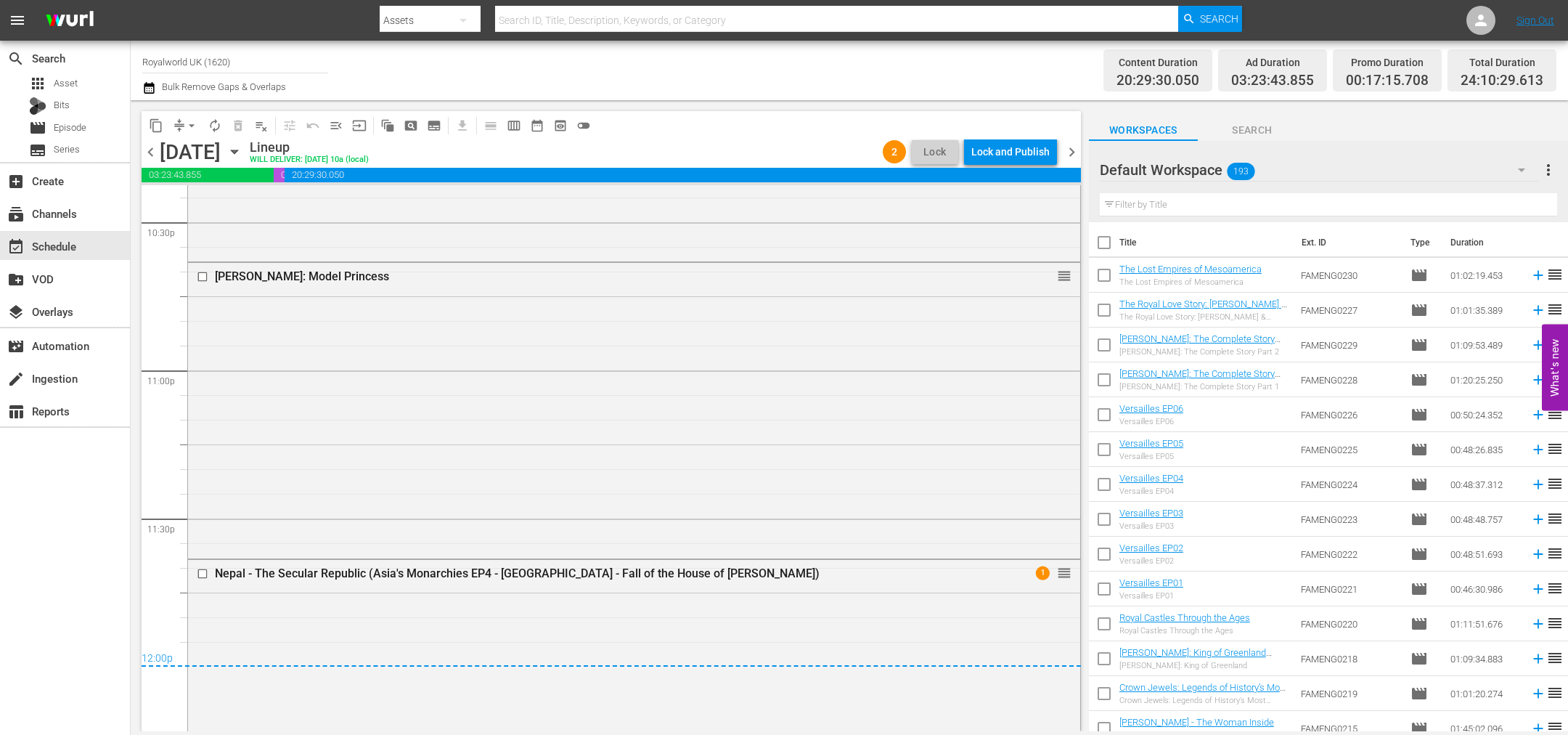
scroll to position [6748, 0]
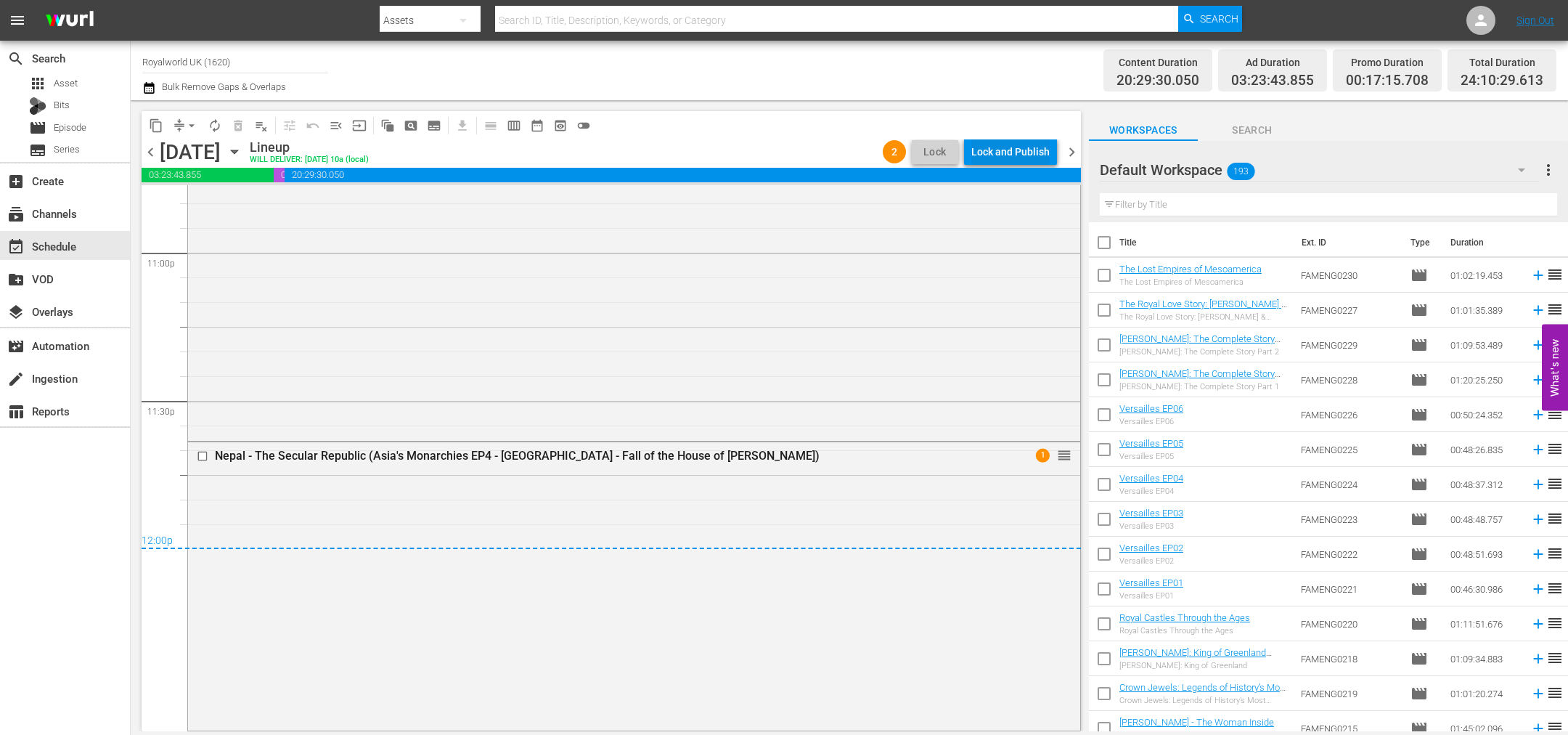
click at [980, 141] on div "Lock and Publish" at bounding box center [1009, 151] width 78 height 26
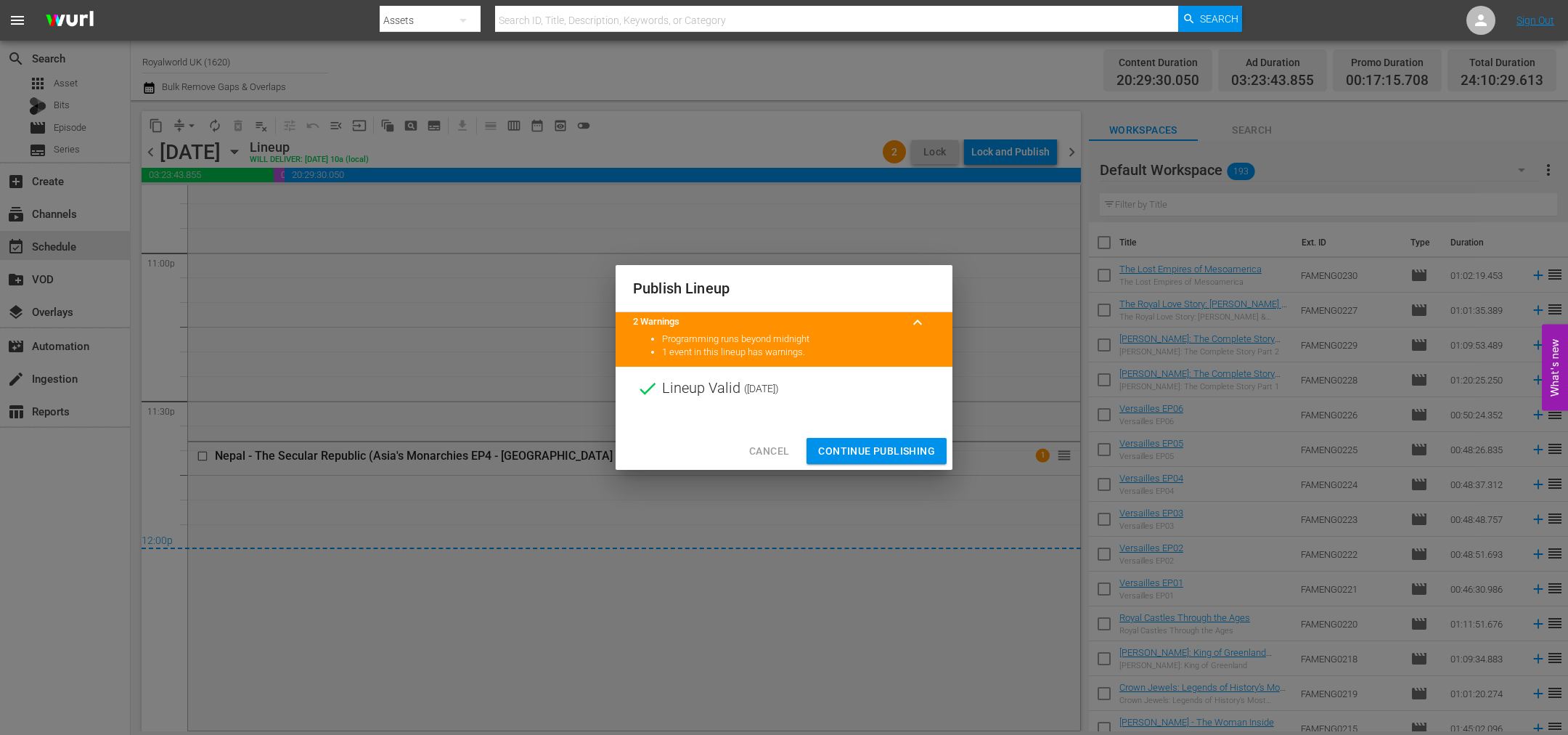
click at [880, 461] on button "Continue Publishing" at bounding box center [877, 451] width 140 height 27
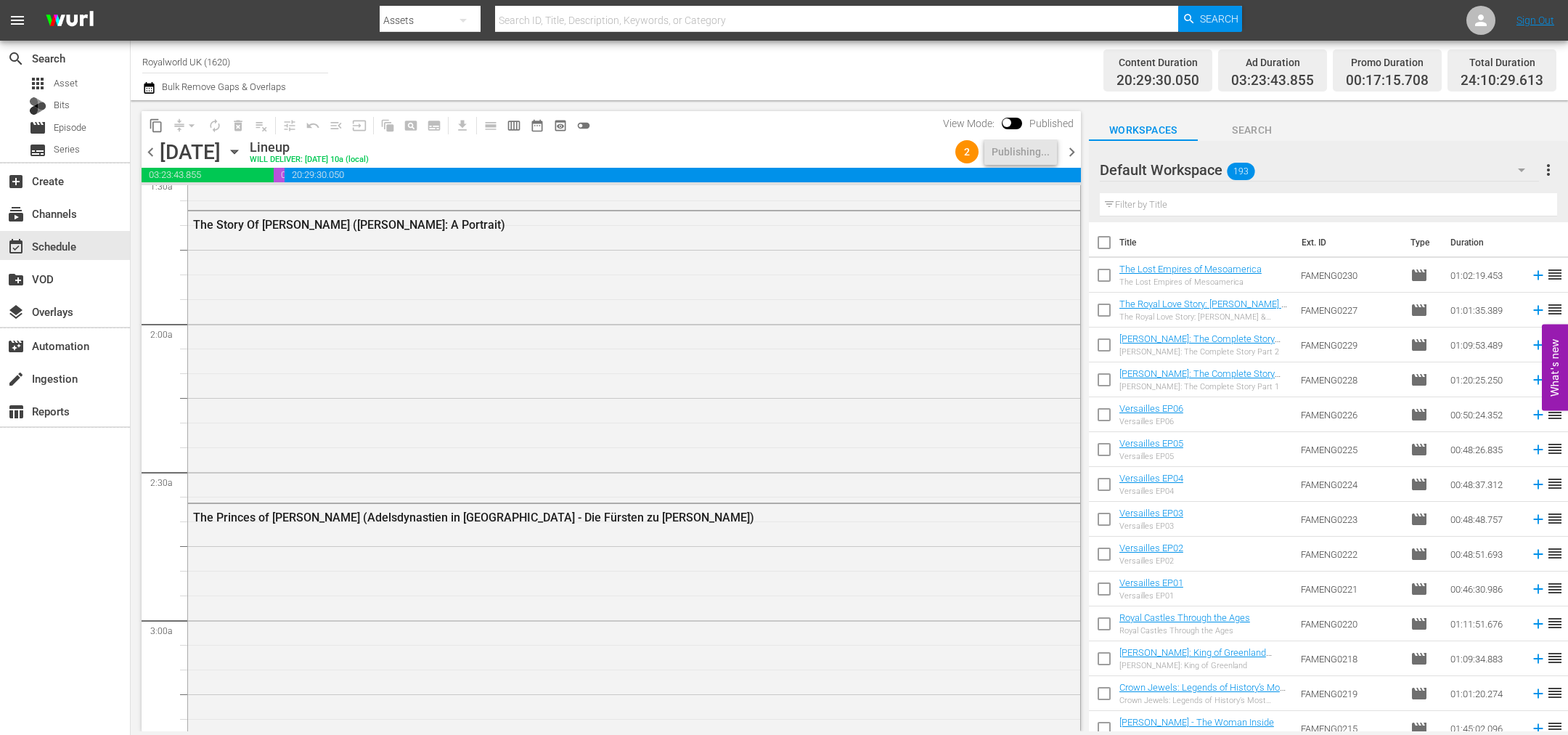
scroll to position [0, 0]
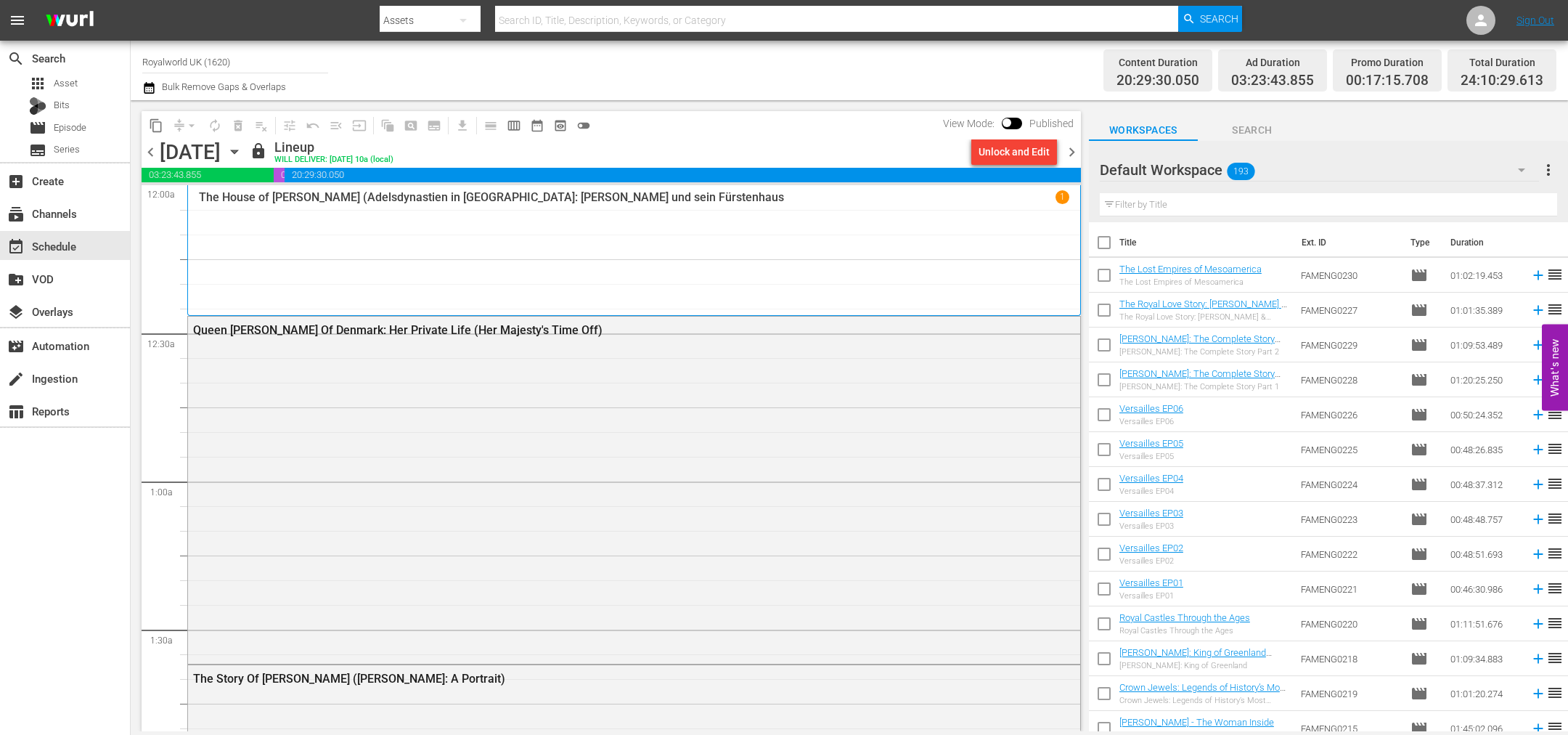
click at [146, 152] on span "chevron_left" at bounding box center [150, 152] width 18 height 18
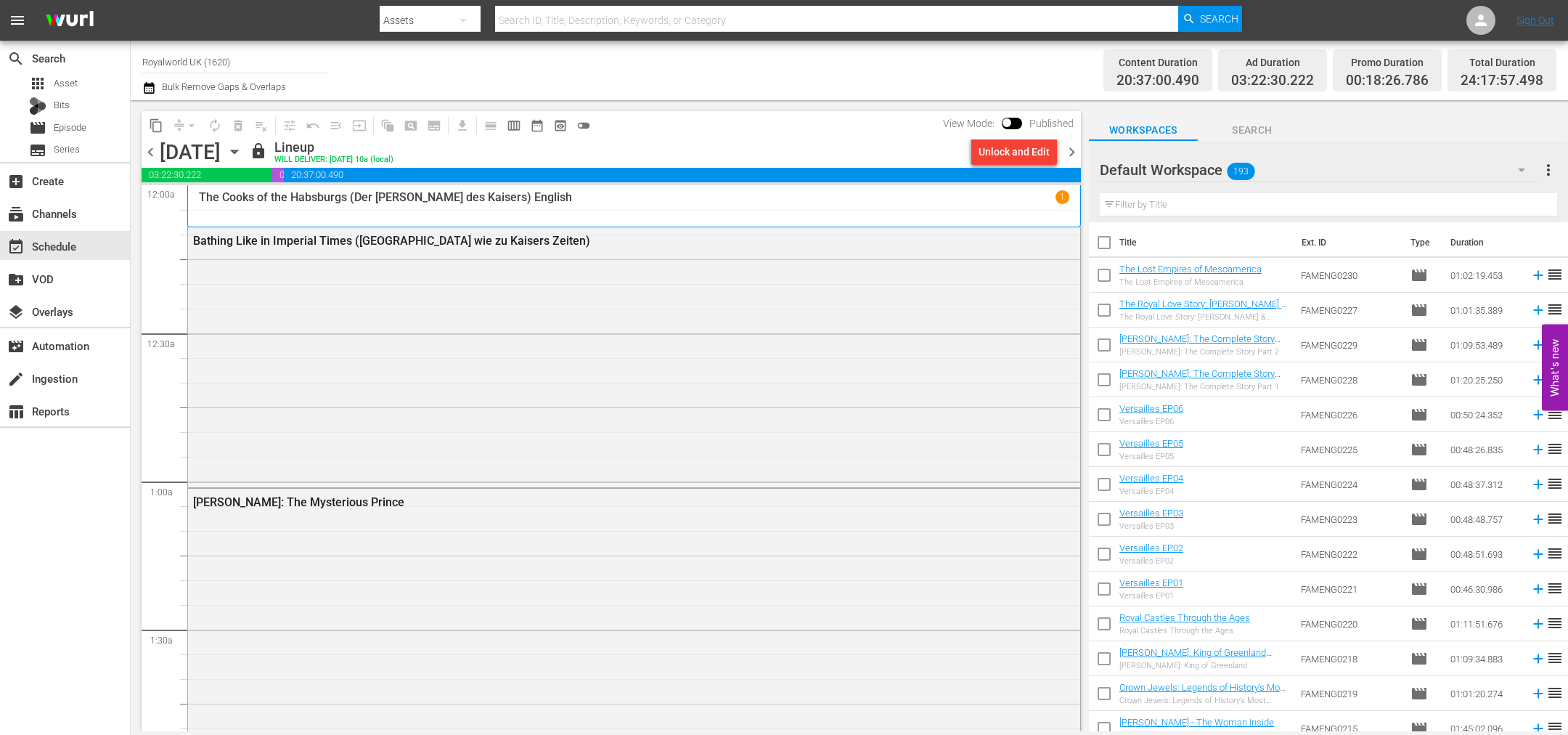
click at [146, 152] on span "chevron_left" at bounding box center [150, 152] width 18 height 18
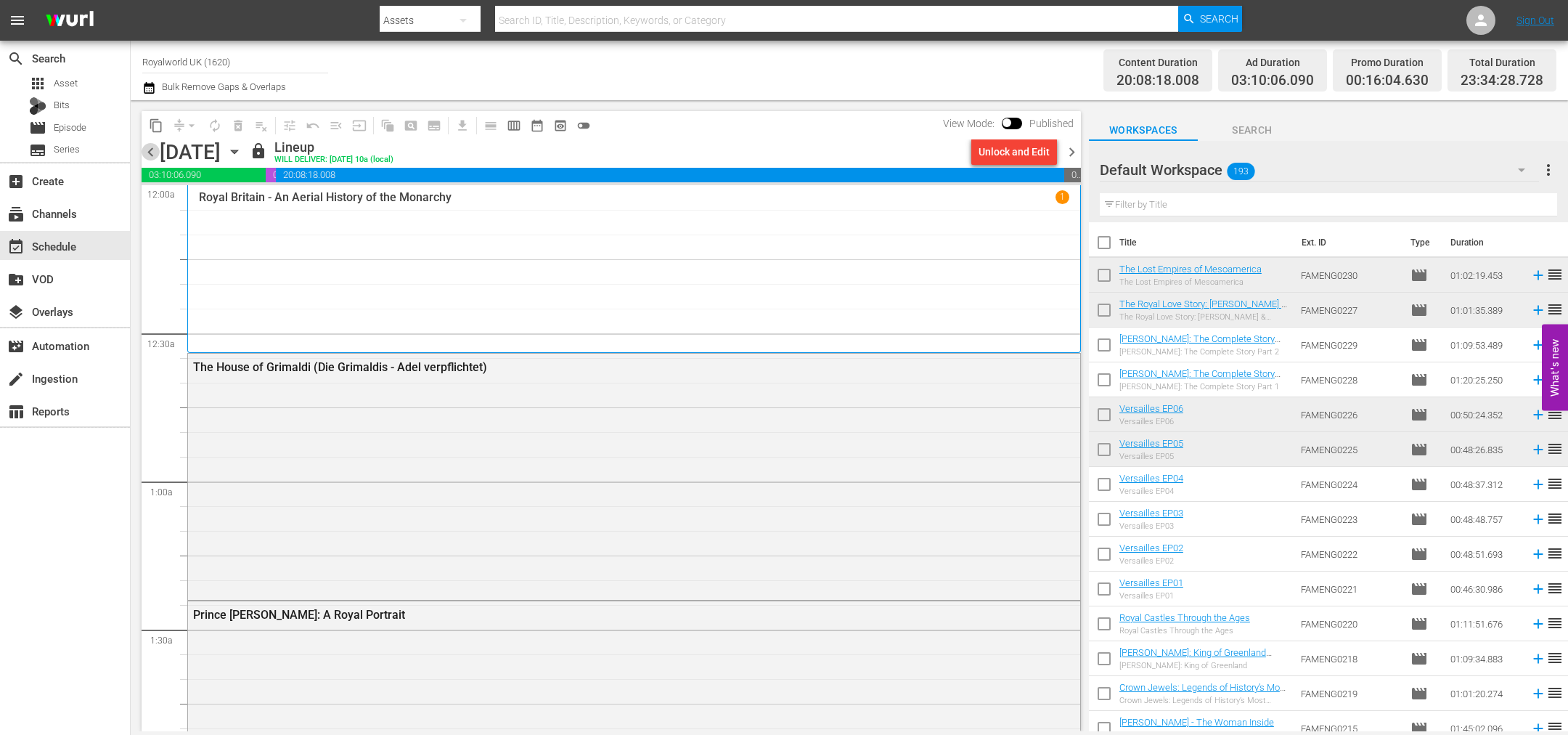
click at [146, 152] on span "chevron_left" at bounding box center [150, 152] width 18 height 18
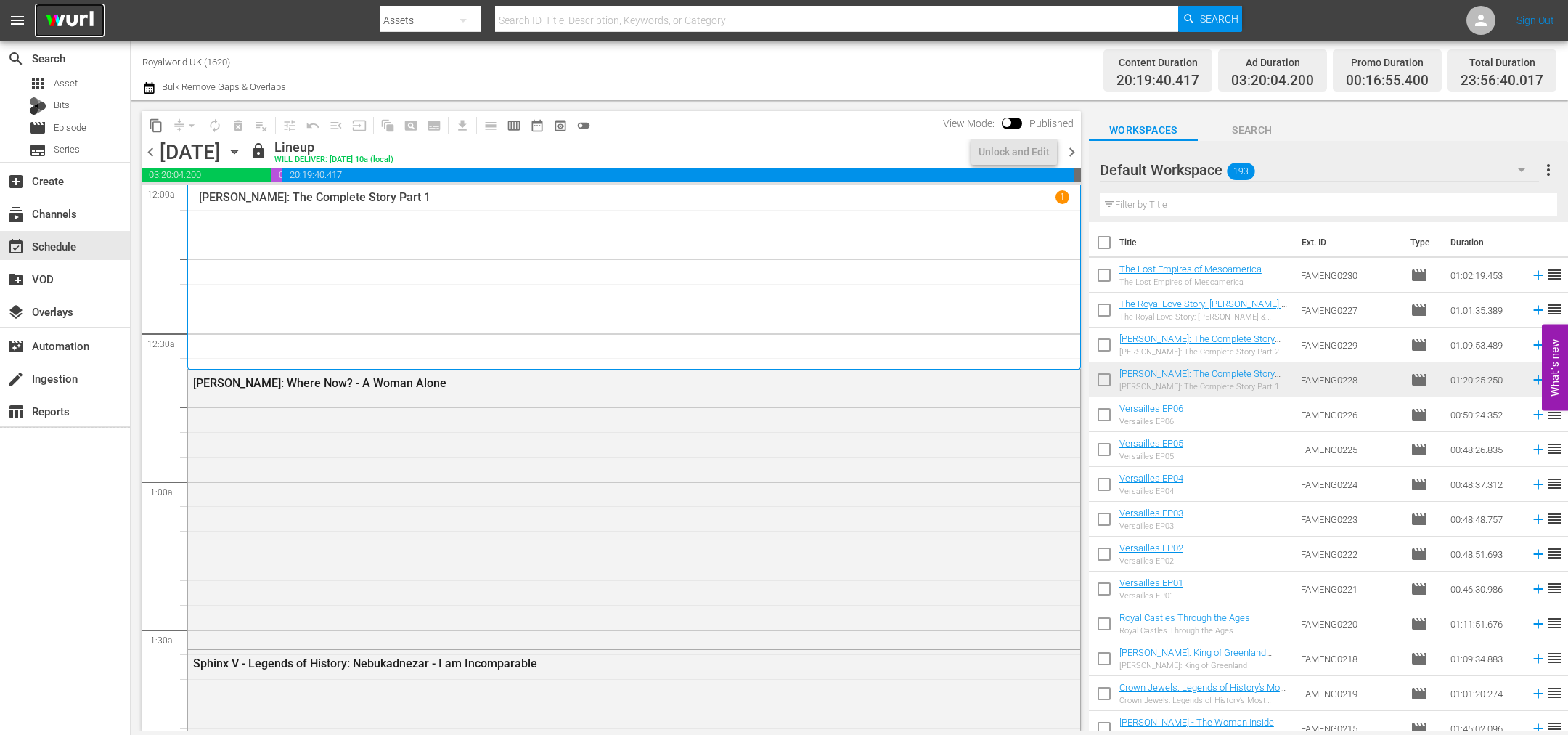
click at [86, 22] on img at bounding box center [69, 21] width 69 height 35
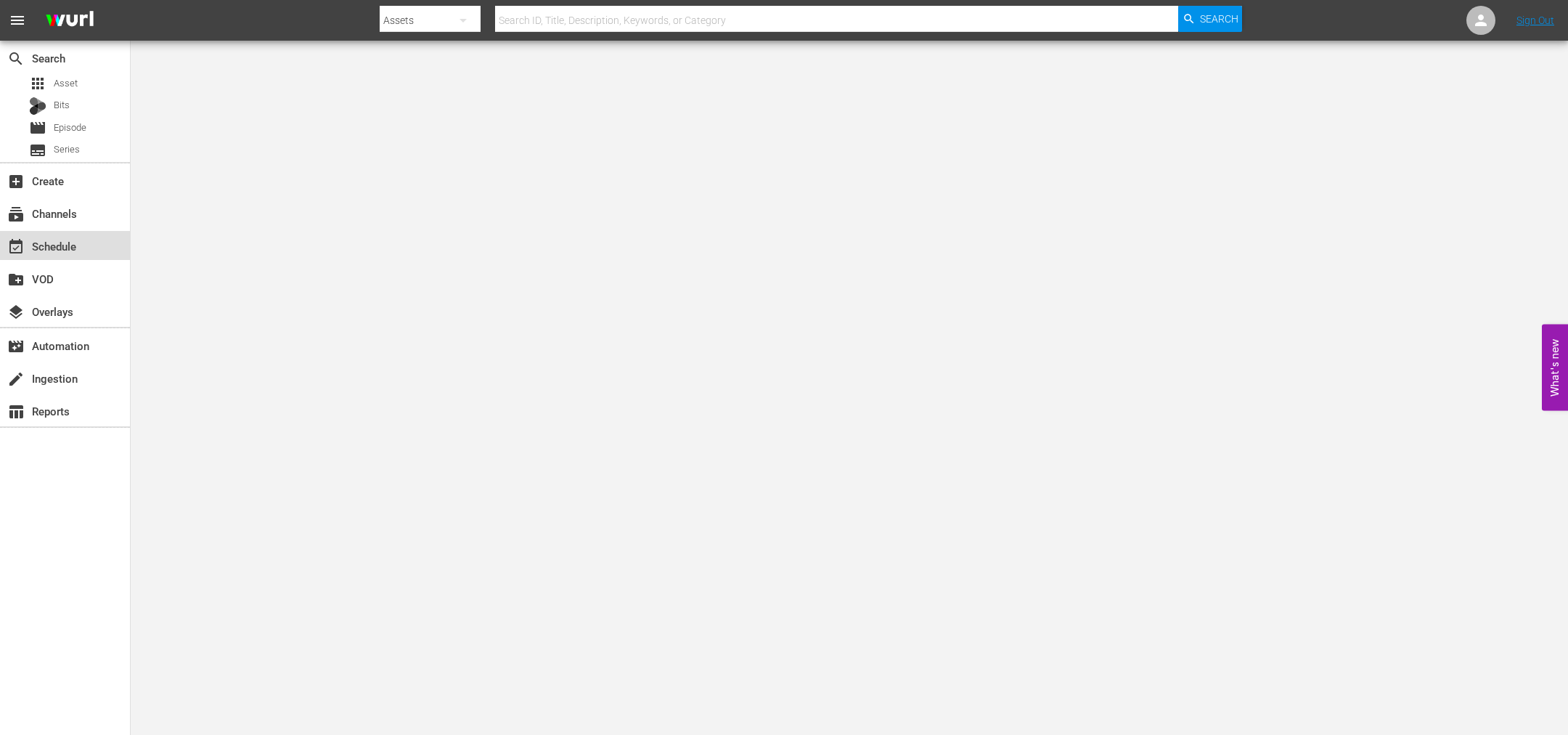
click at [86, 248] on div "event_available Schedule" at bounding box center [64, 244] width 130 height 29
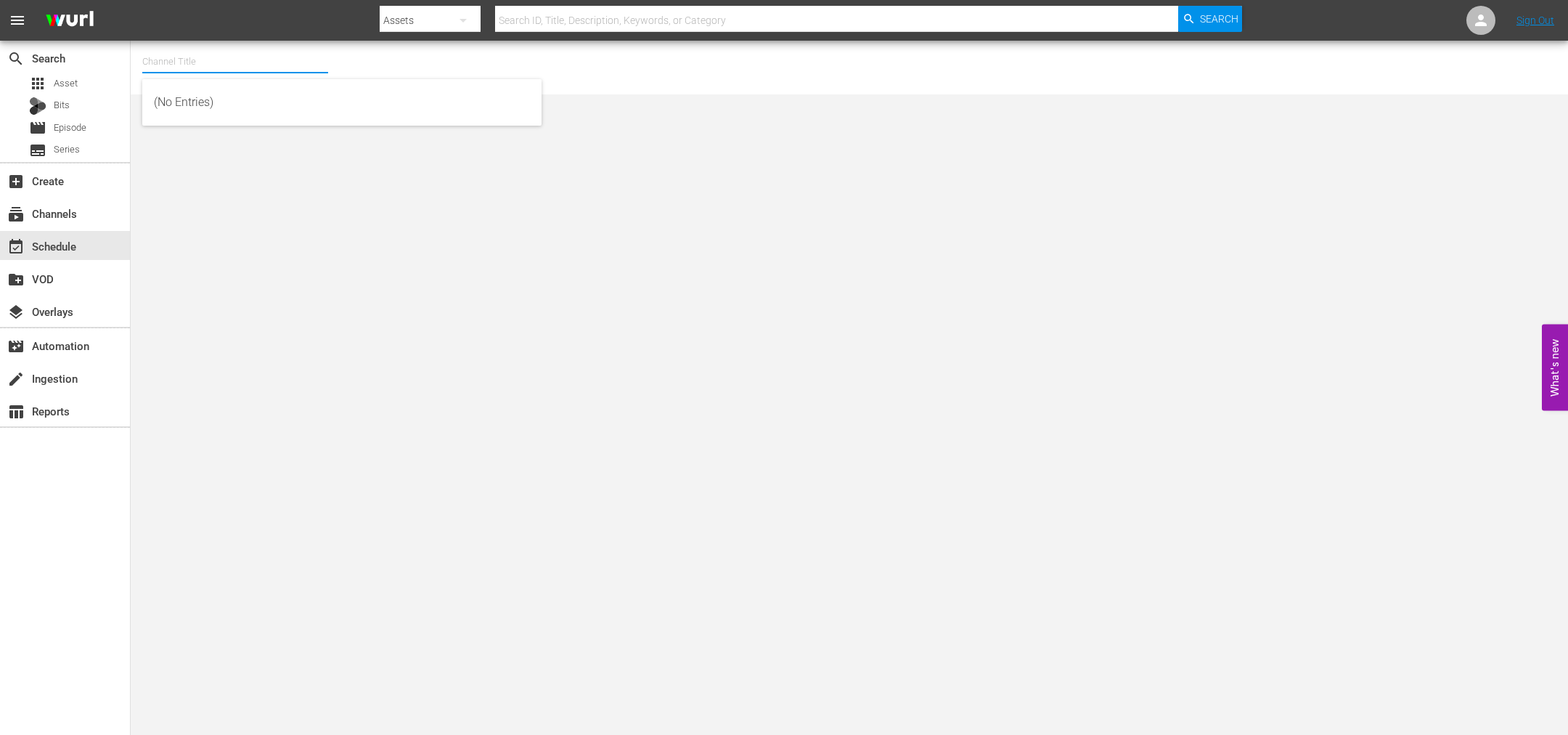
click at [218, 61] on input "text" at bounding box center [235, 61] width 186 height 35
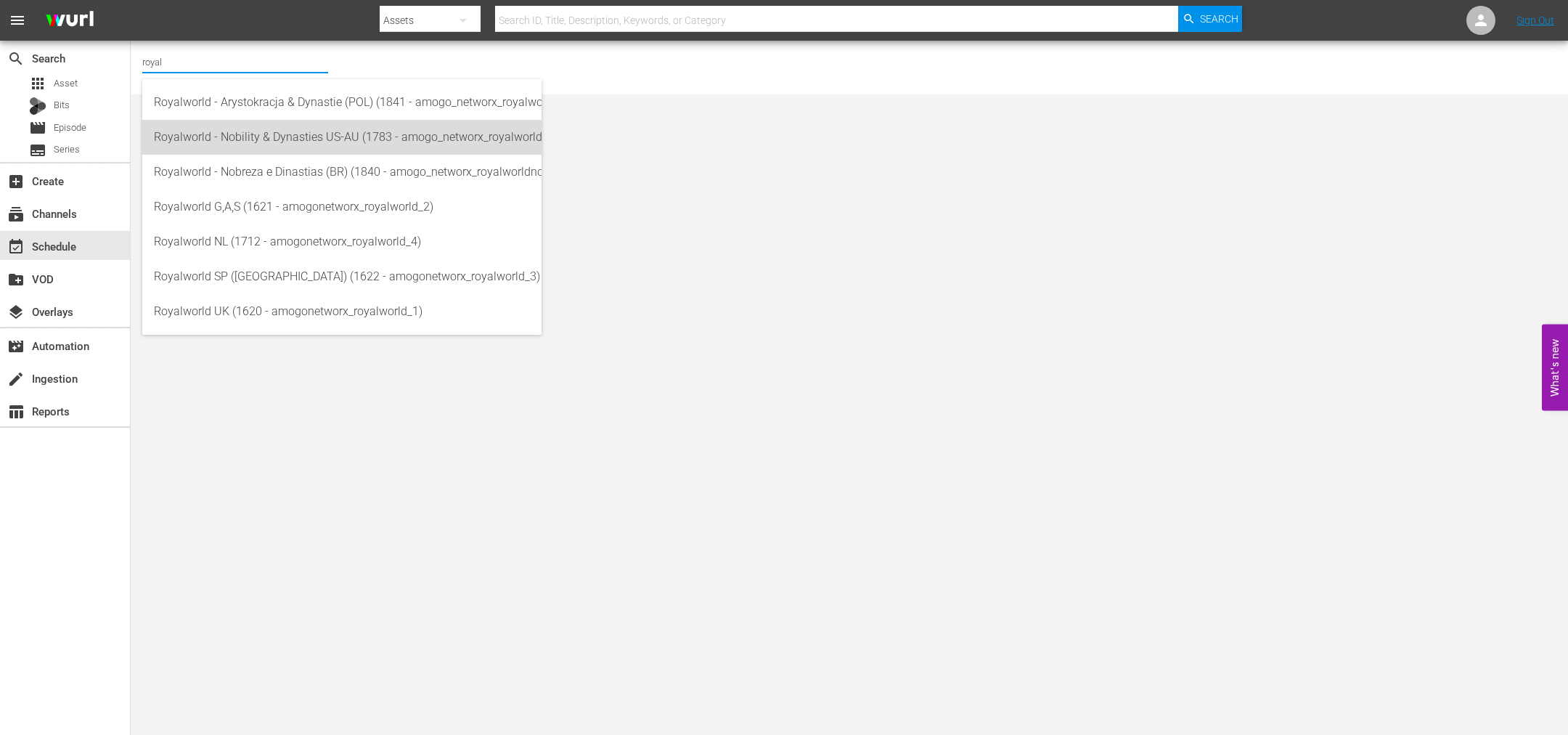
click at [326, 142] on div "Royalworld - Nobility & Dynasties US-AU (1783 - amogo_networx_royalworldnobilit…" at bounding box center [342, 137] width 376 height 35
type input "Royalworld - Nobility & Dynasties US-AU (1783 - amogo_networx_royalworldnobilit…"
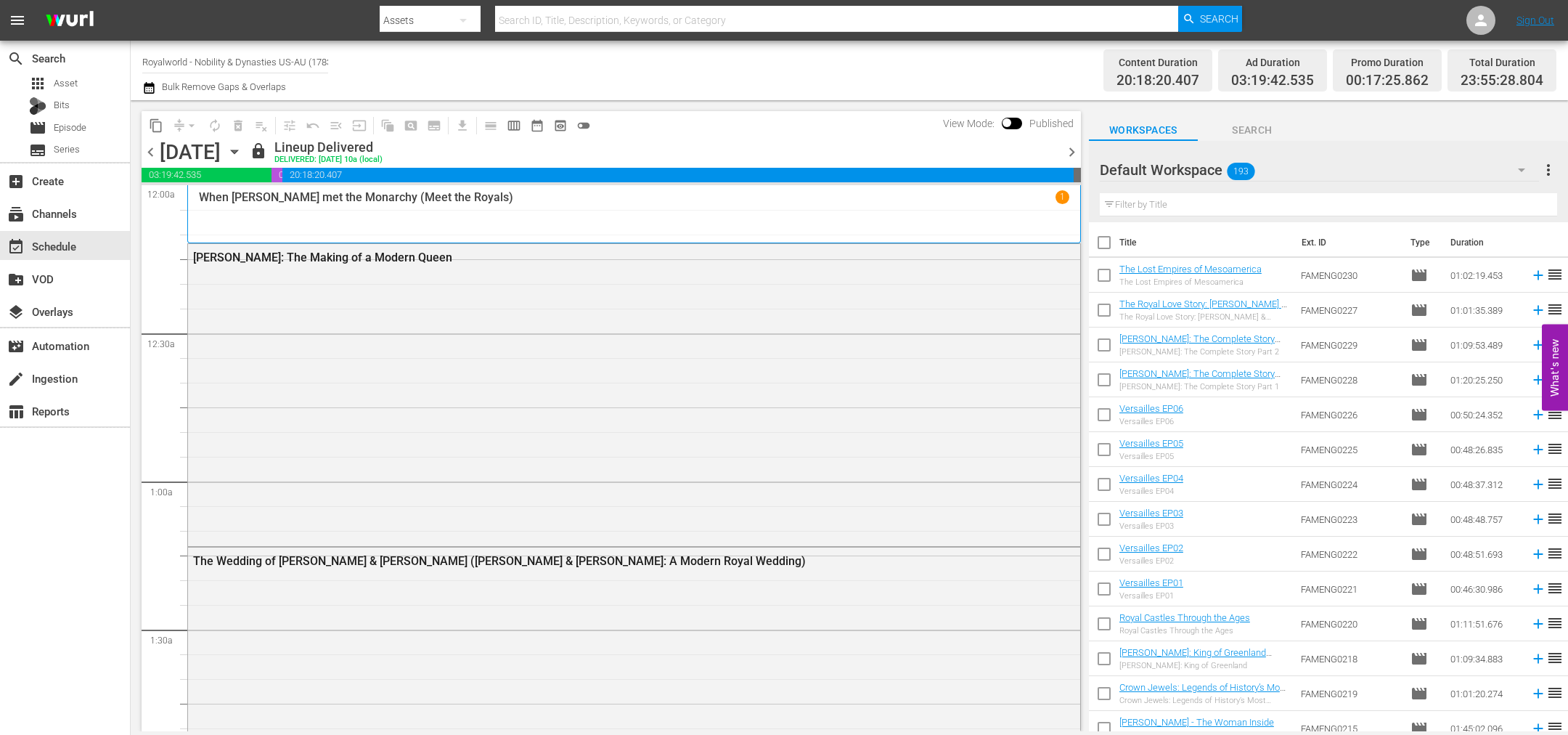
click at [1077, 151] on span "chevron_right" at bounding box center [1072, 152] width 18 height 18
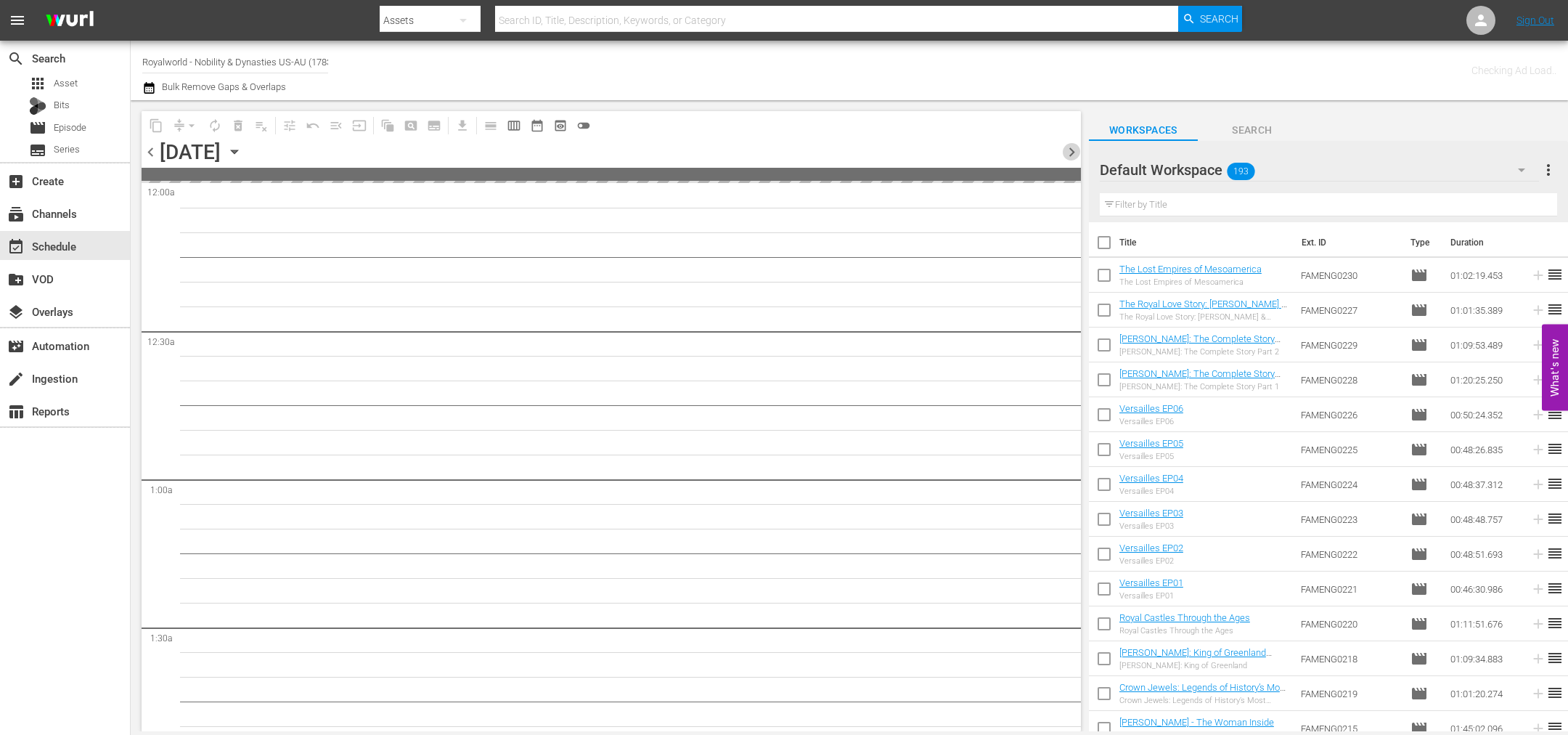
click at [1077, 151] on span "chevron_right" at bounding box center [1072, 152] width 18 height 18
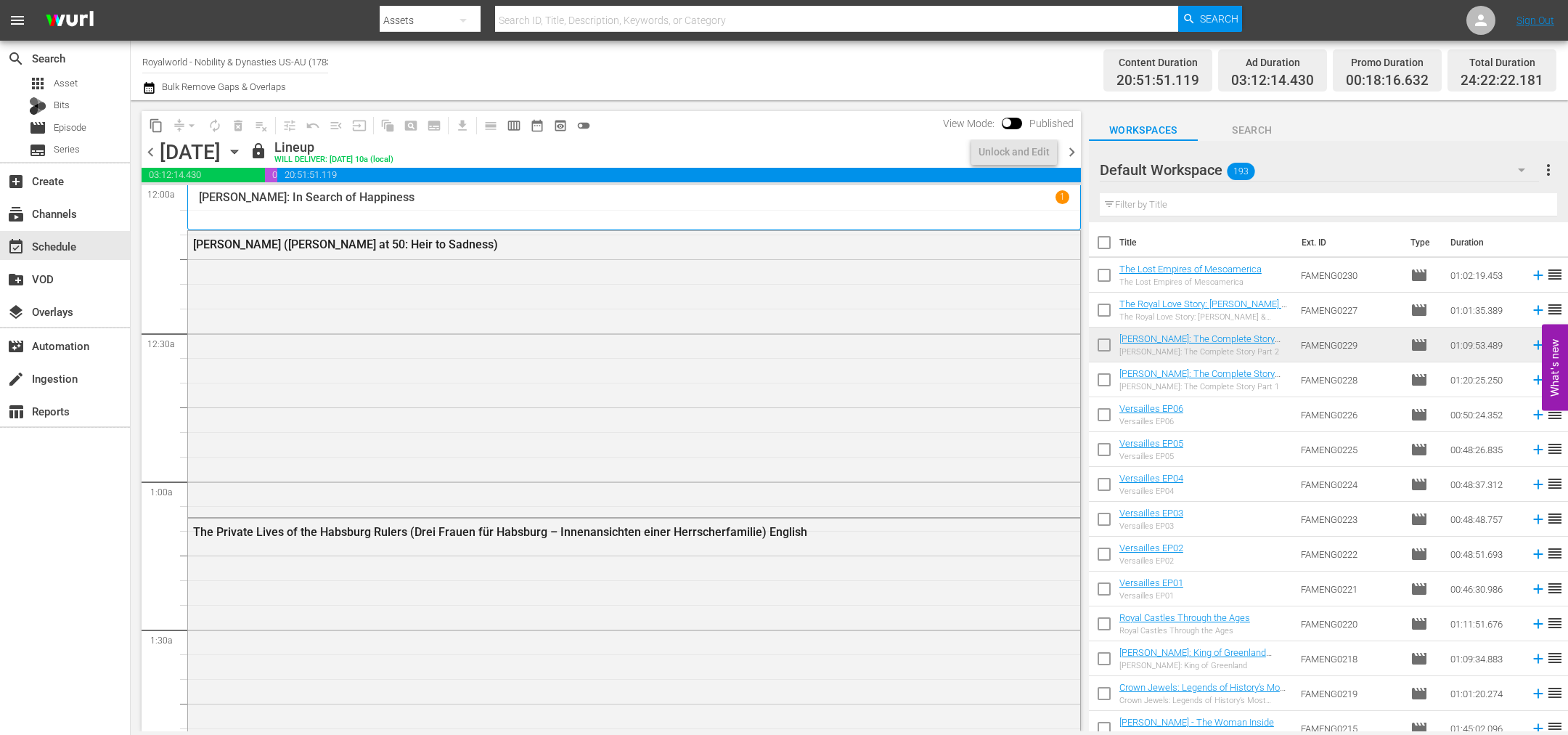
click at [1077, 151] on span "chevron_right" at bounding box center [1072, 152] width 18 height 18
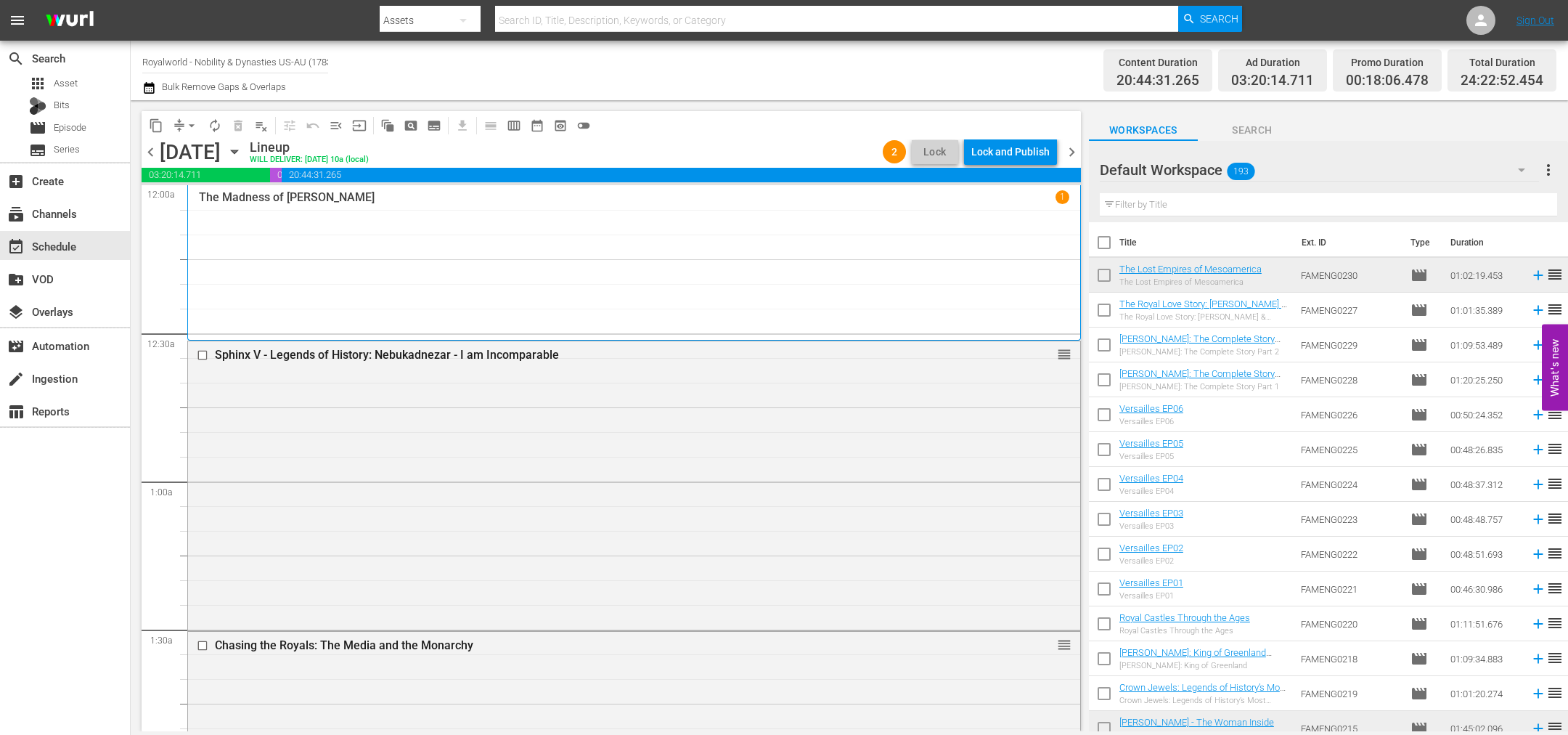
click at [996, 151] on div "Lock and Publish" at bounding box center [1009, 151] width 78 height 26
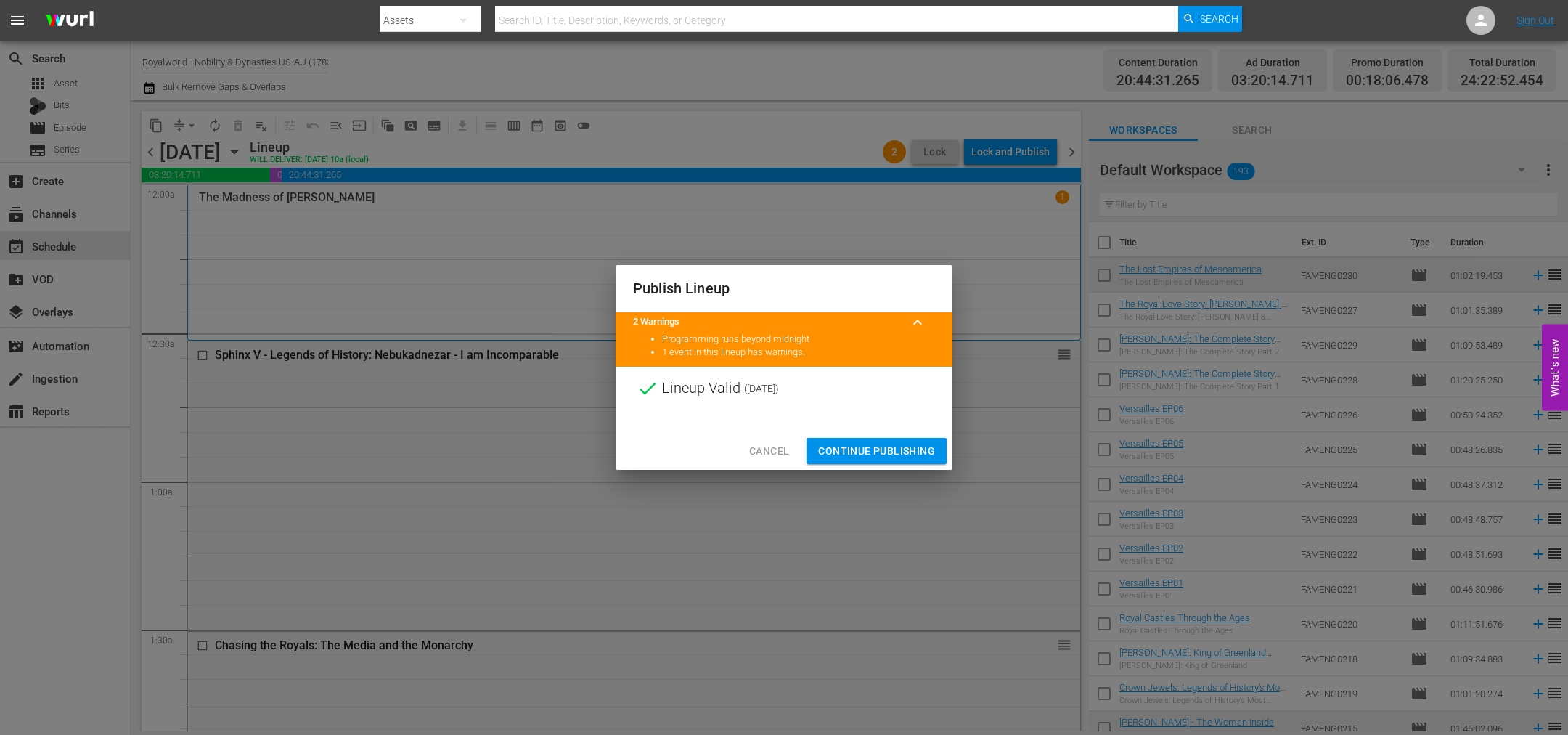
click at [878, 453] on span "Continue Publishing" at bounding box center [876, 451] width 117 height 18
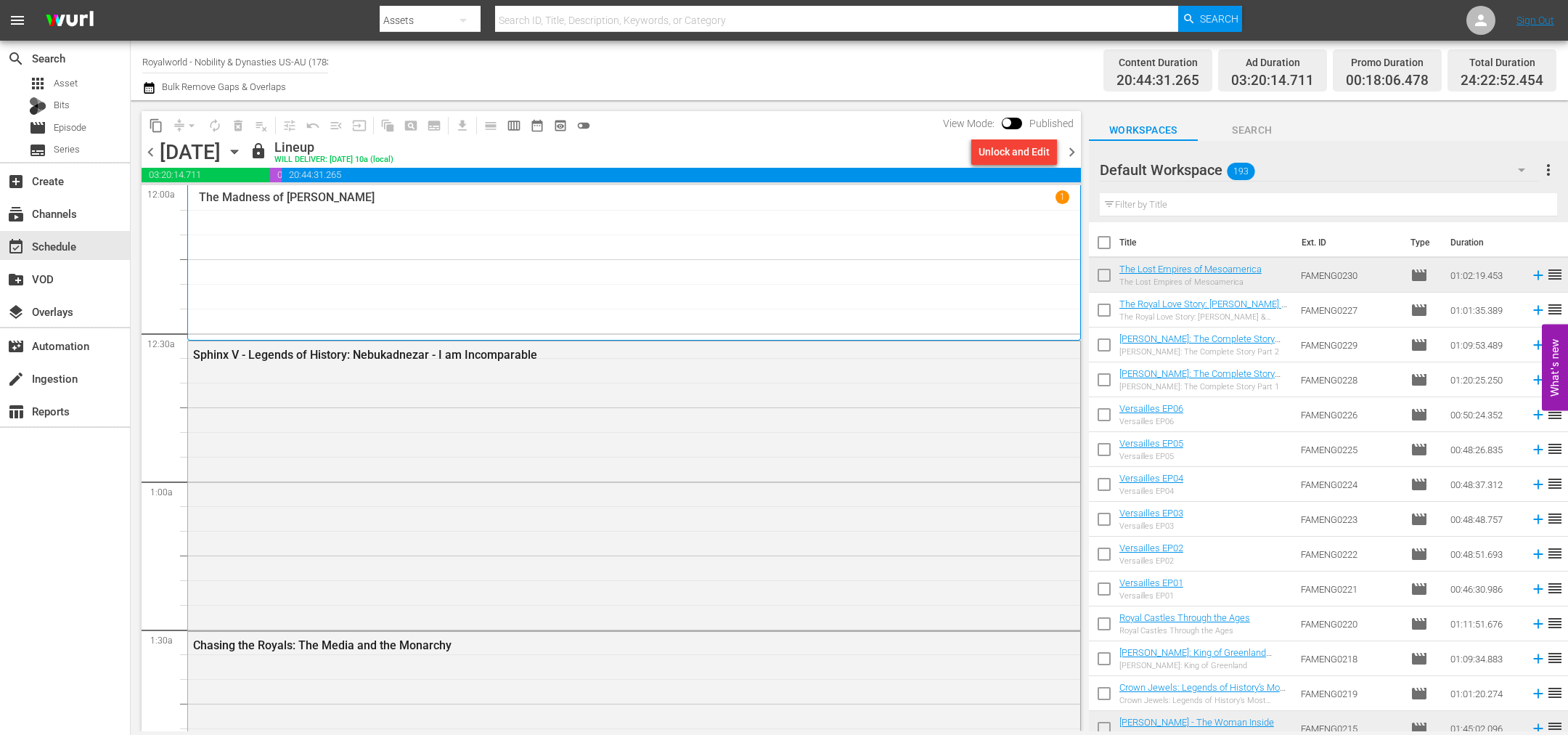
click at [1069, 152] on span "chevron_right" at bounding box center [1072, 152] width 18 height 18
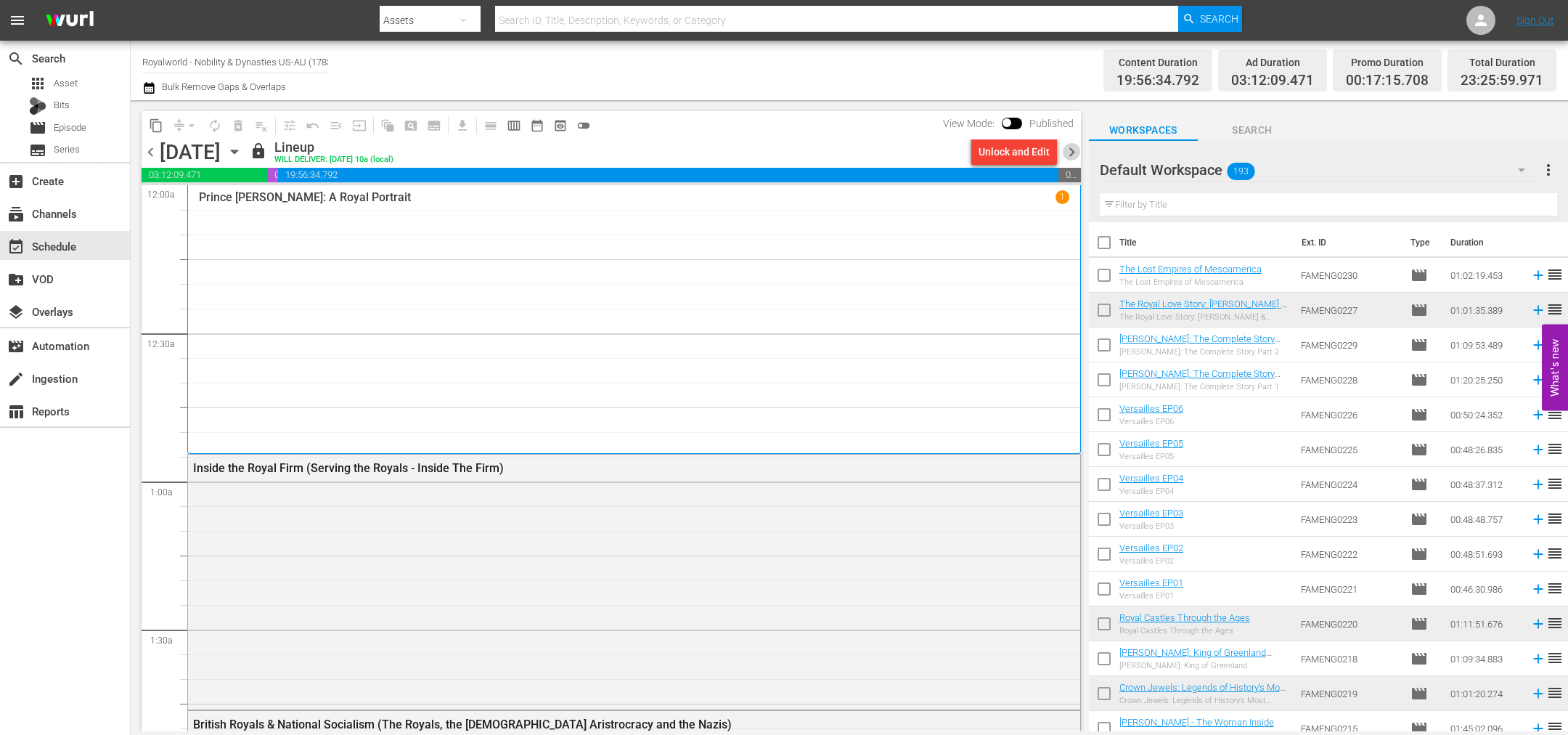
click at [1069, 153] on span "chevron_right" at bounding box center [1072, 152] width 18 height 18
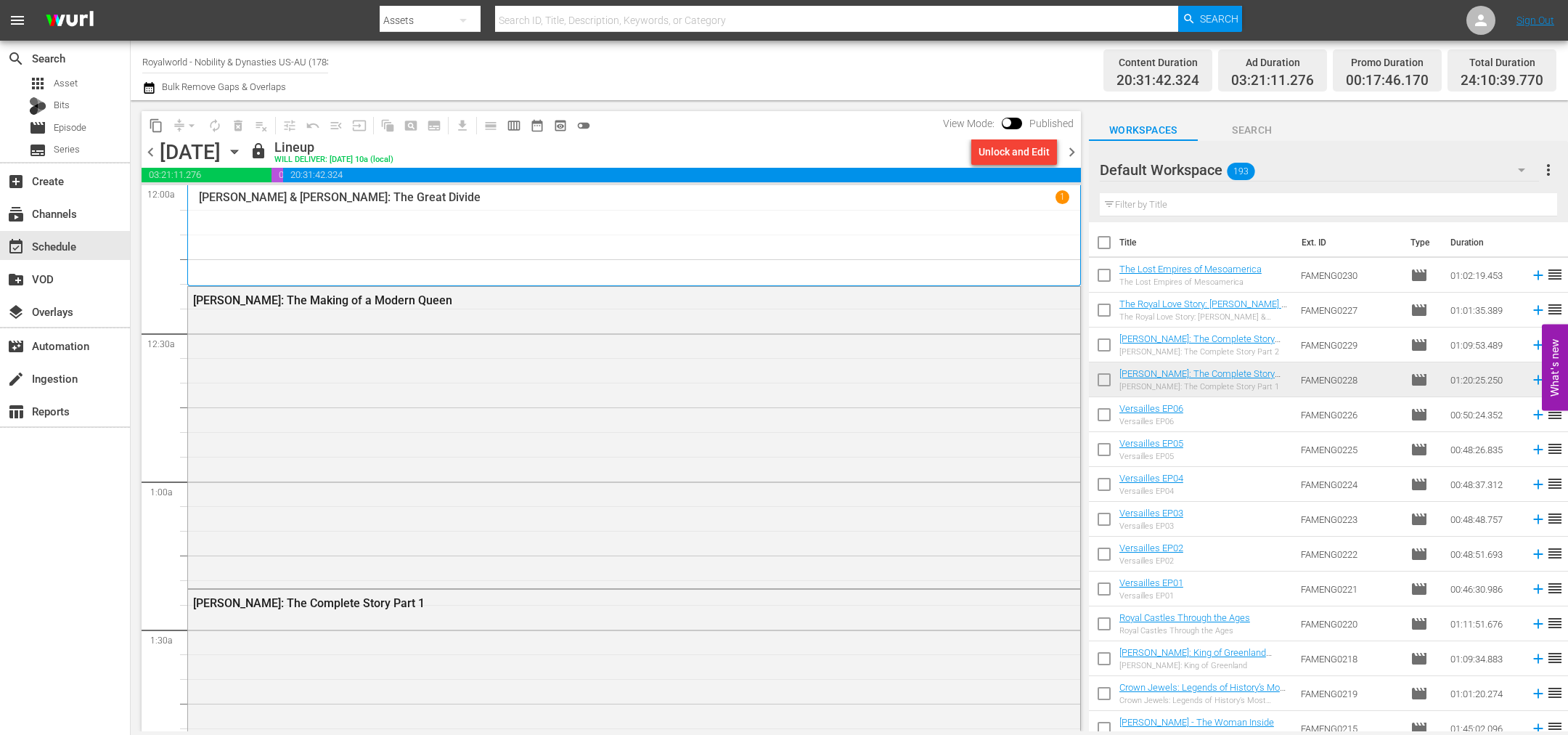
click at [1076, 154] on span "chevron_right" at bounding box center [1072, 152] width 18 height 18
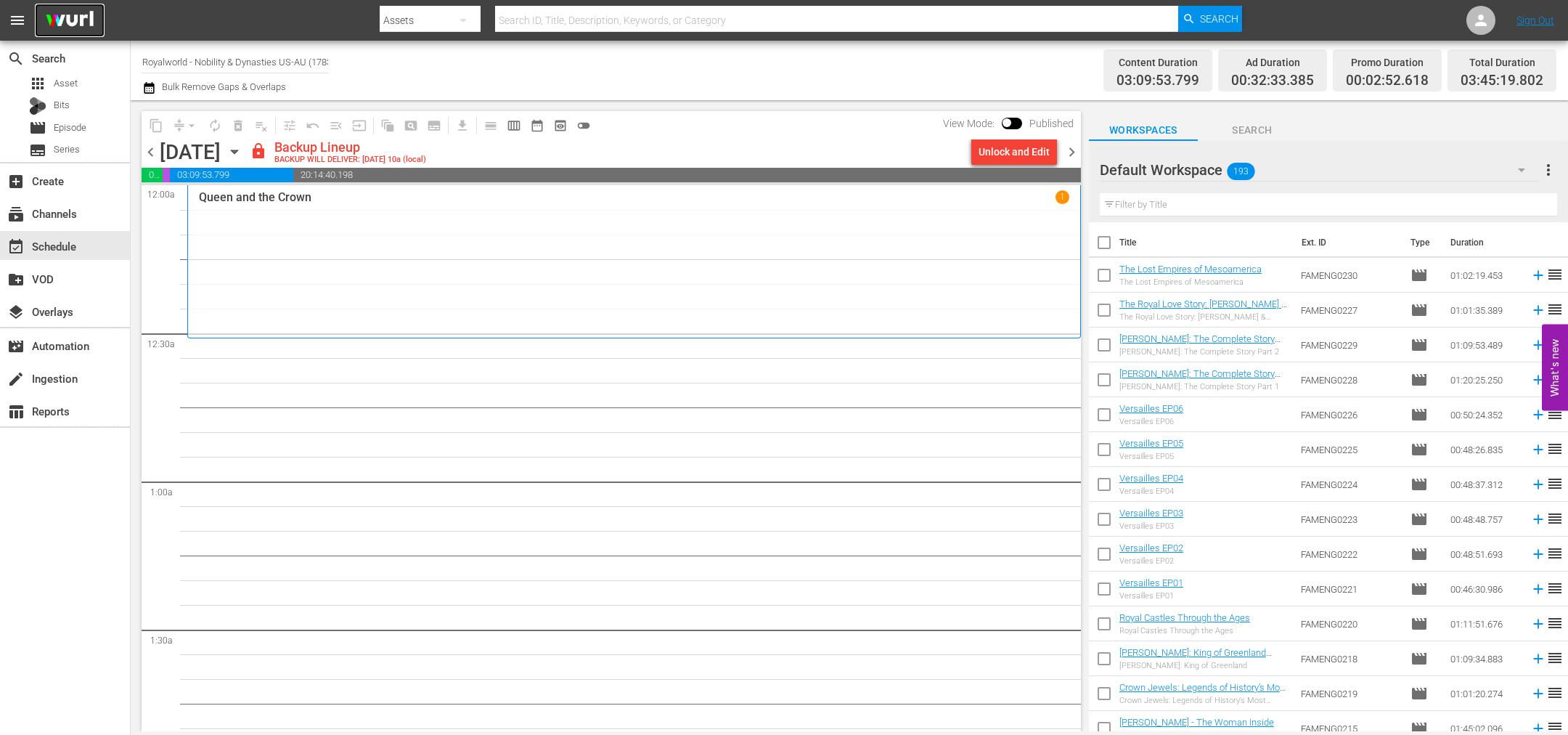
click at [61, 21] on img at bounding box center [69, 21] width 69 height 35
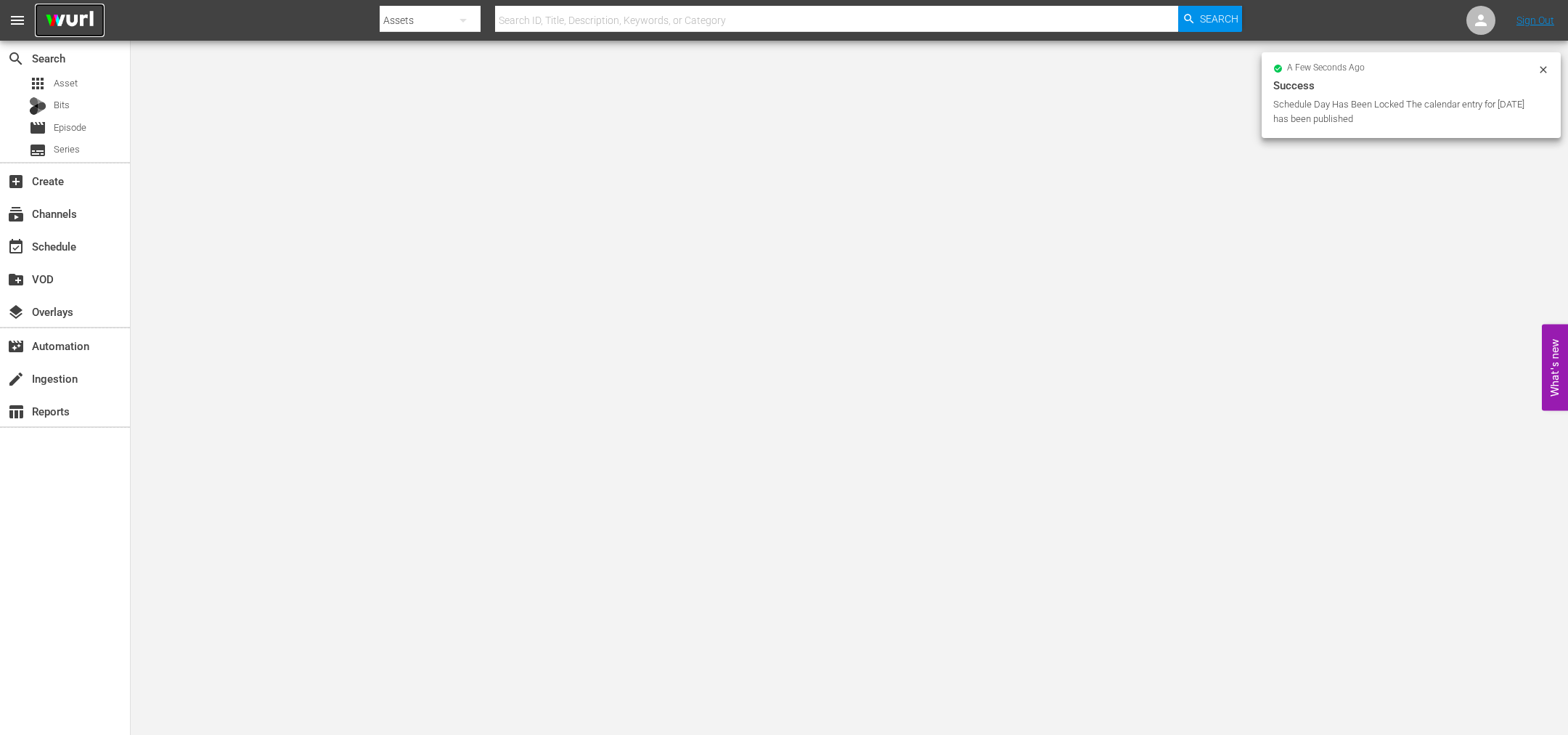
click at [72, 22] on img at bounding box center [69, 21] width 69 height 35
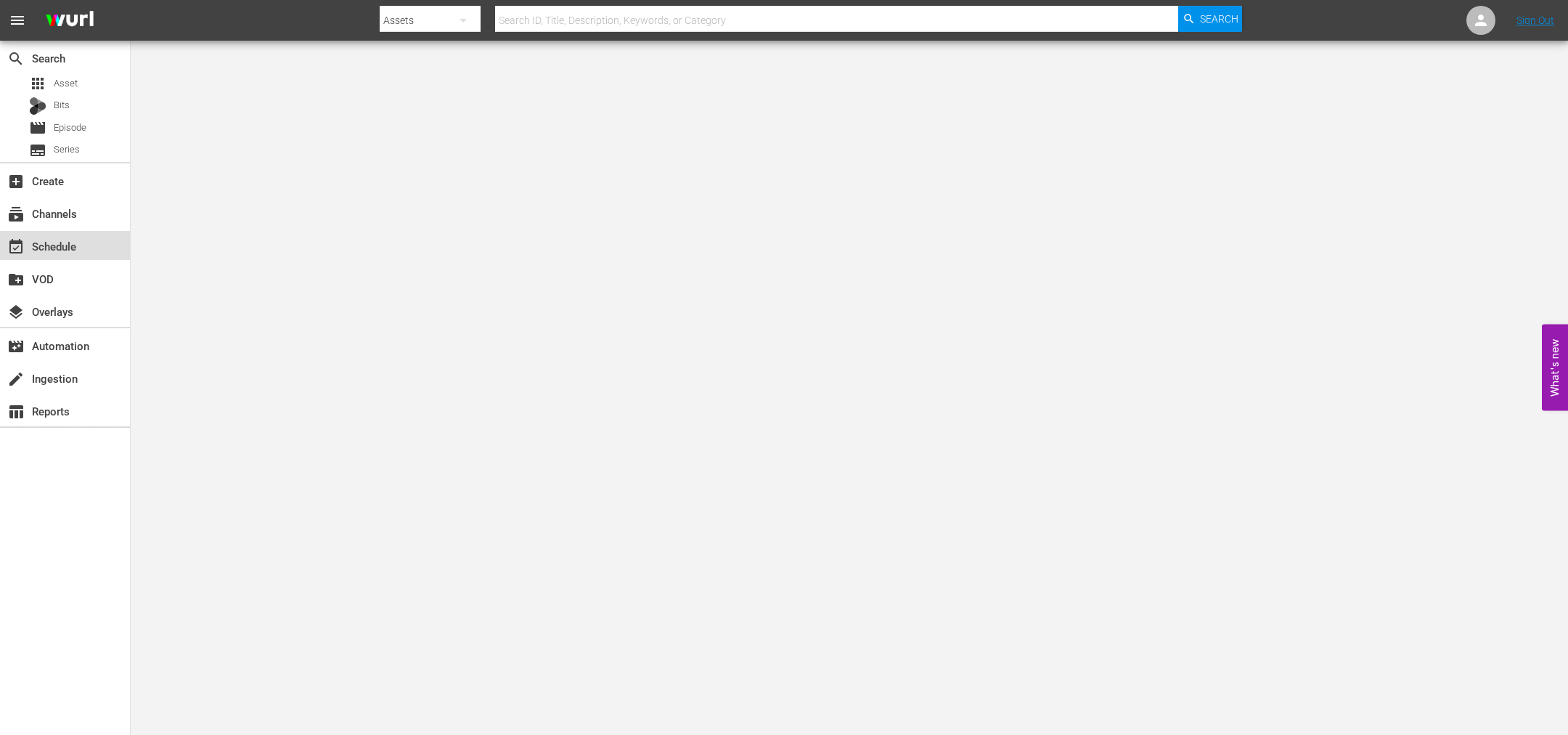
click at [72, 241] on div "event_available Schedule" at bounding box center [41, 243] width 81 height 13
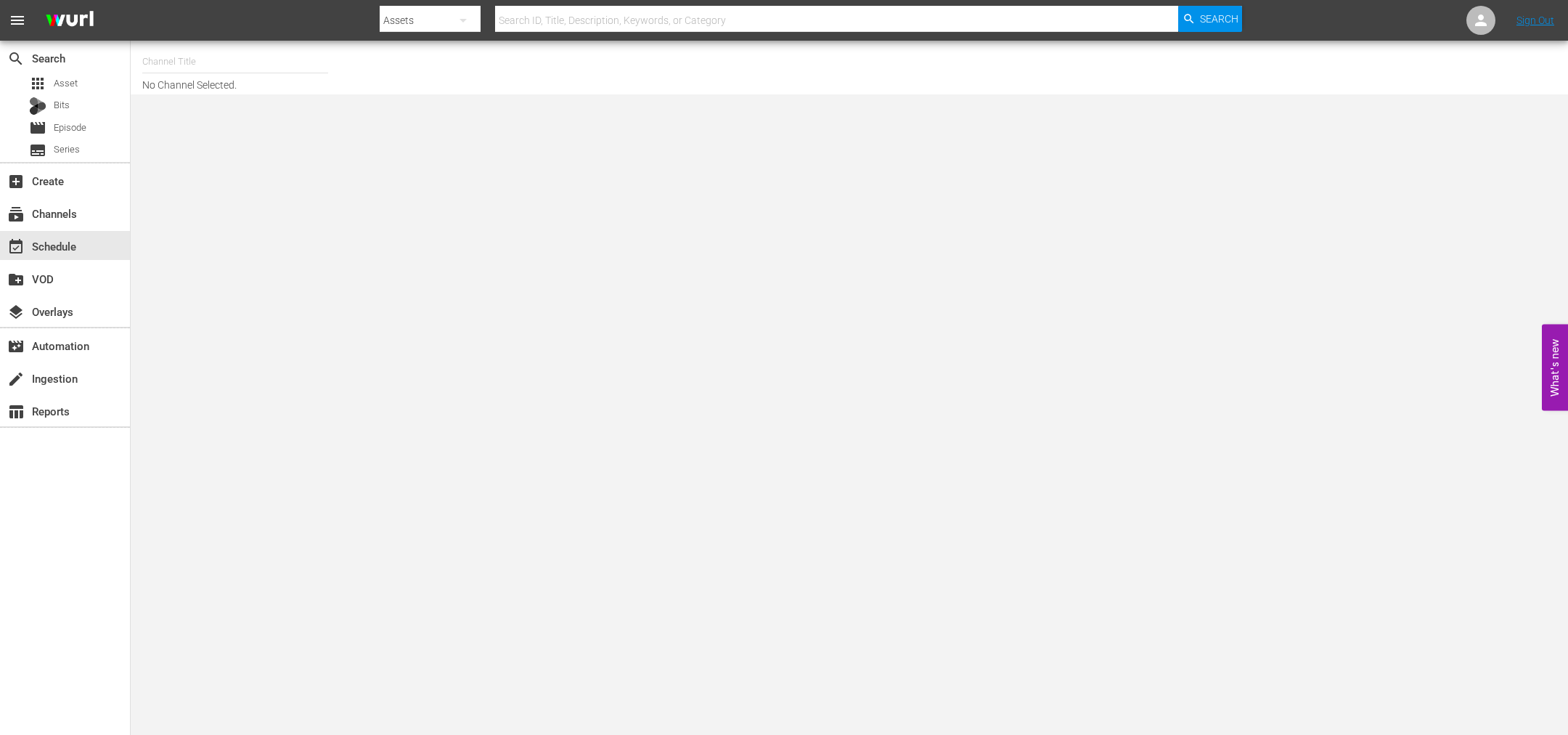
click at [192, 61] on input "text" at bounding box center [235, 61] width 186 height 35
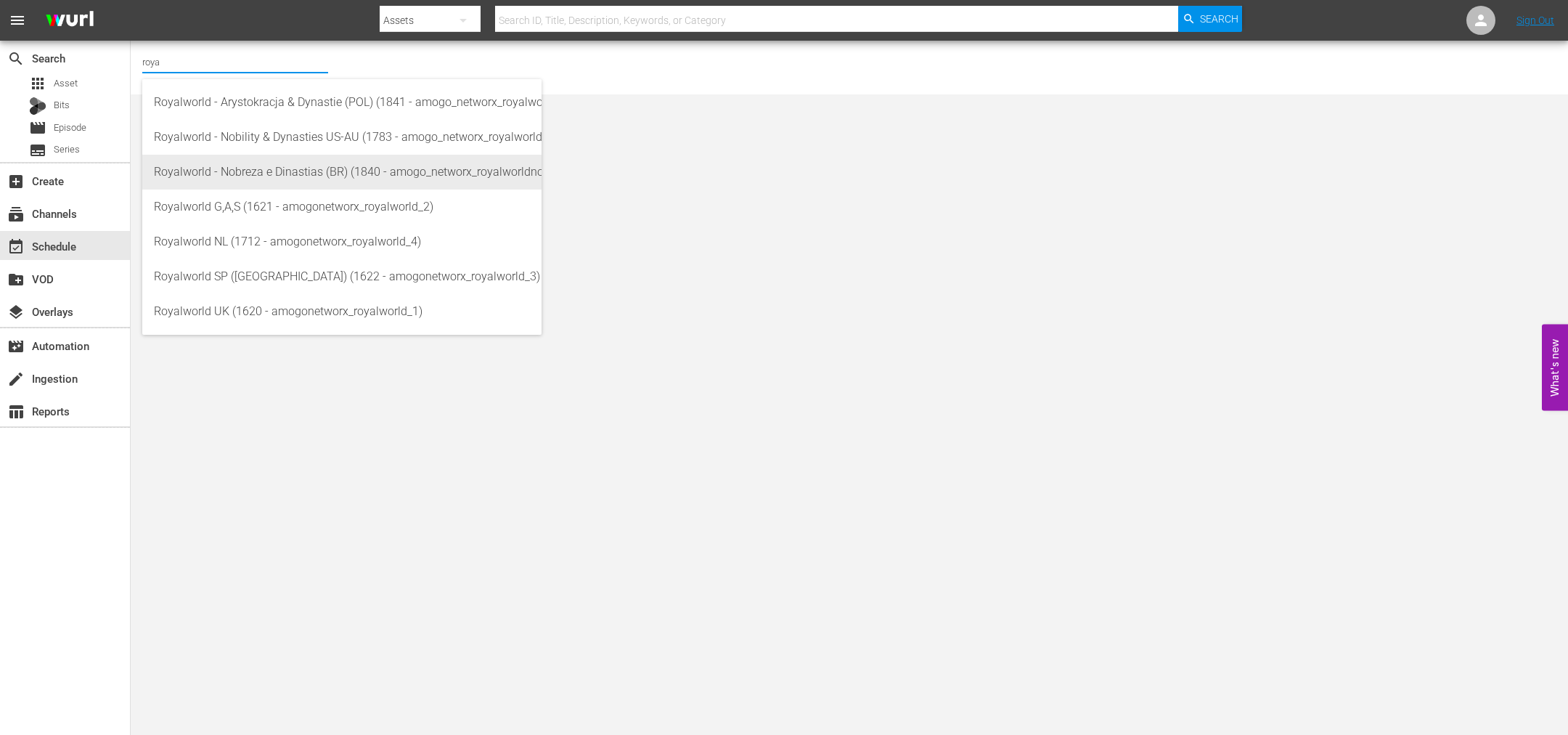
click at [254, 169] on div "Royalworld - Nobreza e Dinastias (BR) (1840 - amogo_networx_royalworldnobrezaed…" at bounding box center [342, 171] width 376 height 35
type input "Royalworld - Nobreza e Dinastias (BR) (1840 - amogo_networx_royalworldnobrezaed…"
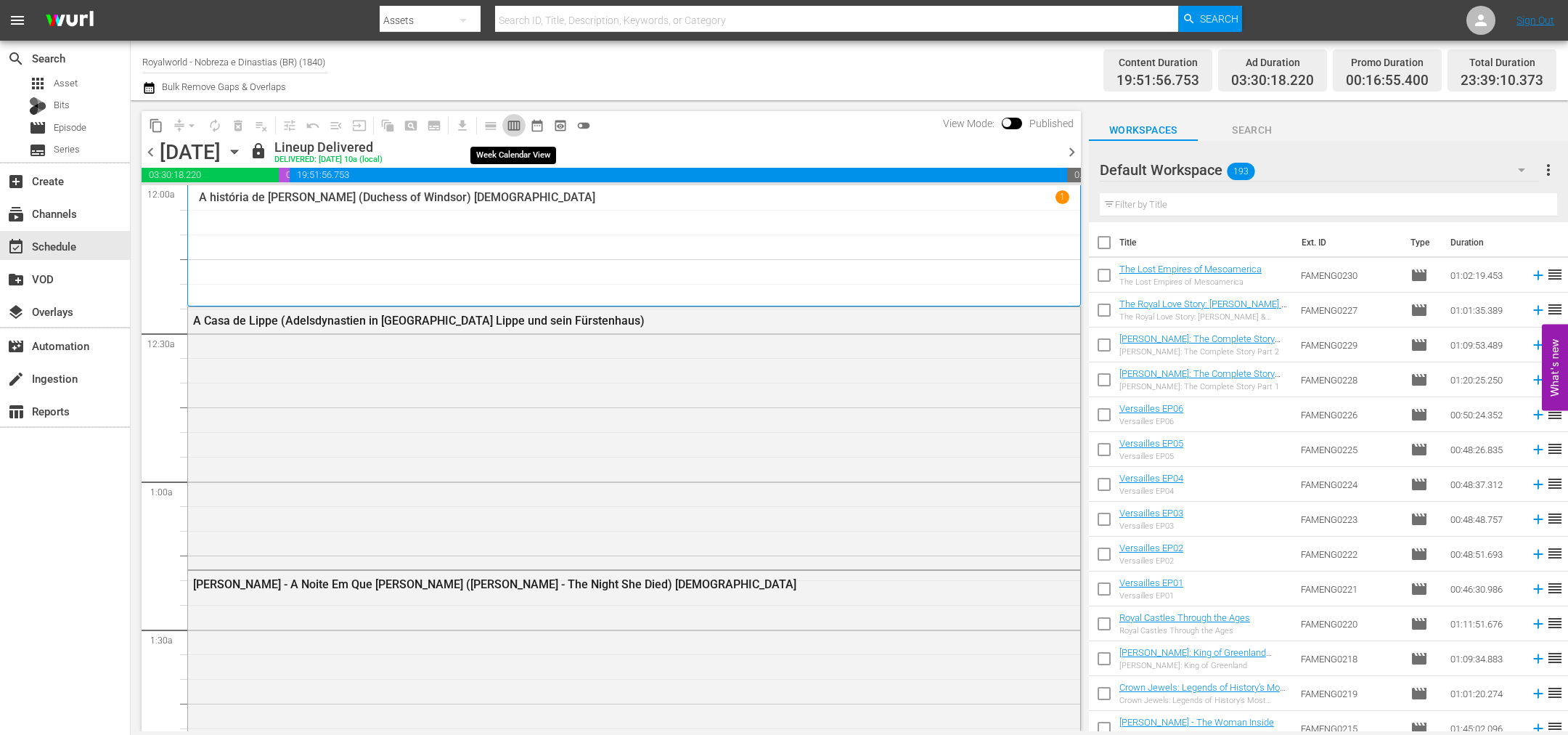
click at [518, 129] on span "calendar_view_week_outlined" at bounding box center [513, 126] width 15 height 15
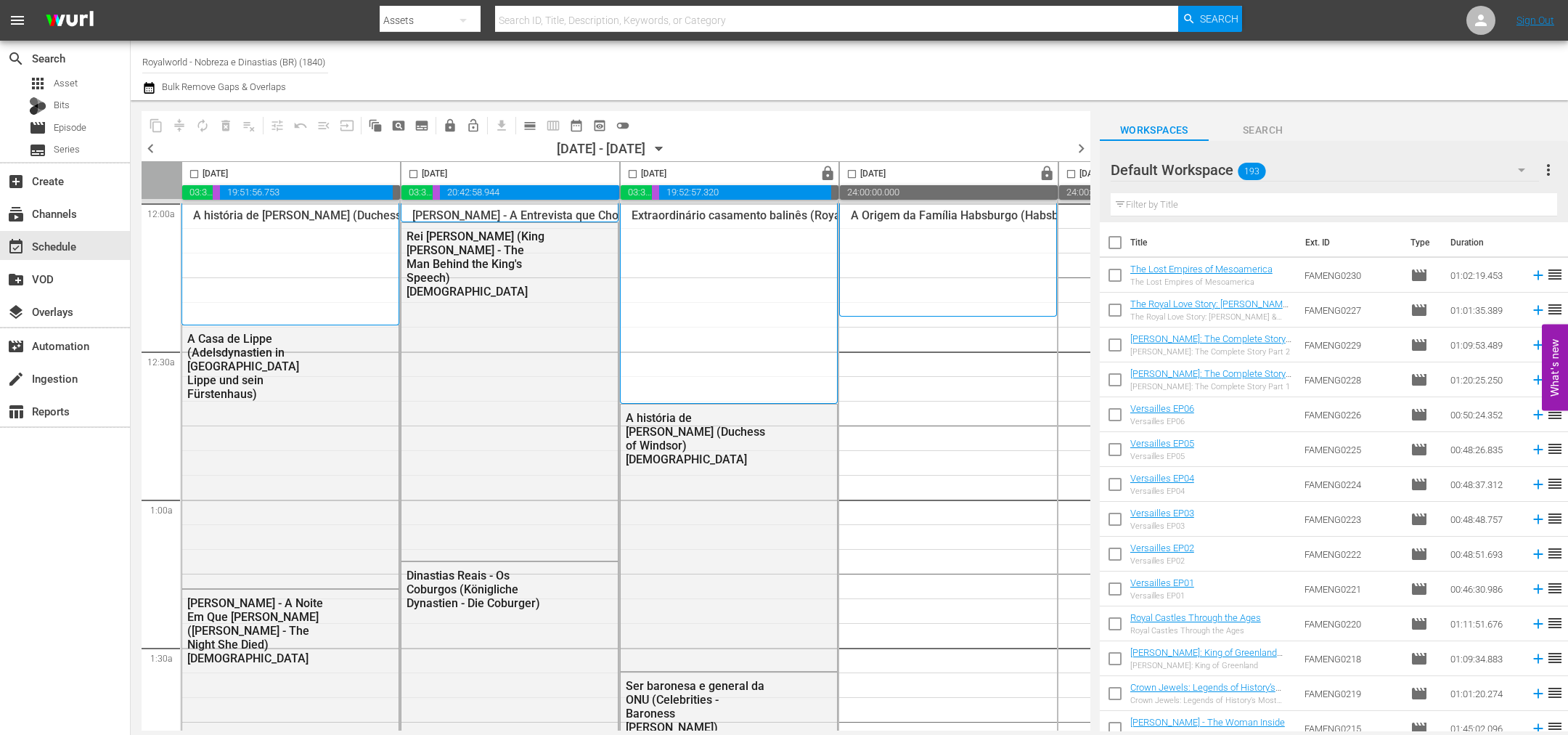
click at [192, 172] on input "checkbox" at bounding box center [194, 176] width 17 height 17
checkbox input "true"
click at [152, 121] on span "content_copy" at bounding box center [156, 126] width 15 height 15
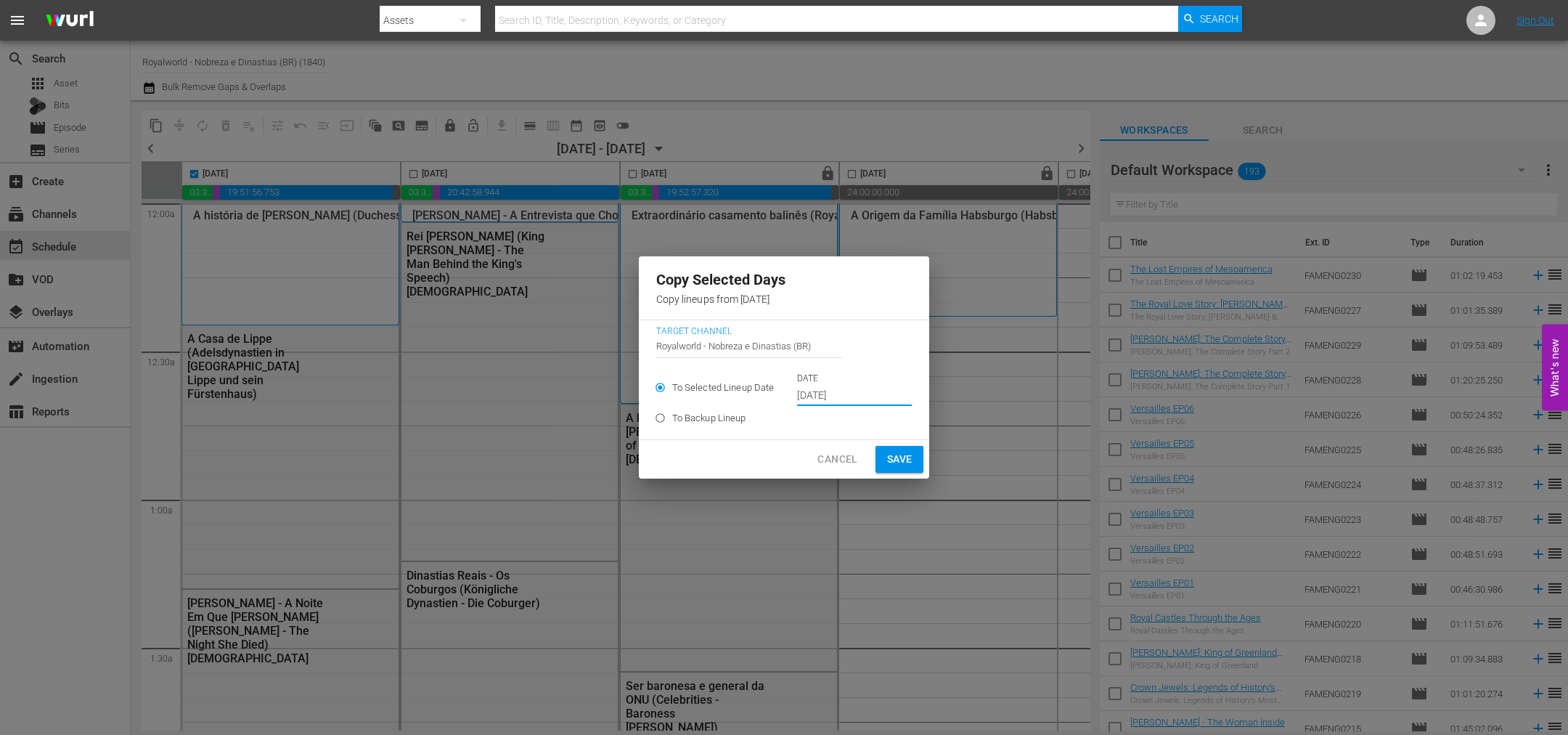
click at [861, 391] on input "[DATE]" at bounding box center [854, 396] width 115 height 22
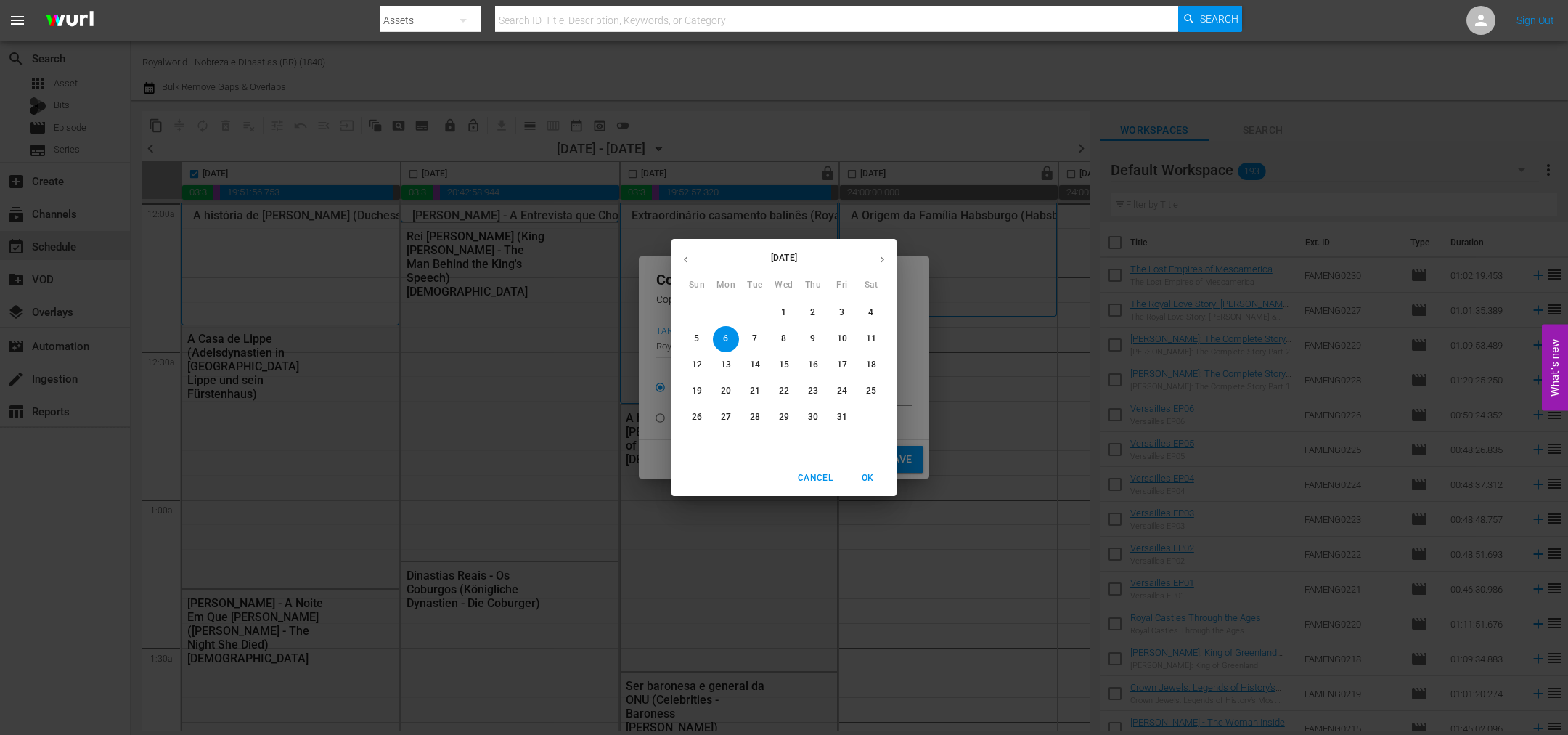
click at [815, 339] on span "9" at bounding box center [813, 338] width 26 height 12
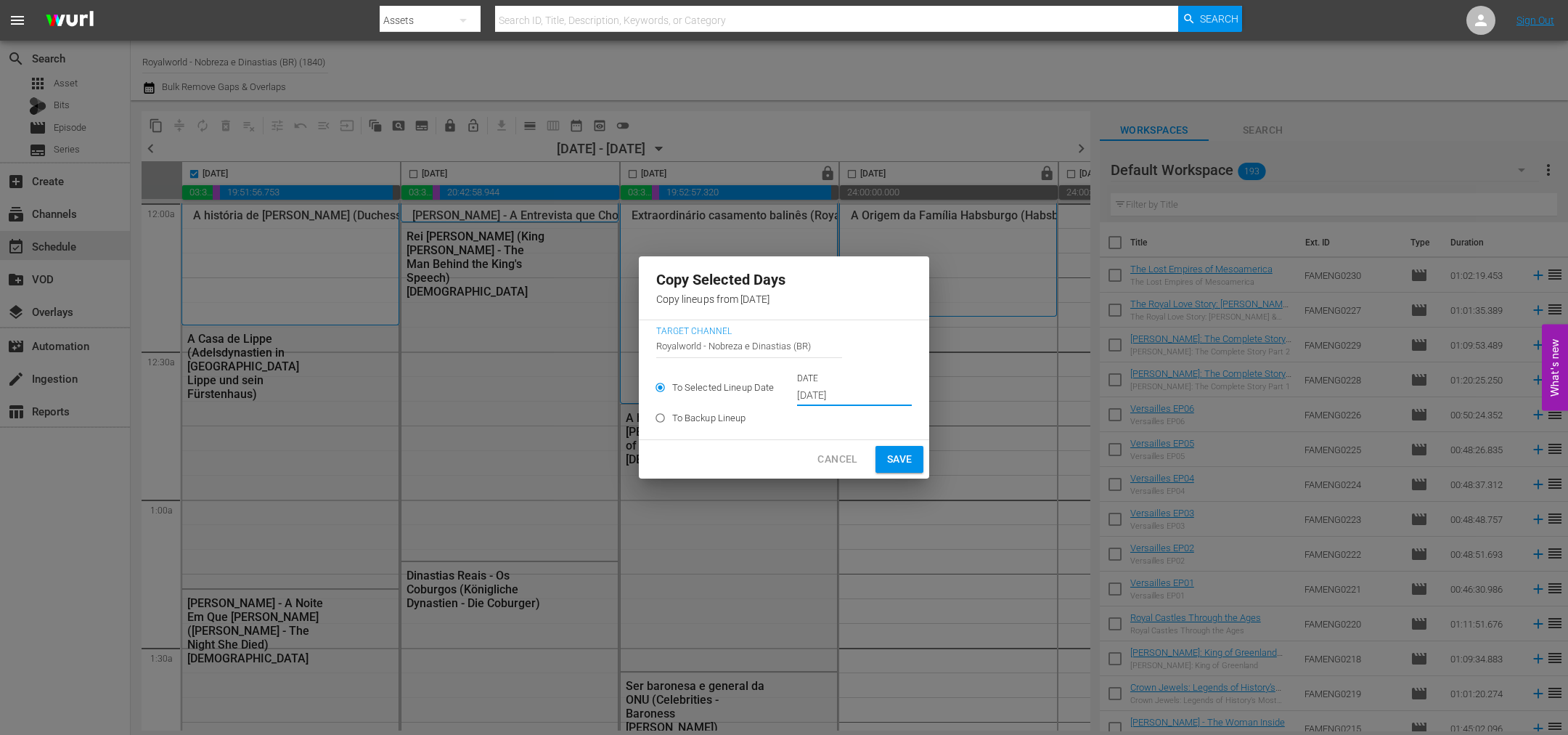
click at [903, 464] on span "Save" at bounding box center [900, 459] width 26 height 18
type input "[DATE]"
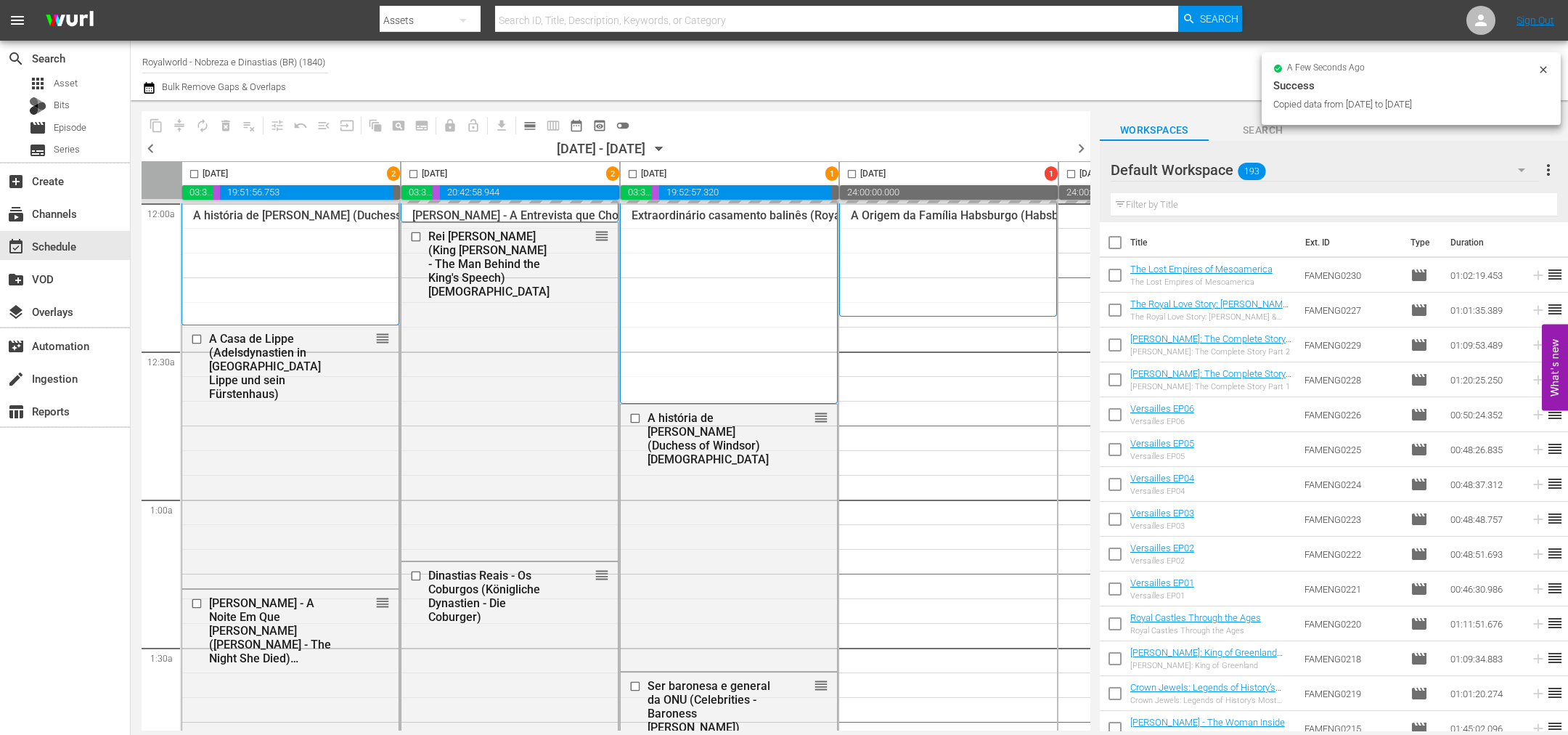
checkbox input "false"
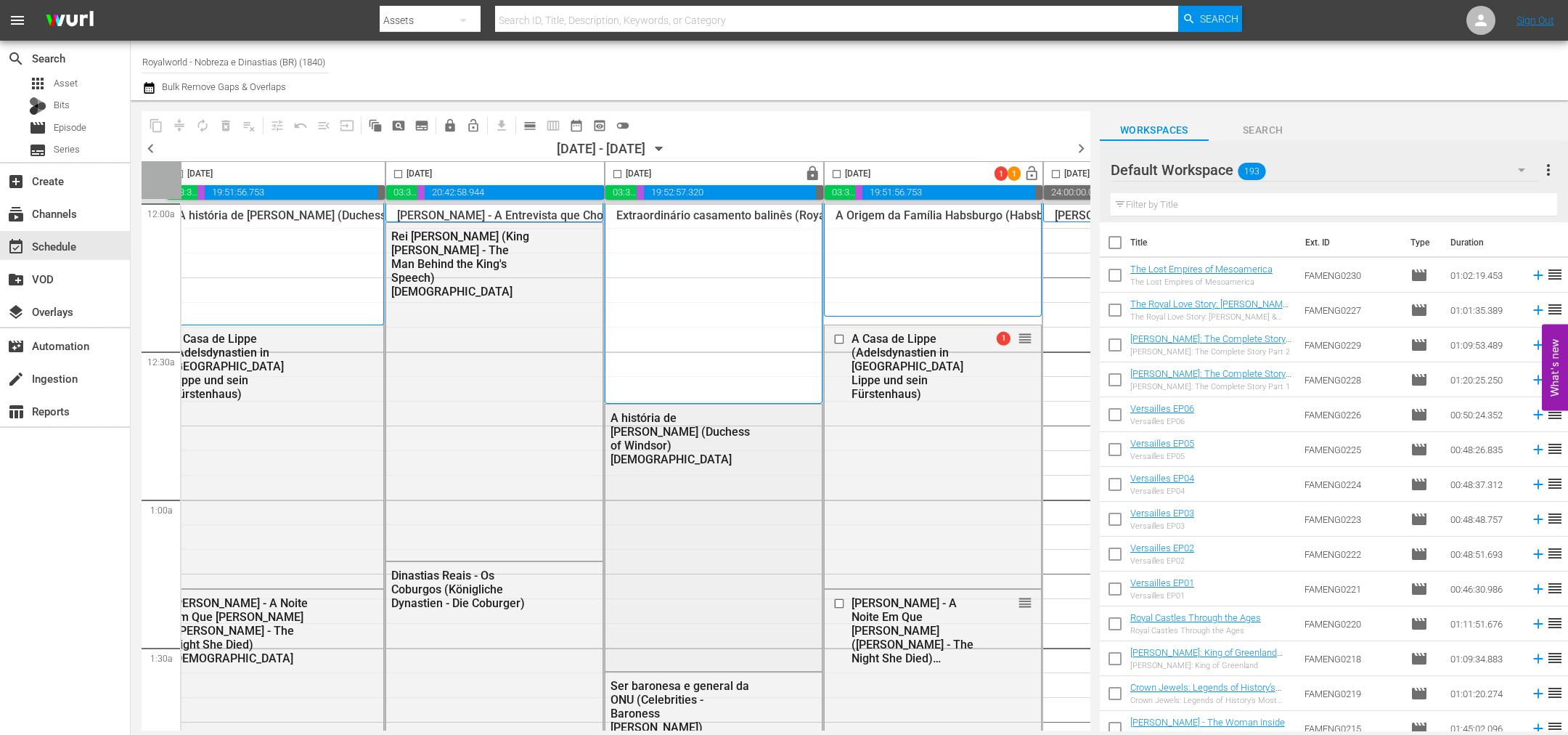
scroll to position [0, 13]
click at [402, 176] on input "checkbox" at bounding box center [399, 176] width 17 height 17
checkbox input "true"
click at [152, 122] on span "content_copy" at bounding box center [156, 126] width 15 height 15
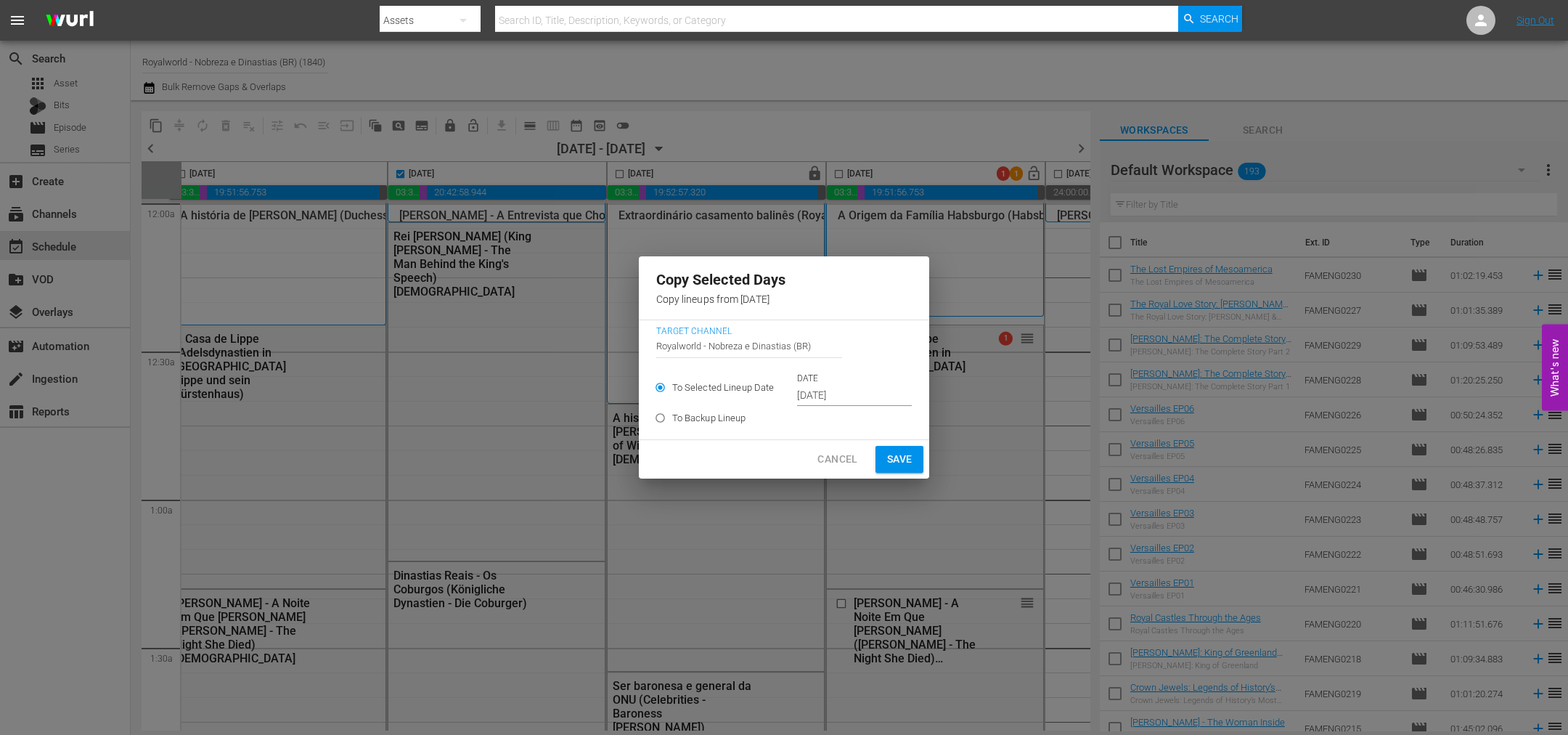
click at [859, 393] on input "[DATE]" at bounding box center [854, 396] width 115 height 22
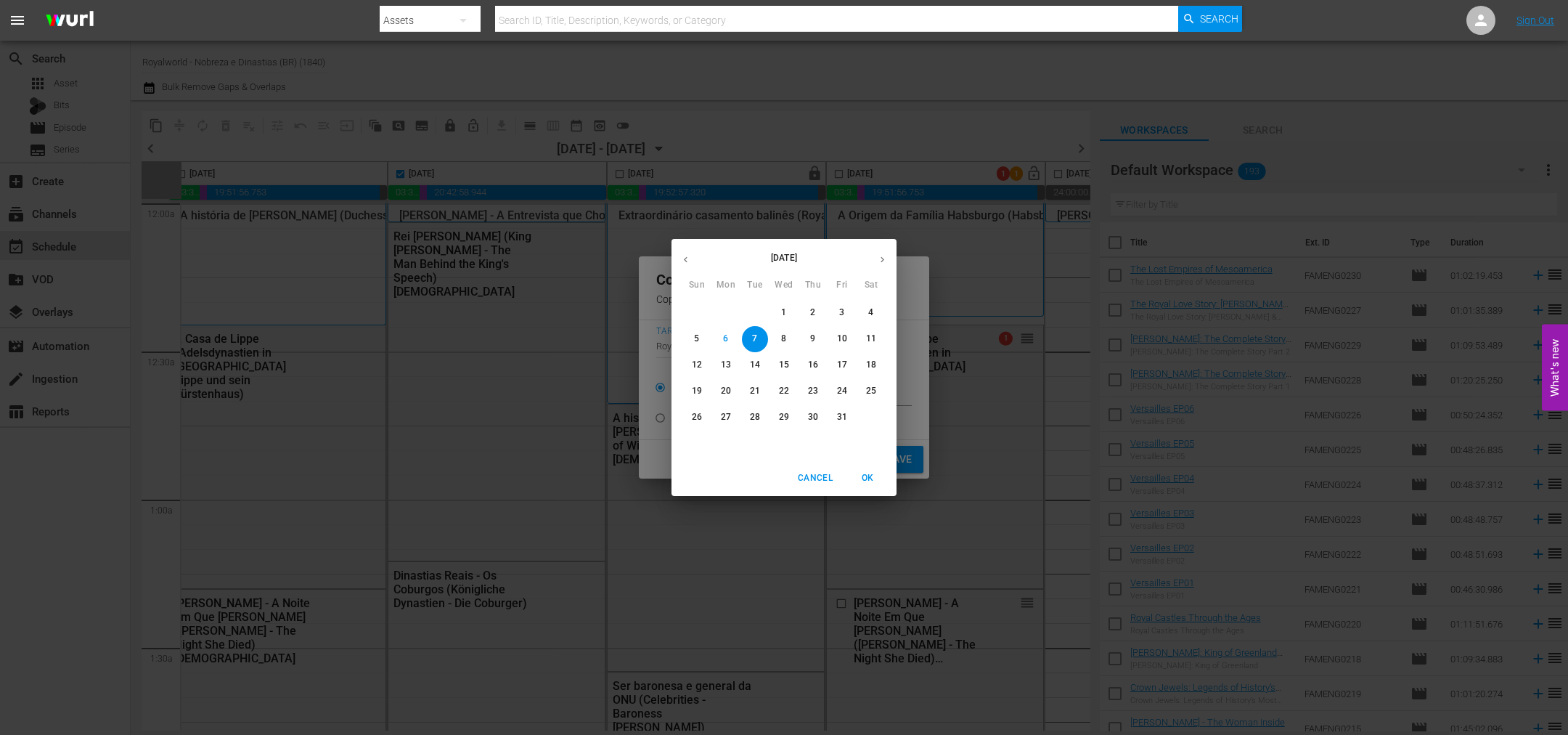
click at [844, 348] on button "10" at bounding box center [841, 339] width 26 height 26
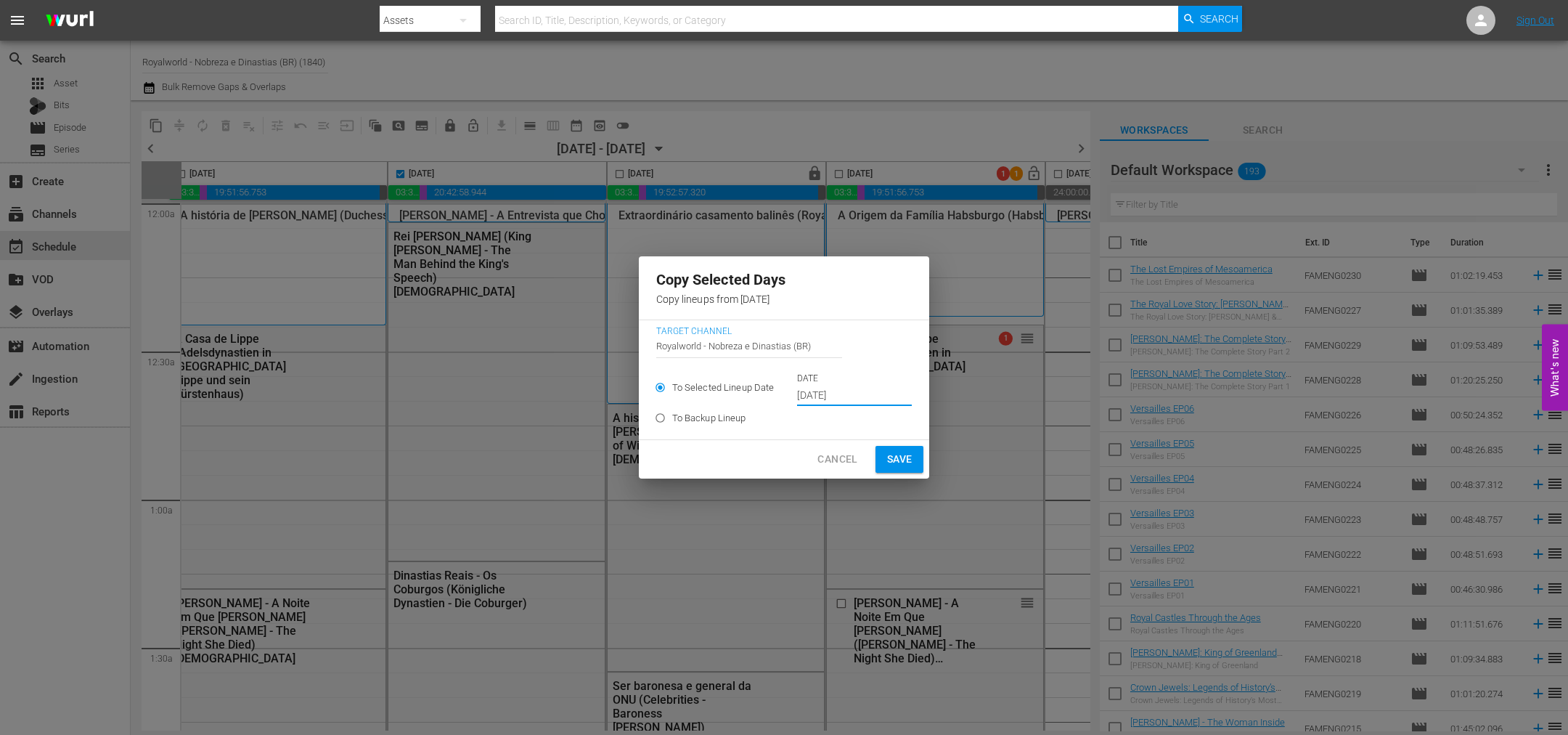
click at [903, 469] on button "Save" at bounding box center [899, 459] width 48 height 27
type input "[DATE]"
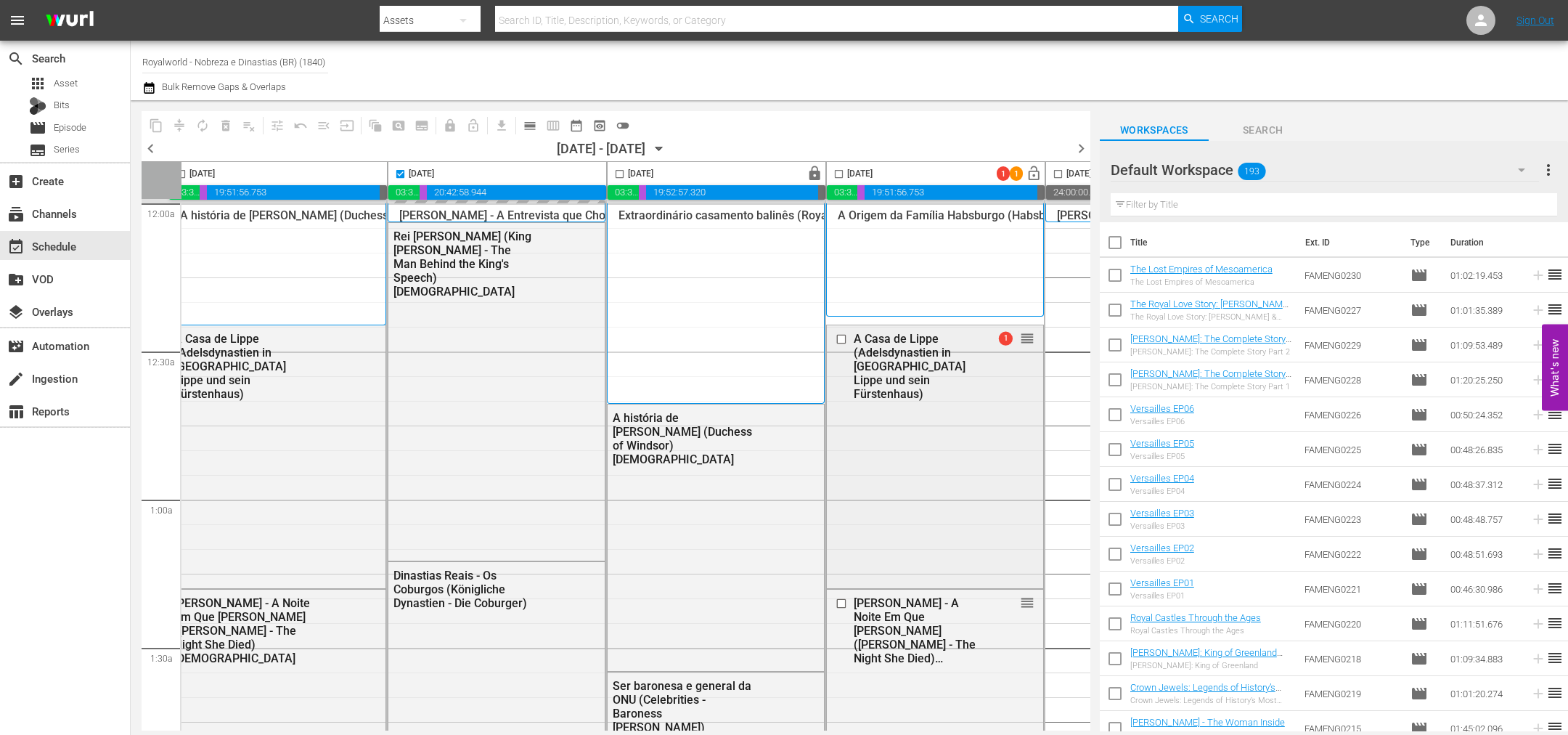
checkbox input "false"
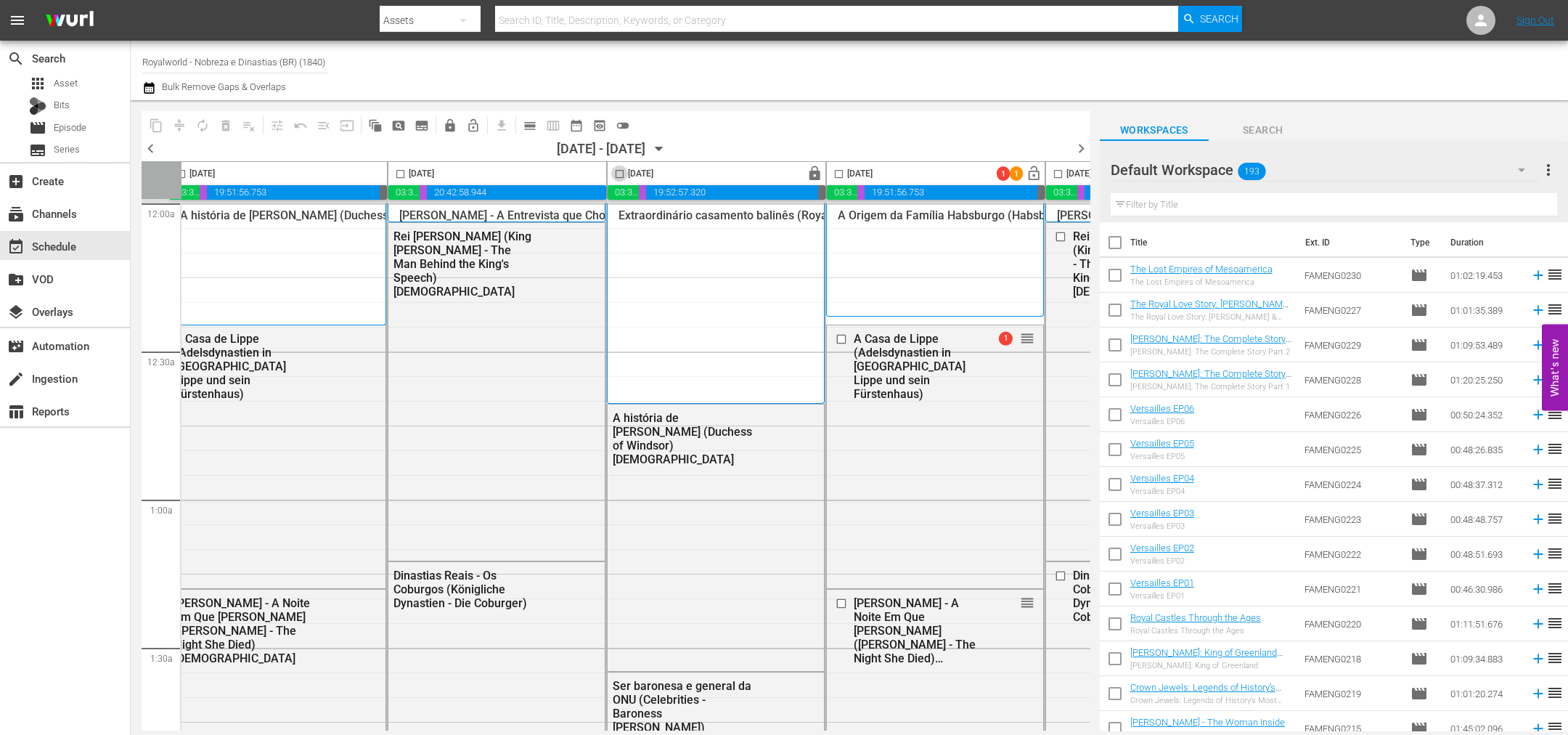
drag, startPoint x: 616, startPoint y: 174, endPoint x: 527, endPoint y: 196, distance: 91.7
click at [615, 174] on input "checkbox" at bounding box center [619, 176] width 17 height 17
checkbox input "true"
click at [150, 125] on span "content_copy" at bounding box center [156, 126] width 15 height 15
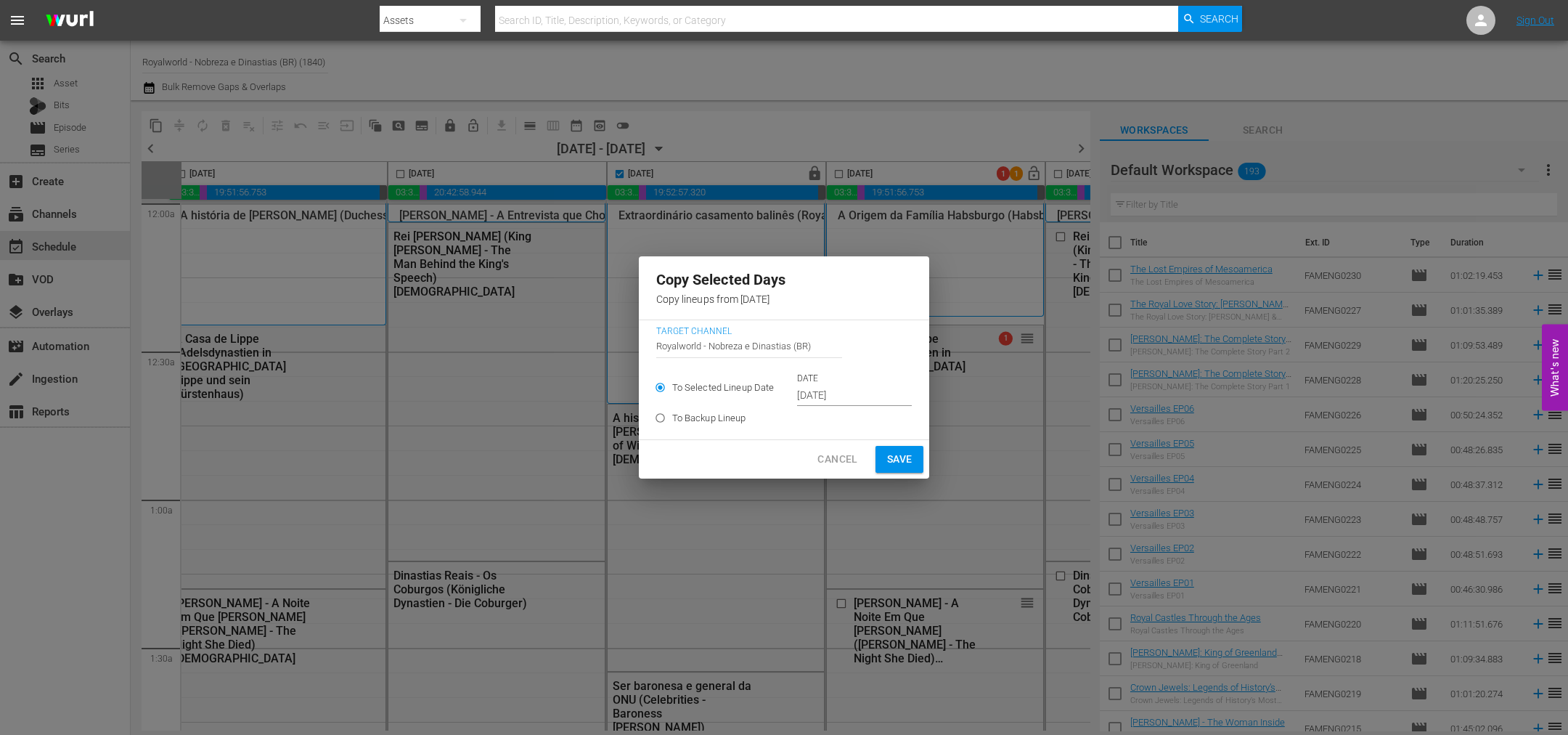
click at [810, 401] on input "[DATE]" at bounding box center [854, 396] width 115 height 22
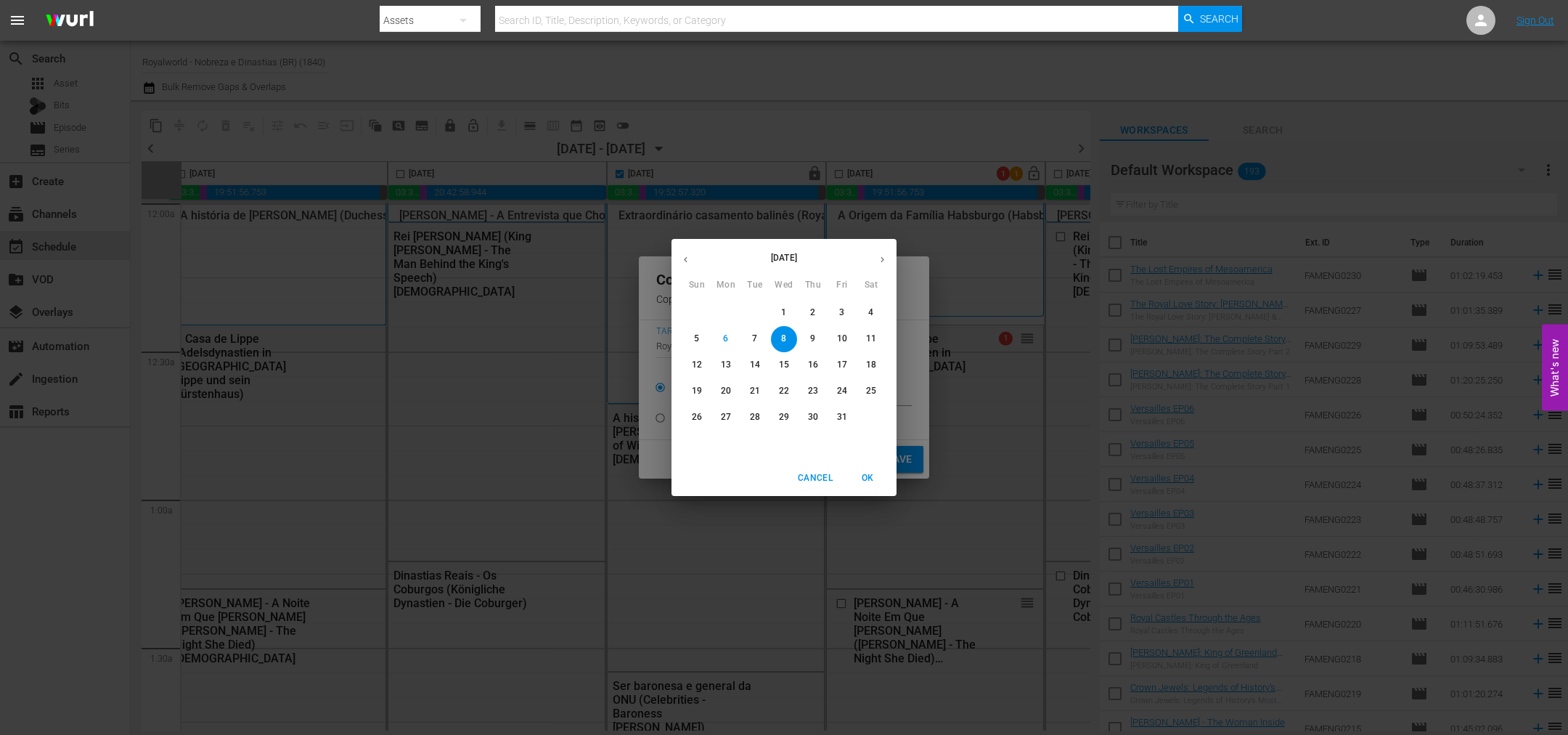
click at [868, 348] on button "11" at bounding box center [871, 339] width 26 height 26
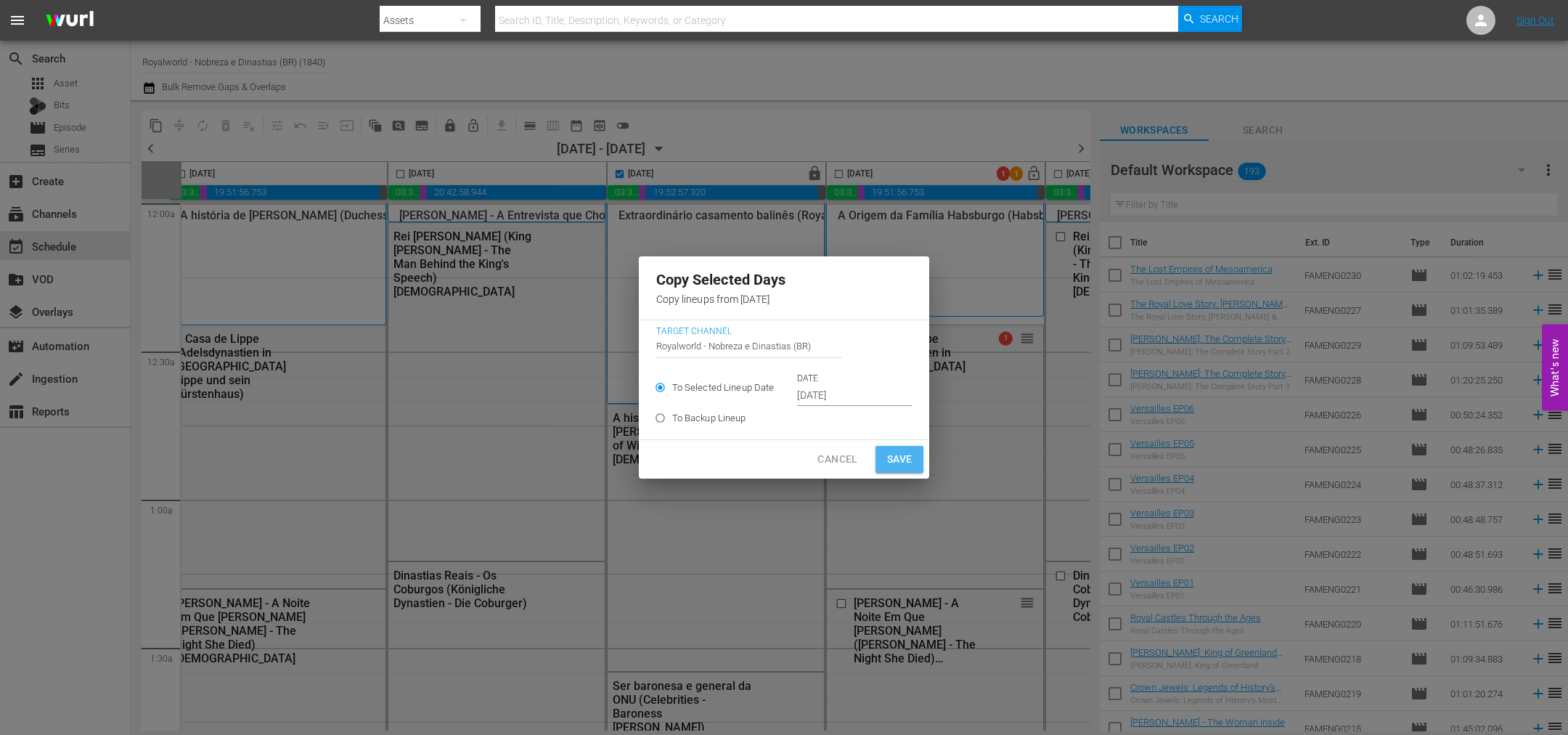
click at [911, 464] on button "Save" at bounding box center [899, 459] width 48 height 27
type input "[DATE]"
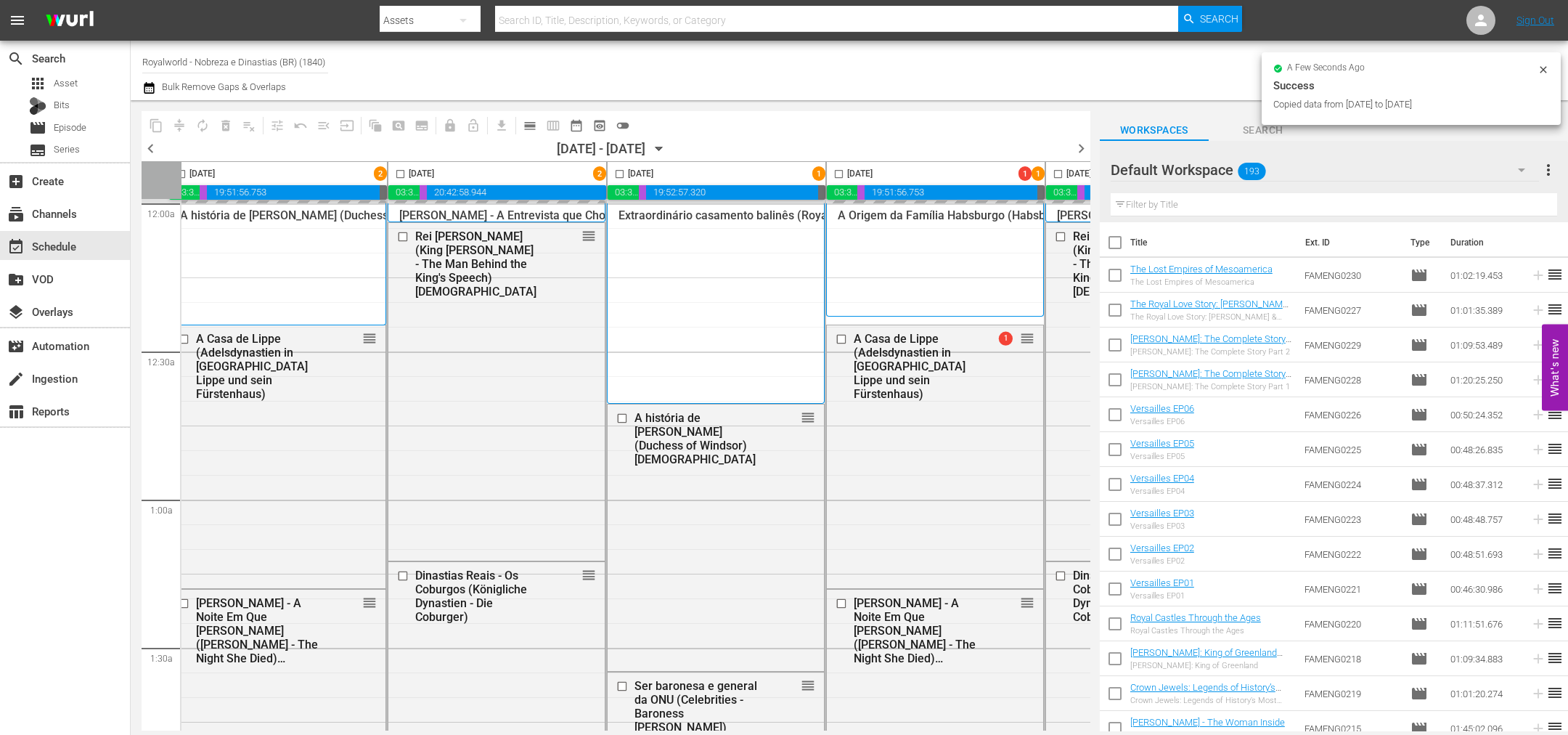
checkbox input "false"
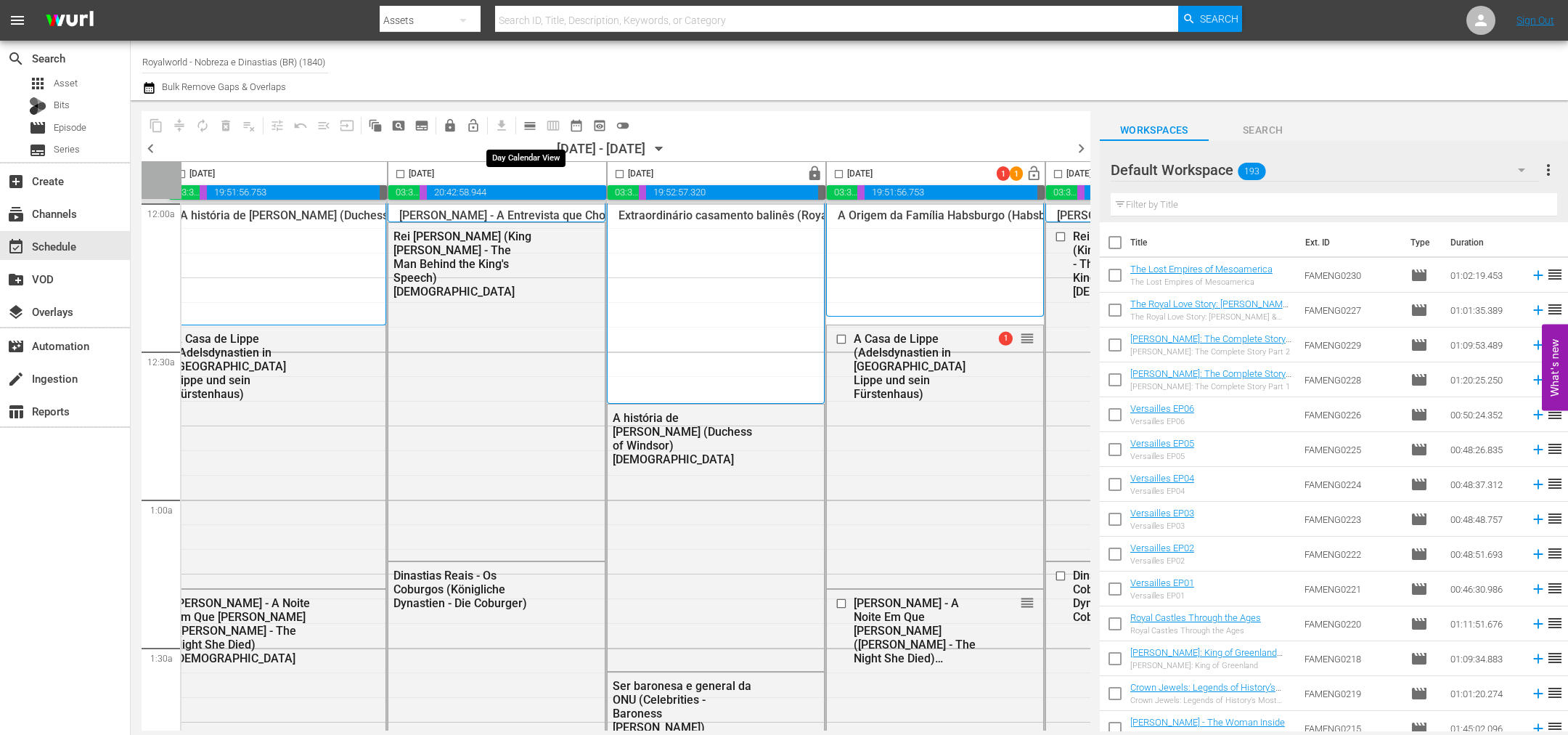
click at [534, 125] on span "calendar_view_day_outlined" at bounding box center [530, 126] width 15 height 15
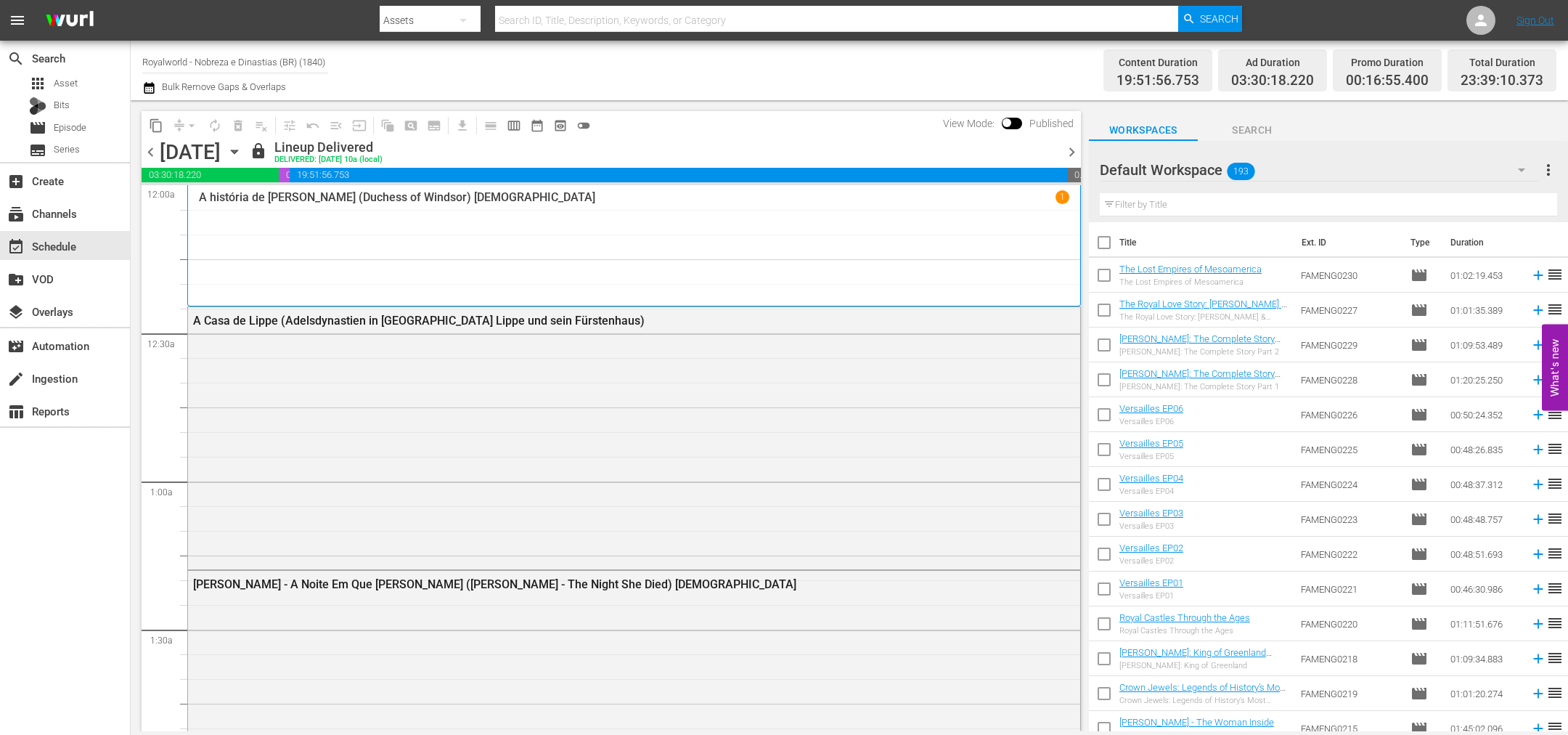
click at [1076, 153] on span "chevron_right" at bounding box center [1072, 152] width 18 height 18
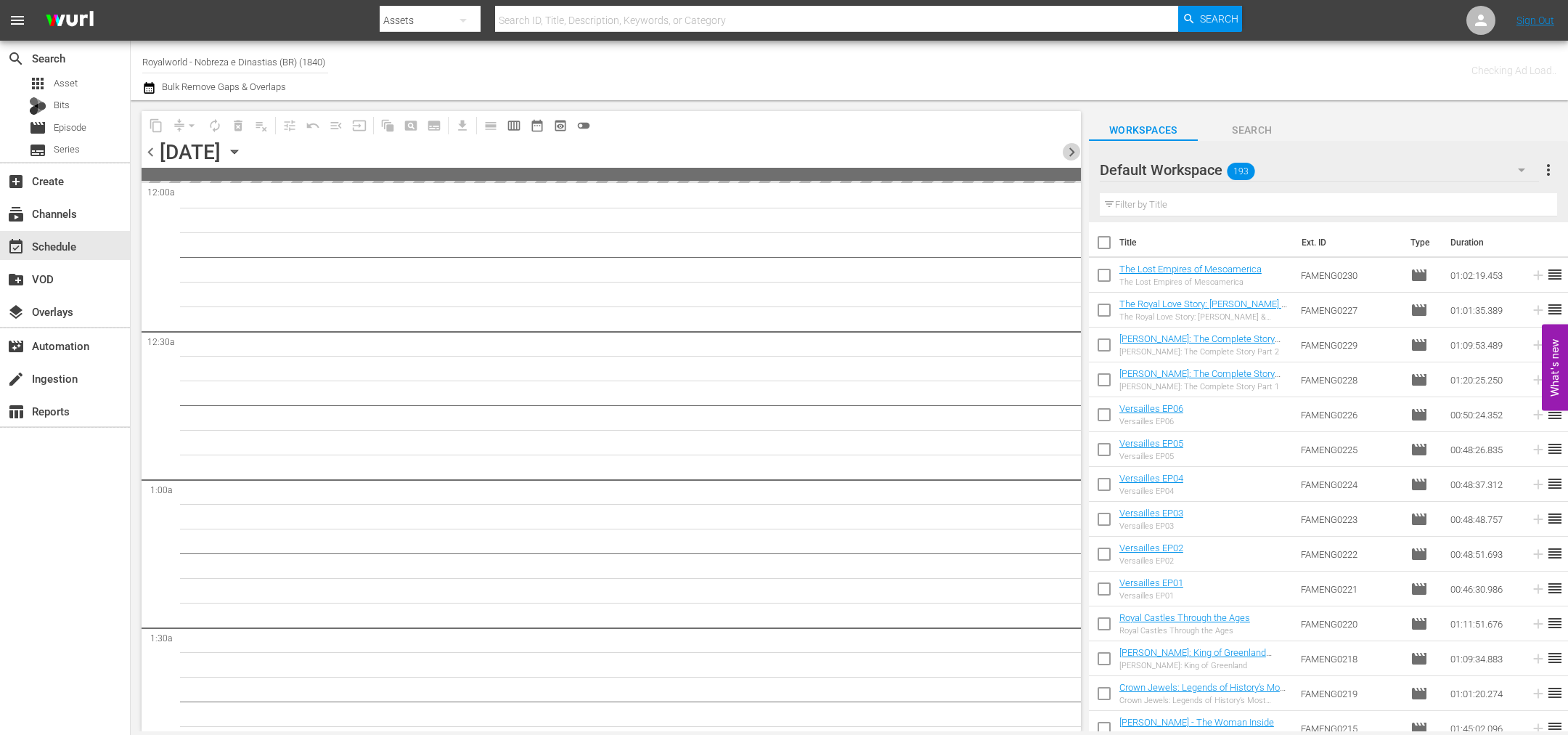
click at [1076, 153] on span "chevron_right" at bounding box center [1072, 152] width 18 height 18
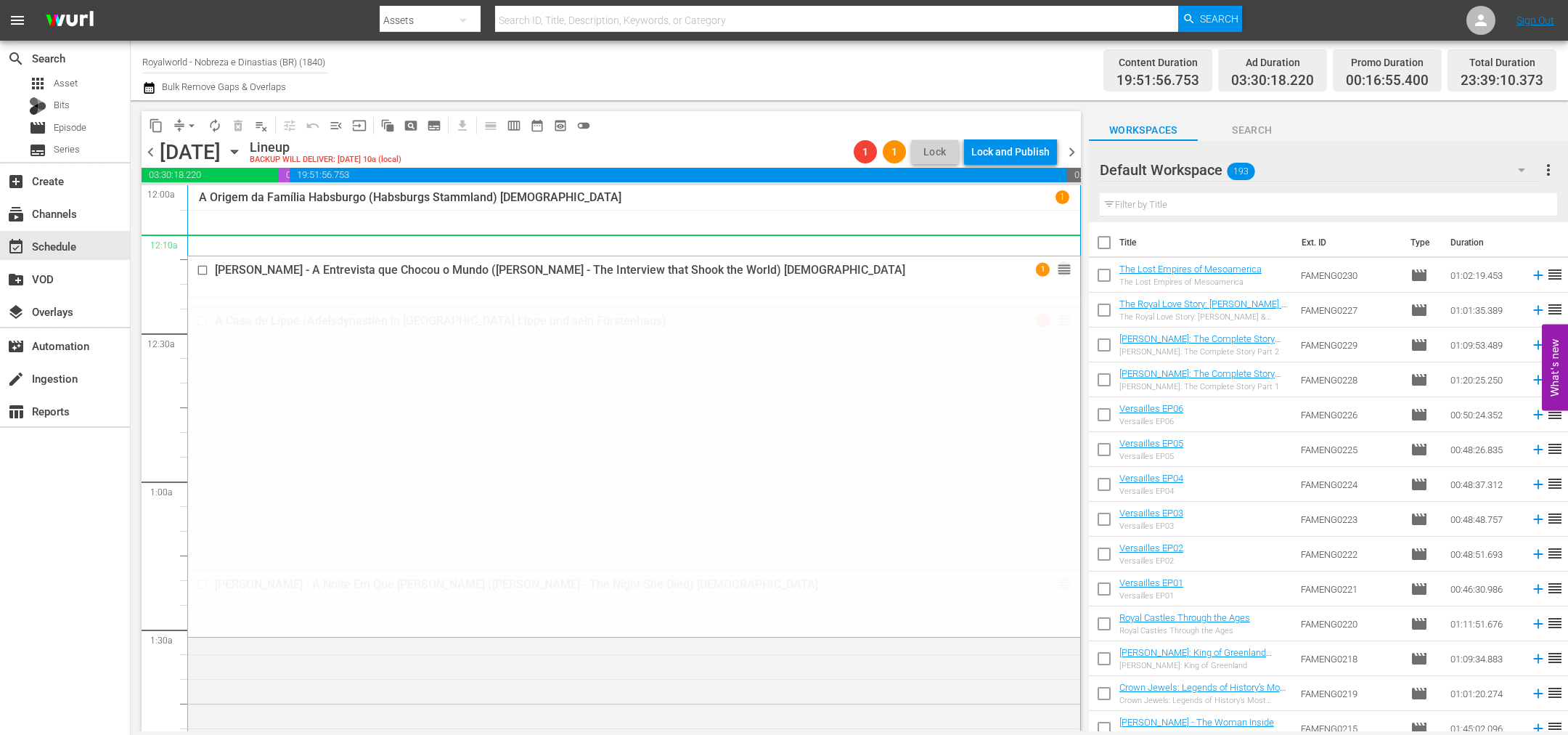
drag, startPoint x: 1049, startPoint y: 363, endPoint x: 996, endPoint y: 249, distance: 125.7
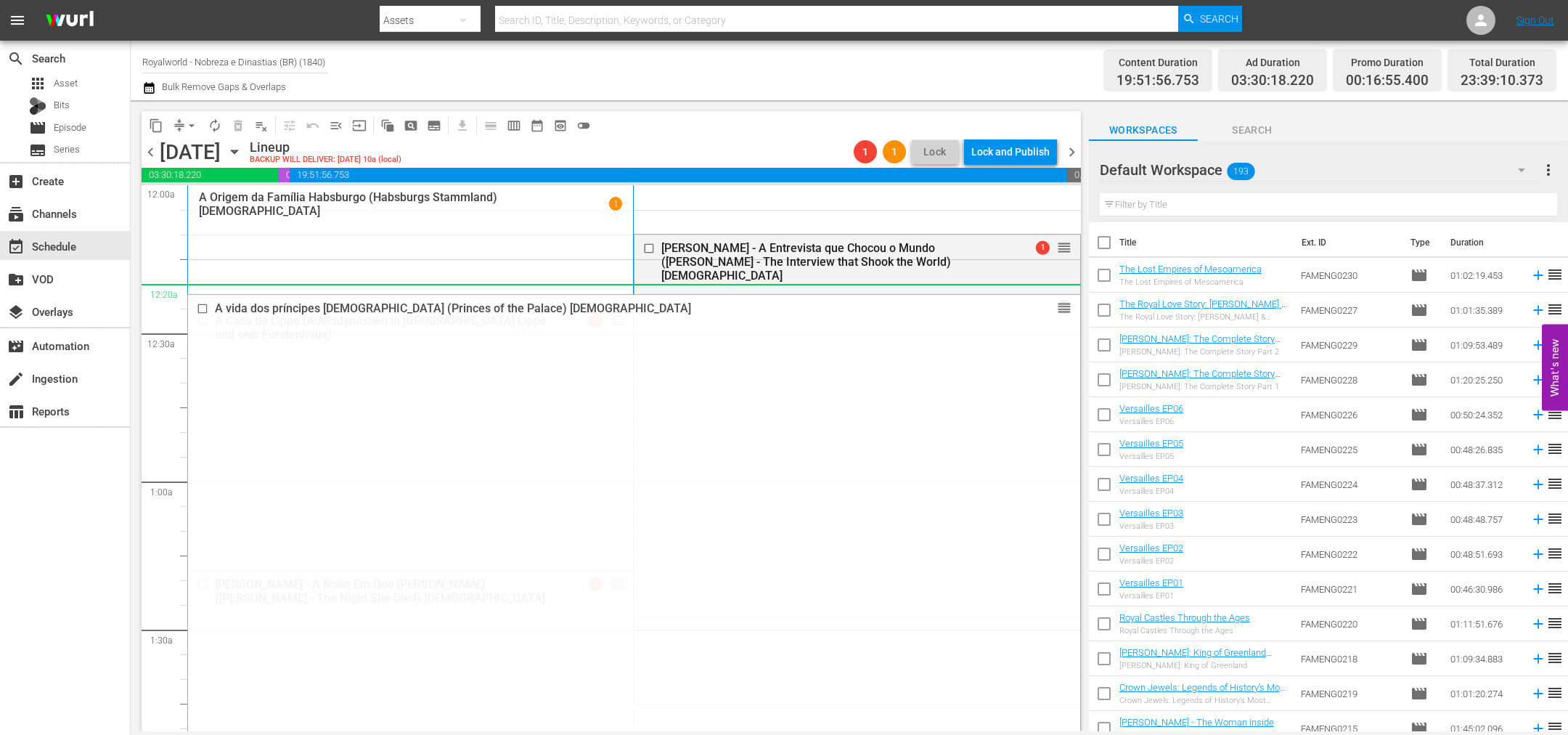
drag, startPoint x: 1049, startPoint y: 407, endPoint x: 1010, endPoint y: 283, distance: 130.0
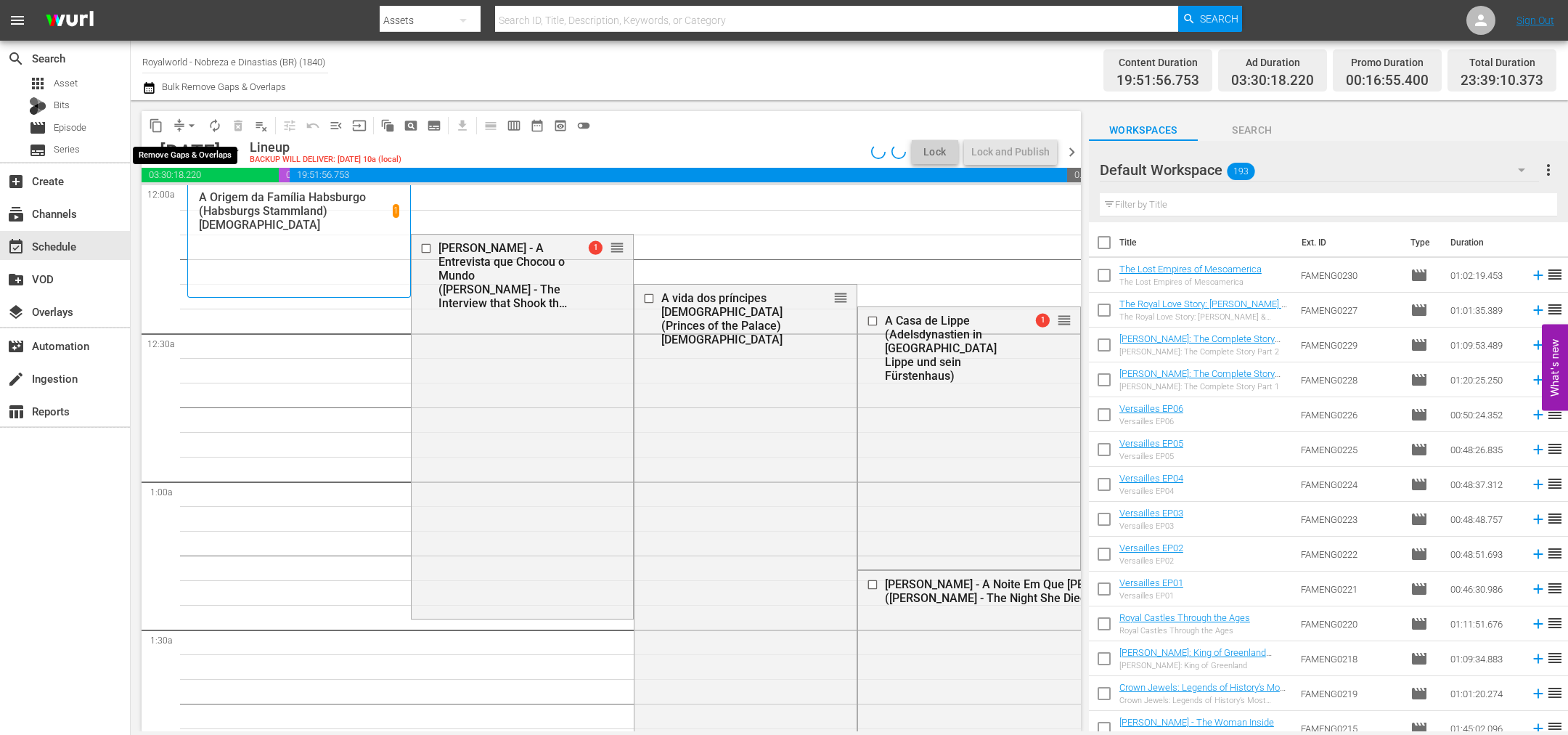
click at [192, 127] on span "arrow_drop_down" at bounding box center [191, 126] width 15 height 15
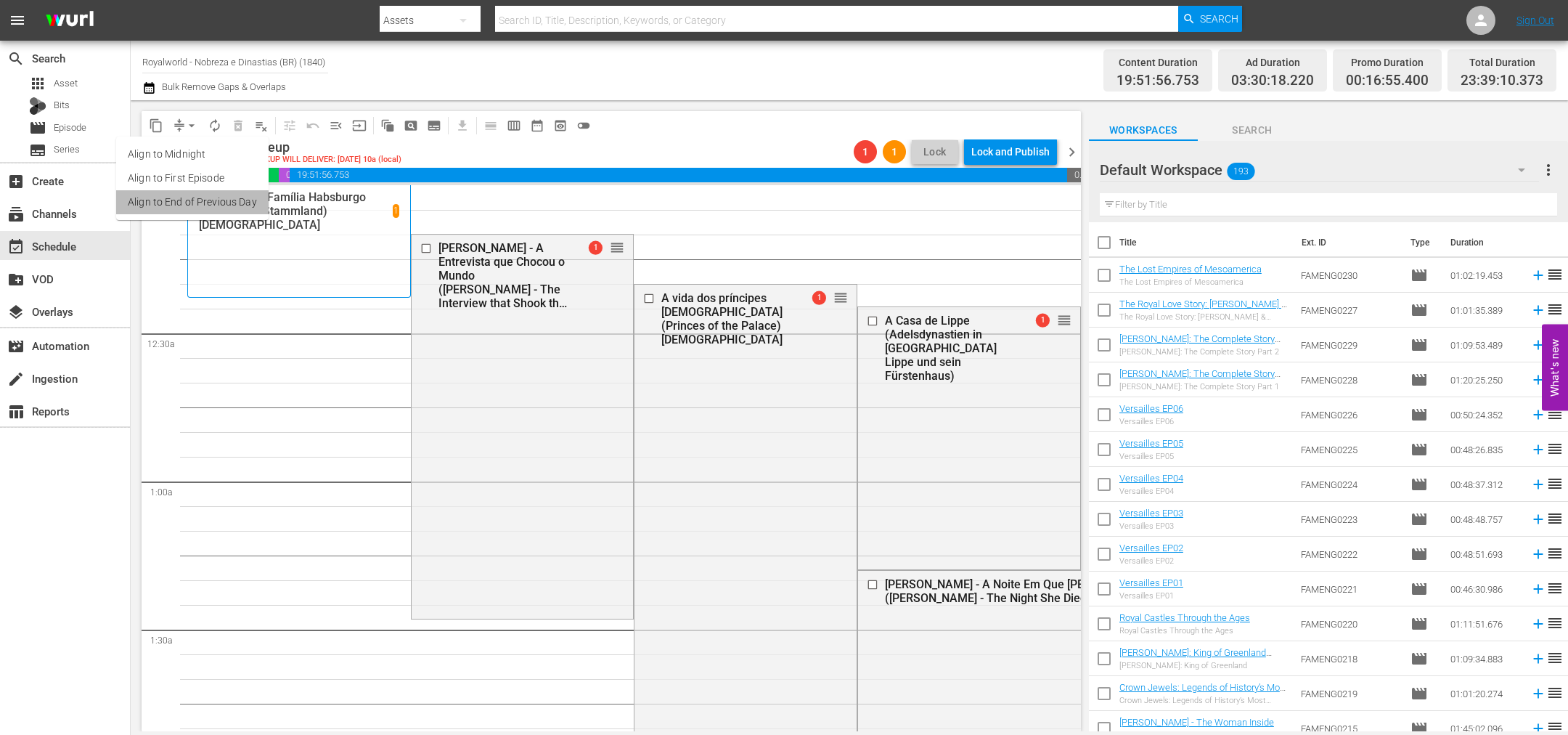
click at [197, 212] on li "Align to End of Previous Day" at bounding box center [192, 202] width 152 height 24
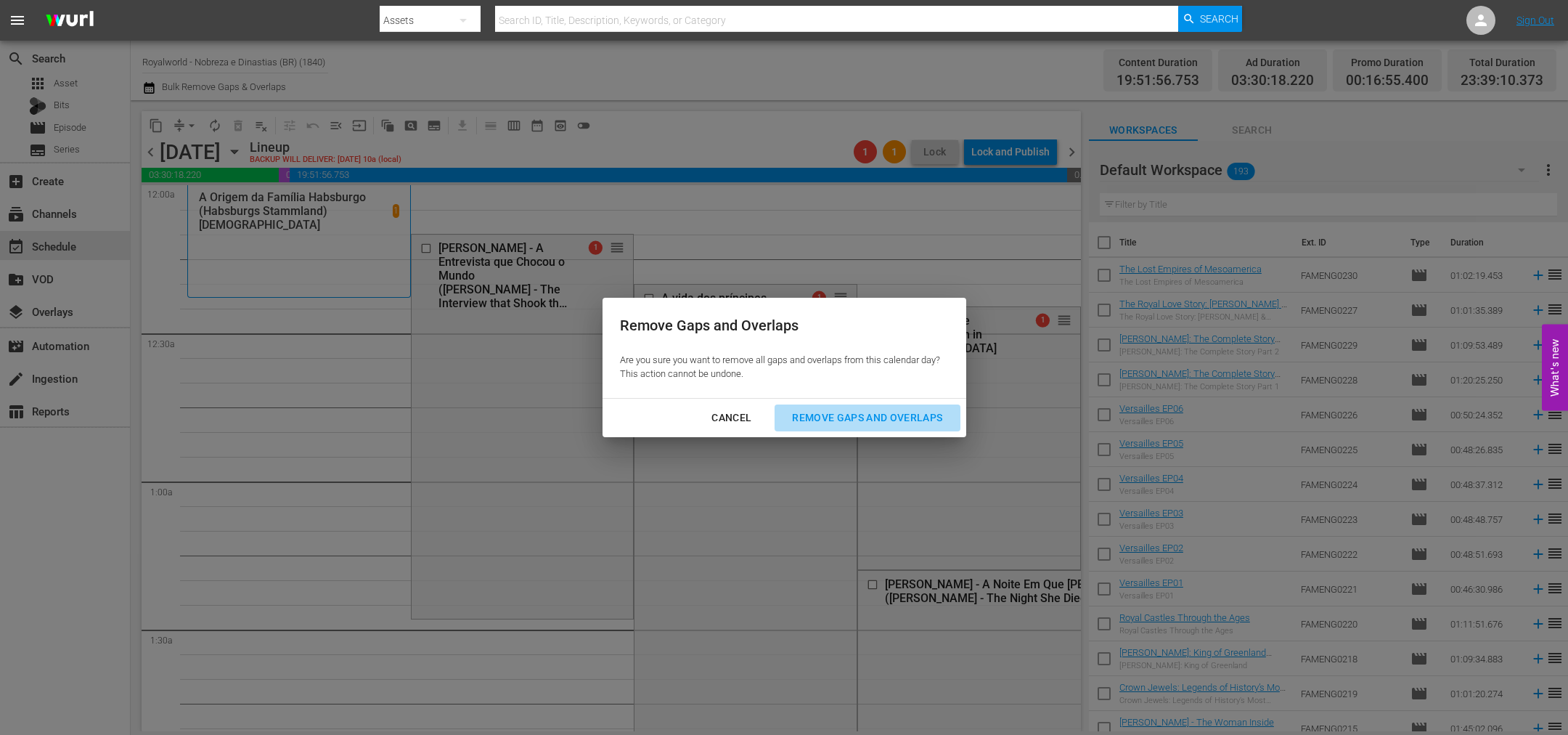
click at [831, 416] on div "Remove Gaps and Overlaps" at bounding box center [866, 417] width 173 height 18
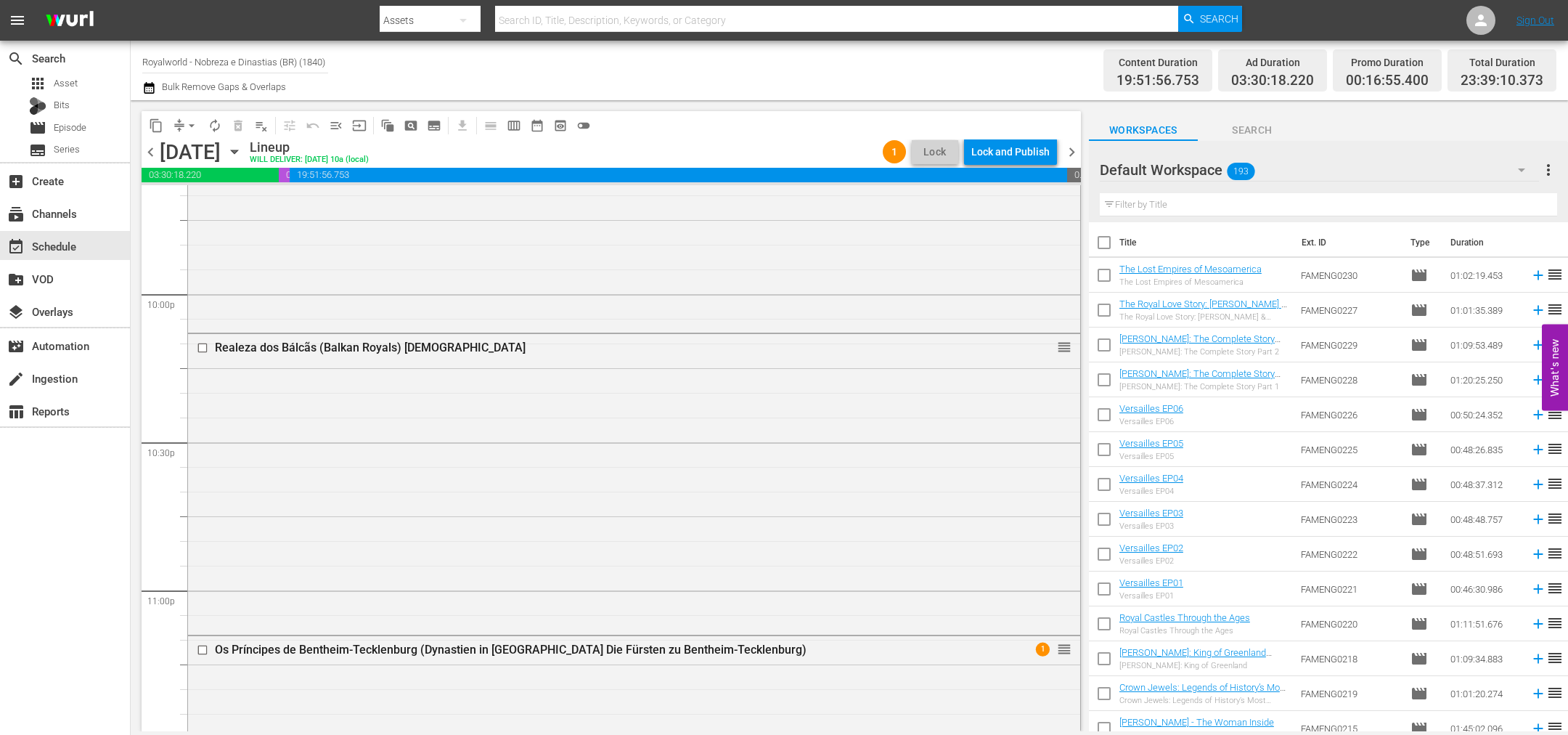
scroll to position [6574, 0]
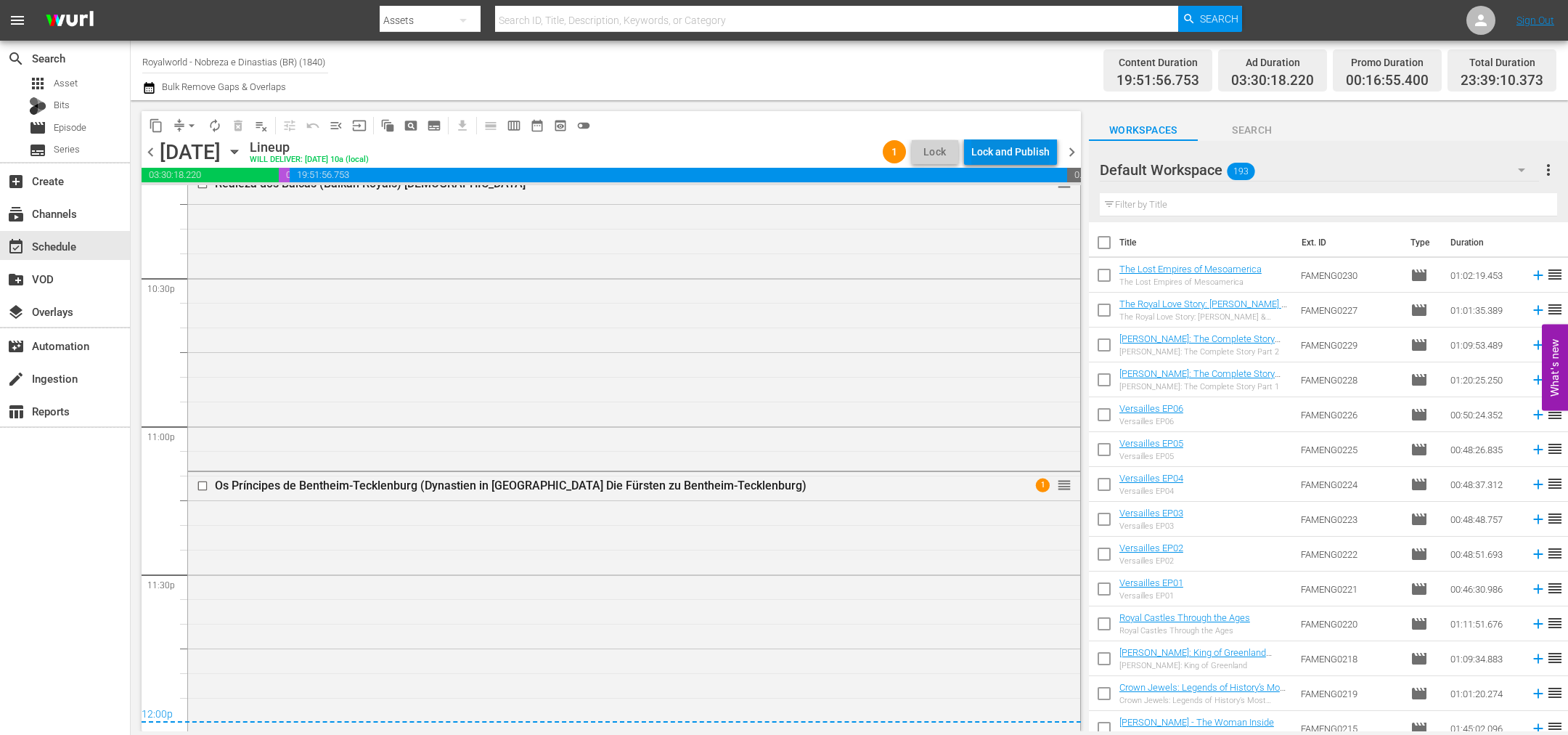
click at [1000, 147] on div "Lock and Publish" at bounding box center [1009, 151] width 78 height 26
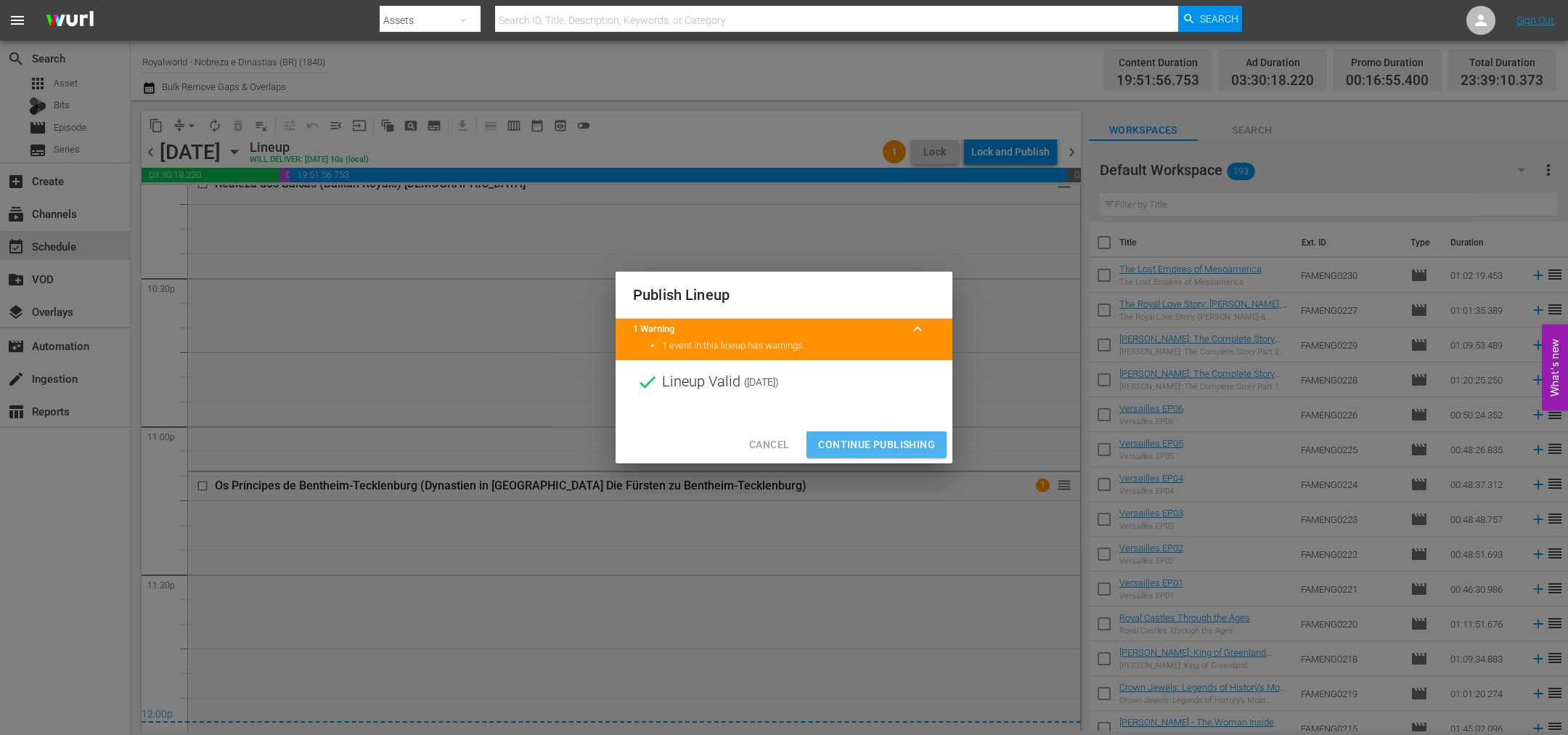
click at [874, 450] on span "Continue Publishing" at bounding box center [876, 444] width 117 height 18
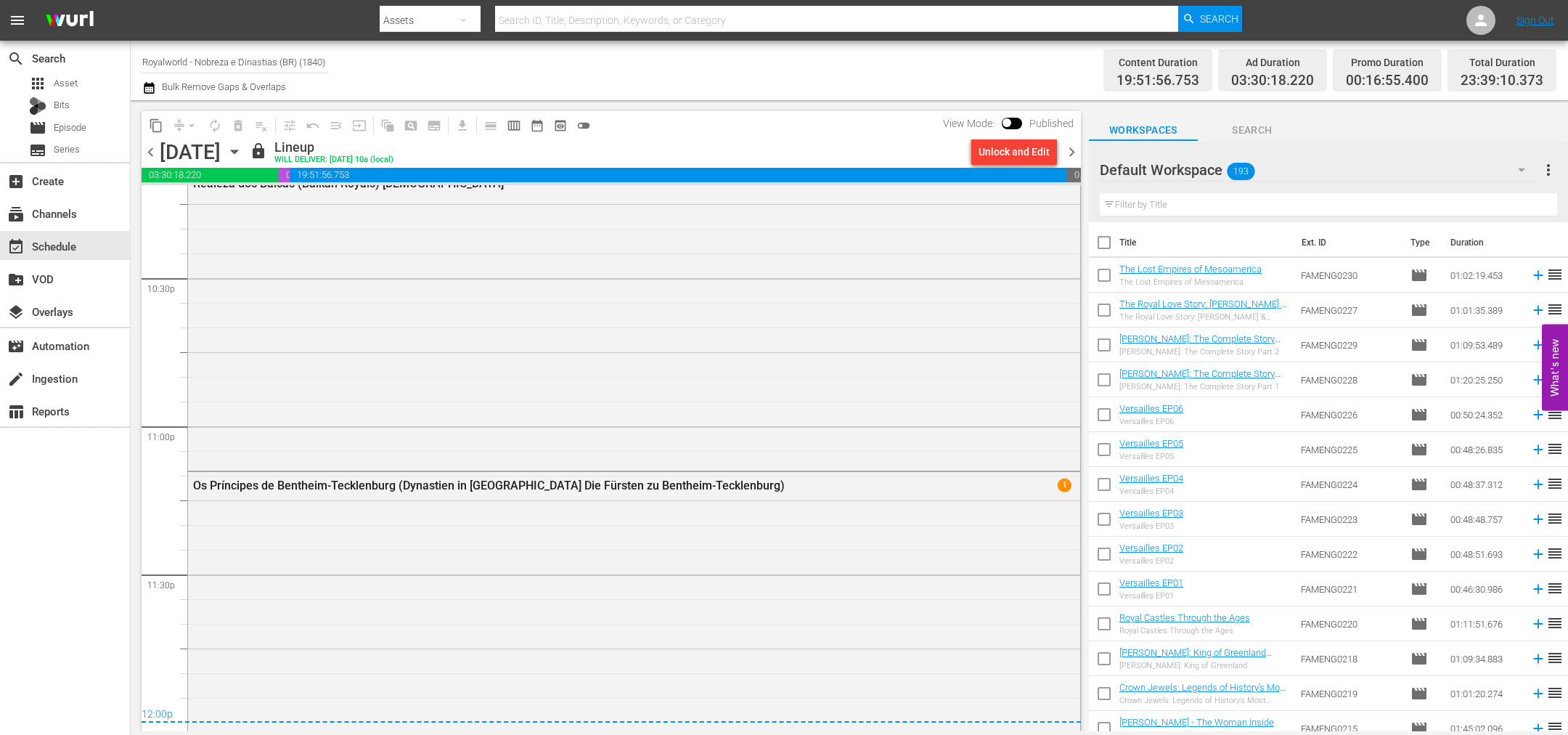
click at [1069, 154] on span "chevron_right" at bounding box center [1072, 152] width 18 height 18
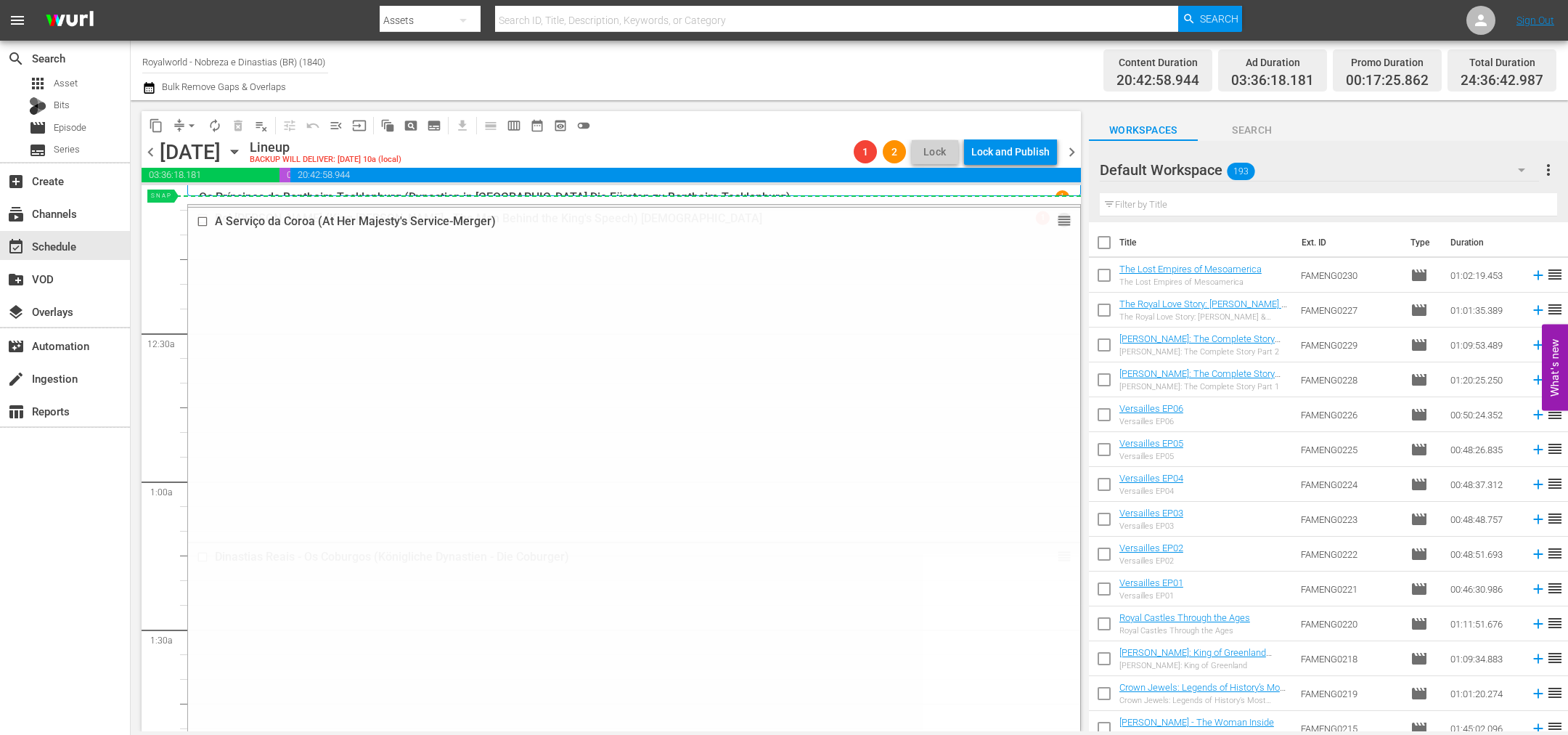
drag, startPoint x: 1042, startPoint y: 334, endPoint x: 1011, endPoint y: 201, distance: 136.6
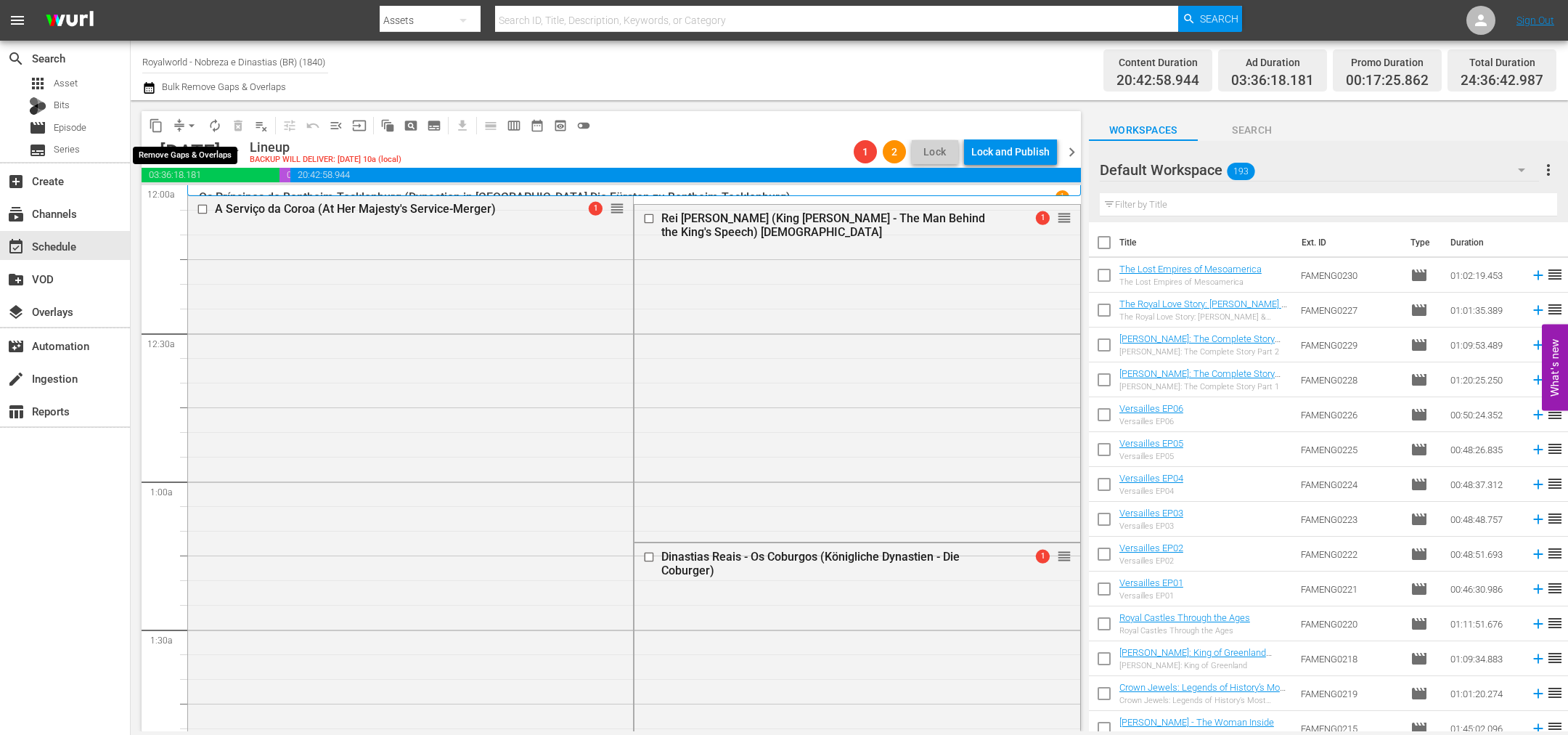
click at [191, 123] on span "arrow_drop_down" at bounding box center [191, 126] width 15 height 15
click at [211, 201] on li "Align to End of Previous Day" at bounding box center [192, 202] width 152 height 24
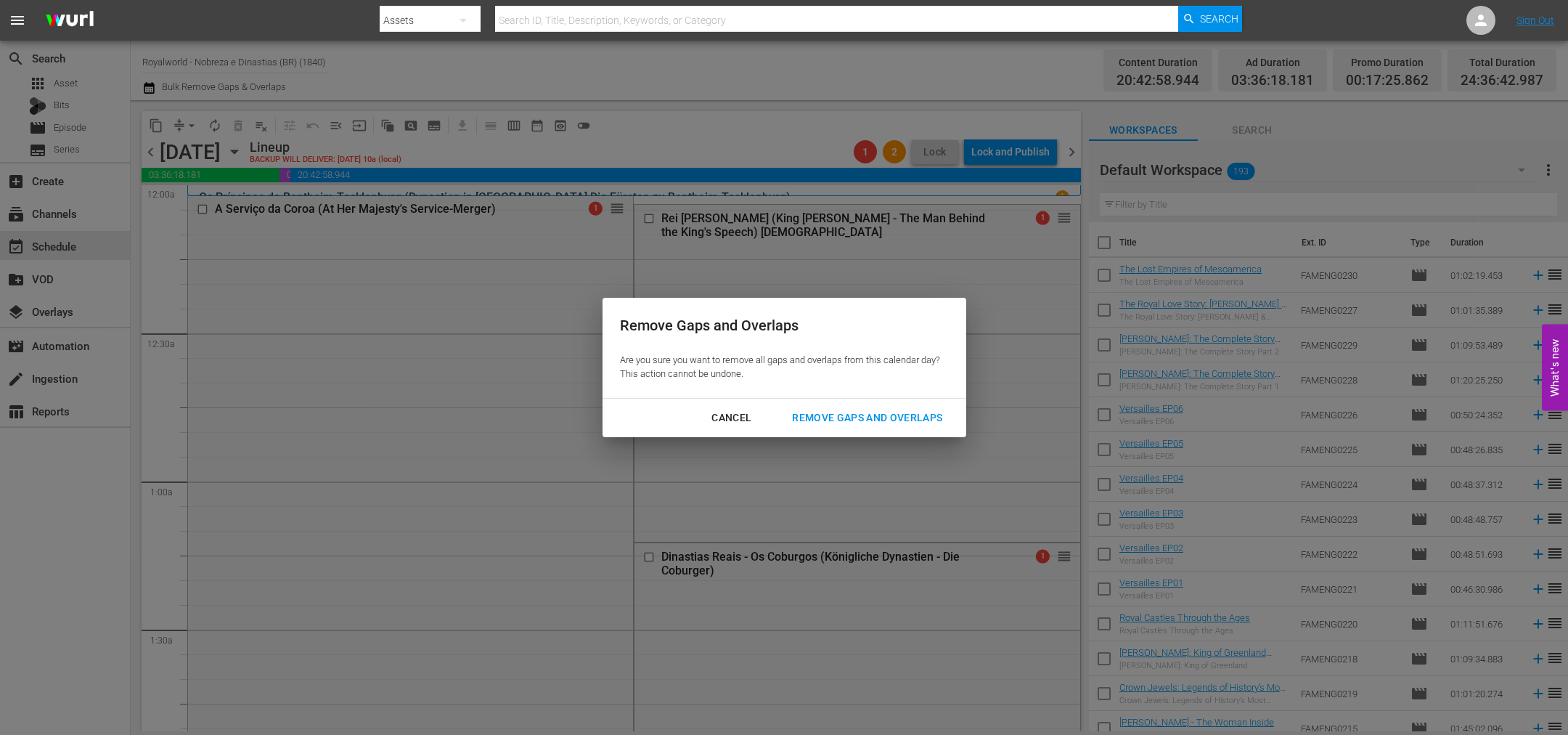
click at [883, 418] on div "Remove Gaps and Overlaps" at bounding box center [866, 417] width 173 height 18
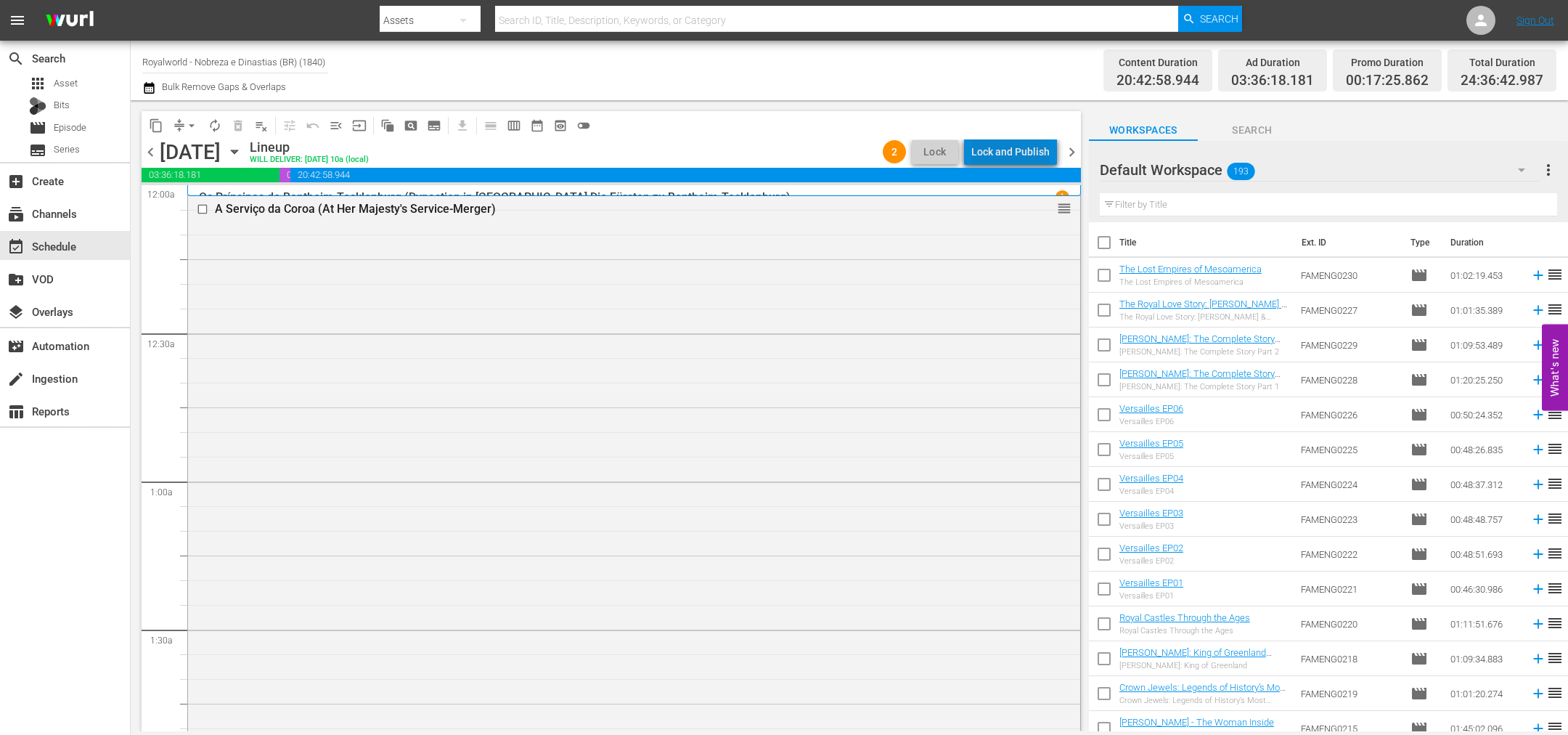
click at [1035, 144] on div "Lock and Publish" at bounding box center [1009, 151] width 78 height 26
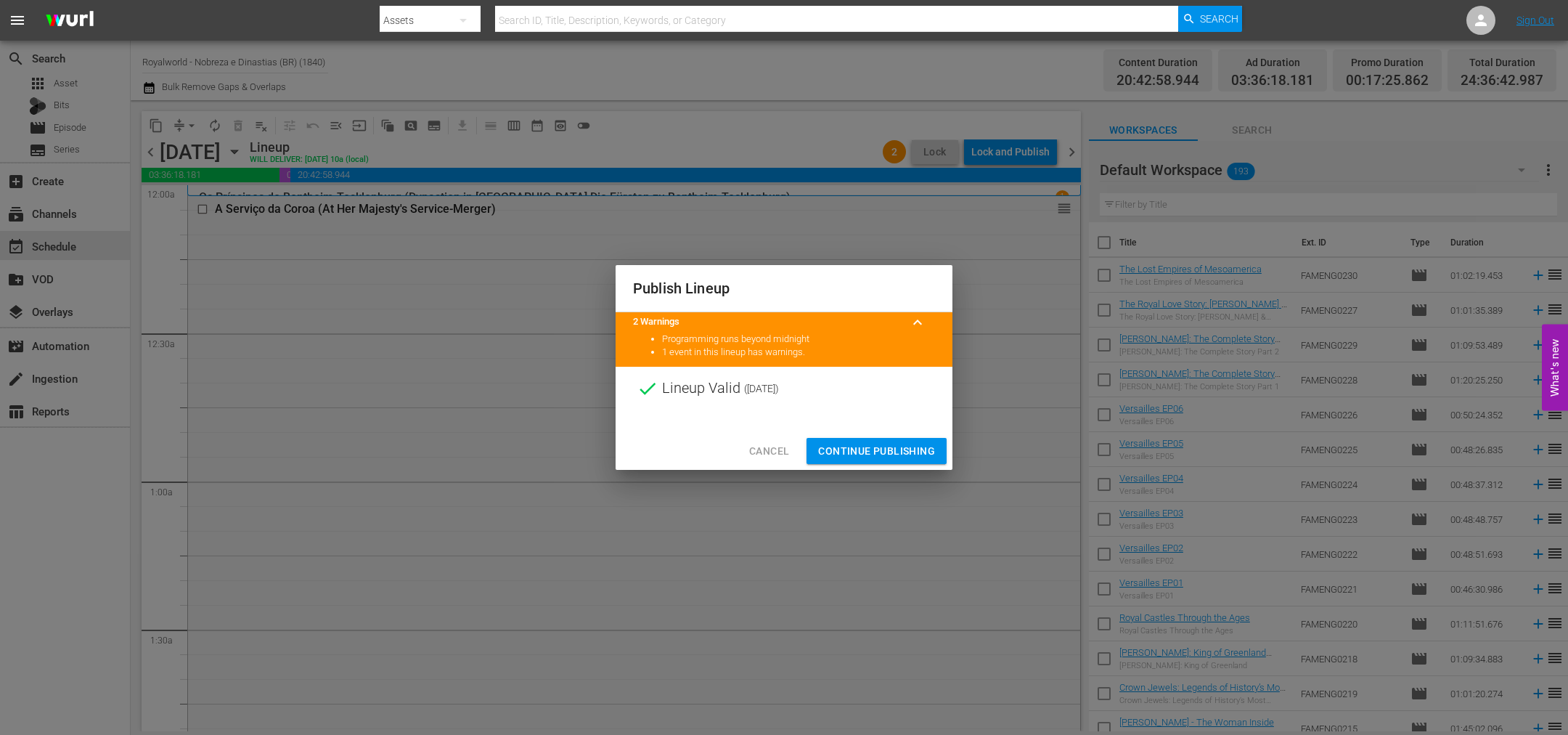
click at [872, 453] on span "Continue Publishing" at bounding box center [876, 451] width 117 height 18
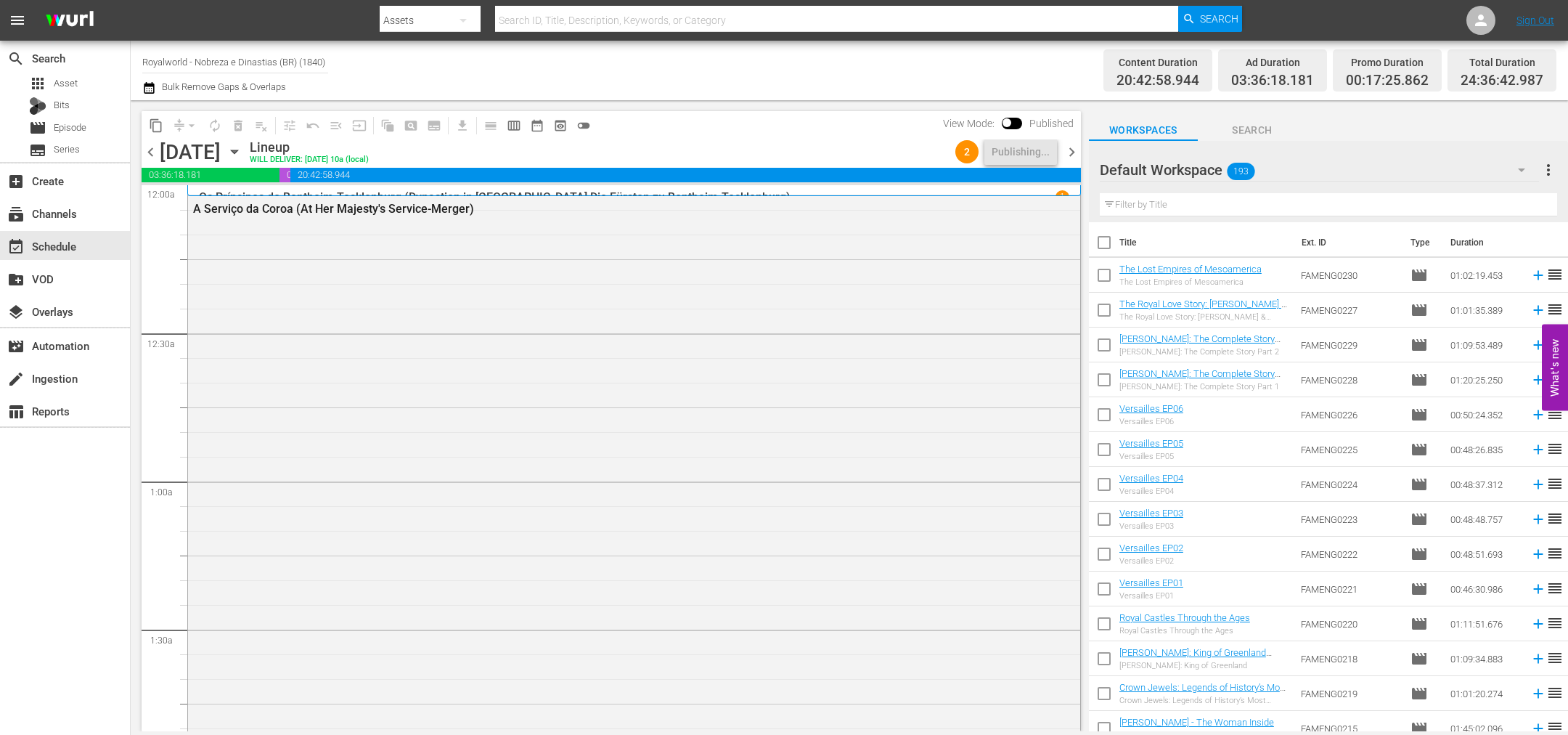
click at [1076, 151] on span "chevron_right" at bounding box center [1072, 152] width 18 height 18
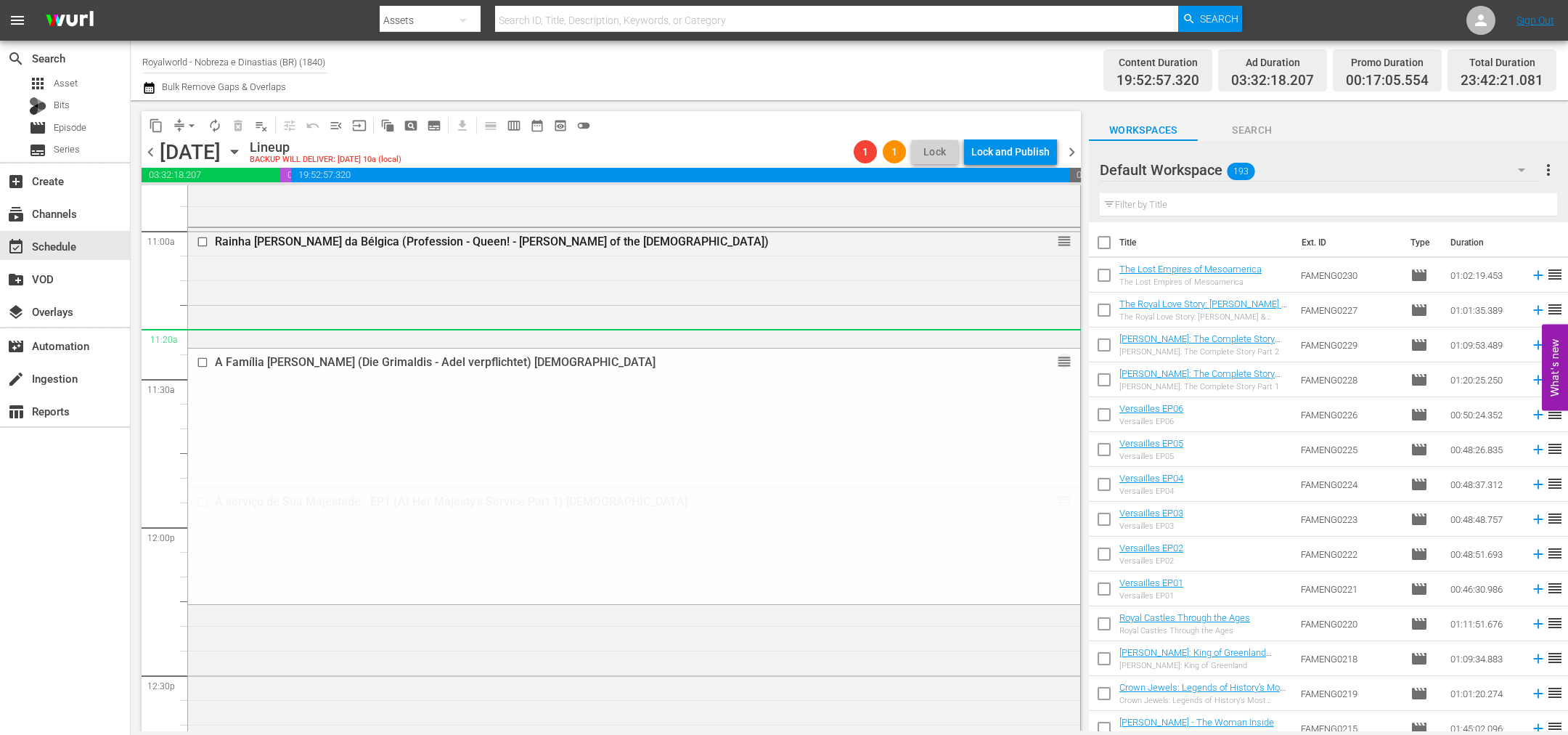
scroll to position [3233, 0]
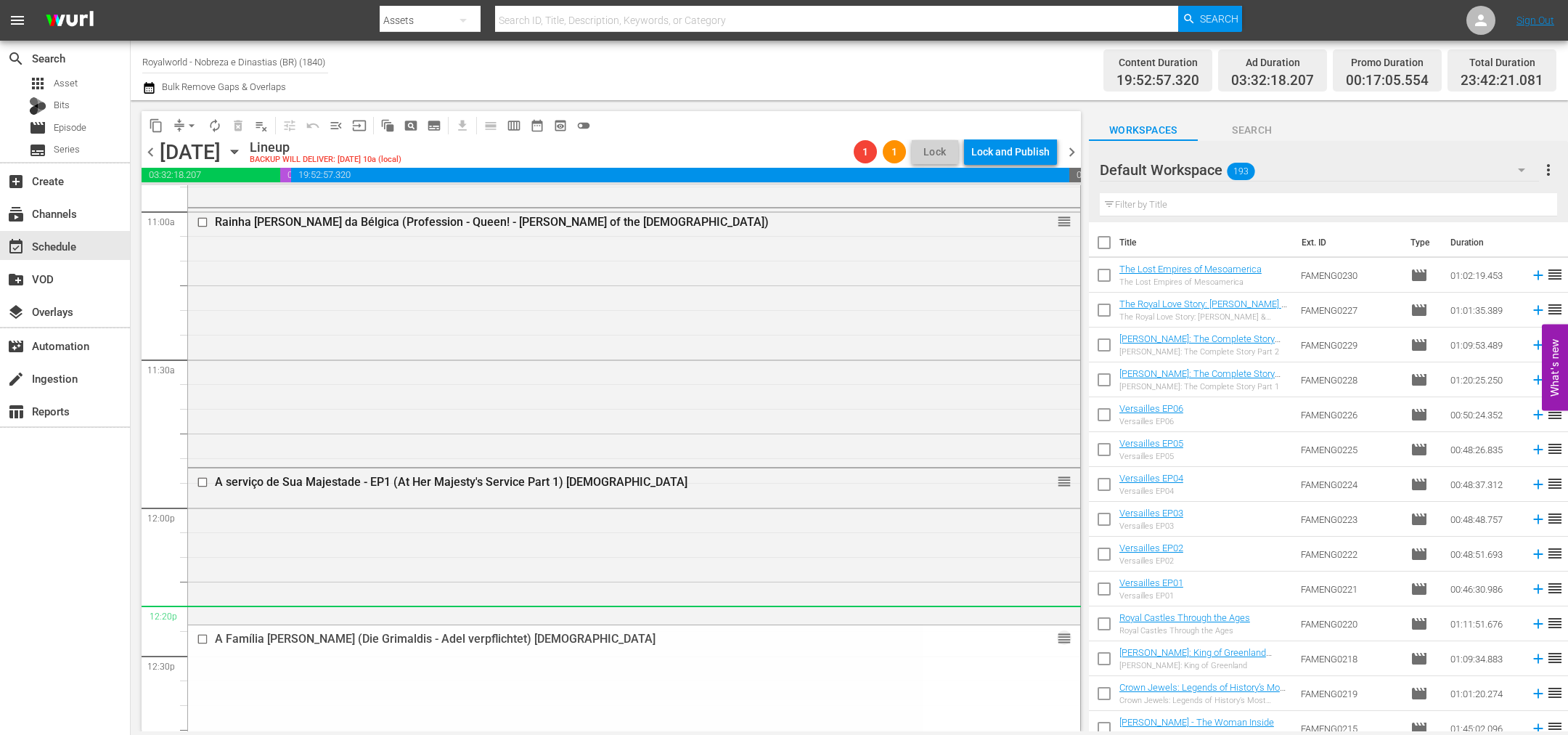
drag, startPoint x: 1050, startPoint y: 380, endPoint x: 953, endPoint y: 605, distance: 245.0
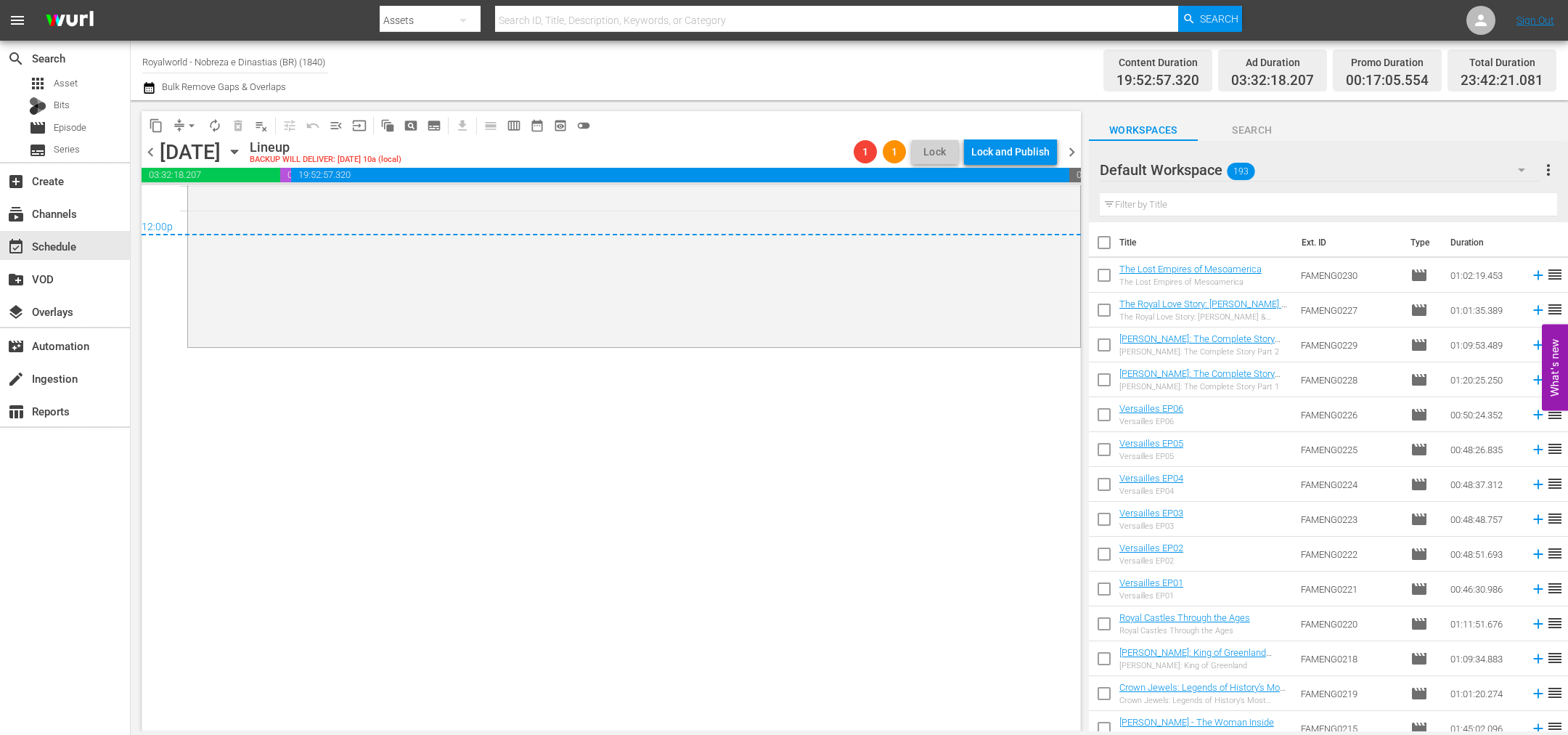
scroll to position [6678, 0]
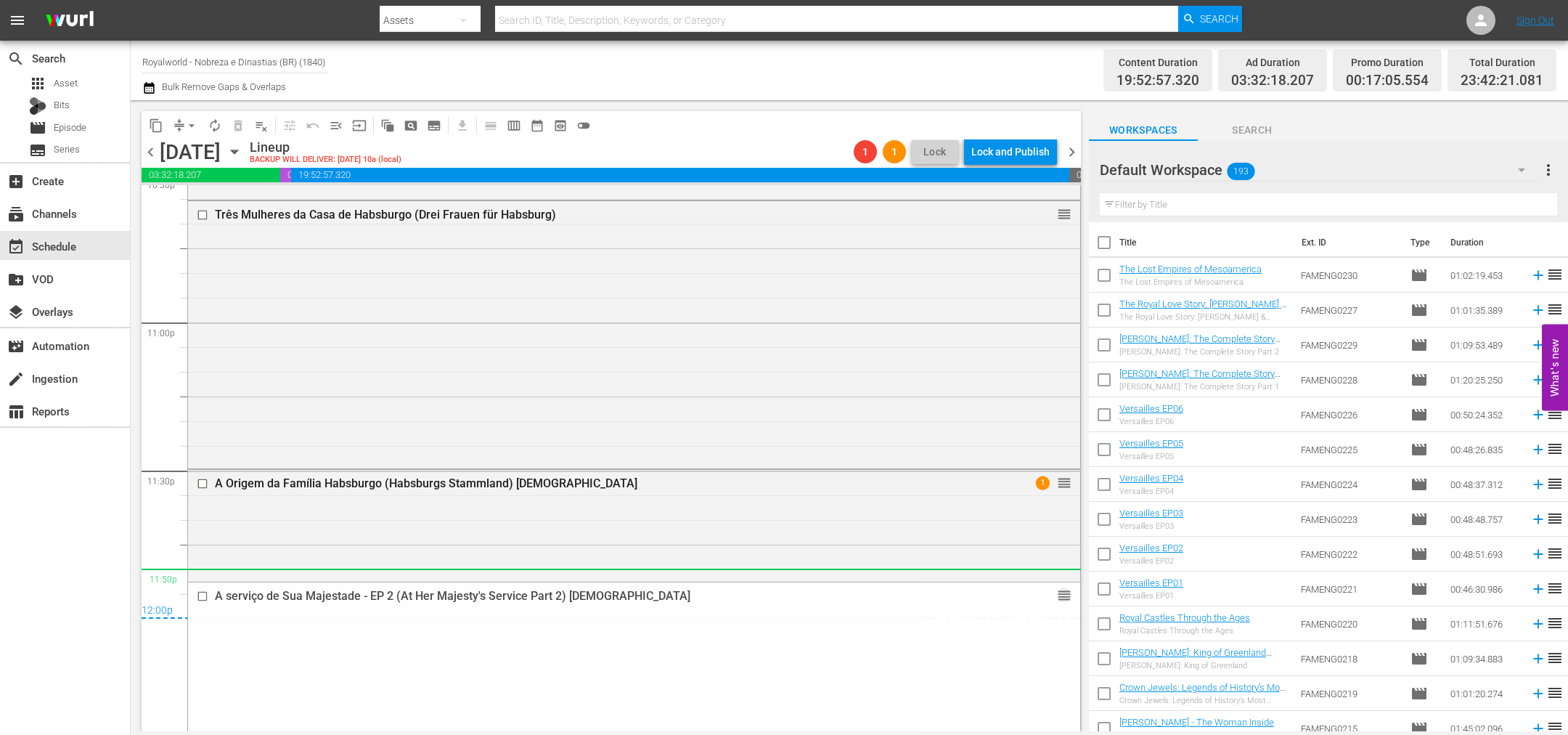
drag, startPoint x: 1045, startPoint y: 459, endPoint x: 889, endPoint y: 573, distance: 193.2
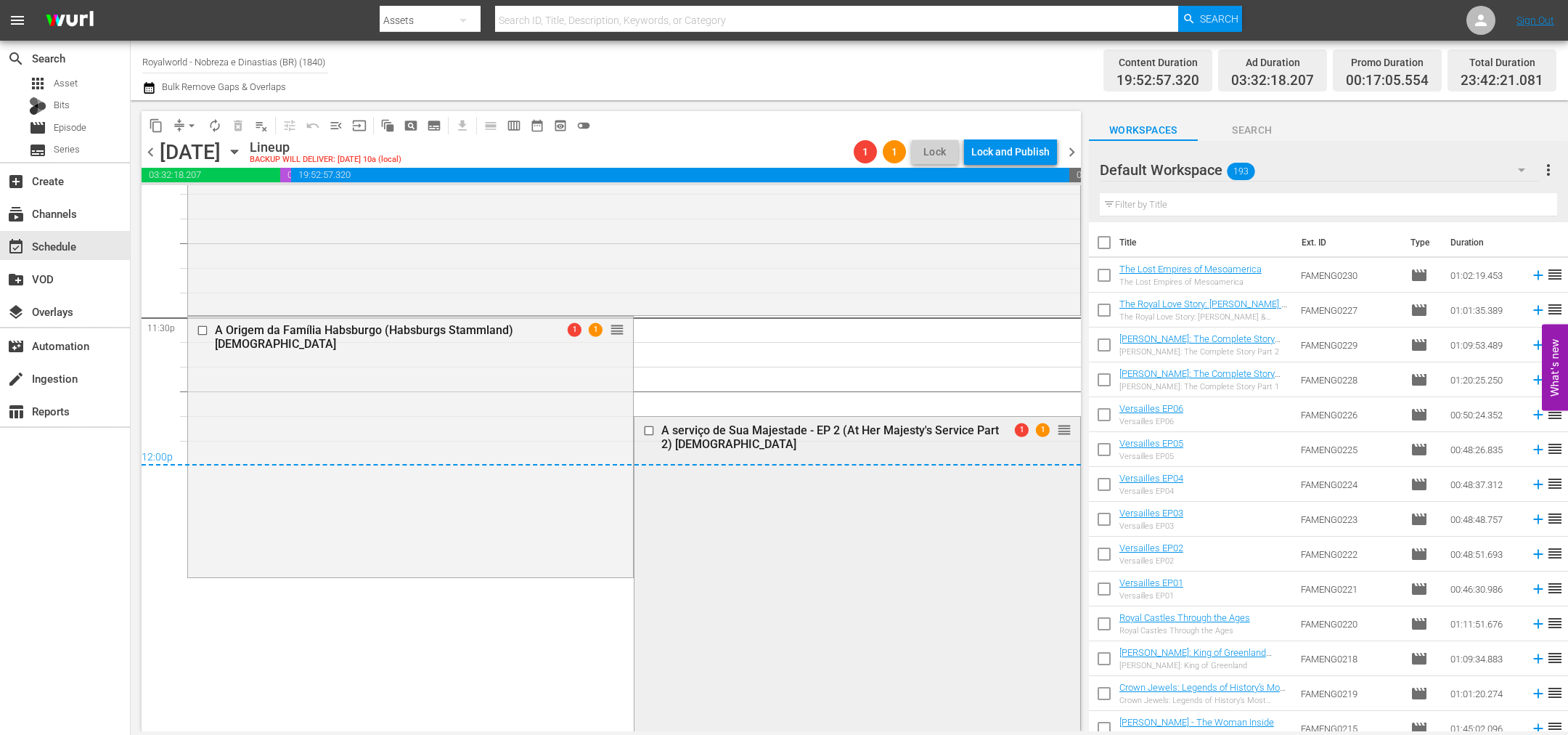
scroll to position [6822, 0]
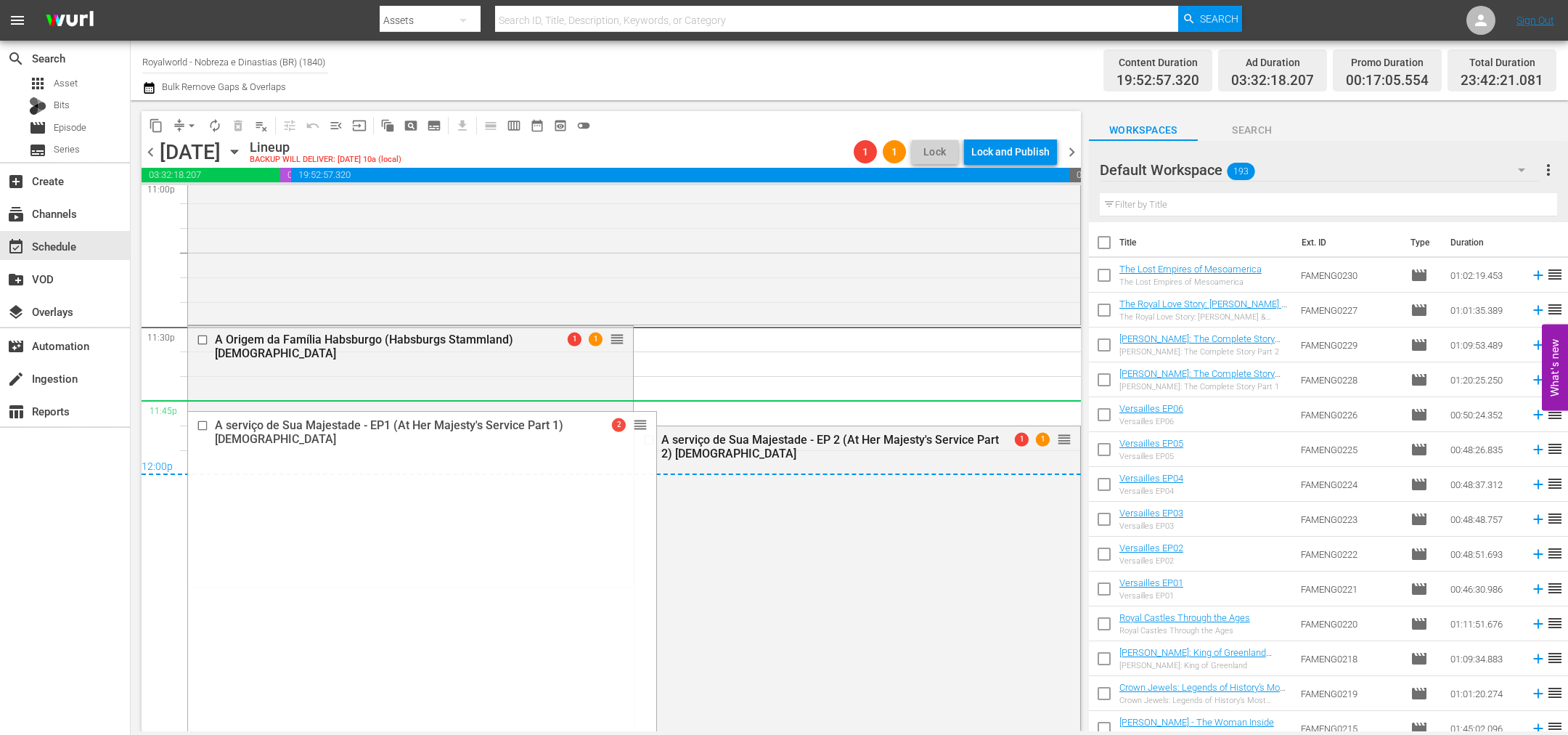
drag, startPoint x: 607, startPoint y: 272, endPoint x: 786, endPoint y: 419, distance: 231.6
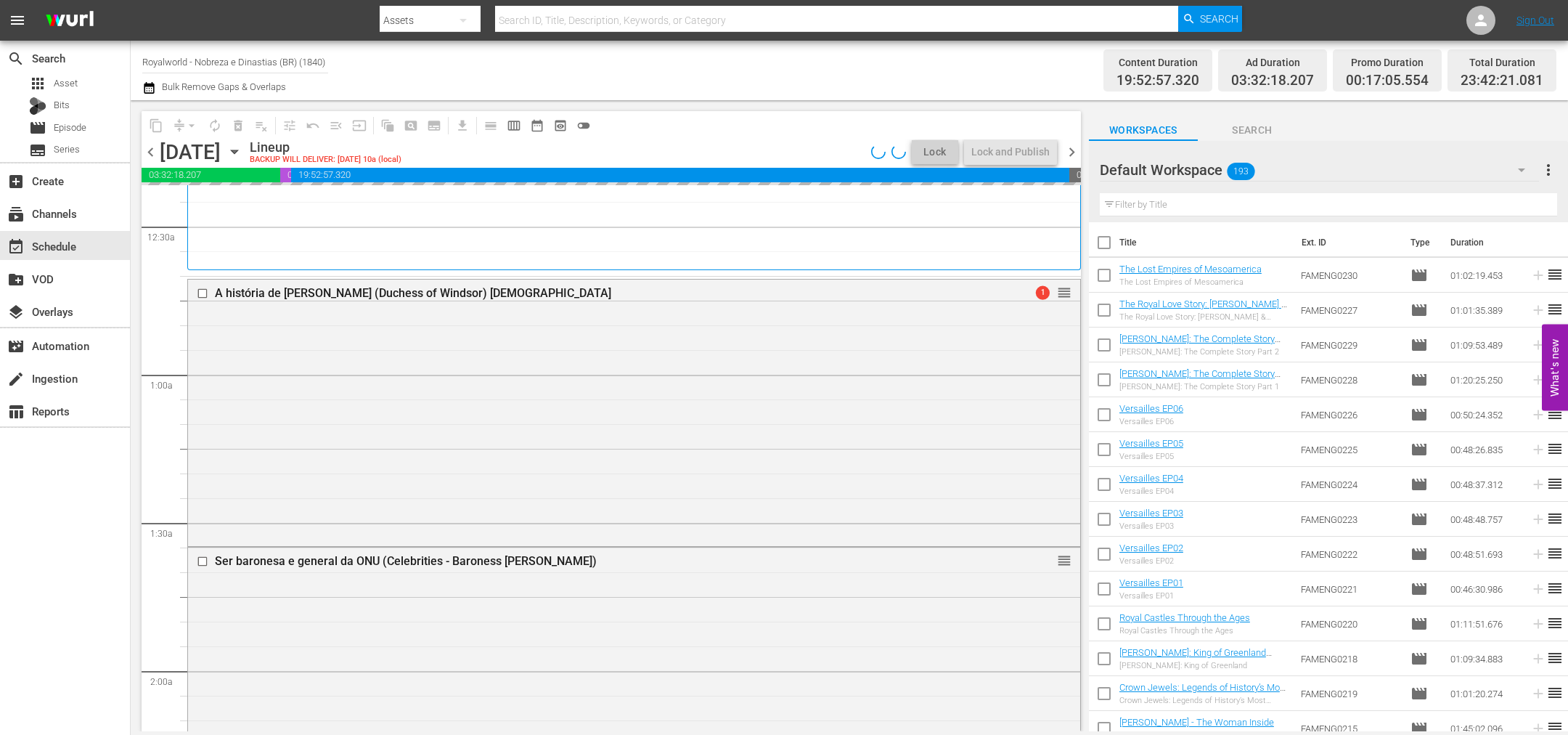
scroll to position [0, 0]
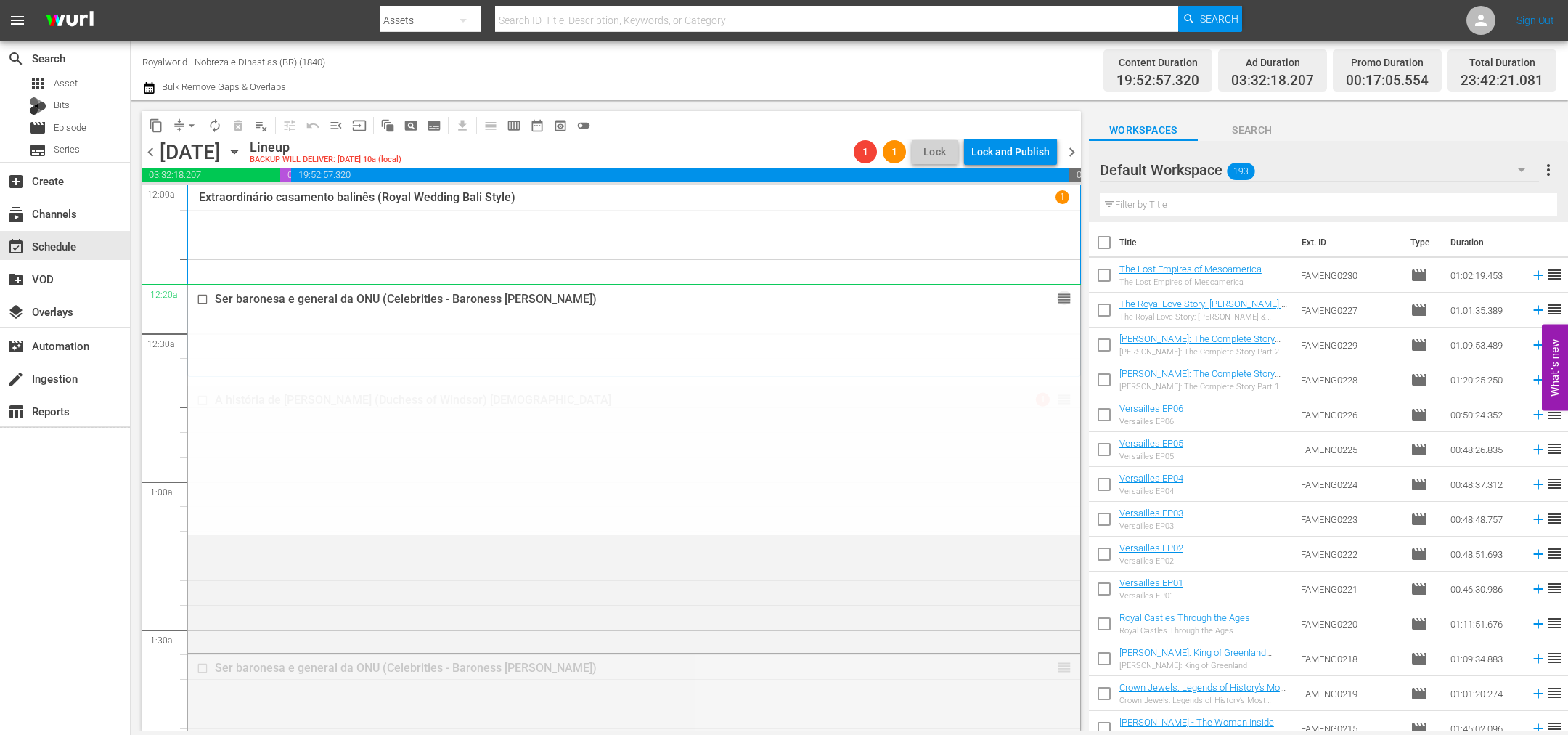
drag, startPoint x: 1036, startPoint y: 675, endPoint x: 938, endPoint y: 291, distance: 396.3
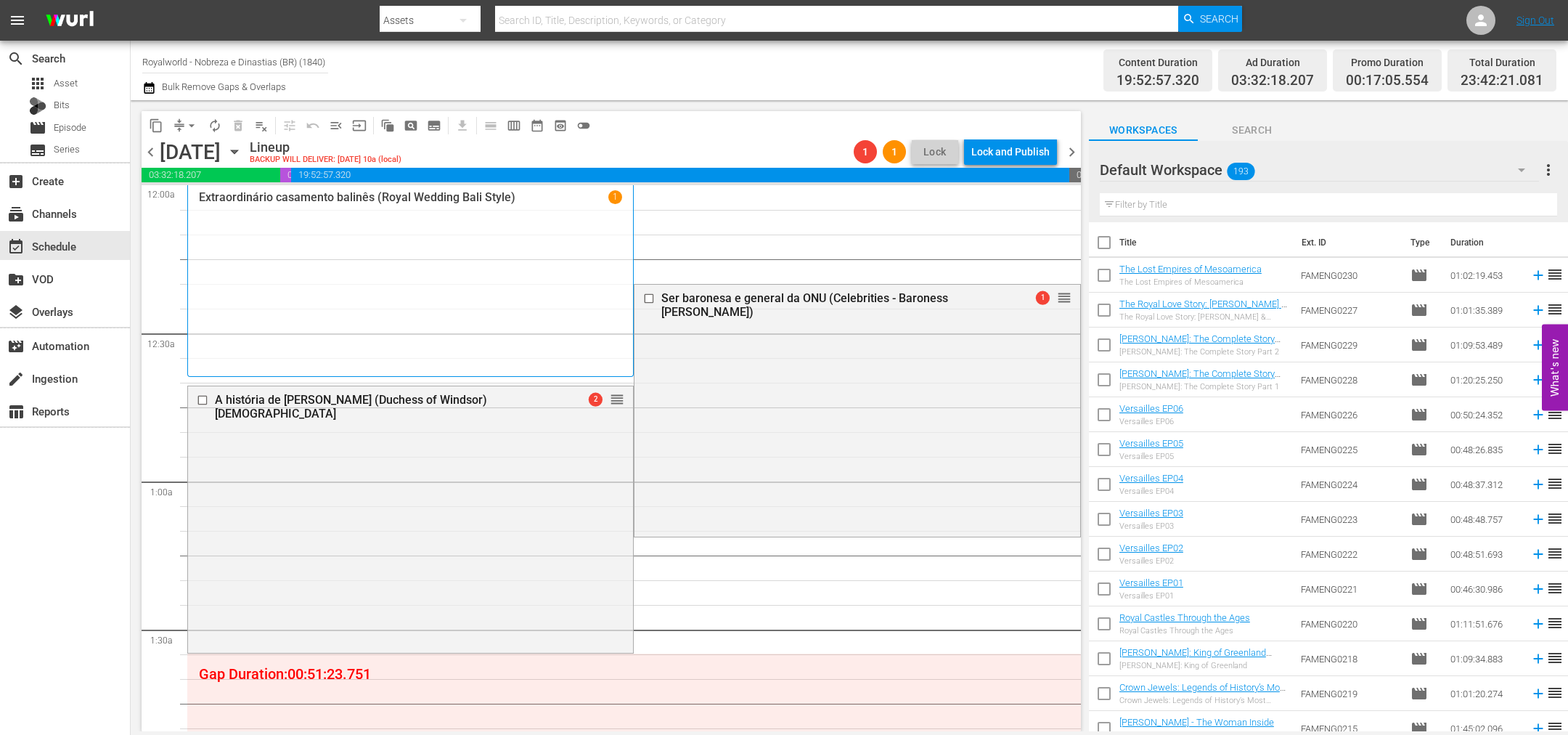
drag, startPoint x: 1047, startPoint y: 380, endPoint x: 943, endPoint y: 346, distance: 109.4
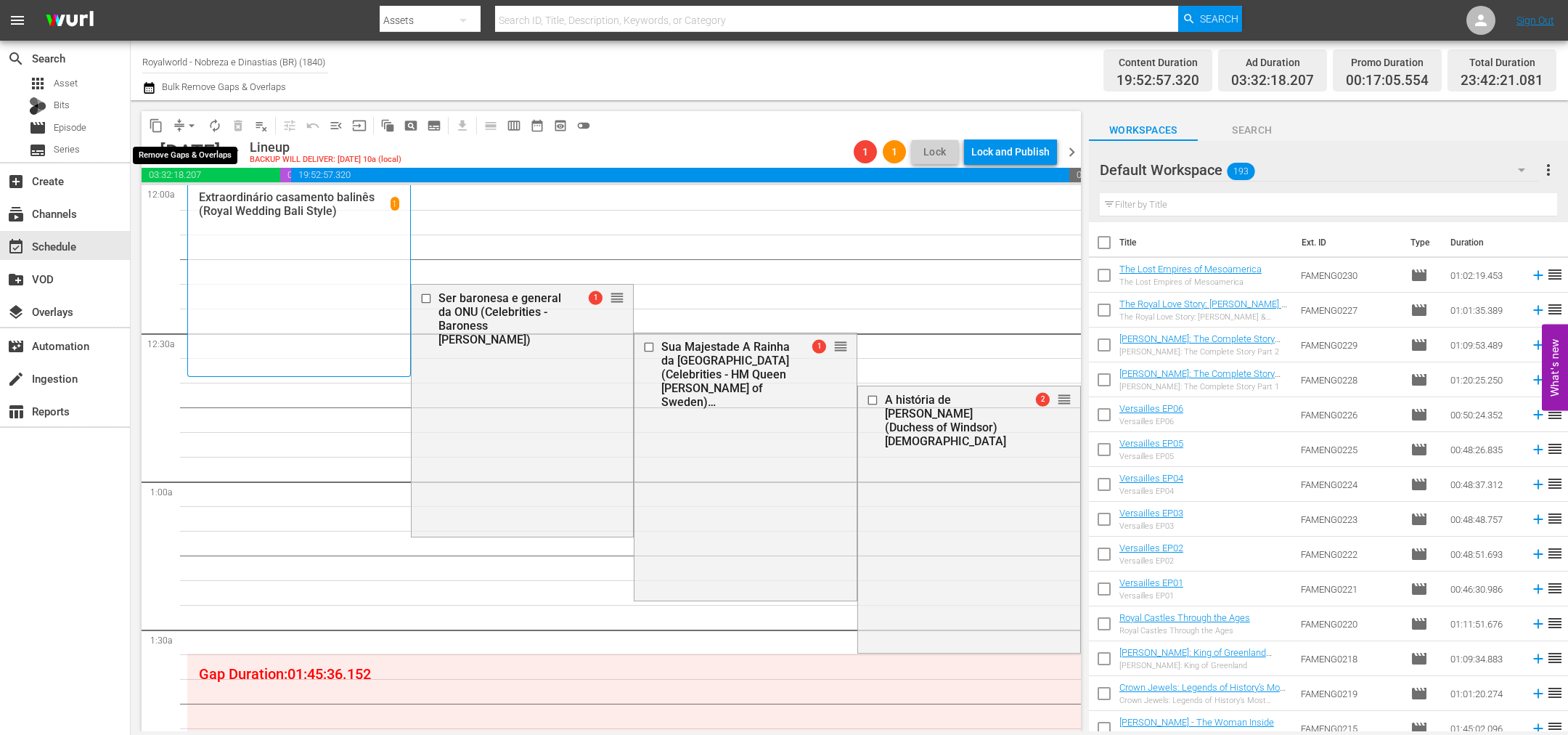
click at [190, 124] on span "arrow_drop_down" at bounding box center [191, 126] width 15 height 15
click at [202, 204] on li "Align to End of Previous Day" at bounding box center [192, 202] width 152 height 24
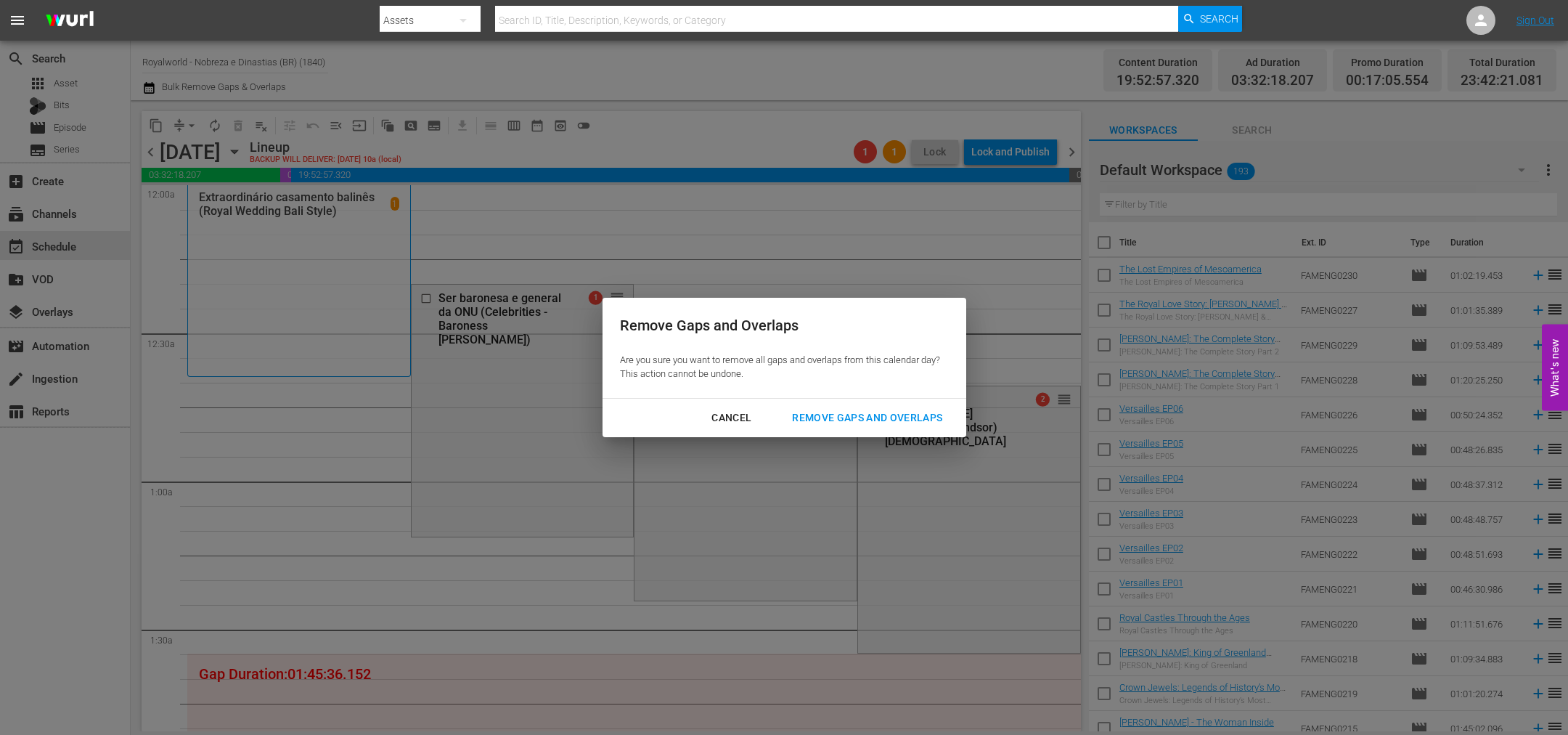
click at [865, 424] on div "Remove Gaps and Overlaps" at bounding box center [866, 417] width 173 height 18
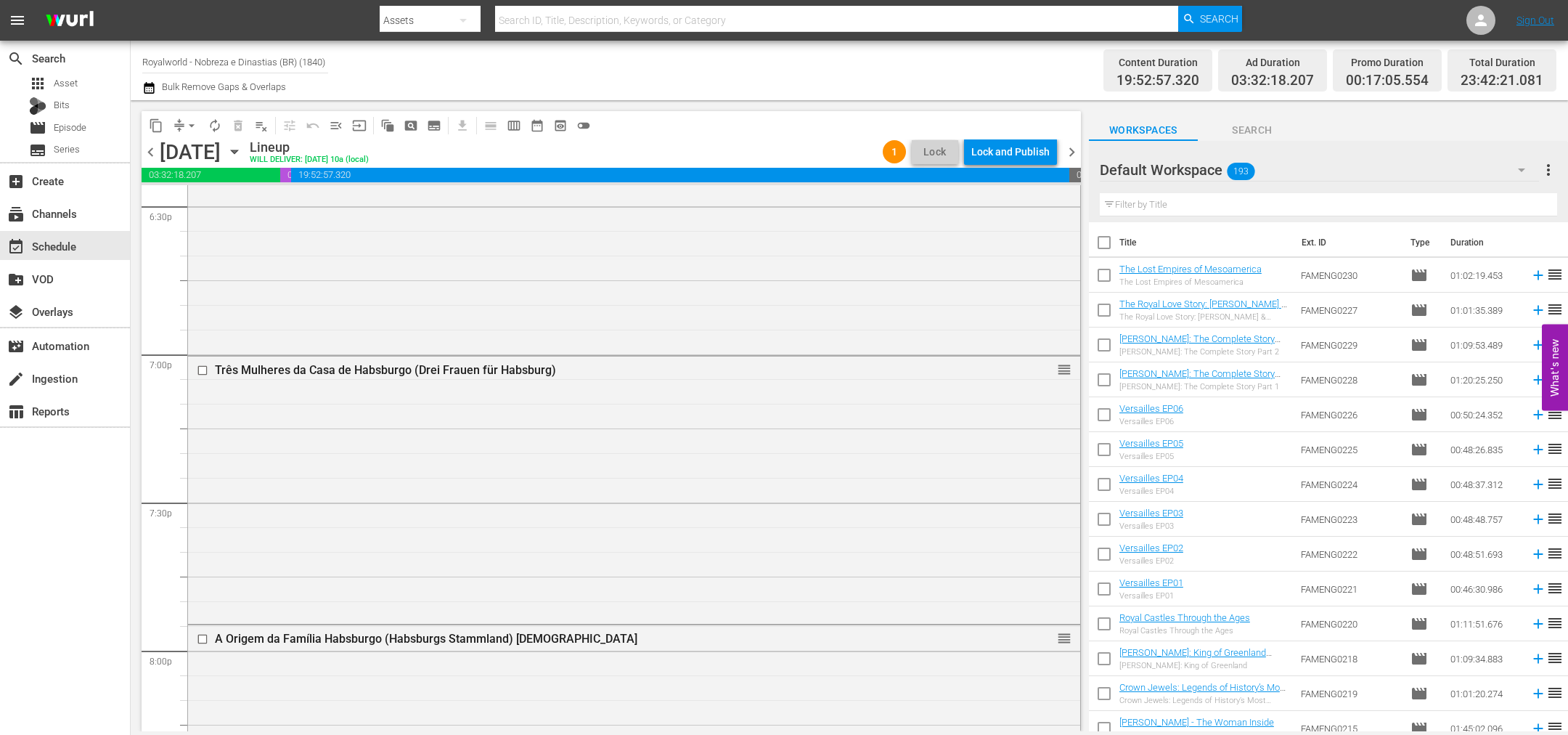
scroll to position [6669, 0]
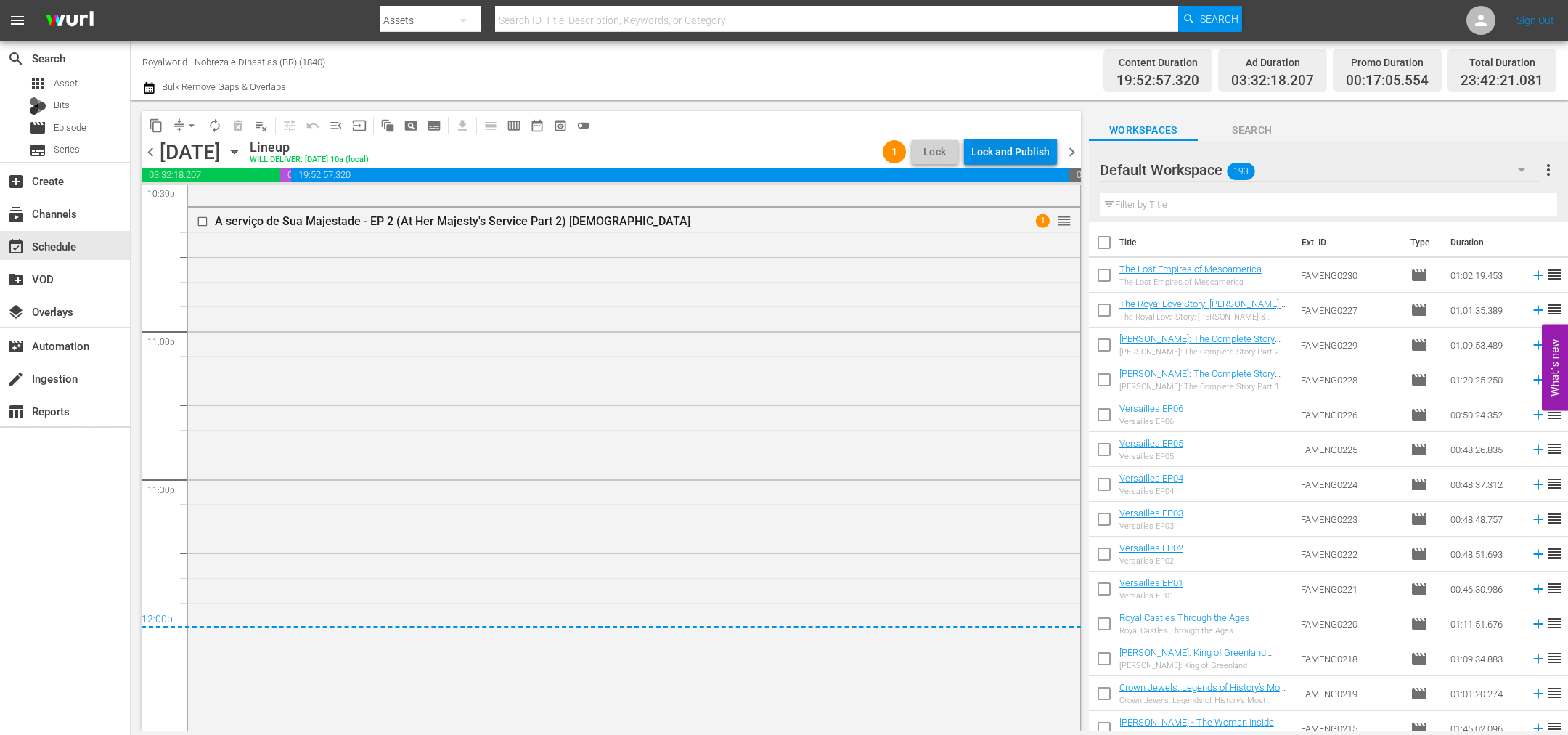
click at [1000, 147] on div "Lock and Publish" at bounding box center [1009, 151] width 78 height 26
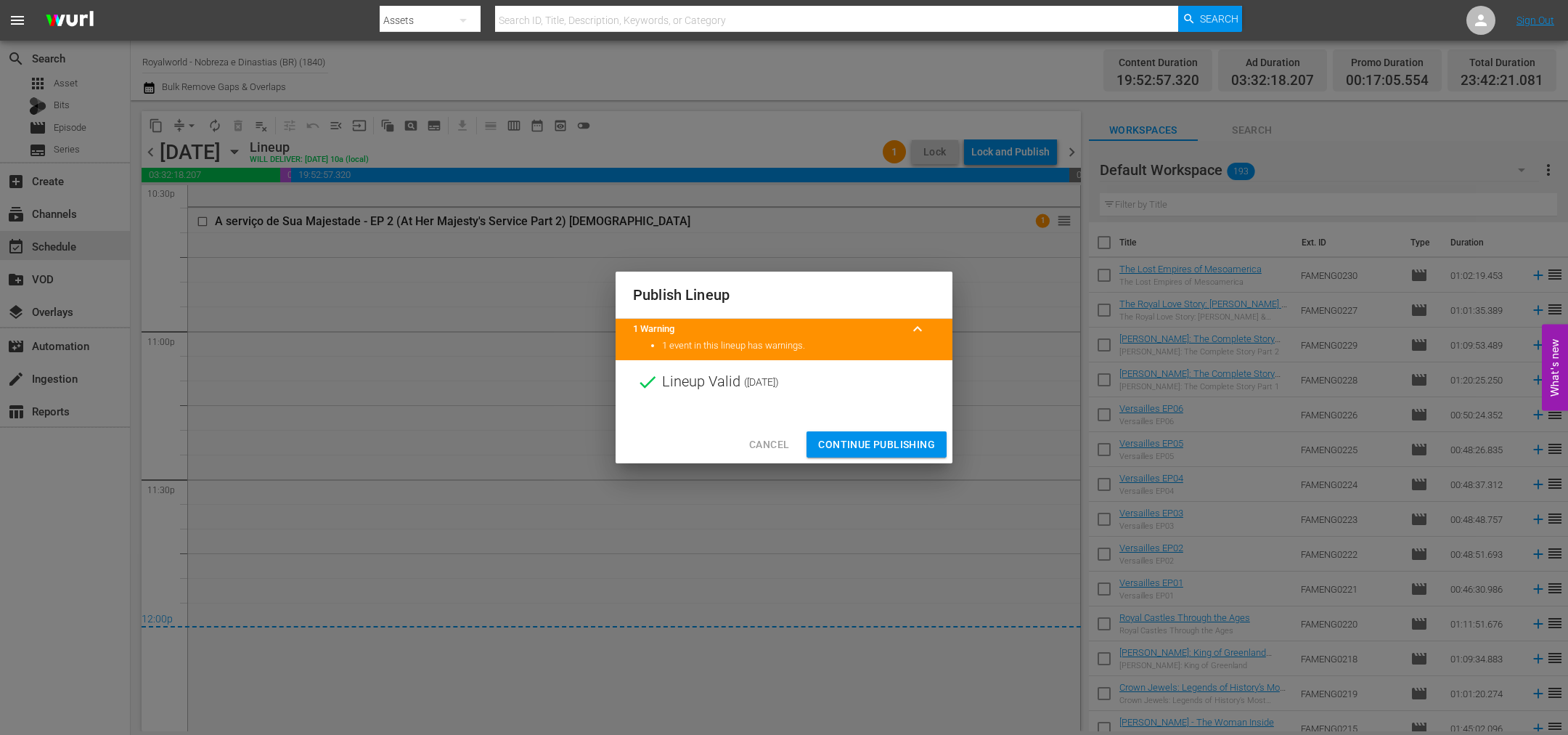
click at [892, 449] on span "Continue Publishing" at bounding box center [876, 444] width 117 height 18
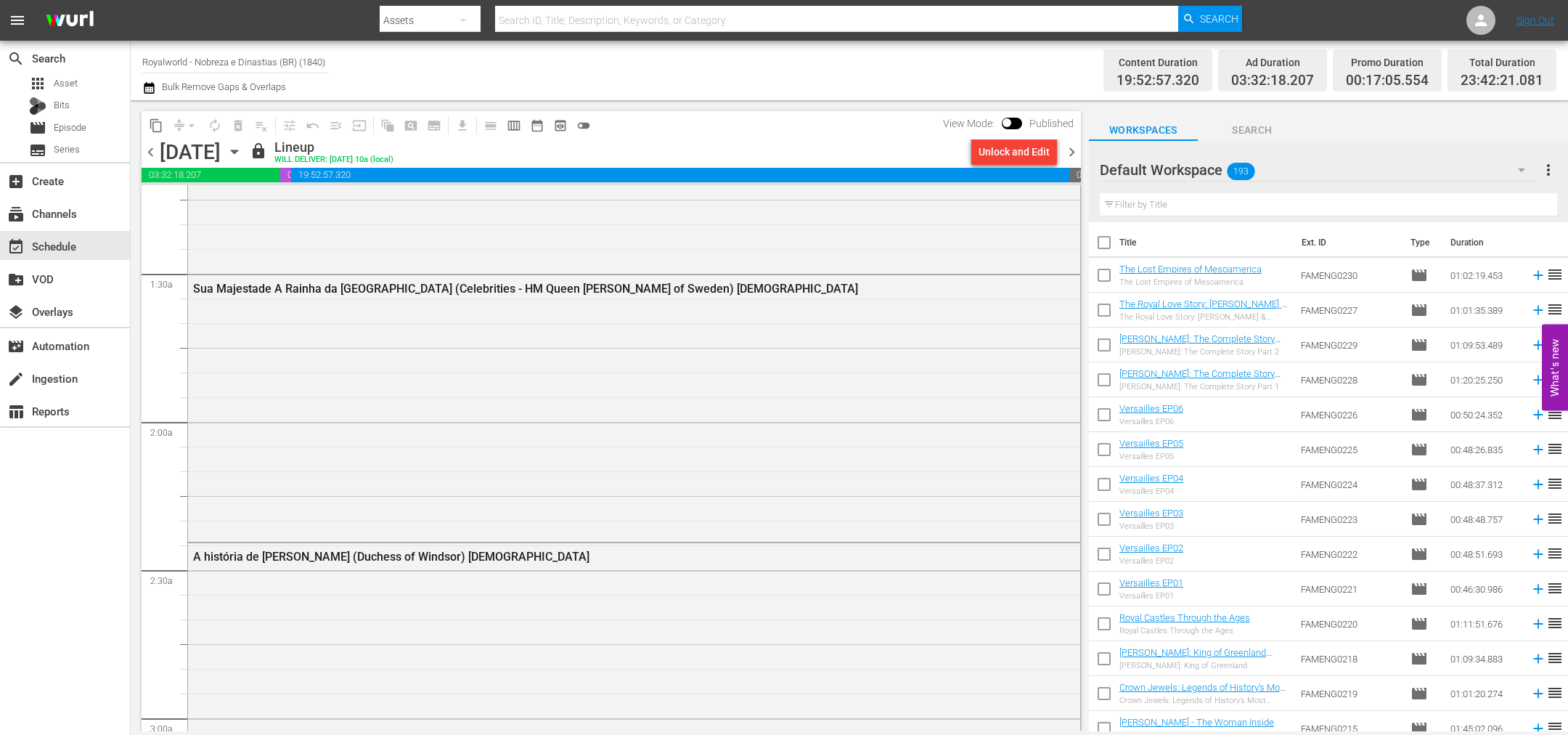
scroll to position [0, 0]
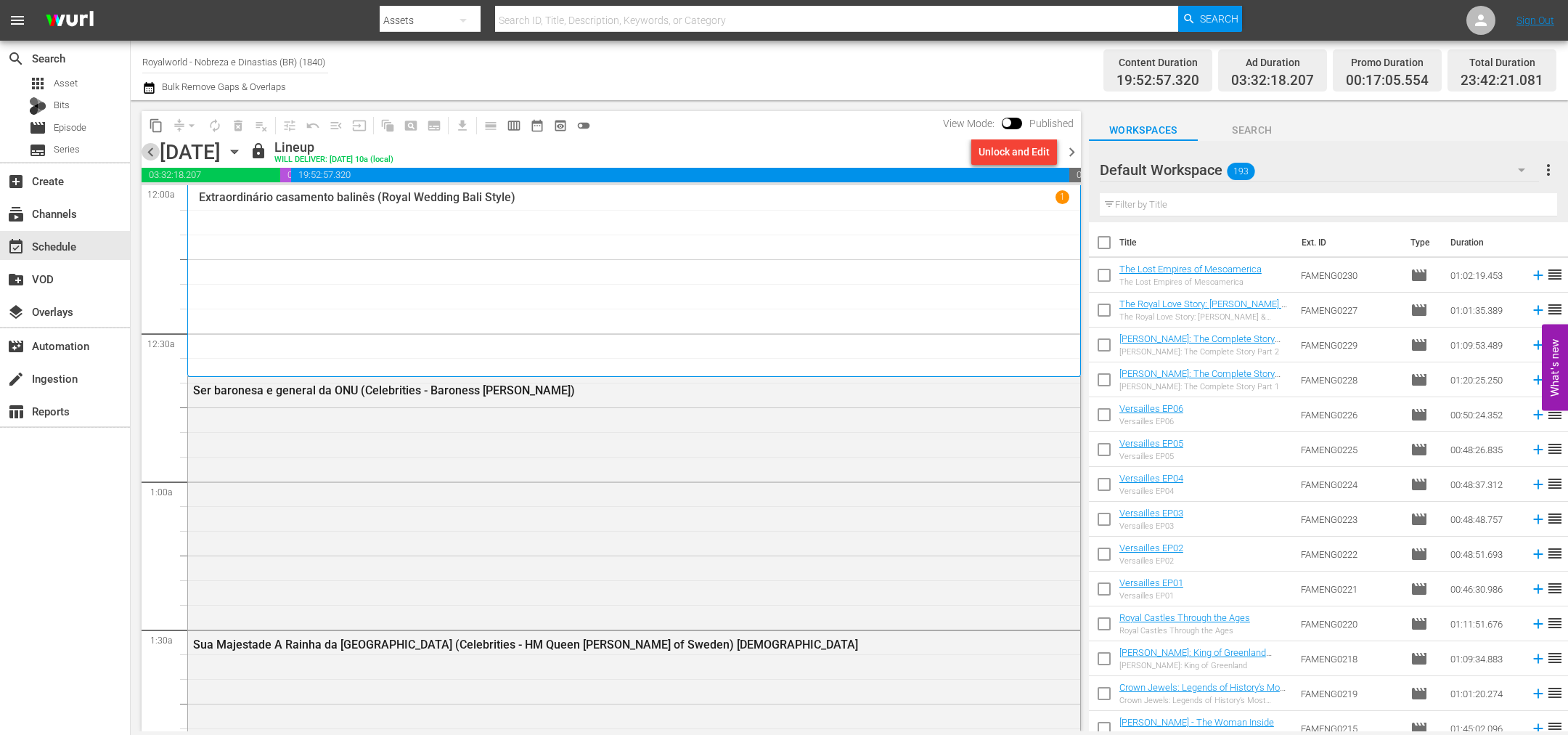
click at [154, 154] on span "chevron_left" at bounding box center [150, 152] width 18 height 18
